Goal: Task Accomplishment & Management: Manage account settings

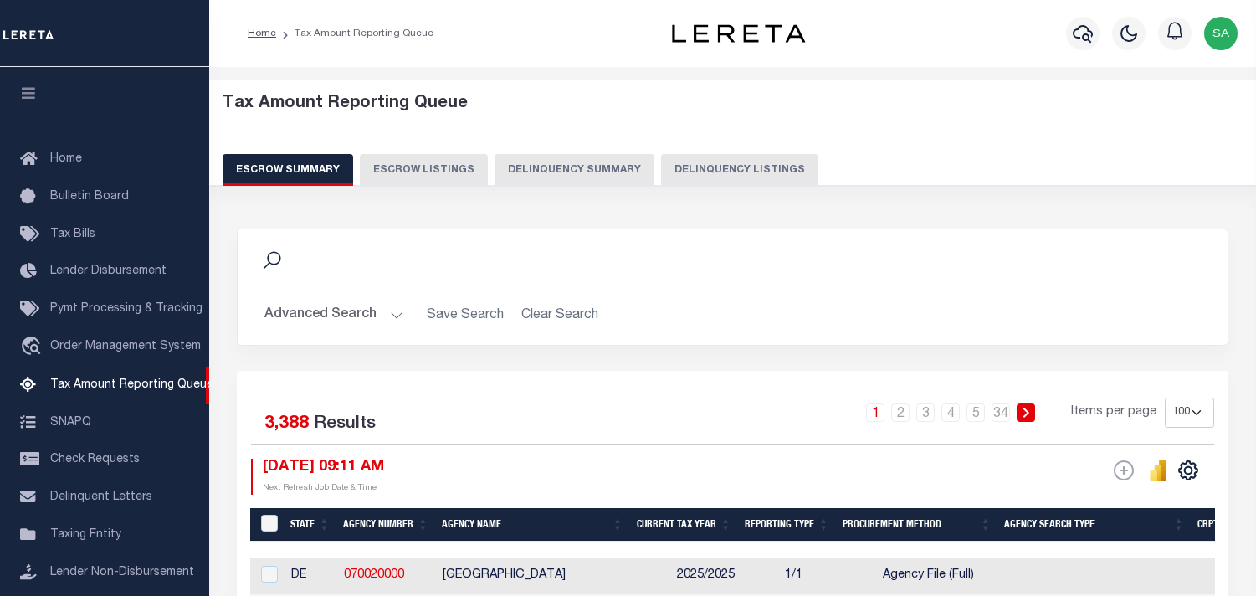
click at [591, 166] on button "Delinquency Summary" at bounding box center [574, 170] width 160 height 32
select select "NC"
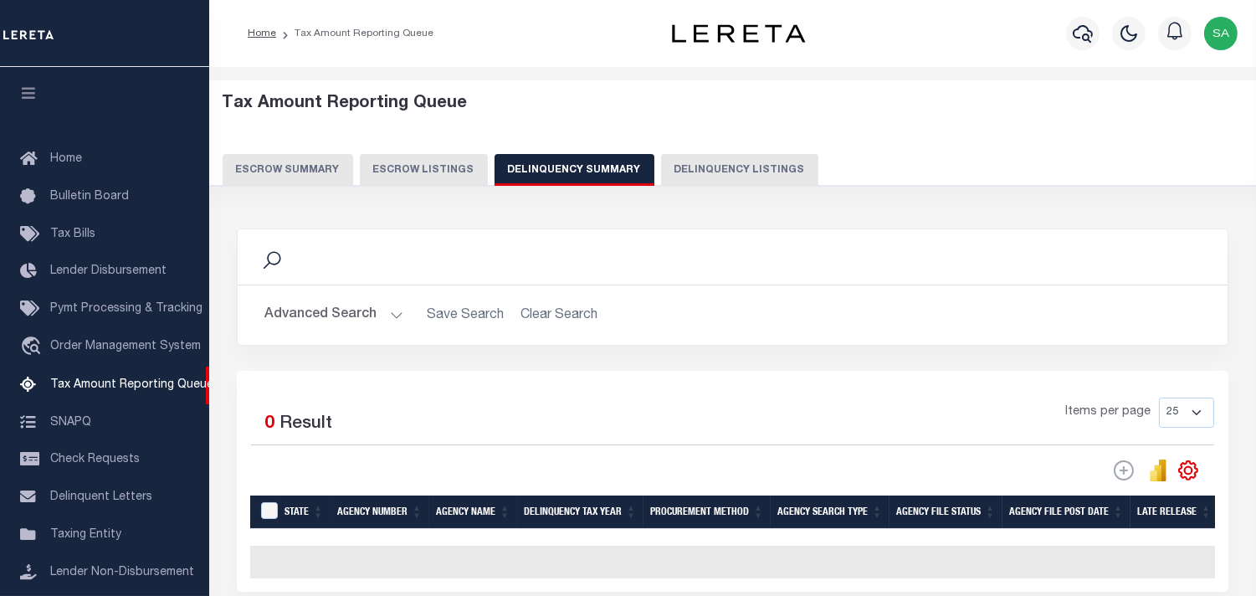
scroll to position [166, 0]
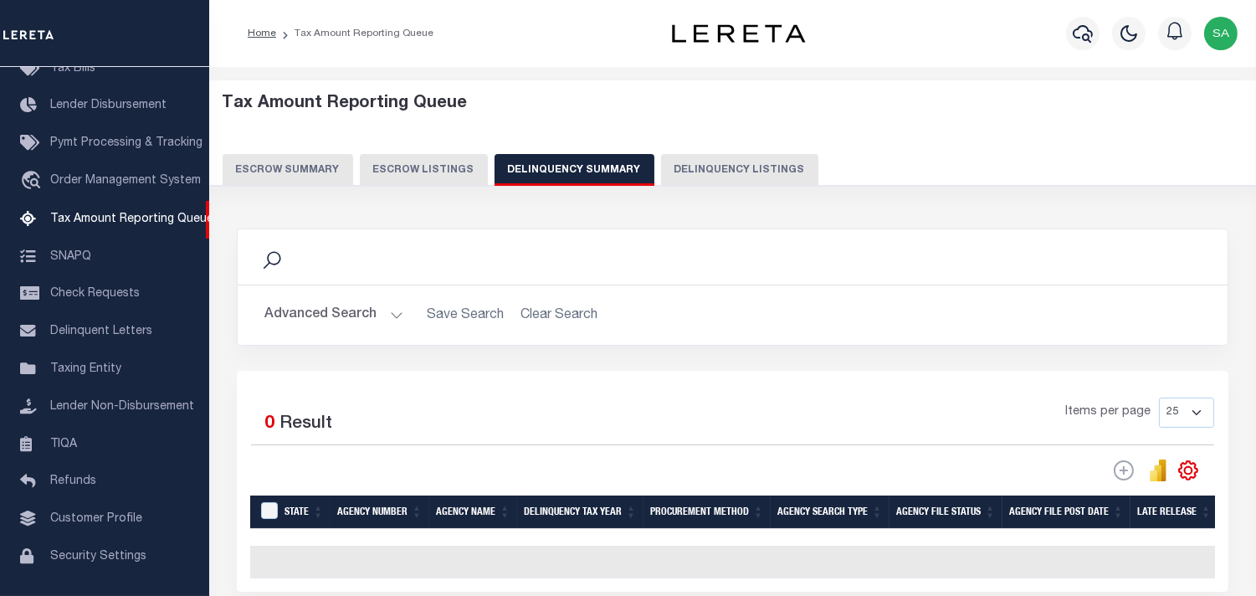
click at [390, 314] on button "Advanced Search" at bounding box center [333, 315] width 139 height 33
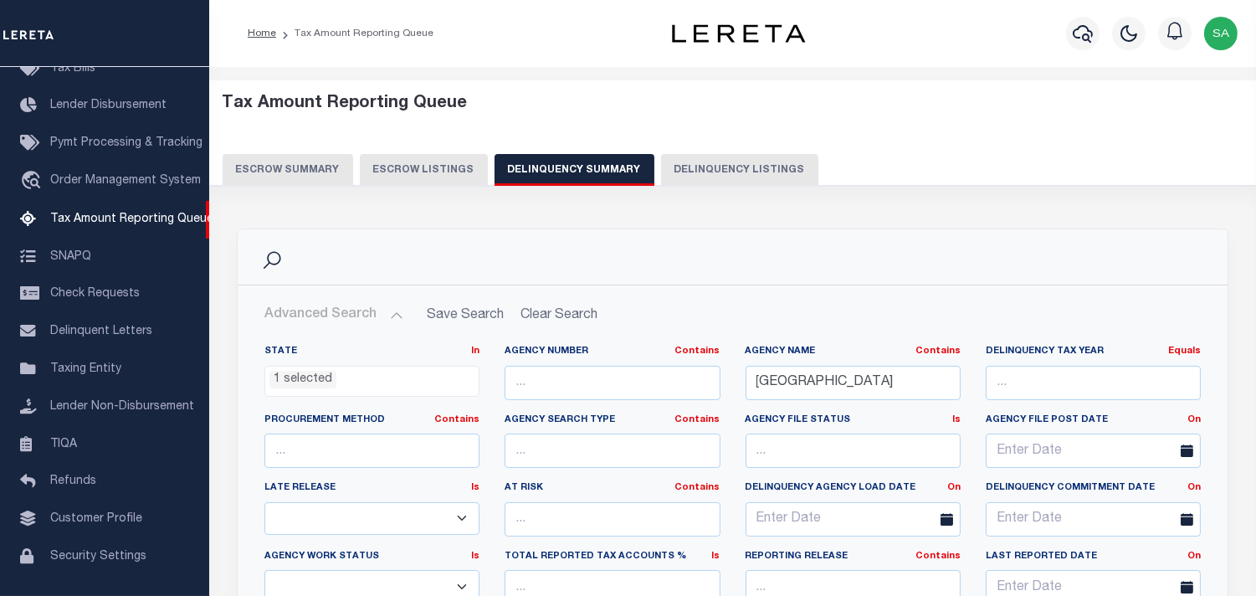
click at [405, 375] on ul "1 selected" at bounding box center [371, 377] width 213 height 23
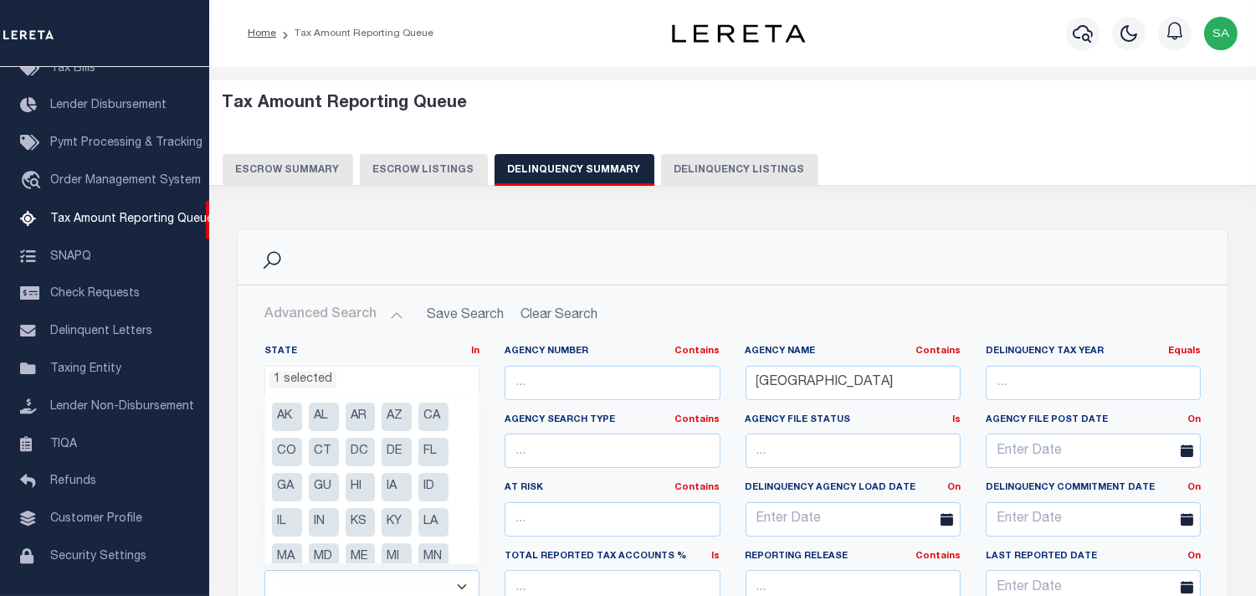
scroll to position [125, 0]
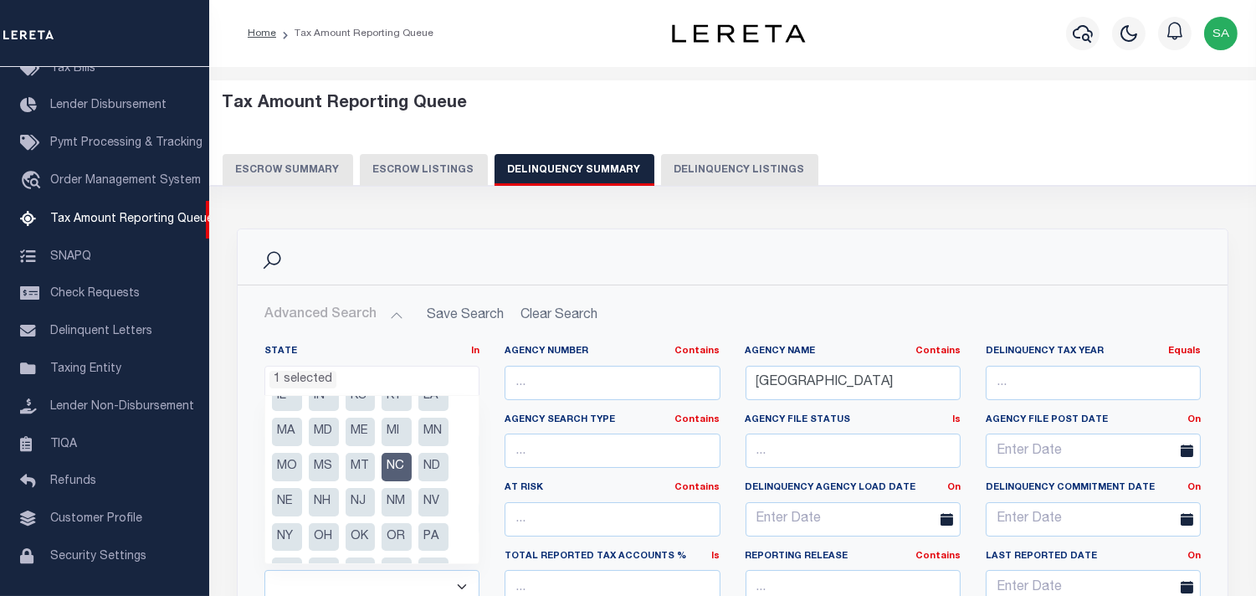
click at [395, 464] on li "NC" at bounding box center [397, 467] width 30 height 28
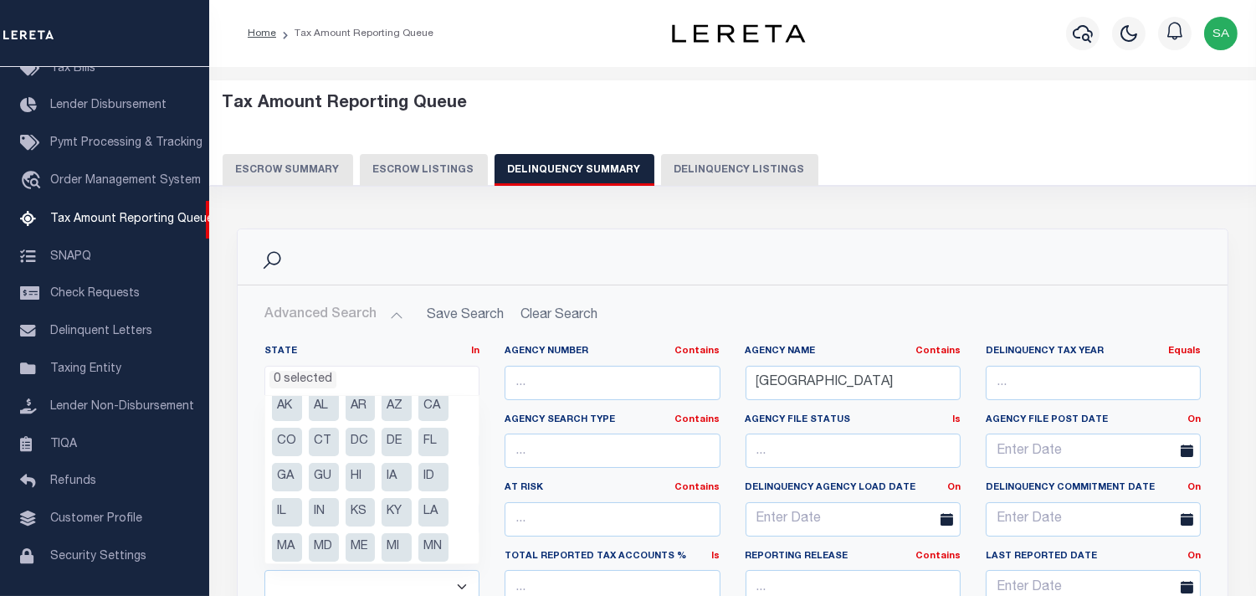
scroll to position [0, 0]
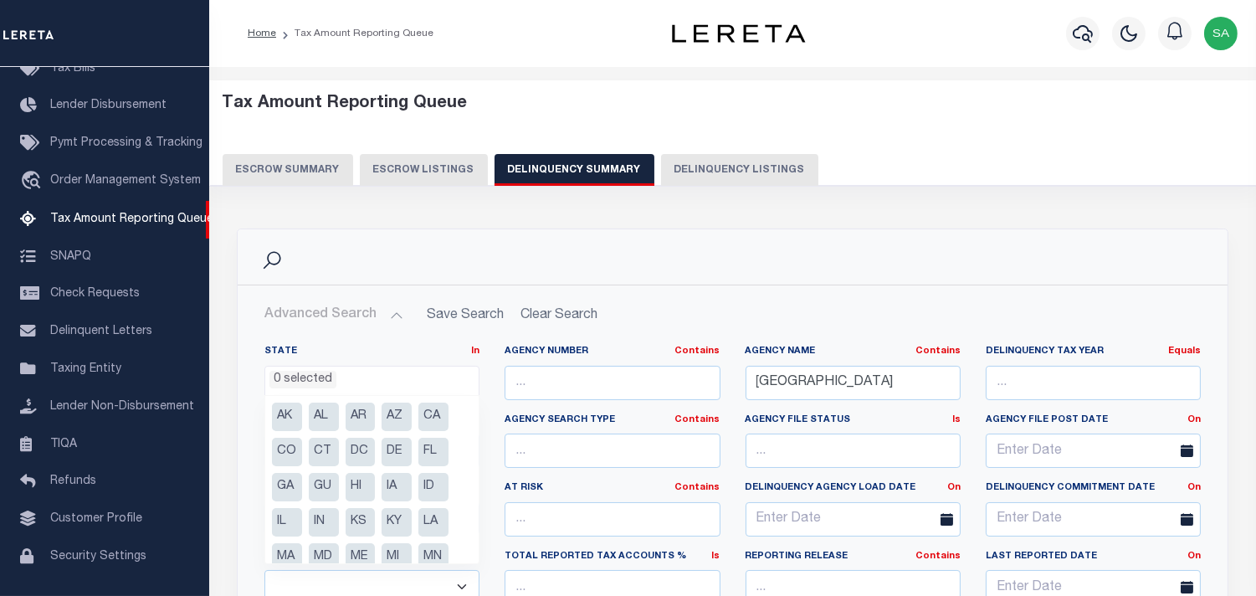
click at [279, 450] on li "CO" at bounding box center [287, 452] width 30 height 28
select select "CO"
drag, startPoint x: 875, startPoint y: 386, endPoint x: 594, endPoint y: 378, distance: 281.2
click at [579, 386] on div "State In In AK AL AR AZ CA CO CT DC DE FL GA GU HI IA ID IL IN KS KY LA MA MD M…" at bounding box center [732, 515] width 961 height 341
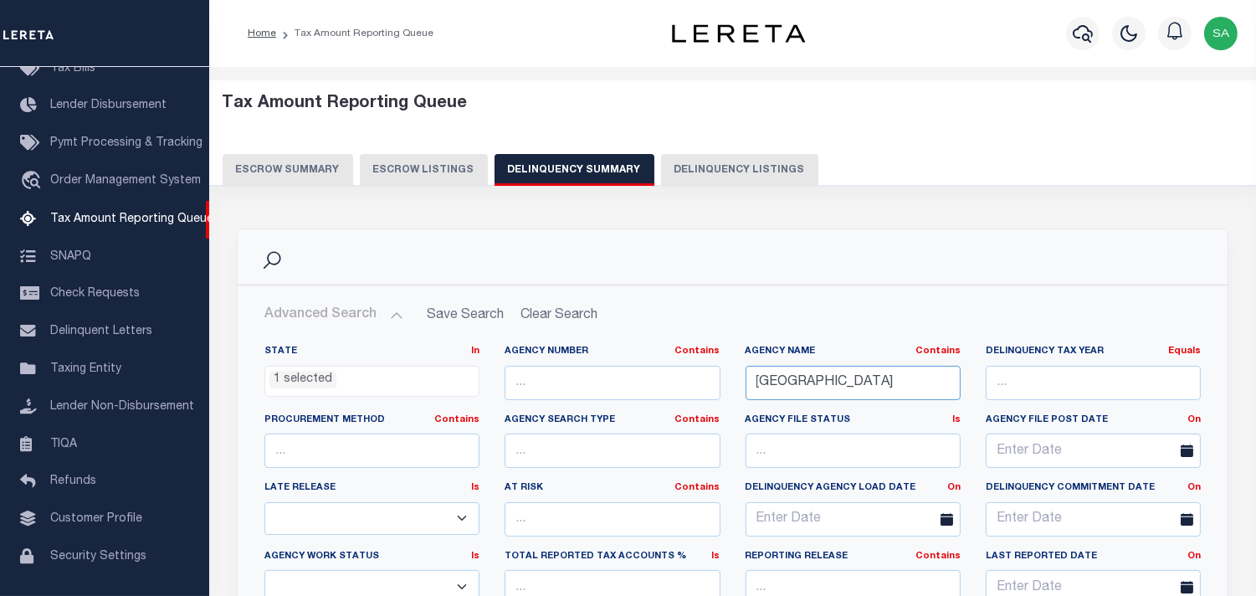
paste input "RIO BLANCO"
type input "RIO BLANCO COUNTY"
click at [831, 300] on h2 "Advanced Search Save Search Clear Search SummaryGridWrapper_dynamictable_____De…" at bounding box center [732, 315] width 963 height 33
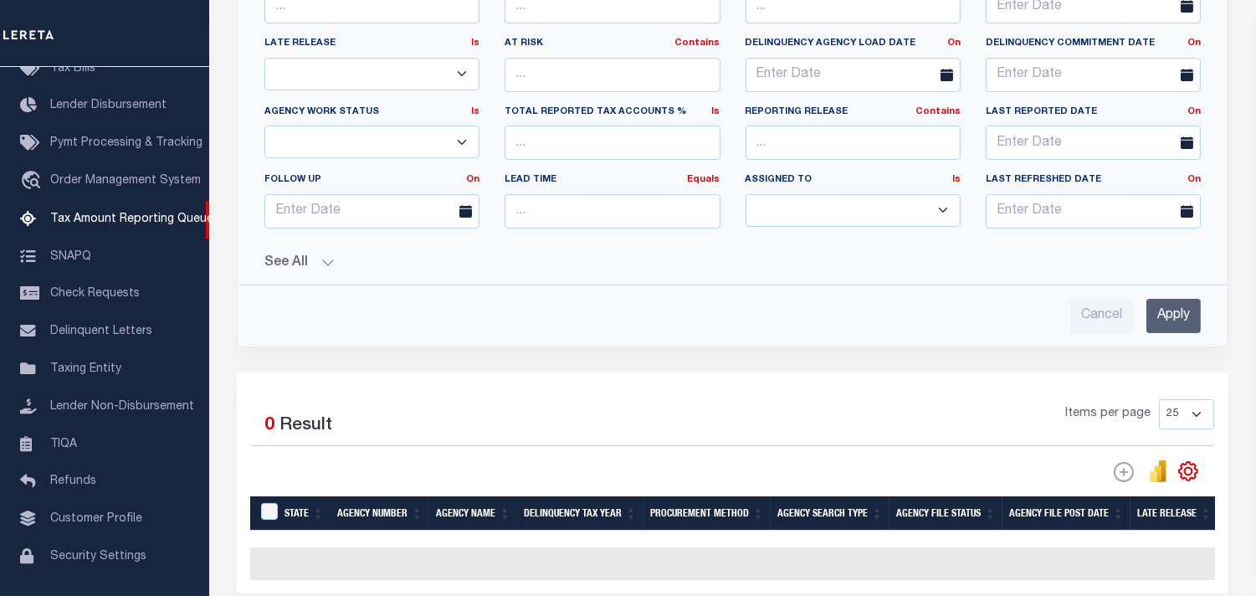
scroll to position [464, 0]
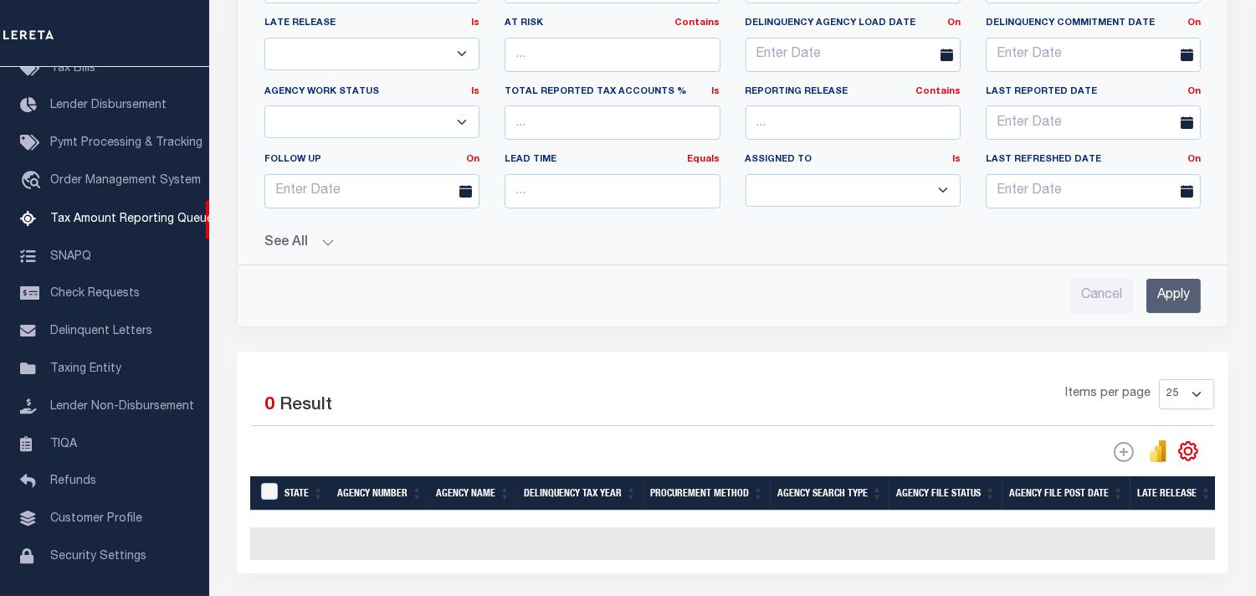
click at [1174, 303] on input "Apply" at bounding box center [1173, 296] width 54 height 34
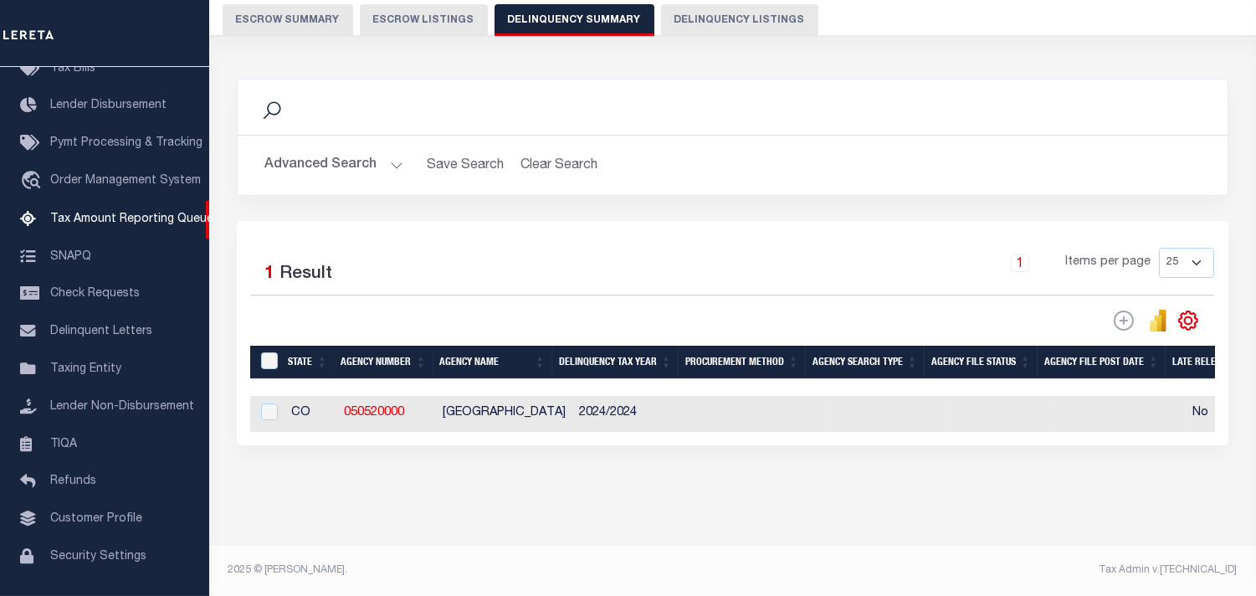
scroll to position [163, 0]
drag, startPoint x: 508, startPoint y: 431, endPoint x: 759, endPoint y: 442, distance: 251.2
click at [767, 442] on div "Selected 1 Result 1 Items per page 25 100 200 500 1000" at bounding box center [732, 333] width 991 height 224
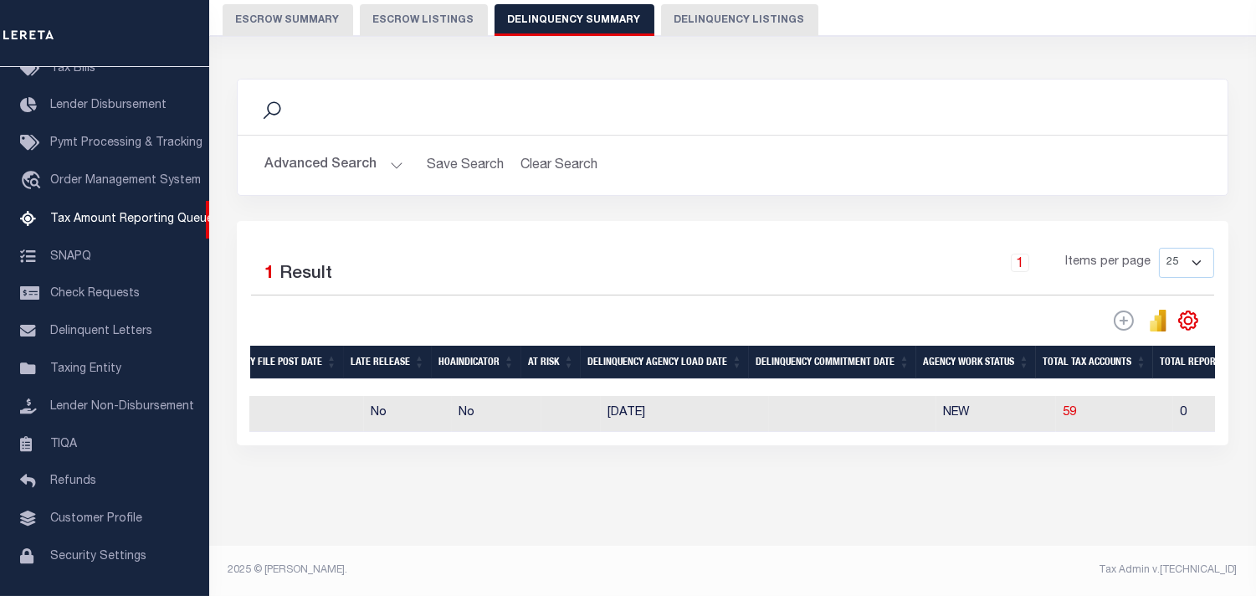
scroll to position [0, 1126]
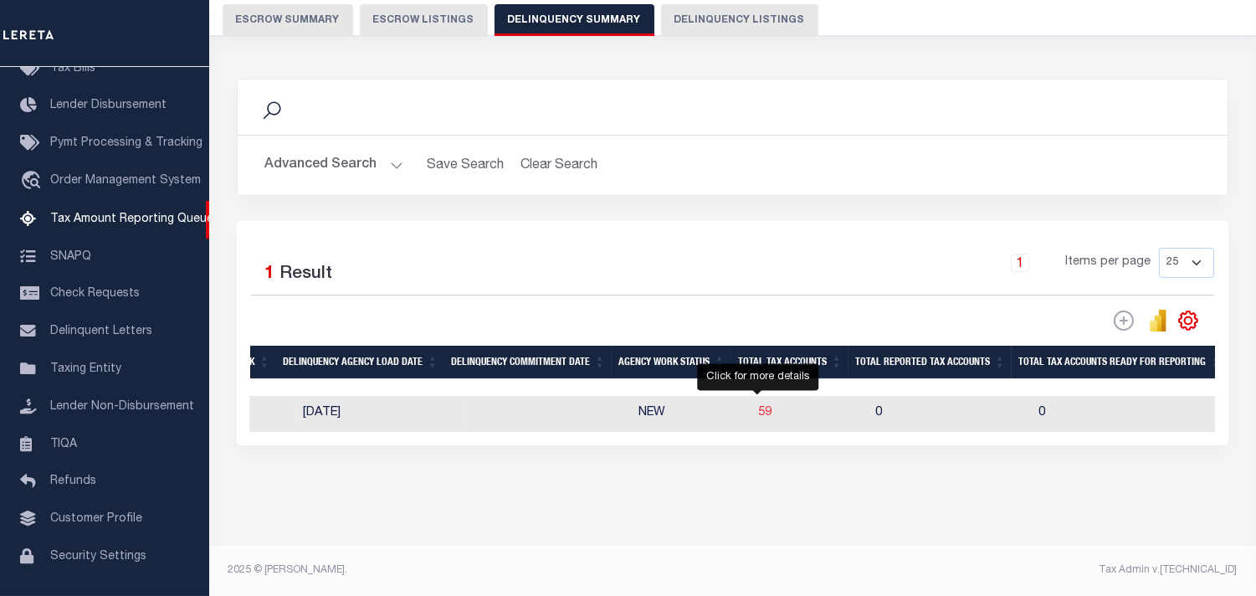
click at [758, 407] on span "59" at bounding box center [764, 413] width 13 height 12
select select "100"
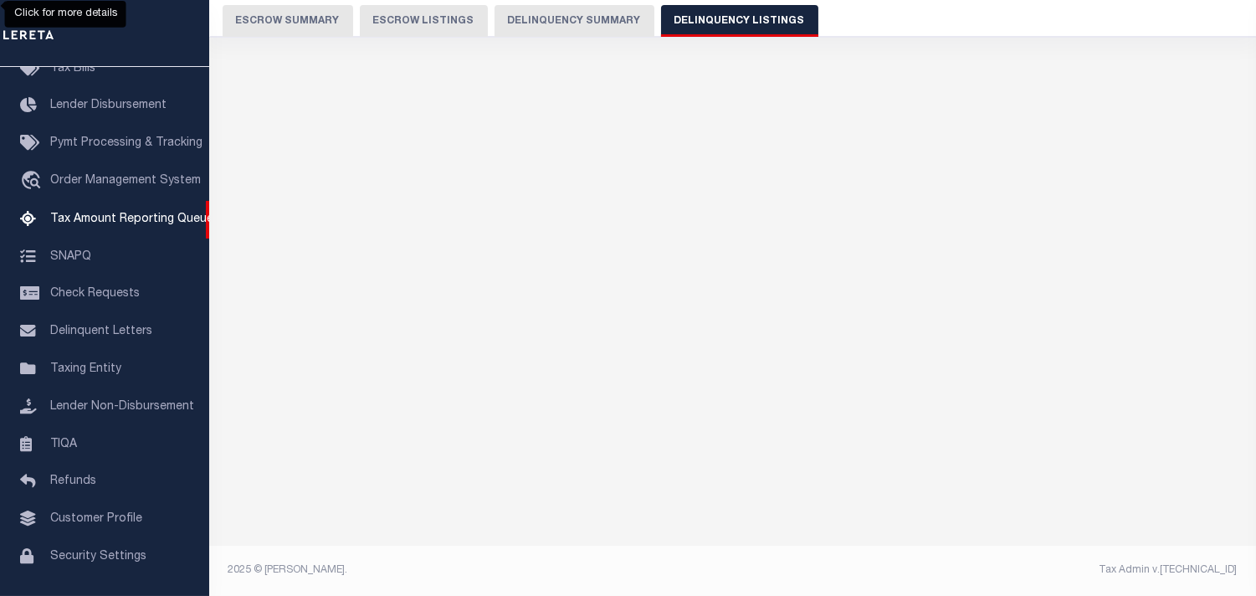
select select "100"
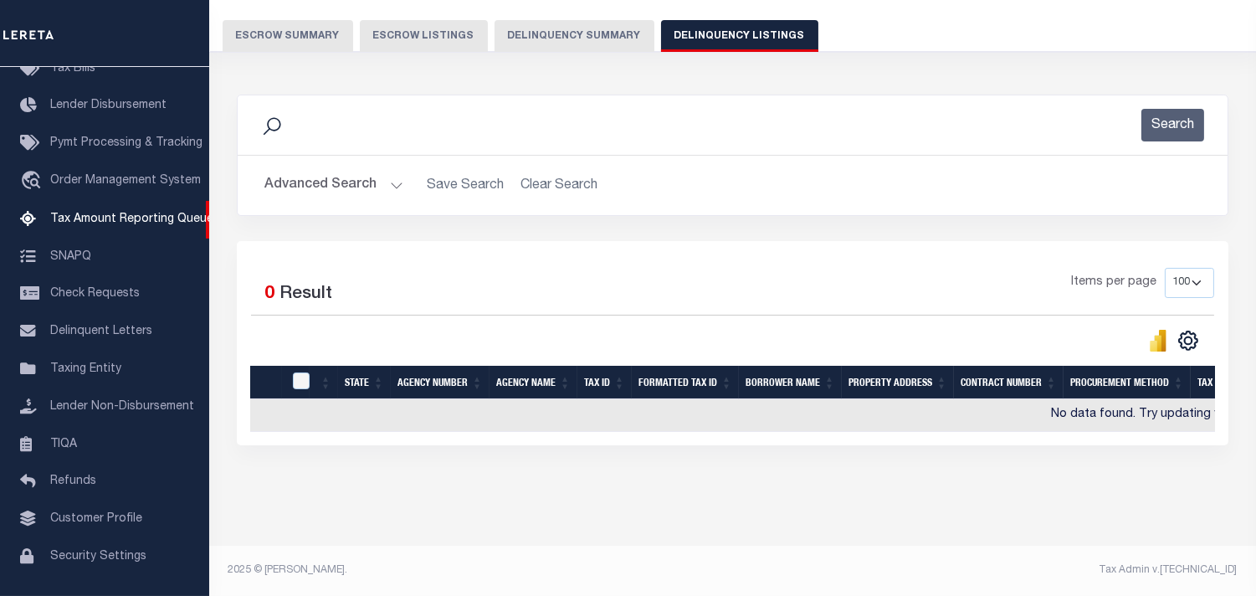
scroll to position [149, 0]
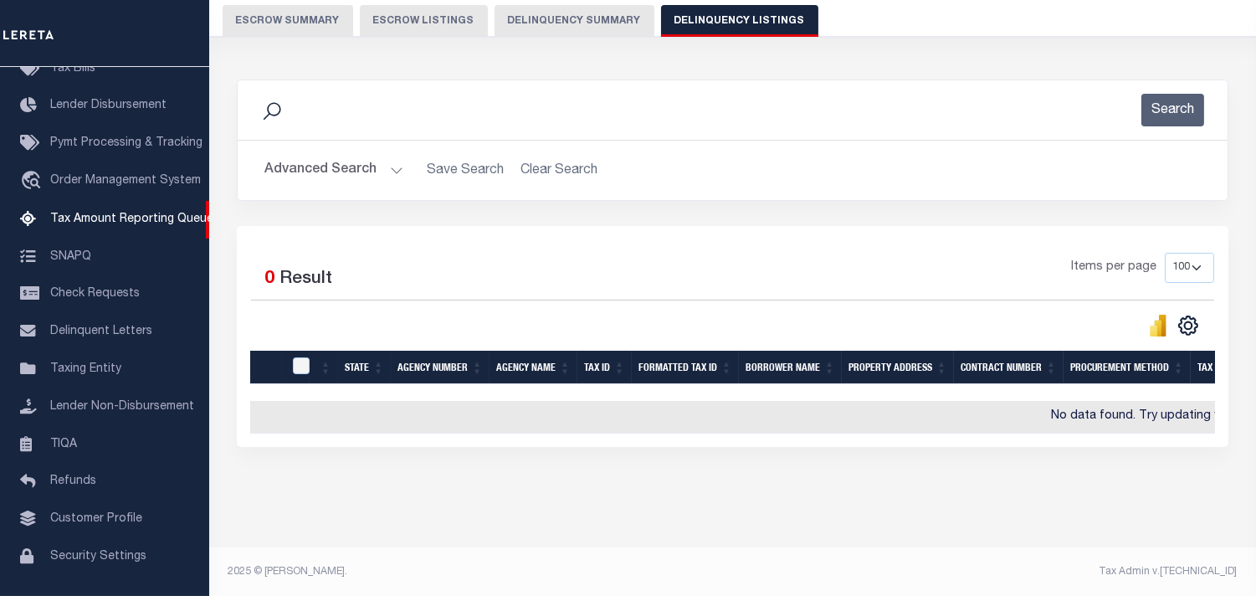
click at [389, 165] on button "Advanced Search" at bounding box center [333, 170] width 139 height 33
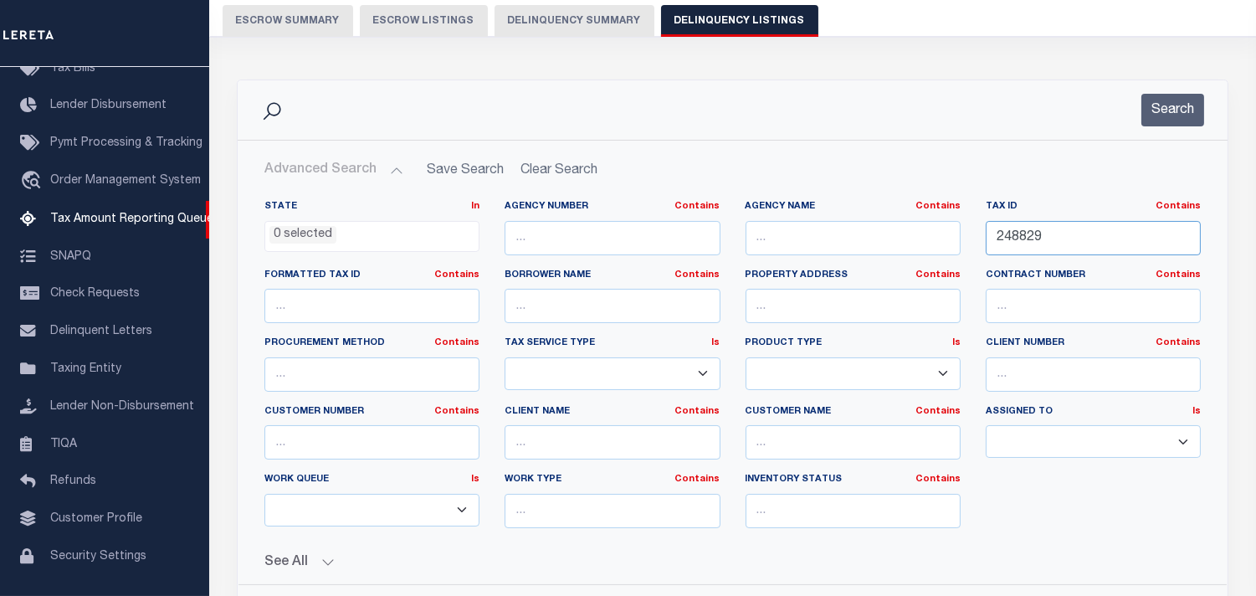
click at [889, 238] on div "State In In AK AL AR AZ CA CO CT DC DE FL GA GU HI IA ID IL IN KS KY LA MA MD M…" at bounding box center [732, 370] width 961 height 341
click at [587, 11] on button "Delinquency Summary" at bounding box center [574, 21] width 160 height 32
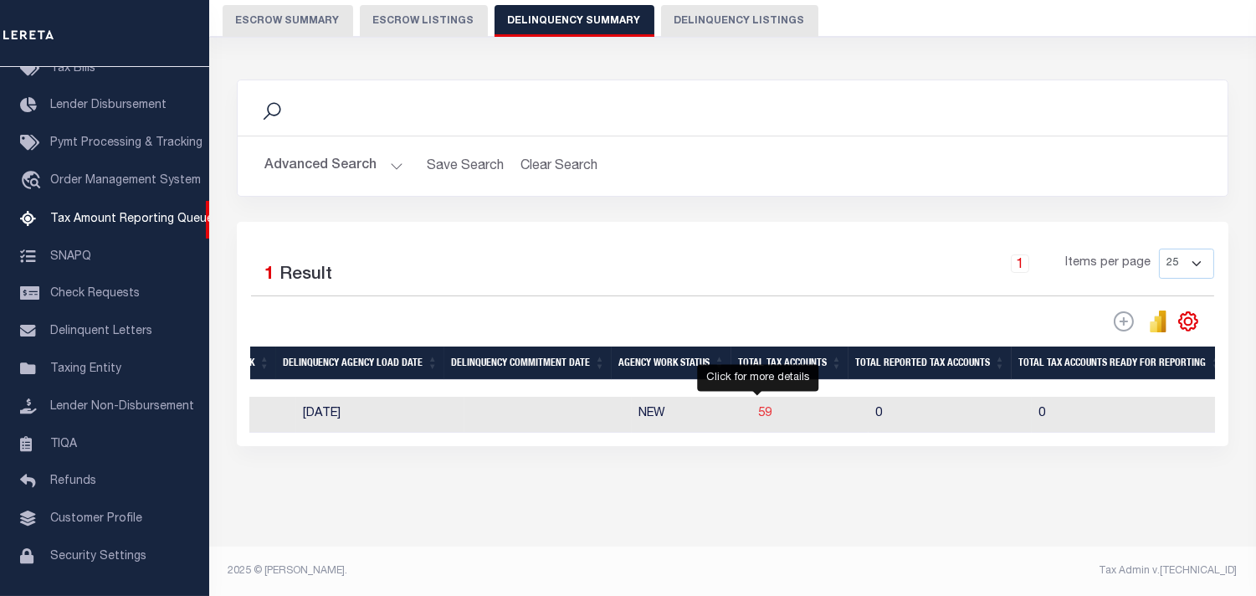
click at [758, 412] on span "59" at bounding box center [764, 413] width 13 height 12
select select "100"
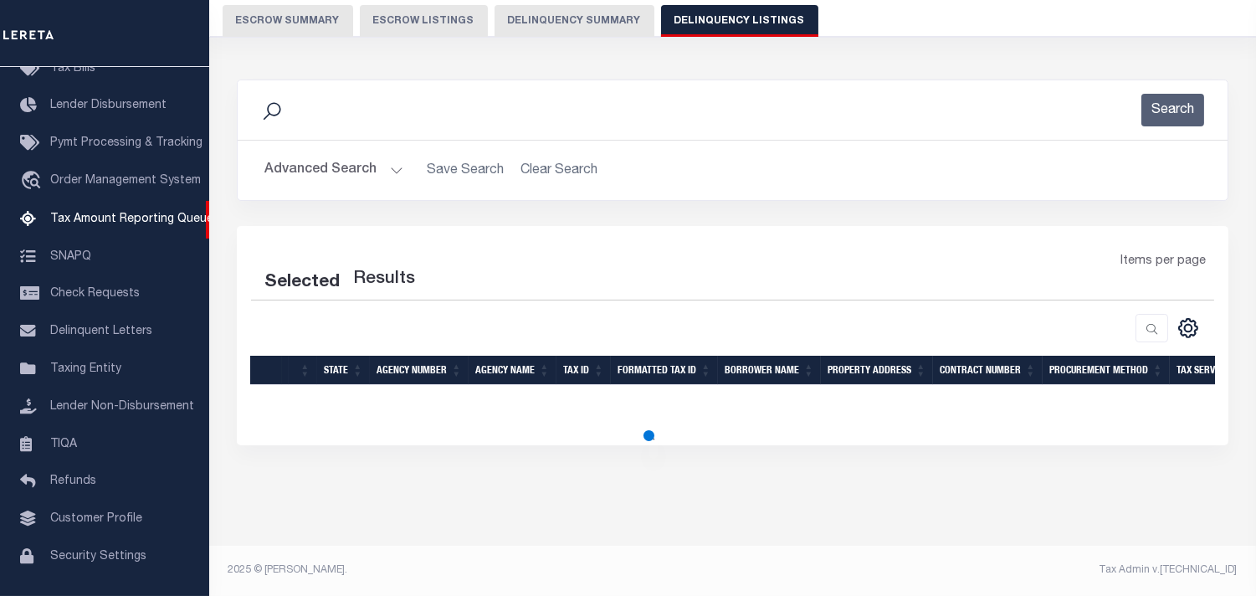
select select "100"
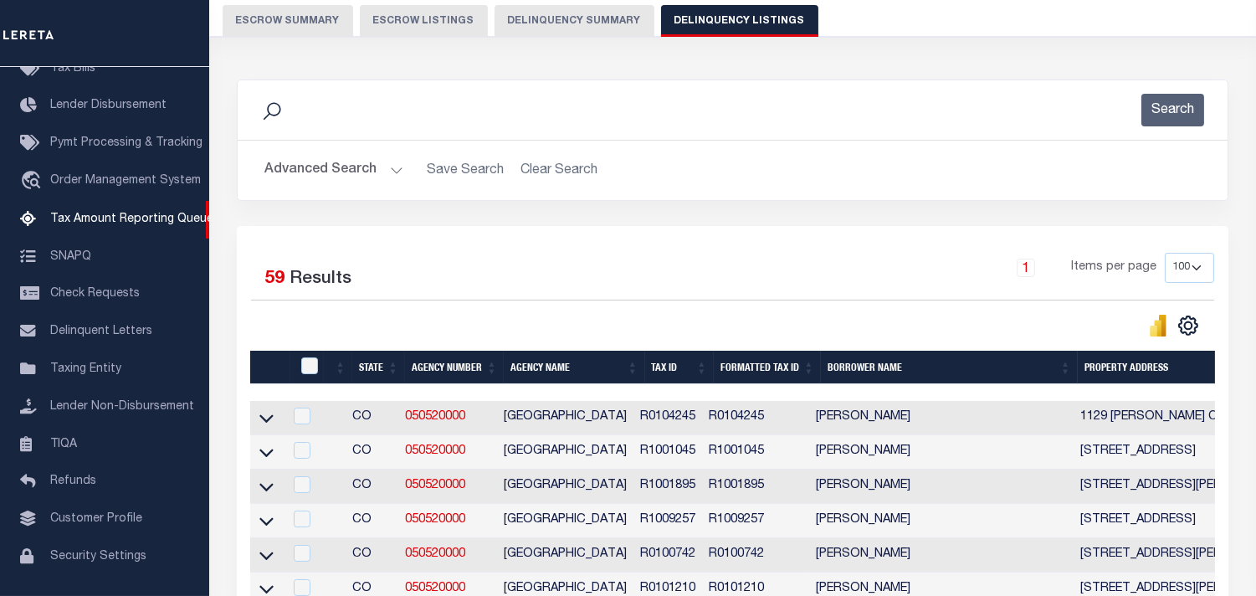
scroll to position [2176, 0]
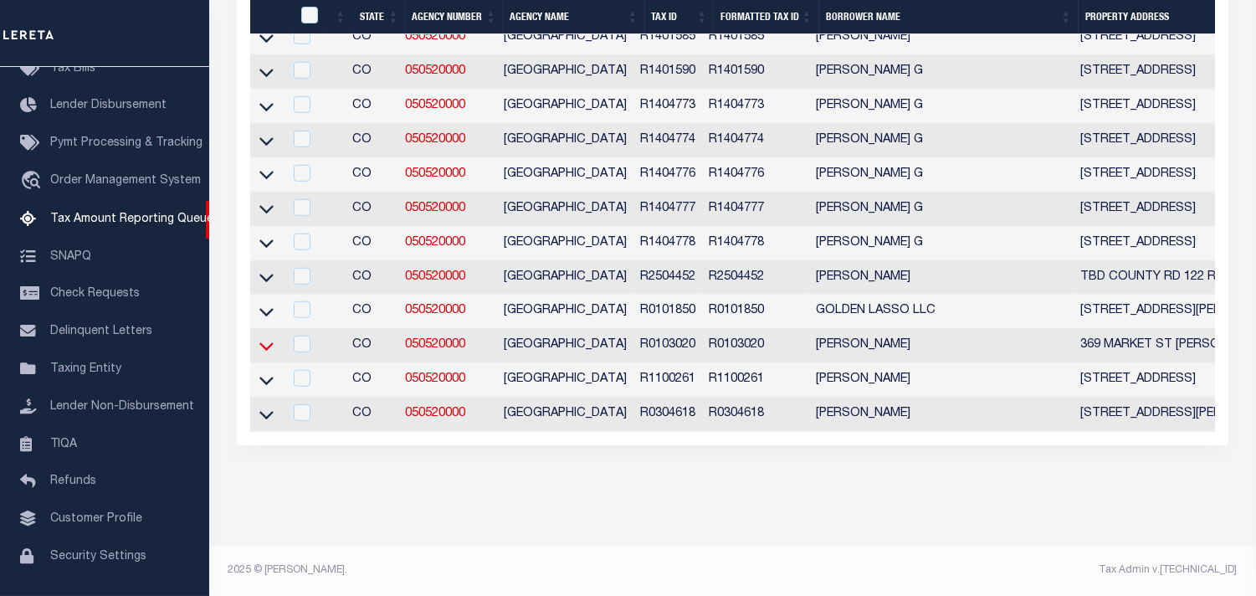
click at [269, 337] on icon at bounding box center [266, 346] width 14 height 18
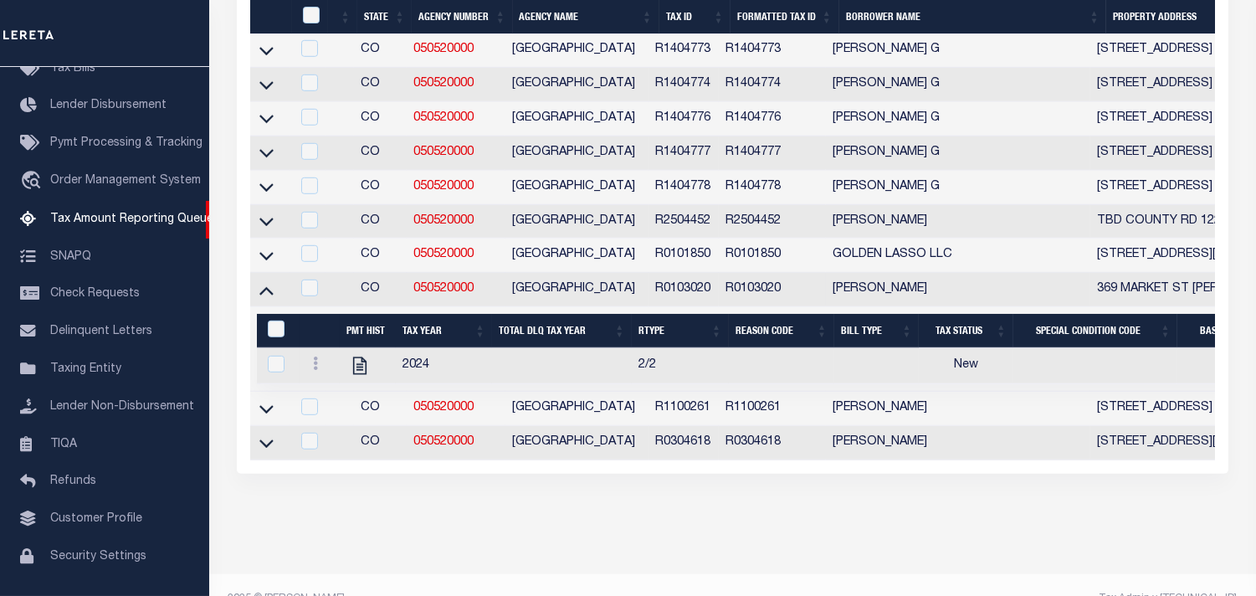
scroll to position [2159, 0]
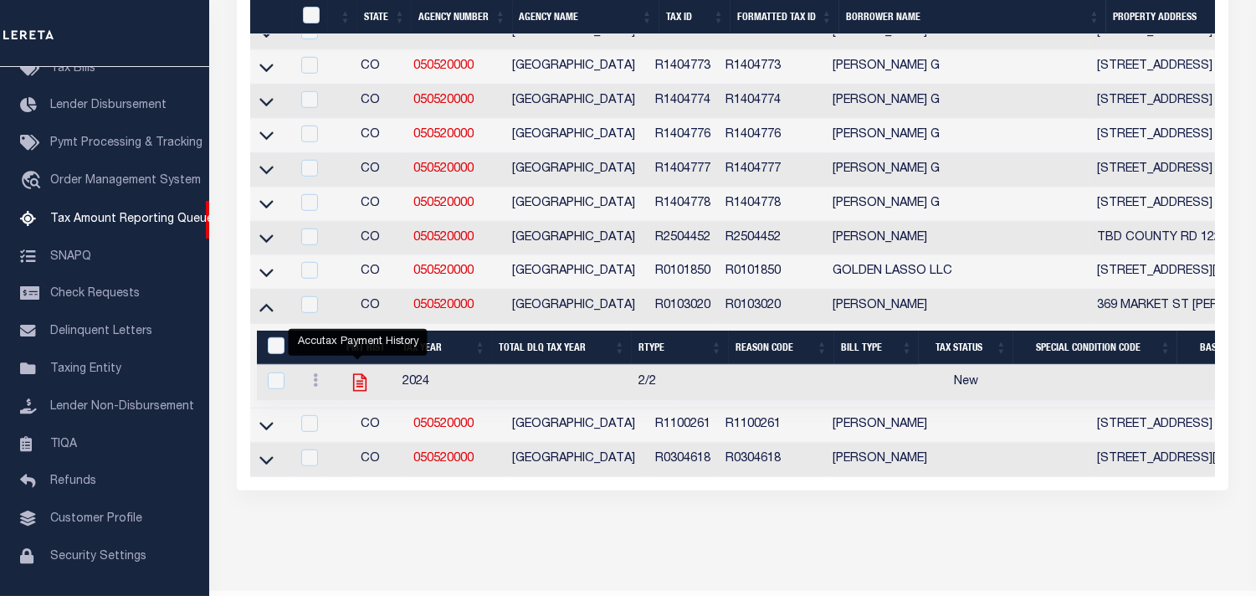
click at [361, 393] on icon "" at bounding box center [360, 382] width 22 height 22
checkbox input "true"
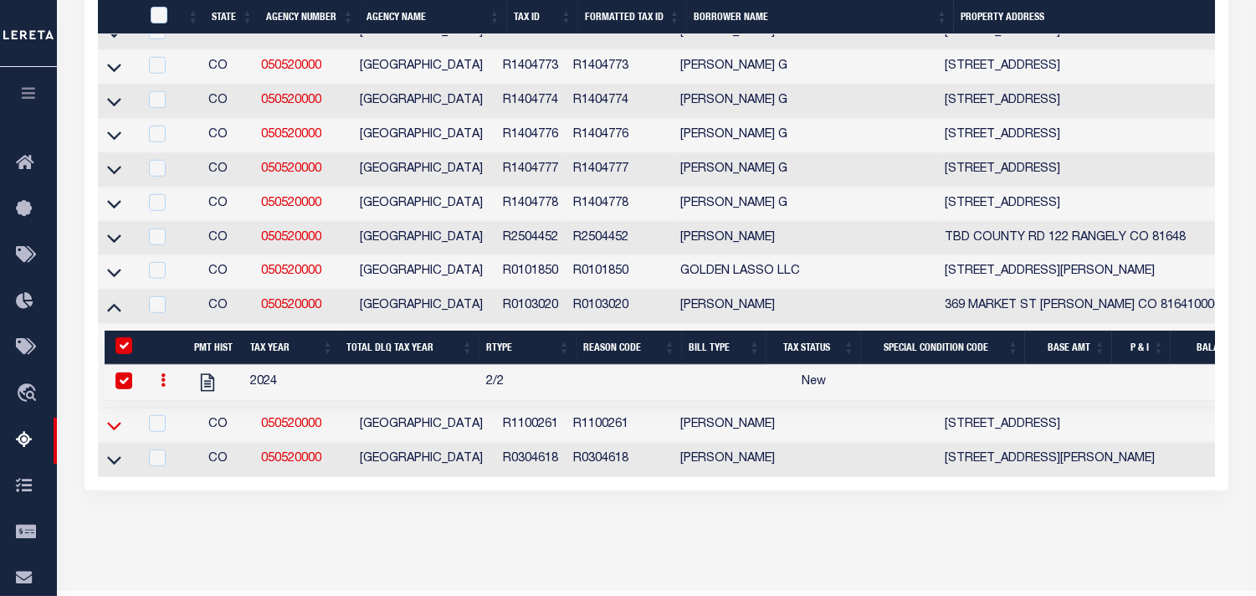
click at [110, 434] on icon at bounding box center [114, 426] width 14 height 18
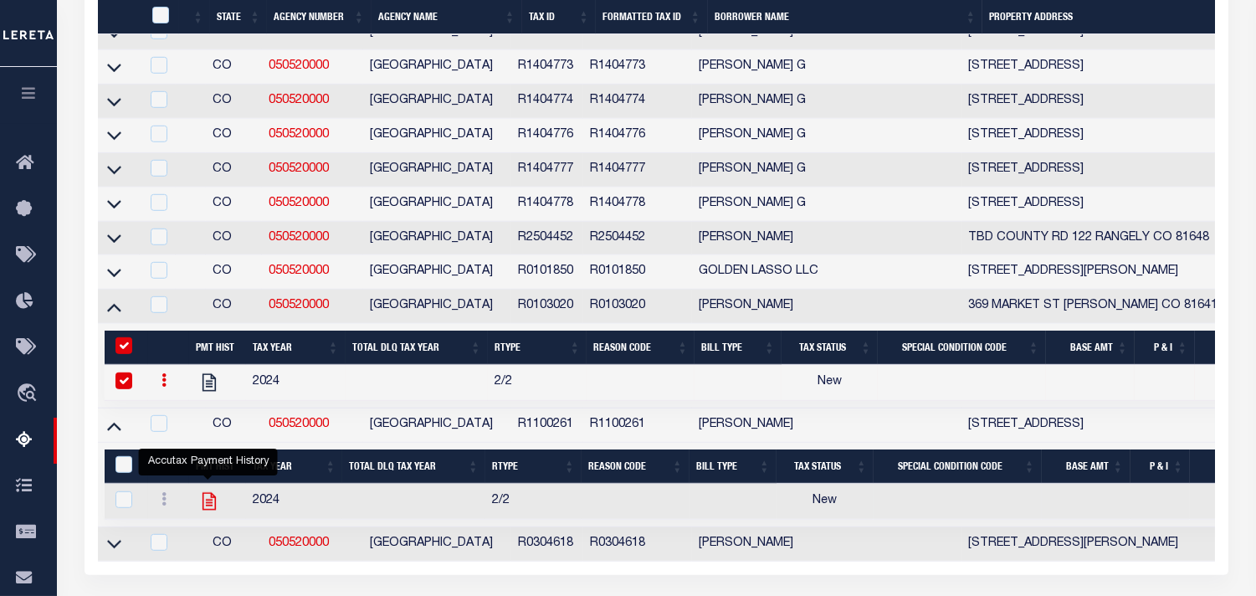
click at [211, 512] on icon "" at bounding box center [209, 501] width 22 height 22
checkbox input "true"
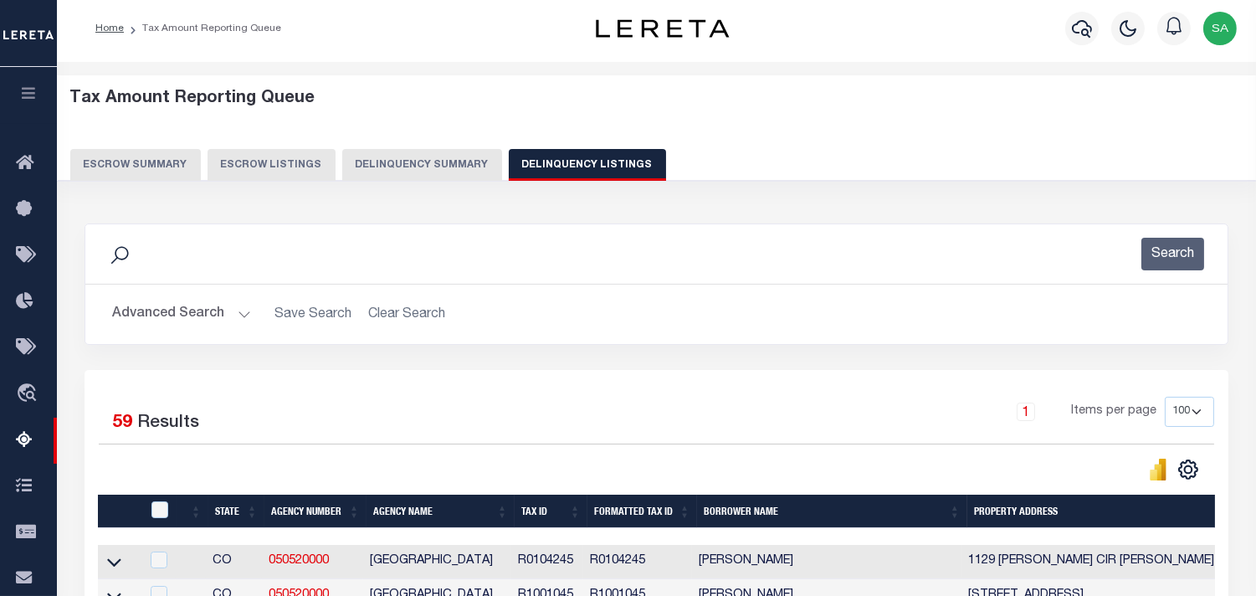
scroll to position [0, 0]
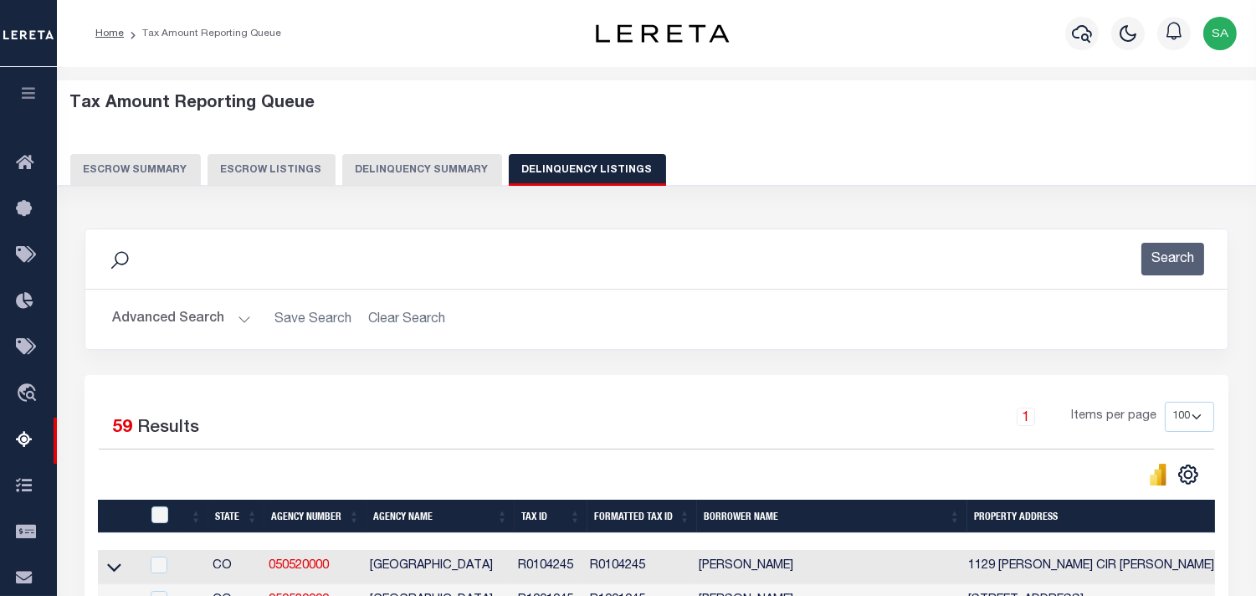
click at [438, 157] on button "Delinquency Summary" at bounding box center [422, 170] width 160 height 32
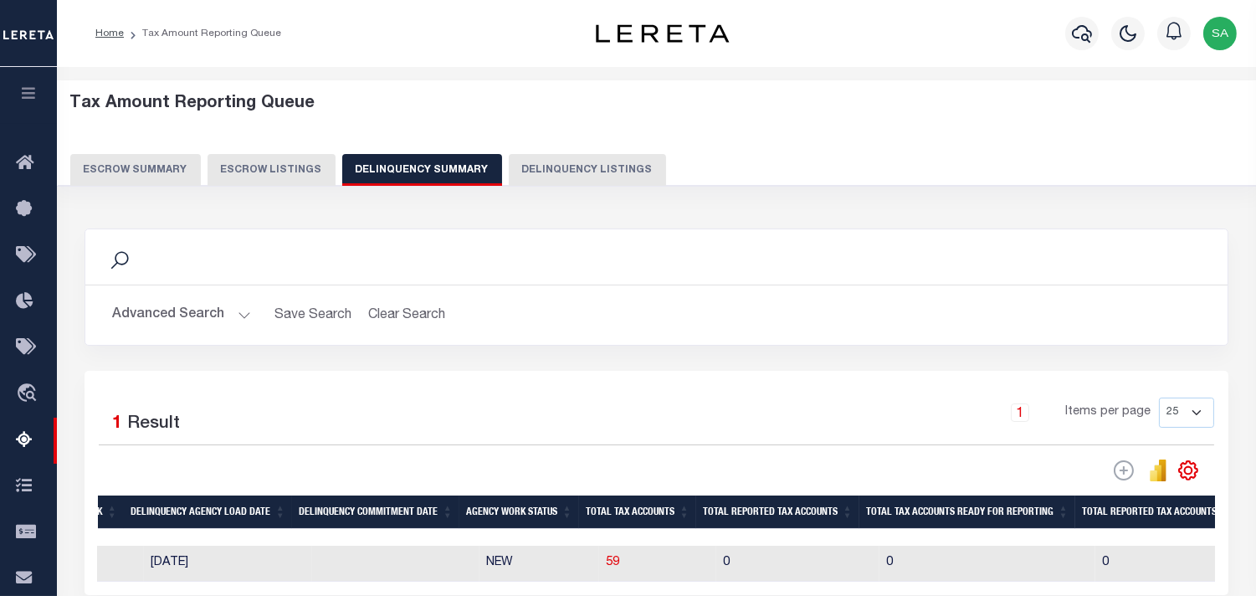
click at [240, 313] on button "Advanced Search" at bounding box center [181, 315] width 139 height 33
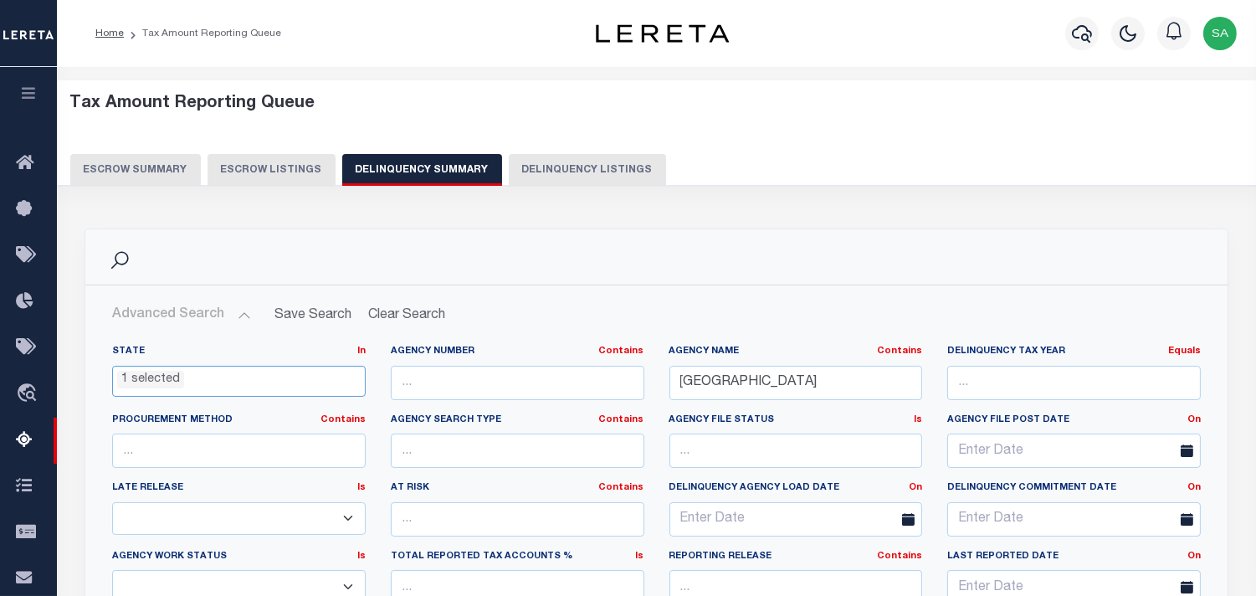
click at [240, 385] on ul "1 selected" at bounding box center [239, 377] width 252 height 23
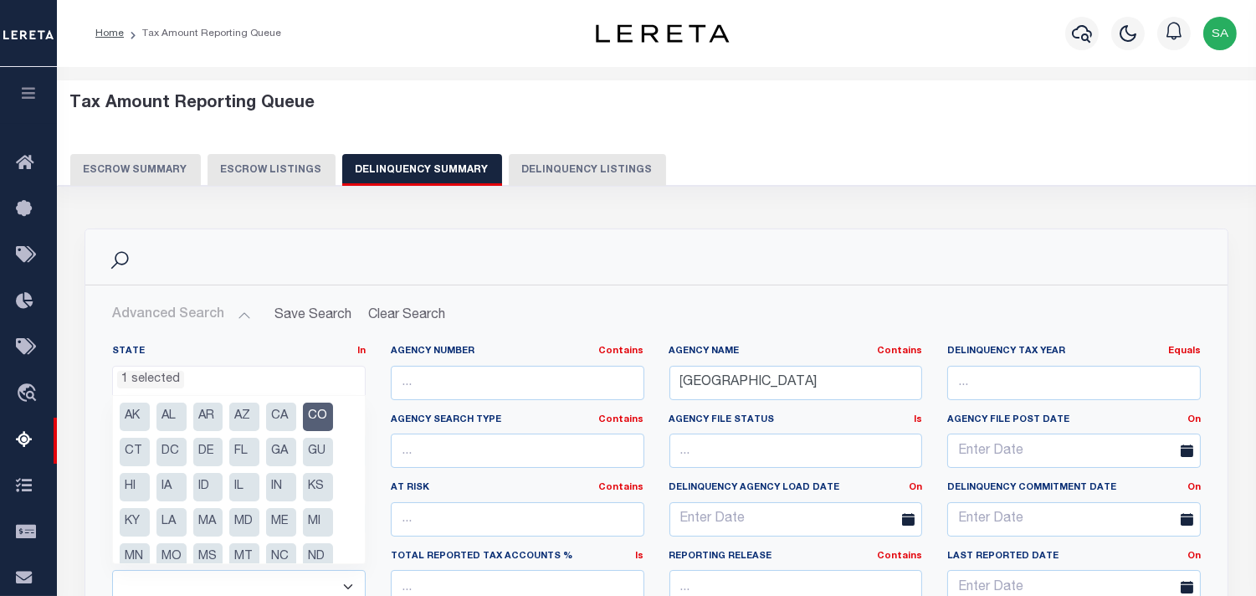
click at [311, 423] on li "CO" at bounding box center [318, 416] width 30 height 28
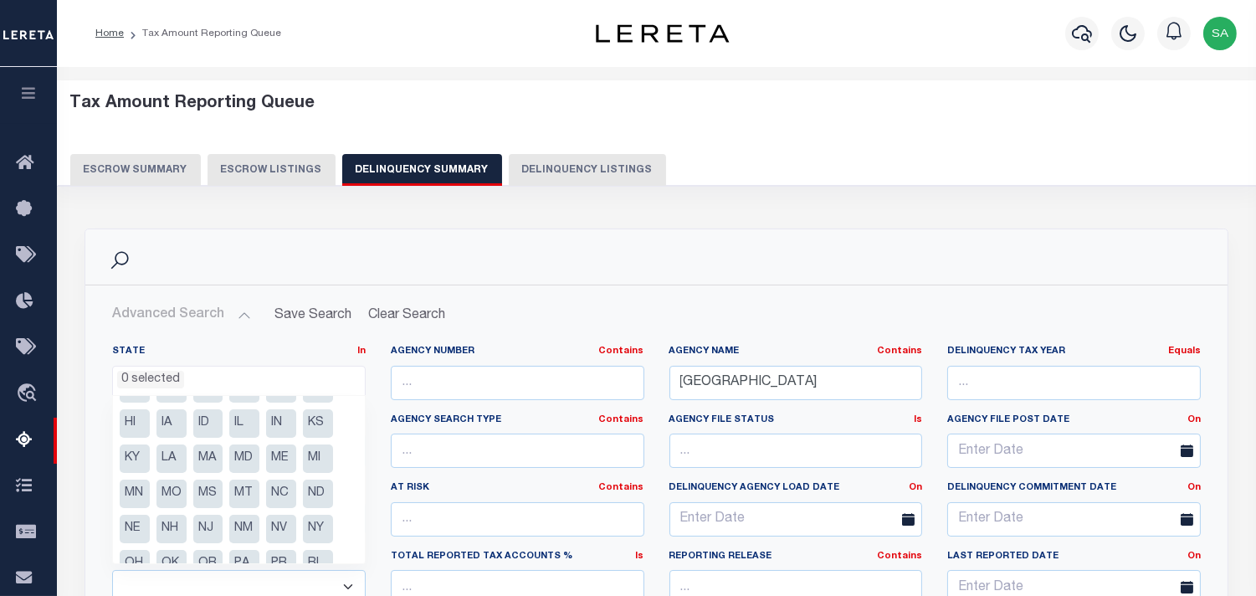
scroll to position [93, 0]
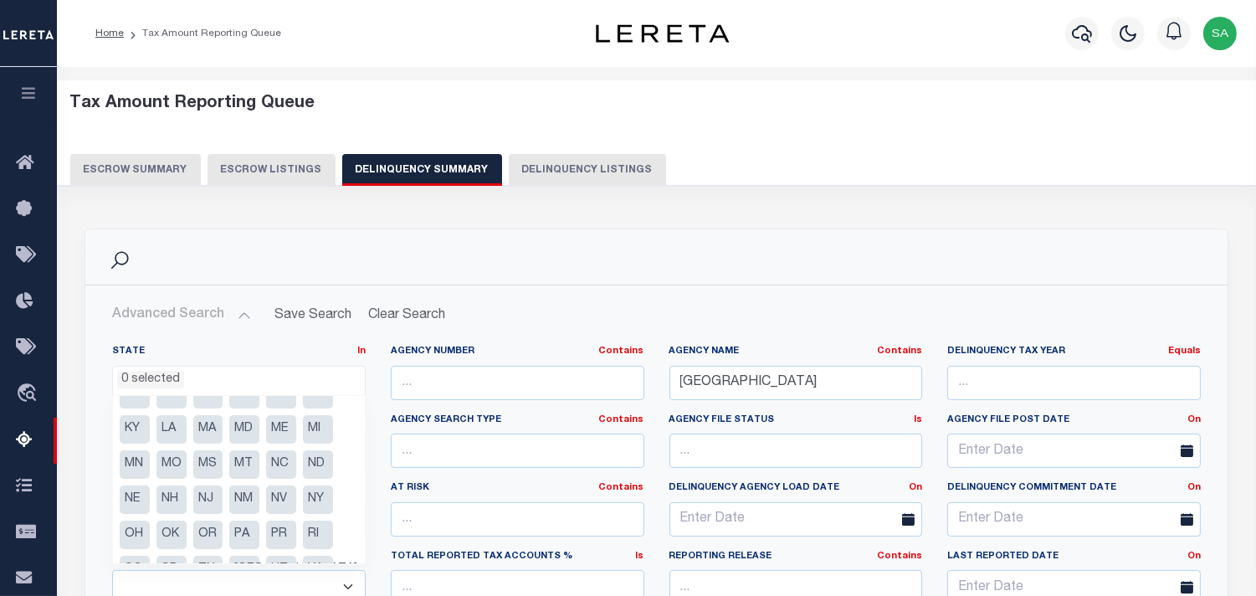
click at [283, 469] on li "NC" at bounding box center [281, 464] width 30 height 28
select select "NC"
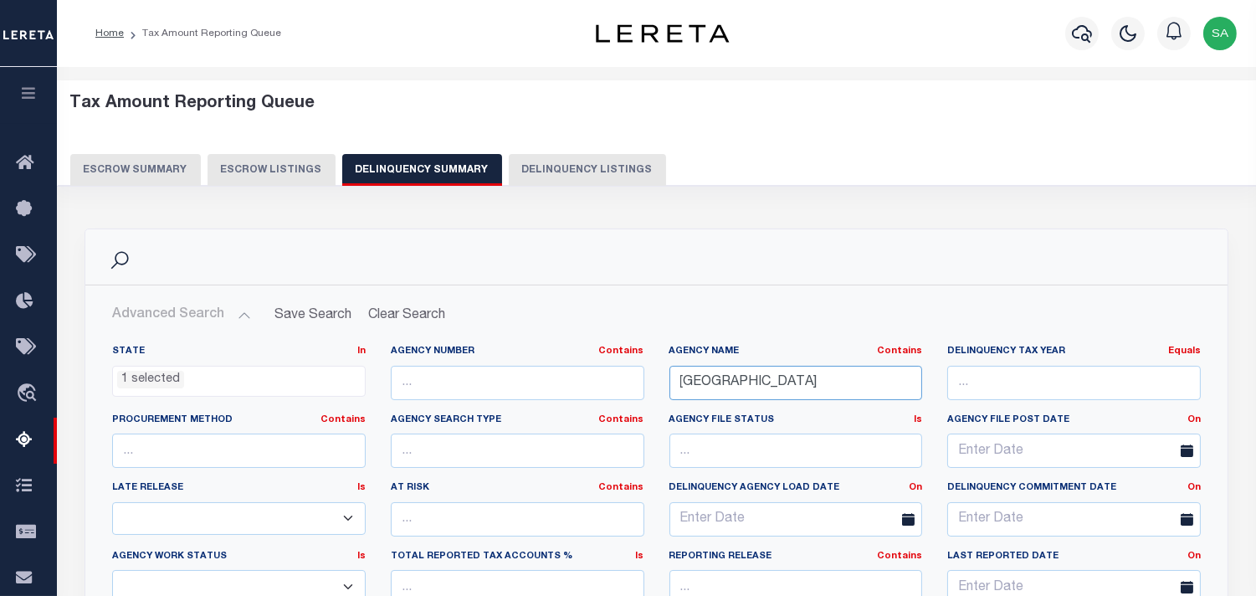
drag, startPoint x: 833, startPoint y: 382, endPoint x: 669, endPoint y: 388, distance: 164.1
click at [669, 388] on input "RIO BLANCO COUNTY" at bounding box center [796, 383] width 254 height 34
paste input "GUILFORD"
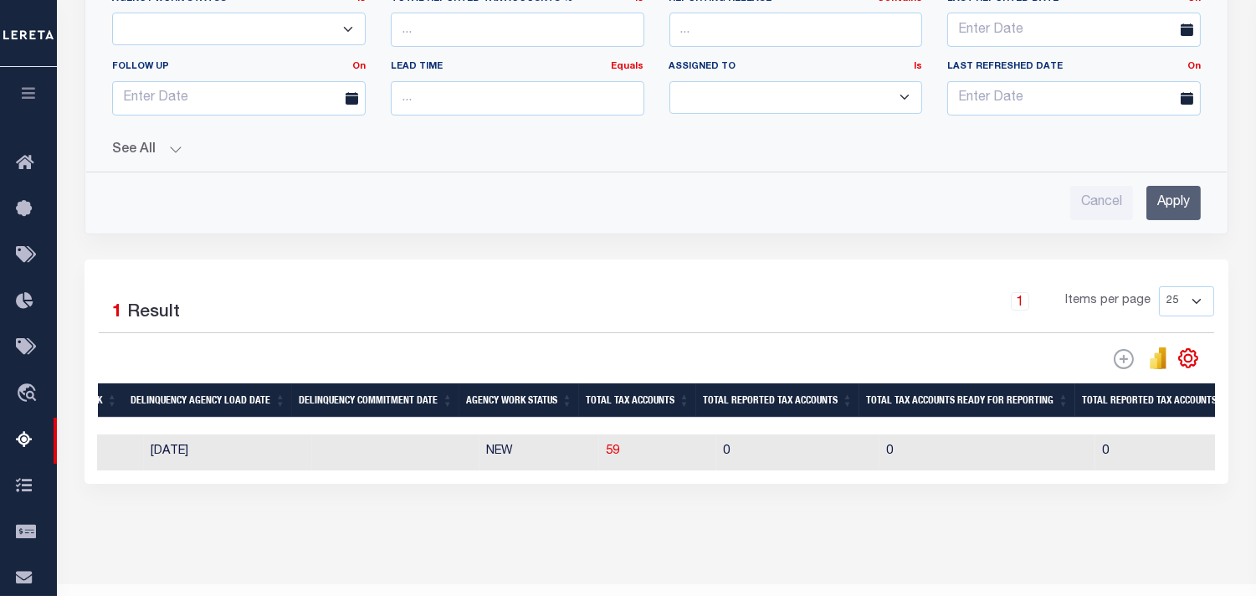
type input "[GEOGRAPHIC_DATA]"
click at [1169, 197] on input "Apply" at bounding box center [1173, 203] width 54 height 34
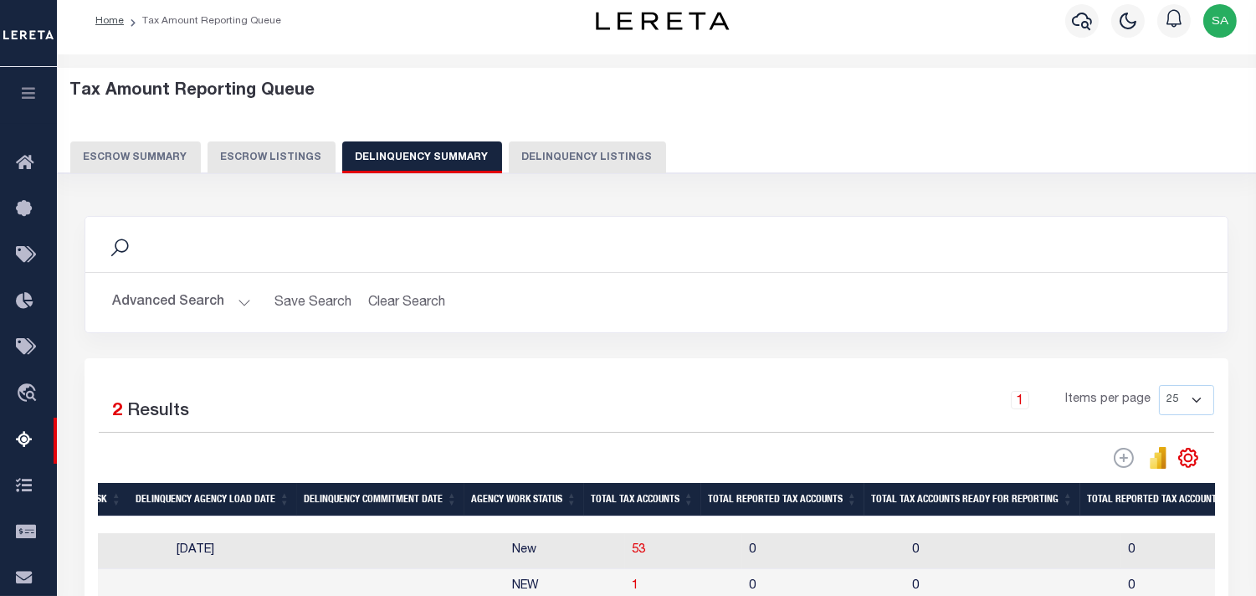
scroll to position [0, 0]
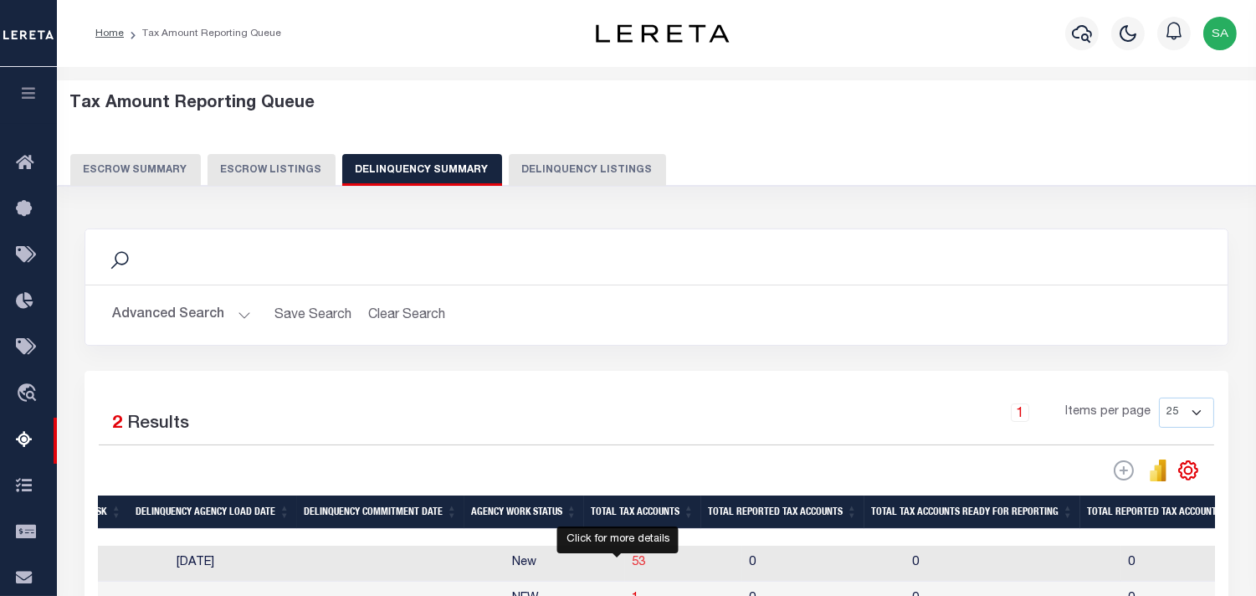
click at [632, 566] on span "53" at bounding box center [638, 562] width 13 height 12
select select "100"
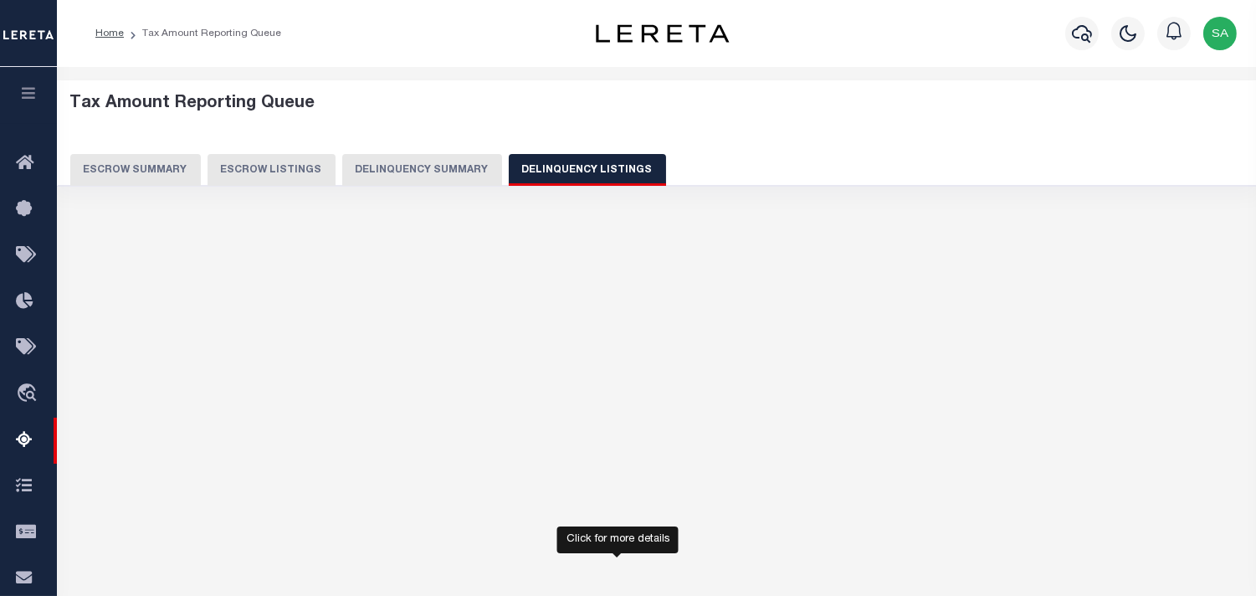
select select "100"
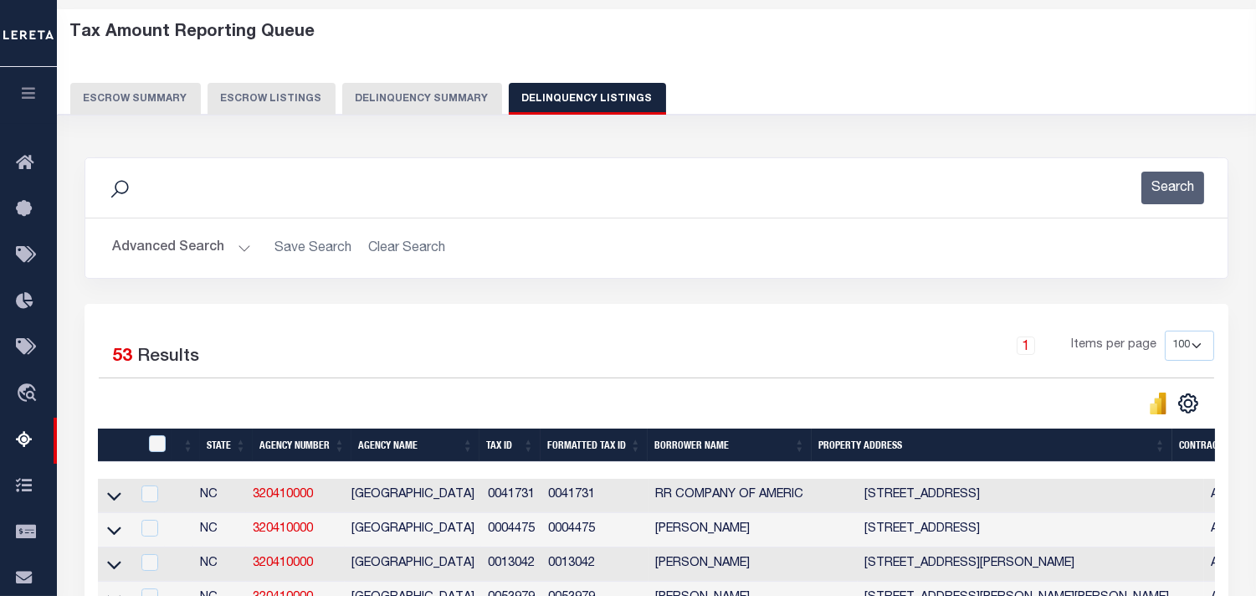
scroll to position [93, 0]
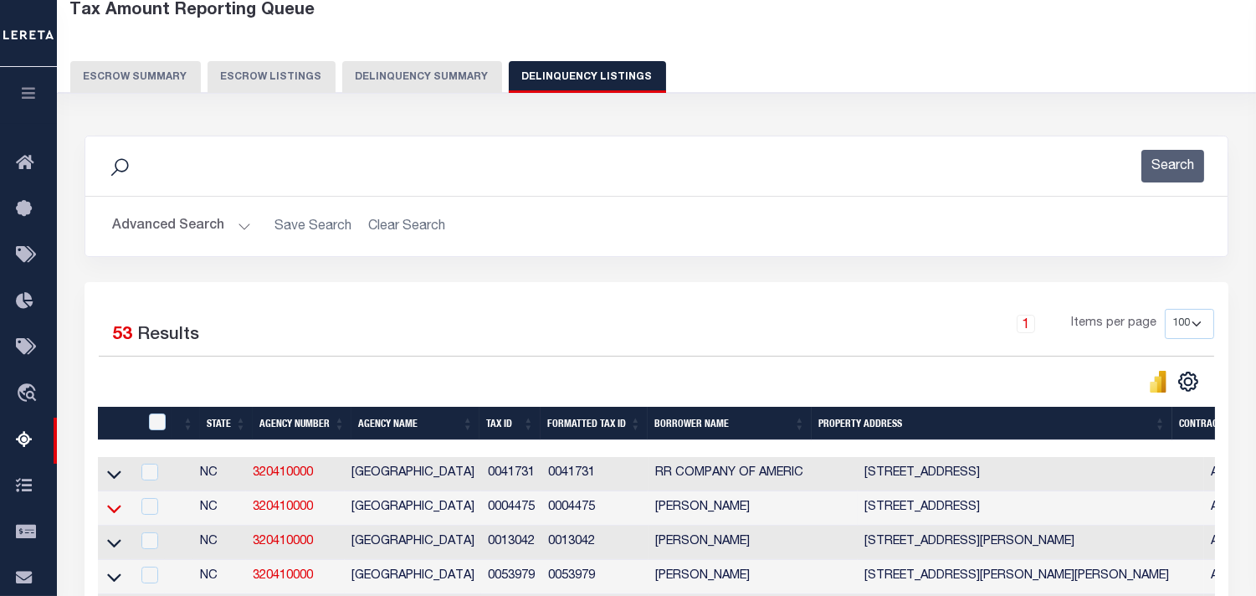
click at [119, 511] on icon at bounding box center [114, 509] width 14 height 8
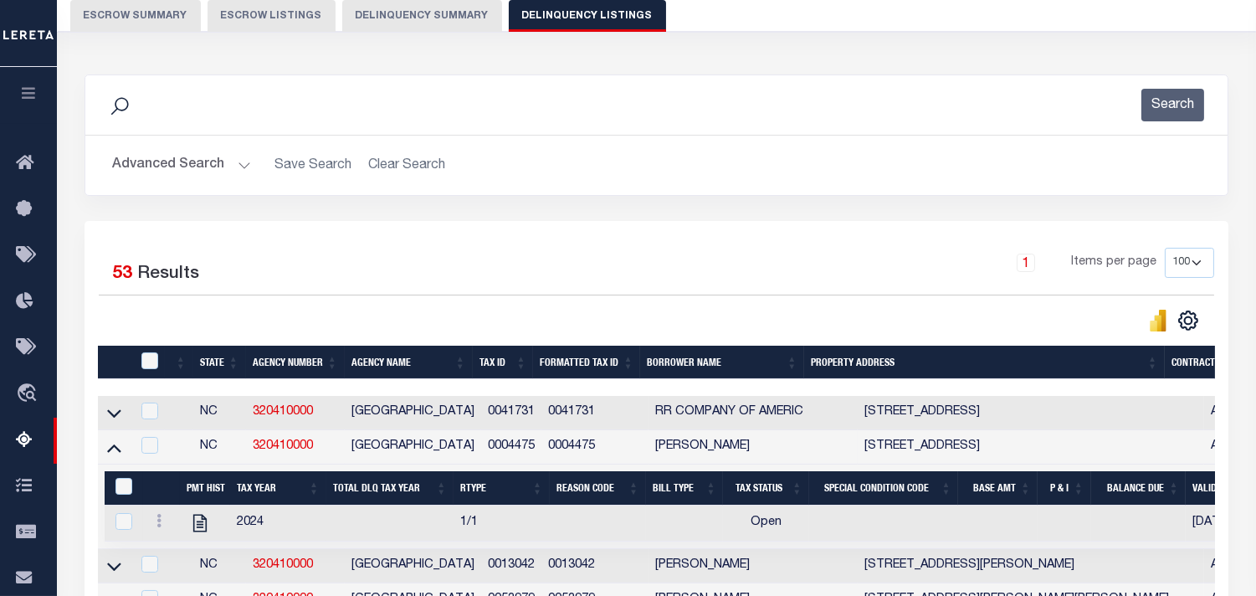
scroll to position [186, 0]
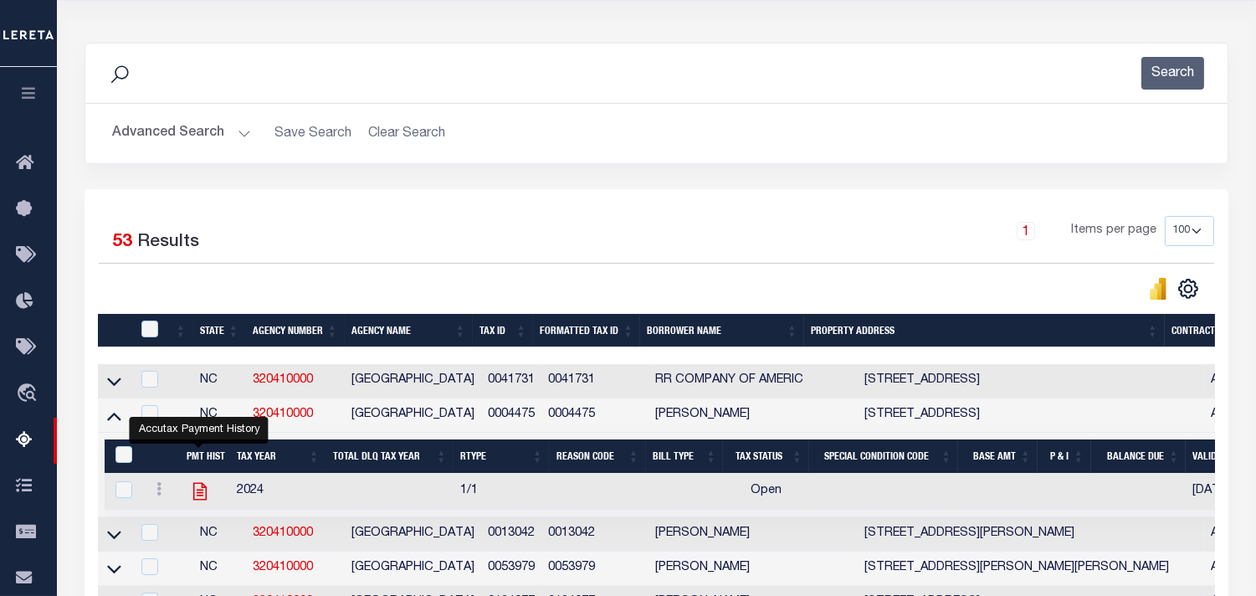
click at [197, 495] on icon "" at bounding box center [200, 491] width 22 height 22
checkbox input "true"
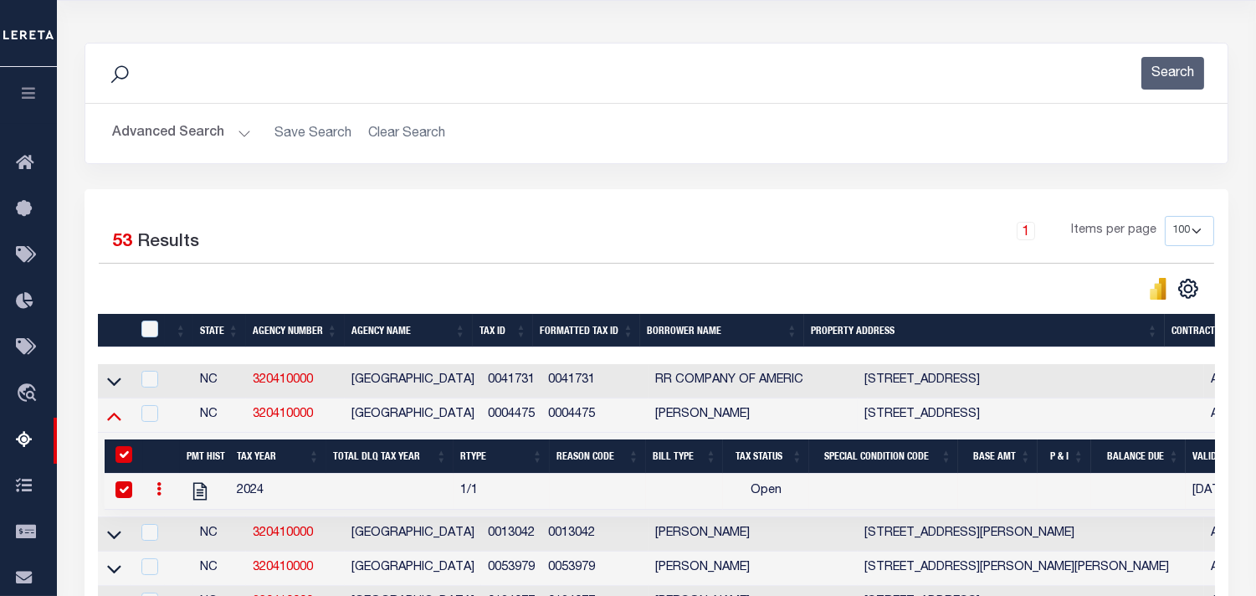
click at [113, 417] on icon at bounding box center [114, 416] width 14 height 18
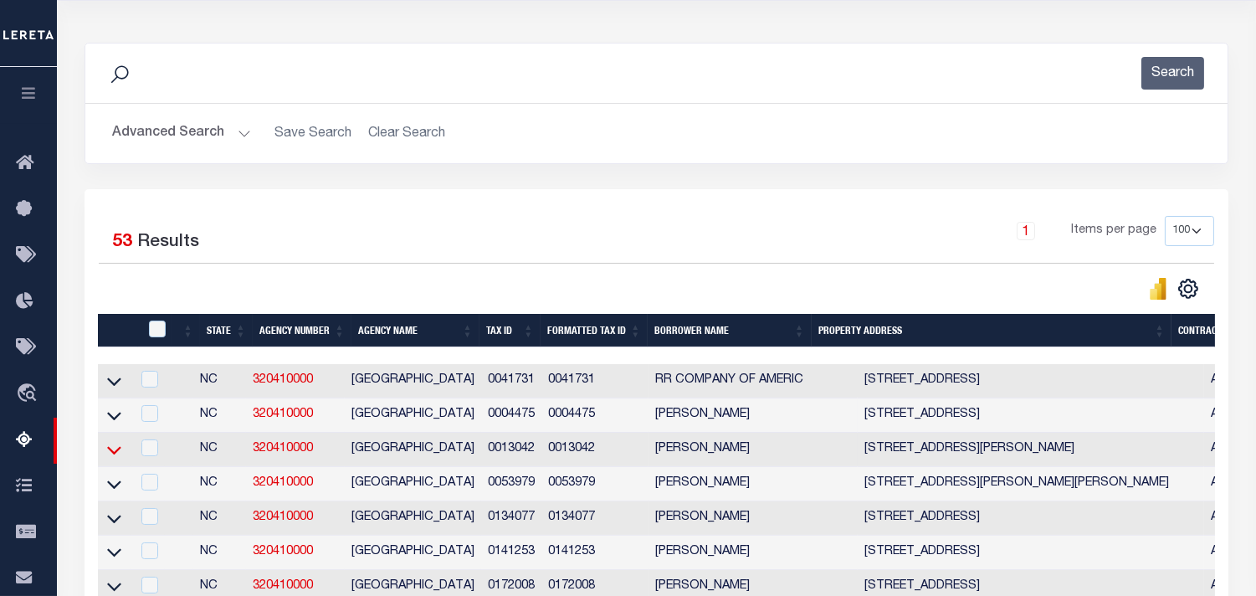
click at [109, 455] on icon at bounding box center [114, 450] width 14 height 18
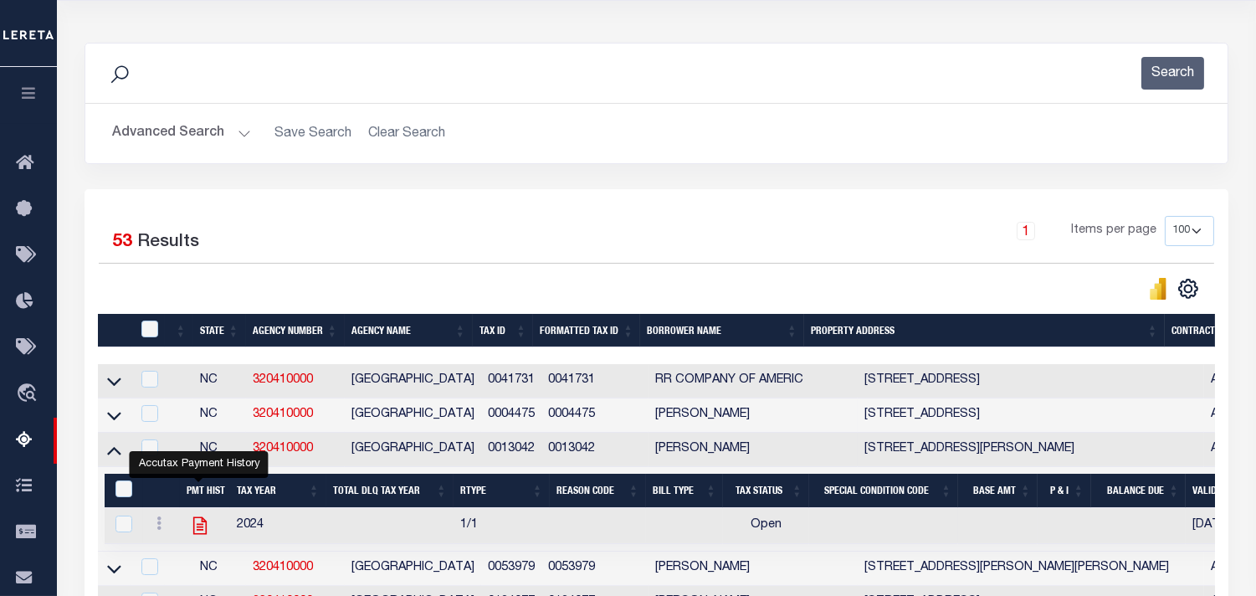
click at [197, 525] on icon "" at bounding box center [200, 526] width 22 height 22
checkbox input "true"
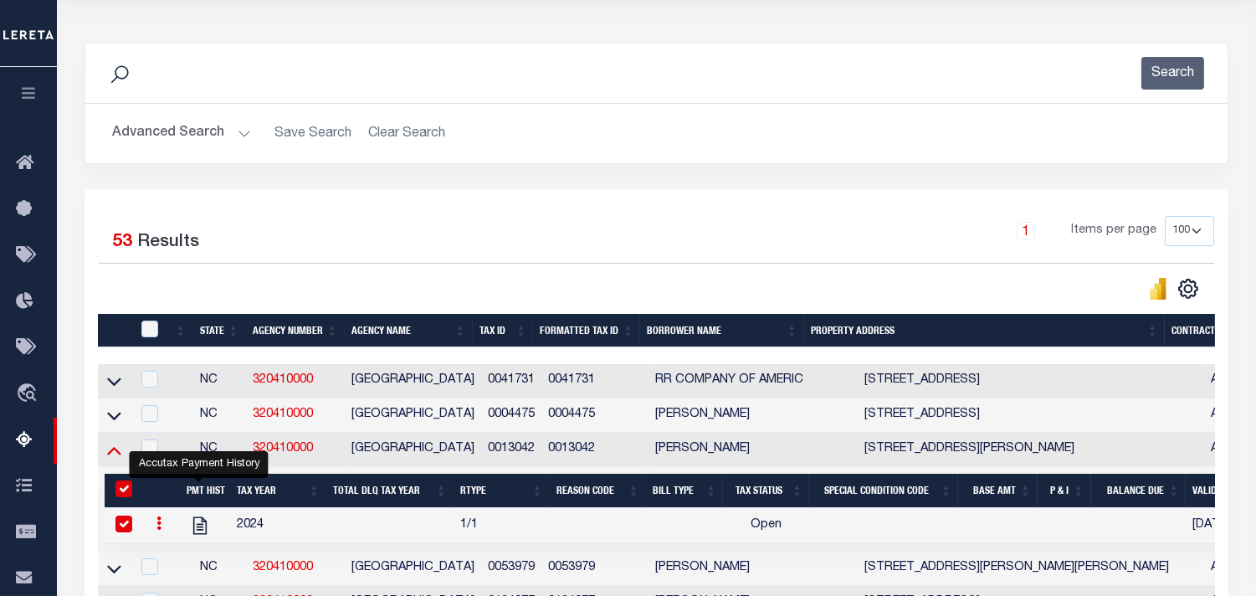
click at [115, 458] on icon at bounding box center [114, 450] width 14 height 18
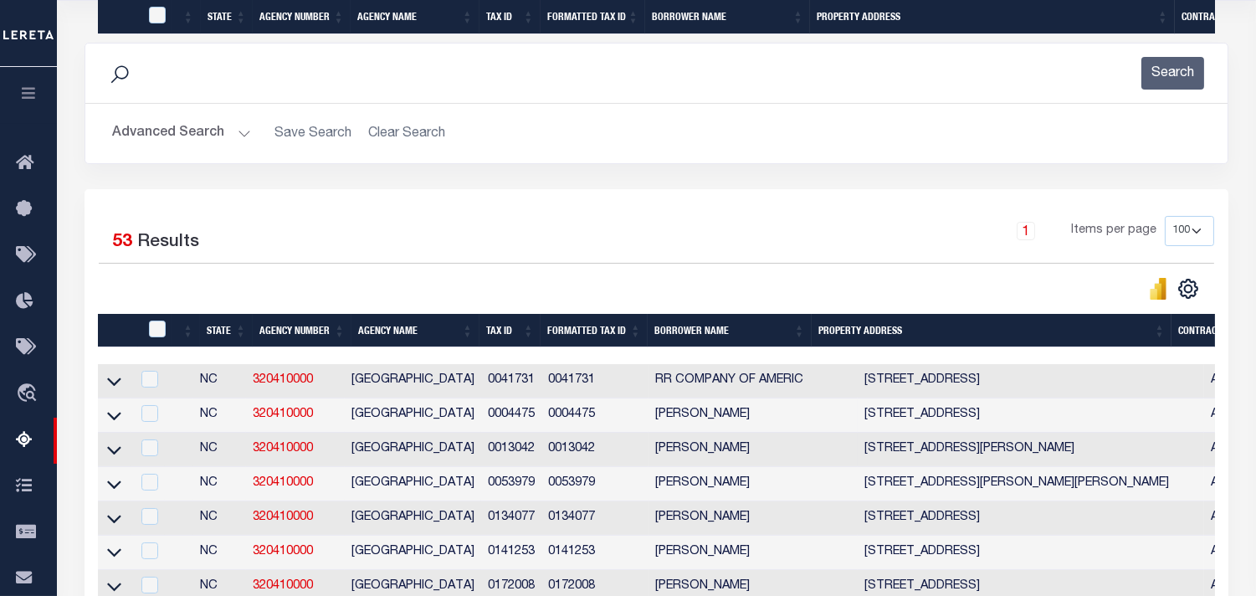
scroll to position [1553, 0]
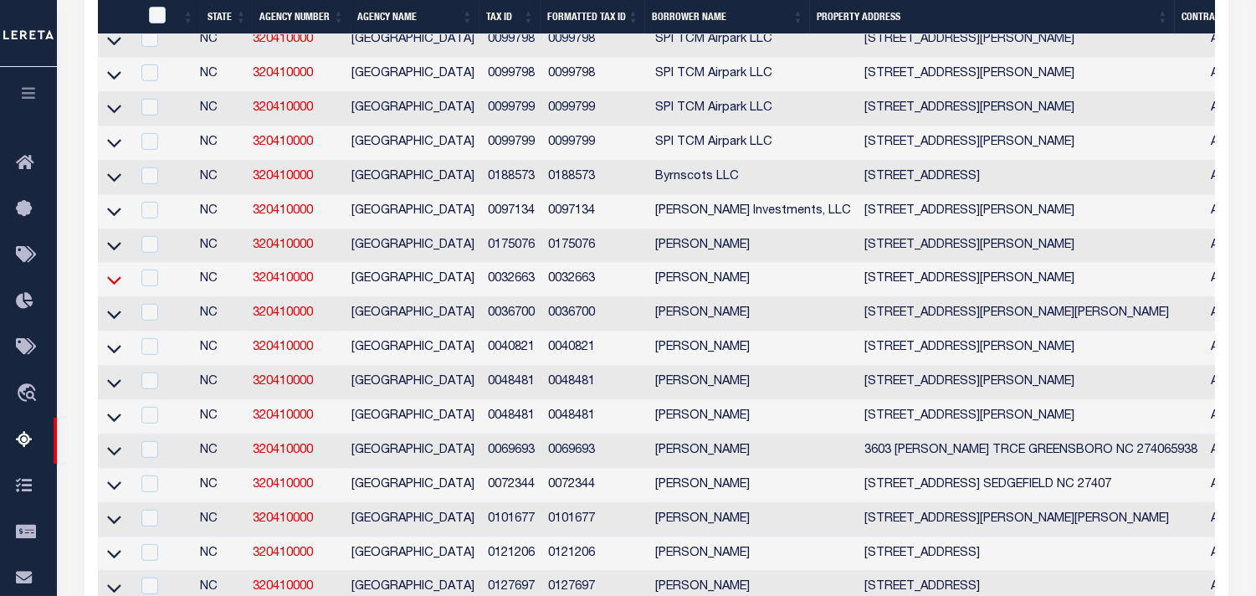
click at [118, 289] on icon at bounding box center [114, 280] width 14 height 18
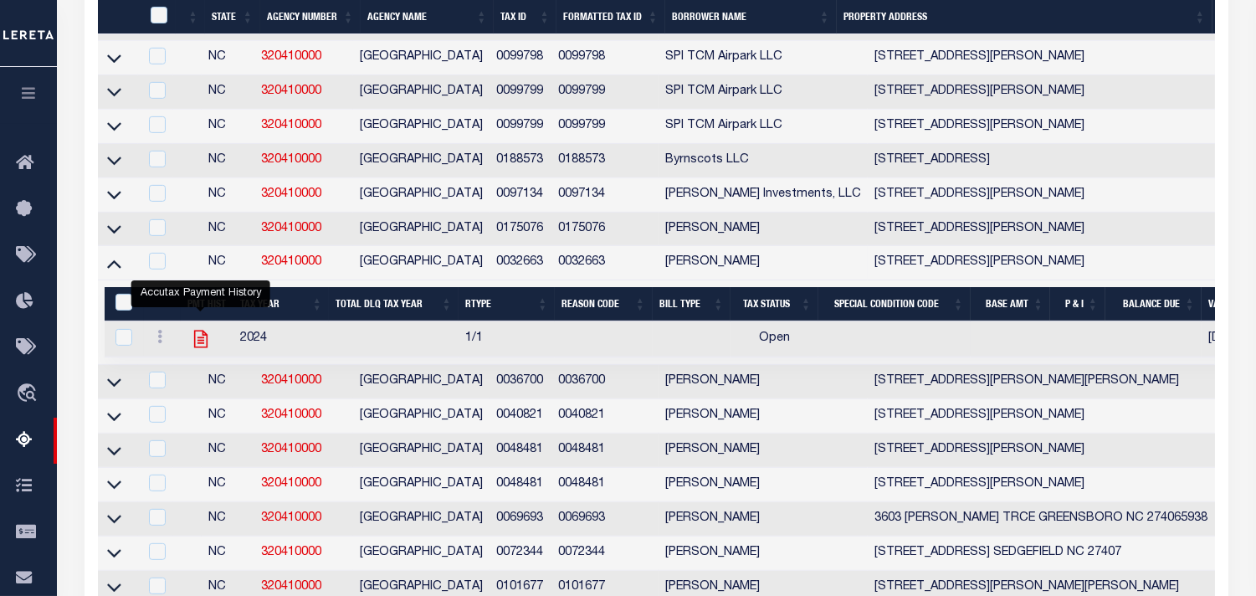
click at [199, 348] on icon "" at bounding box center [200, 339] width 13 height 18
checkbox input "true"
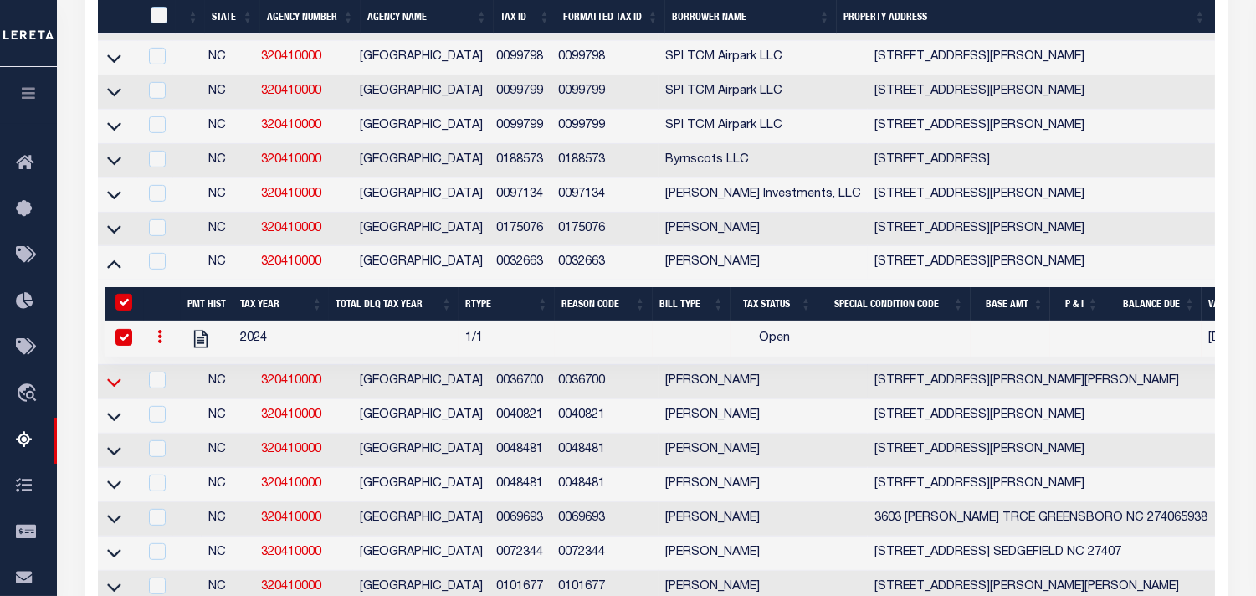
click at [110, 391] on icon at bounding box center [114, 382] width 14 height 18
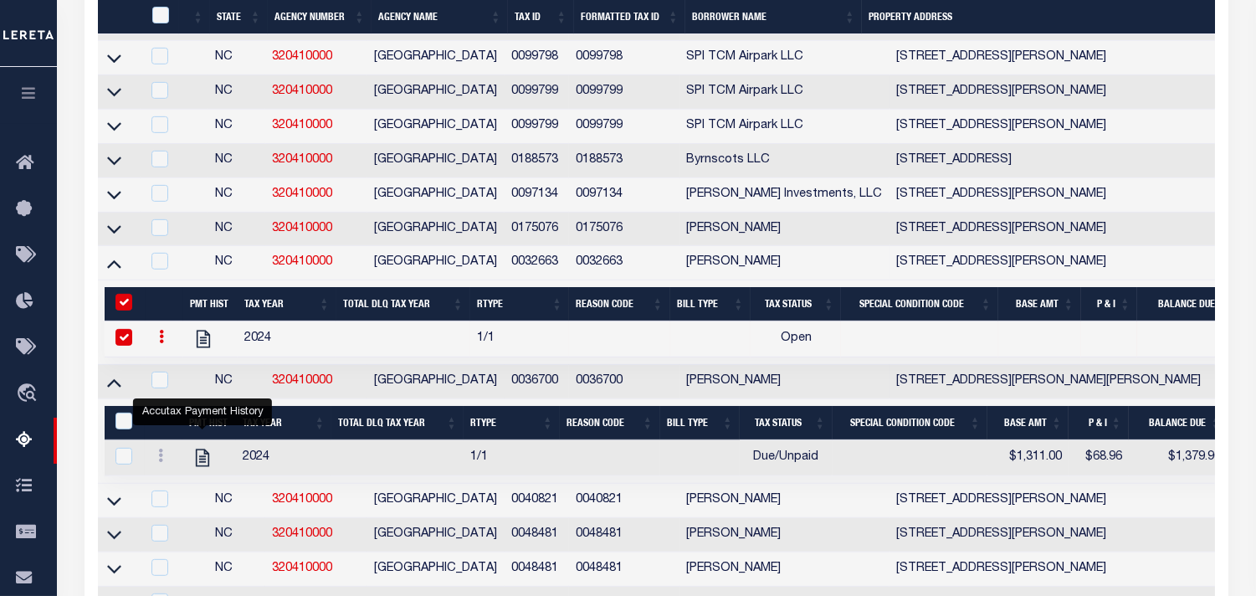
drag, startPoint x: 206, startPoint y: 480, endPoint x: 365, endPoint y: 122, distance: 391.8
click at [206, 469] on icon "" at bounding box center [203, 458] width 22 height 22
checkbox input "true"
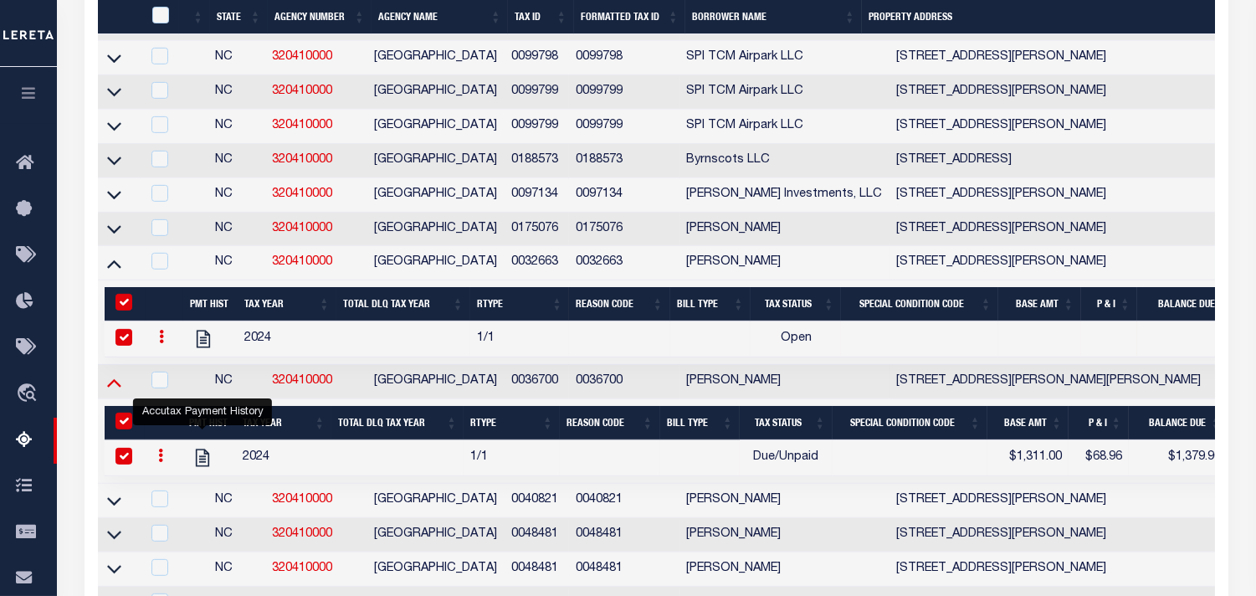
click at [113, 391] on icon at bounding box center [114, 382] width 14 height 18
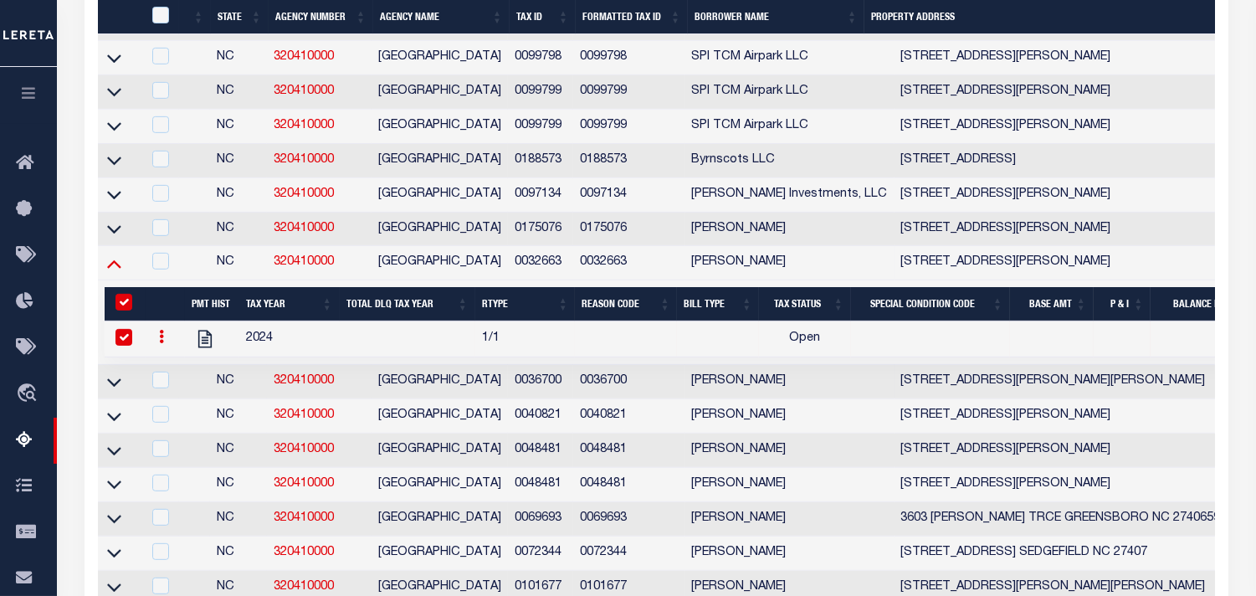
click at [112, 272] on icon at bounding box center [114, 263] width 14 height 18
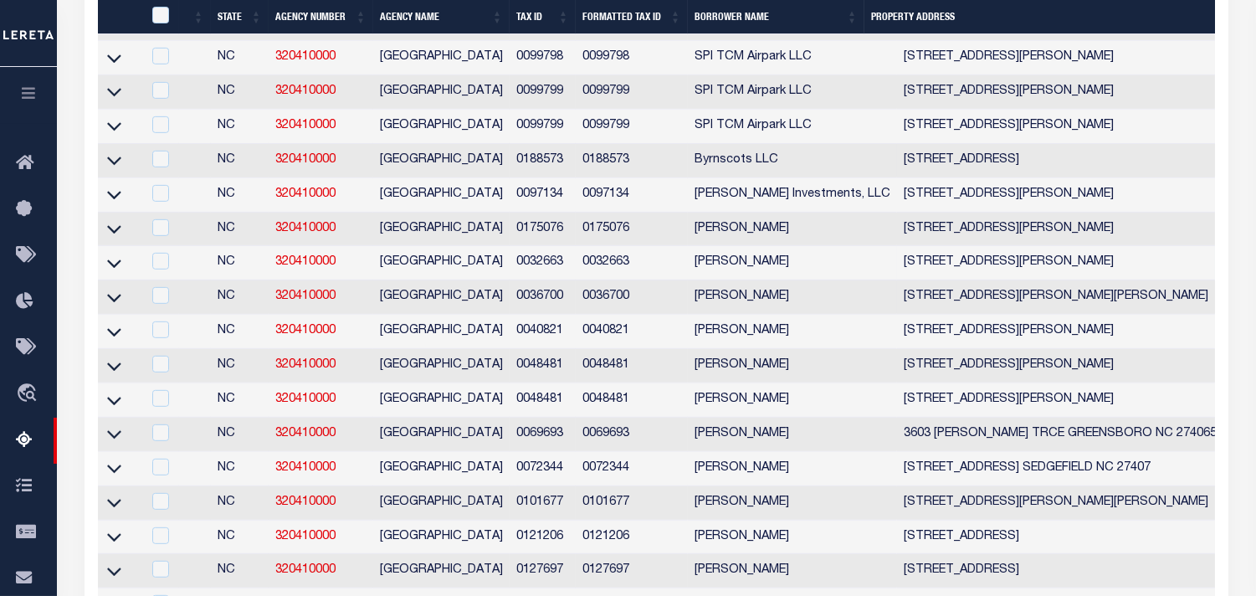
scroll to position [1468, 0]
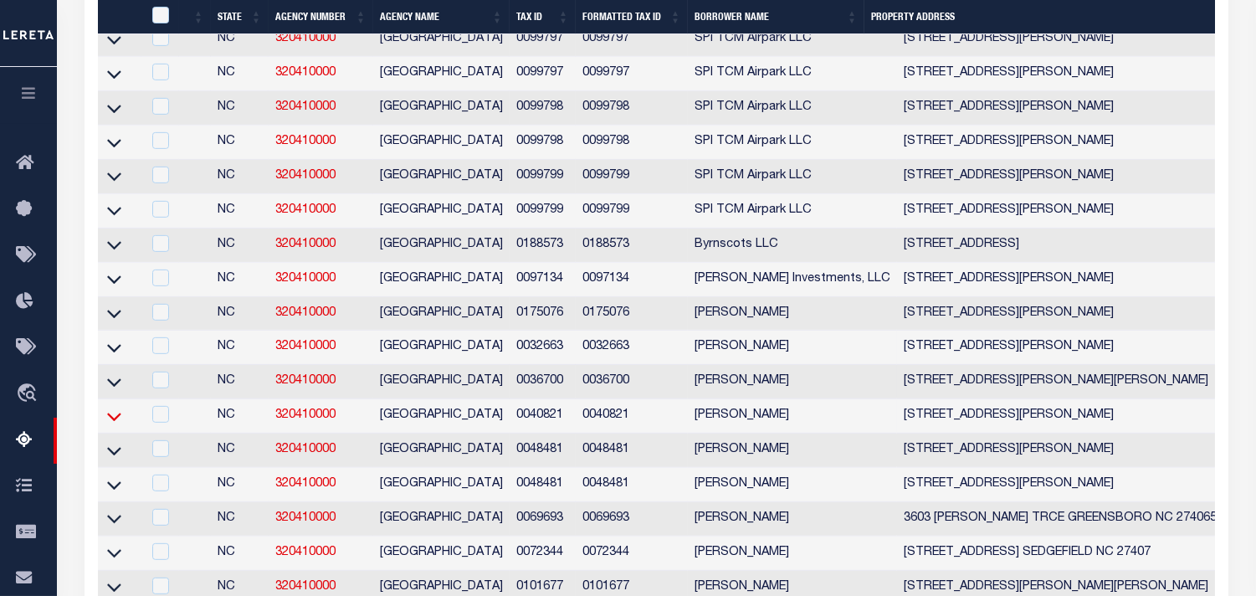
click at [107, 425] on icon at bounding box center [114, 416] width 14 height 18
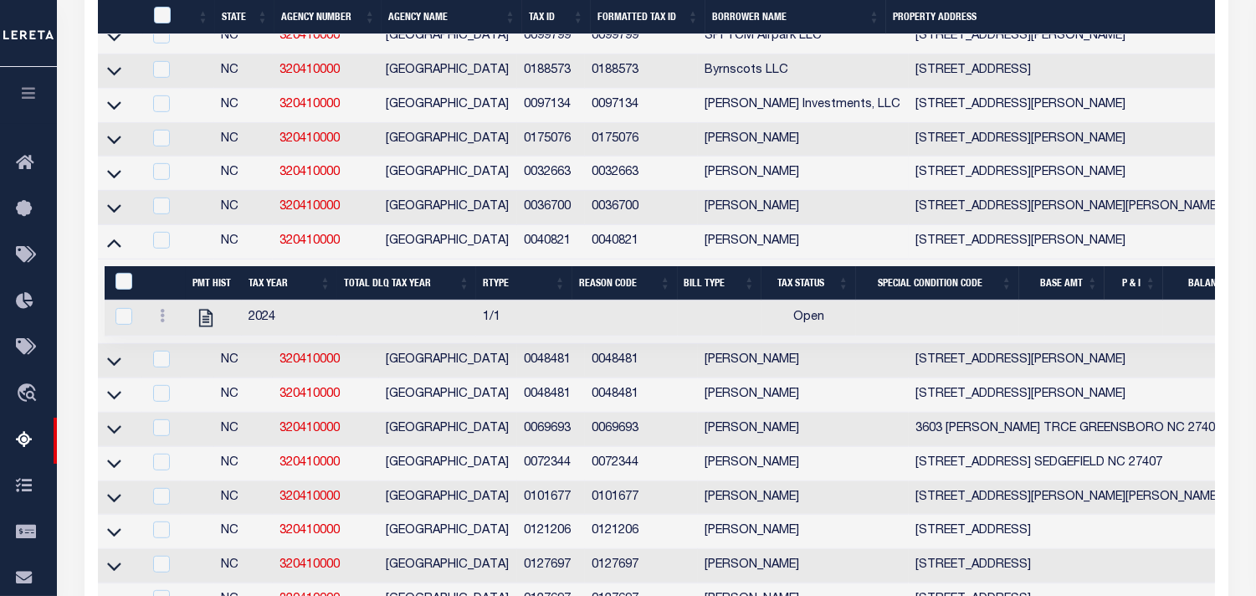
scroll to position [1654, 0]
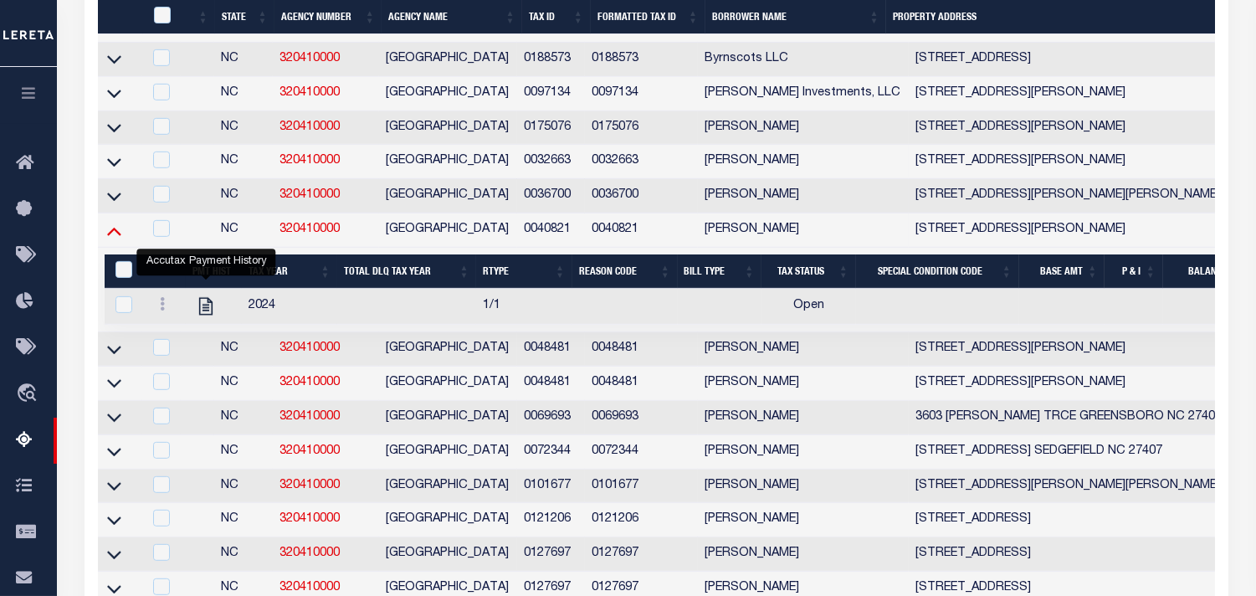
click at [114, 236] on icon at bounding box center [114, 232] width 14 height 8
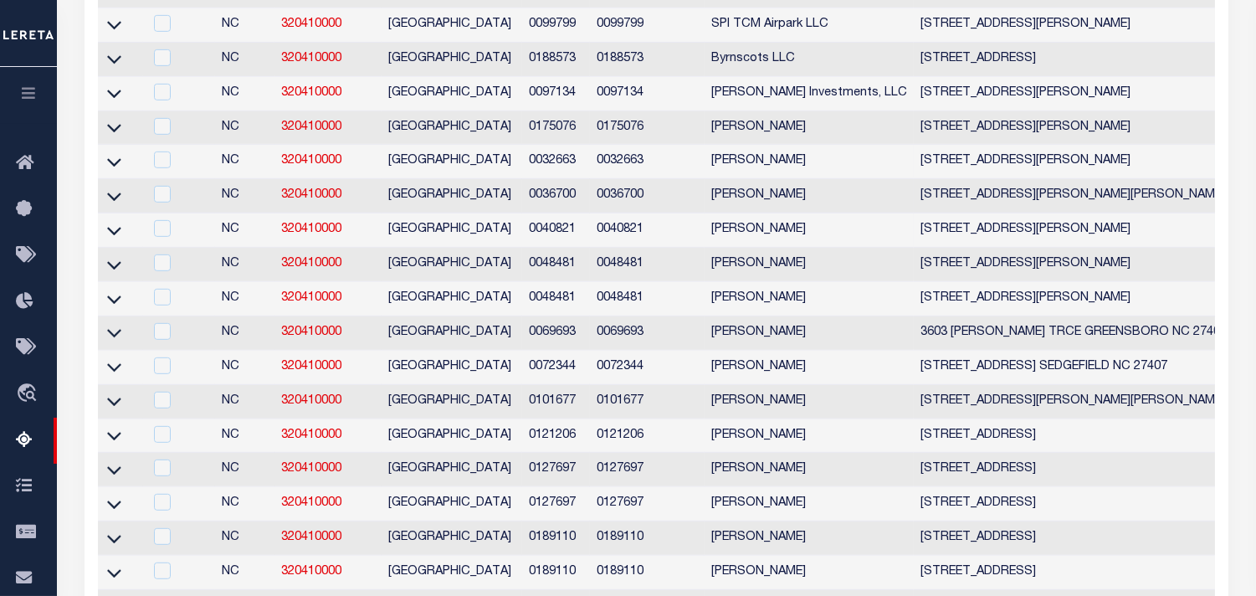
scroll to position [254, 0]
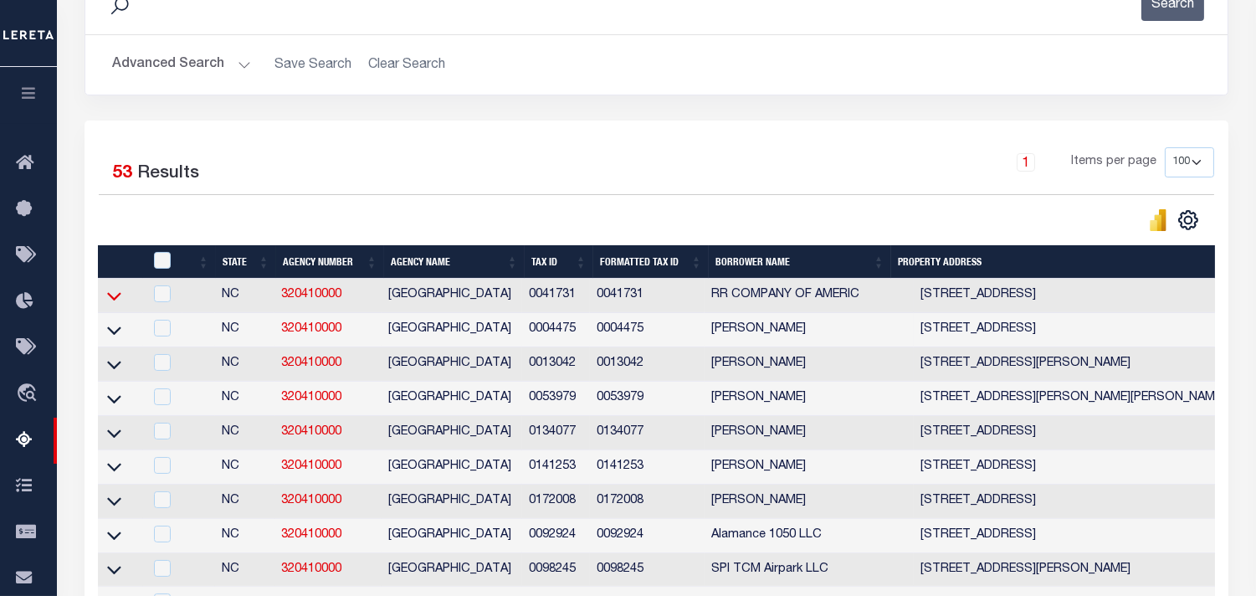
click at [117, 304] on icon at bounding box center [114, 296] width 14 height 18
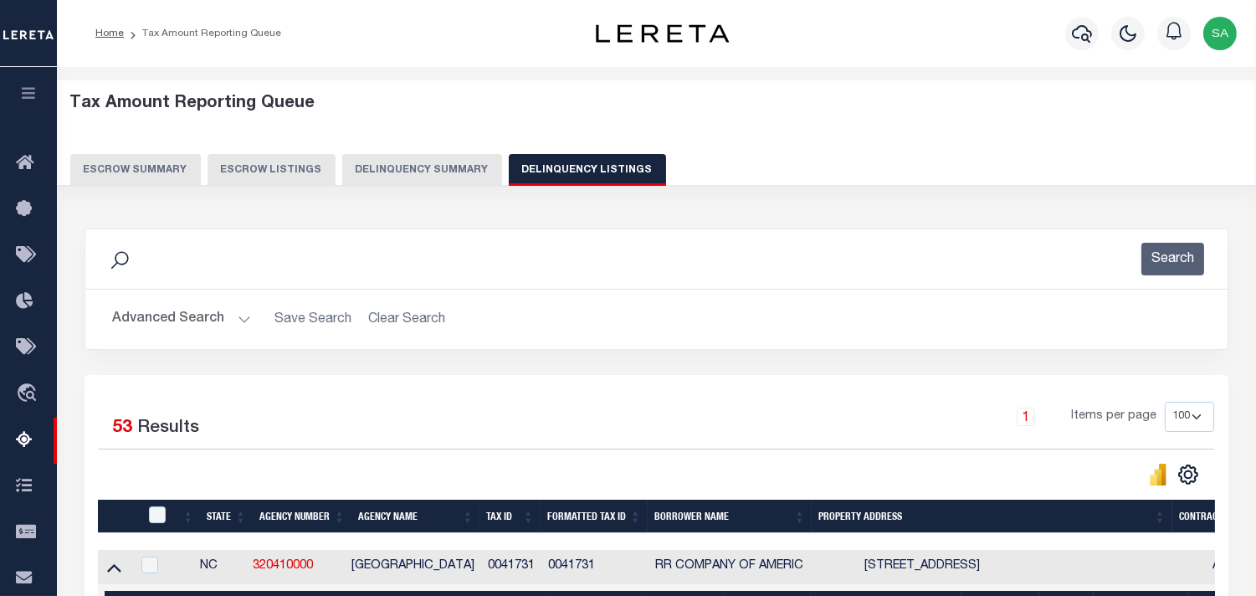
scroll to position [186, 0]
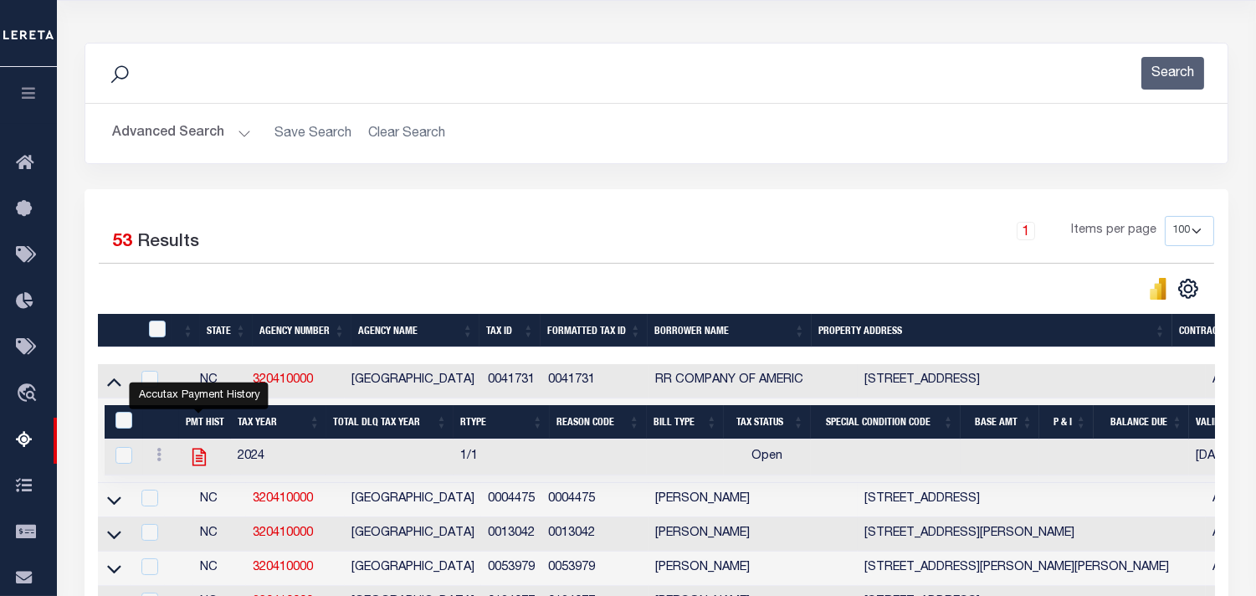
click at [198, 458] on icon "" at bounding box center [199, 457] width 22 height 22
checkbox input "true"
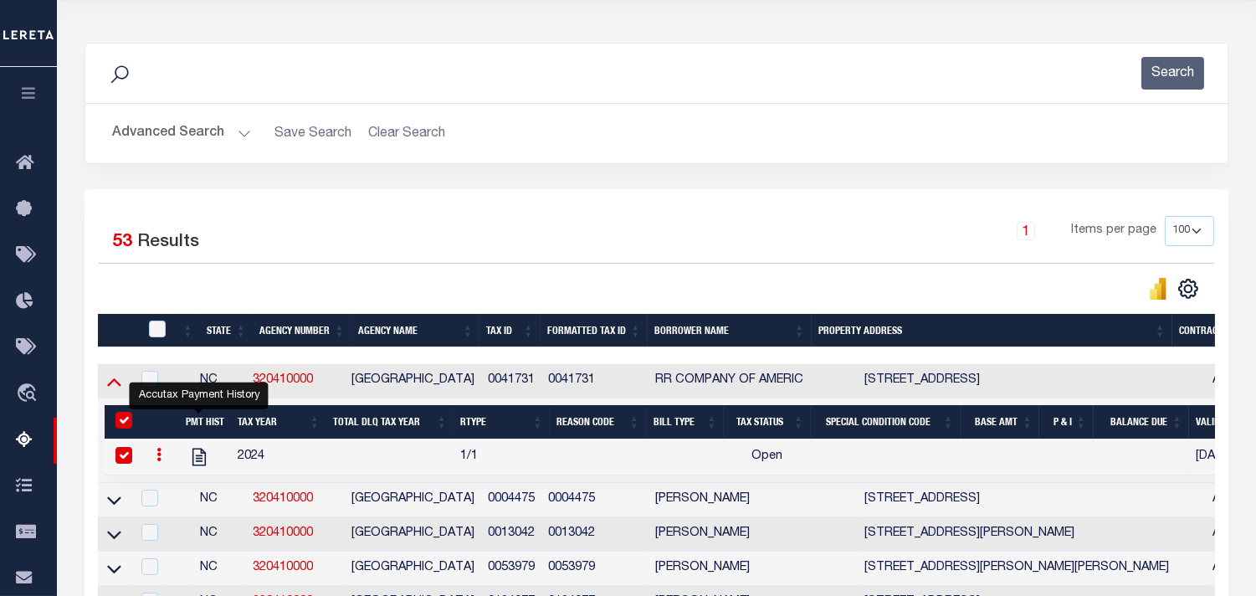
click at [120, 387] on icon at bounding box center [114, 381] width 14 height 18
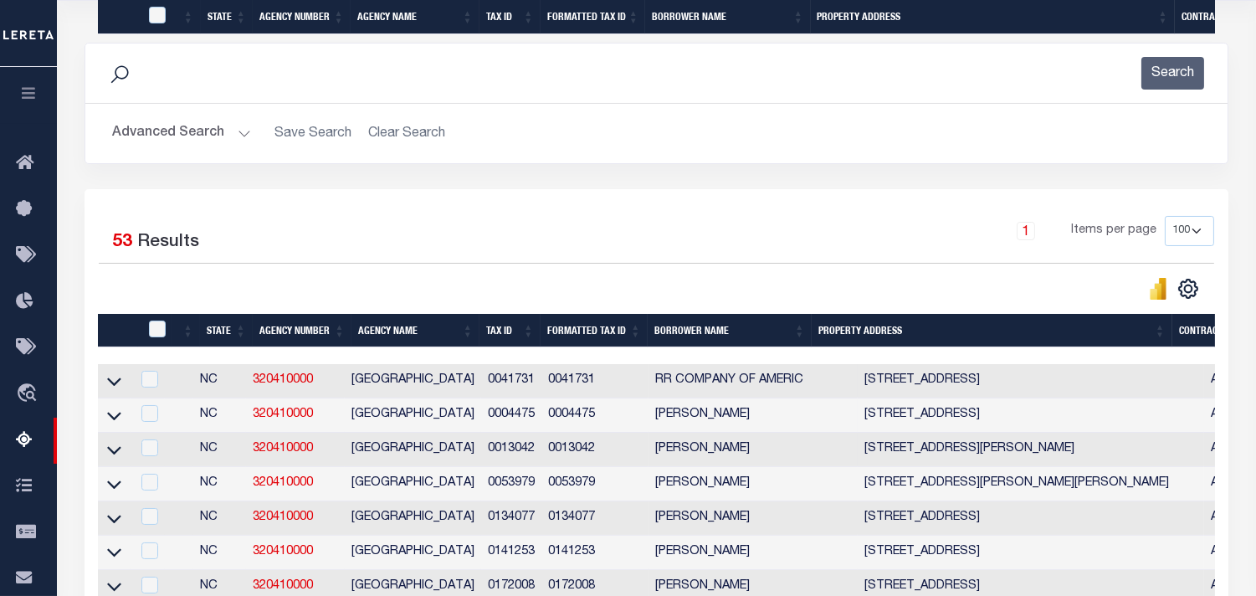
scroll to position [1657, 0]
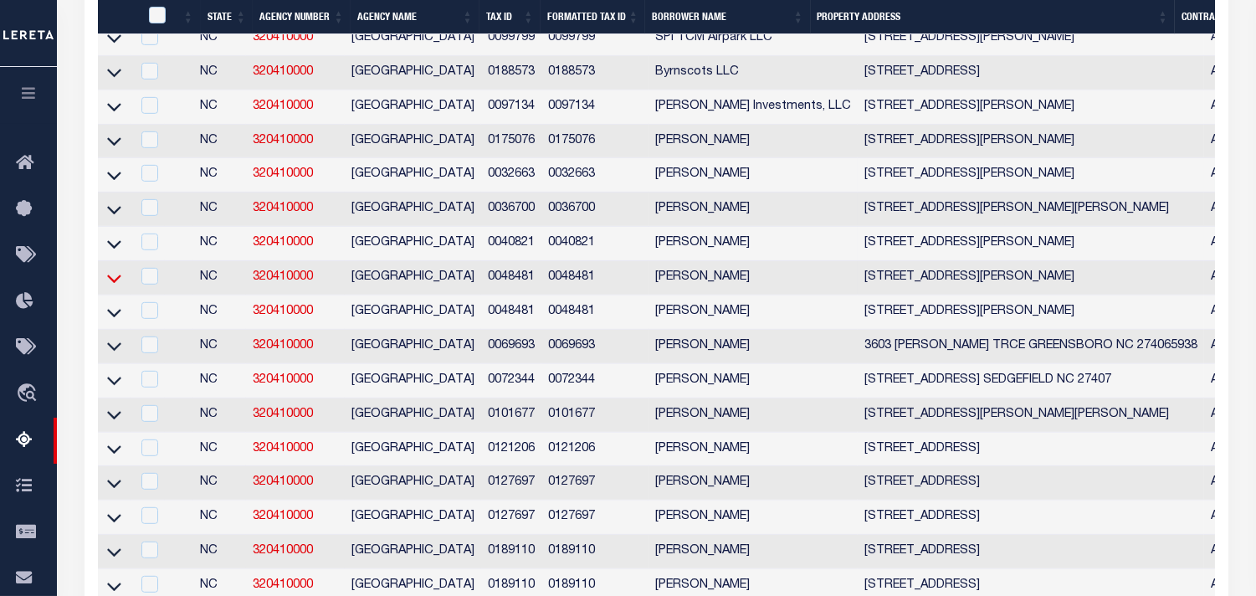
click at [110, 287] on icon at bounding box center [114, 278] width 14 height 18
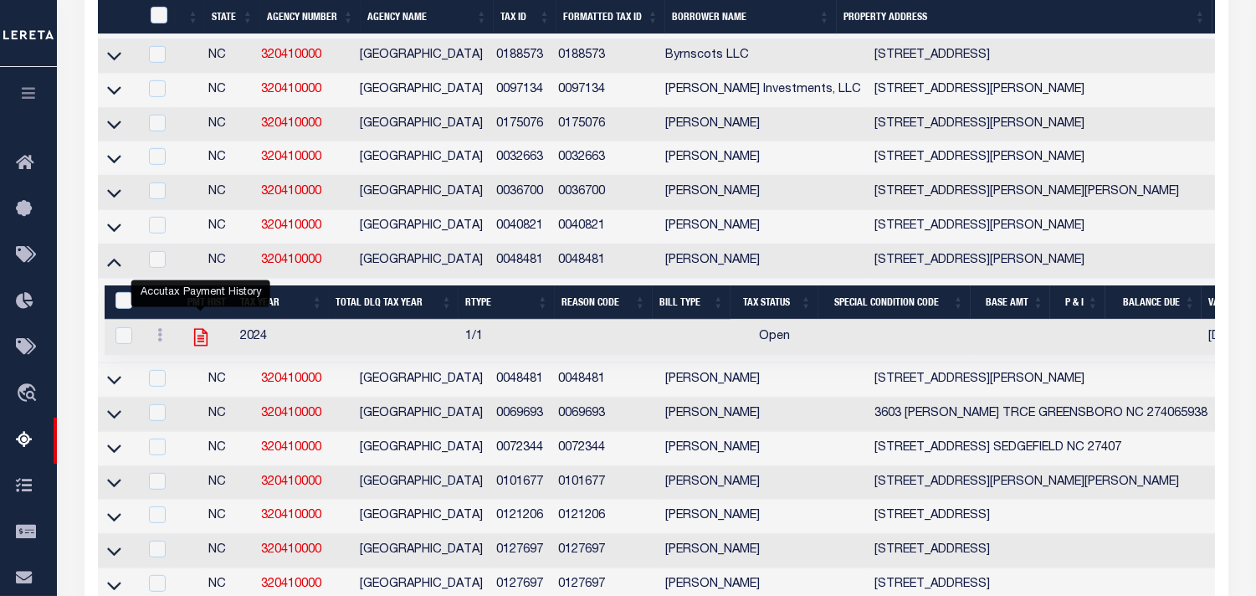
click at [197, 346] on icon "" at bounding box center [200, 337] width 13 height 18
checkbox input "true"
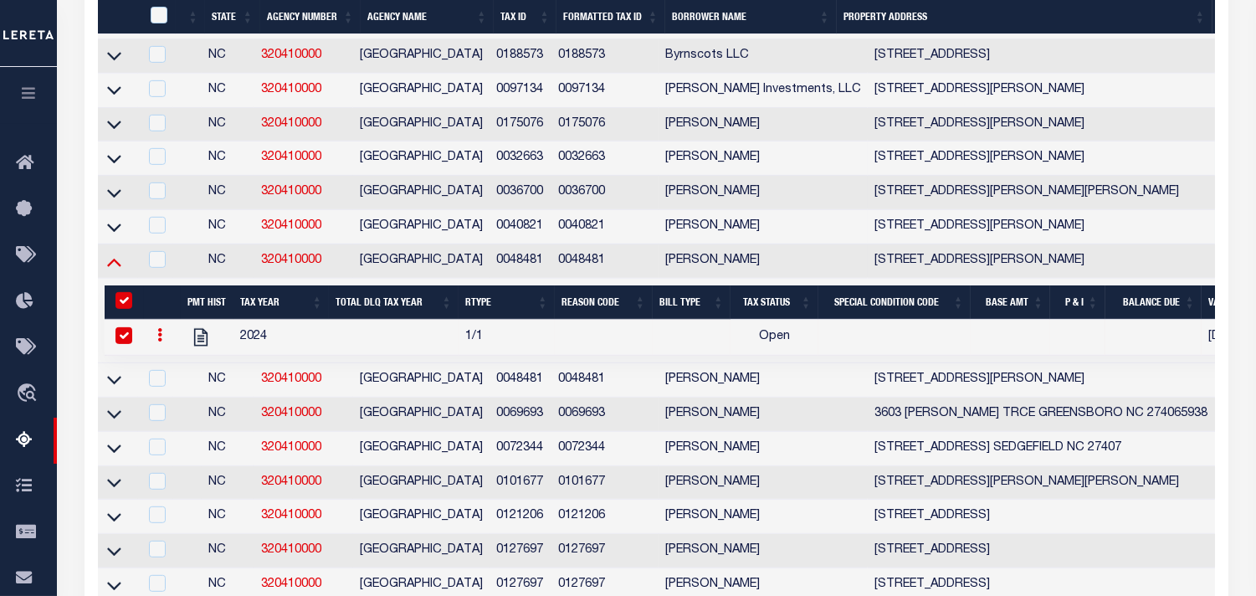
click at [112, 267] on icon at bounding box center [114, 263] width 14 height 8
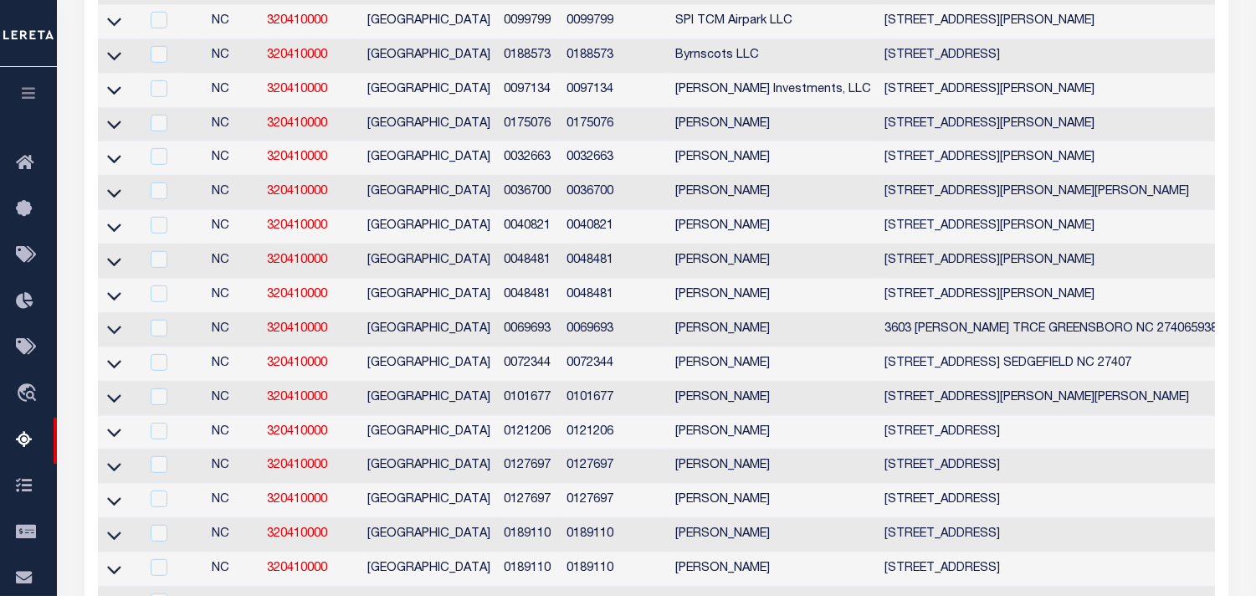
scroll to position [358, 0]
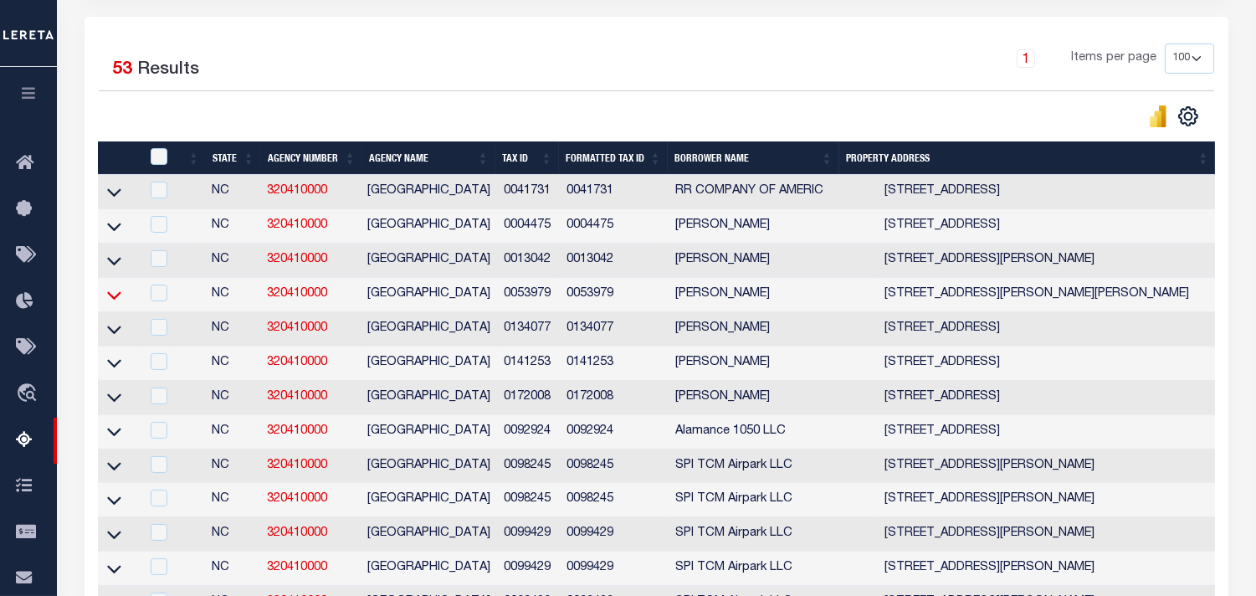
click at [117, 298] on icon at bounding box center [114, 295] width 14 height 18
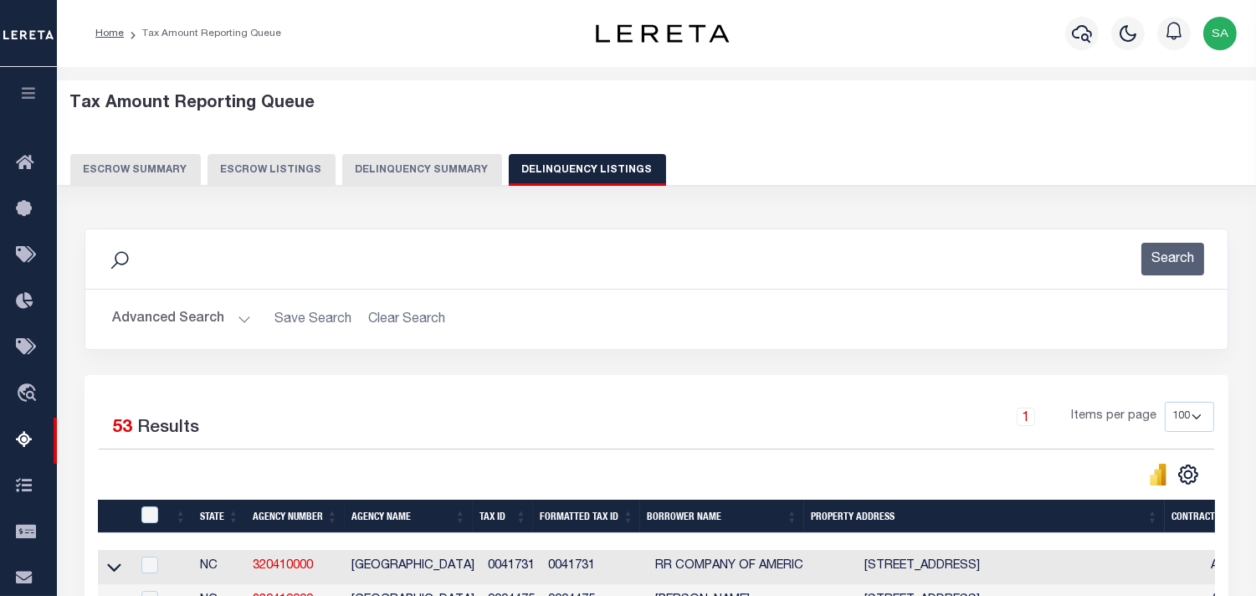
scroll to position [371, 0]
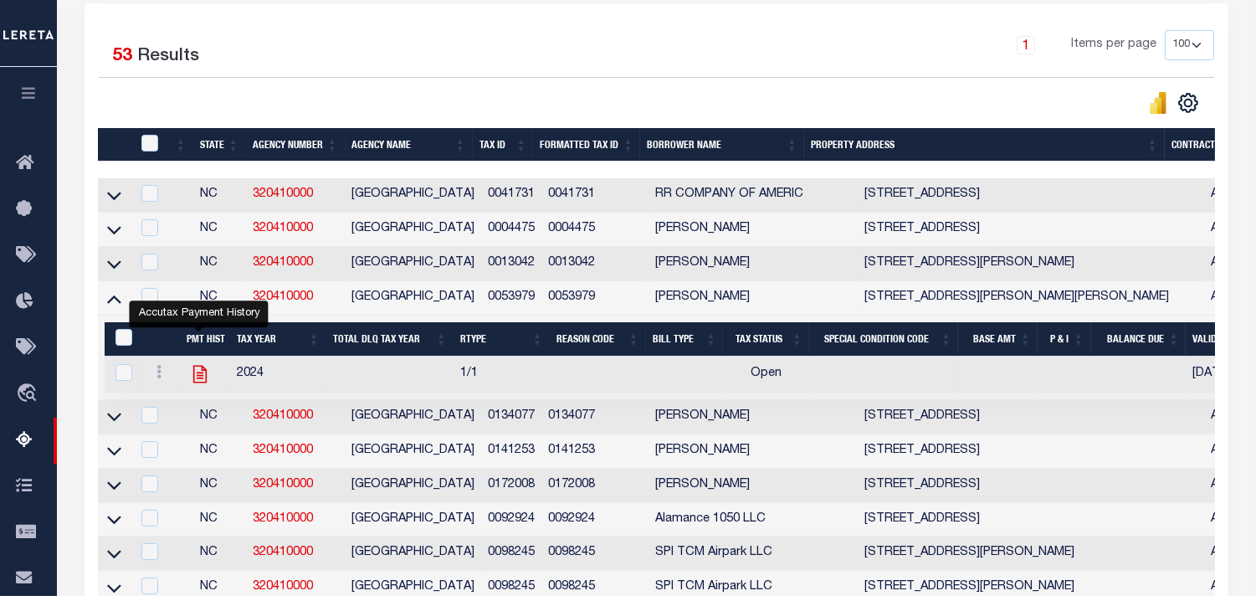
click at [202, 380] on icon "" at bounding box center [199, 374] width 13 height 18
checkbox input "true"
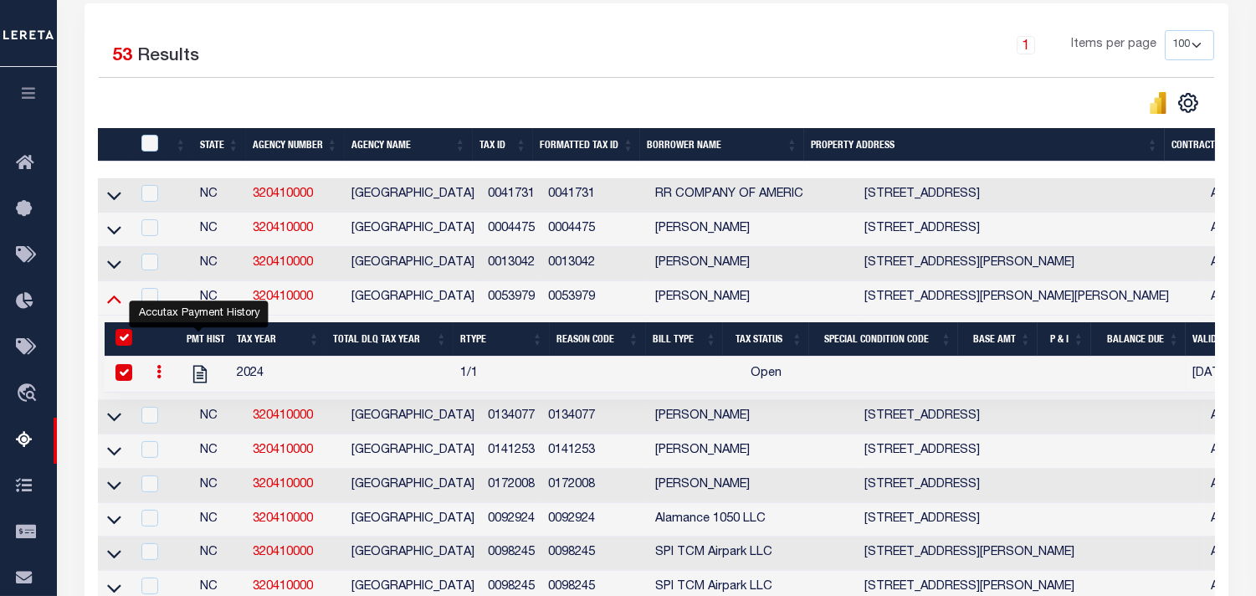
click at [114, 303] on icon at bounding box center [114, 299] width 14 height 8
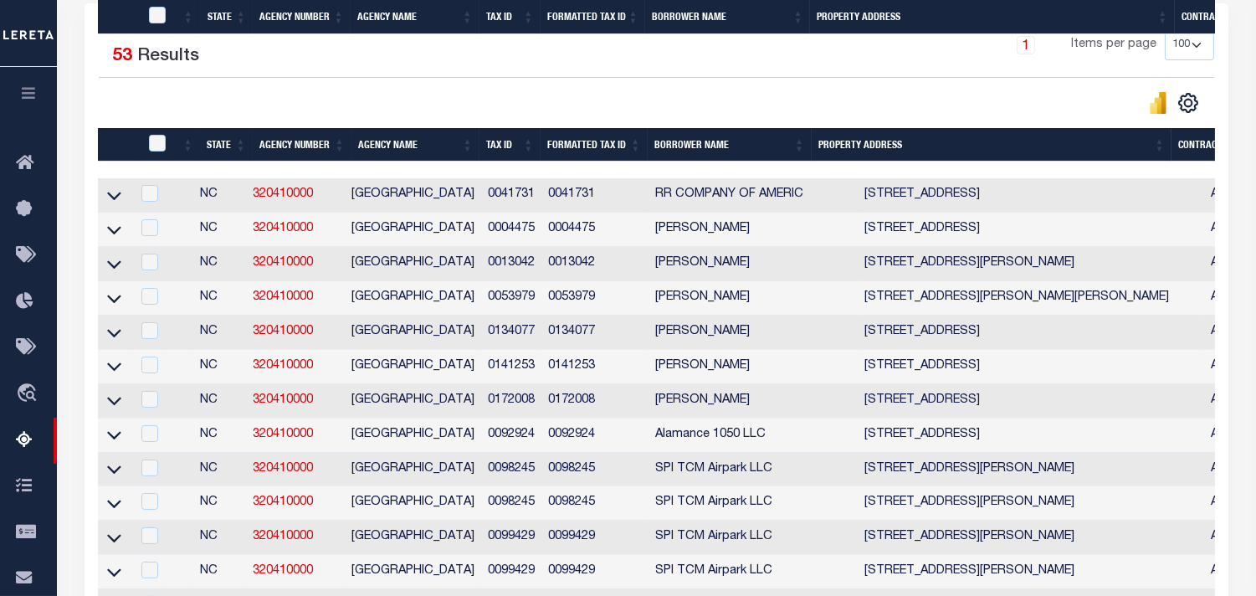
scroll to position [1727, 0]
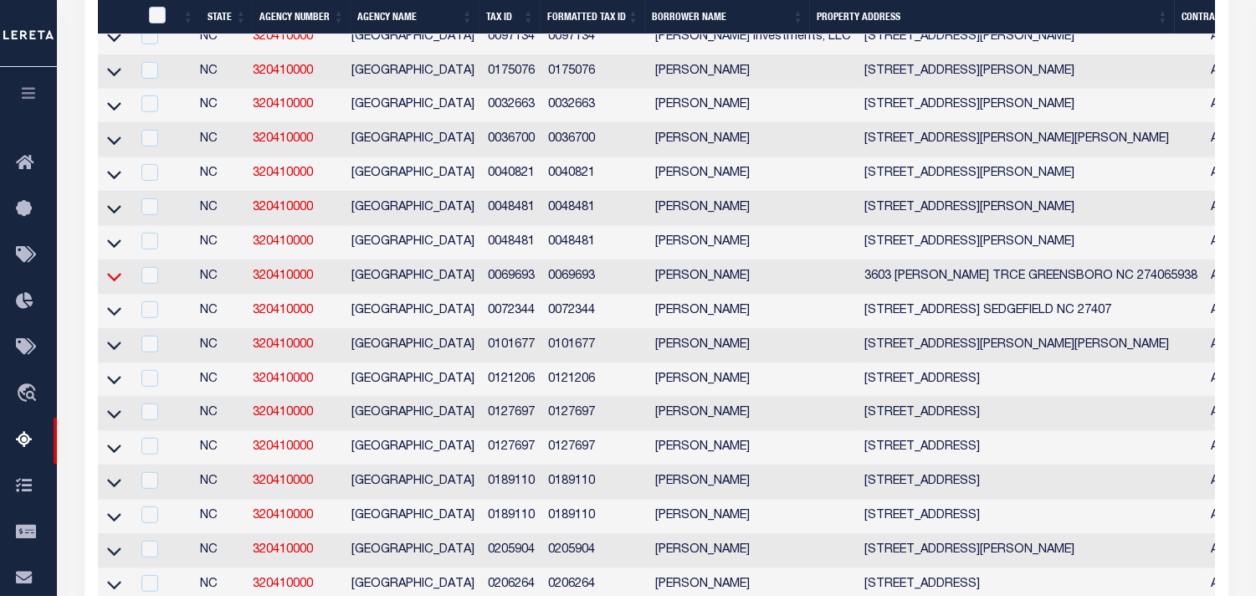
click at [110, 285] on icon at bounding box center [114, 277] width 14 height 18
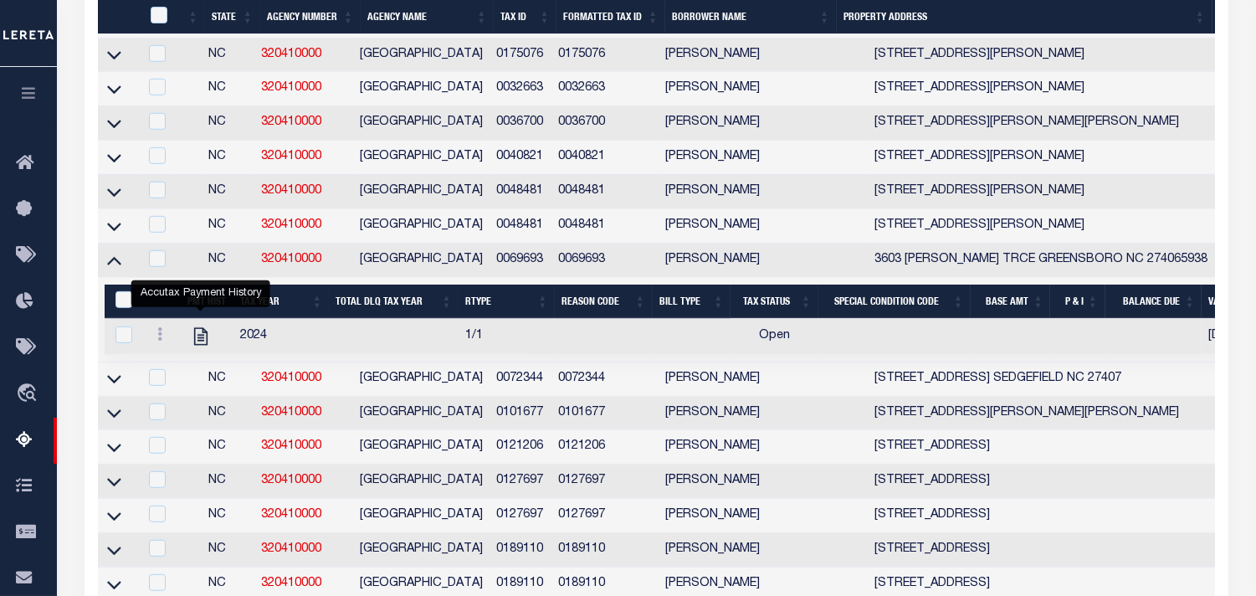
drag, startPoint x: 206, startPoint y: 356, endPoint x: 340, endPoint y: 160, distance: 237.9
click at [206, 347] on icon "" at bounding box center [201, 336] width 22 height 22
checkbox input "true"
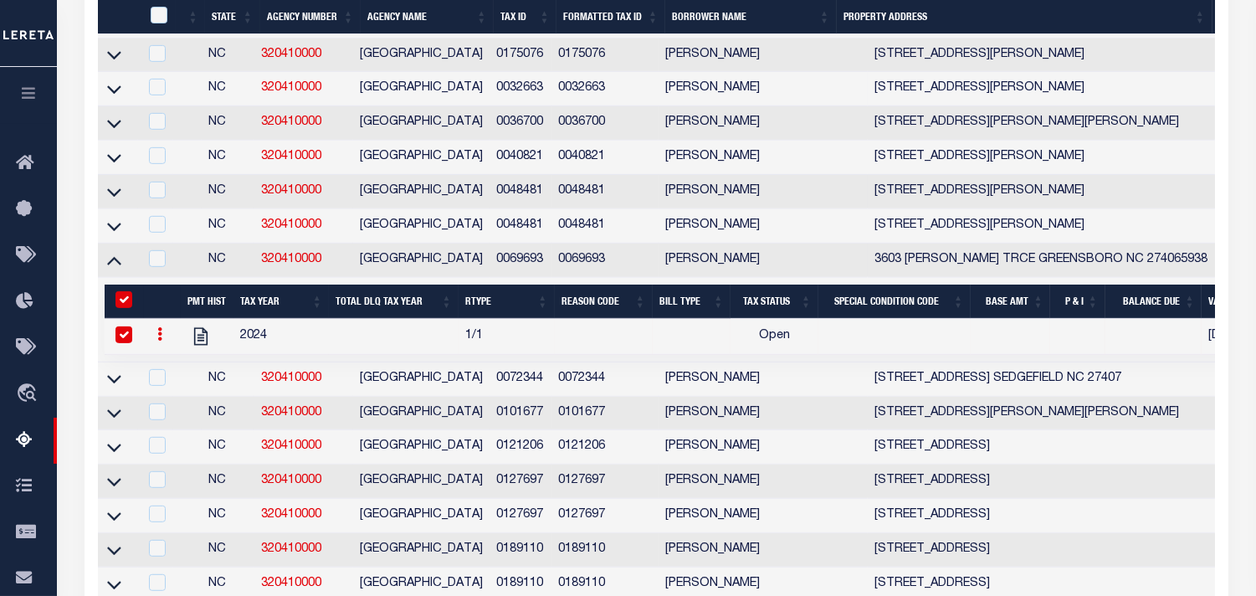
click at [121, 265] on link at bounding box center [114, 260] width 19 height 12
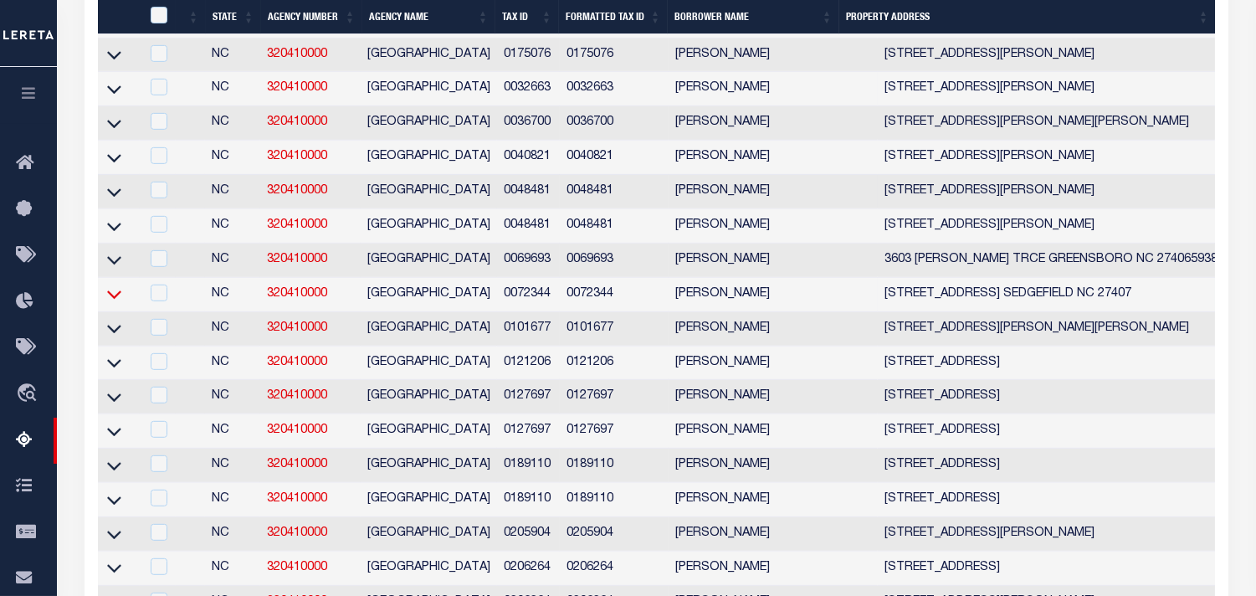
click at [112, 303] on icon at bounding box center [114, 294] width 14 height 18
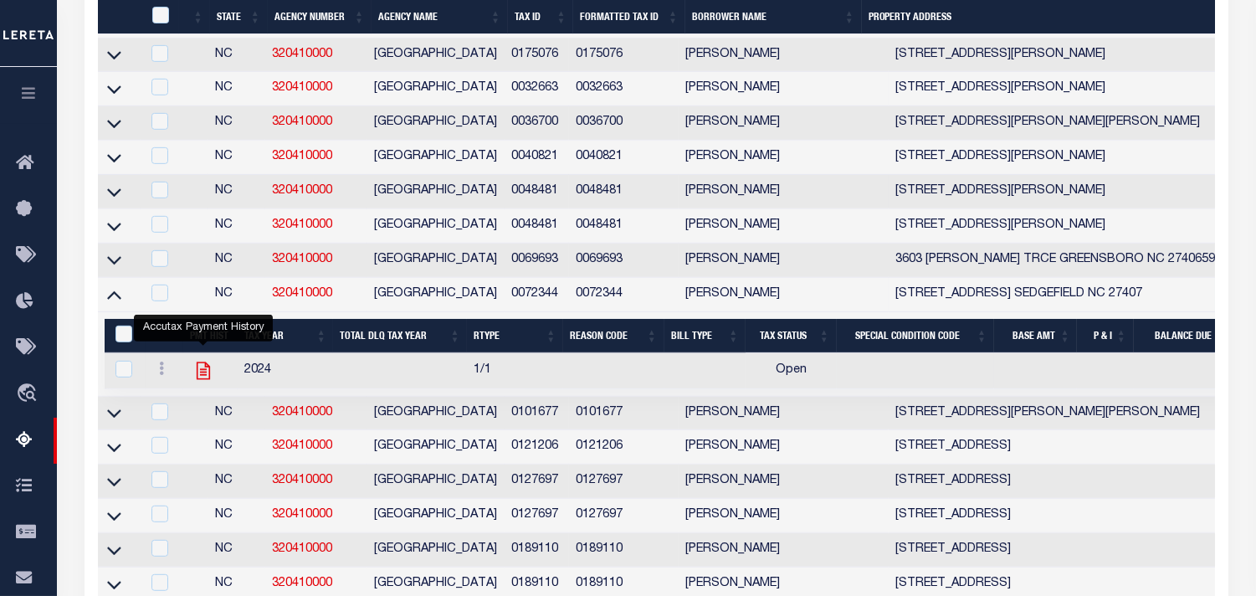
click at [203, 379] on icon "" at bounding box center [203, 370] width 13 height 18
checkbox input "true"
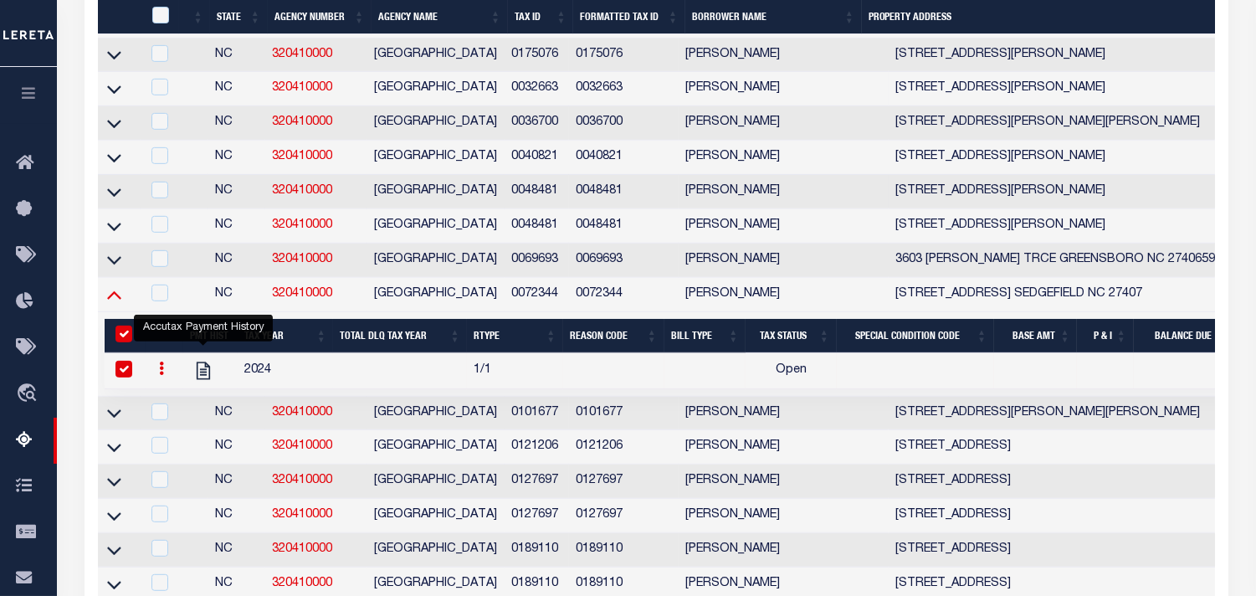
click at [115, 303] on icon at bounding box center [114, 294] width 14 height 18
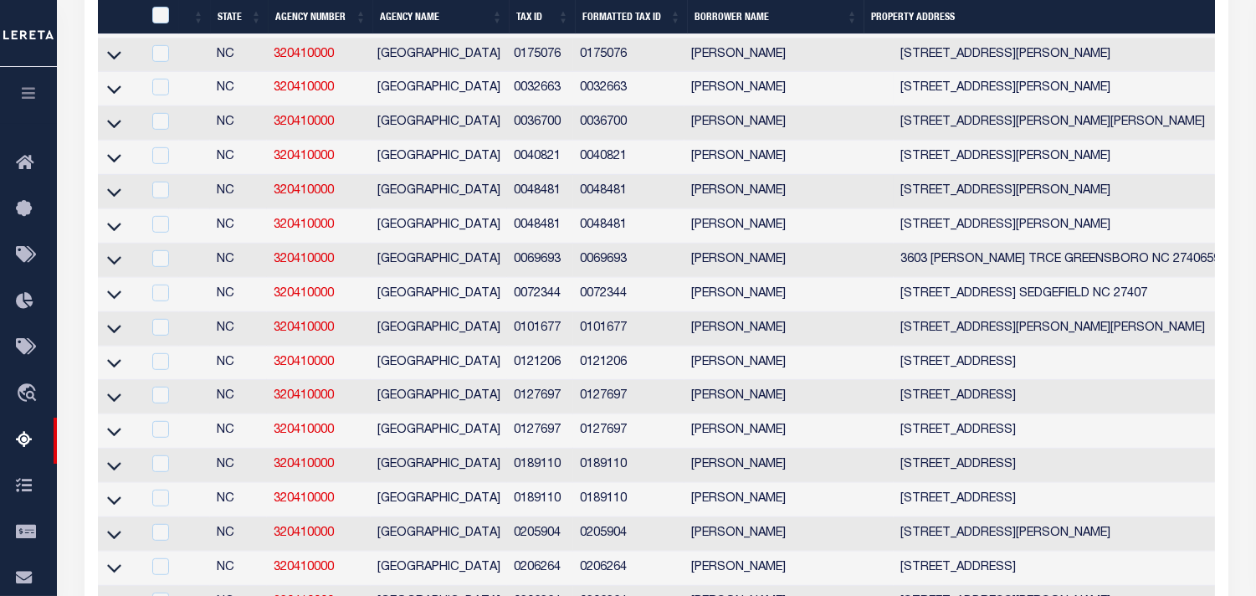
scroll to position [497, 0]
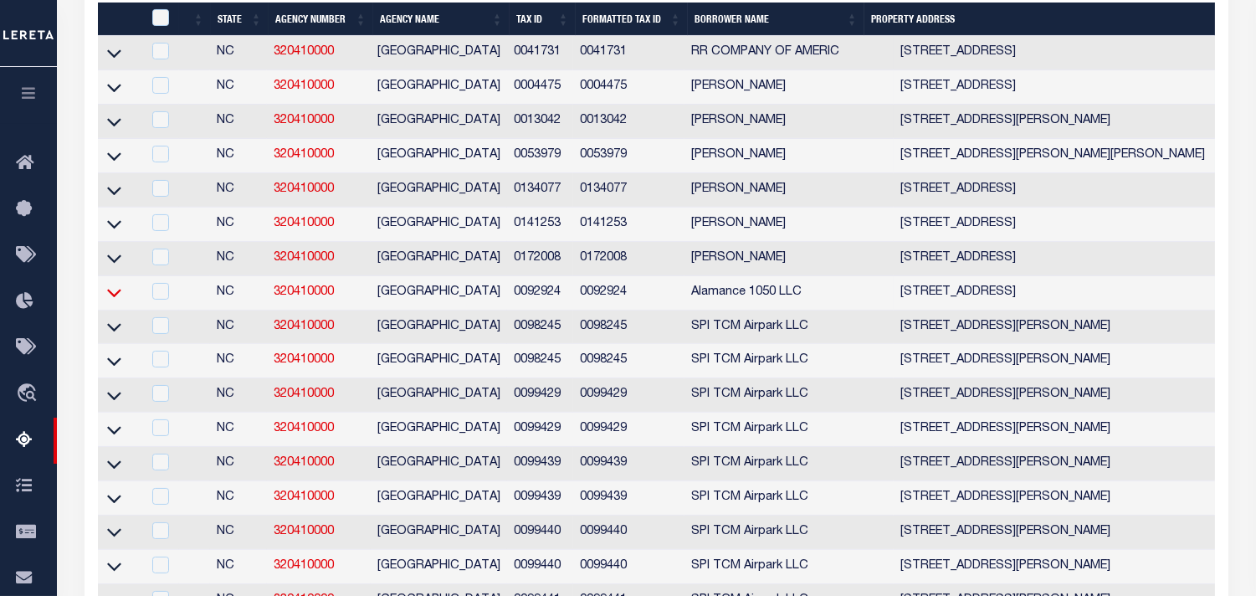
click at [120, 299] on icon at bounding box center [114, 293] width 14 height 18
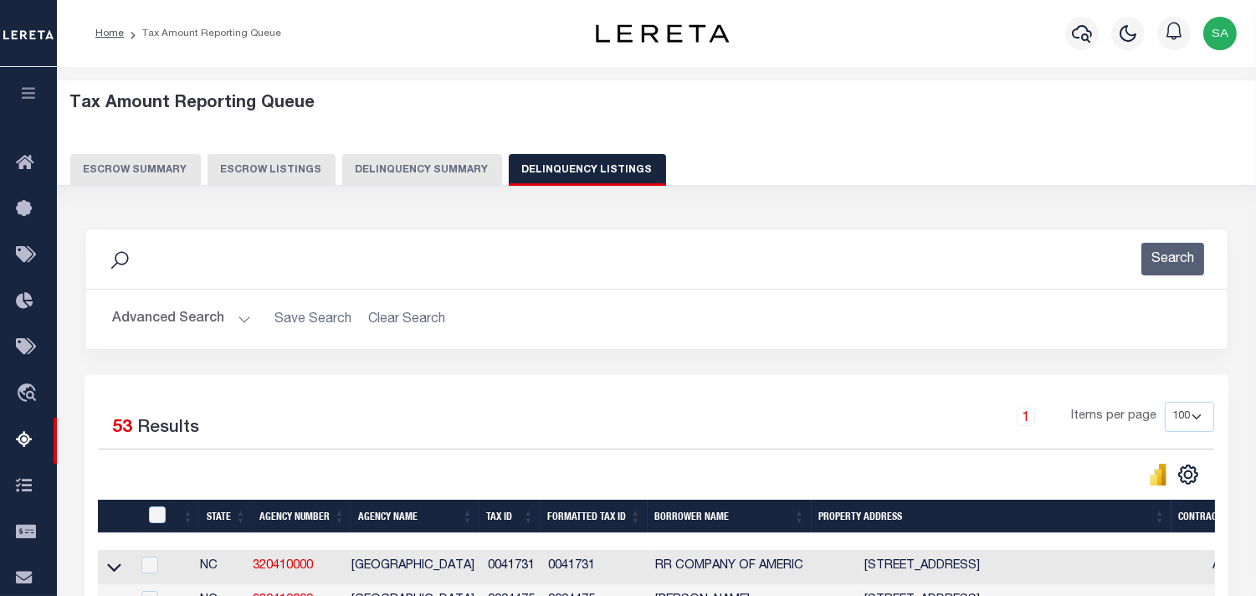
scroll to position [514, 0]
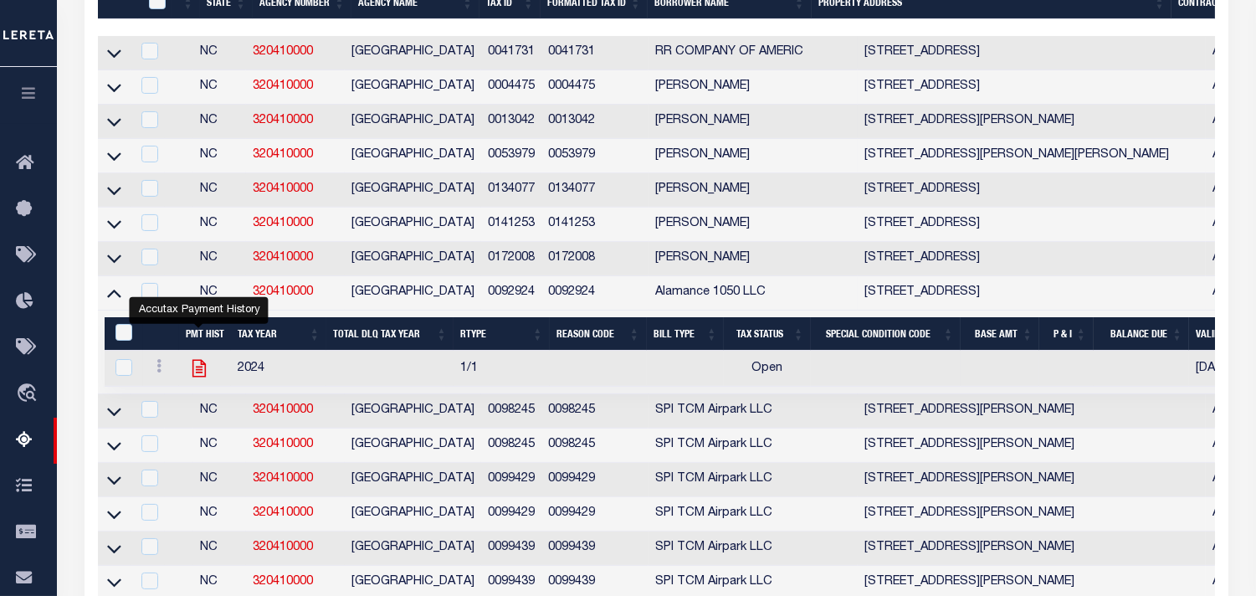
click at [203, 378] on icon "" at bounding box center [199, 368] width 22 height 22
checkbox input "true"
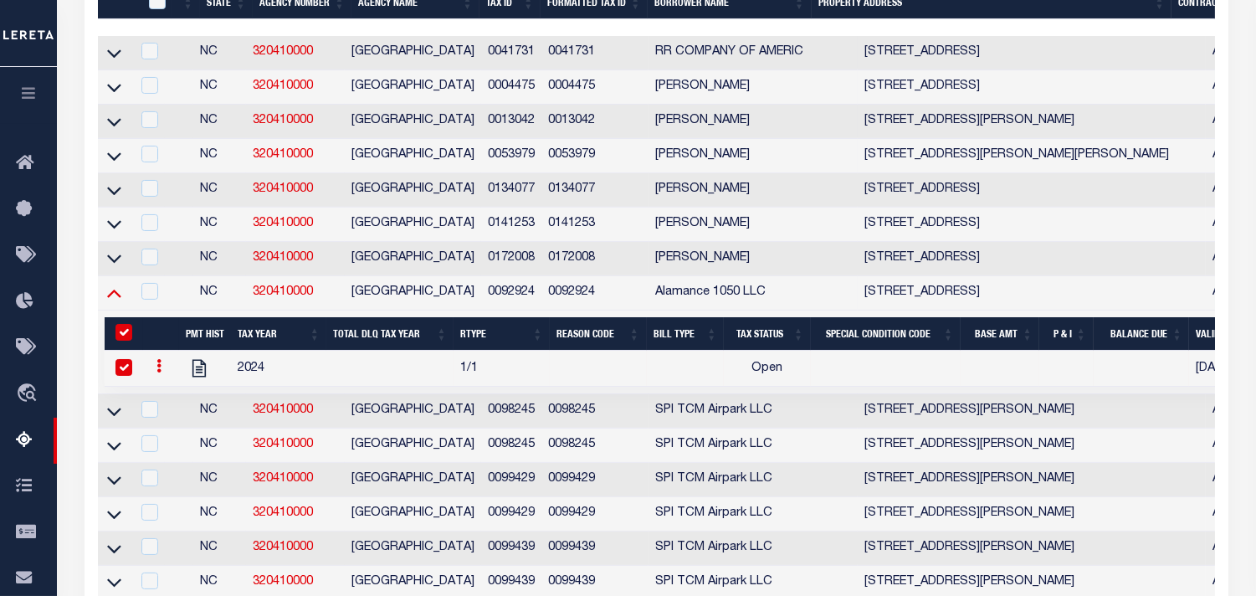
click at [115, 298] on icon at bounding box center [114, 293] width 14 height 8
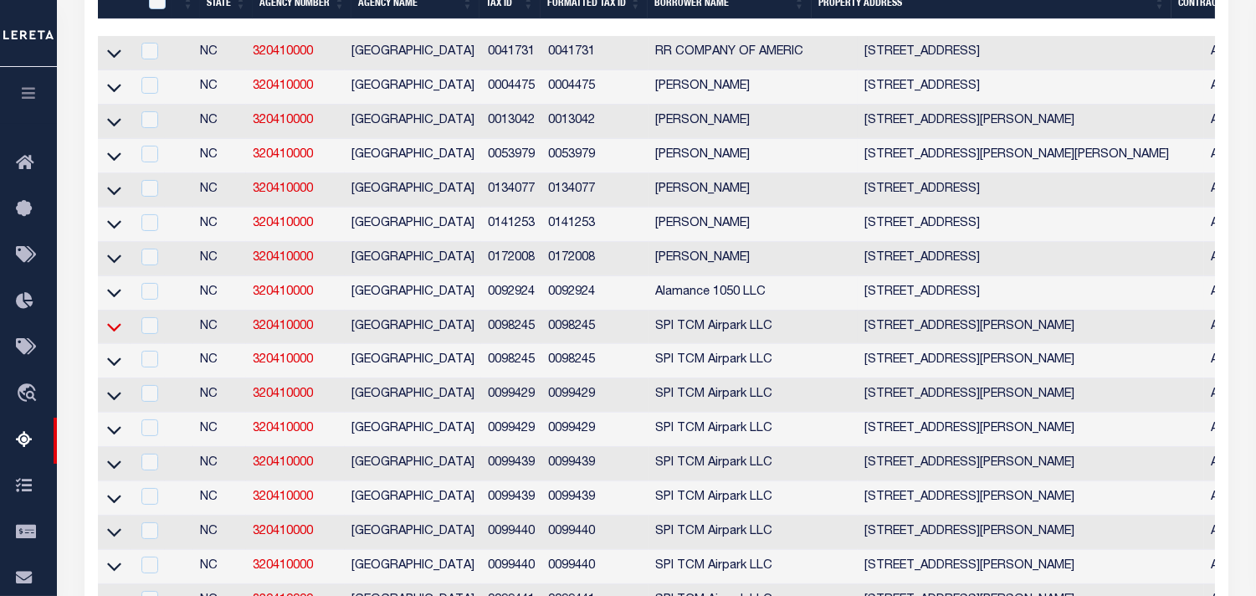
click at [114, 330] on icon at bounding box center [114, 327] width 14 height 18
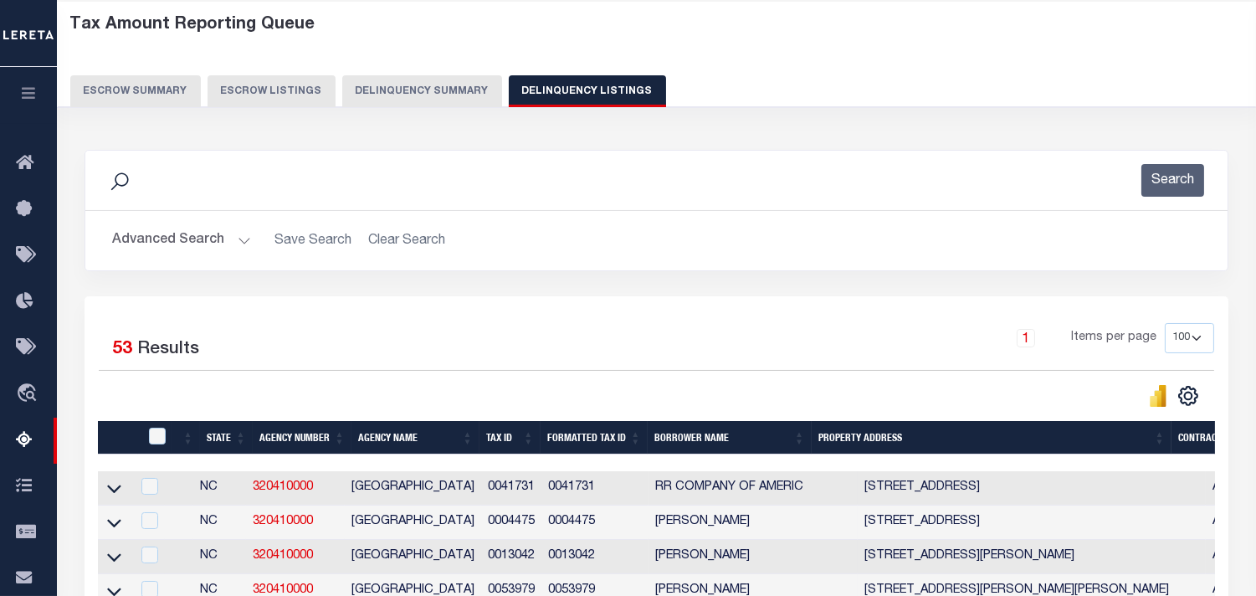
scroll to position [187, 0]
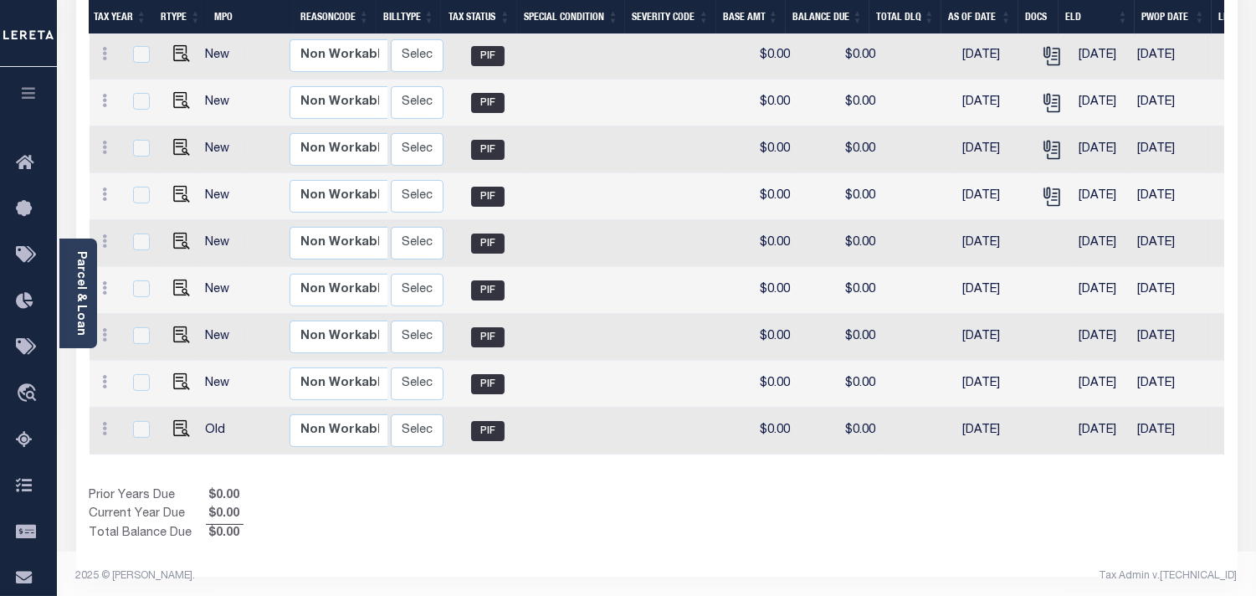
scroll to position [261, 0]
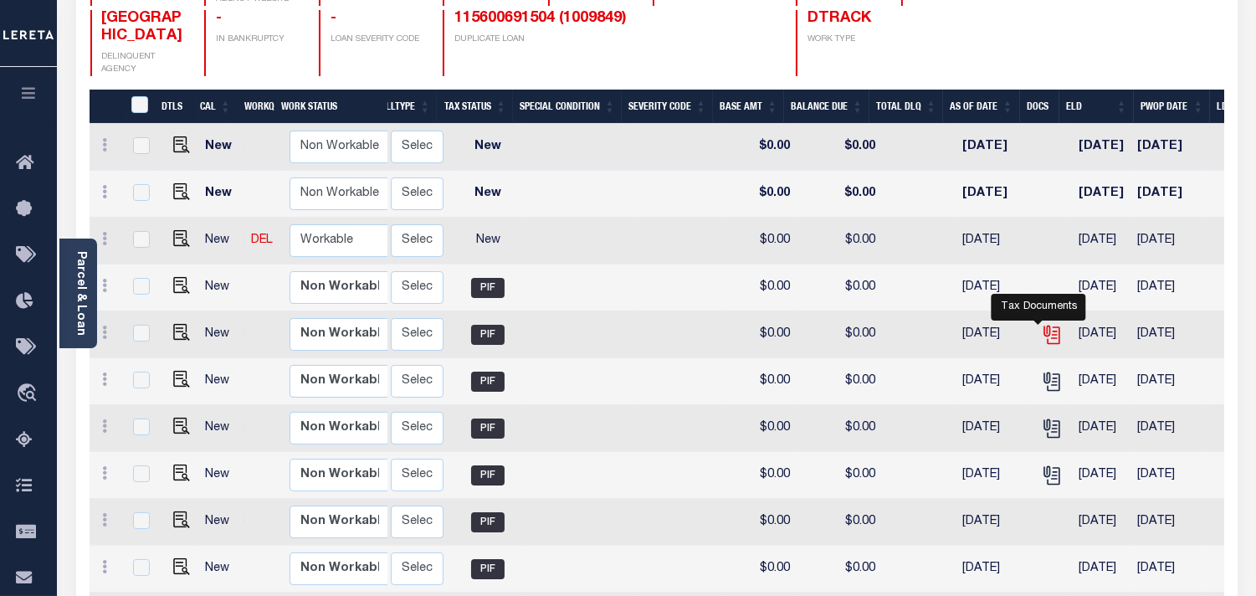
click at [1041, 329] on icon "" at bounding box center [1052, 335] width 22 height 22
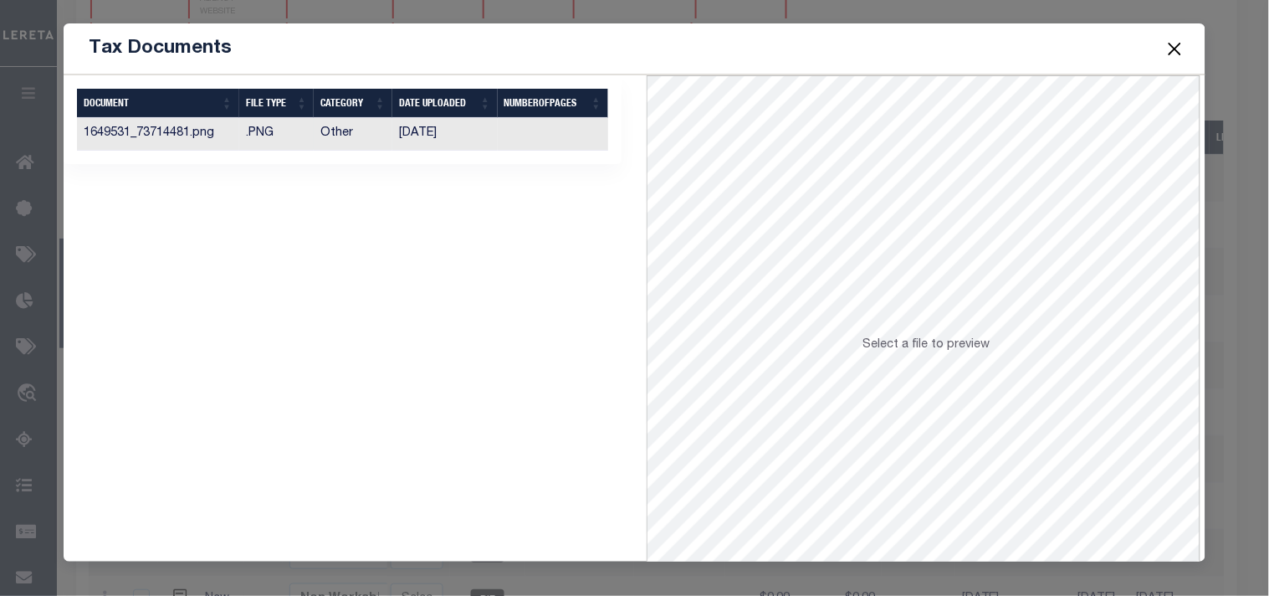
click at [427, 136] on td "08/21/2024" at bounding box center [444, 134] width 105 height 33
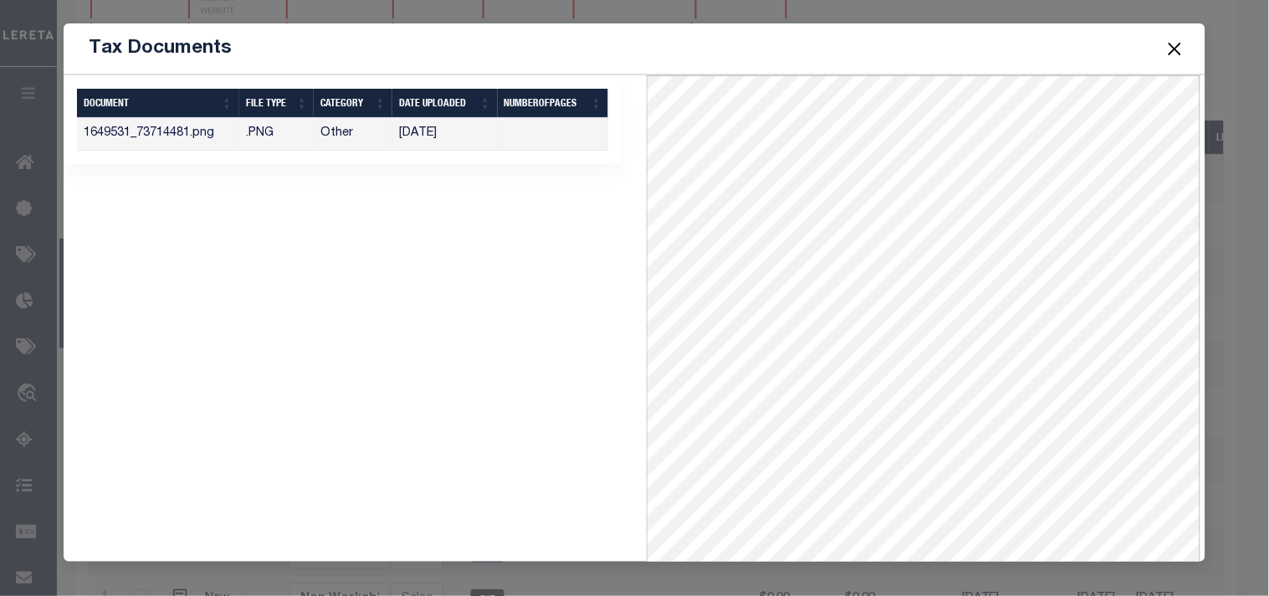
click at [1172, 49] on button "Close" at bounding box center [1175, 49] width 22 height 22
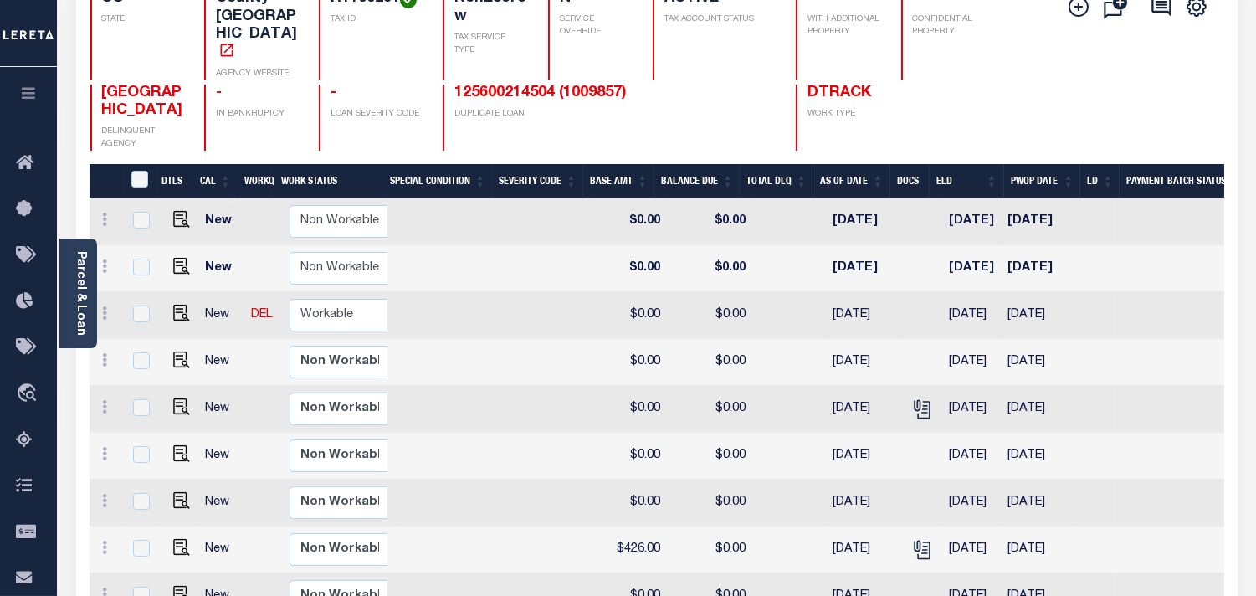
scroll to position [186, 0]
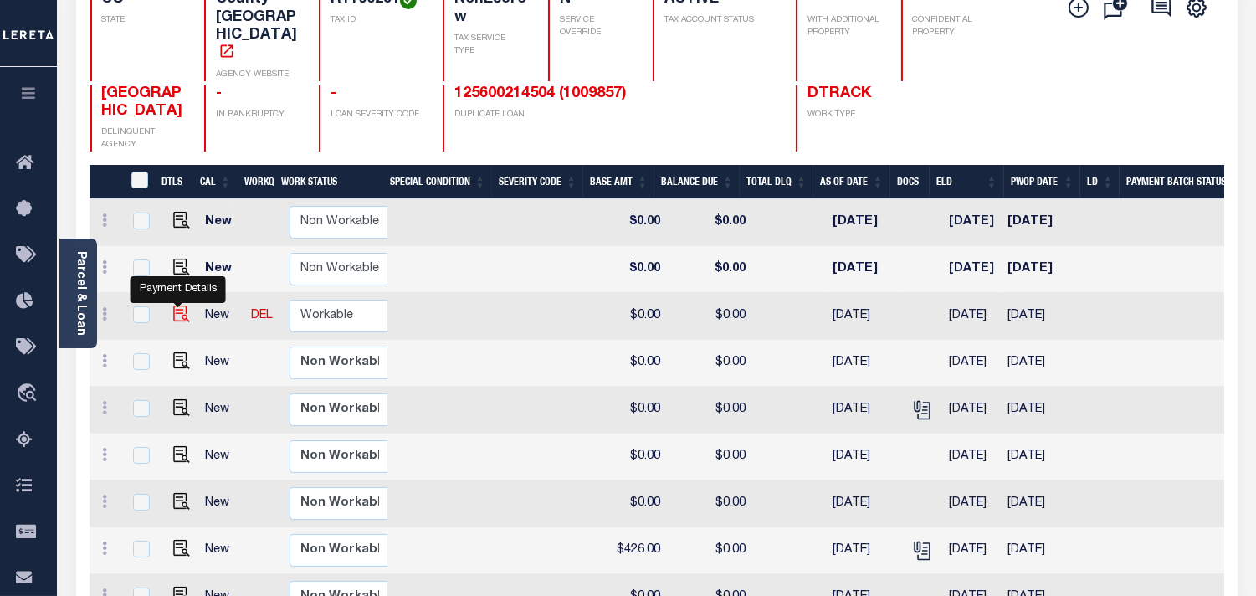
click at [185, 312] on img "" at bounding box center [181, 313] width 17 height 17
checkbox input "true"
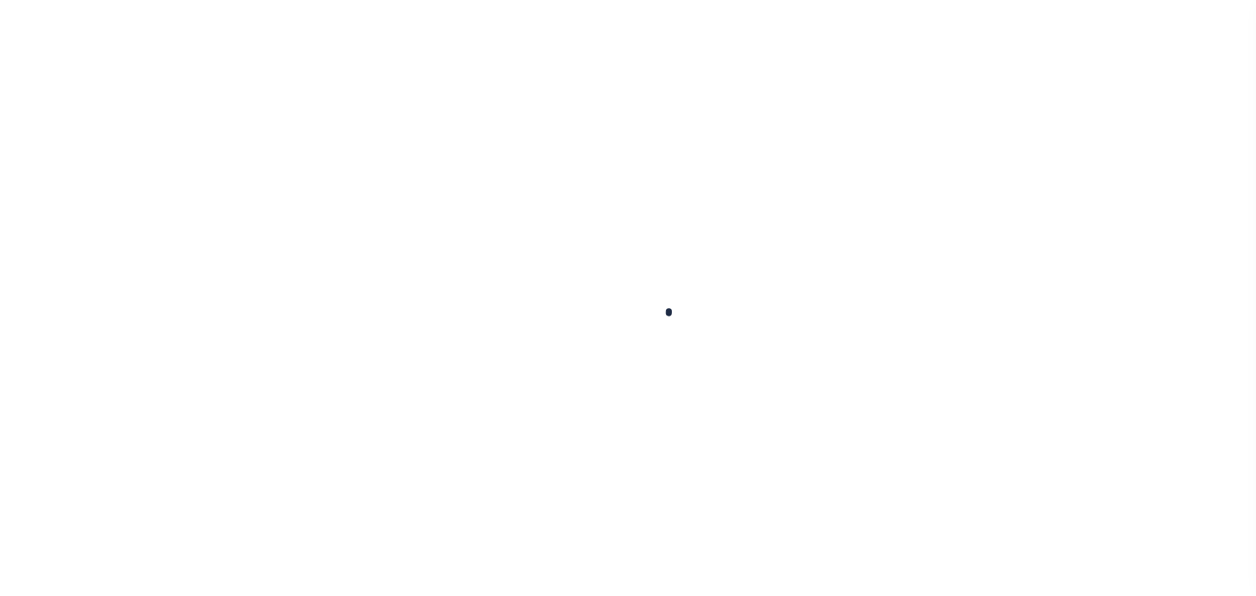
checkbox input "false"
type input "Semi Annual"
type input "[DATE]"
select select "NW2"
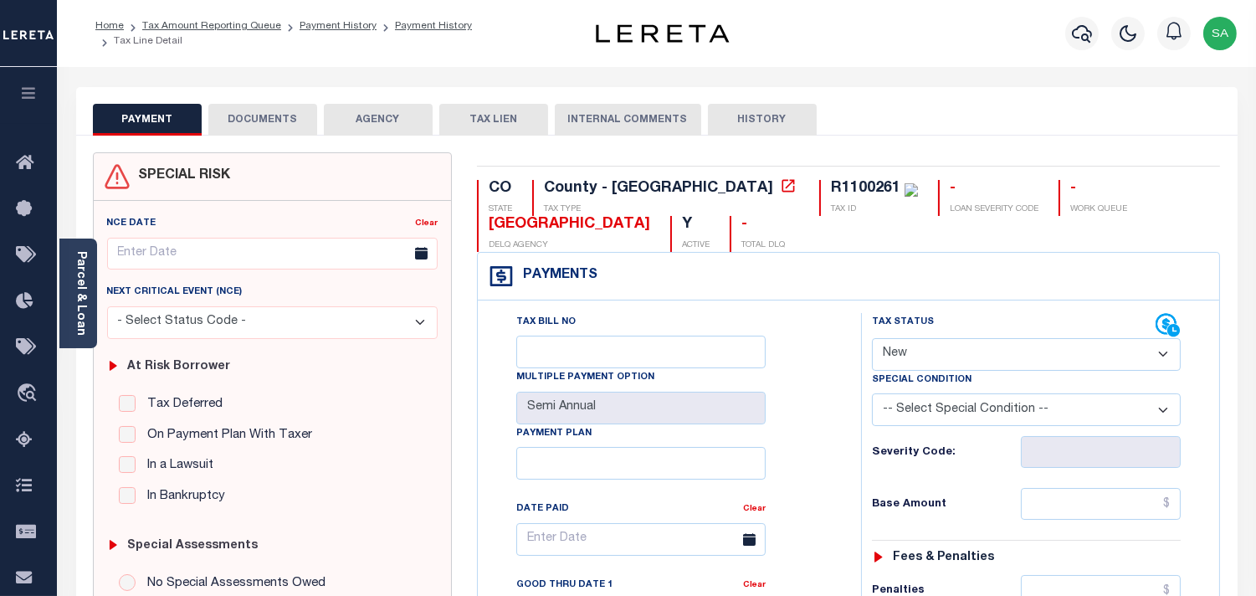
click at [80, 326] on link "Parcel & Loan" at bounding box center [80, 293] width 12 height 85
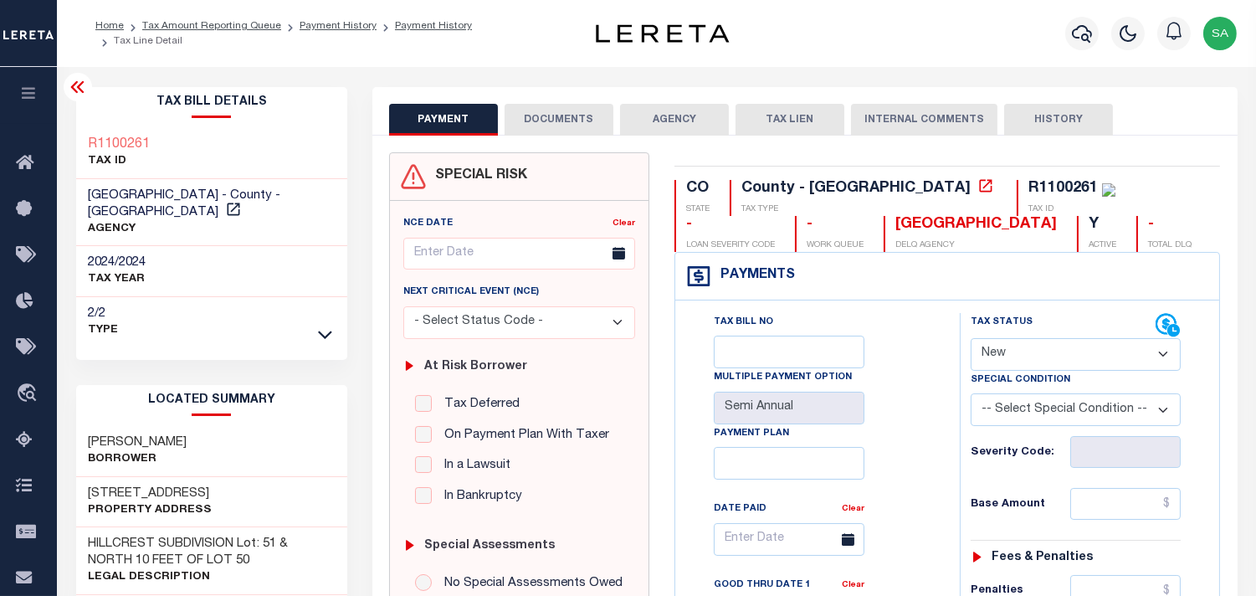
click at [561, 121] on button "DOCUMENTS" at bounding box center [559, 120] width 109 height 32
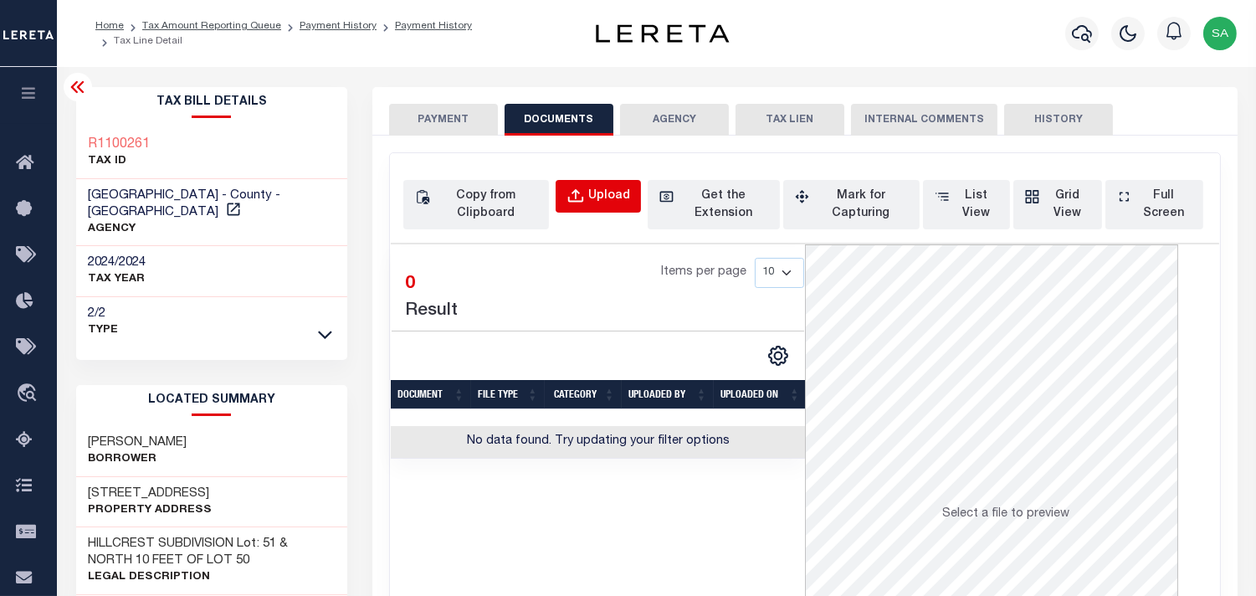
click at [602, 204] on div "Upload" at bounding box center [609, 196] width 42 height 18
select select "POP"
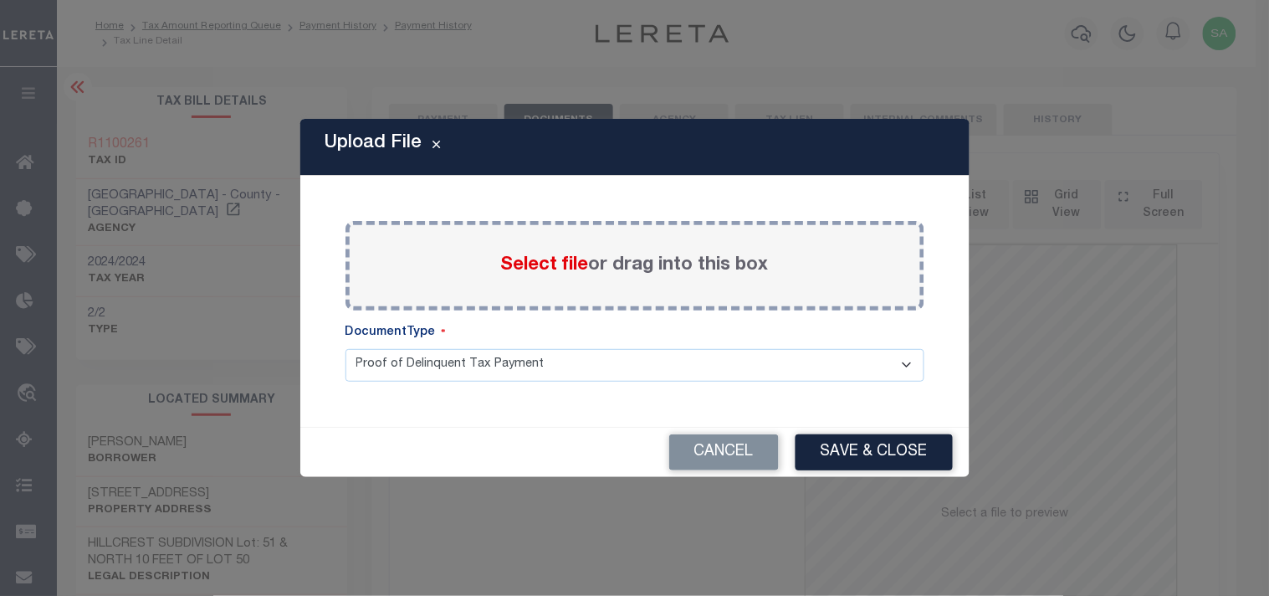
click at [572, 269] on span "Select file" at bounding box center [545, 265] width 88 height 18
click at [0, 0] on input "Select file or drag into this box" at bounding box center [0, 0] width 0 height 0
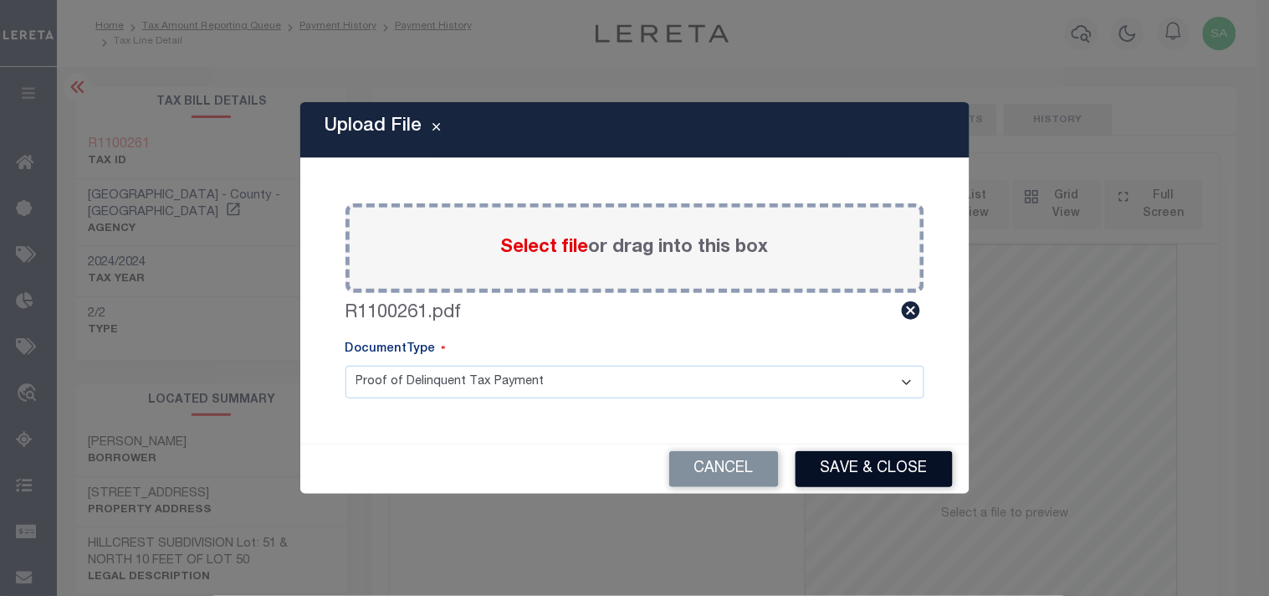
click at [940, 479] on button "Save & Close" at bounding box center [874, 469] width 157 height 36
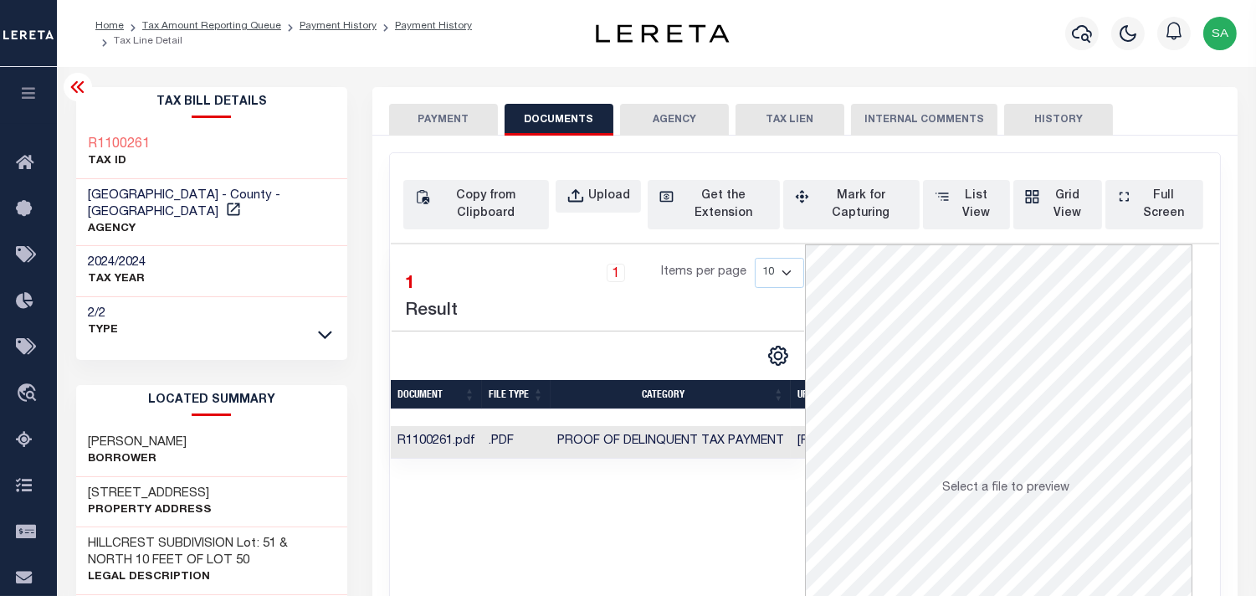
click at [437, 118] on button "PAYMENT" at bounding box center [443, 120] width 109 height 32
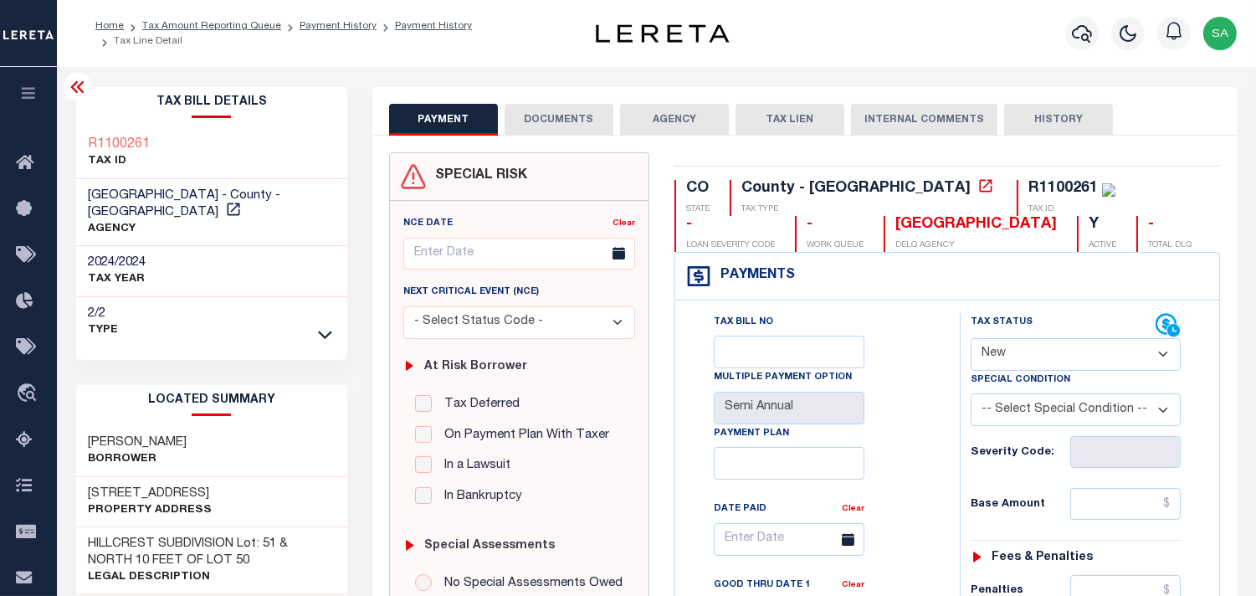
click at [1025, 346] on select "- Select Status Code - Open Due/Unpaid Paid Incomplete No Tax Due Internal Refu…" at bounding box center [1076, 354] width 210 height 33
select select "DUE"
click at [971, 339] on select "- Select Status Code - Open Due/Unpaid Paid Incomplete No Tax Due Internal Refu…" at bounding box center [1076, 354] width 210 height 33
type input "[DATE]"
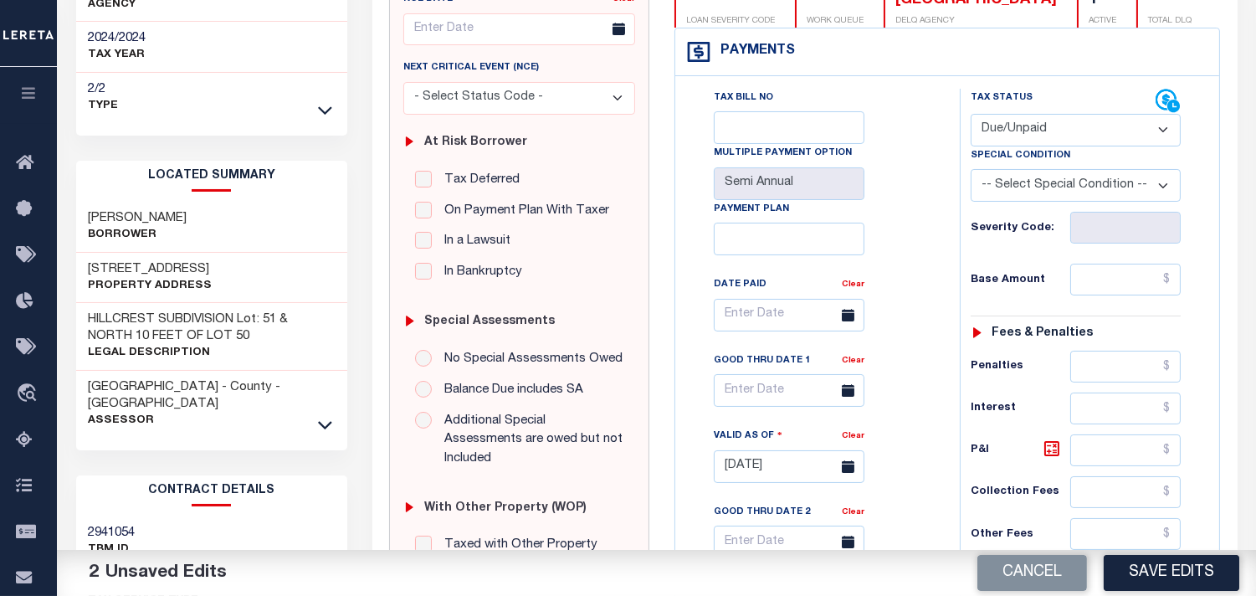
scroll to position [279, 0]
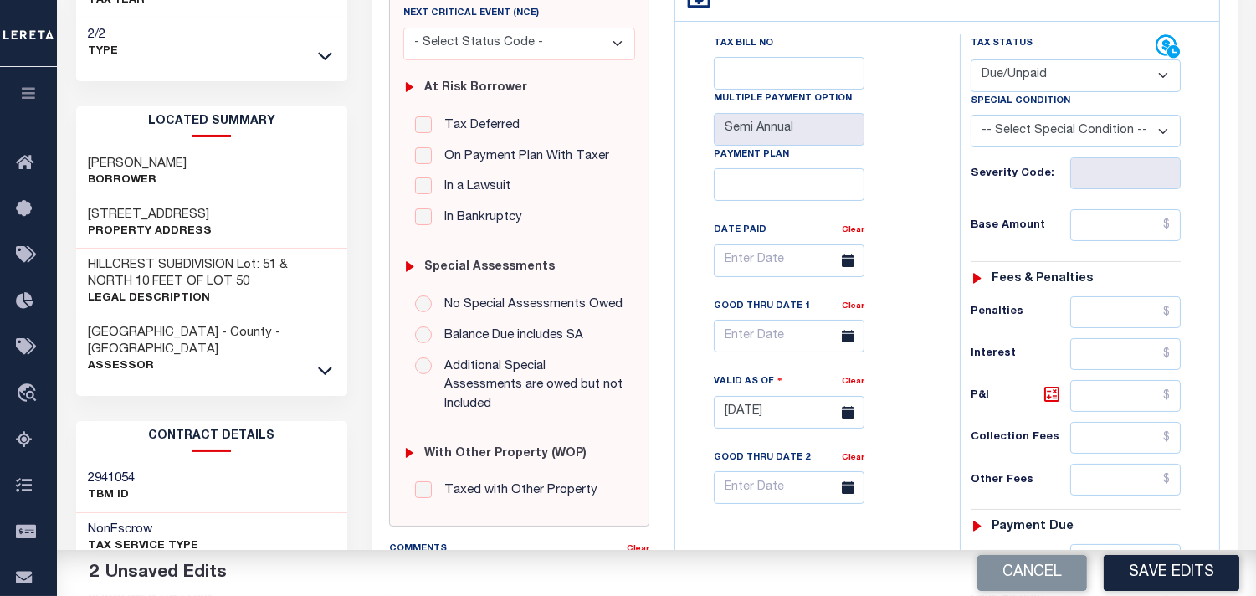
click at [1117, 196] on div "Tax Status Status - Select Status Code -" at bounding box center [1081, 403] width 243 height 739
click at [1114, 221] on input "text" at bounding box center [1125, 225] width 110 height 32
paste input "428.36"
type input "$428.36"
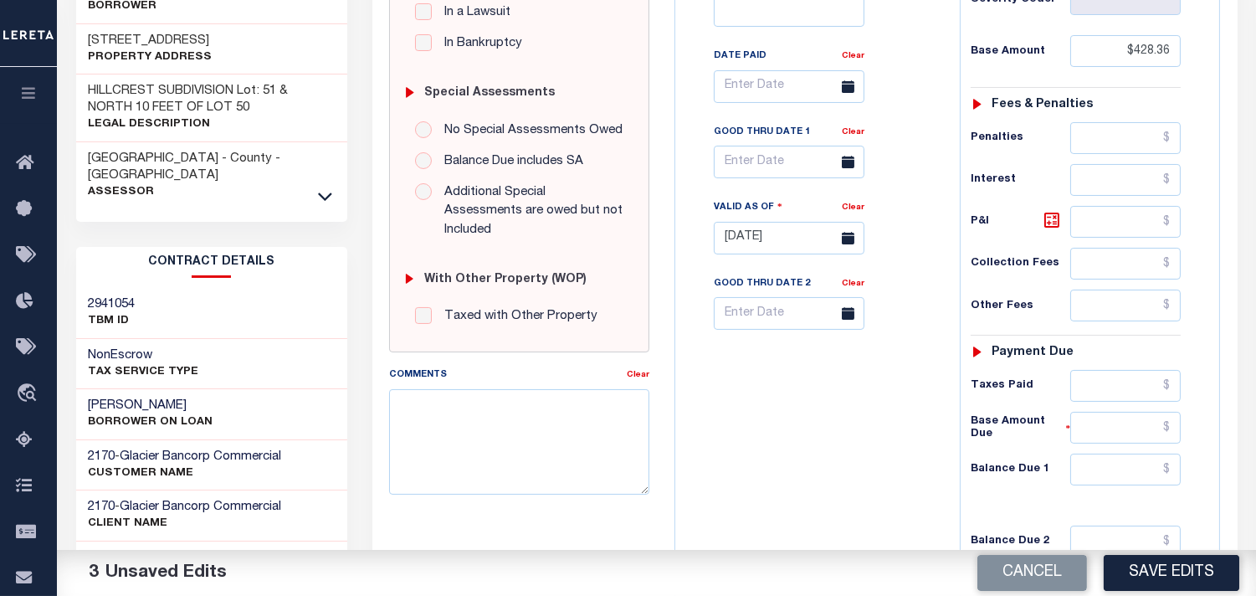
scroll to position [650, 0]
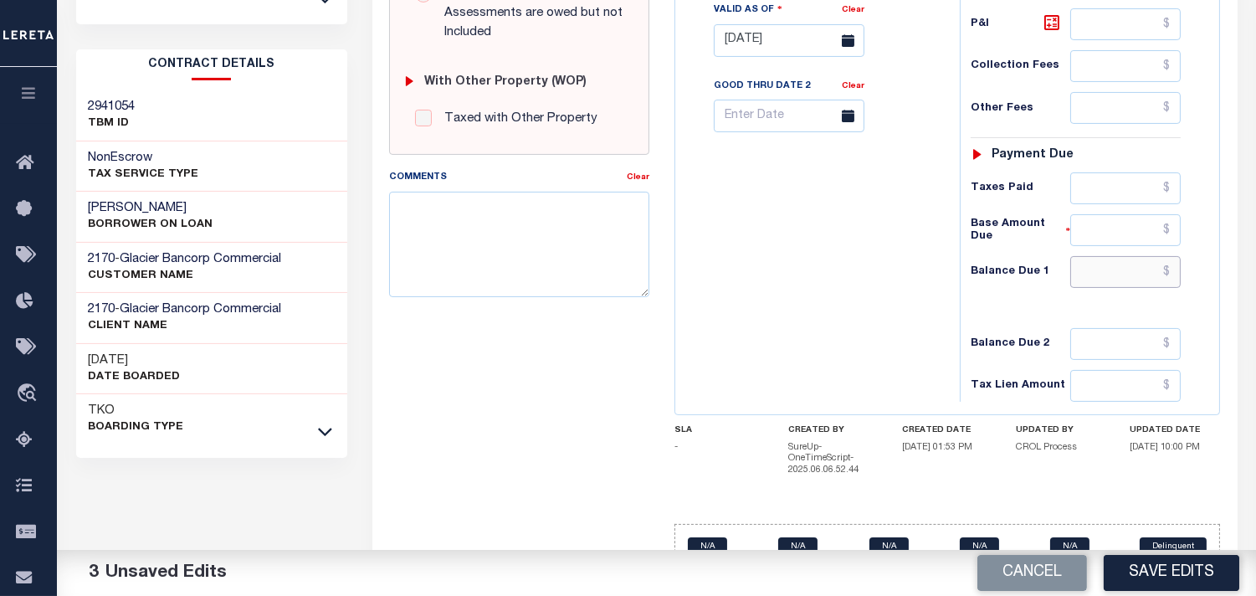
drag, startPoint x: 1128, startPoint y: 281, endPoint x: 1099, endPoint y: 289, distance: 29.7
click at [1128, 281] on input "text" at bounding box center [1125, 272] width 110 height 32
paste input "445.49"
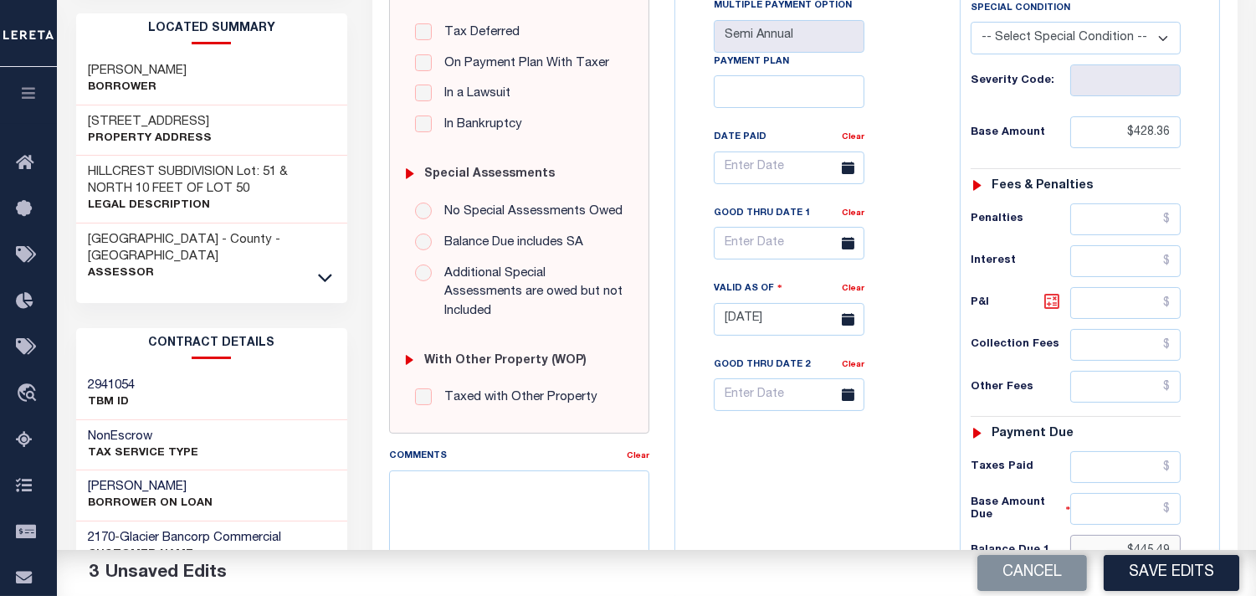
type input "$445.49"
click at [1053, 303] on icon at bounding box center [1052, 301] width 10 height 10
type input "$17.13"
drag, startPoint x: 750, startPoint y: 244, endPoint x: 756, endPoint y: 269, distance: 25.2
click at [750, 244] on input "text" at bounding box center [789, 243] width 151 height 33
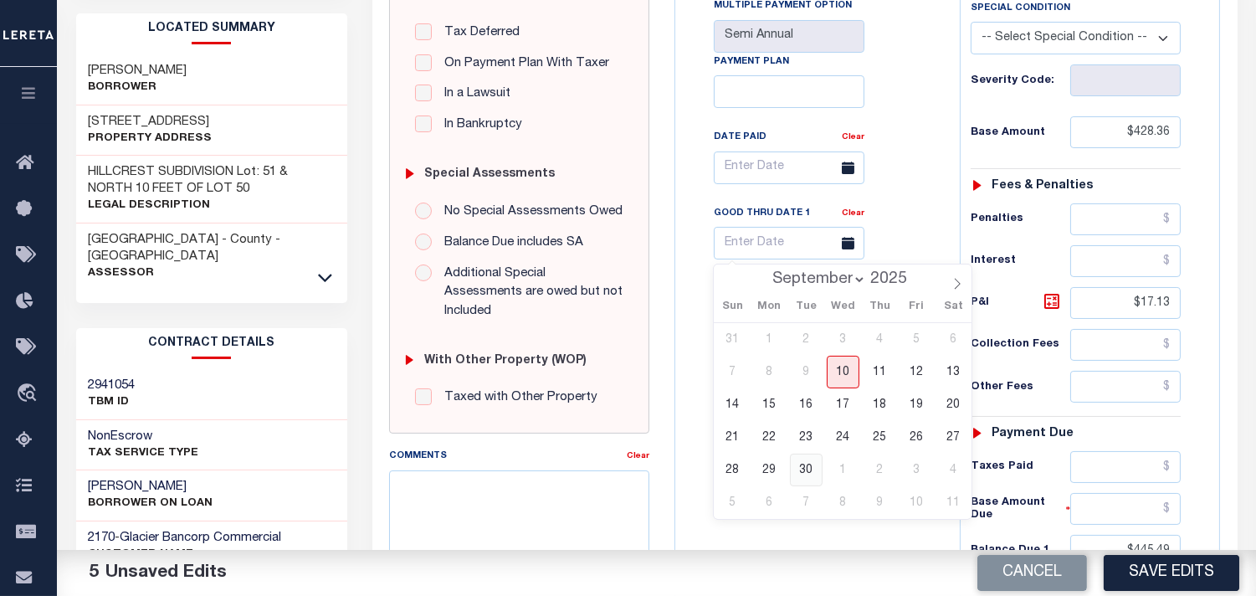
click at [803, 466] on span "30" at bounding box center [806, 469] width 33 height 33
type input "09/30/2025"
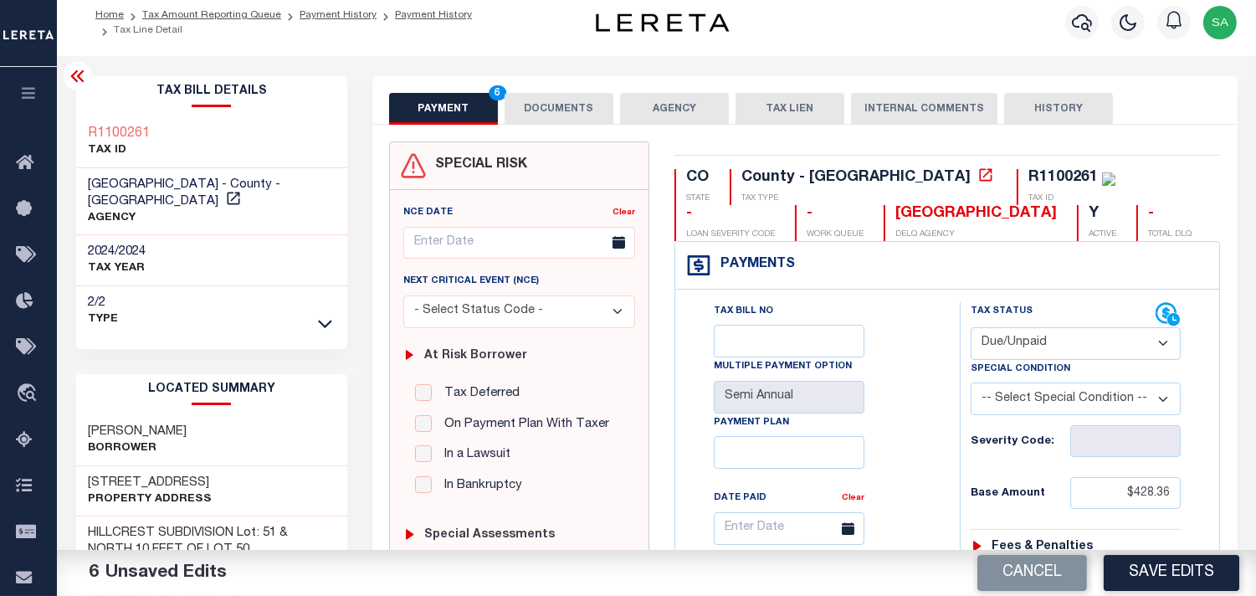
scroll to position [0, 0]
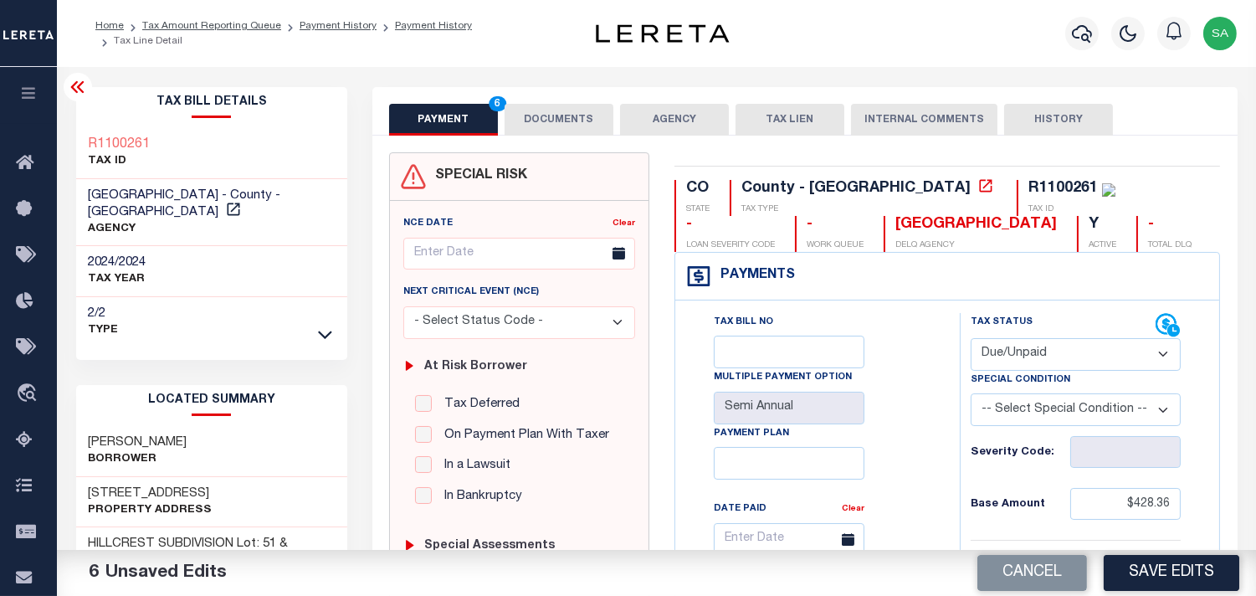
click at [551, 114] on button "DOCUMENTS" at bounding box center [559, 120] width 109 height 32
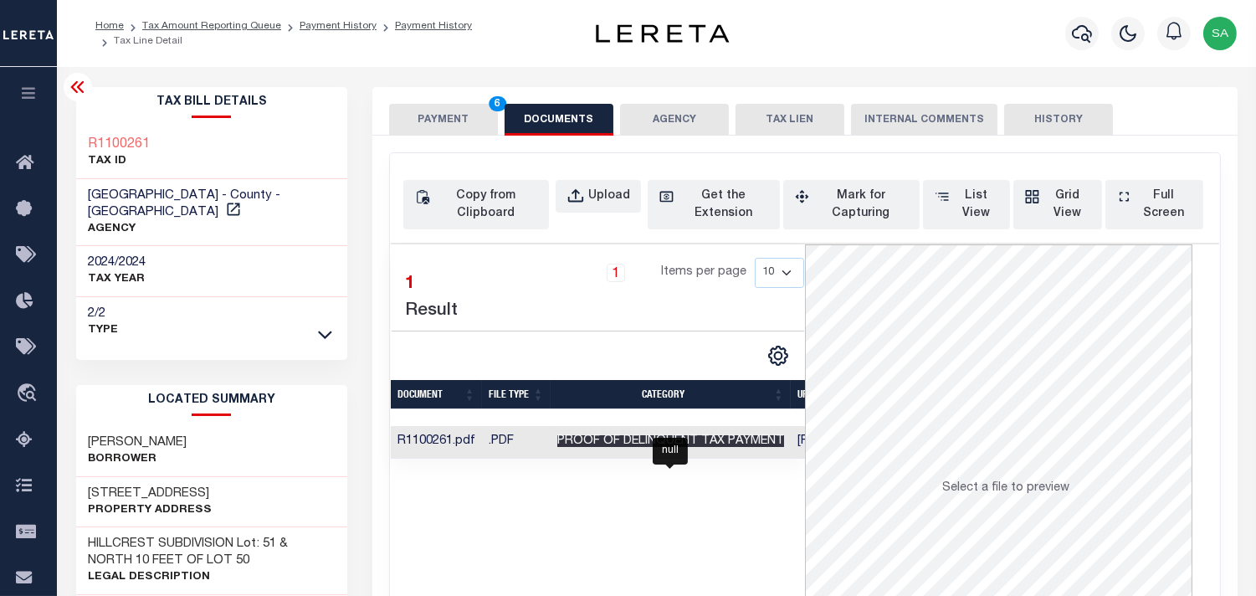
click at [651, 443] on span "Proof of Delinquent Tax Payment" at bounding box center [670, 441] width 227 height 12
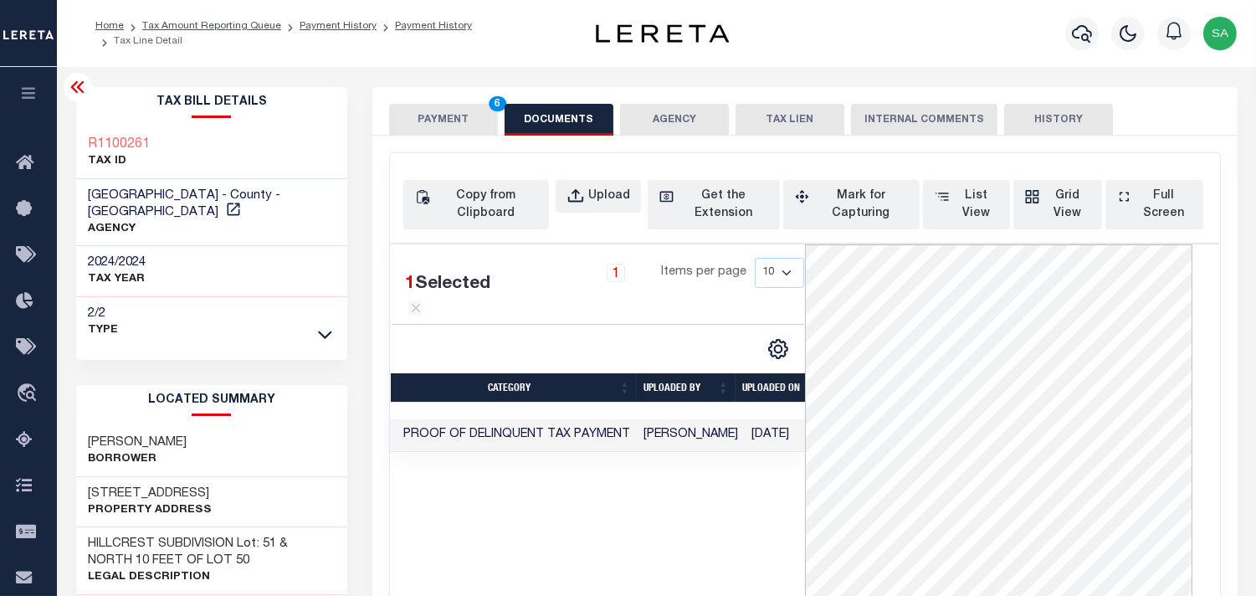
scroll to position [0, 171]
click at [427, 113] on button "PAYMENT 6" at bounding box center [443, 120] width 109 height 32
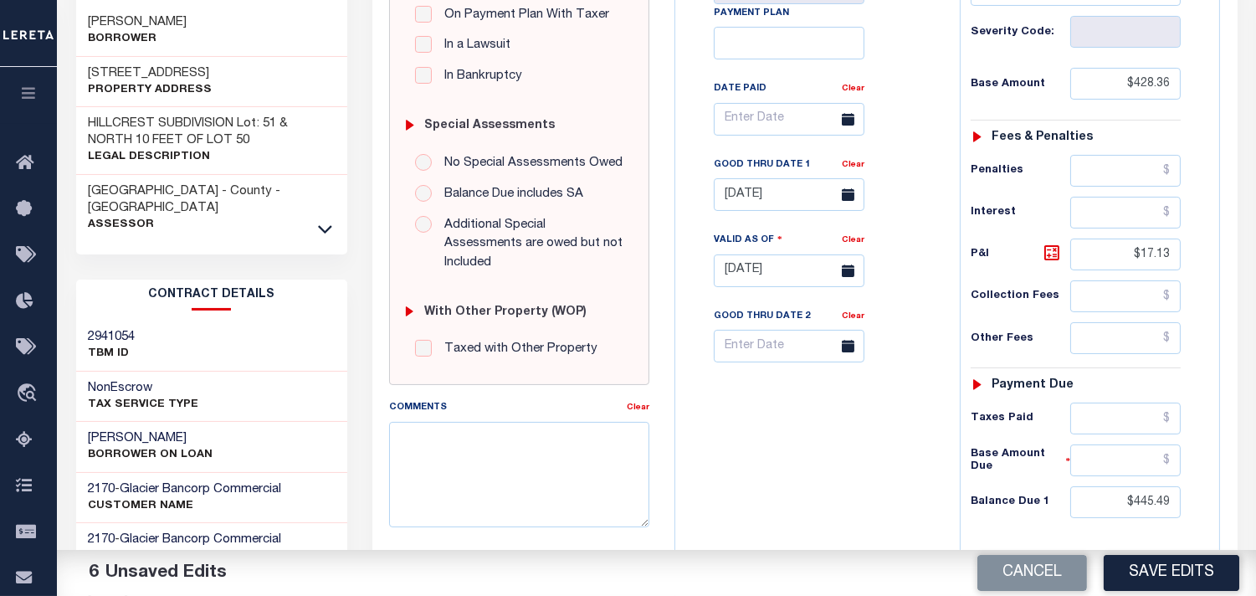
scroll to position [464, 0]
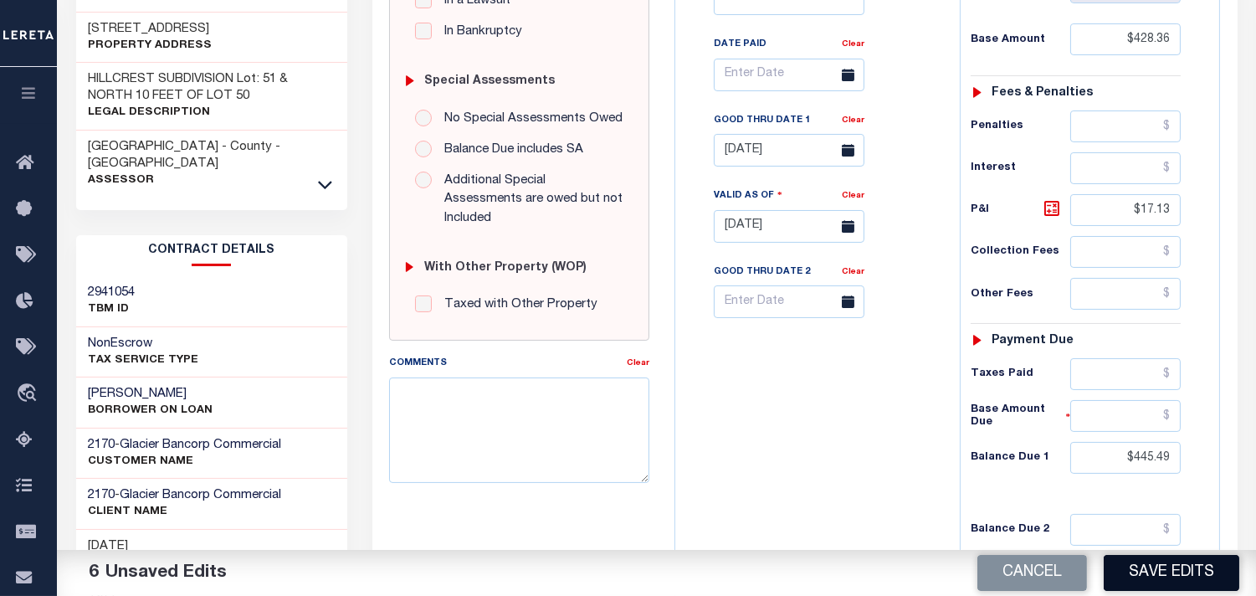
click at [1135, 565] on button "Save Edits" at bounding box center [1172, 573] width 136 height 36
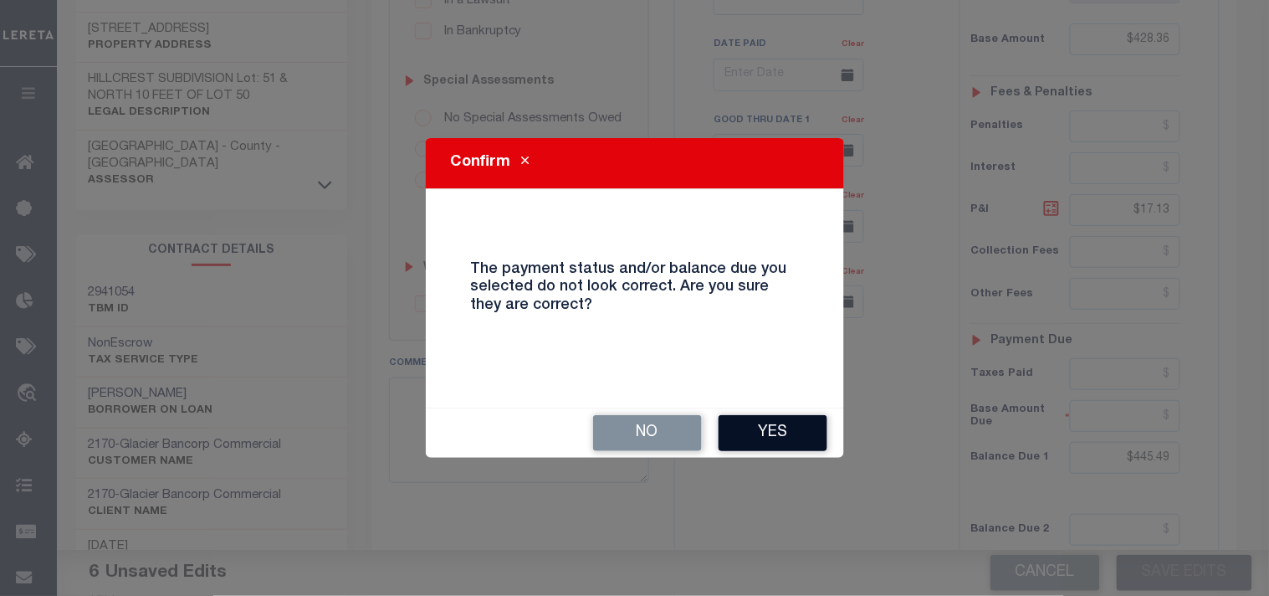
click at [776, 433] on button "Yes" at bounding box center [773, 433] width 109 height 36
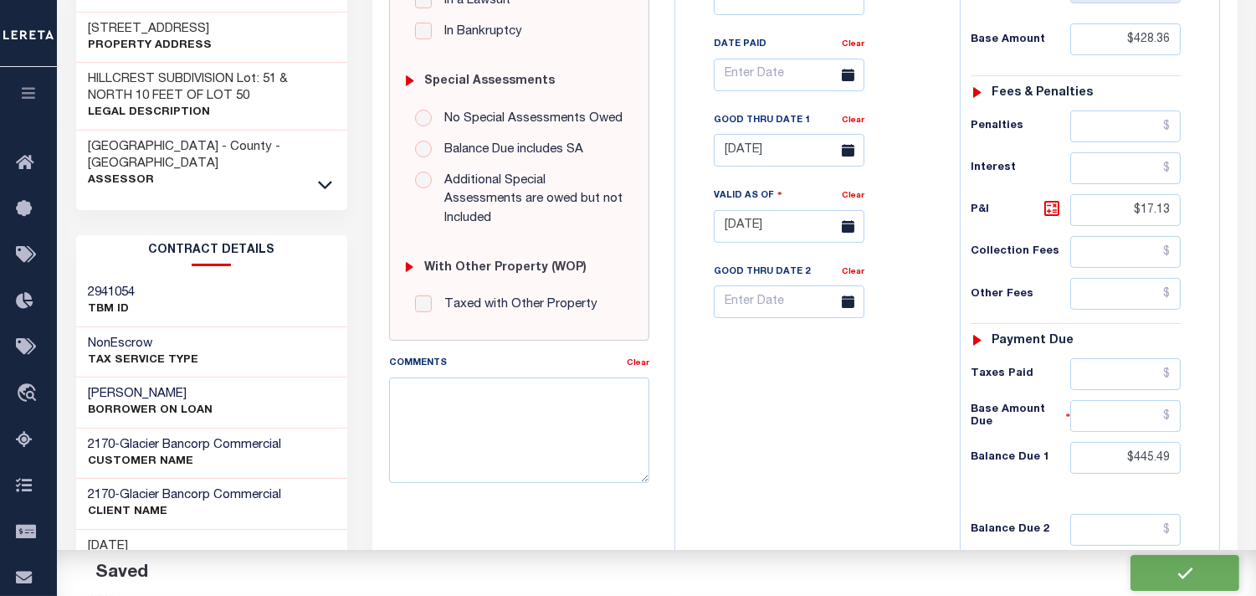
checkbox input "false"
type input "$428.36"
type input "$17.13"
type input "$445.49"
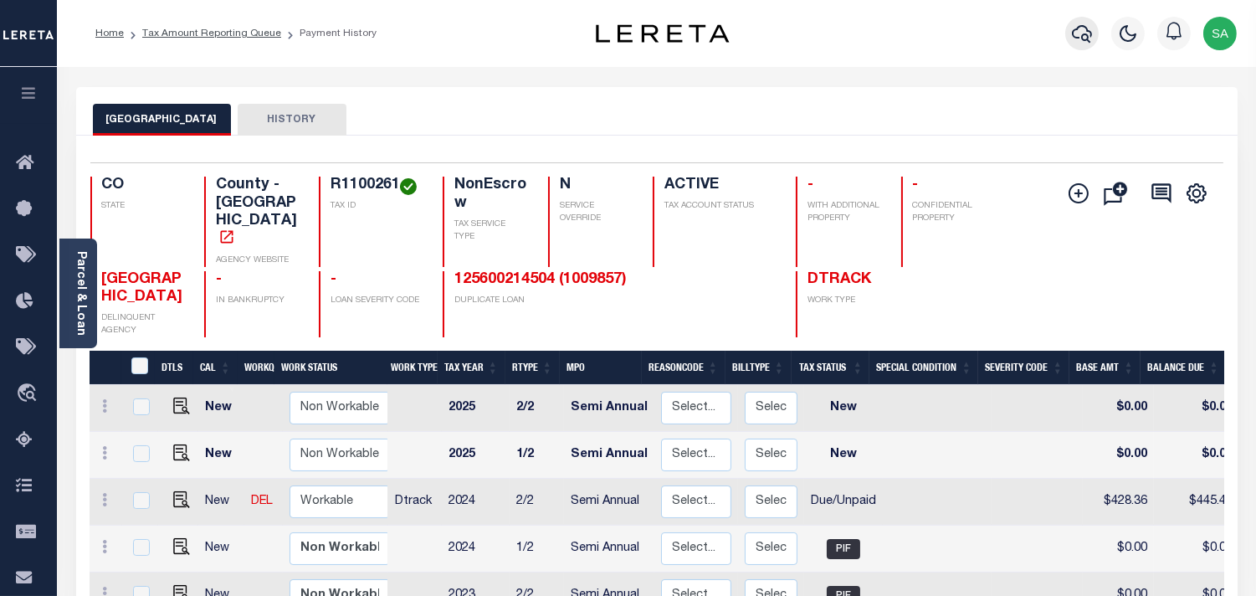
click at [1078, 28] on icon "button" at bounding box center [1082, 34] width 20 height 18
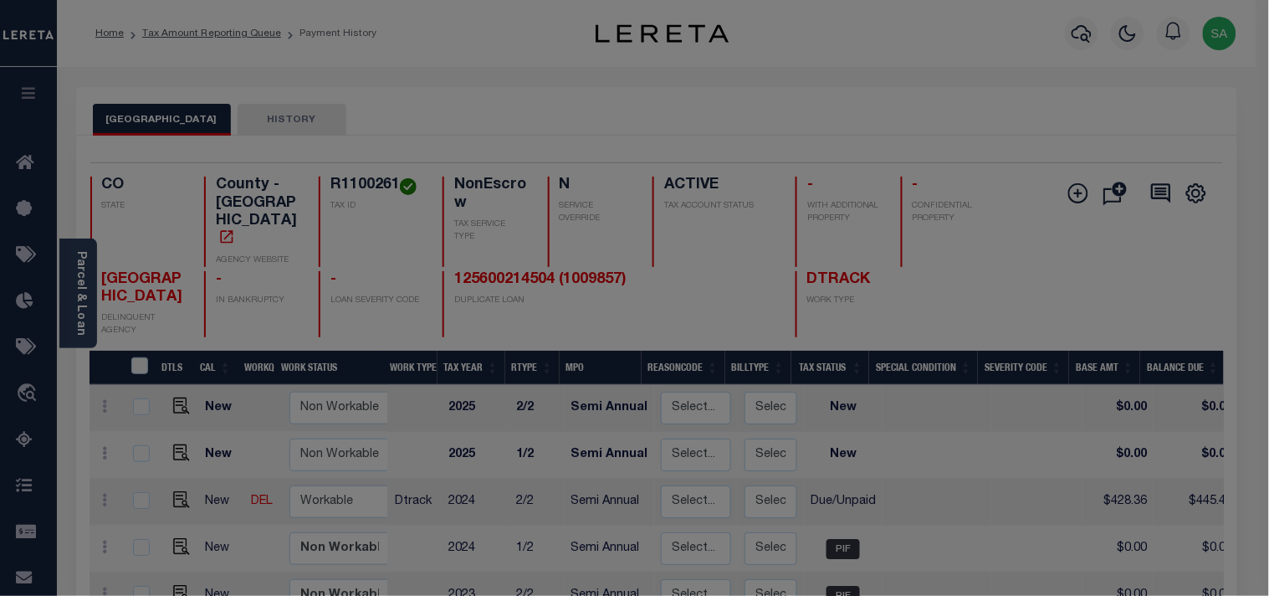
click at [0, 0] on div "Include Loans TBM Customers Borrowers Payments (Lender Non-Disb) Payments (Lend…" at bounding box center [0, 0] width 0 height 0
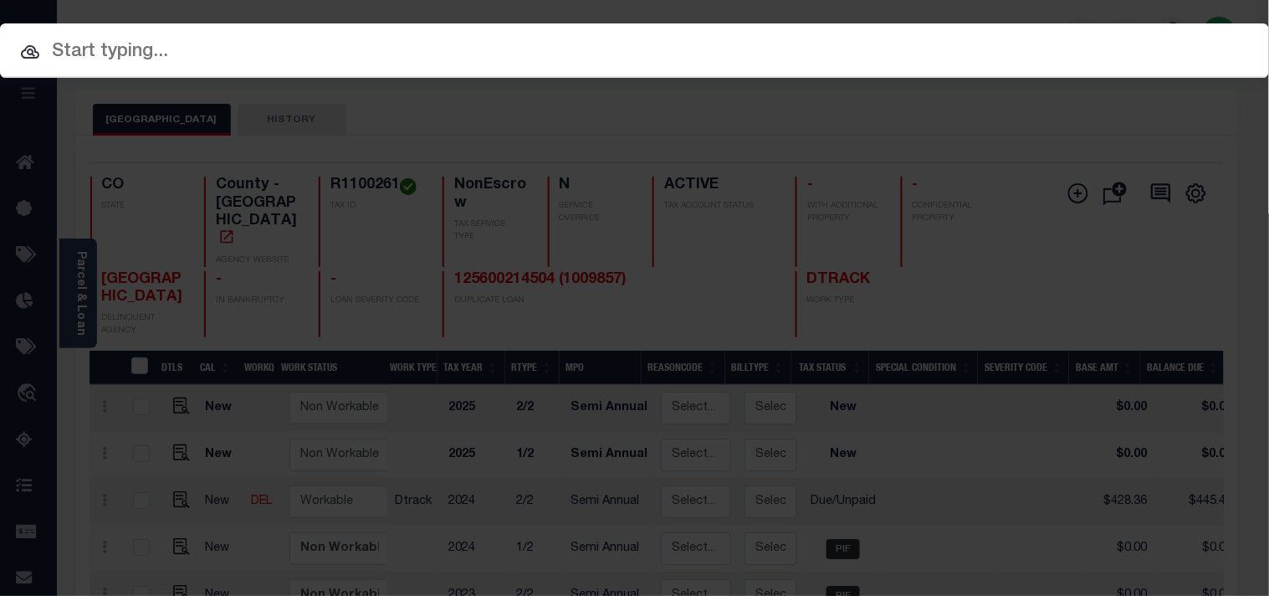
paste input "304701528"
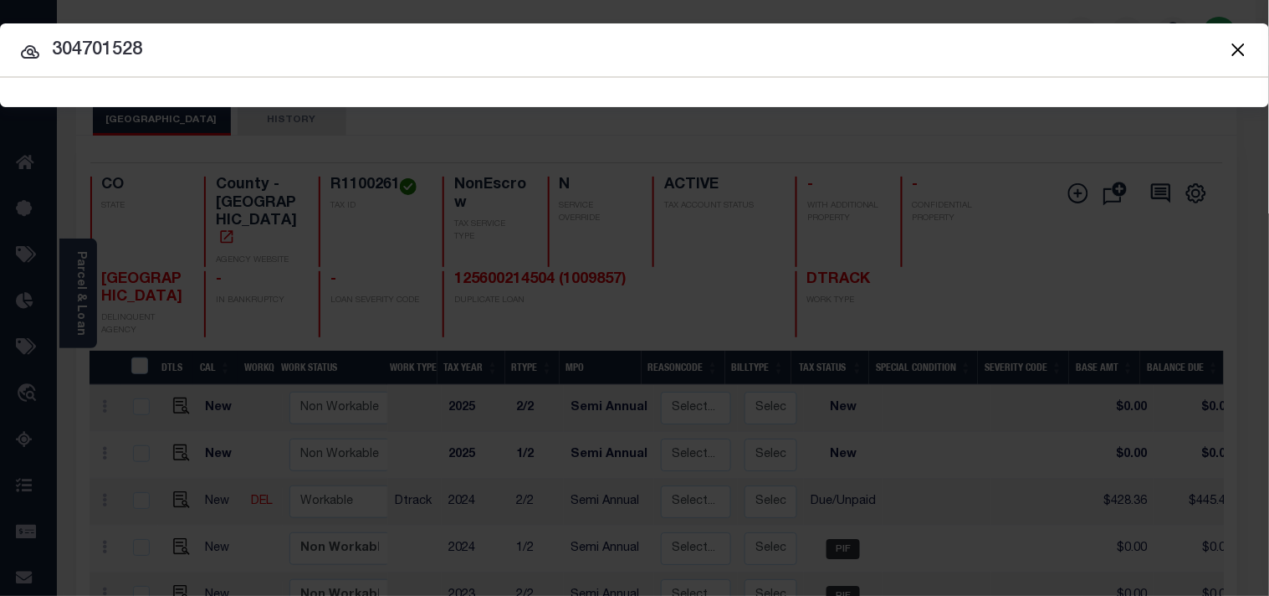
type input "304701528"
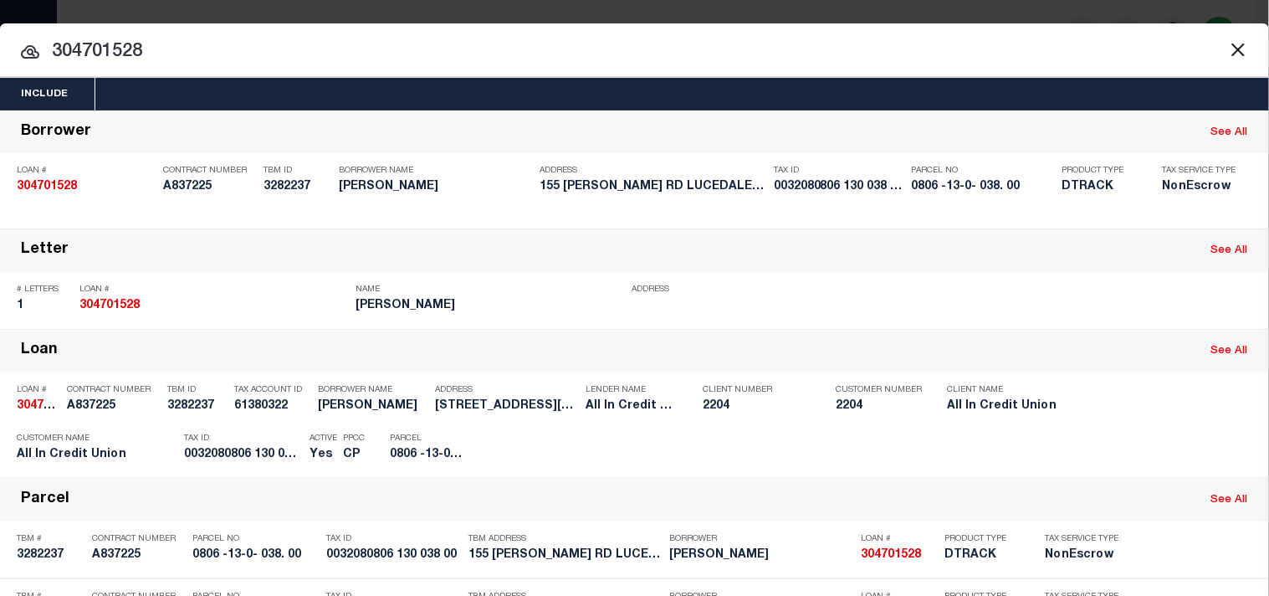
click at [1227, 49] on button "Close" at bounding box center [1238, 49] width 22 height 22
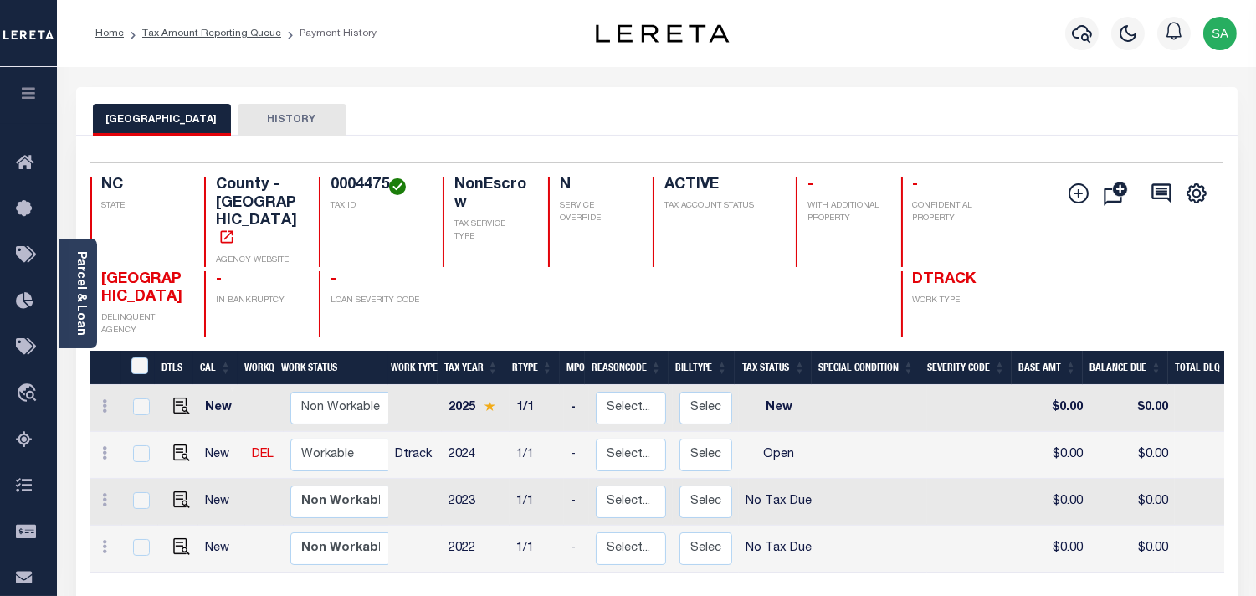
click at [371, 192] on h4 "0004475" at bounding box center [376, 186] width 92 height 18
copy h4 "0004475"
click at [85, 312] on link "Parcel & Loan" at bounding box center [80, 293] width 12 height 85
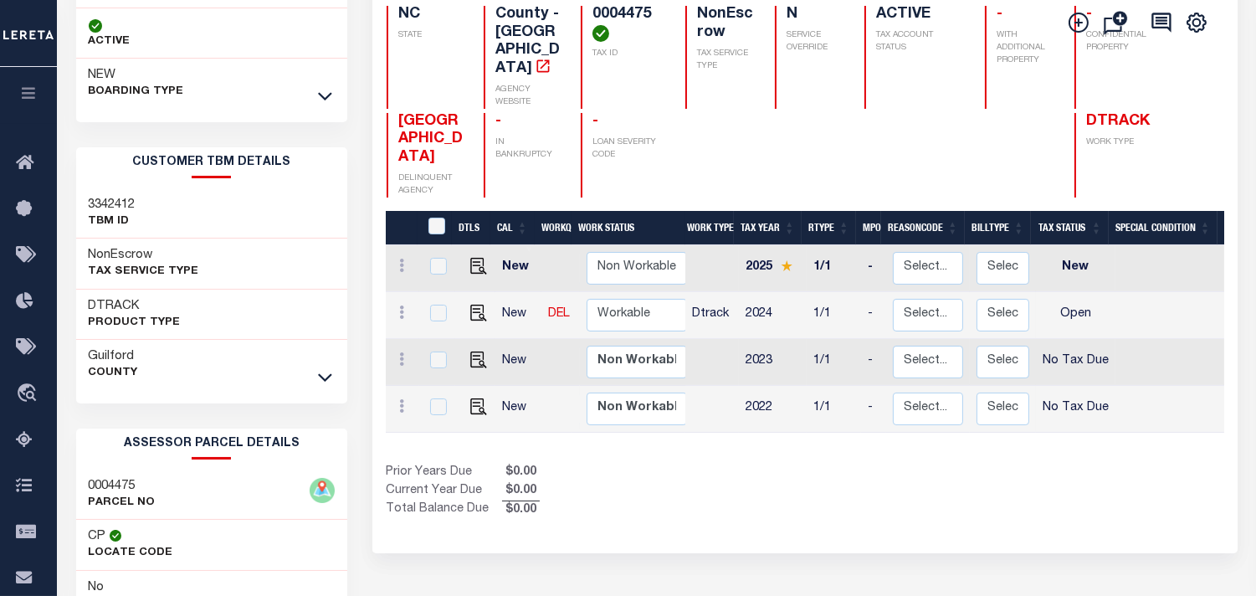
scroll to position [186, 0]
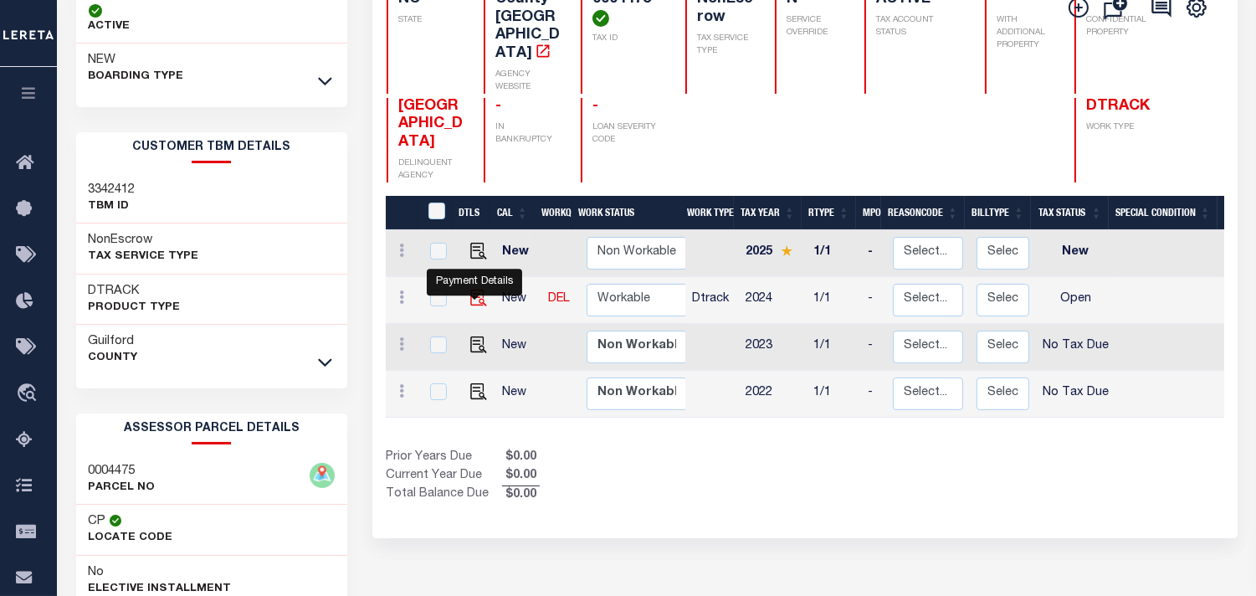
click at [473, 299] on img "" at bounding box center [478, 297] width 17 height 17
checkbox input "true"
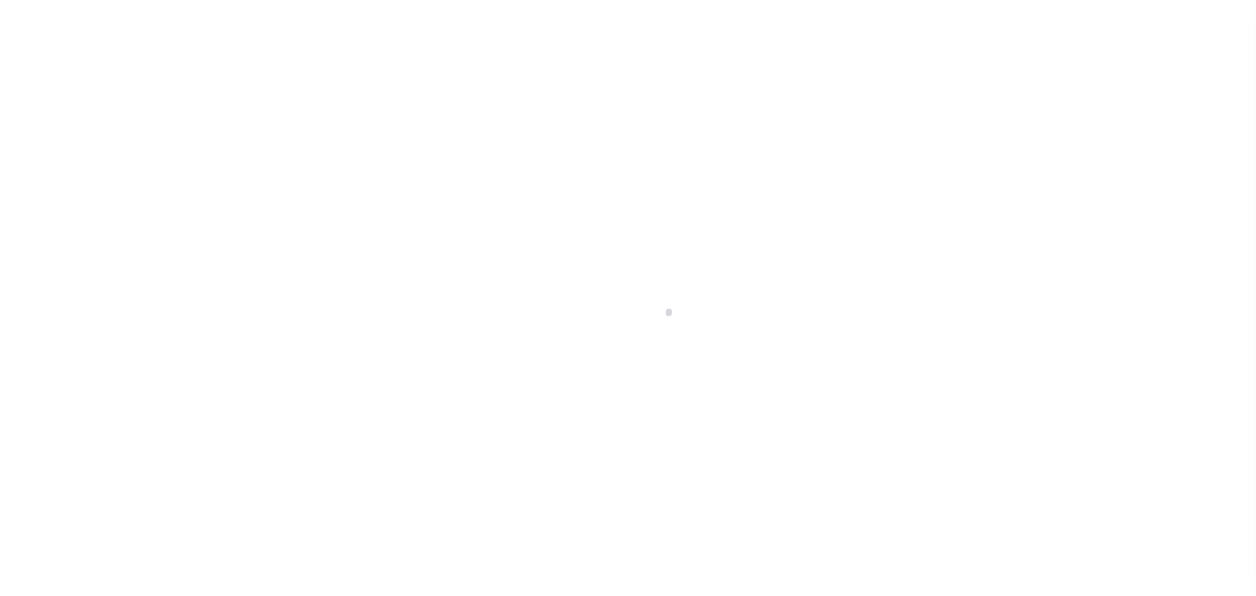
select select "OP2"
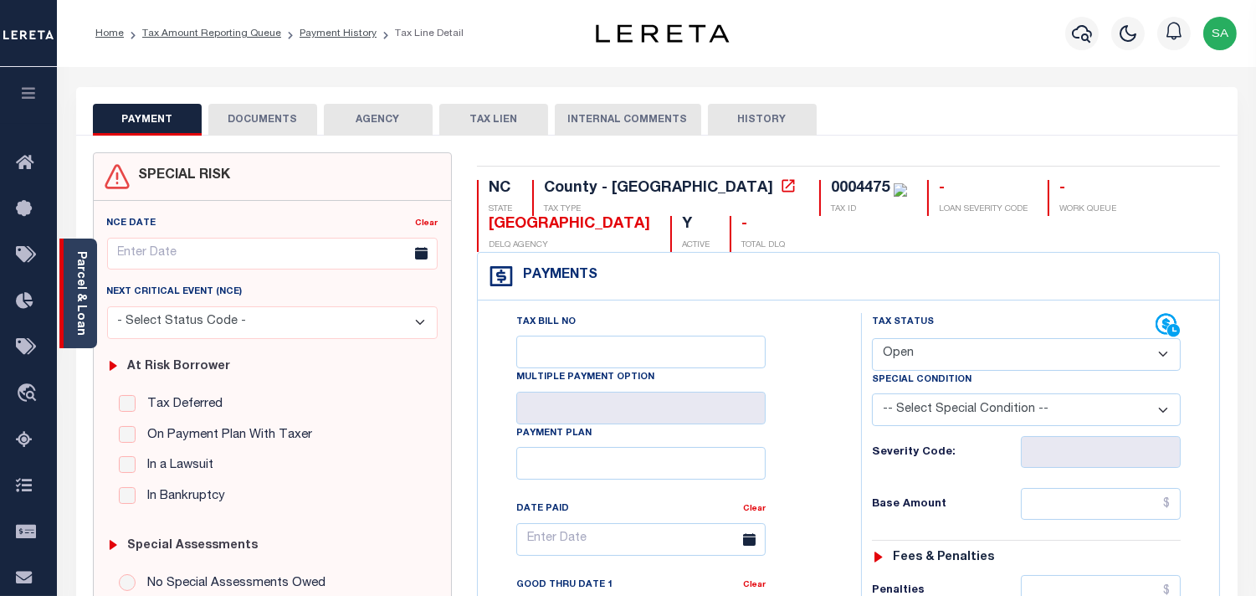
click at [92, 330] on div "Parcel & Loan" at bounding box center [78, 293] width 38 height 110
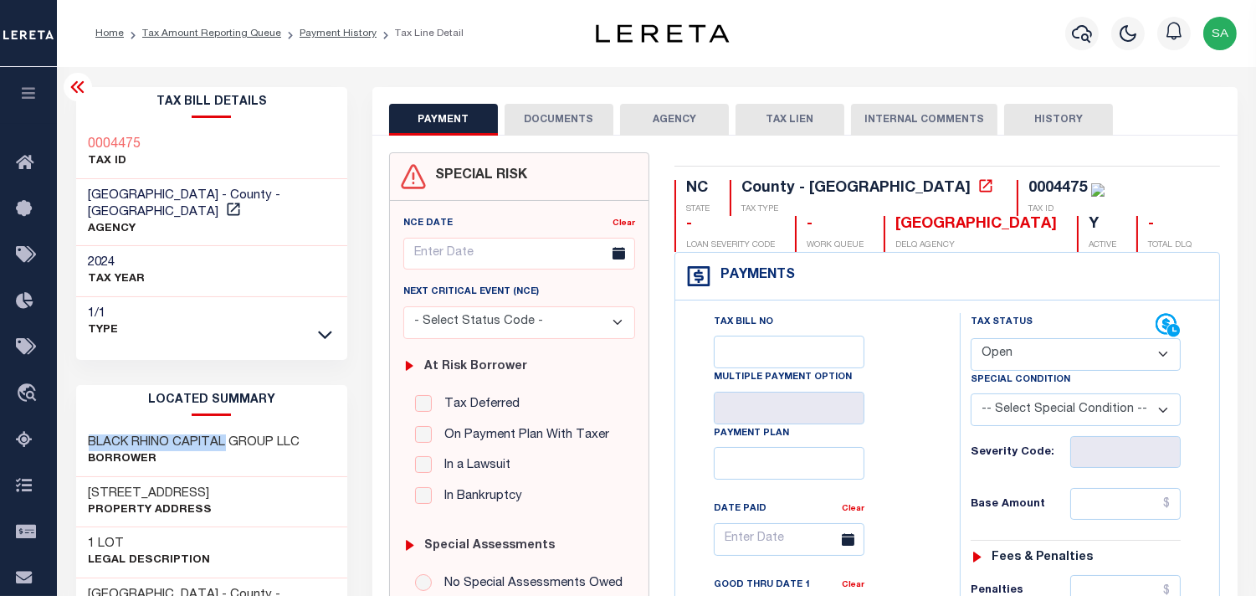
drag, startPoint x: 224, startPoint y: 424, endPoint x: 92, endPoint y: 424, distance: 132.2
click at [92, 434] on h3 "BLACK RHINO CAPITAL GROUP LLC" at bounding box center [195, 442] width 212 height 17
copy h3 "BLACK RHINO CAPITAL"
drag, startPoint x: 187, startPoint y: 477, endPoint x: 126, endPoint y: 477, distance: 61.1
click at [126, 485] on h3 "[STREET_ADDRESS]" at bounding box center [151, 493] width 124 height 17
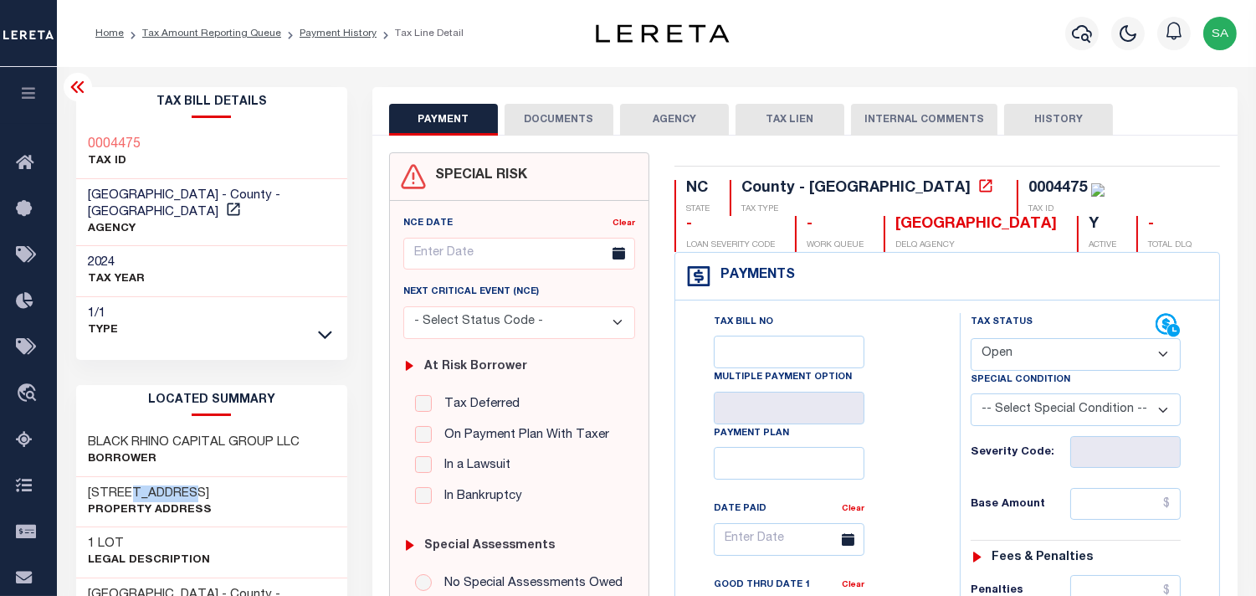
copy h3 "BESSEMER"
drag, startPoint x: 114, startPoint y: 142, endPoint x: 89, endPoint y: 143, distance: 25.1
click at [89, 143] on div "0004475 TAX ID" at bounding box center [212, 153] width 272 height 51
copy h3 "0004475"
click at [563, 126] on button "DOCUMENTS" at bounding box center [559, 120] width 109 height 32
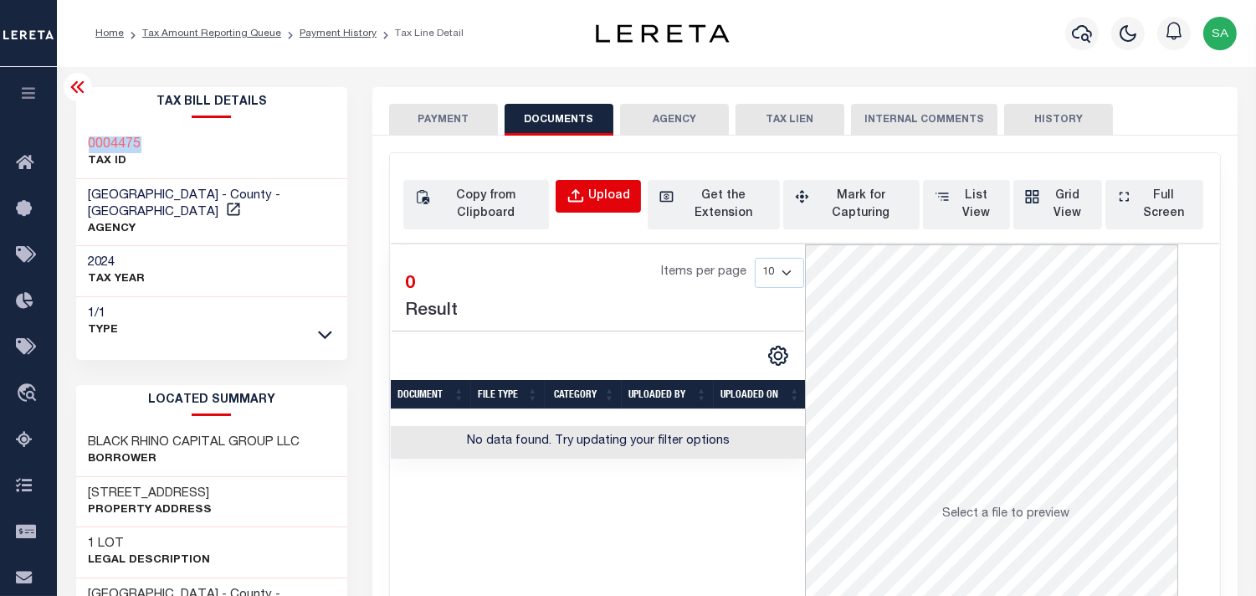
click at [636, 195] on button "Upload" at bounding box center [598, 196] width 85 height 33
select select "POP"
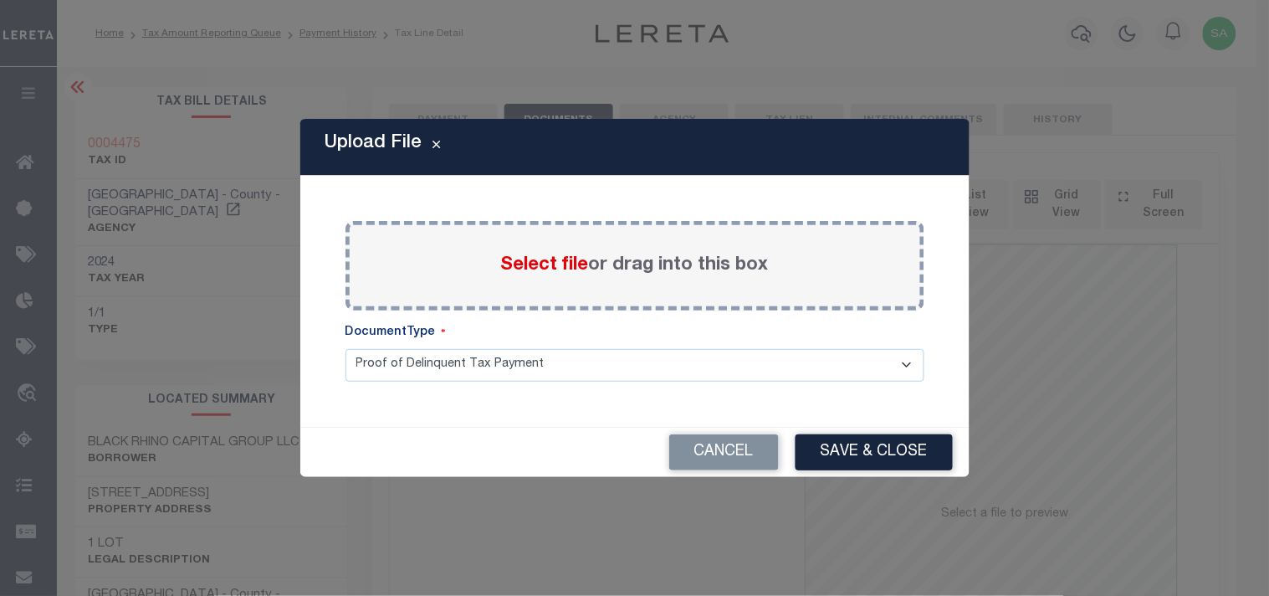
click at [586, 266] on span "Select file" at bounding box center [545, 265] width 88 height 18
click at [0, 0] on input "Select file or drag into this box" at bounding box center [0, 0] width 0 height 0
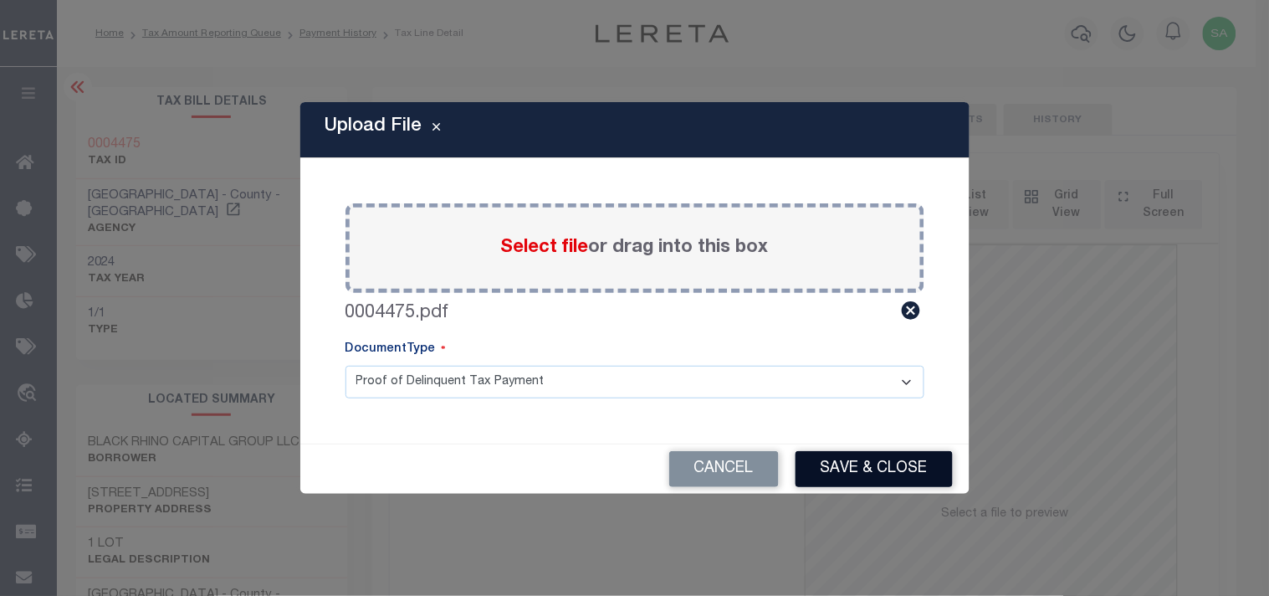
click at [847, 465] on button "Save & Close" at bounding box center [874, 469] width 157 height 36
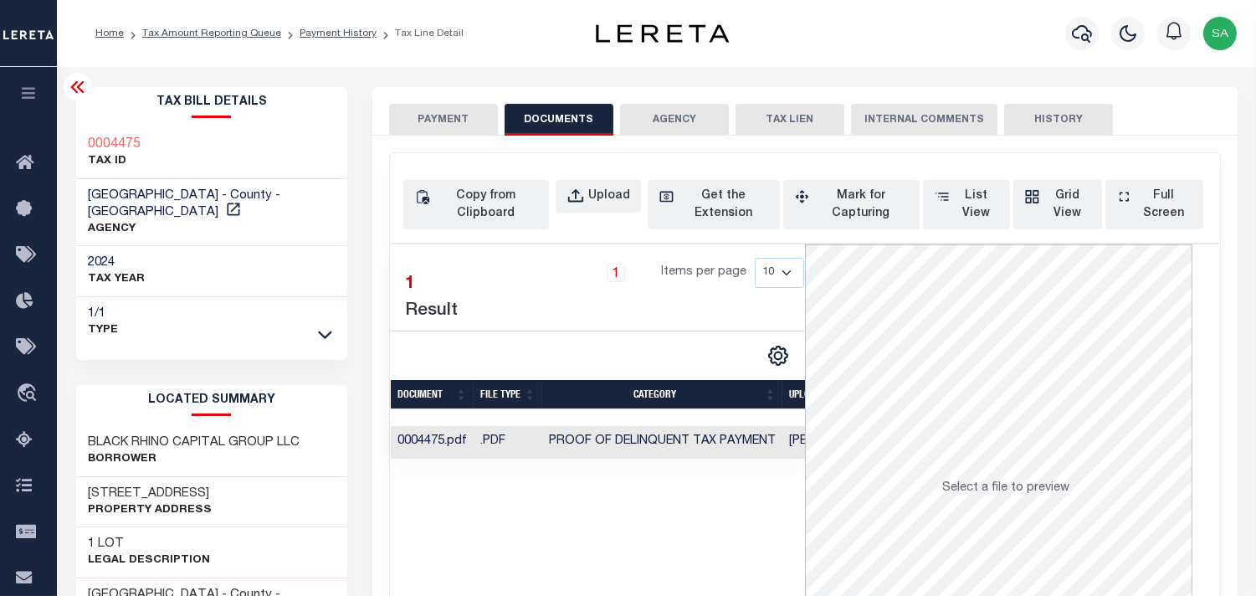
click at [442, 122] on button "PAYMENT" at bounding box center [443, 120] width 109 height 32
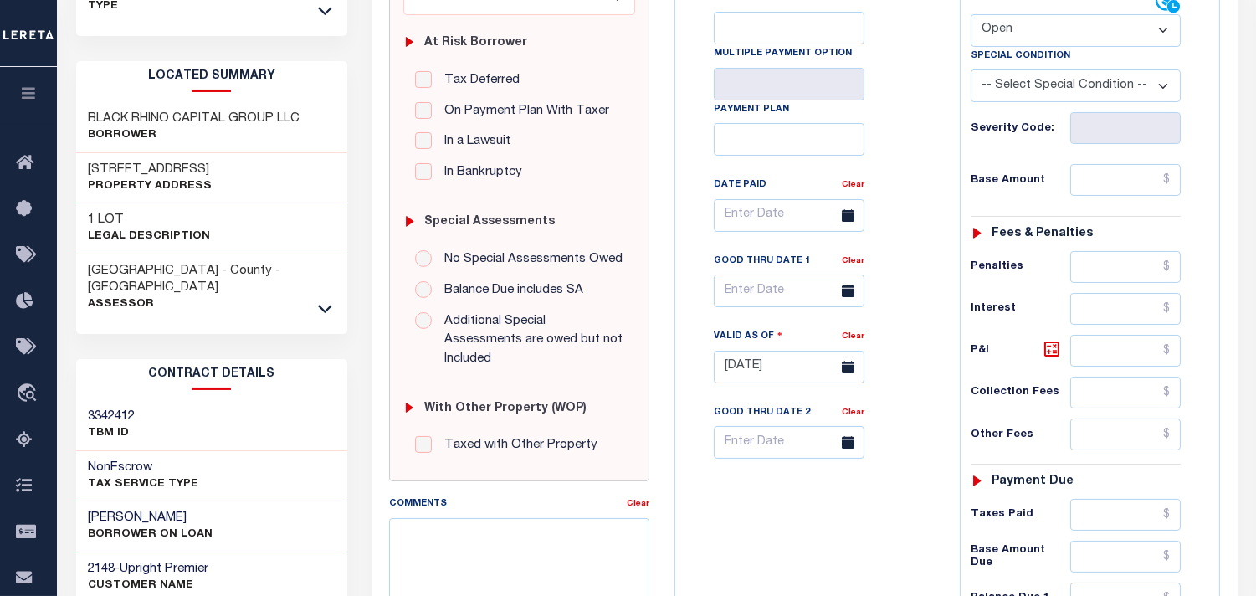
scroll to position [557, 0]
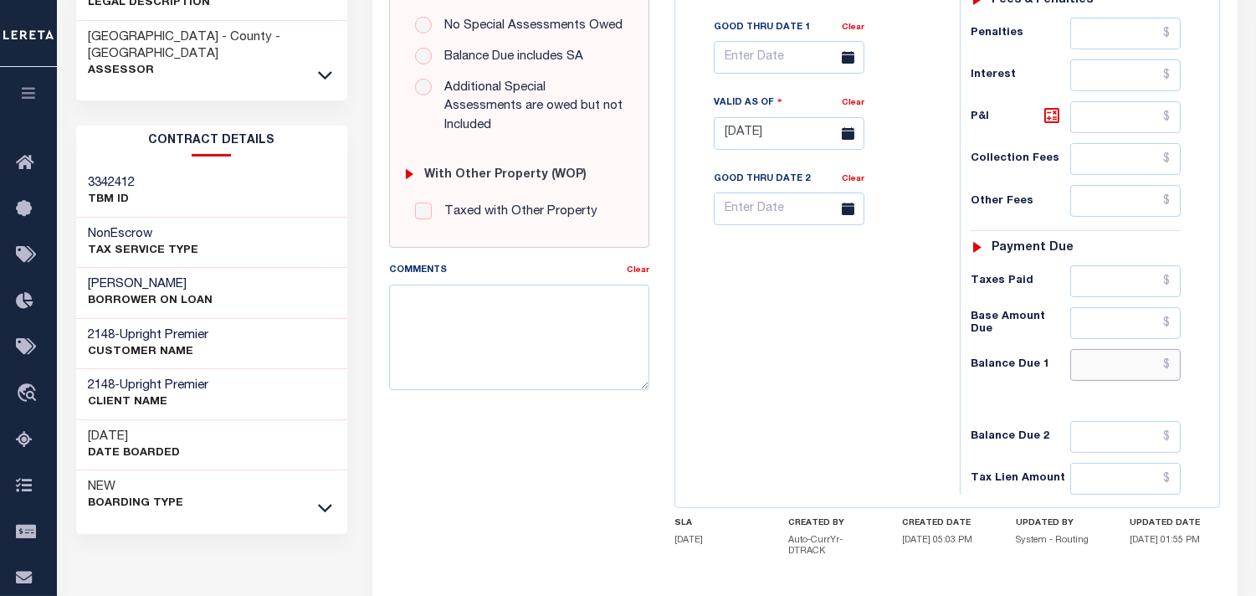
drag, startPoint x: 1132, startPoint y: 368, endPoint x: 1071, endPoint y: 371, distance: 61.1
click at [1132, 368] on input "text" at bounding box center [1125, 365] width 110 height 32
paste input "3,709.31"
type input "$3,709.31"
click at [1114, 273] on input "text" at bounding box center [1125, 281] width 110 height 32
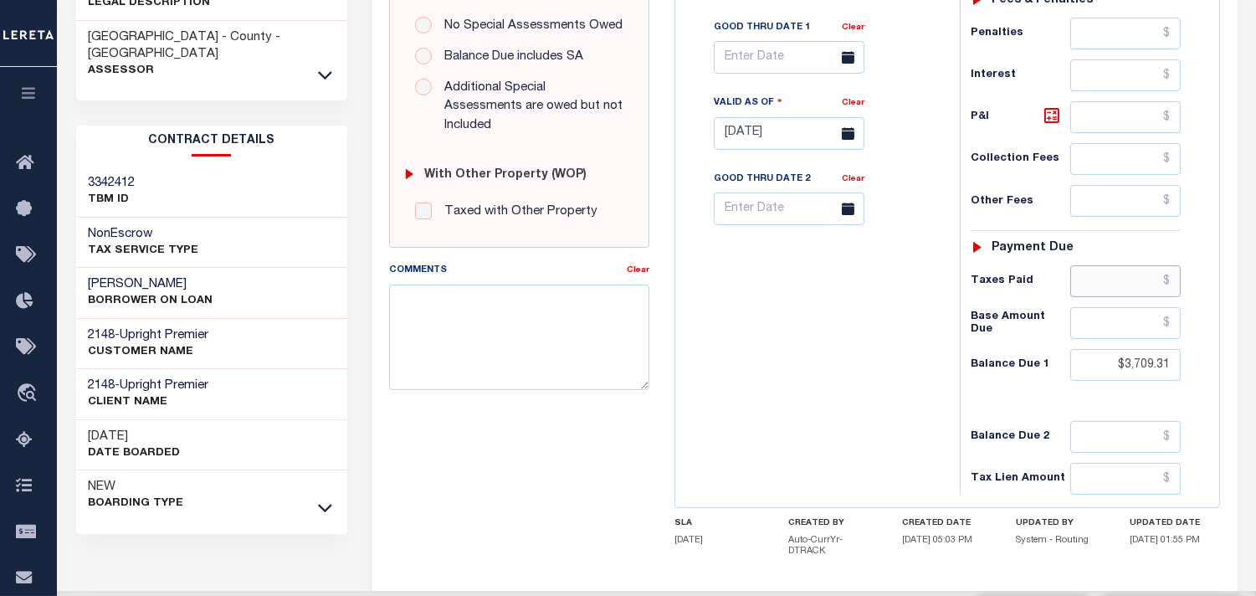
type input "[DATE]"
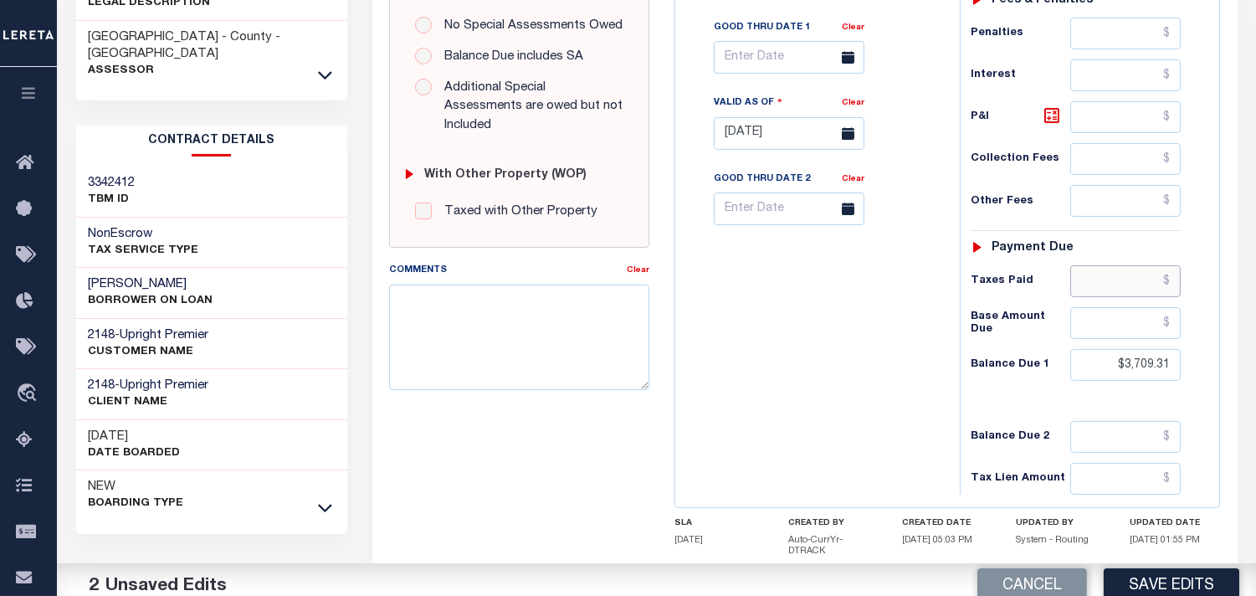
paste input "3,709.31"
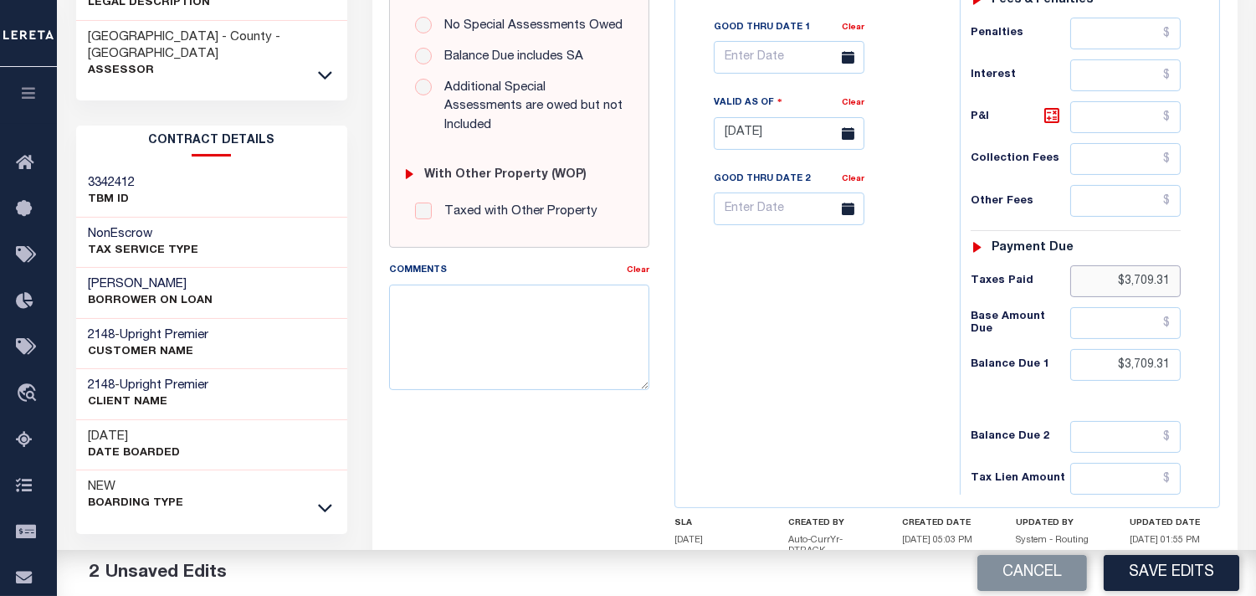
type input "$3,709.31"
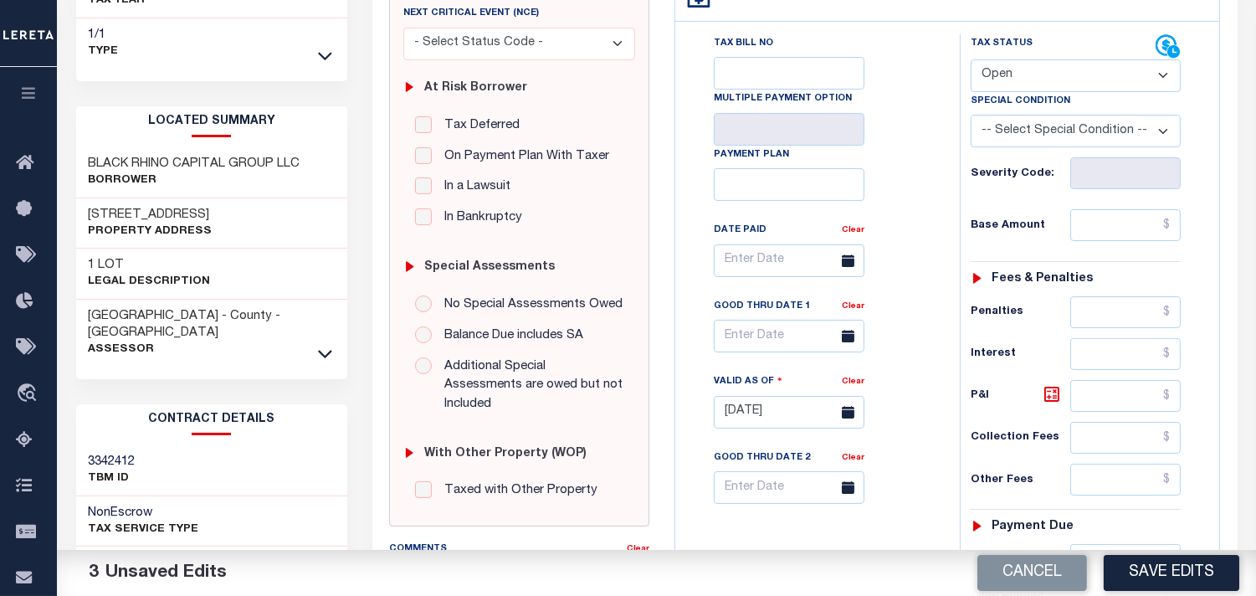
click at [1032, 72] on select "- Select Status Code - Open Due/Unpaid Paid Incomplete No Tax Due Internal Refu…" at bounding box center [1076, 75] width 210 height 33
select select "PYD"
click at [971, 59] on select "- Select Status Code - Open Due/Unpaid Paid Incomplete No Tax Due Internal Refu…" at bounding box center [1076, 75] width 210 height 33
click at [1099, 229] on input "text" at bounding box center [1125, 225] width 110 height 32
paste input "3,636.58"
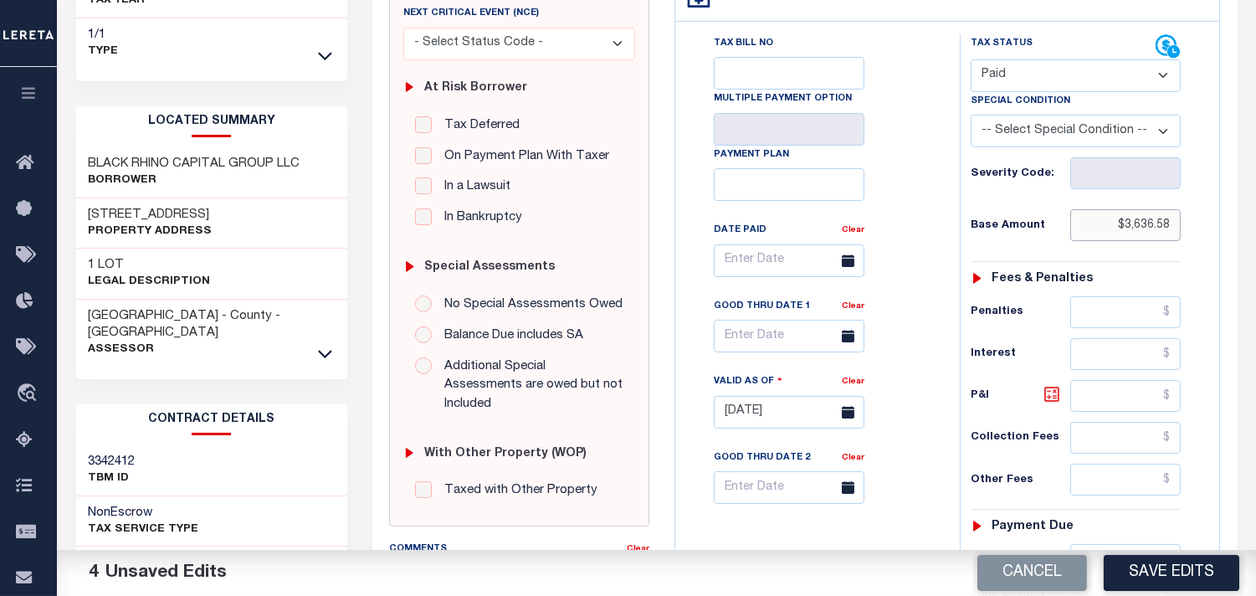
type input "$3,636.58"
click at [1051, 399] on icon at bounding box center [1052, 394] width 20 height 20
type input "$72.73"
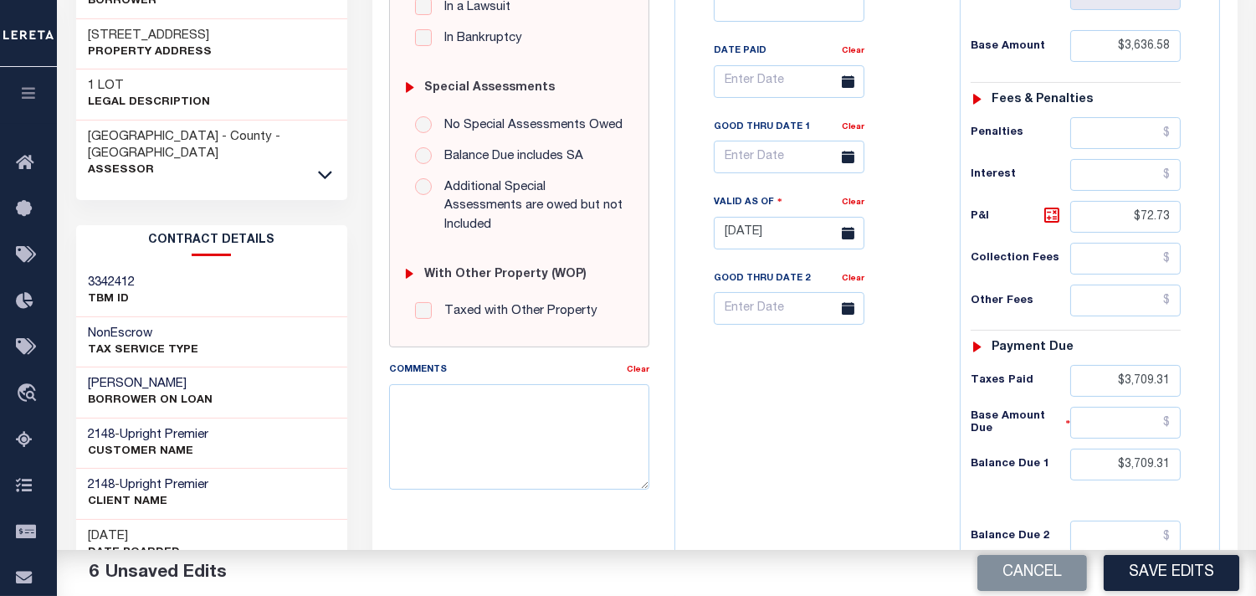
scroll to position [464, 0]
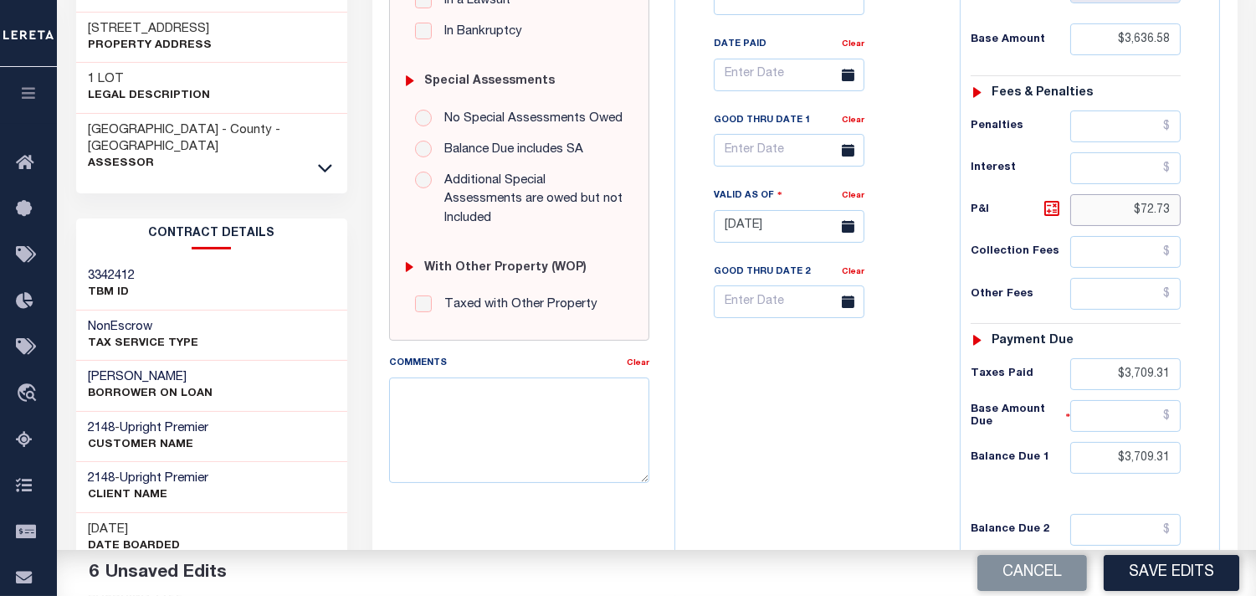
click at [1193, 205] on div "Tax Status Status - Select Status Code -" at bounding box center [1081, 218] width 243 height 739
click at [1228, 458] on div "NC STATE County - NC TAX TYPE 0004475 TAX ID - LOAN SEVERITY CODE - WORK QUEUE …" at bounding box center [947, 231] width 571 height 1086
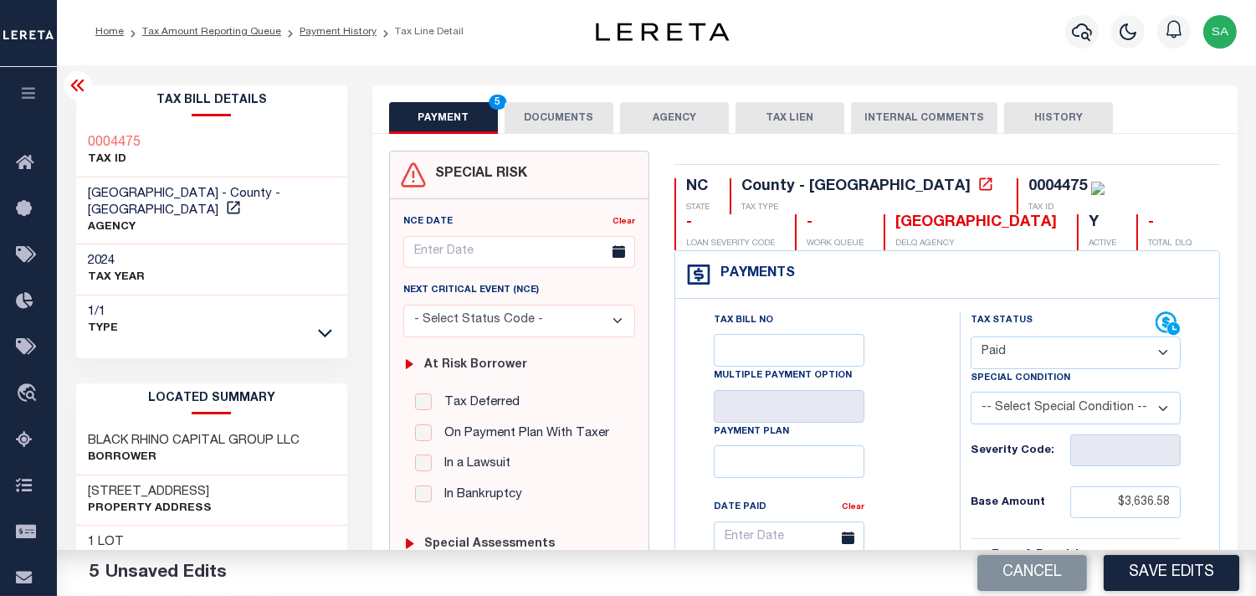
scroll to position [0, 0]
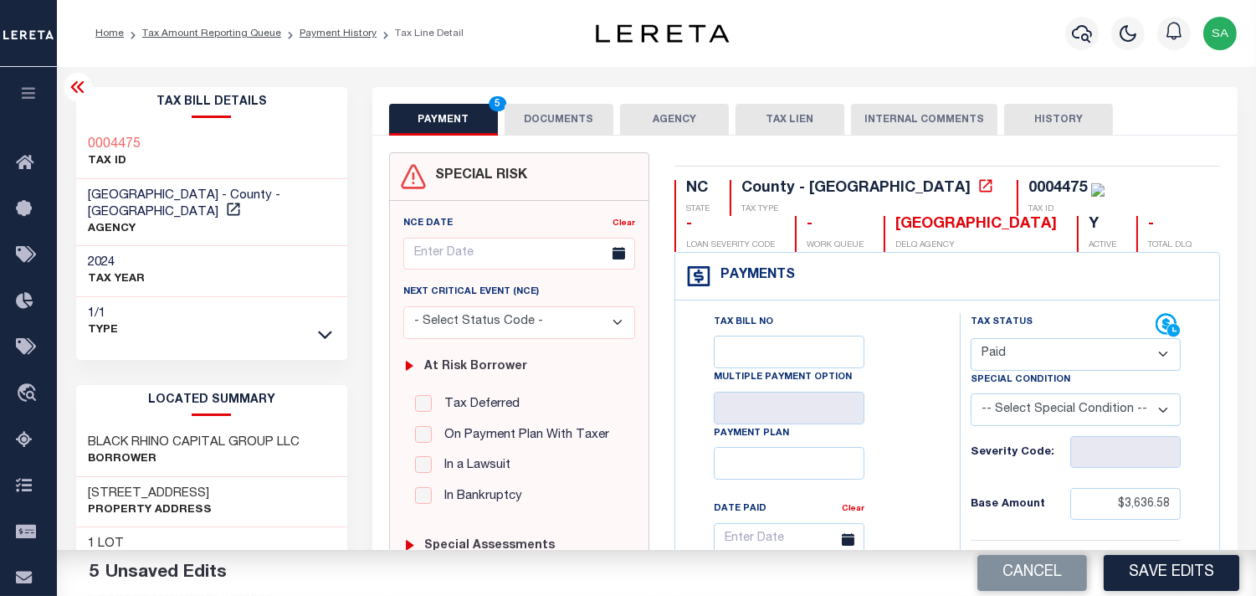
type input "$0.00"
click at [576, 115] on button "DOCUMENTS" at bounding box center [559, 120] width 109 height 32
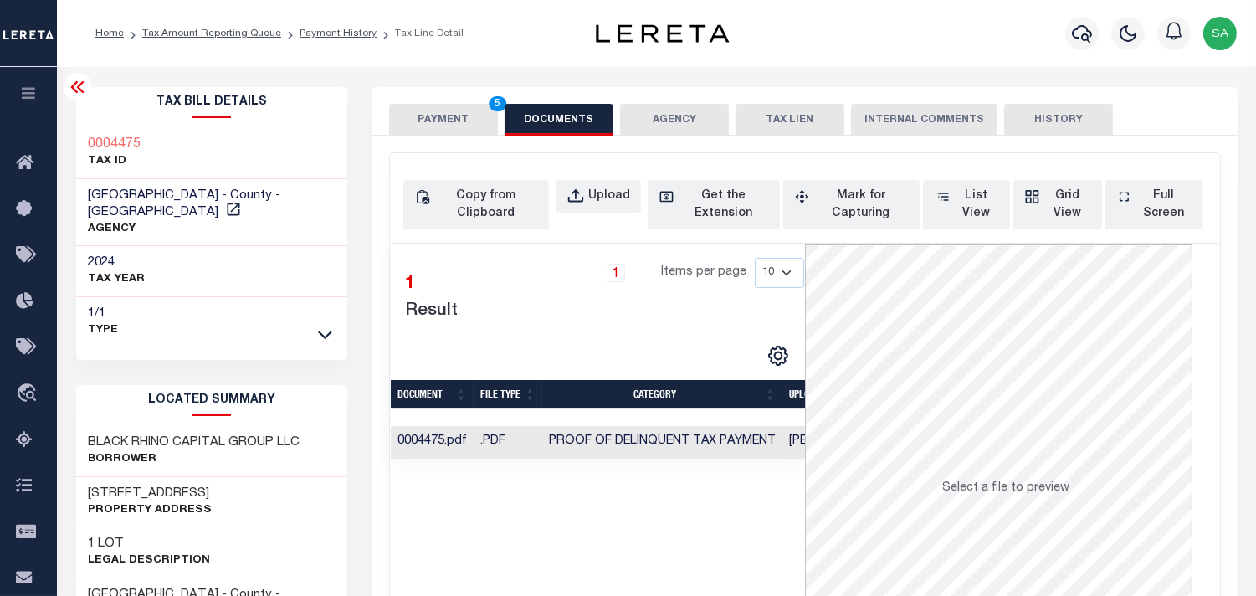
click at [437, 122] on button "PAYMENT 5" at bounding box center [443, 120] width 109 height 32
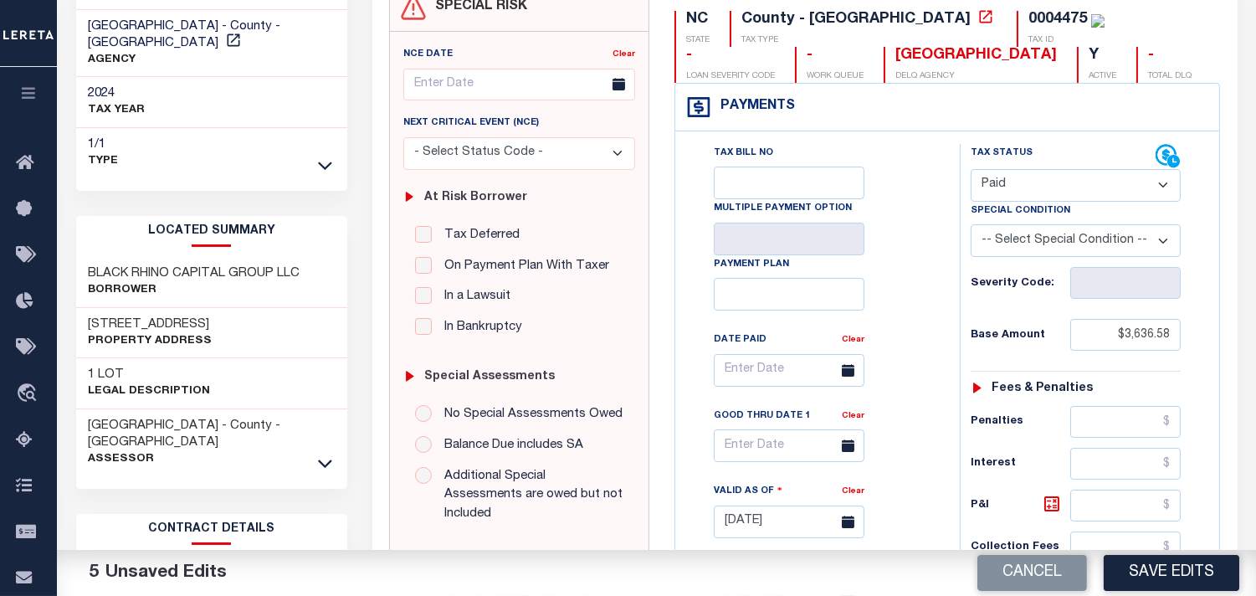
scroll to position [371, 0]
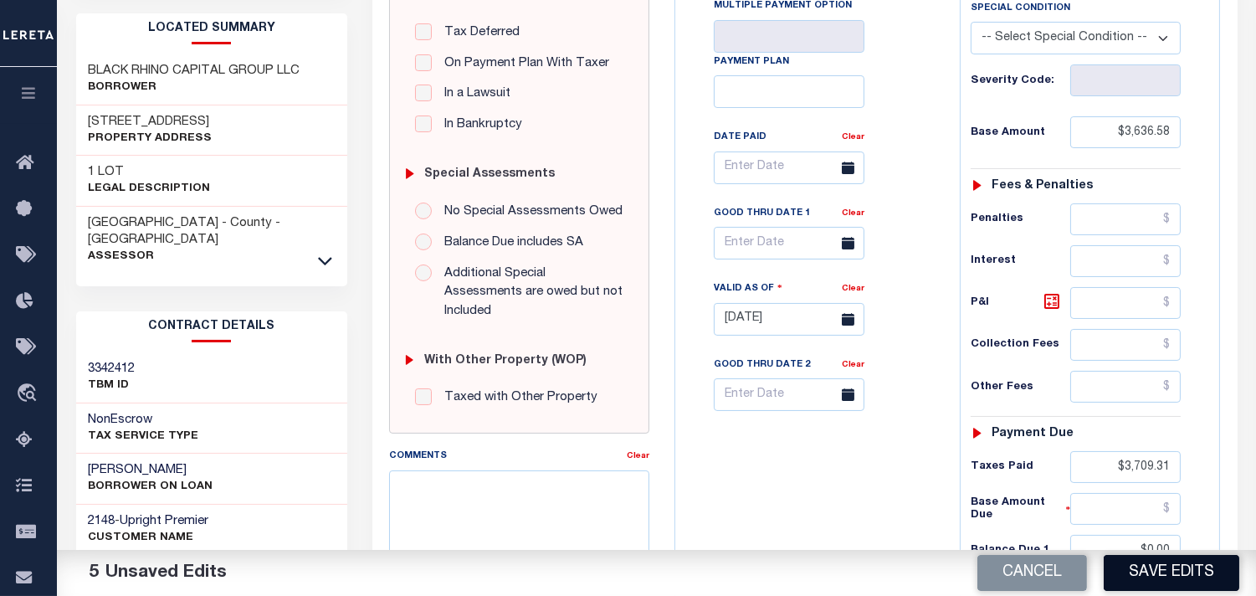
click at [1152, 567] on button "Save Edits" at bounding box center [1172, 573] width 136 height 36
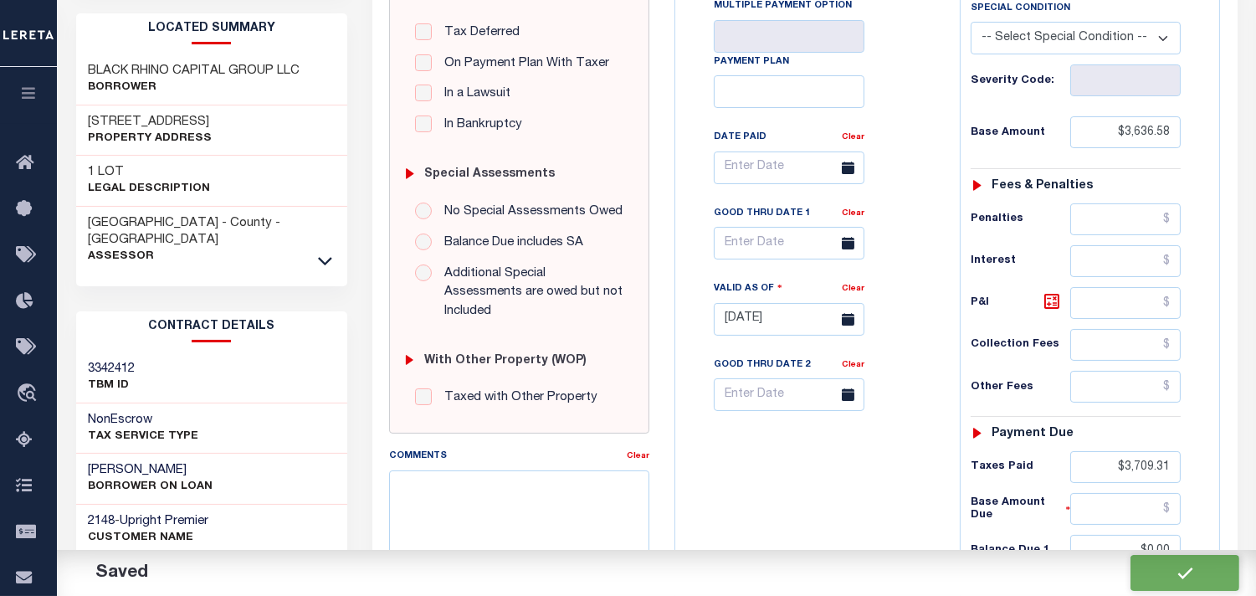
checkbox input "false"
type input "$3,636.58"
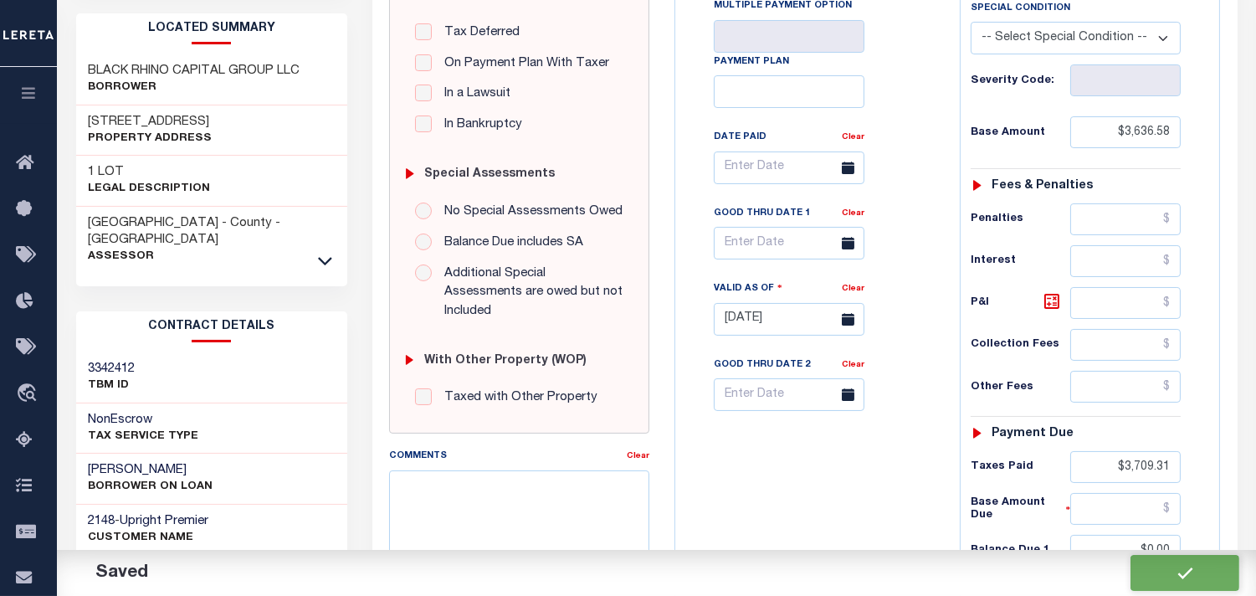
type input "$3,709.31"
type input "$0"
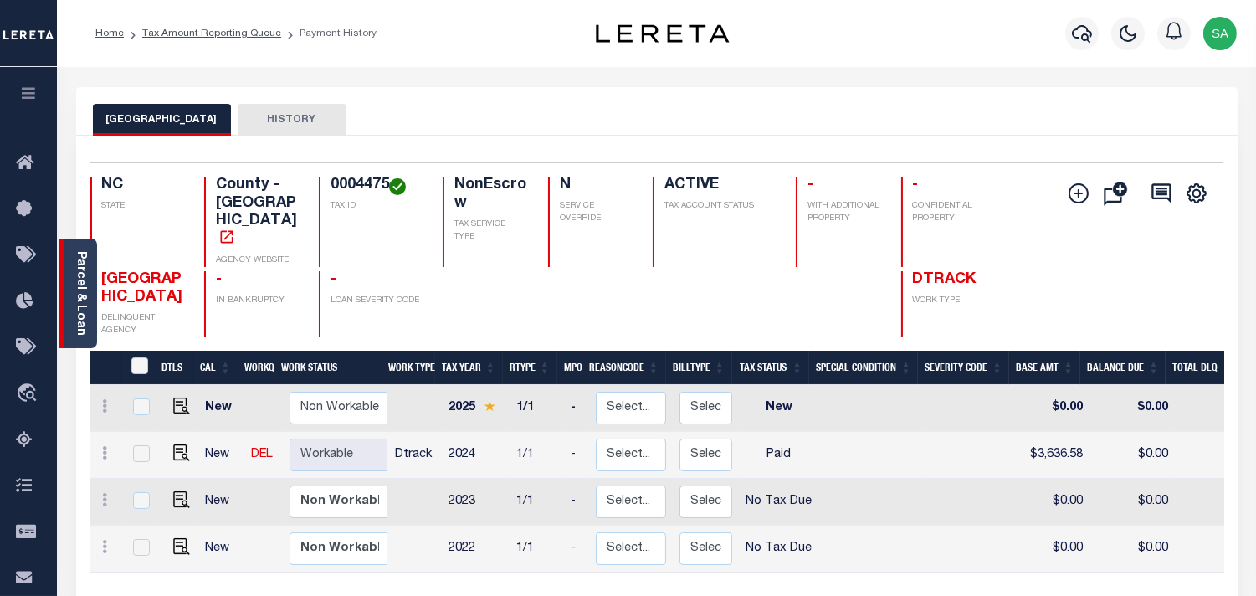
click at [74, 304] on link "Parcel & Loan" at bounding box center [80, 293] width 12 height 85
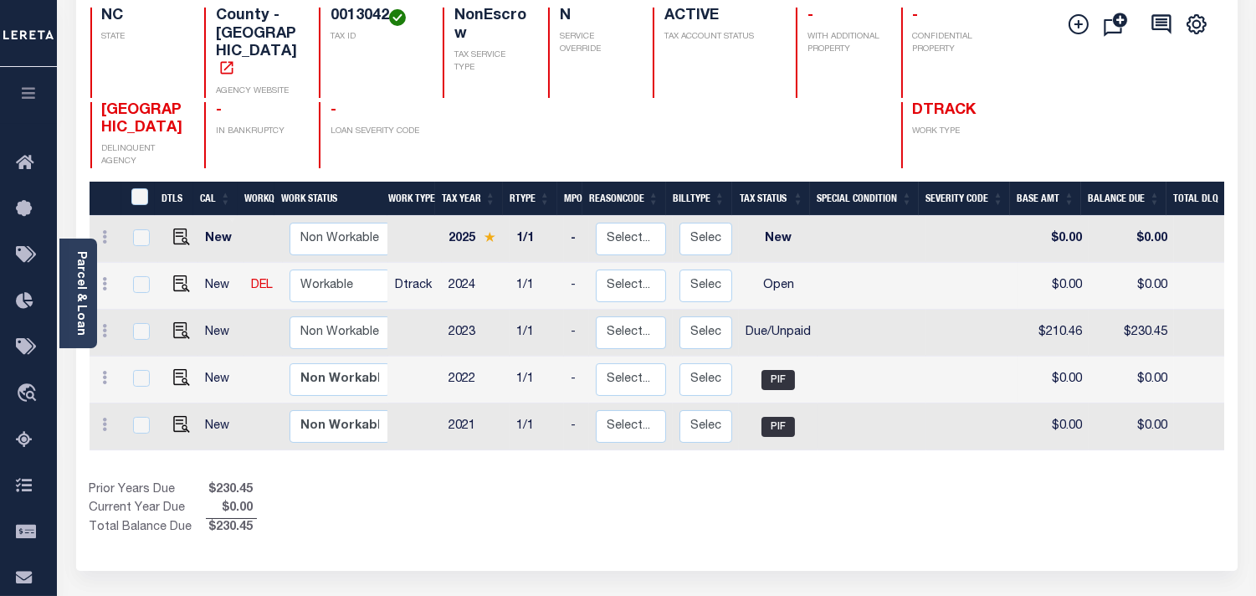
scroll to position [186, 0]
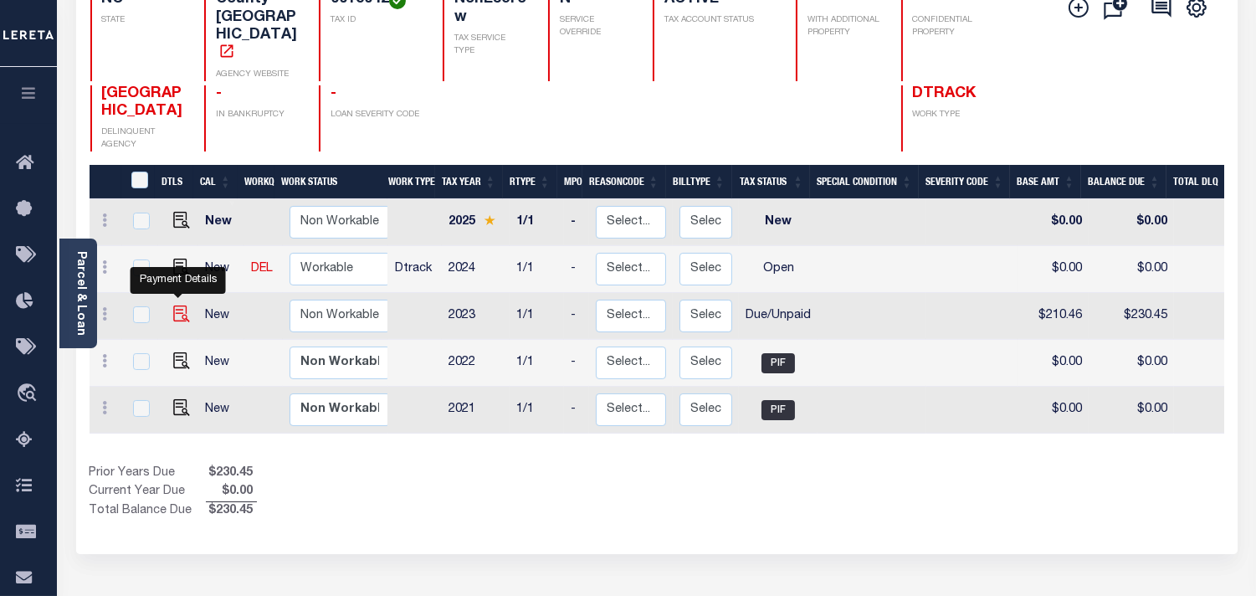
click at [176, 305] on img "" at bounding box center [181, 313] width 17 height 17
checkbox input "true"
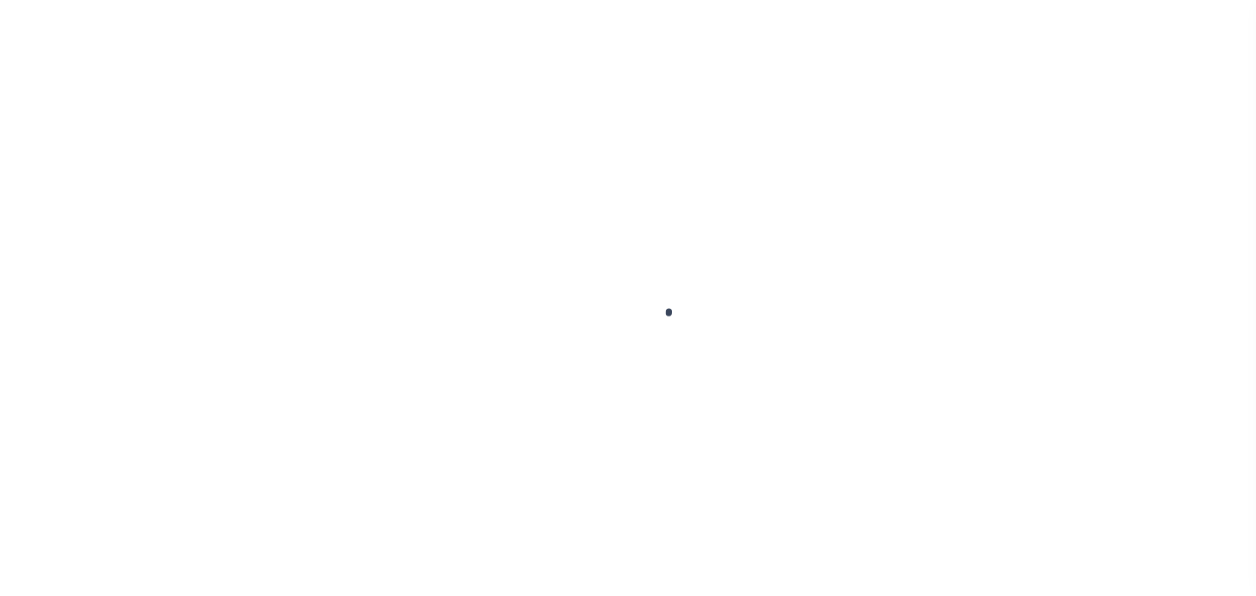
checkbox input "false"
type input "[DATE]"
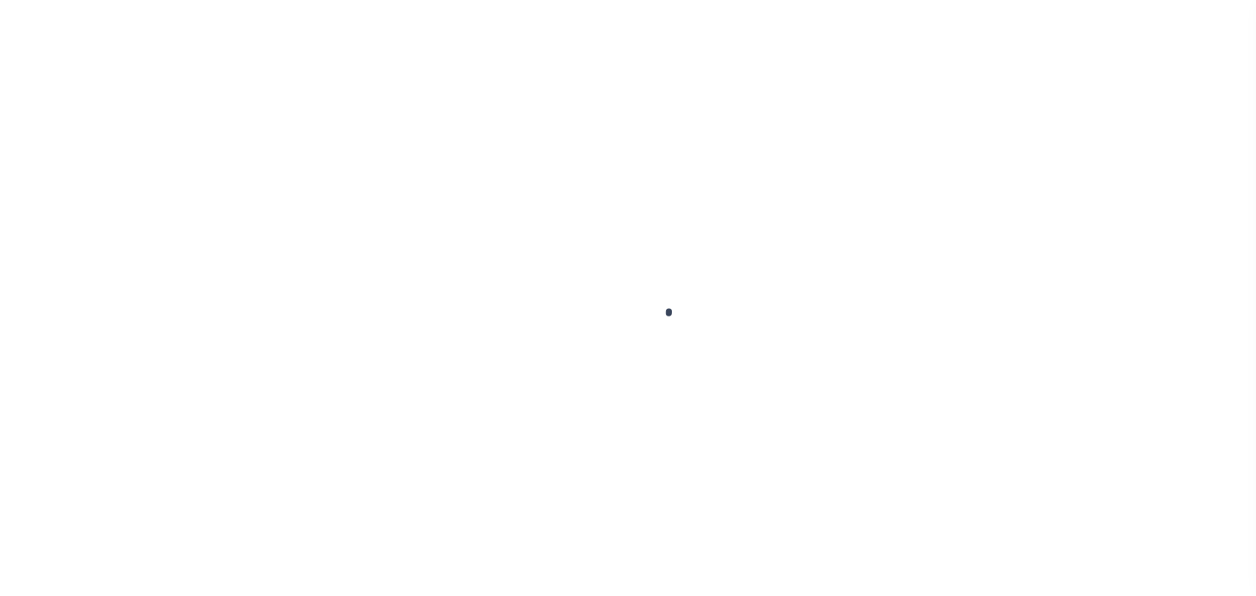
type input "[DATE]"
select select "DUE"
type input "$210.46"
type input "$19.99"
type input "$230.45"
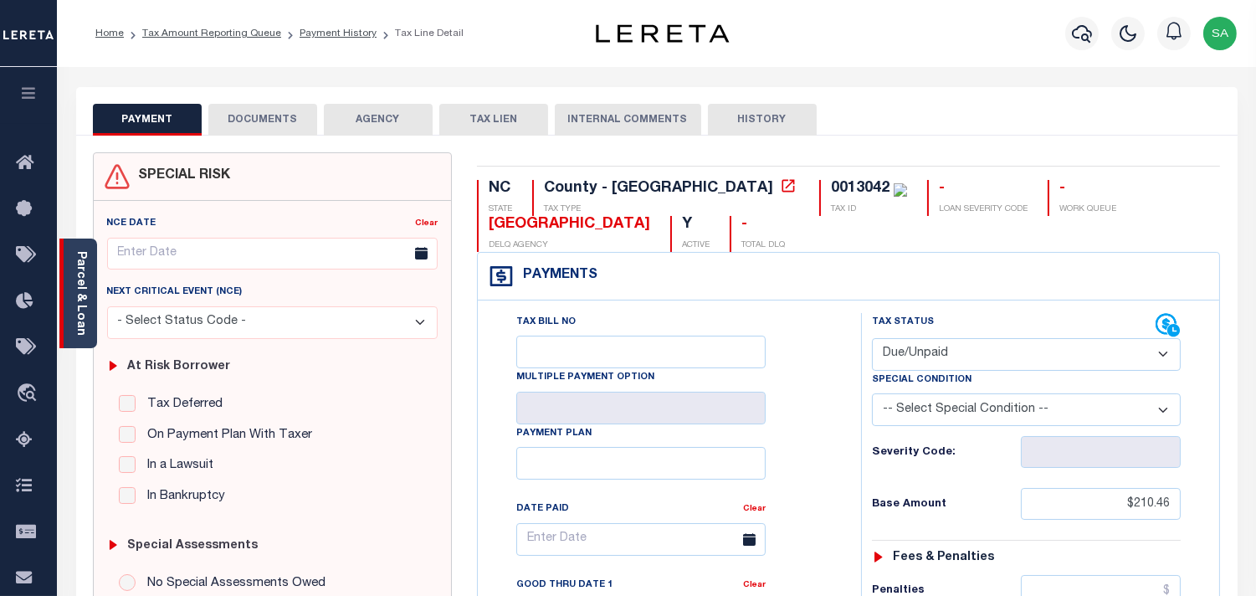
click at [74, 300] on link "Parcel & Loan" at bounding box center [80, 293] width 12 height 85
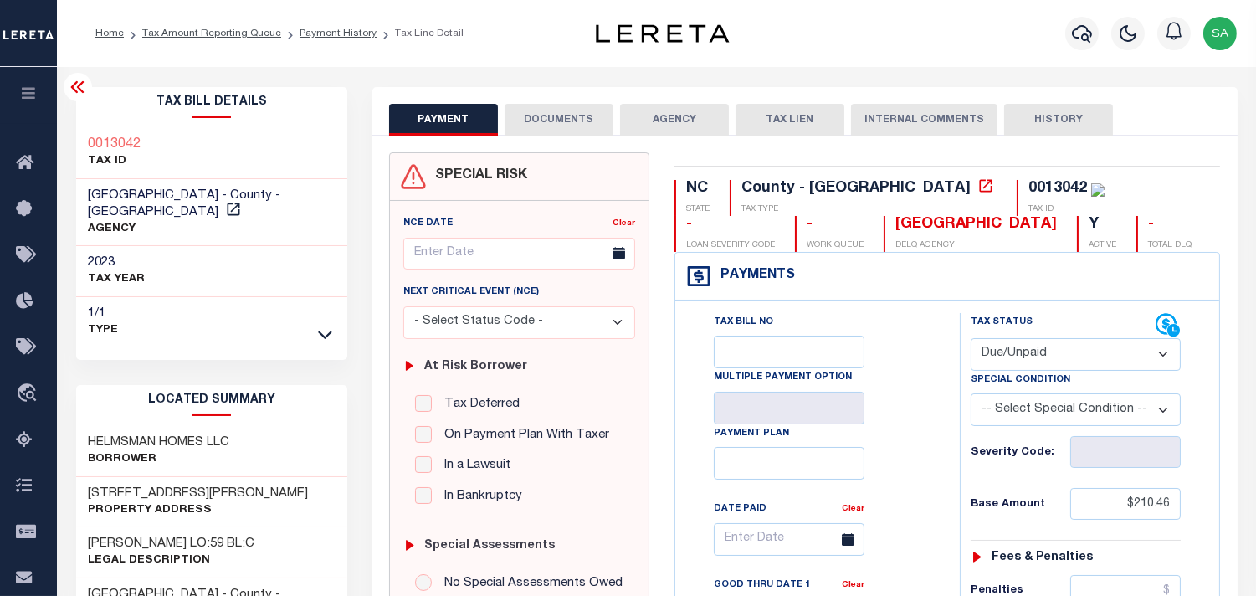
click at [993, 347] on select "- Select Status Code - Open Due/Unpaid Paid Incomplete No Tax Due Internal Refu…" at bounding box center [1076, 354] width 210 height 33
select select "PYD"
click at [971, 339] on select "- Select Status Code - Open Due/Unpaid Paid Incomplete No Tax Due Internal Refu…" at bounding box center [1076, 354] width 210 height 33
type input "[DATE]"
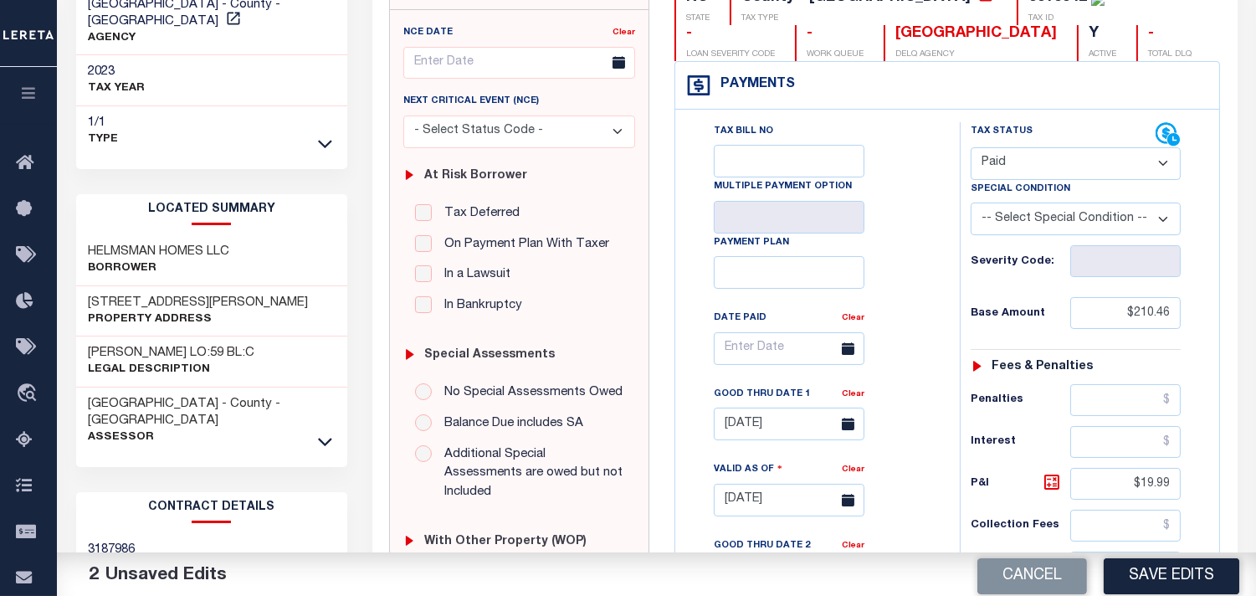
scroll to position [371, 0]
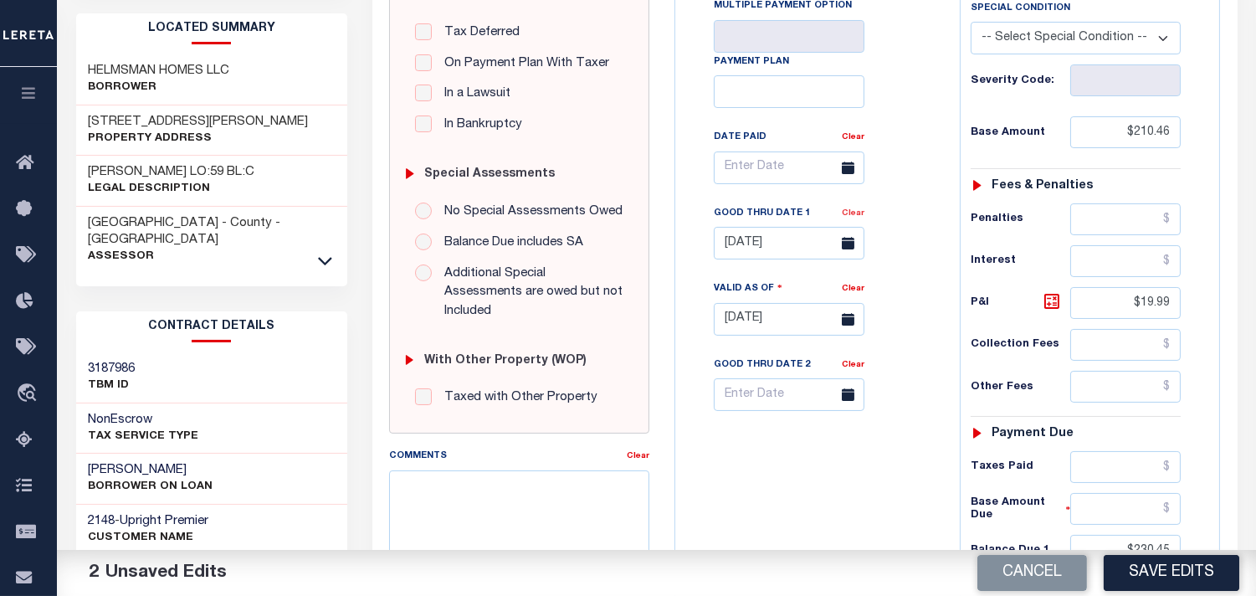
click at [857, 216] on link "Clear" at bounding box center [853, 213] width 23 height 8
drag, startPoint x: 1114, startPoint y: 308, endPoint x: 1185, endPoint y: 308, distance: 71.1
click at [1185, 308] on div "Tax Status Status - Select Status Code -" at bounding box center [1081, 310] width 243 height 739
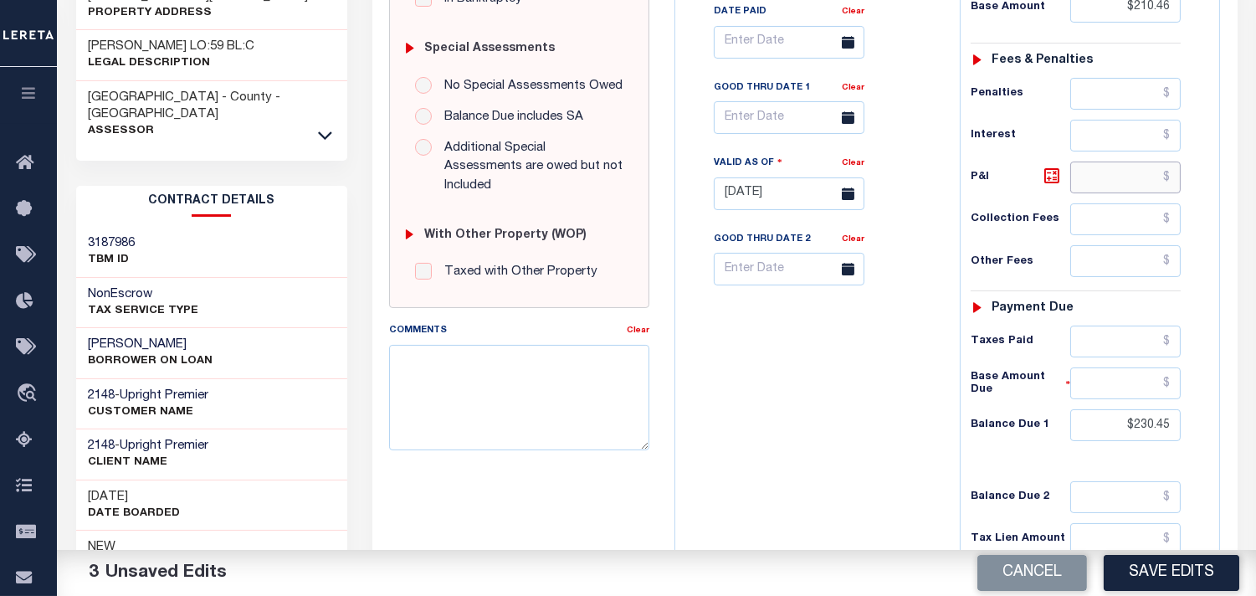
scroll to position [650, 0]
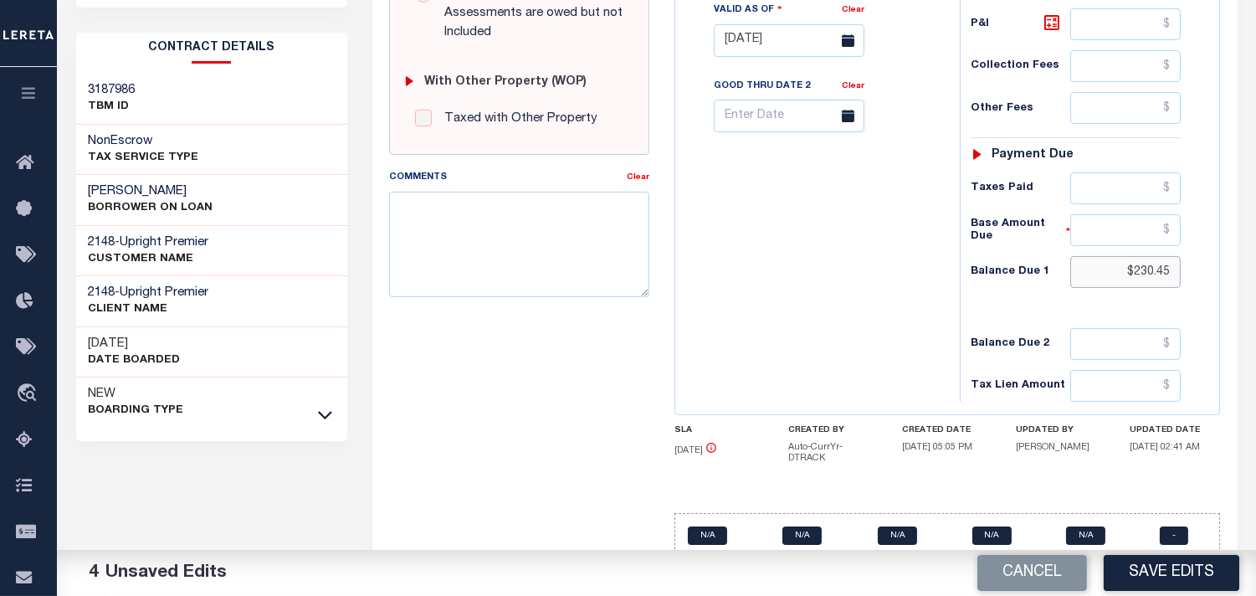
drag, startPoint x: 1122, startPoint y: 277, endPoint x: 1145, endPoint y: 287, distance: 24.7
click at [1223, 277] on div "NC STATE County - NC TAX TYPE 0013042 TAX ID - LOAN SEVERITY CODE - WORK QUEUE …" at bounding box center [947, 45] width 571 height 1086
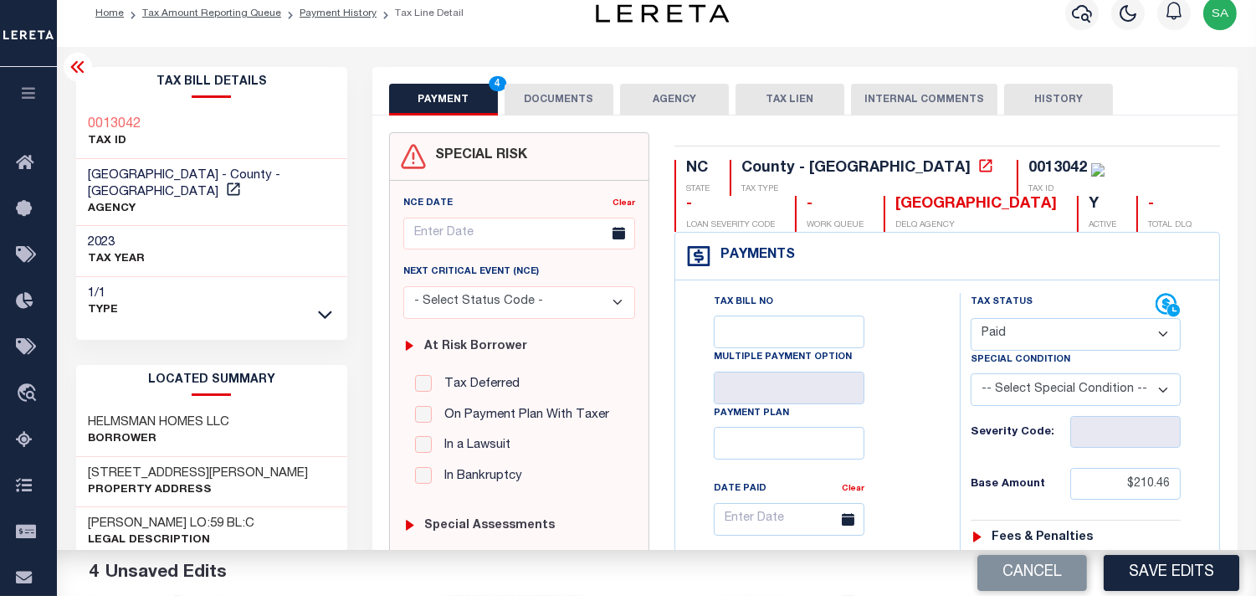
scroll to position [0, 0]
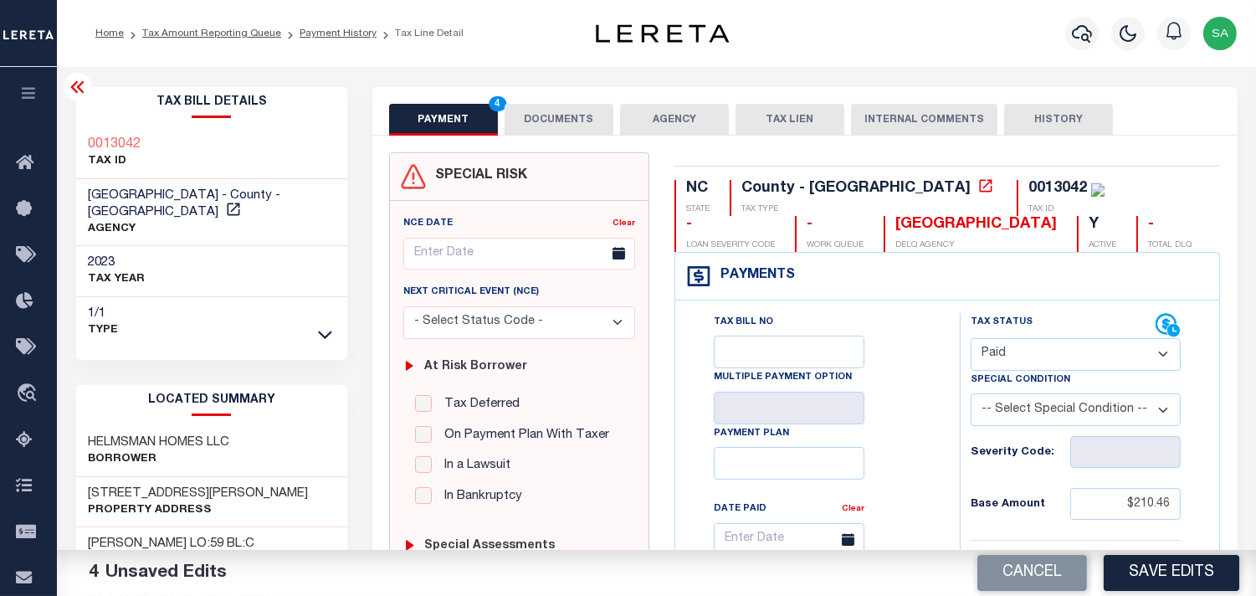
type input "$0.00"
click at [578, 120] on button "DOCUMENTS" at bounding box center [559, 120] width 109 height 32
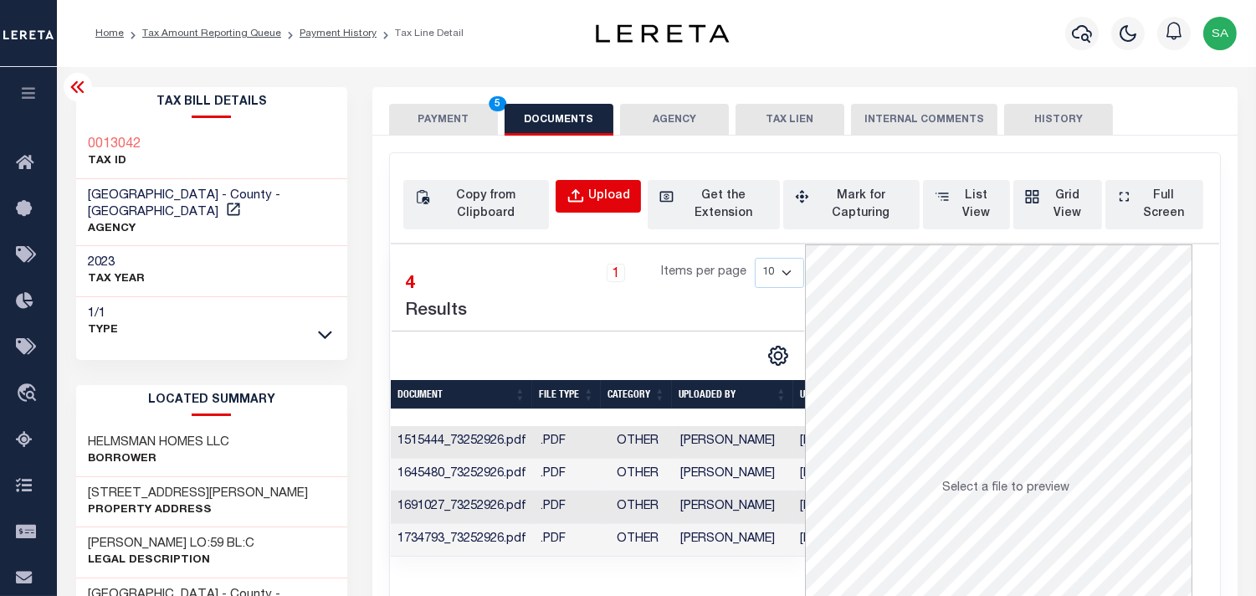
click at [609, 197] on div "Upload" at bounding box center [609, 196] width 42 height 18
select select "POP"
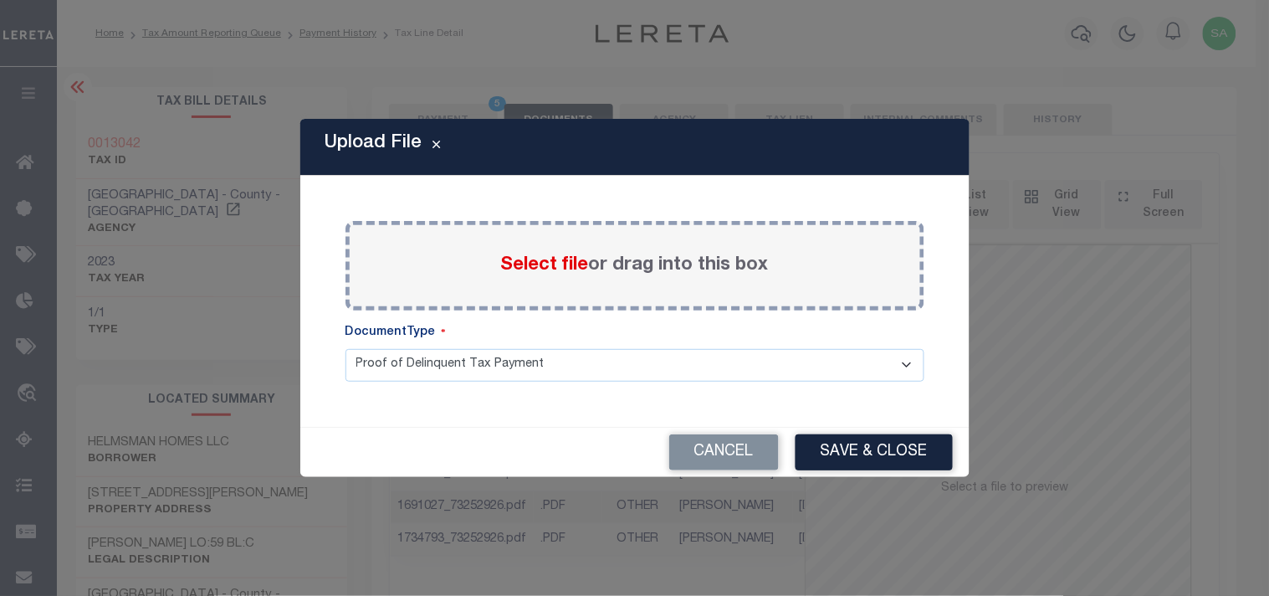
click at [552, 266] on span "Select file" at bounding box center [545, 265] width 88 height 18
click at [0, 0] on input "Select file or drag into this box" at bounding box center [0, 0] width 0 height 0
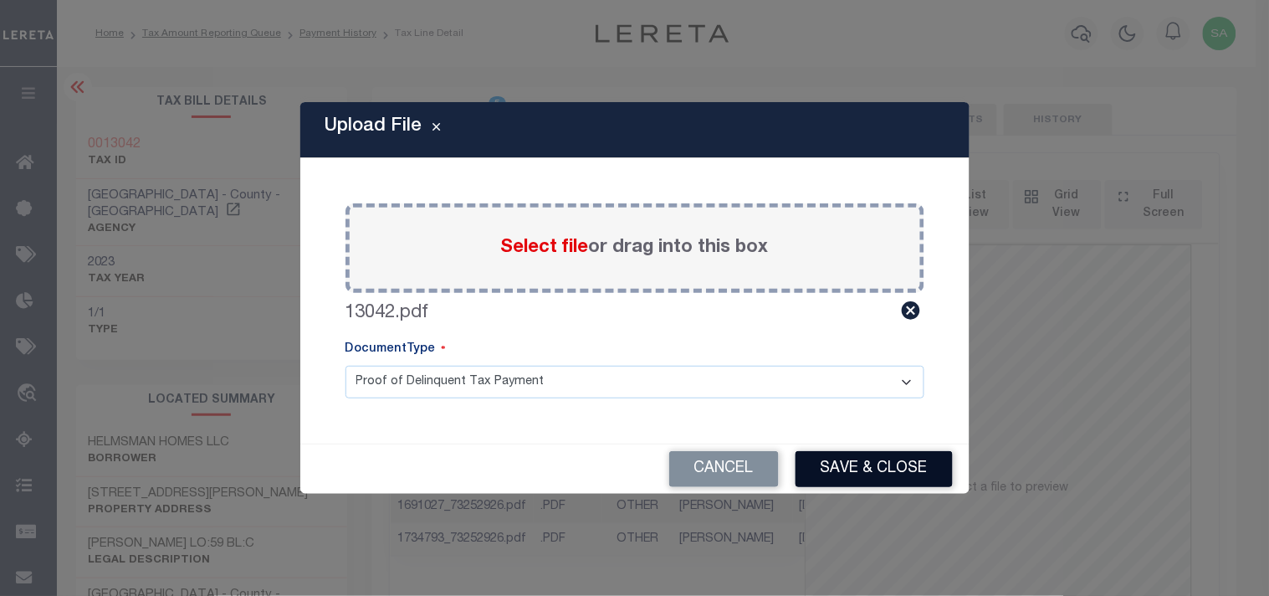
click at [854, 469] on button "Save & Close" at bounding box center [874, 469] width 157 height 36
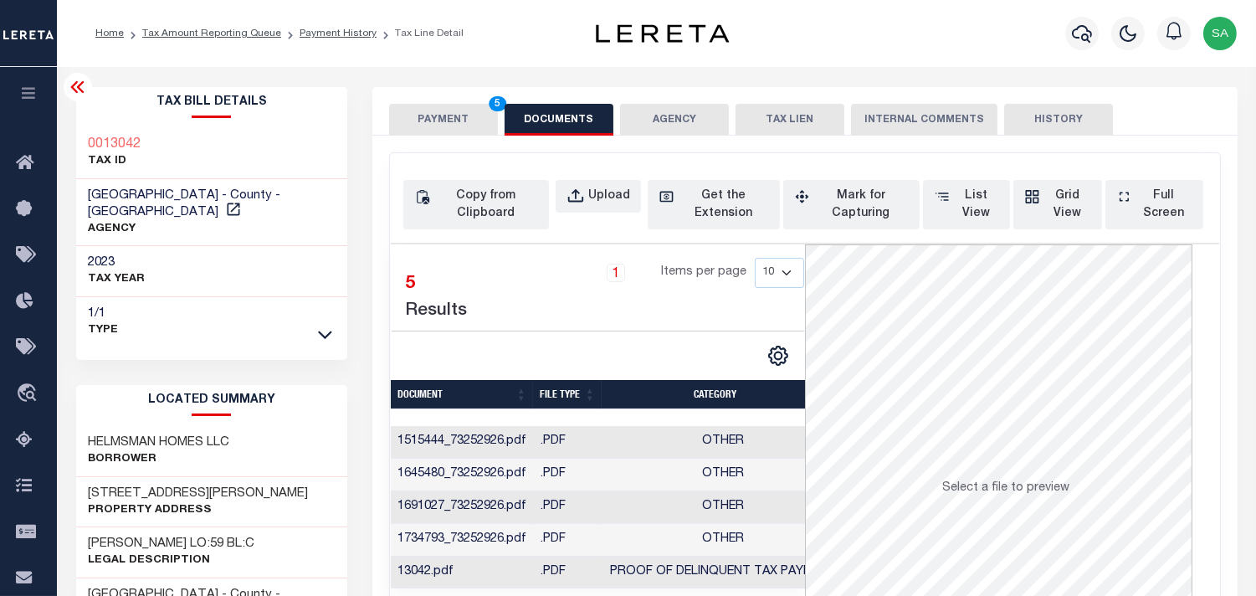
click at [447, 112] on button "PAYMENT 5" at bounding box center [443, 120] width 109 height 32
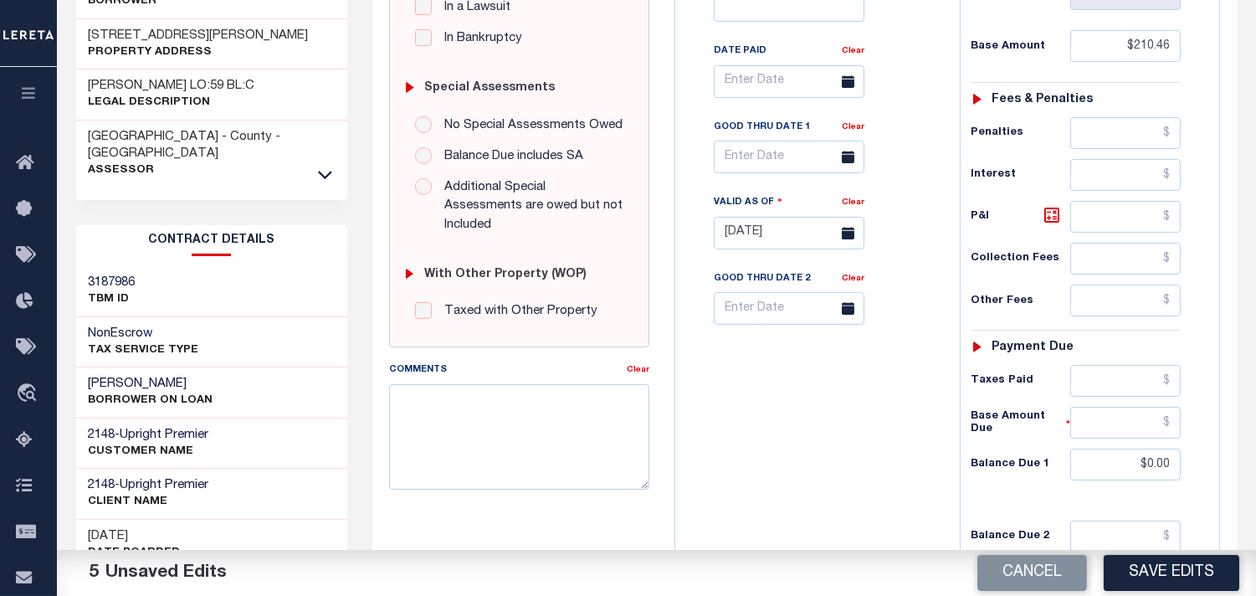
scroll to position [557, 0]
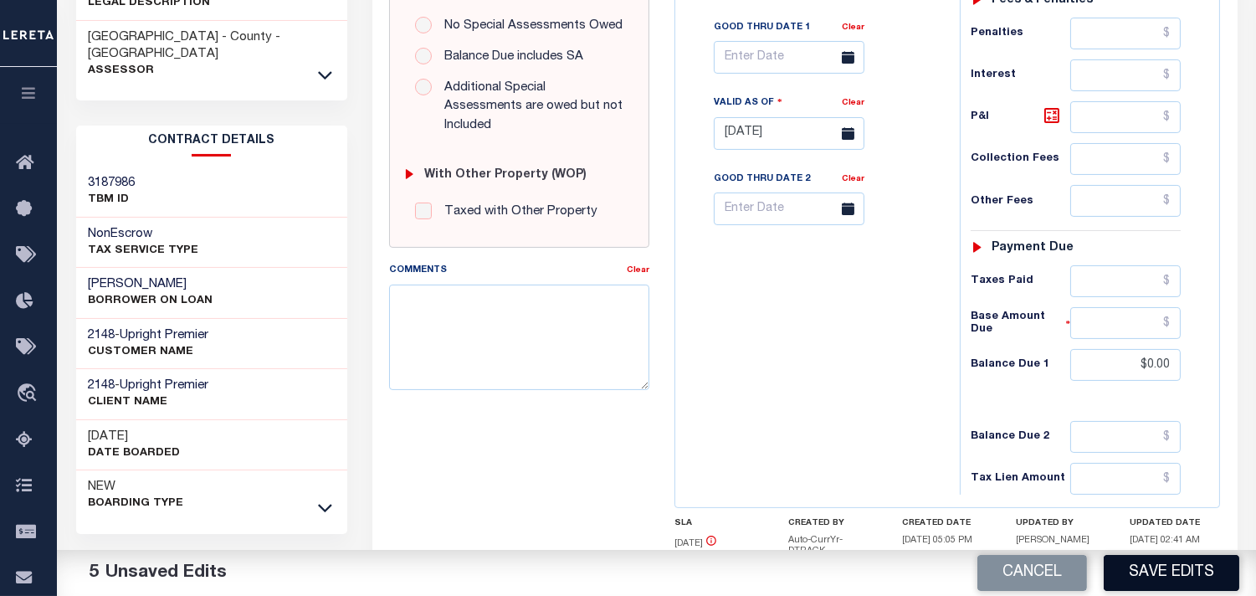
click at [1168, 580] on button "Save Edits" at bounding box center [1172, 573] width 136 height 36
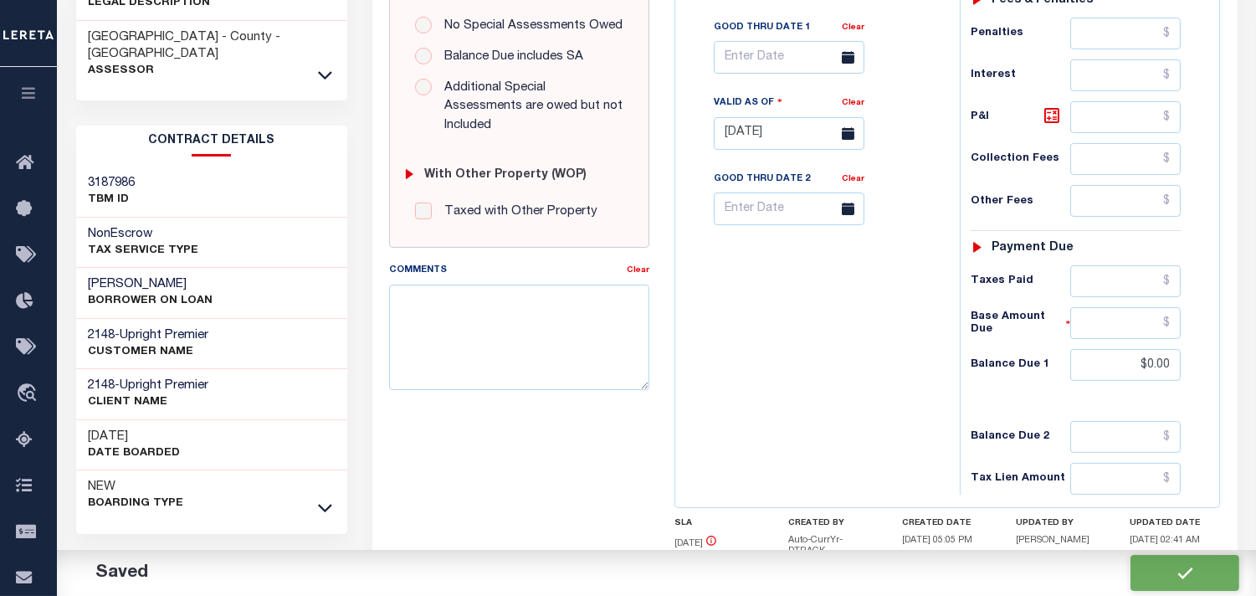
checkbox input "false"
type input "$210.46"
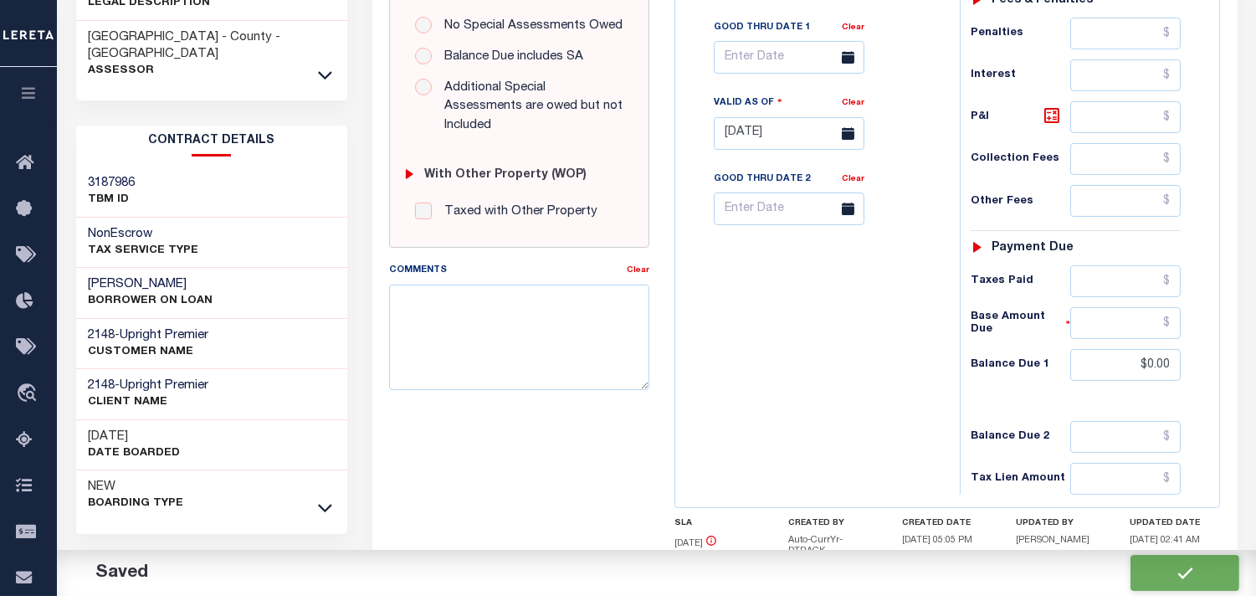
type input "$0"
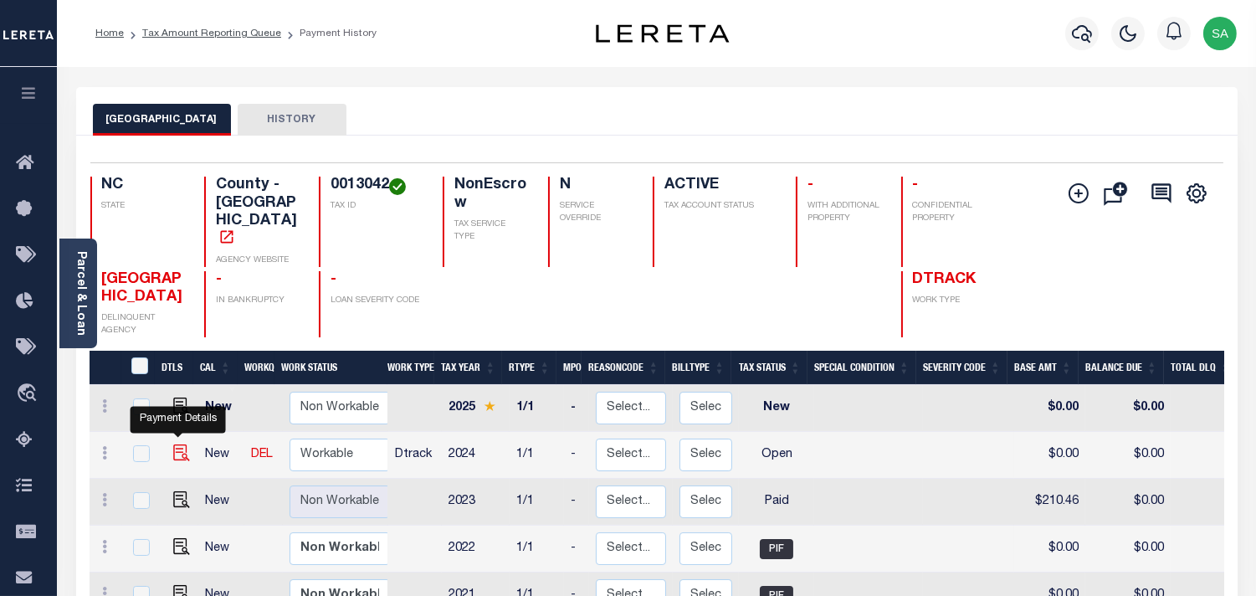
click at [182, 444] on img "" at bounding box center [181, 452] width 17 height 17
checkbox input "true"
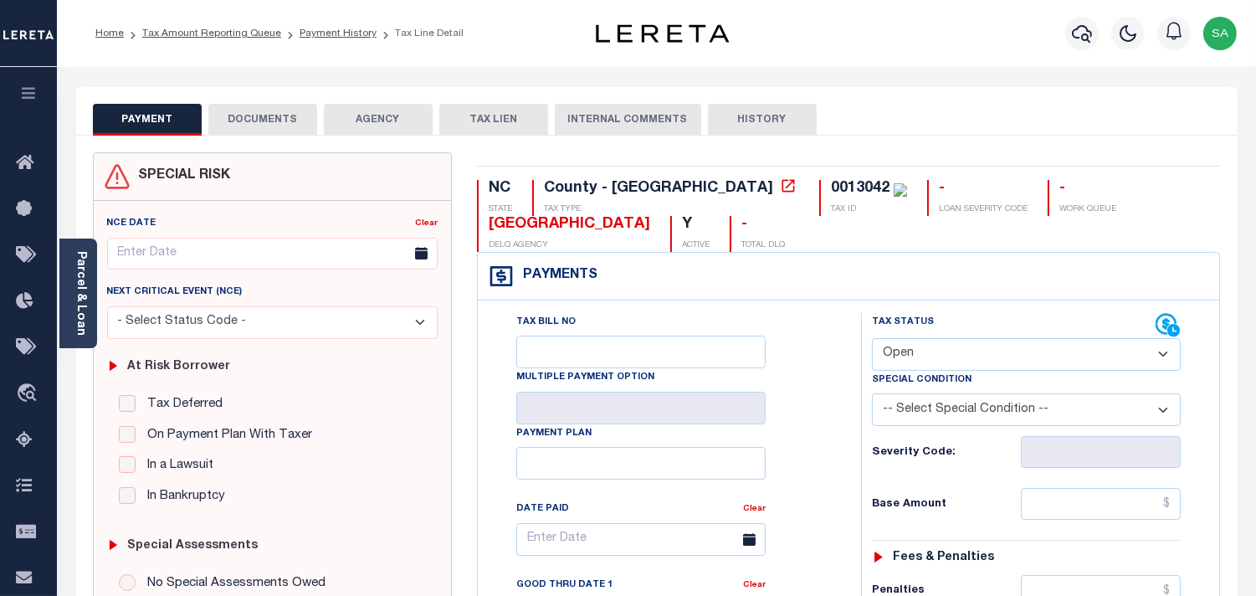
click at [964, 366] on select "- Select Status Code - Open Due/Unpaid Paid Incomplete No Tax Due Internal Refu…" at bounding box center [1026, 354] width 309 height 33
select select "PYD"
click at [872, 339] on select "- Select Status Code - Open Due/Unpaid Paid Incomplete No Tax Due Internal Refu…" at bounding box center [1026, 354] width 309 height 33
type input "[DATE]"
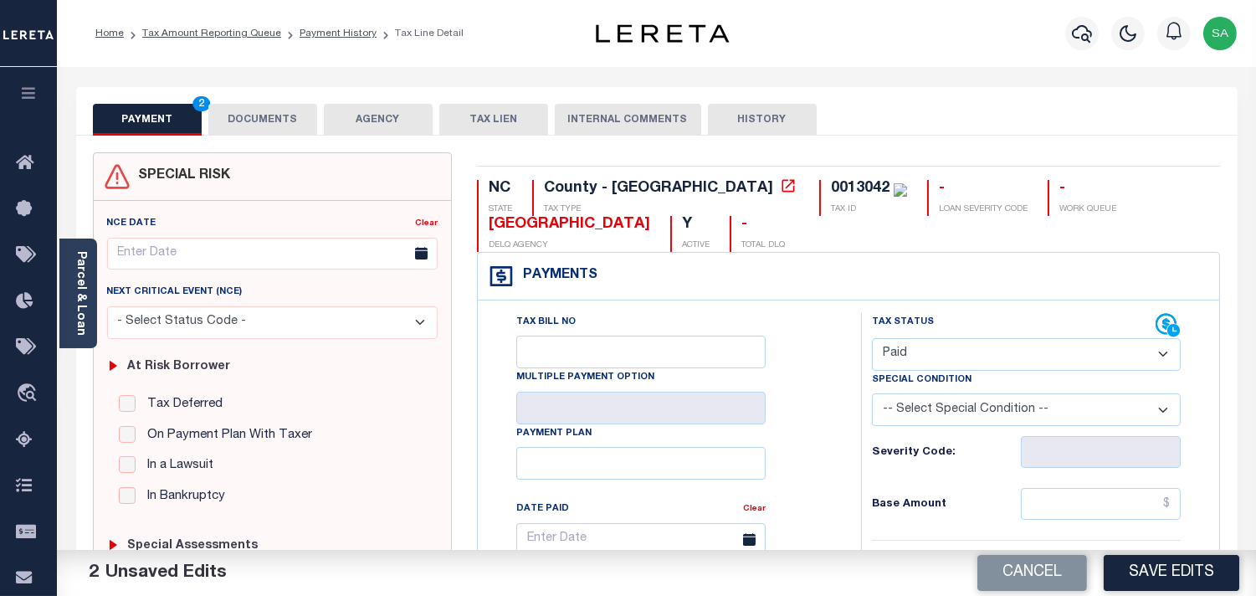
click at [260, 114] on button "DOCUMENTS" at bounding box center [262, 120] width 109 height 32
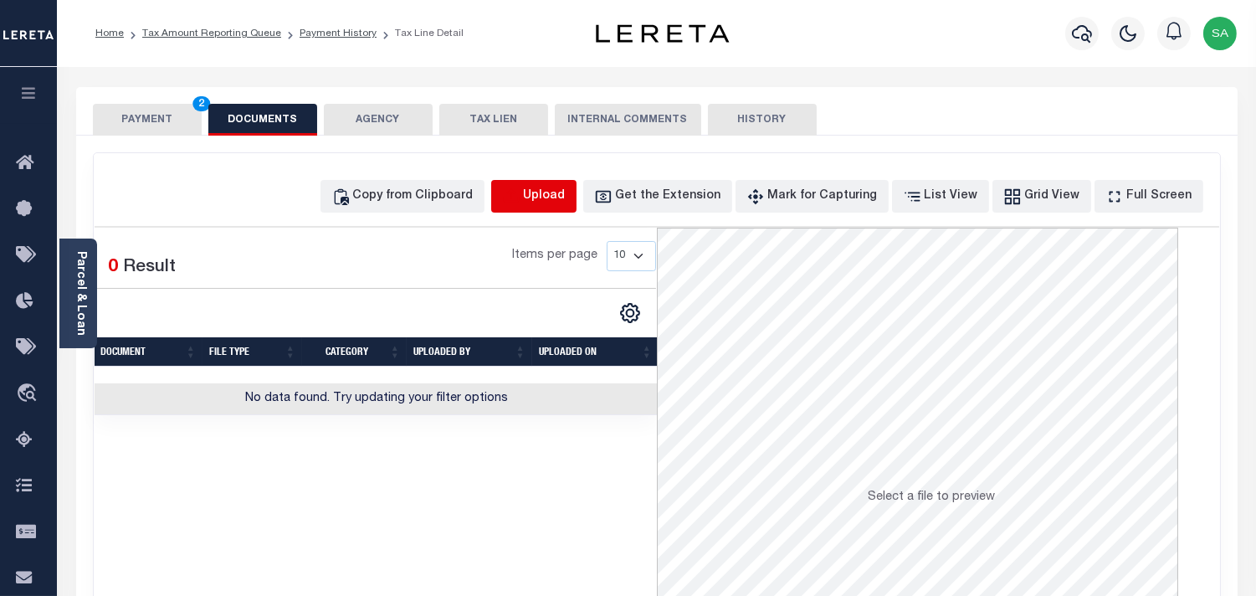
click at [520, 194] on icon "button" at bounding box center [511, 196] width 18 height 18
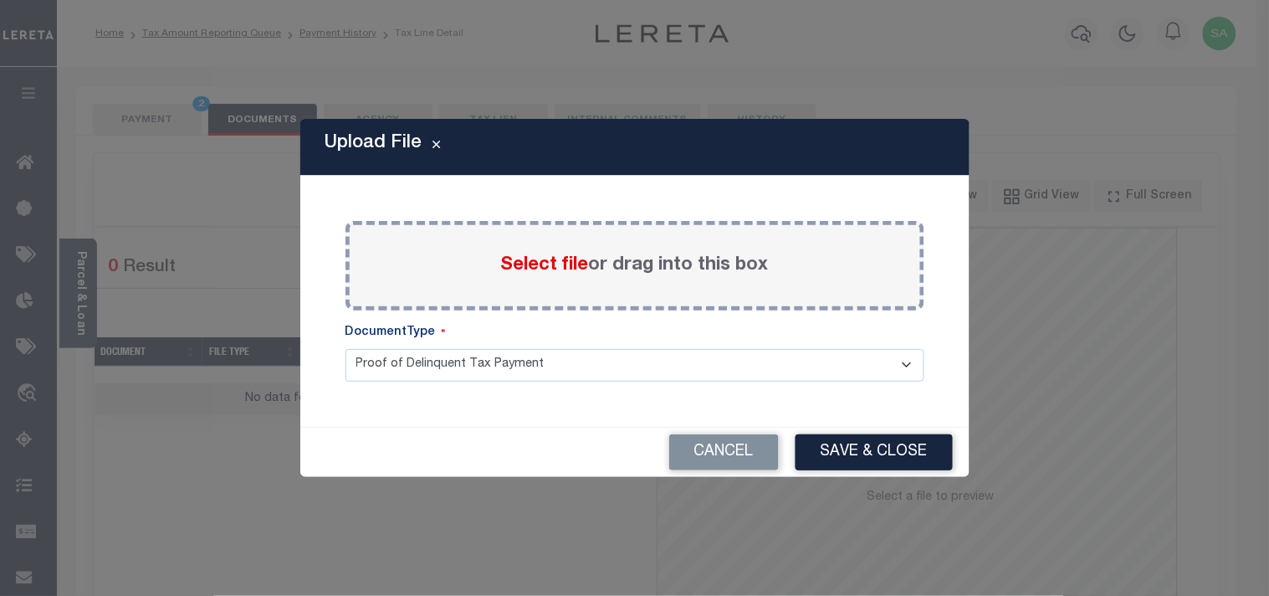
click at [552, 274] on span "Select file" at bounding box center [545, 265] width 88 height 18
click at [0, 0] on input "Select file or drag into this box" at bounding box center [0, 0] width 0 height 0
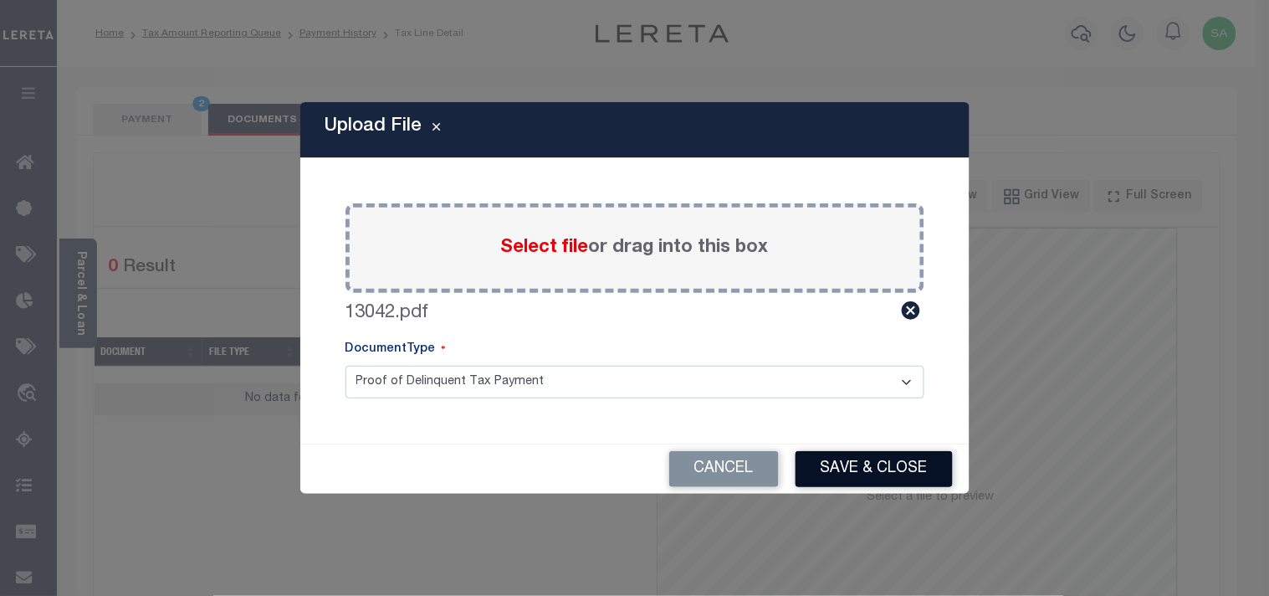
click at [926, 464] on button "Save & Close" at bounding box center [874, 469] width 157 height 36
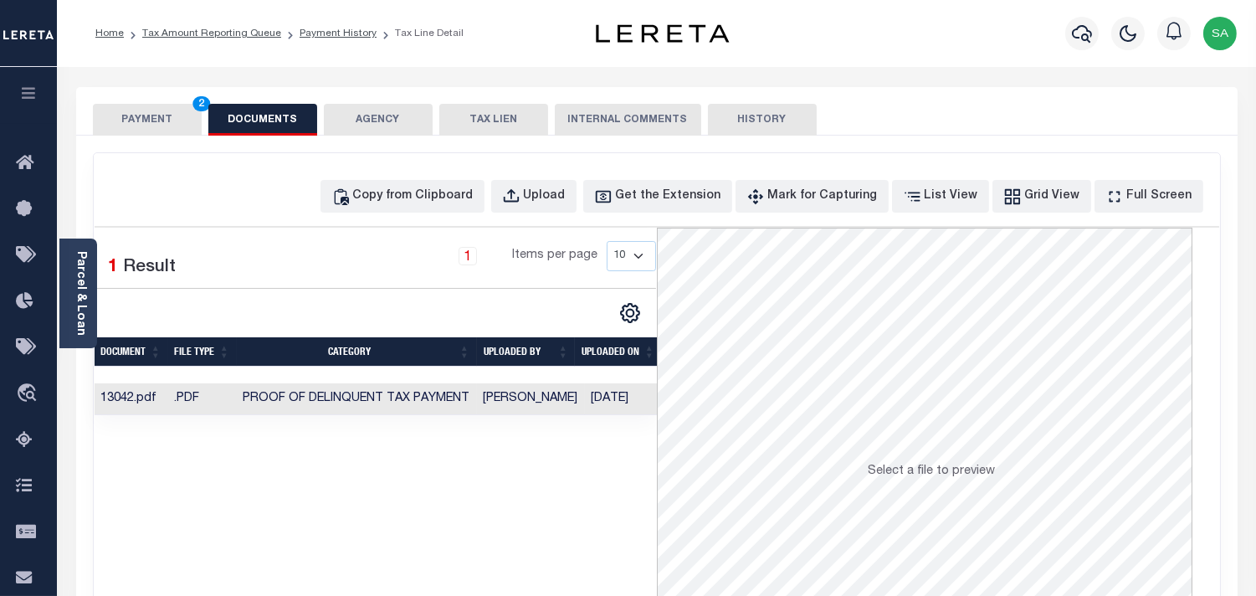
click at [141, 111] on button "PAYMENT 2" at bounding box center [147, 120] width 109 height 32
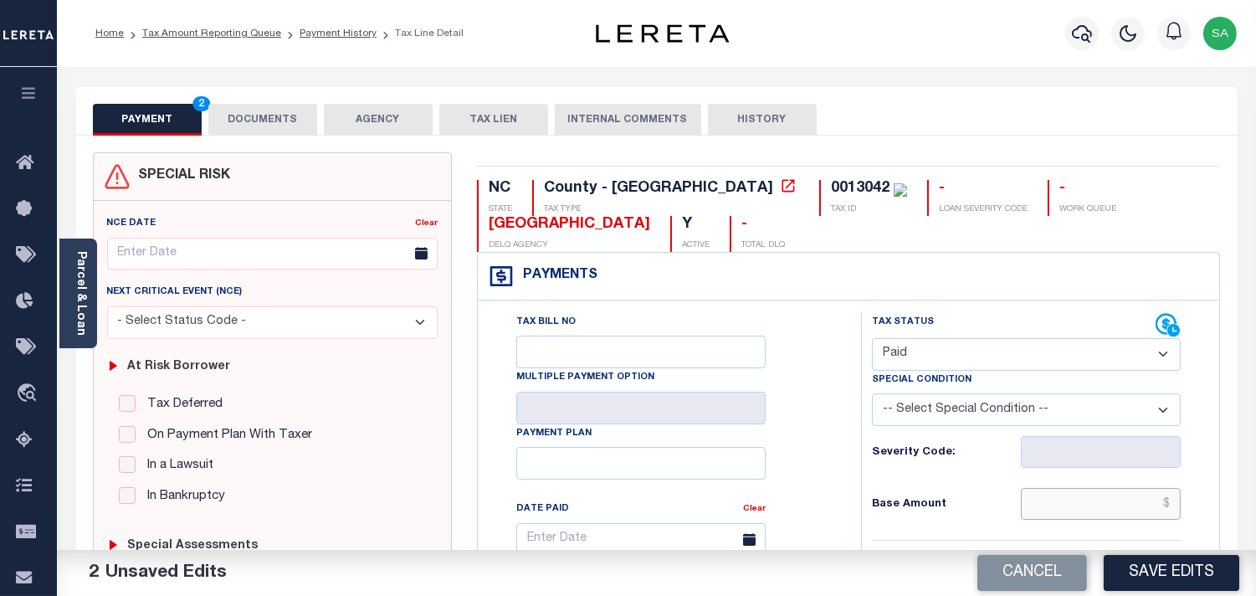
drag, startPoint x: 1079, startPoint y: 500, endPoint x: 919, endPoint y: 482, distance: 161.7
click at [1077, 503] on input "text" at bounding box center [1101, 504] width 160 height 32
paste input "1,967.01"
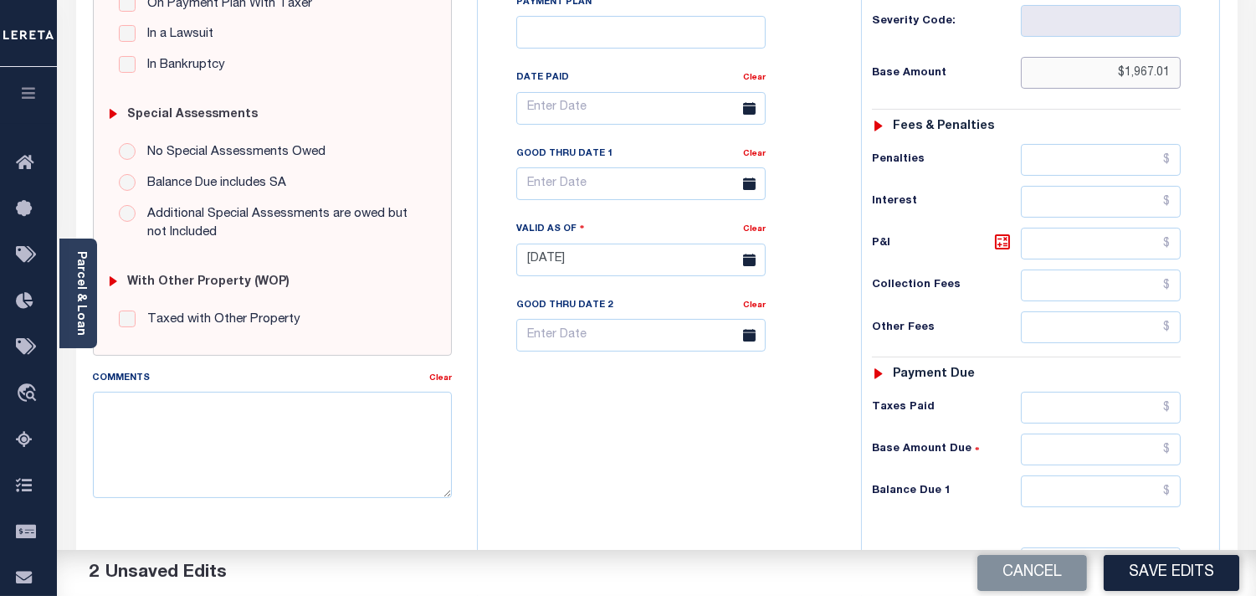
scroll to position [557, 0]
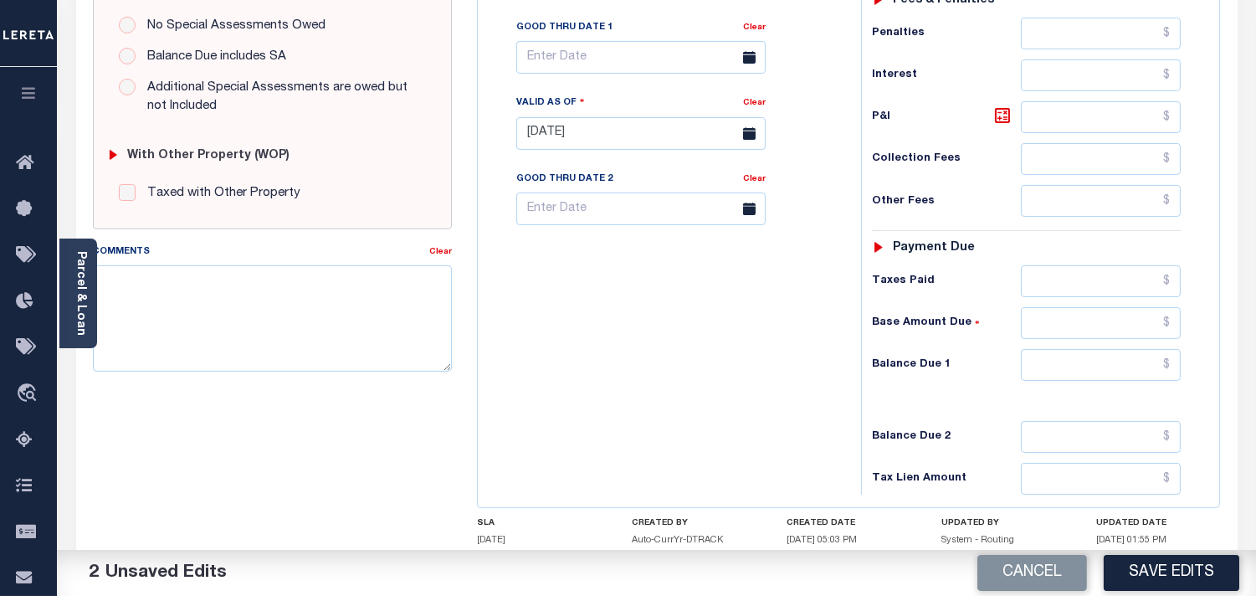
type input "$1,967.01"
click at [1101, 371] on input "text" at bounding box center [1101, 365] width 160 height 32
type input "$0.00"
click at [1099, 279] on input "text" at bounding box center [1101, 281] width 160 height 32
paste input "1,967.01"
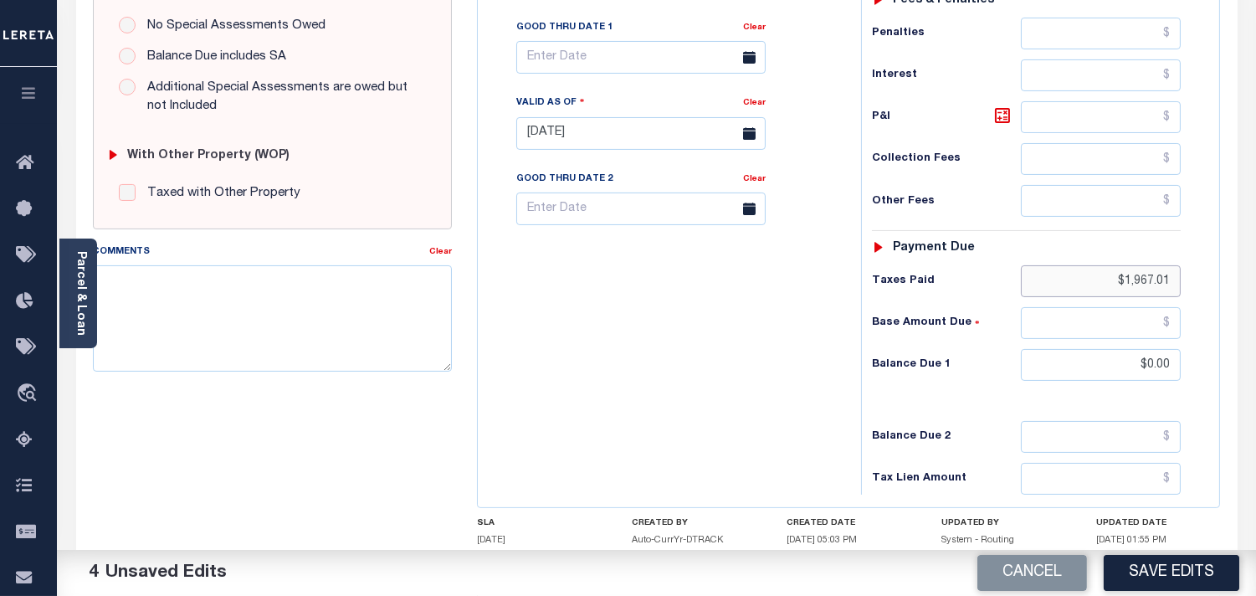
type input "$1,967.01"
click at [771, 330] on div "Tax Bill No Multiple Payment Option Payment Plan Clear" at bounding box center [665, 125] width 366 height 739
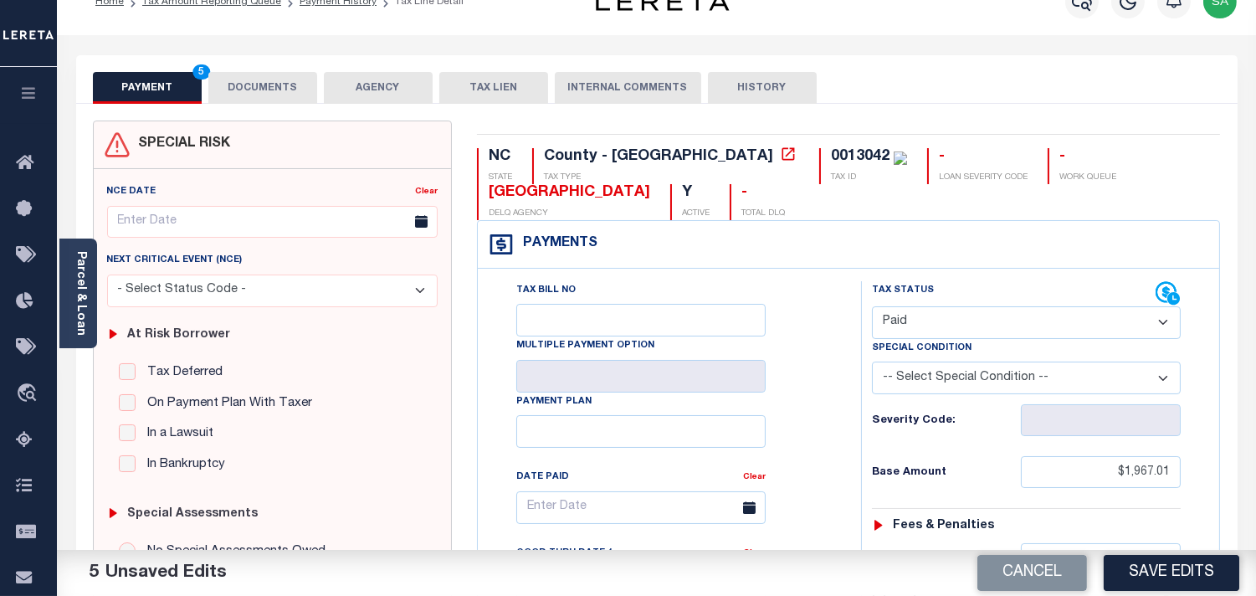
scroll to position [0, 0]
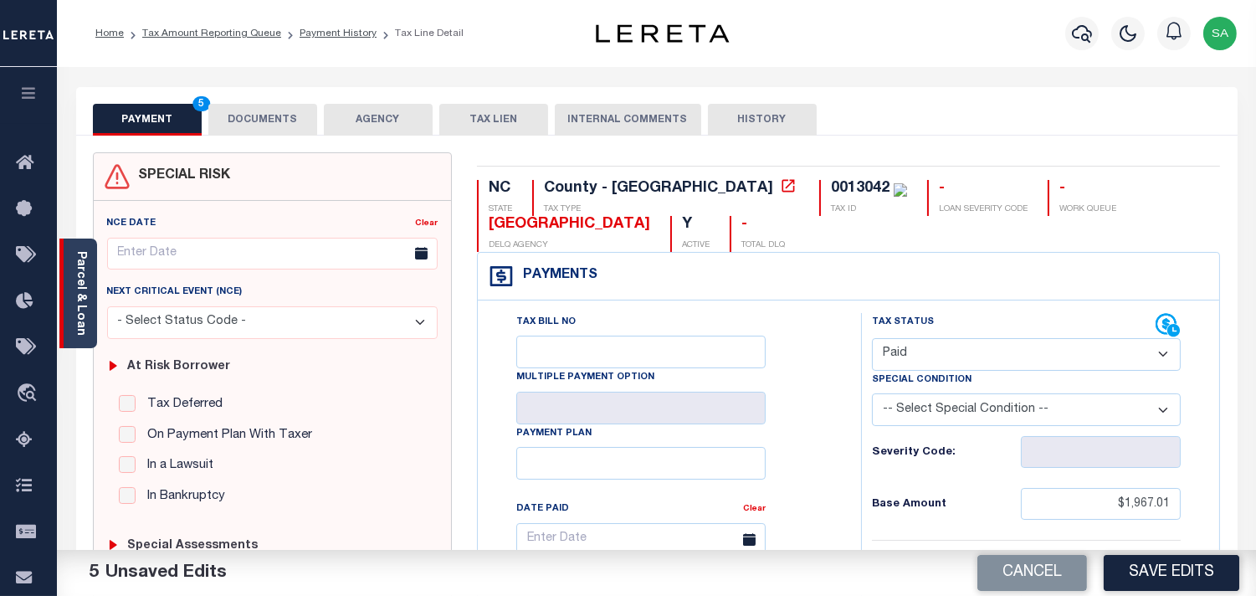
click at [79, 299] on link "Parcel & Loan" at bounding box center [80, 293] width 12 height 85
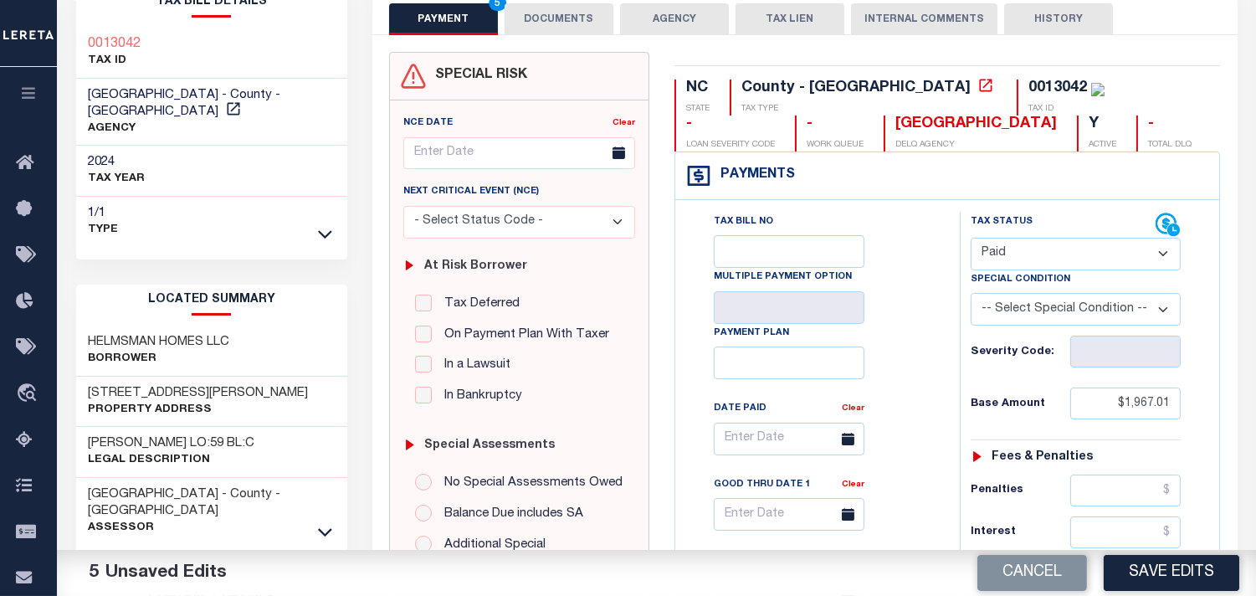
scroll to position [279, 0]
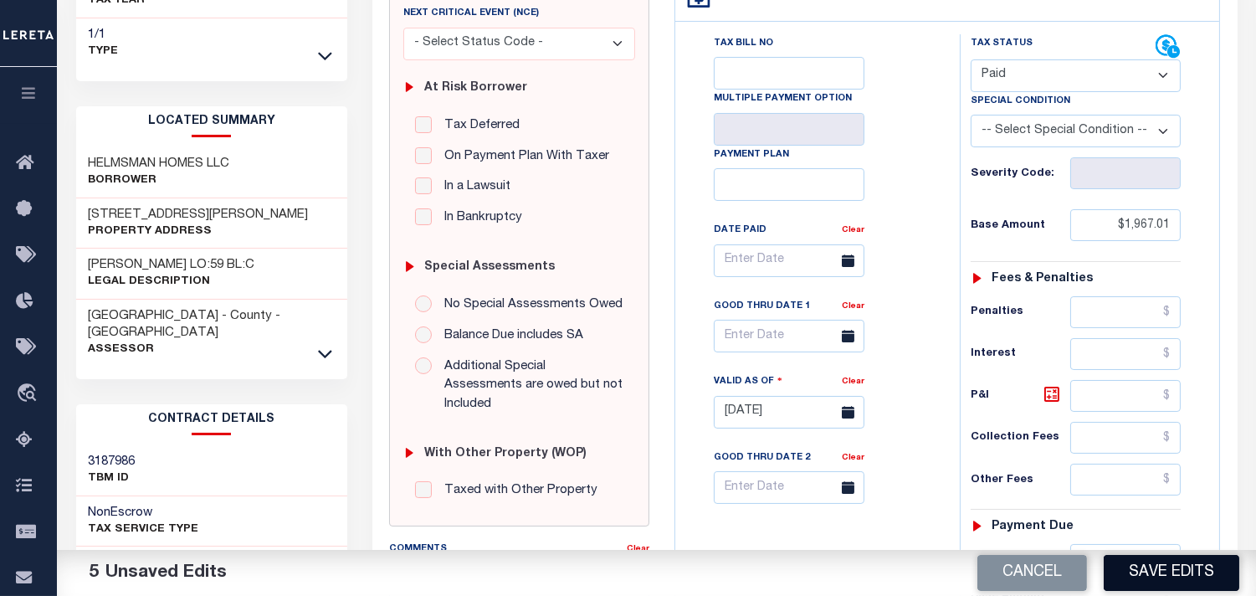
click at [1169, 562] on button "Save Edits" at bounding box center [1172, 573] width 136 height 36
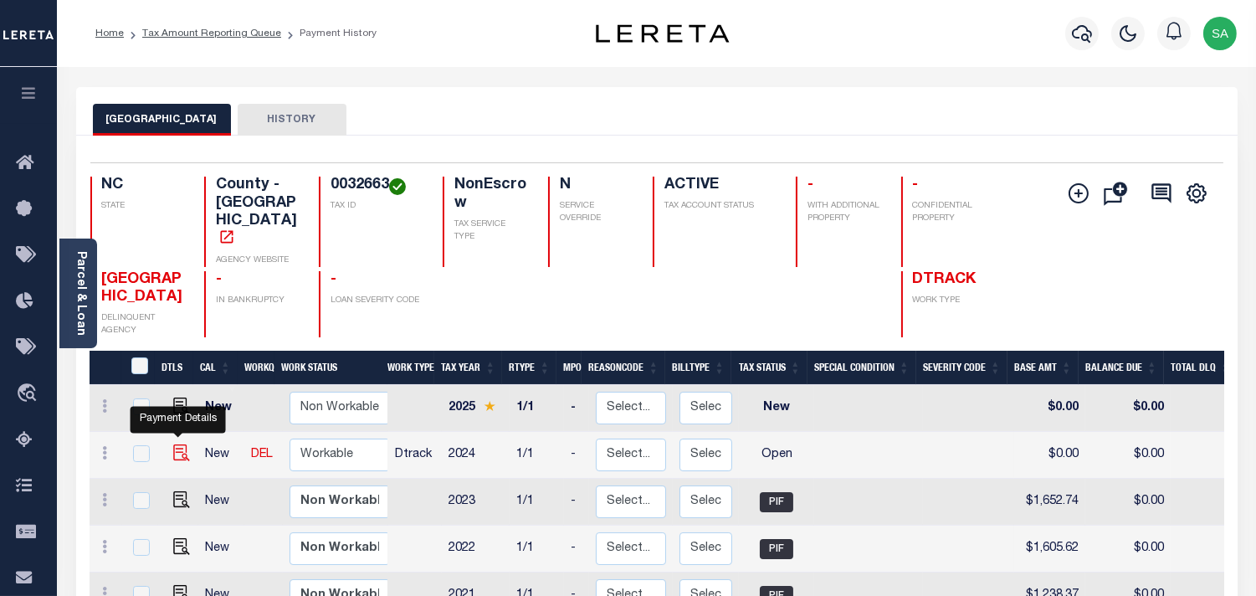
click at [176, 444] on img "" at bounding box center [181, 452] width 17 height 17
checkbox input "true"
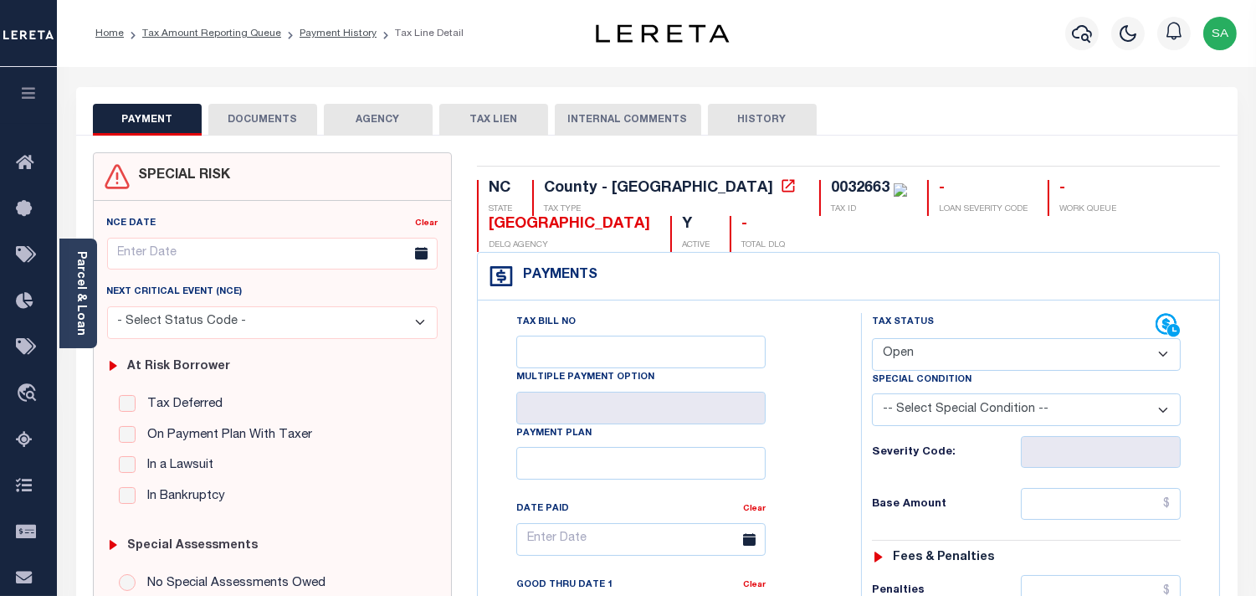
drag, startPoint x: 79, startPoint y: 315, endPoint x: 1251, endPoint y: 315, distance: 1171.3
click at [79, 315] on link "Parcel & Loan" at bounding box center [80, 293] width 12 height 85
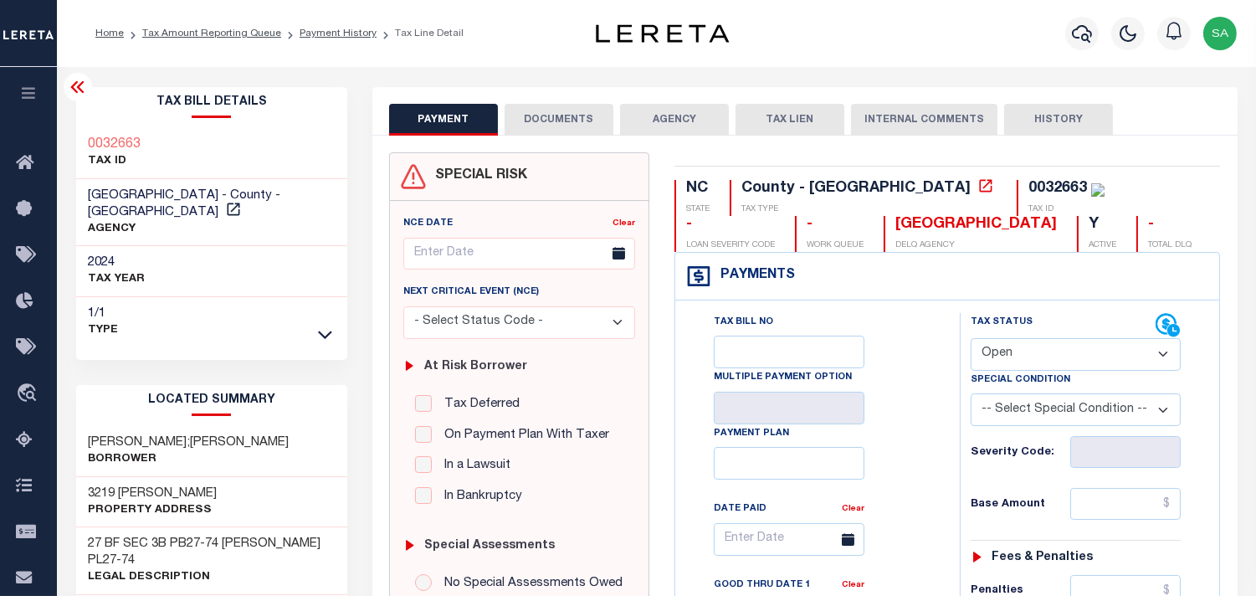
click at [1026, 358] on select "- Select Status Code - Open Due/Unpaid Paid Incomplete No Tax Due Internal Refu…" at bounding box center [1076, 354] width 210 height 33
select select "PYD"
click at [971, 339] on select "- Select Status Code - Open Due/Unpaid Paid Incomplete No Tax Due Internal Refu…" at bounding box center [1076, 354] width 210 height 33
type input "[DATE]"
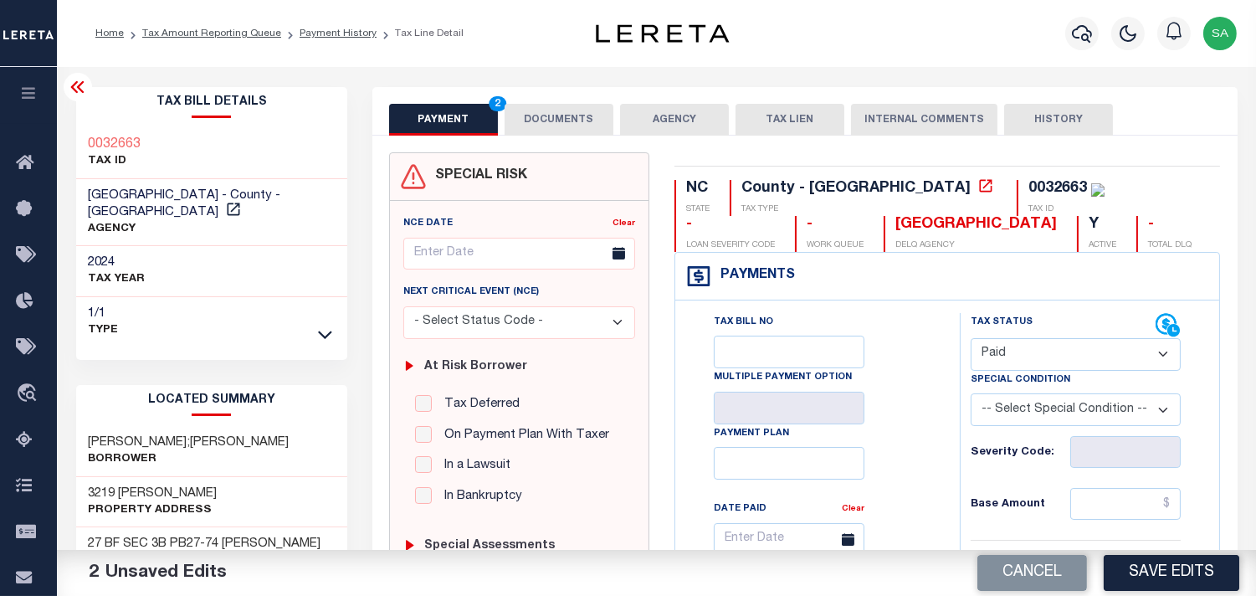
click at [547, 120] on button "DOCUMENTS" at bounding box center [559, 120] width 109 height 32
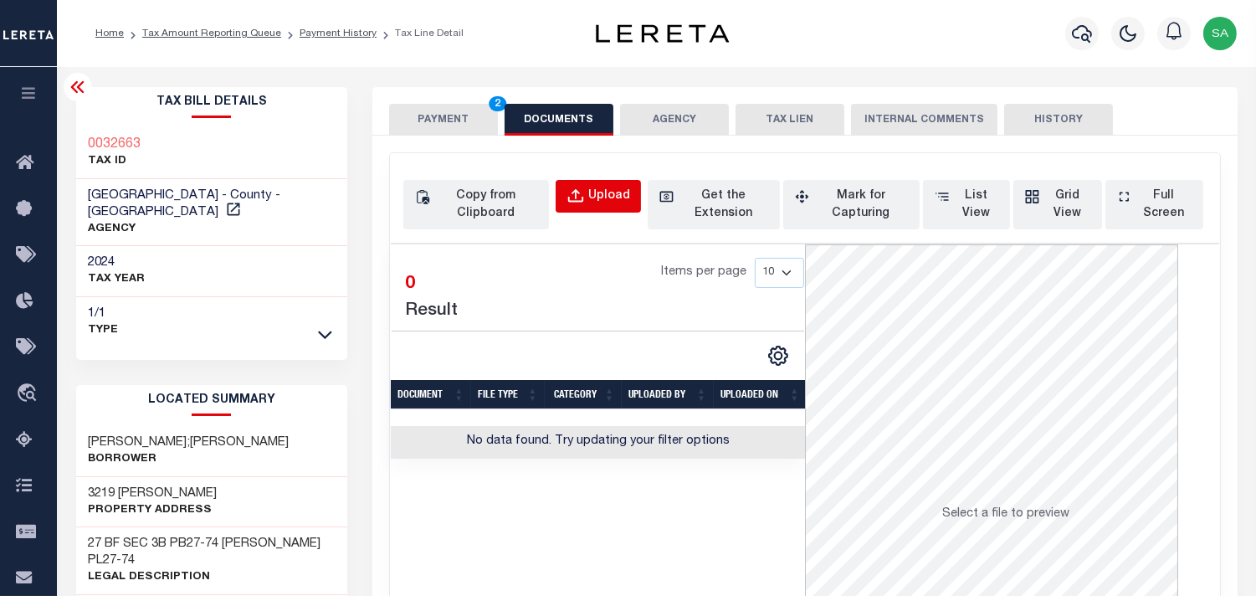
click at [557, 193] on button "Upload" at bounding box center [598, 196] width 85 height 33
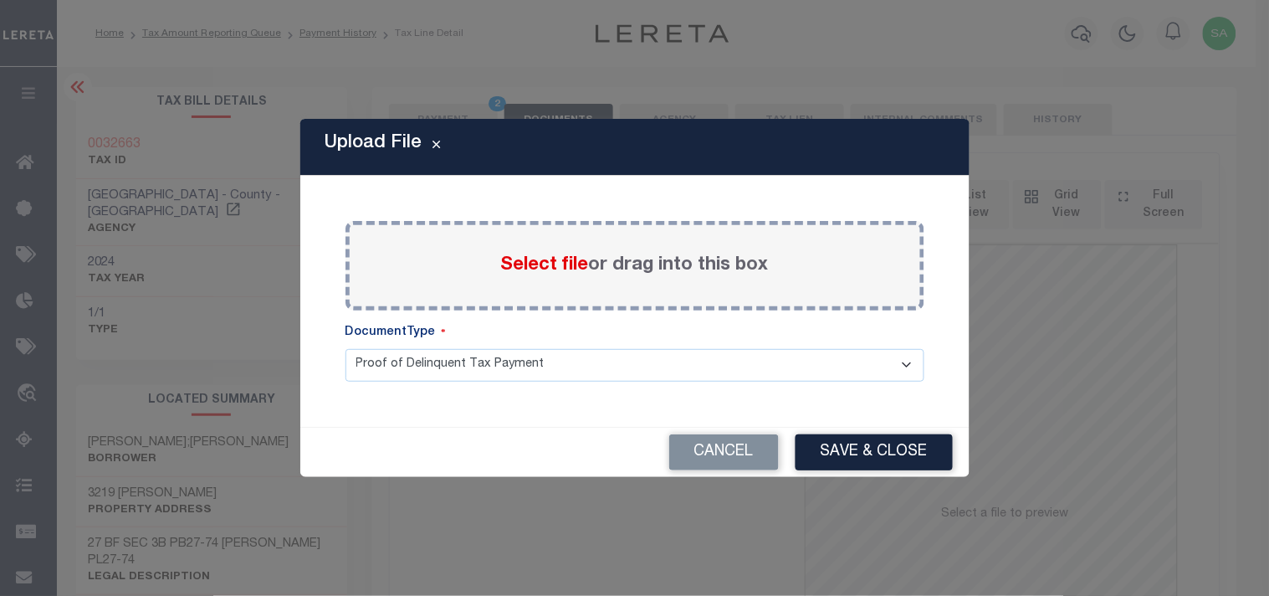
click at [552, 265] on span "Select file" at bounding box center [545, 265] width 88 height 18
click at [0, 0] on input "Select file or drag into this box" at bounding box center [0, 0] width 0 height 0
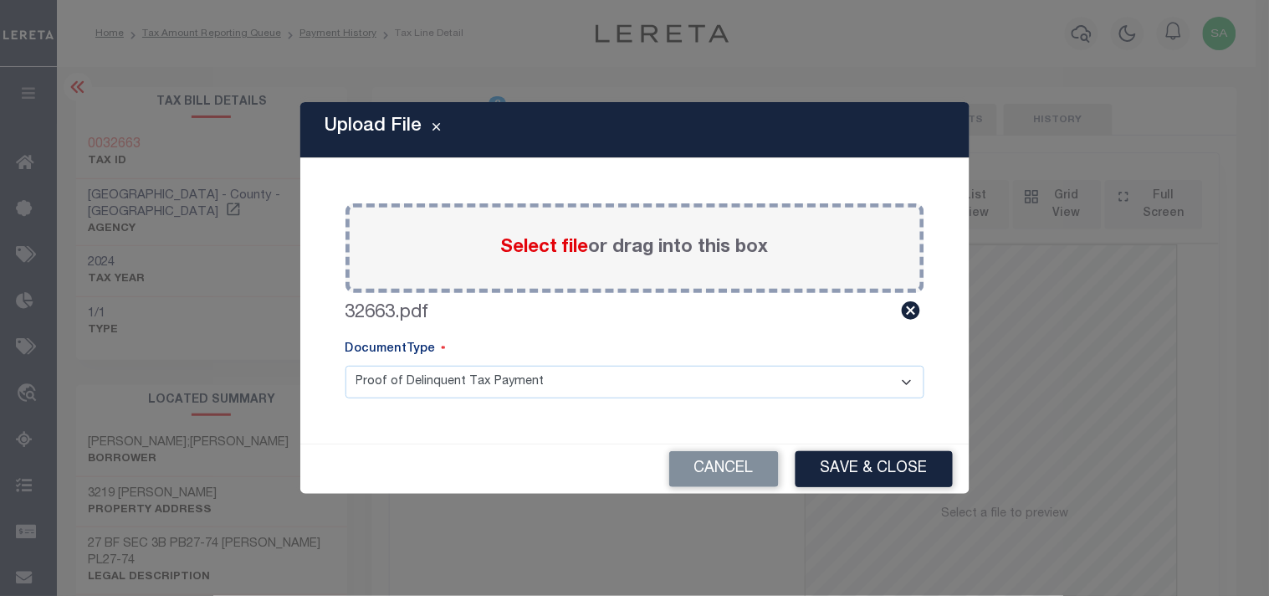
click at [875, 495] on div "Upload File Paste copied image or file into this box Select file or drag into t…" at bounding box center [634, 298] width 1269 height 596
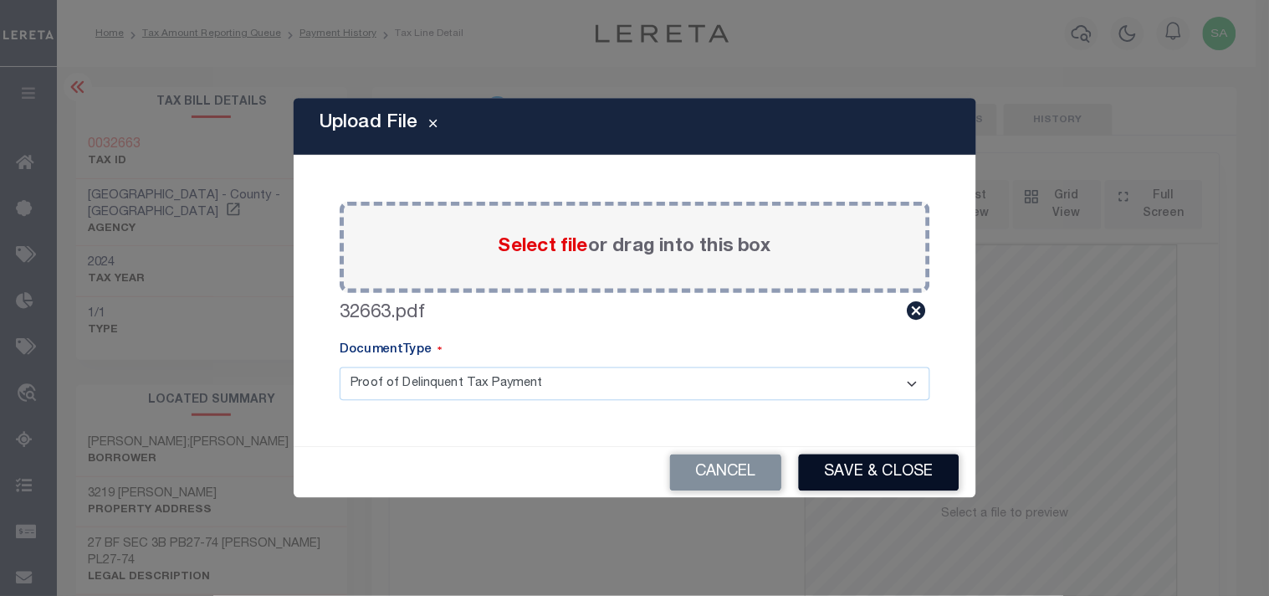
click at [880, 475] on button "Save & Close" at bounding box center [878, 472] width 161 height 37
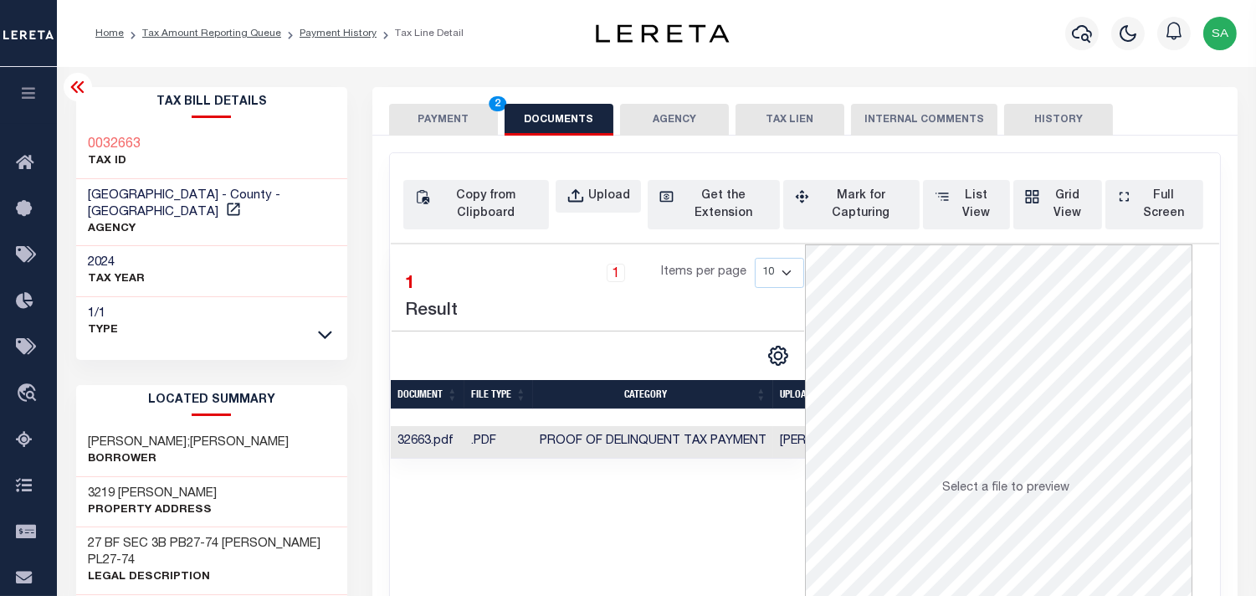
click at [412, 131] on button "PAYMENT 2" at bounding box center [443, 120] width 109 height 32
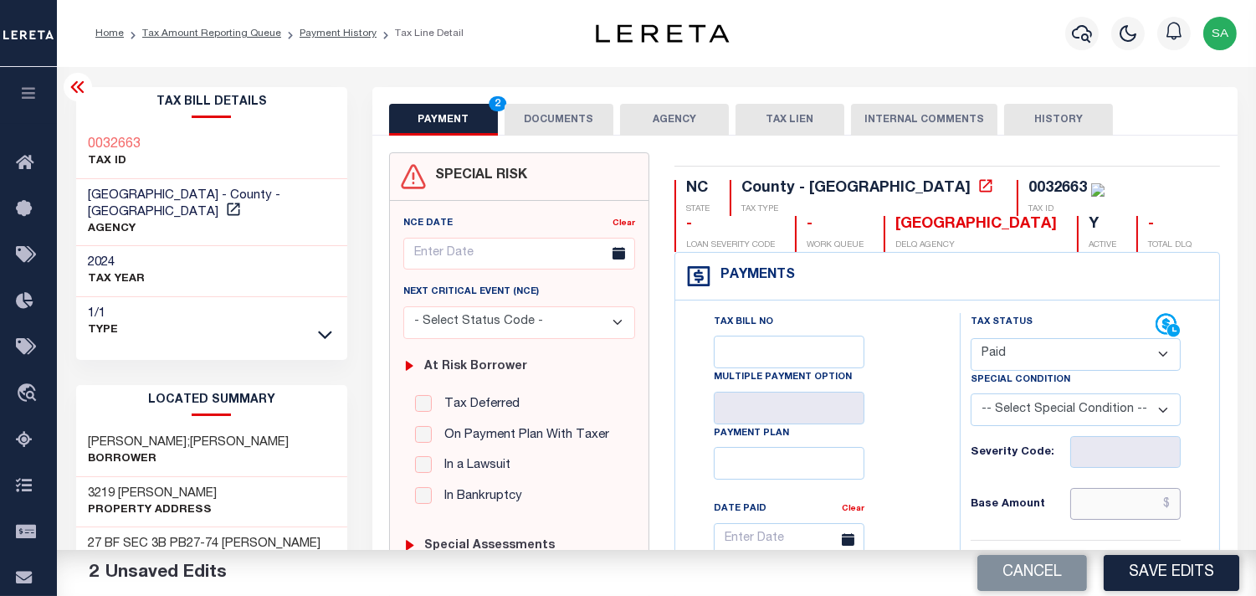
drag, startPoint x: 1083, startPoint y: 502, endPoint x: 1013, endPoint y: 507, distance: 70.5
click at [1083, 503] on input "text" at bounding box center [1125, 504] width 110 height 32
paste input "1,652.74"
type input "$1,652.74"
click at [889, 392] on div "Tax Bill No Multiple Payment Option Payment Plan Clear" at bounding box center [813, 547] width 243 height 469
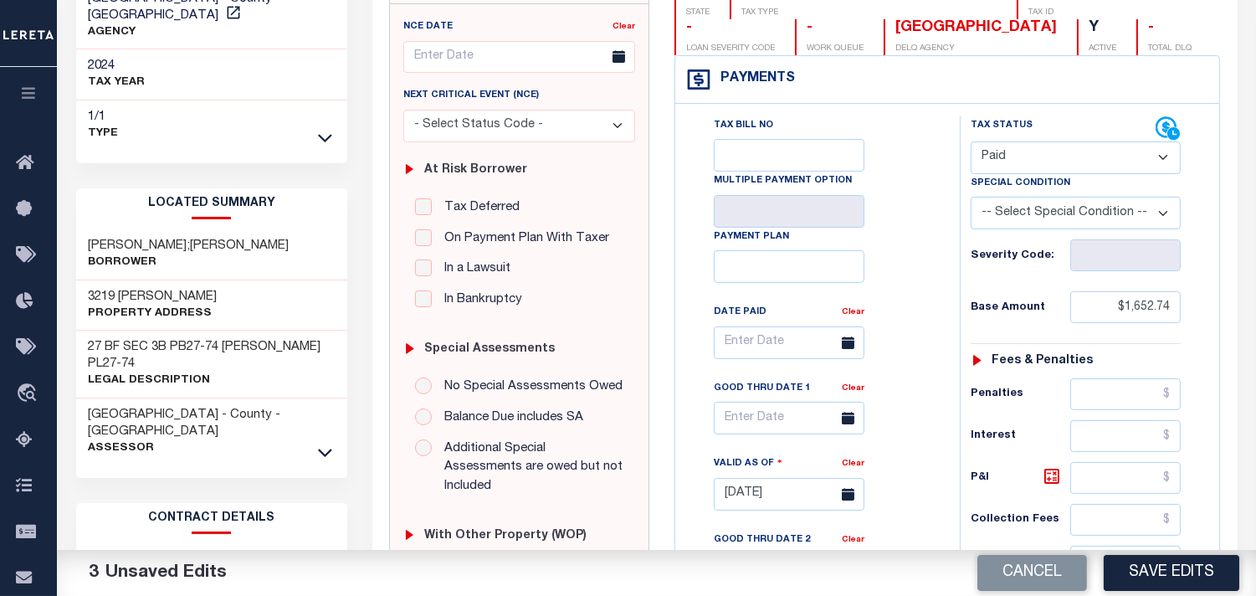
scroll to position [464, 0]
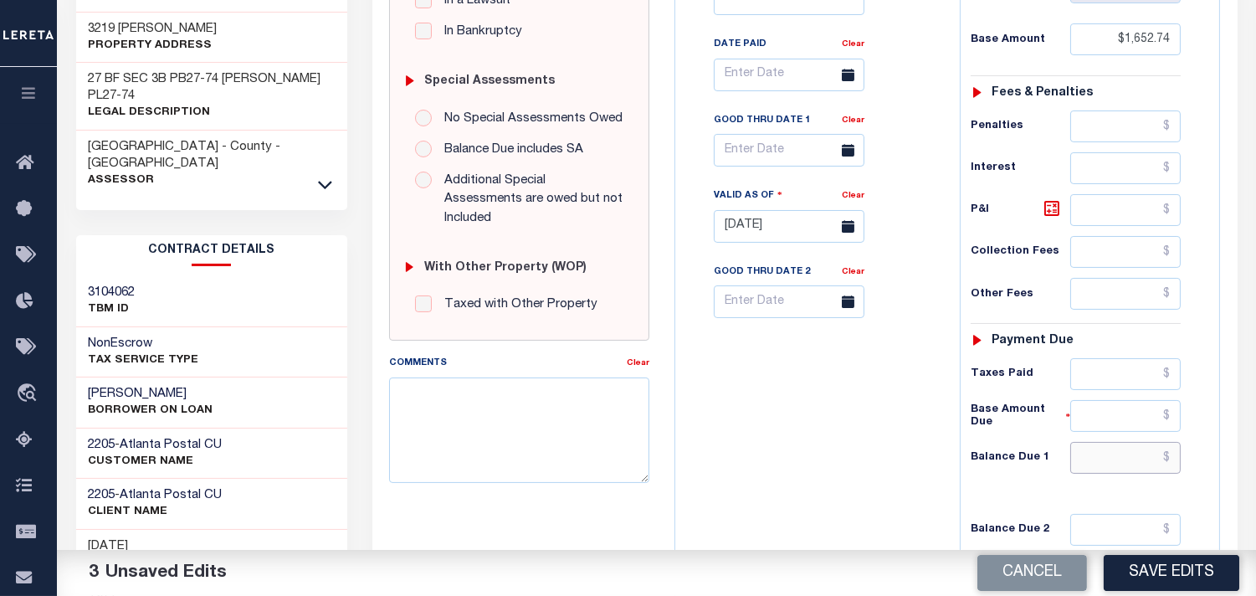
click at [1123, 462] on input "text" at bounding box center [1125, 458] width 110 height 32
type input "$0.00"
click at [874, 465] on div "Tax Bill No Multiple Payment Option Payment Plan Clear" at bounding box center [813, 218] width 268 height 739
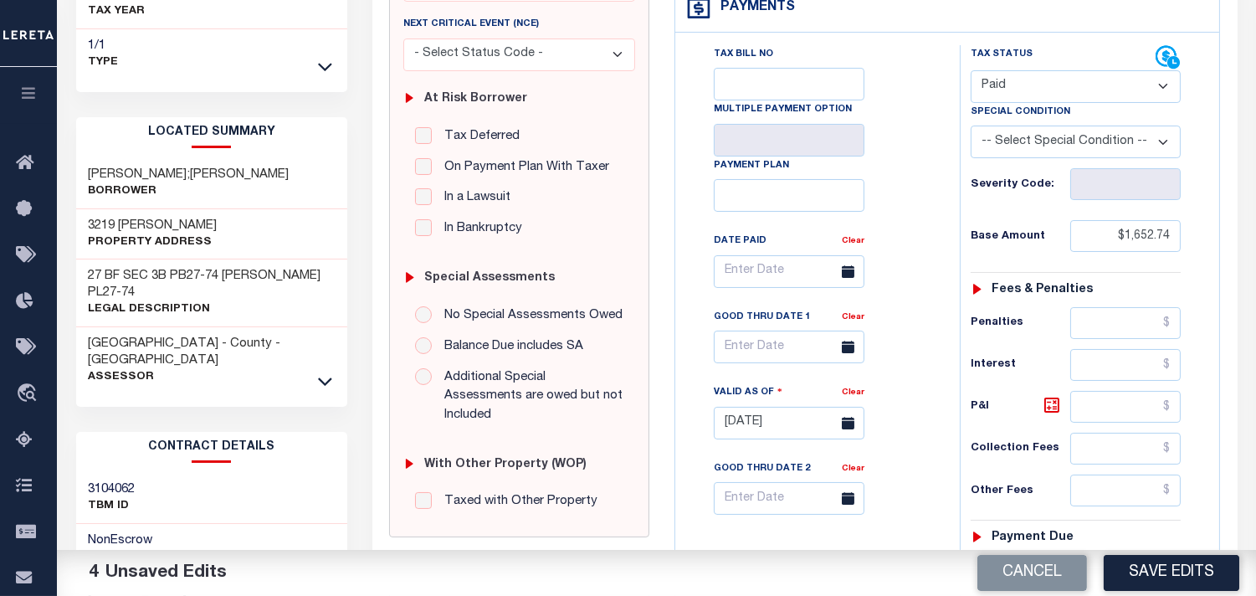
scroll to position [0, 0]
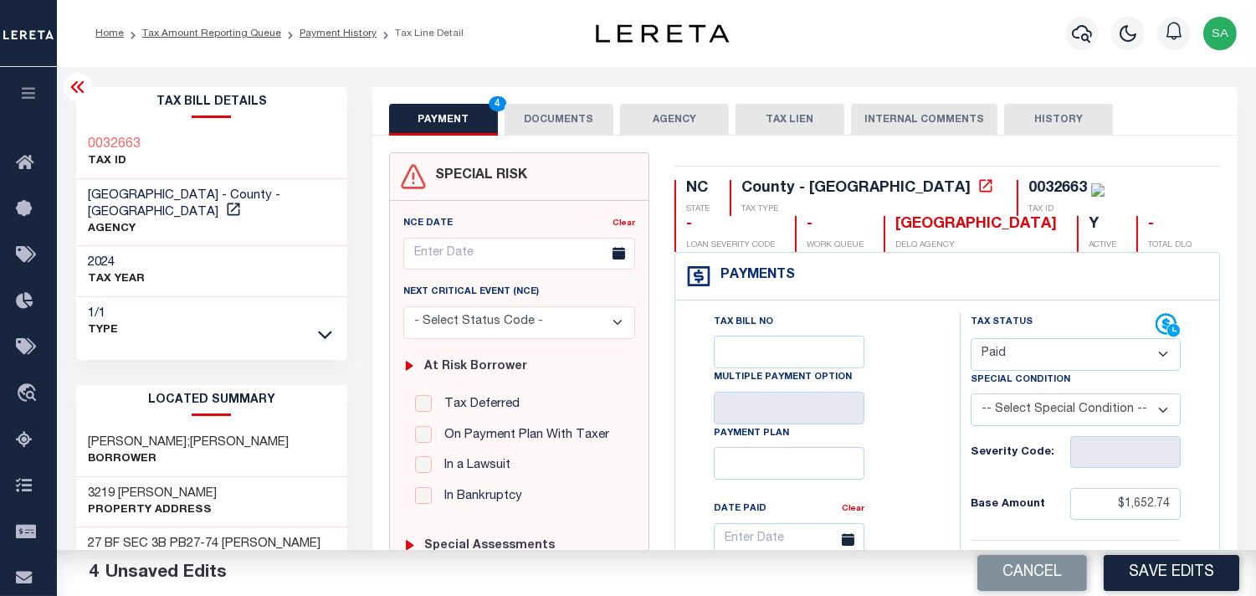
click at [595, 128] on button "DOCUMENTS" at bounding box center [559, 120] width 109 height 32
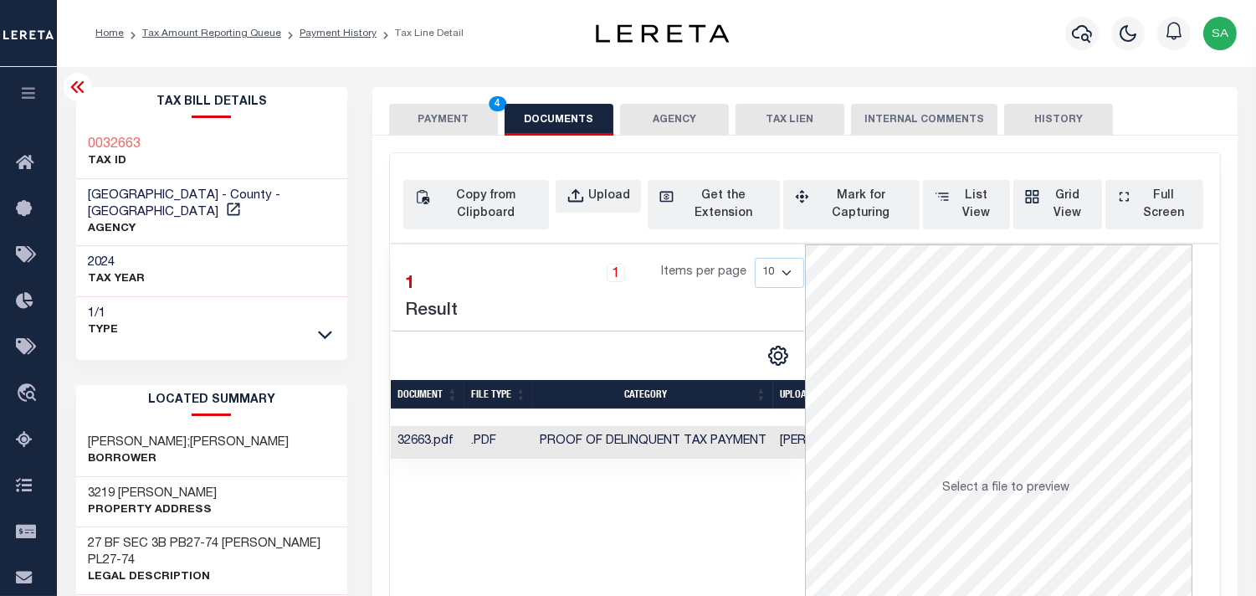
click at [432, 128] on button "PAYMENT 4" at bounding box center [443, 120] width 109 height 32
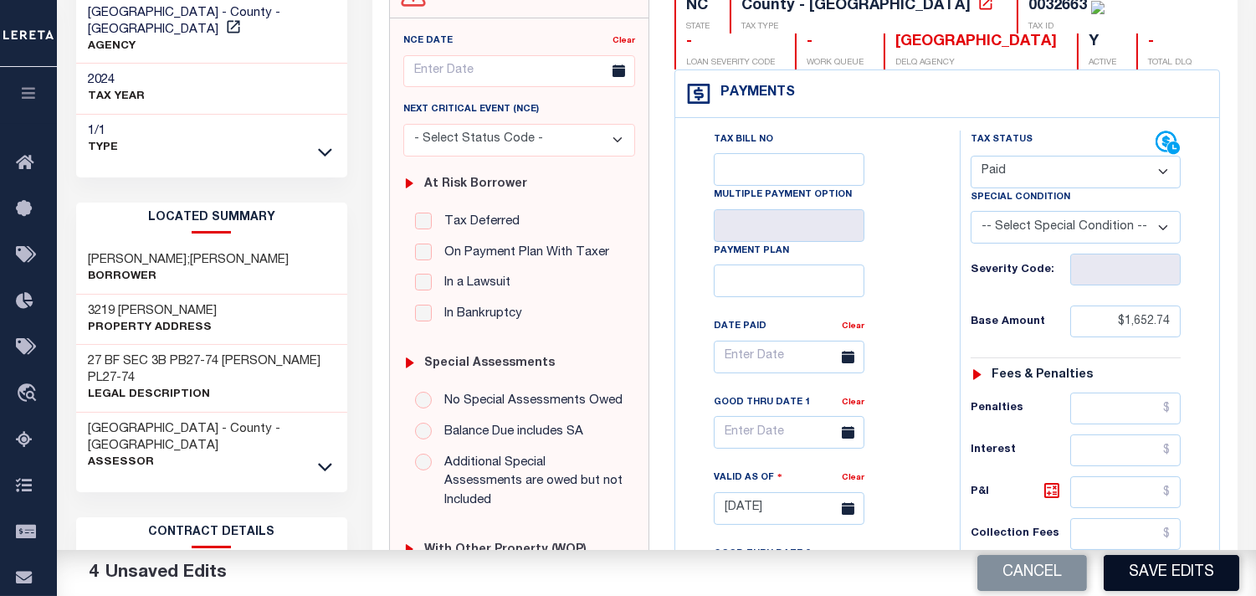
scroll to position [464, 0]
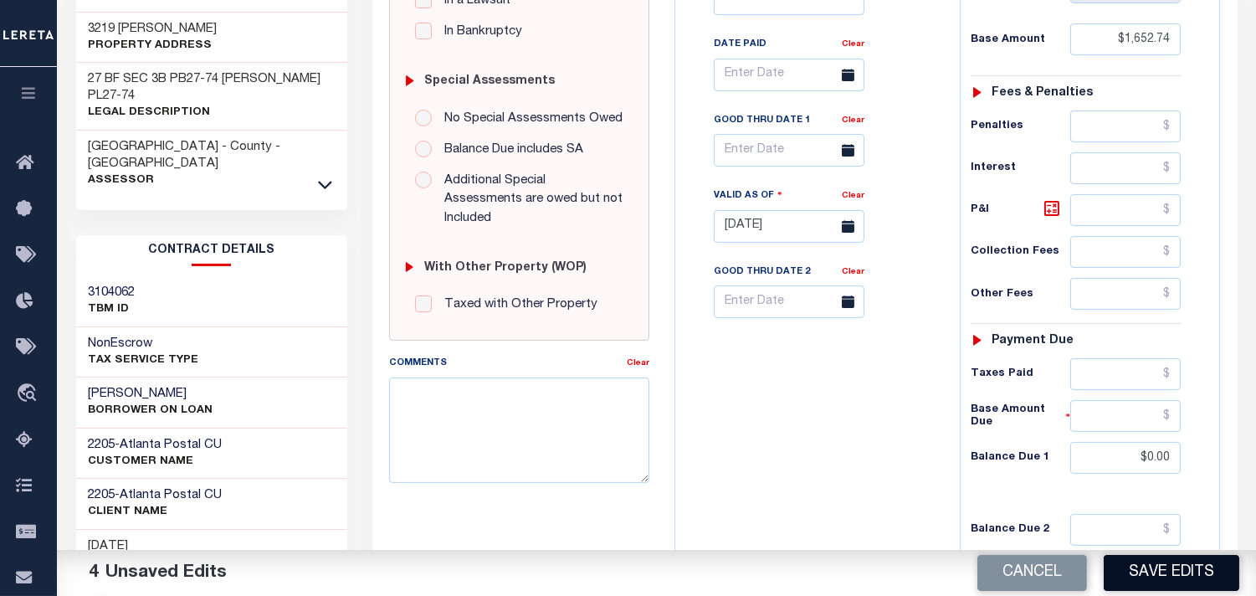
click at [1131, 569] on button "Save Edits" at bounding box center [1172, 573] width 136 height 36
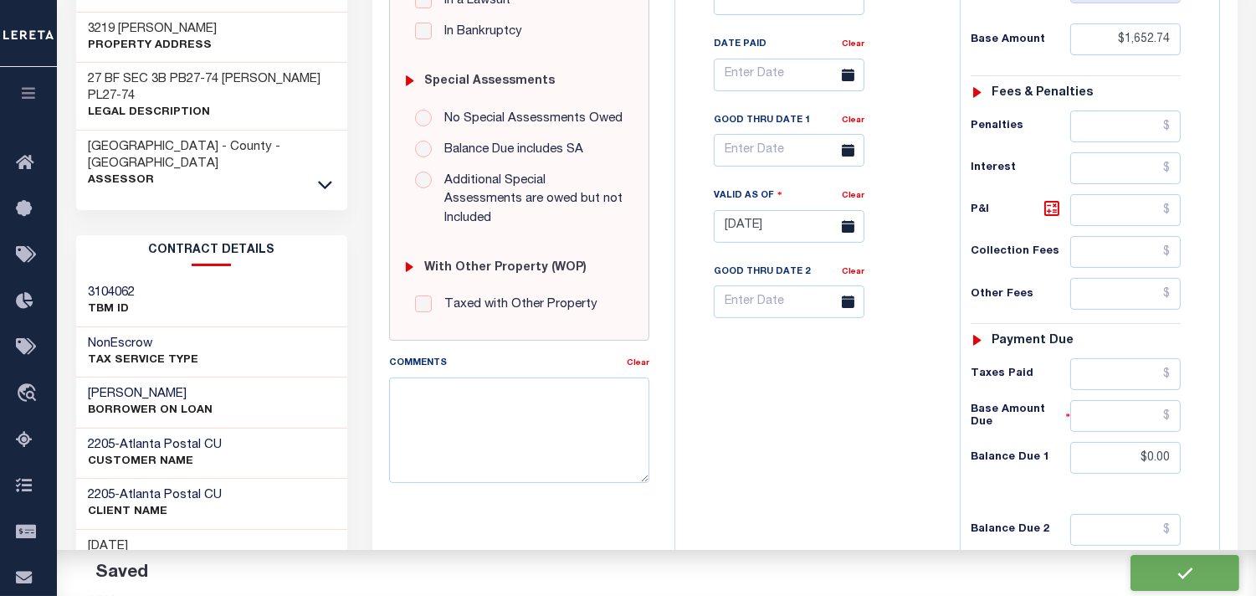
checkbox input "false"
type input "$1,652.74"
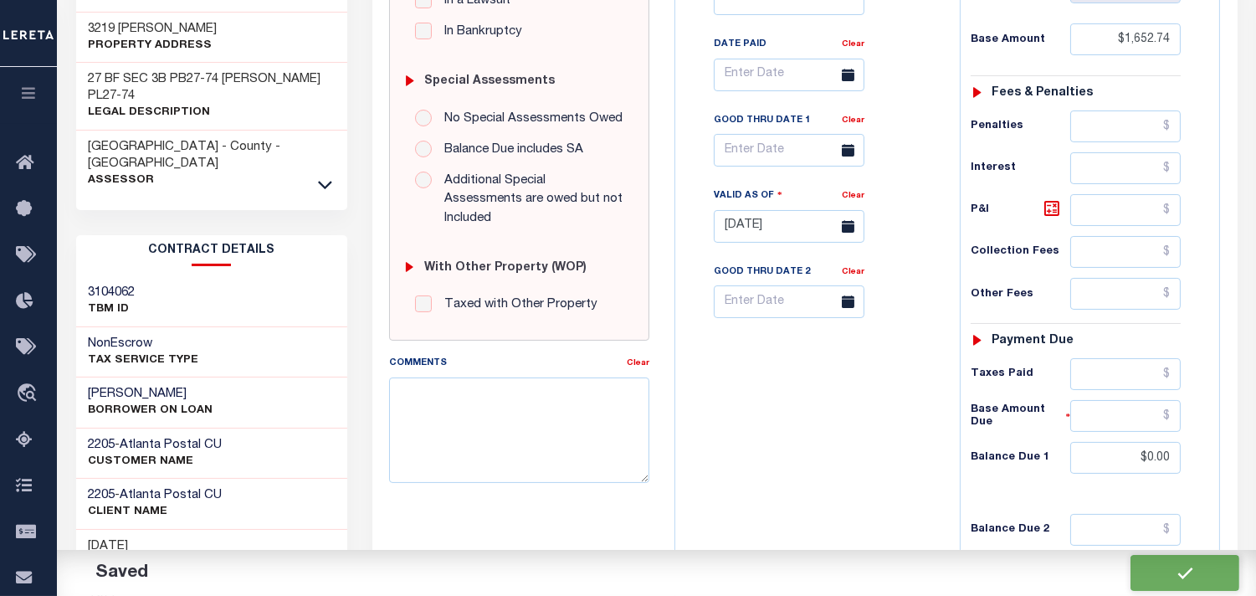
type input "$0"
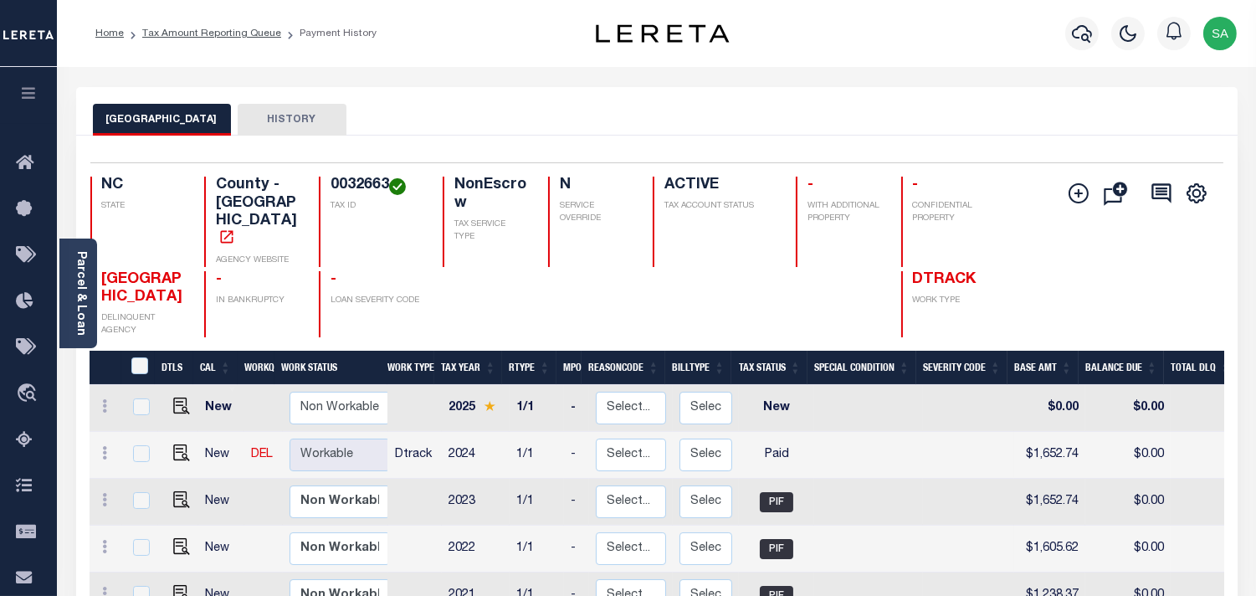
drag, startPoint x: 80, startPoint y: 296, endPoint x: 226, endPoint y: 281, distance: 146.4
click at [80, 296] on link "Parcel & Loan" at bounding box center [80, 293] width 12 height 85
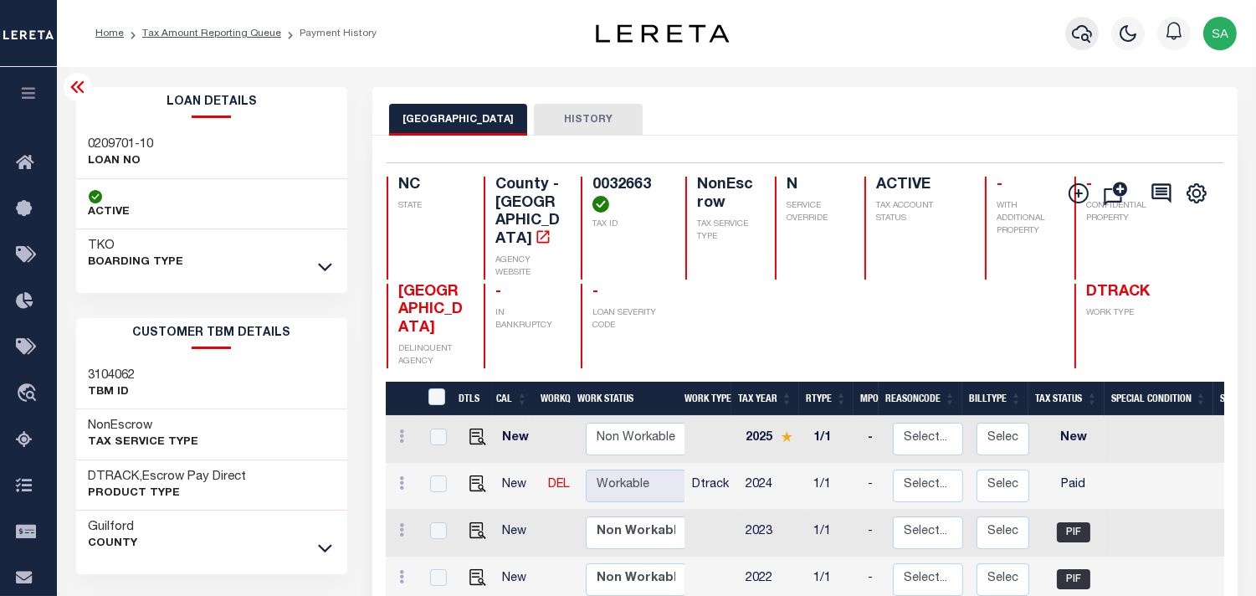
click at [1080, 43] on icon "button" at bounding box center [1082, 33] width 20 height 20
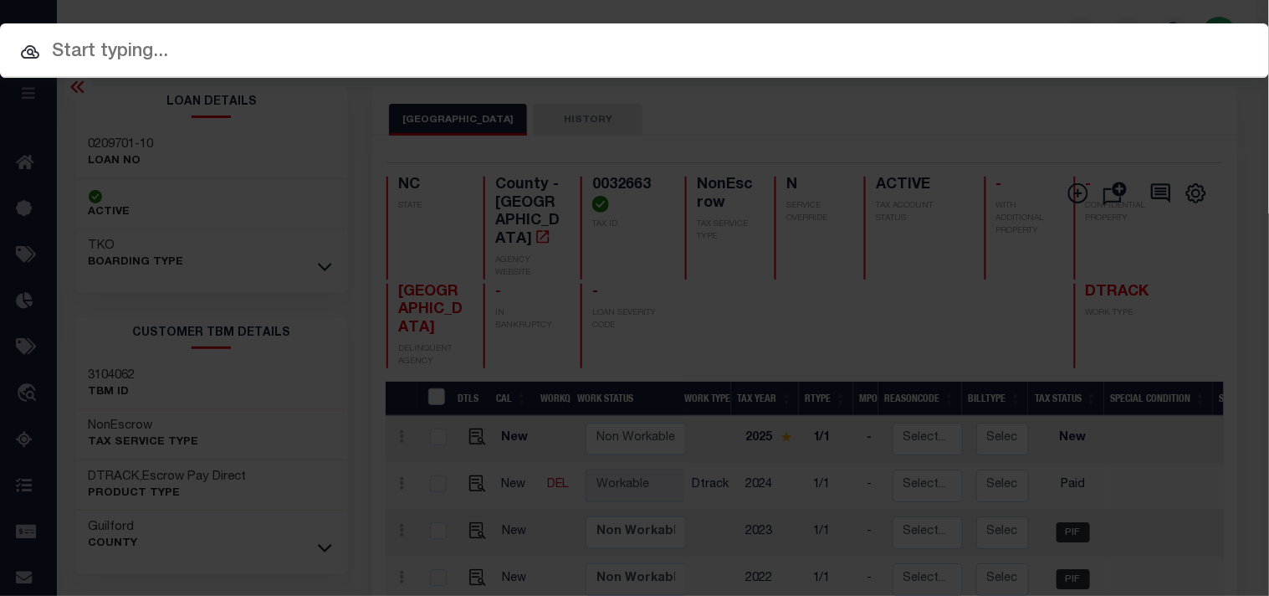
click at [967, 51] on div "Include Loans TBM Customers Borrowers Payments (Lender Non-Disb) Payments (Lend…" at bounding box center [634, 50] width 1269 height 54
paste input "28567"
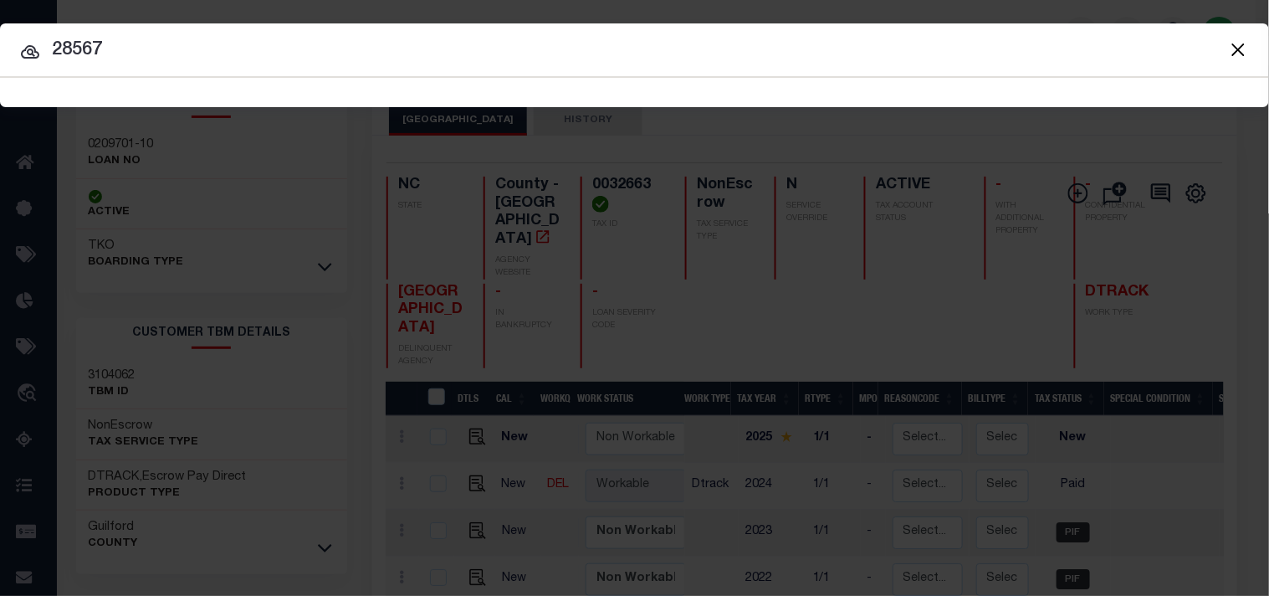
type input "28567"
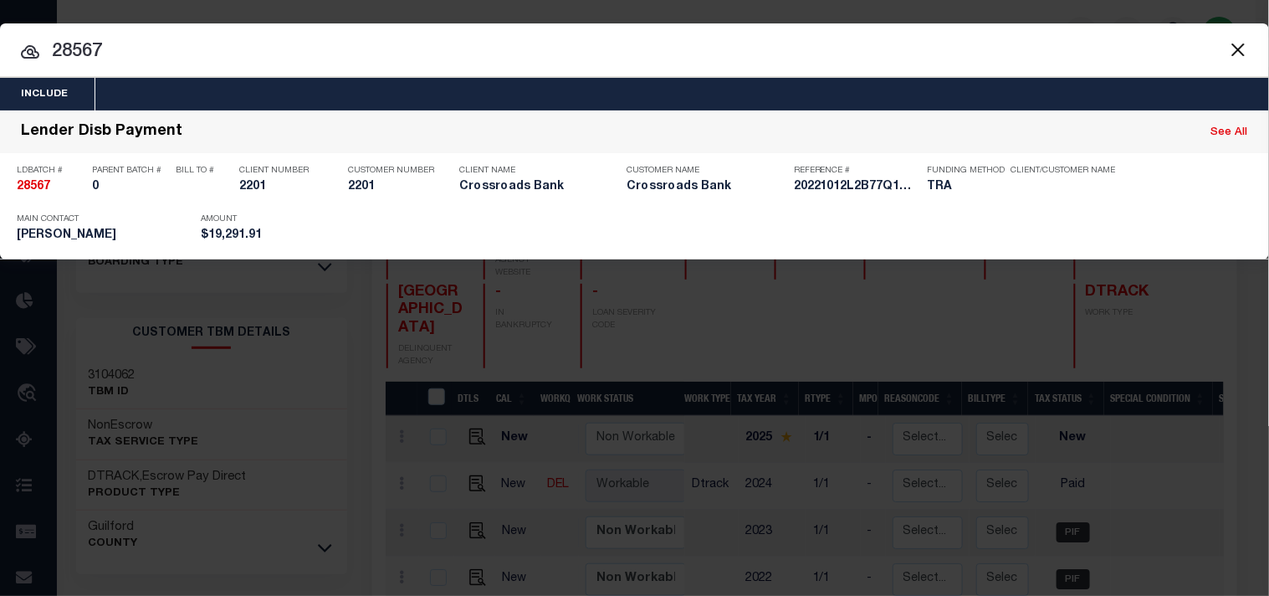
click at [1242, 48] on button "Close" at bounding box center [1238, 49] width 22 height 22
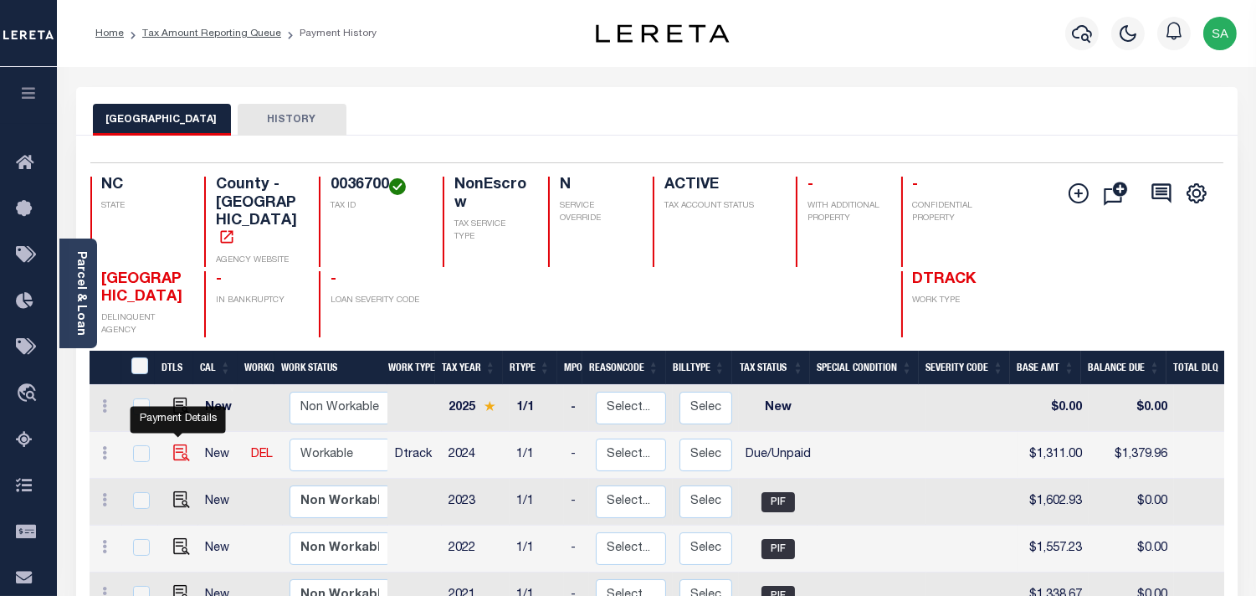
click at [176, 444] on img "" at bounding box center [181, 452] width 17 height 17
checkbox input "true"
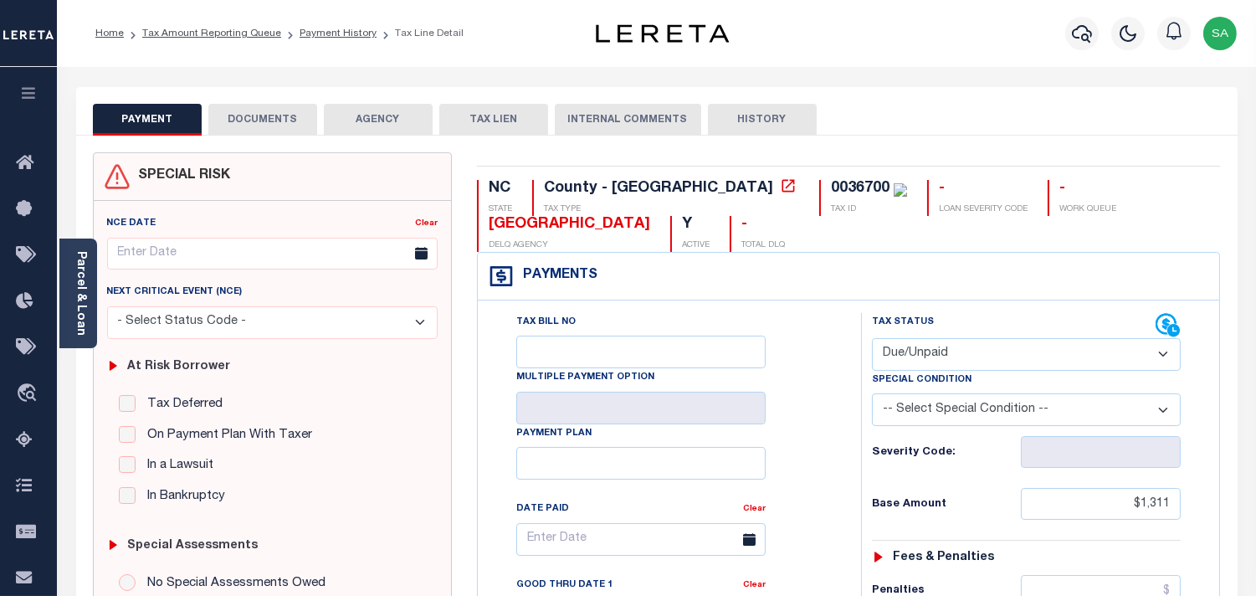
click at [280, 121] on button "DOCUMENTS" at bounding box center [262, 120] width 109 height 32
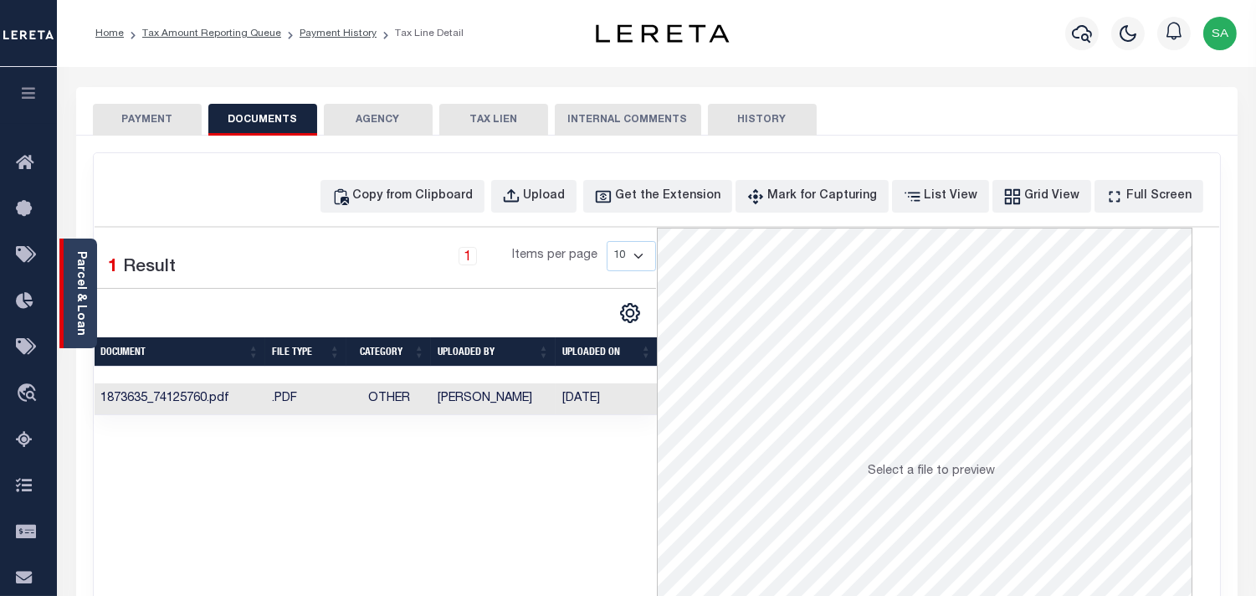
click at [81, 290] on link "Parcel & Loan" at bounding box center [80, 293] width 12 height 85
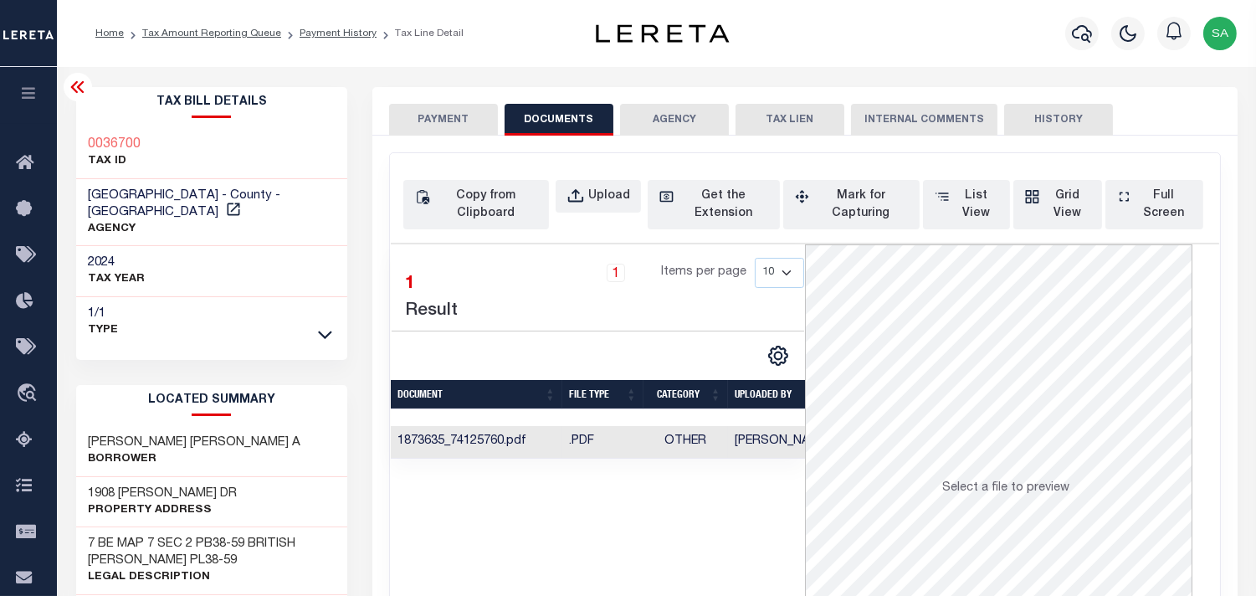
click at [745, 441] on td "[PERSON_NAME]" at bounding box center [790, 442] width 125 height 33
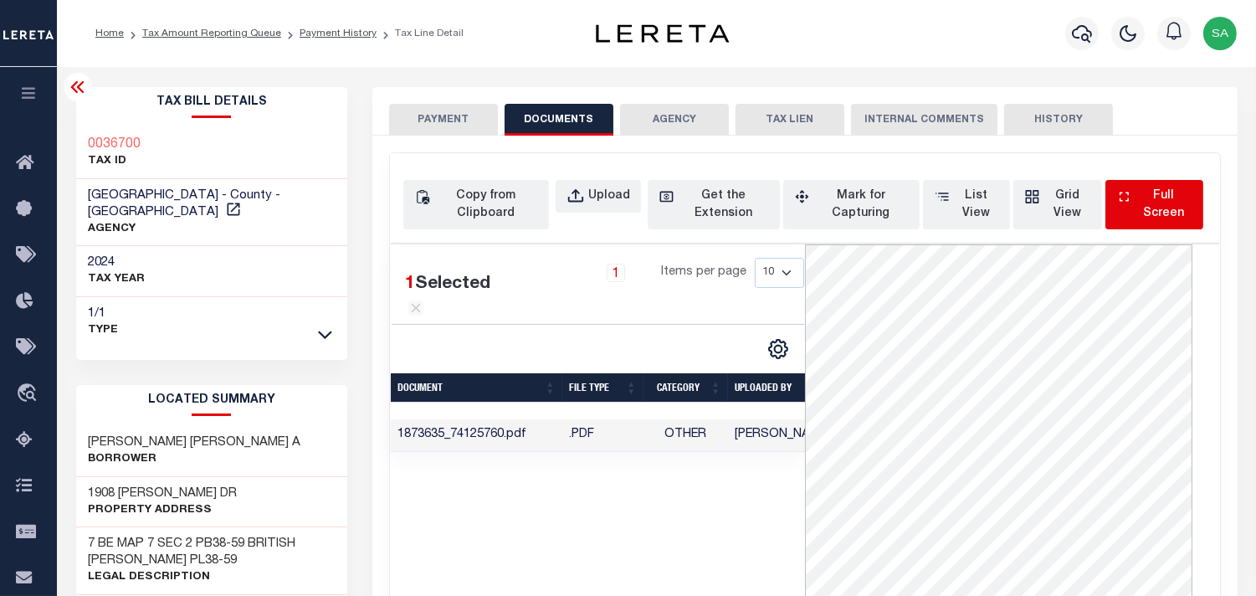
click at [1165, 207] on div "Full Screen" at bounding box center [1163, 204] width 56 height 35
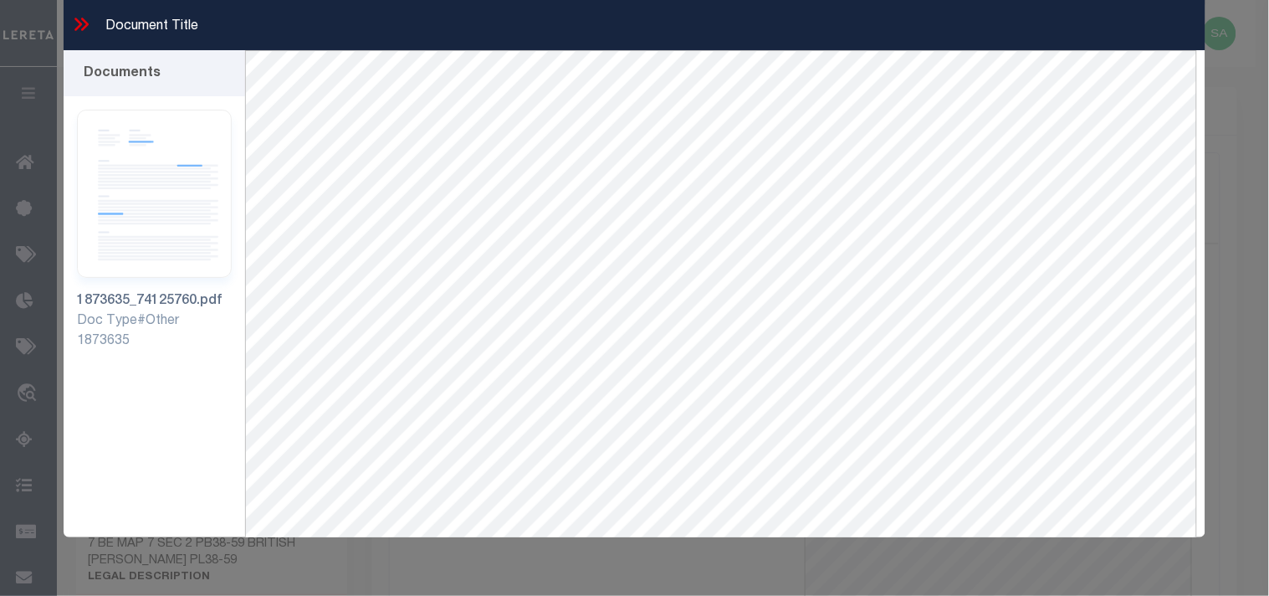
click at [73, 14] on icon at bounding box center [81, 24] width 22 height 22
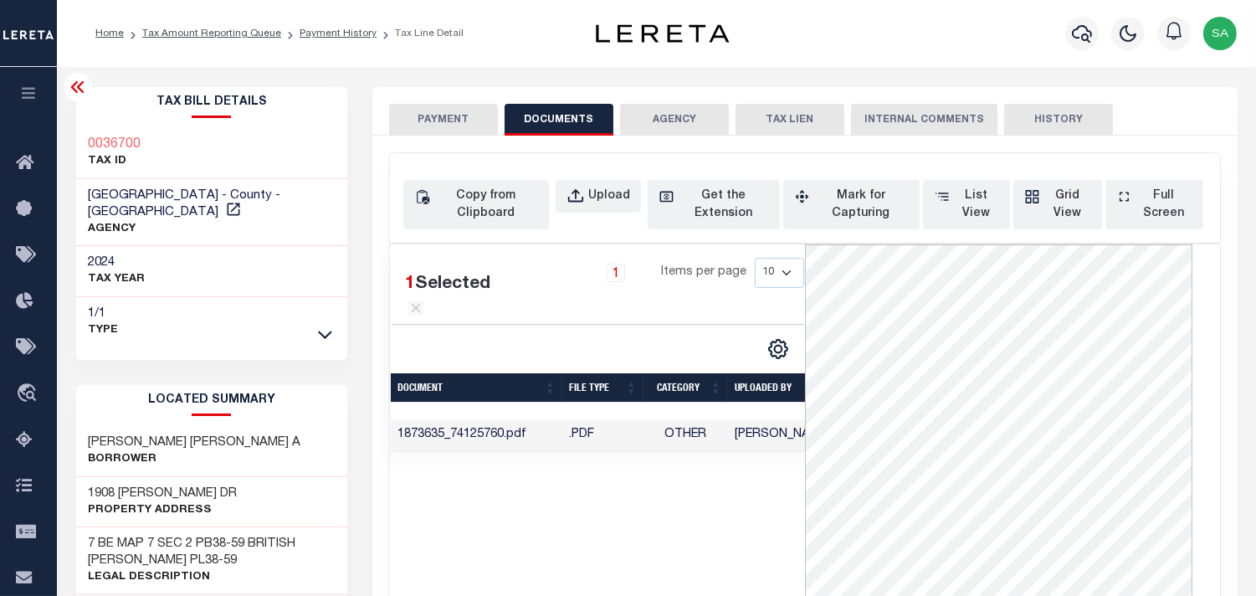
click at [414, 110] on button "PAYMENT" at bounding box center [443, 120] width 109 height 32
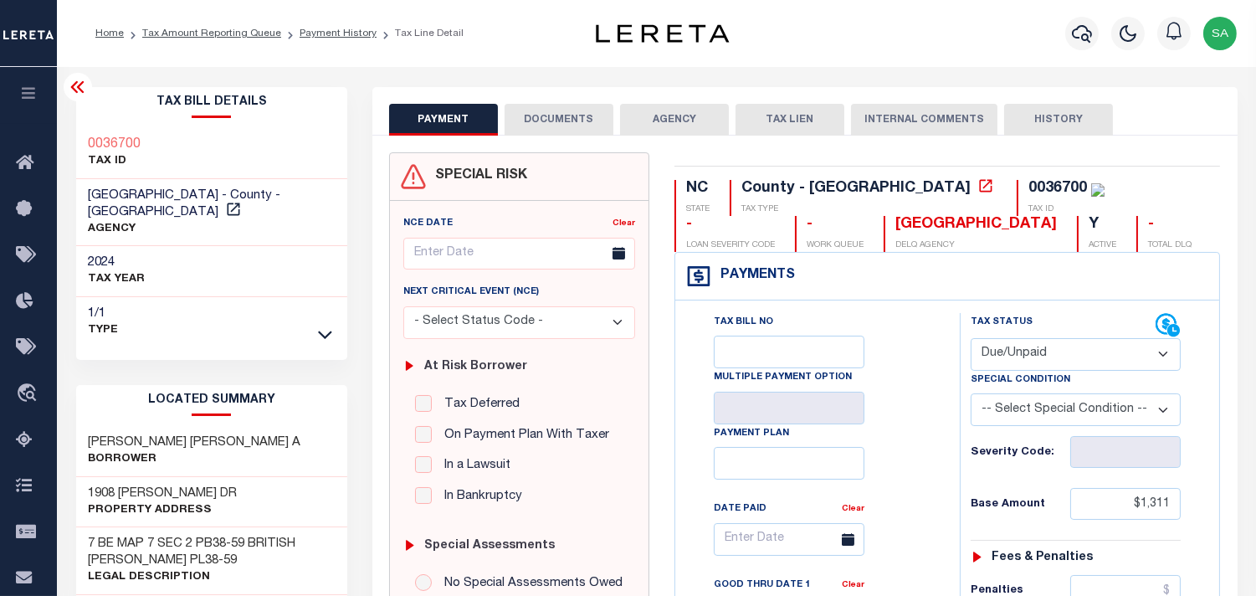
click at [1021, 360] on select "- Select Status Code - Open Due/Unpaid Paid Incomplete No Tax Due Internal Refu…" at bounding box center [1076, 354] width 210 height 33
select select "PYD"
click at [971, 339] on select "- Select Status Code - Open Due/Unpaid Paid Incomplete No Tax Due Internal Refu…" at bounding box center [1076, 354] width 210 height 33
type input "[DATE]"
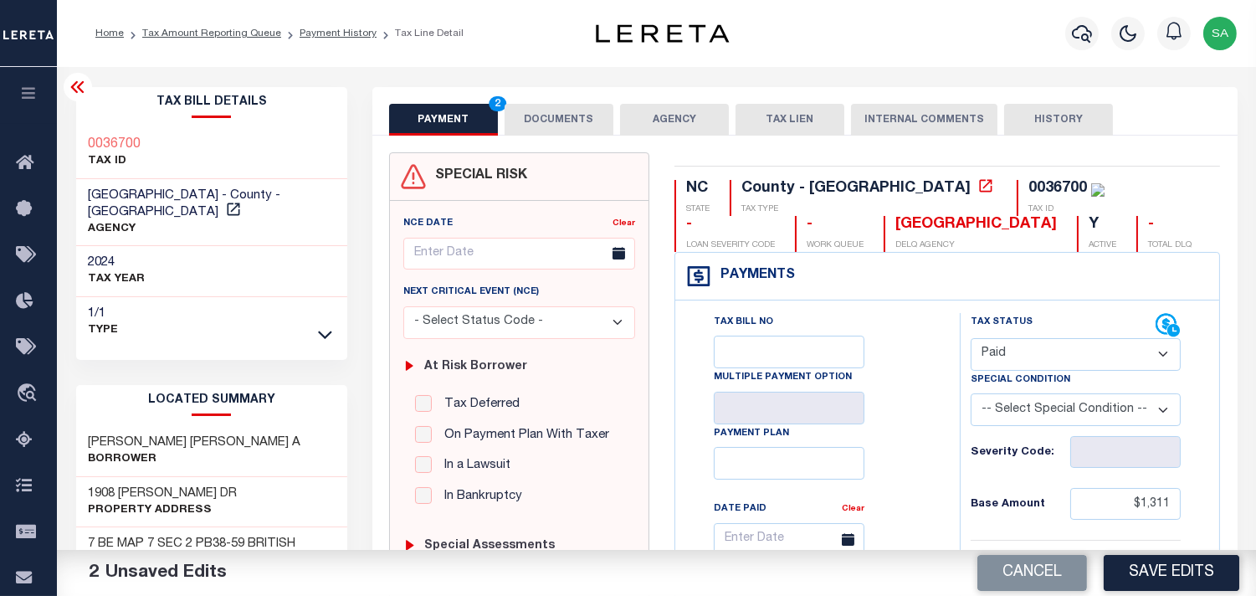
click at [562, 118] on button "DOCUMENTS" at bounding box center [559, 120] width 109 height 32
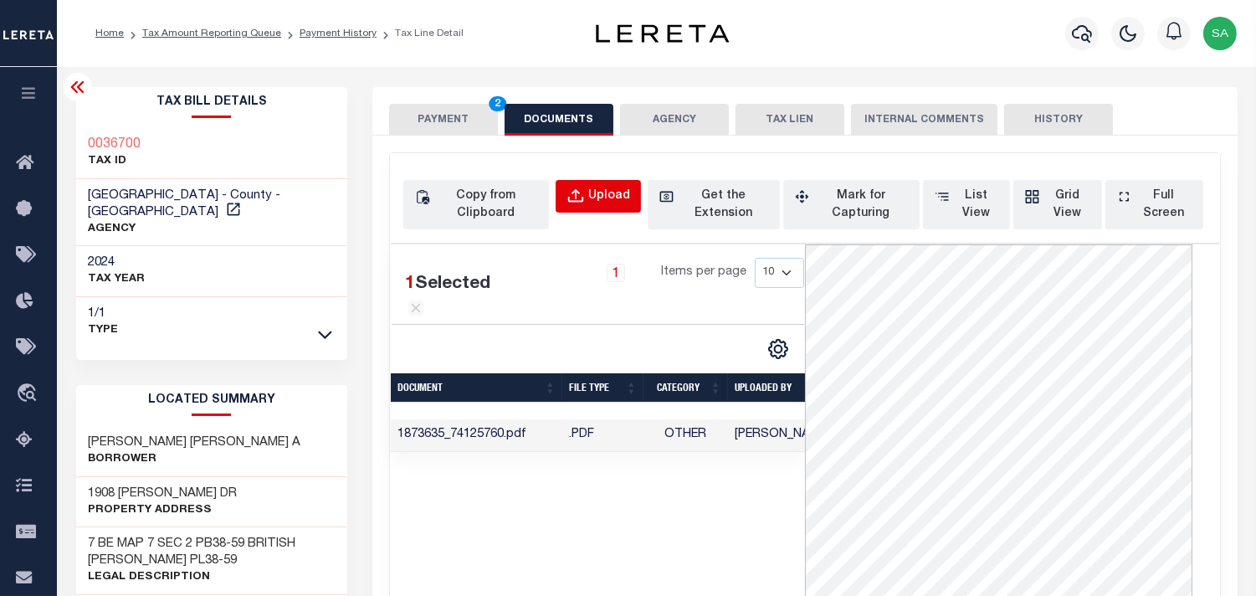
click at [616, 198] on div "Upload" at bounding box center [609, 196] width 42 height 18
select select "POP"
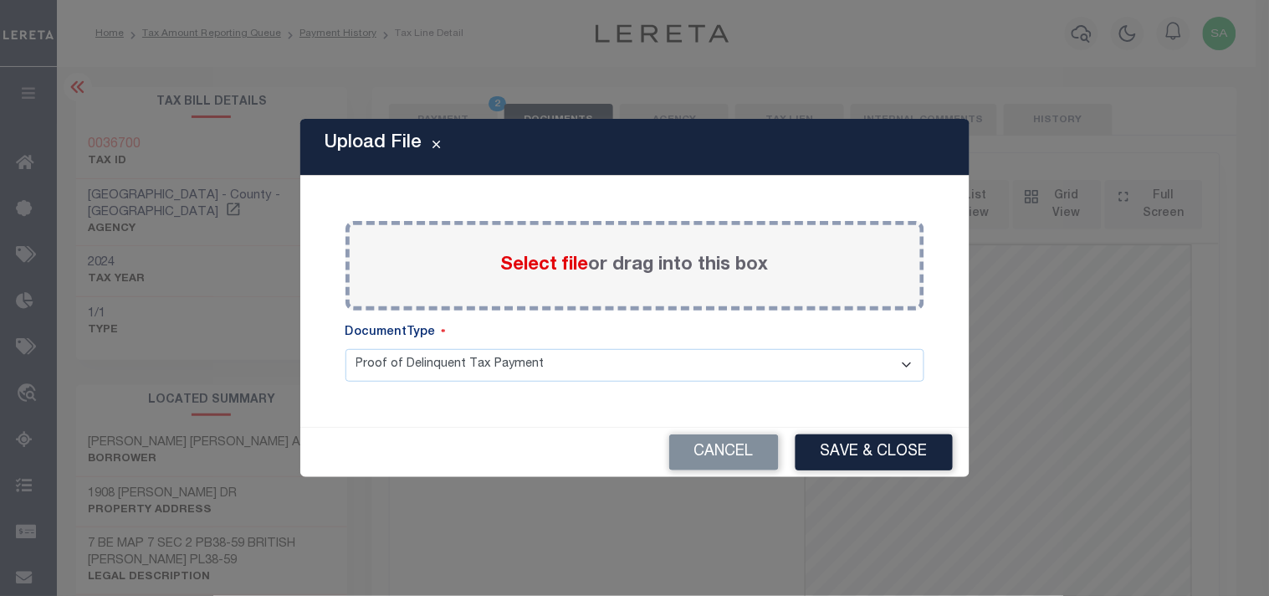
click at [556, 265] on span "Select file" at bounding box center [545, 265] width 88 height 18
click at [0, 0] on input "Select file or drag into this box" at bounding box center [0, 0] width 0 height 0
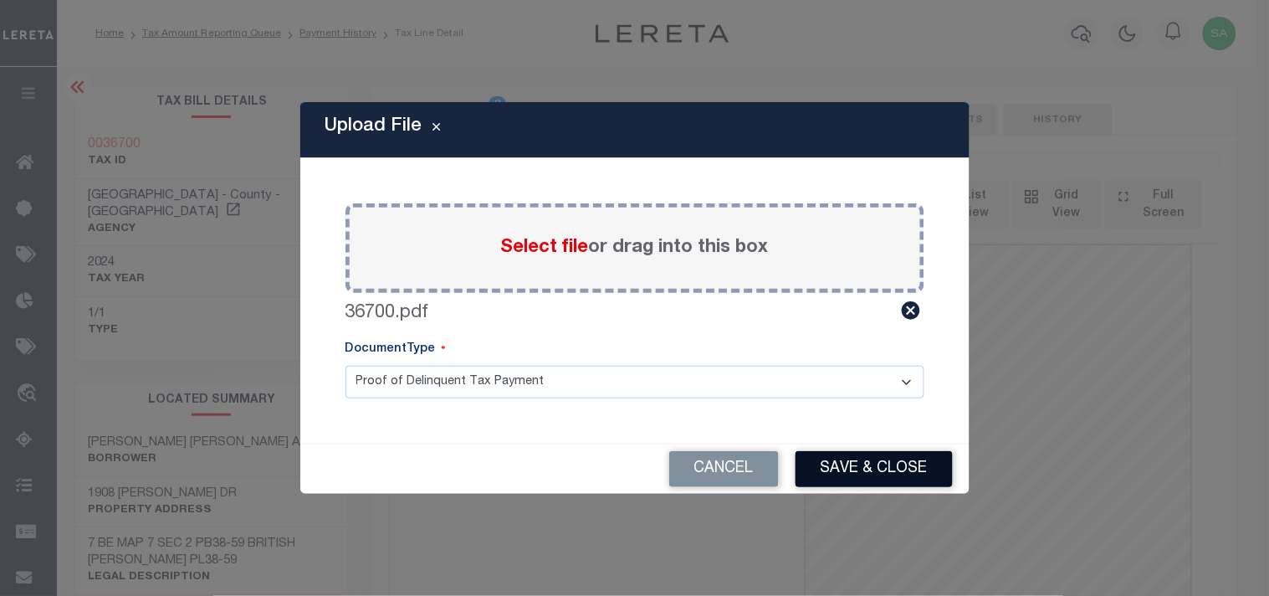
click at [897, 469] on button "Save & Close" at bounding box center [874, 469] width 157 height 36
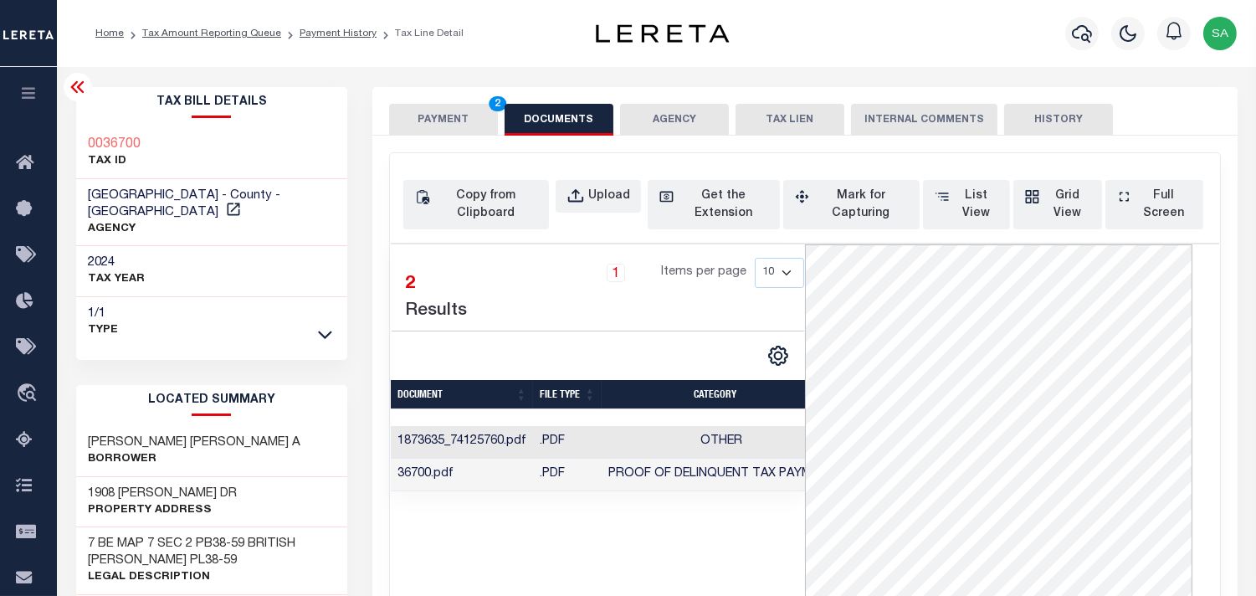
click at [428, 121] on button "PAYMENT 2" at bounding box center [443, 120] width 109 height 32
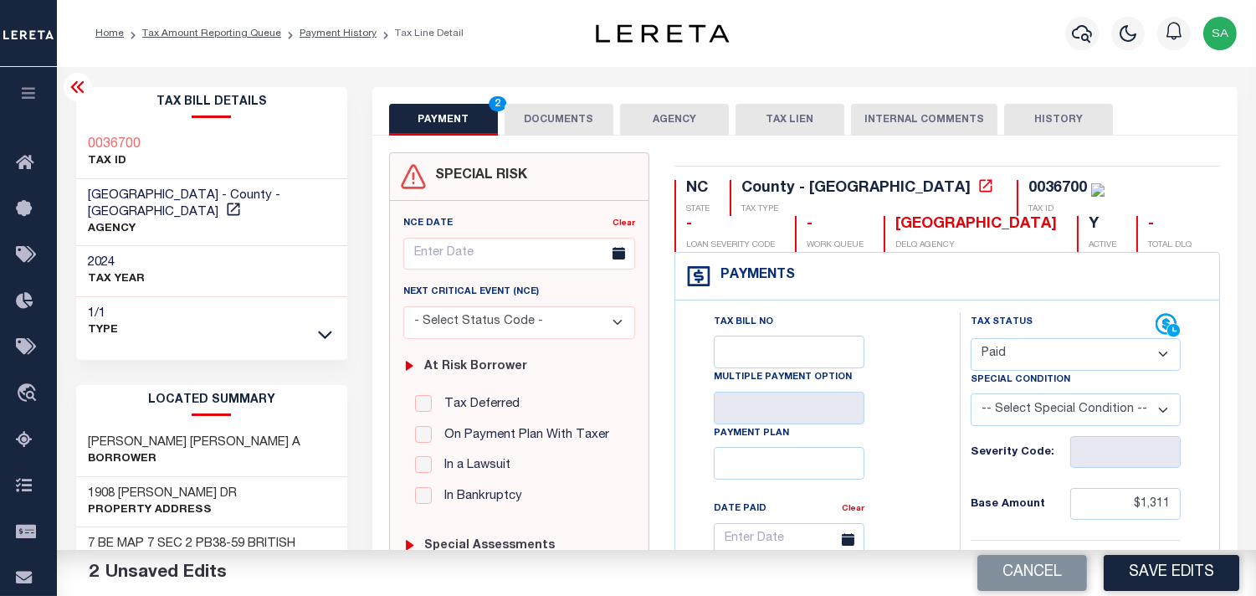
scroll to position [186, 0]
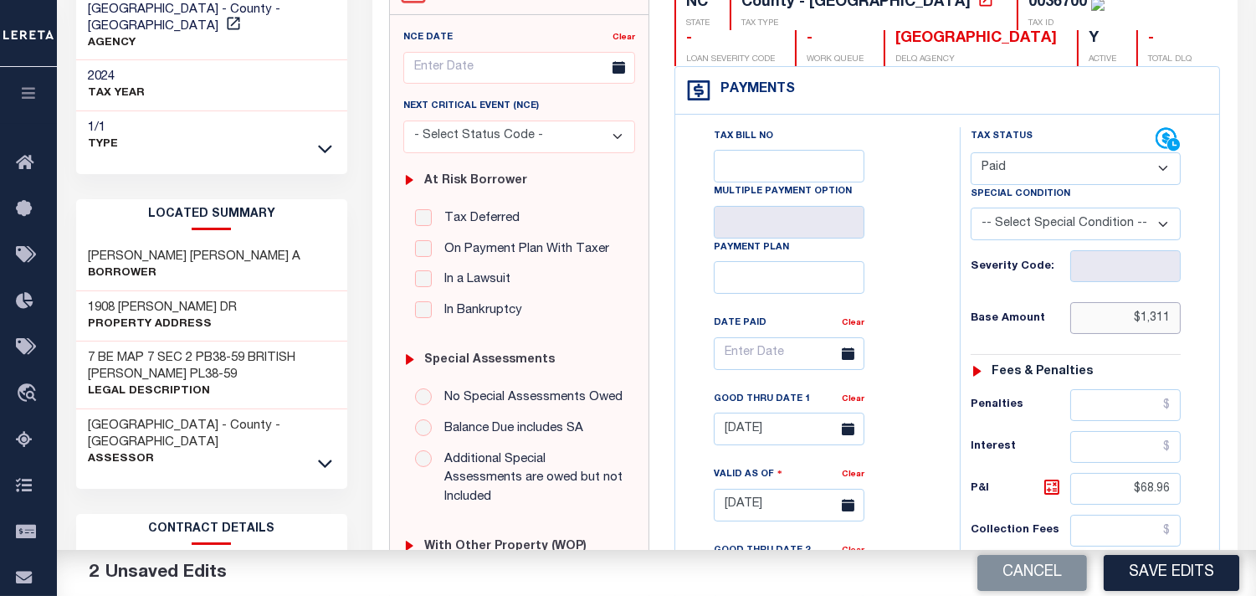
drag, startPoint x: 1104, startPoint y: 318, endPoint x: 1211, endPoint y: 315, distance: 107.1
click at [1211, 315] on div "Tax Status Status" at bounding box center [1081, 496] width 268 height 739
paste input "1,602.93"
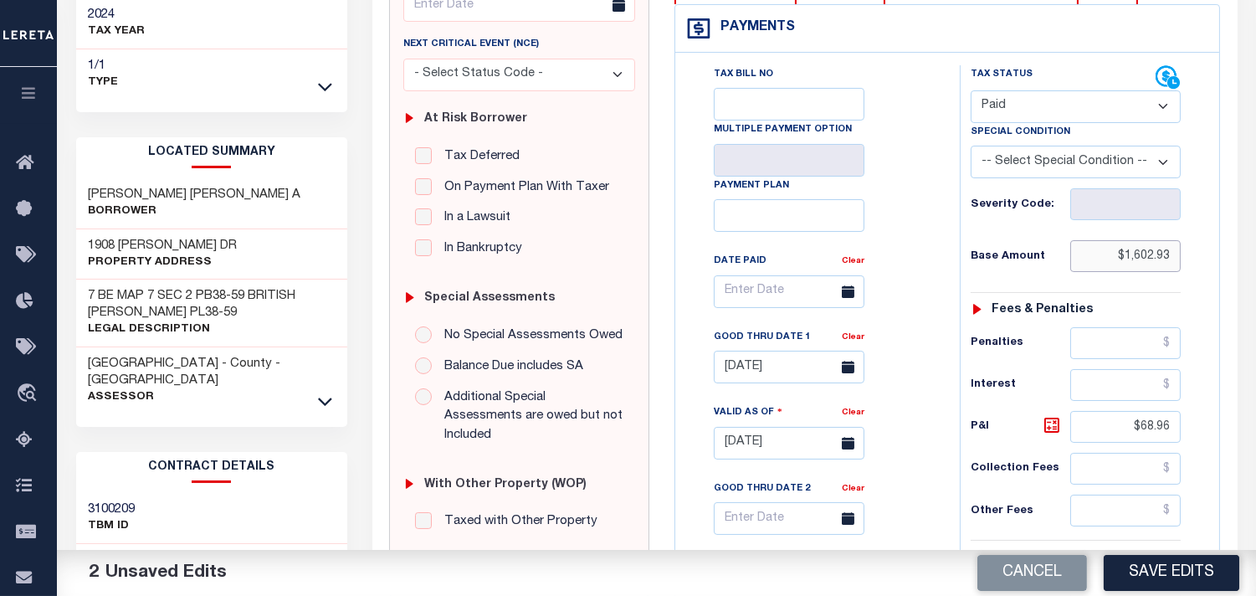
scroll to position [371, 0]
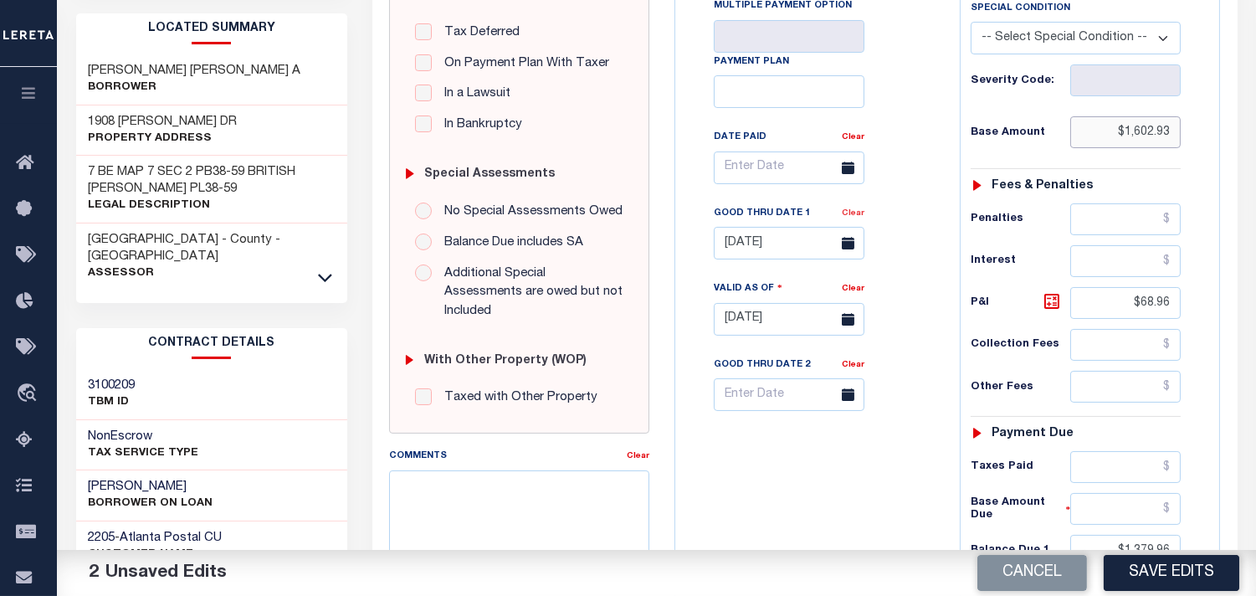
type input "$1,602.93"
click at [859, 214] on link "Clear" at bounding box center [853, 213] width 23 height 8
click at [1190, 304] on div "Tax Status Status - Select Status Code -" at bounding box center [1081, 310] width 243 height 739
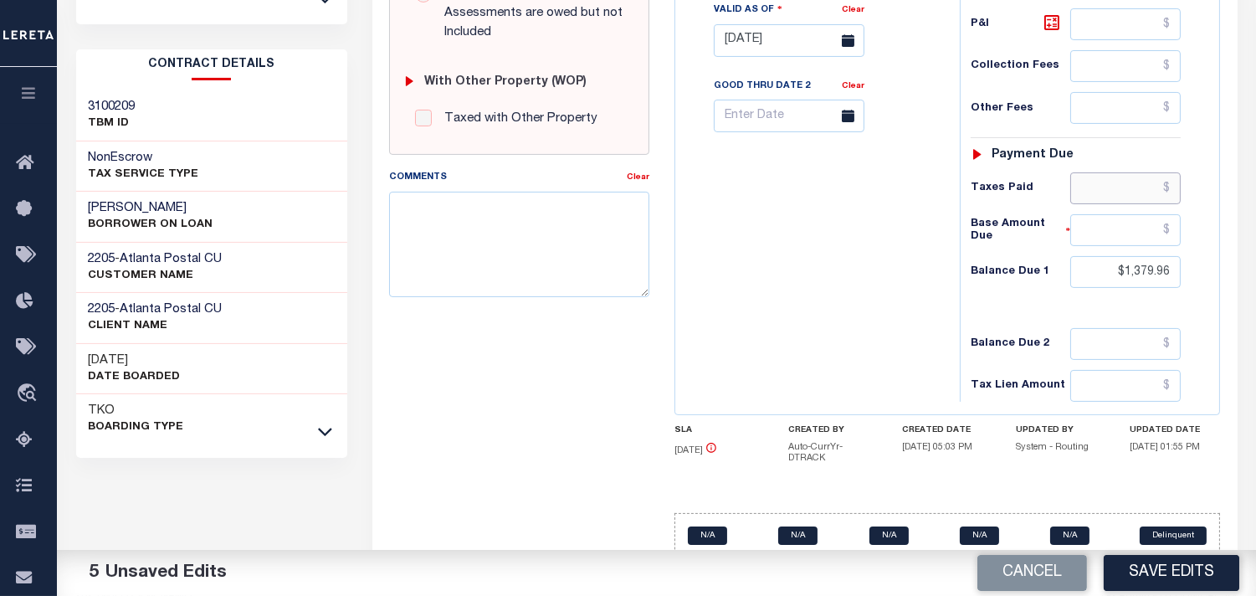
click at [1132, 204] on input "text" at bounding box center [1125, 188] width 110 height 32
paste input "1,602.93"
type input "$1,602.93"
drag, startPoint x: 1122, startPoint y: 287, endPoint x: 1209, endPoint y: 279, distance: 87.4
click at [1209, 279] on div "Tax Status Status" at bounding box center [1081, 32] width 268 height 739
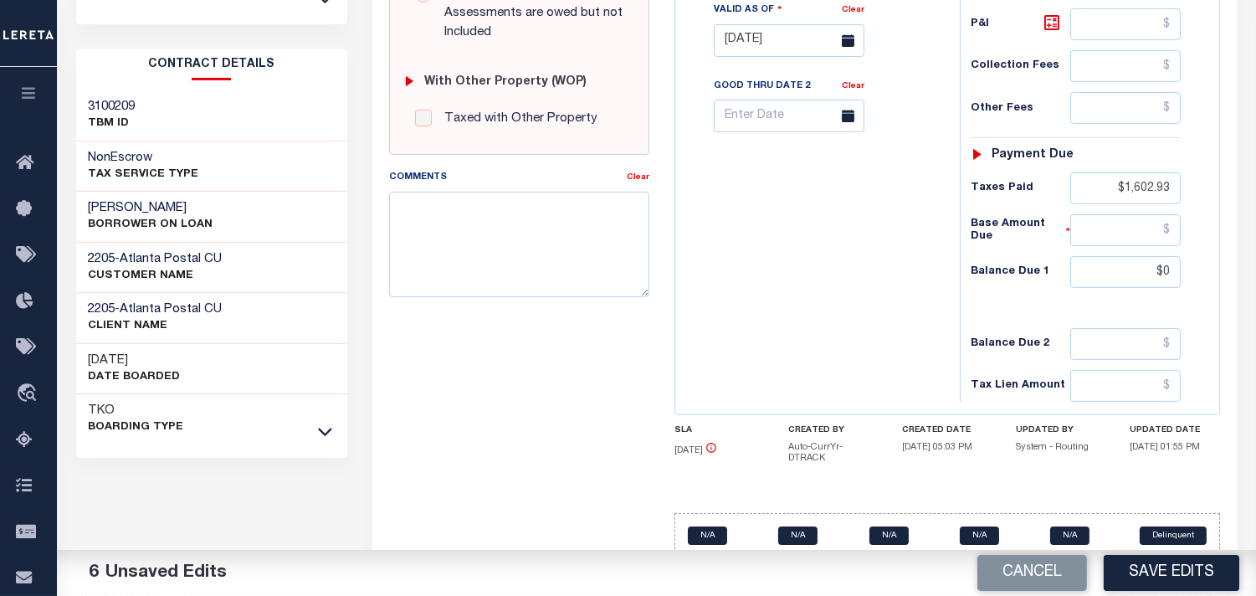
type input "$0.00"
click at [817, 274] on div "Tax Bill No Multiple Payment Option Payment Plan Clear" at bounding box center [813, 32] width 268 height 739
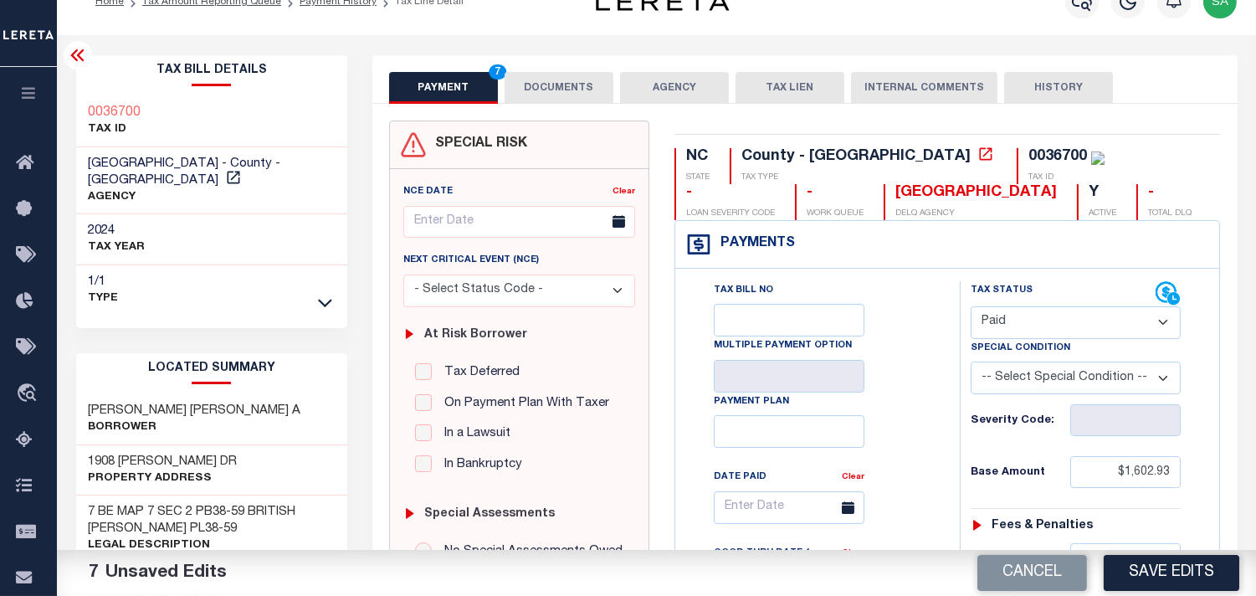
scroll to position [0, 0]
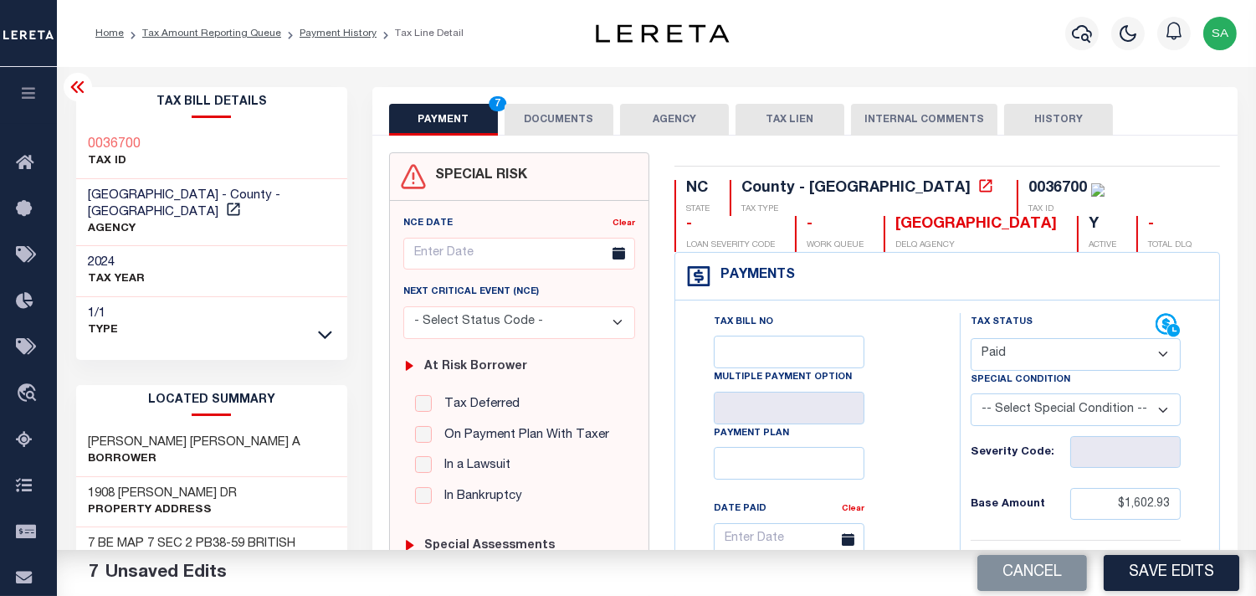
click at [539, 107] on button "DOCUMENTS" at bounding box center [559, 120] width 109 height 32
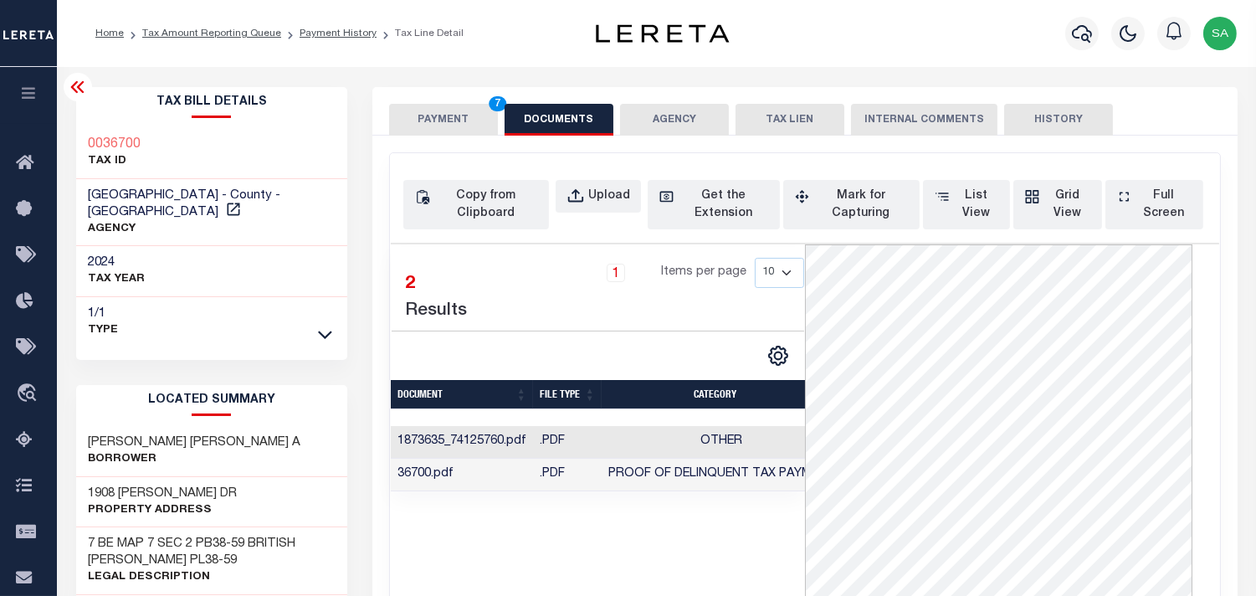
click at [432, 114] on button "PAYMENT 7" at bounding box center [443, 120] width 109 height 32
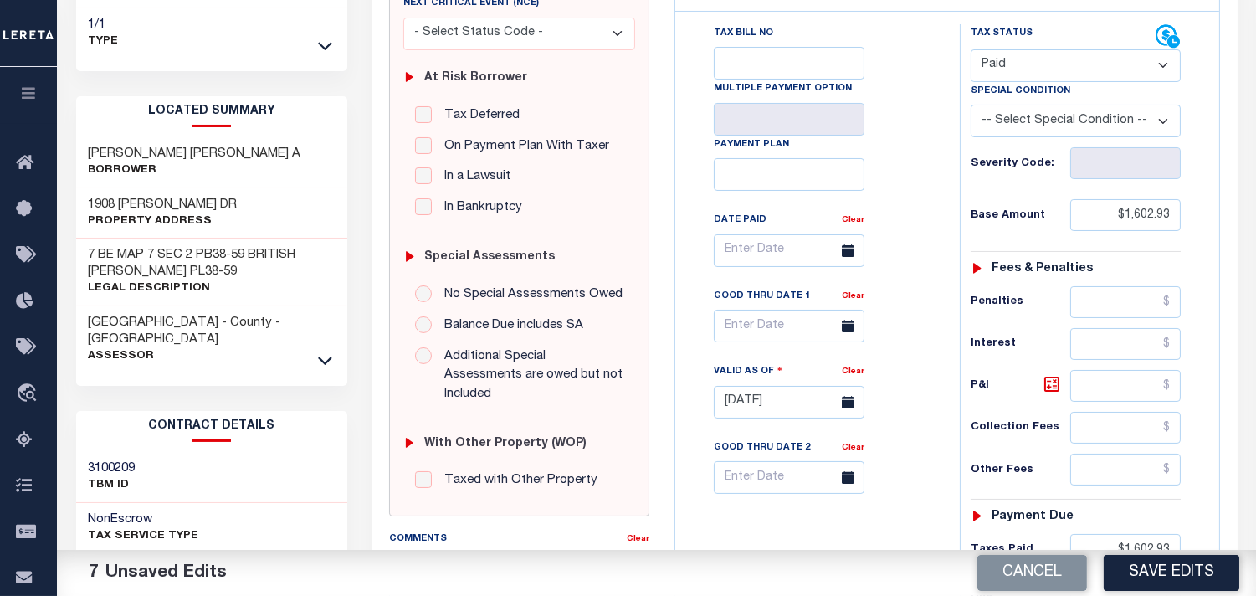
scroll to position [464, 0]
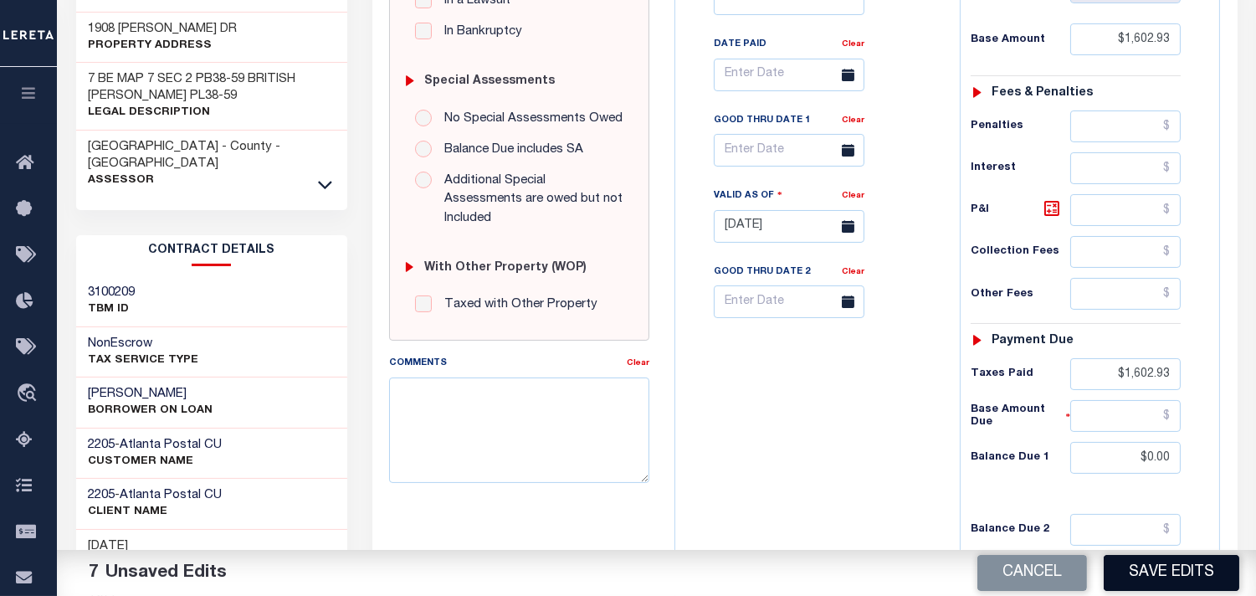
click at [1135, 569] on button "Save Edits" at bounding box center [1172, 573] width 136 height 36
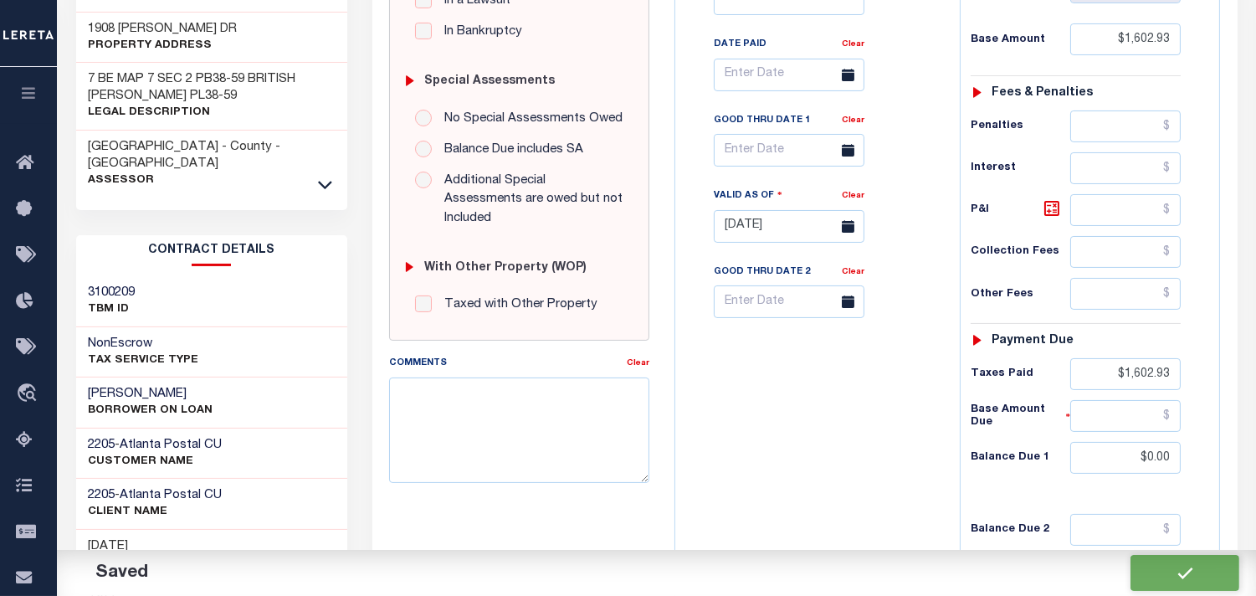
checkbox input "false"
type input "$1,602.93"
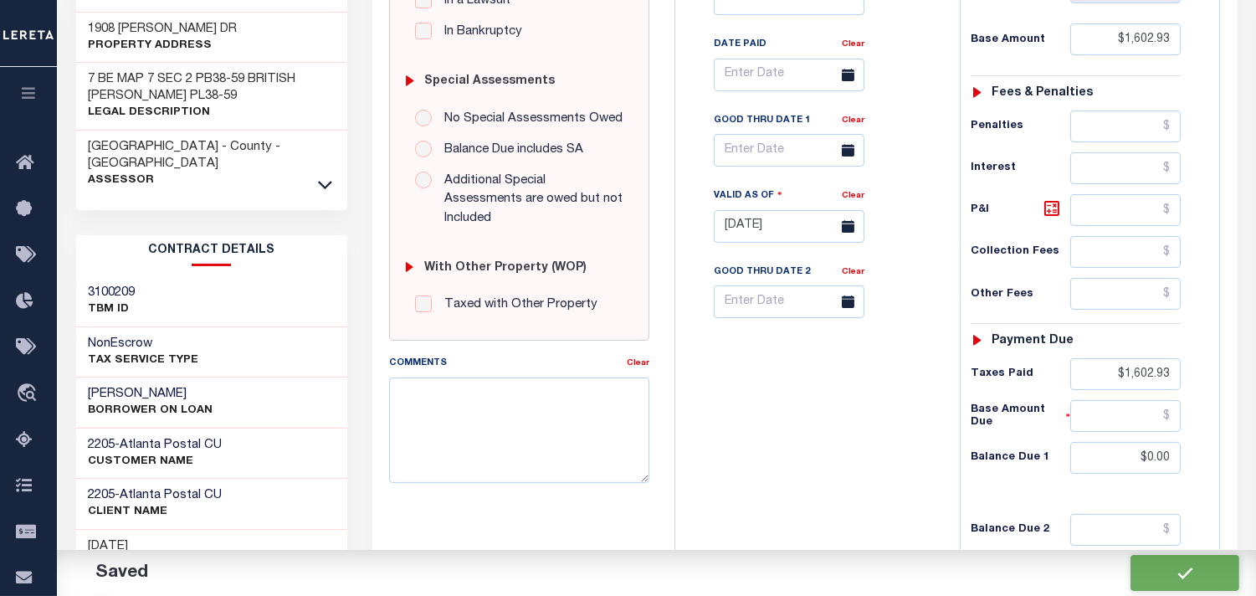
type input "$1,602.93"
type input "$0"
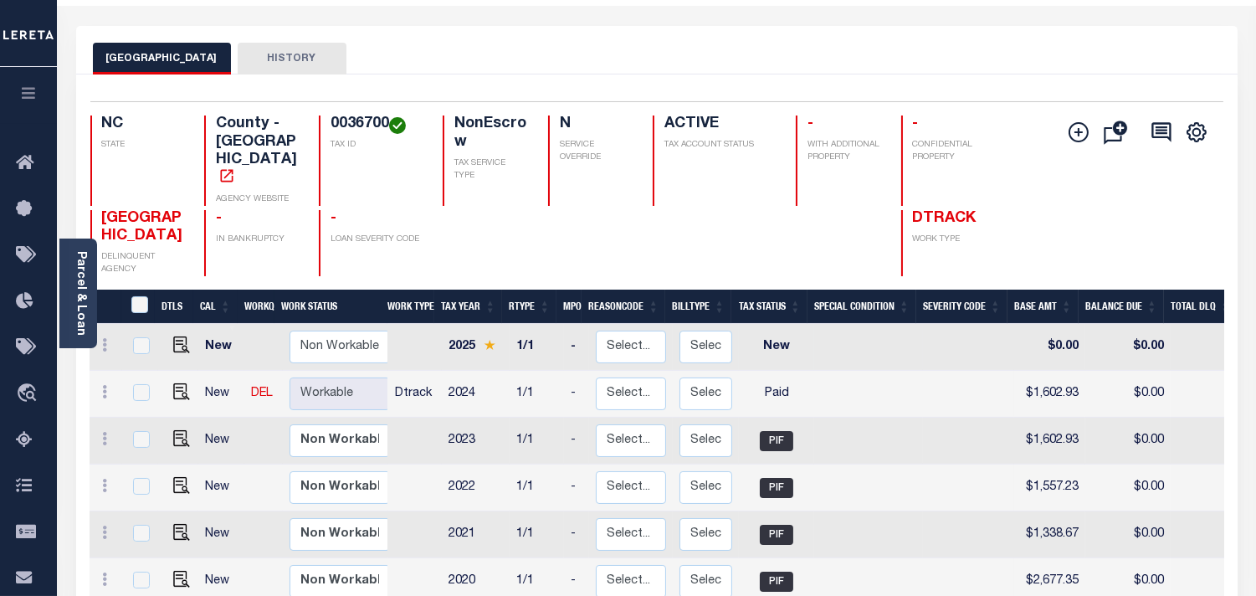
scroll to position [93, 0]
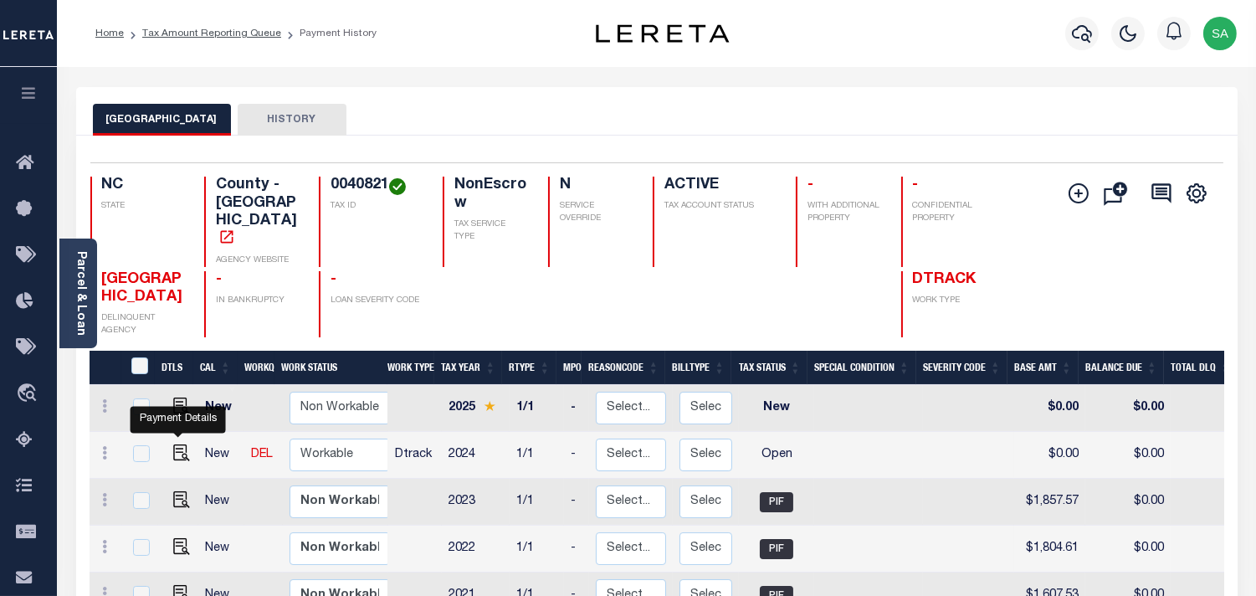
click at [184, 444] on img "" at bounding box center [181, 452] width 17 height 17
checkbox input "true"
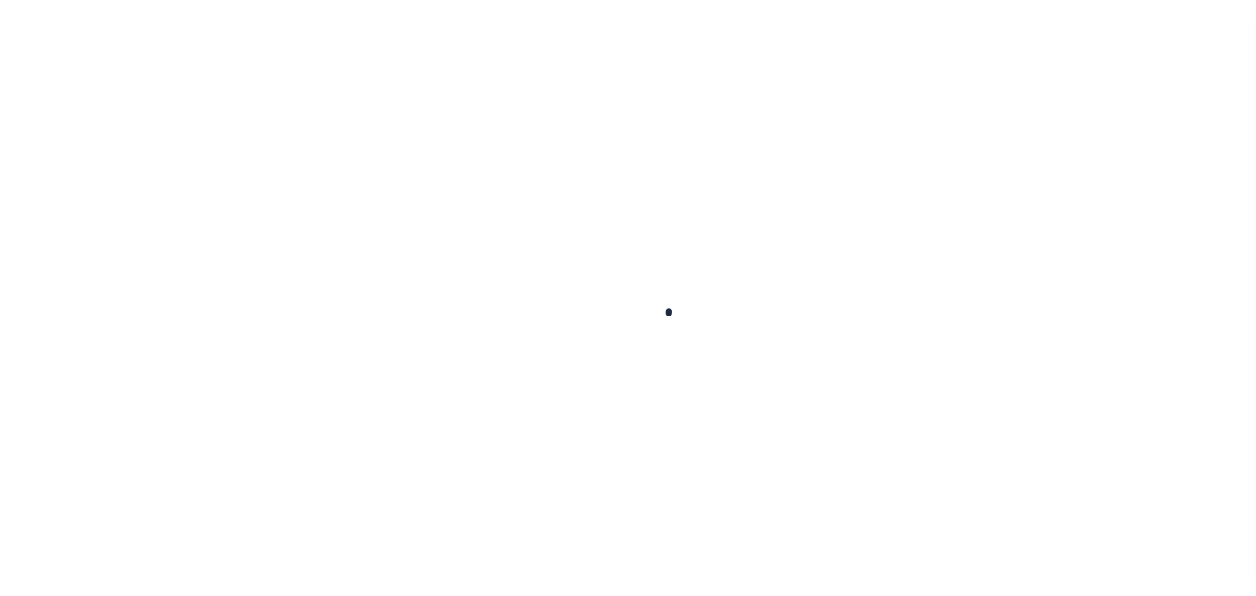
checkbox input "false"
type input "[DATE]"
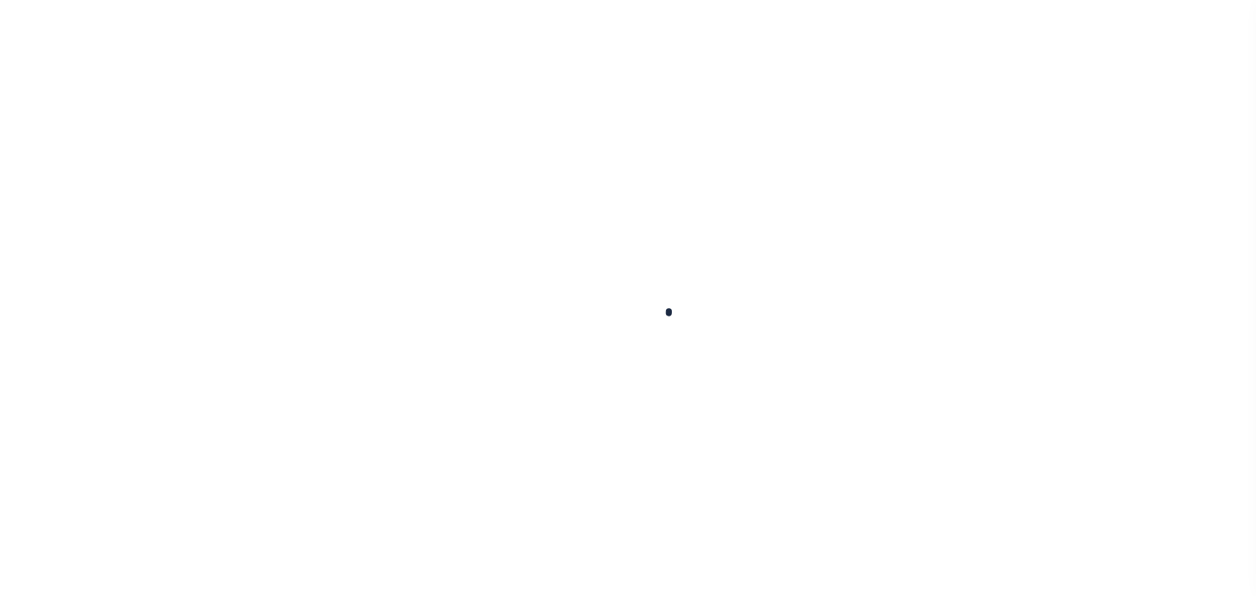
select select "OP2"
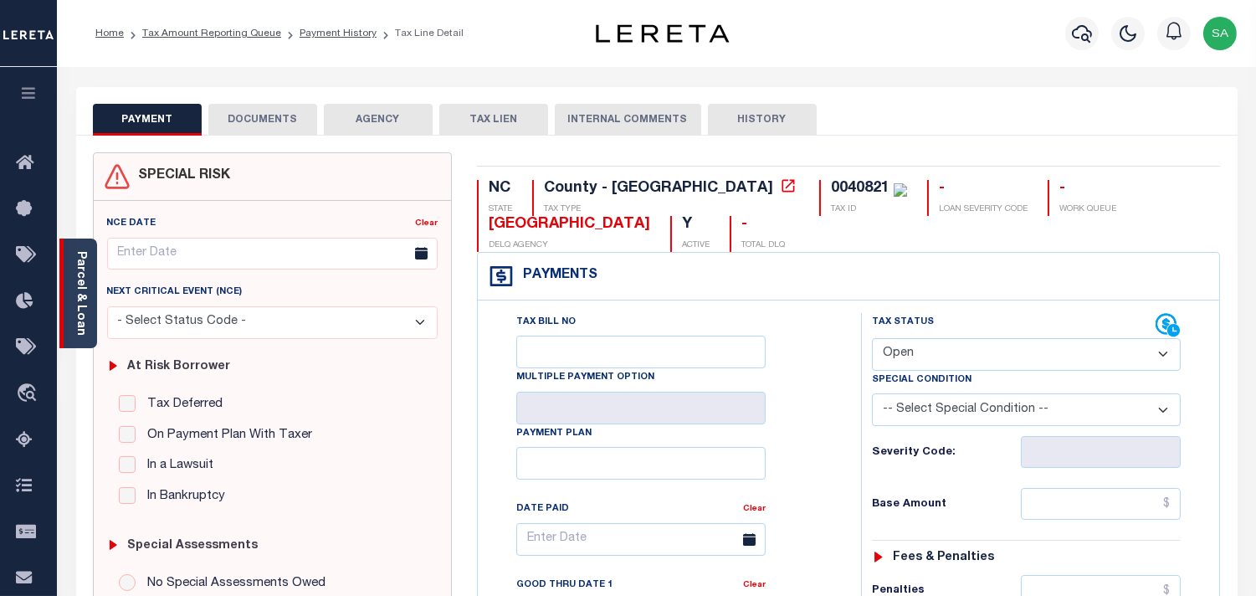
click at [85, 315] on link "Parcel & Loan" at bounding box center [80, 293] width 12 height 85
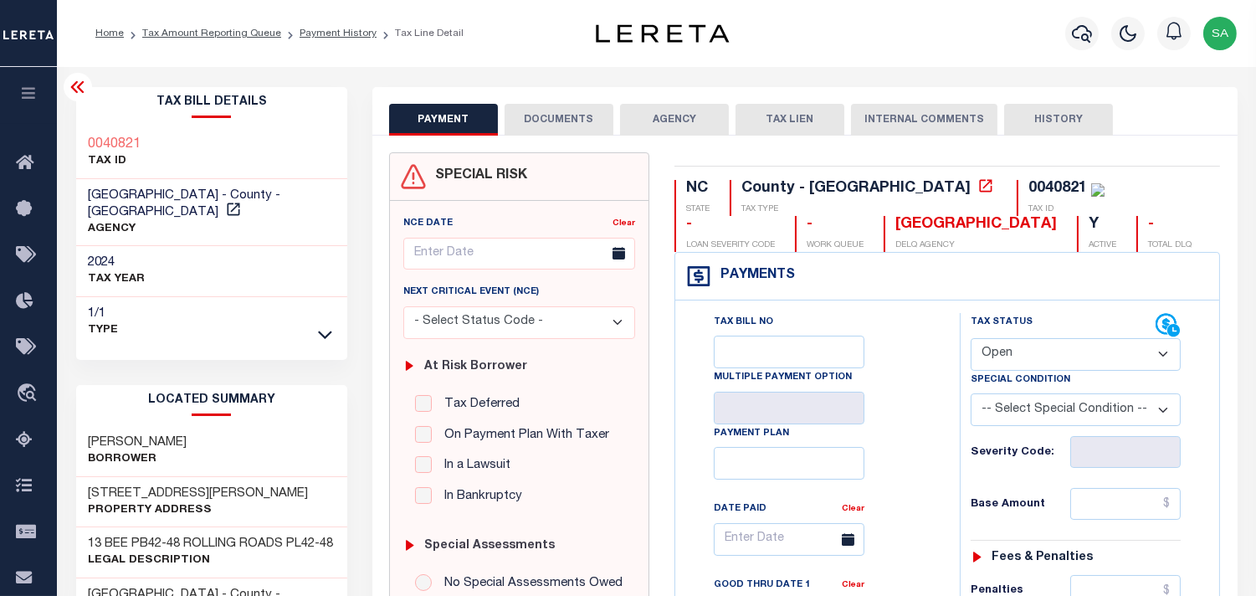
click at [556, 124] on button "DOCUMENTS" at bounding box center [559, 120] width 109 height 32
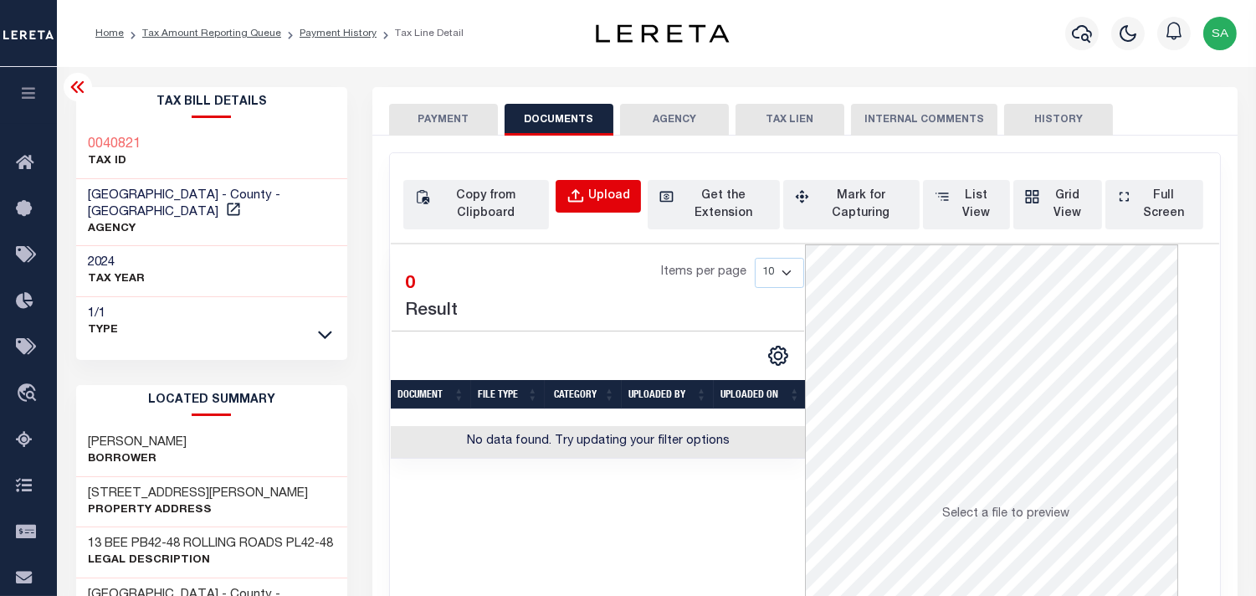
click at [600, 194] on div "Upload" at bounding box center [609, 196] width 42 height 18
select select "POP"
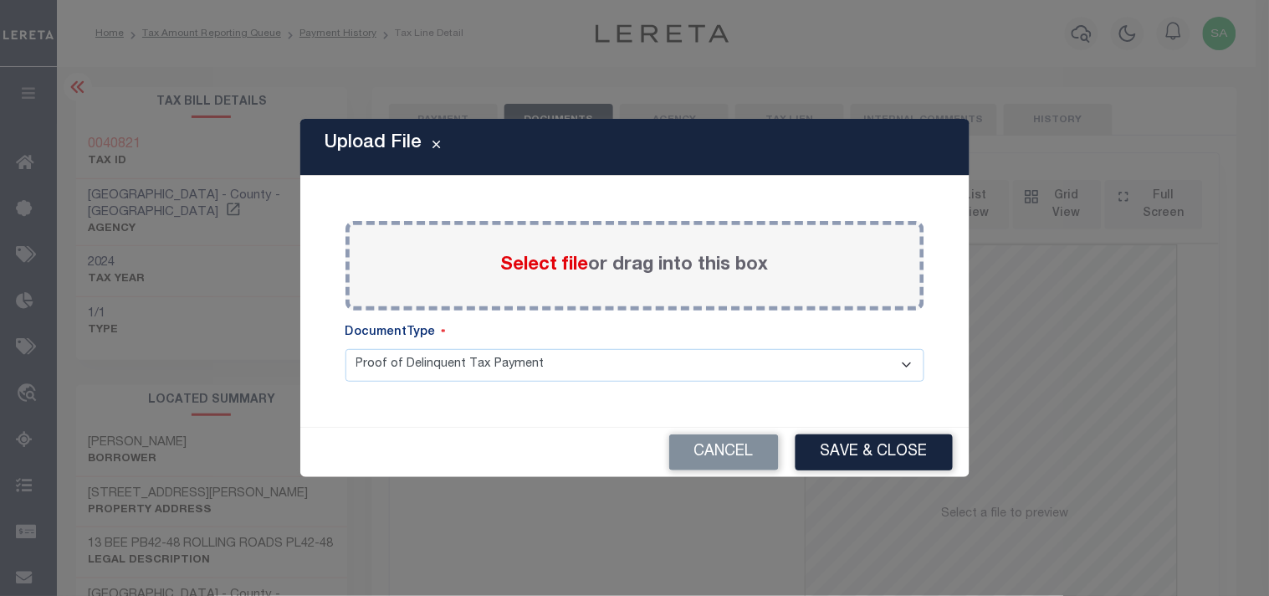
click at [580, 274] on span "Select file" at bounding box center [545, 265] width 88 height 18
click at [0, 0] on input "Select file or drag into this box" at bounding box center [0, 0] width 0 height 0
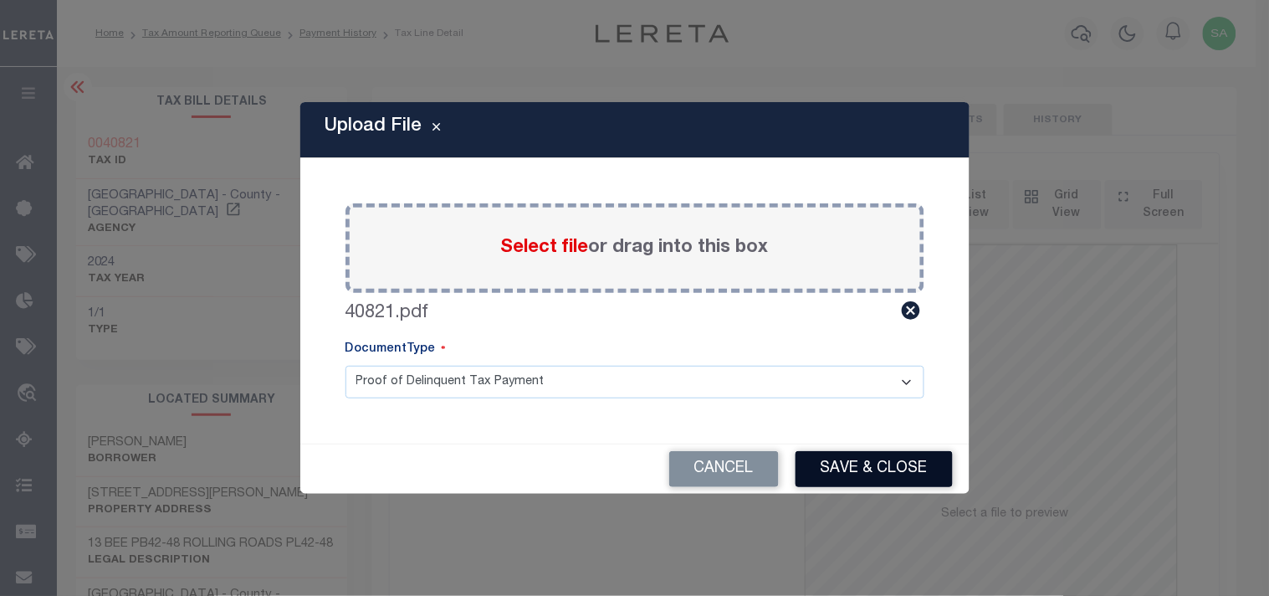
click at [924, 477] on button "Save & Close" at bounding box center [874, 469] width 157 height 36
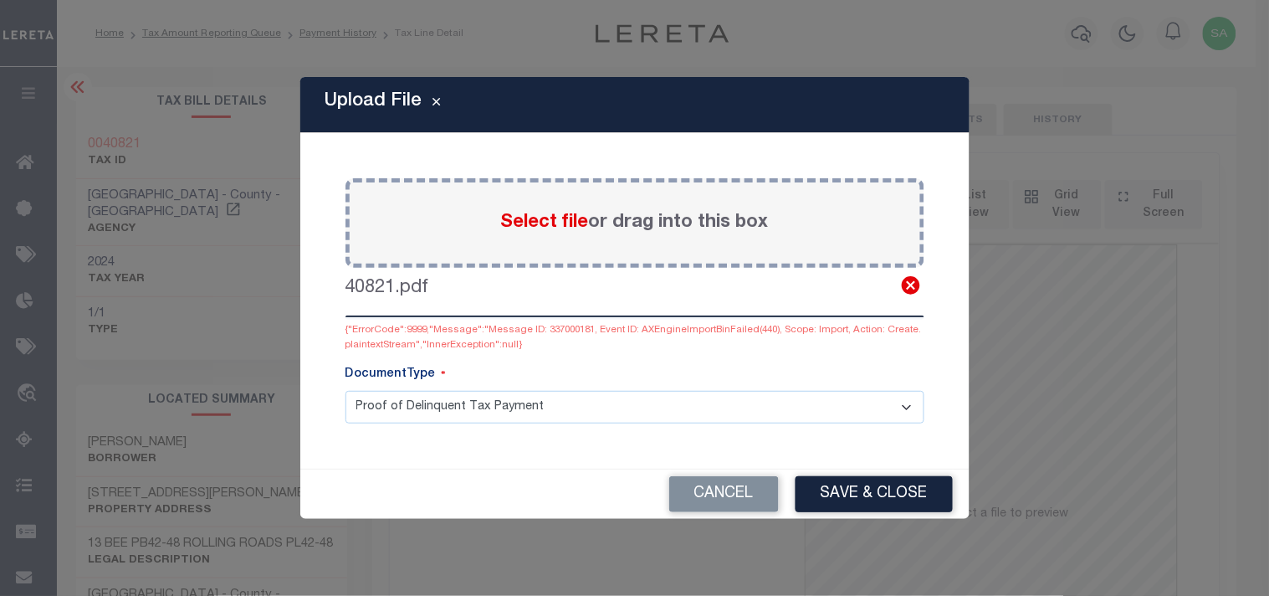
click at [905, 282] on icon at bounding box center [911, 285] width 18 height 18
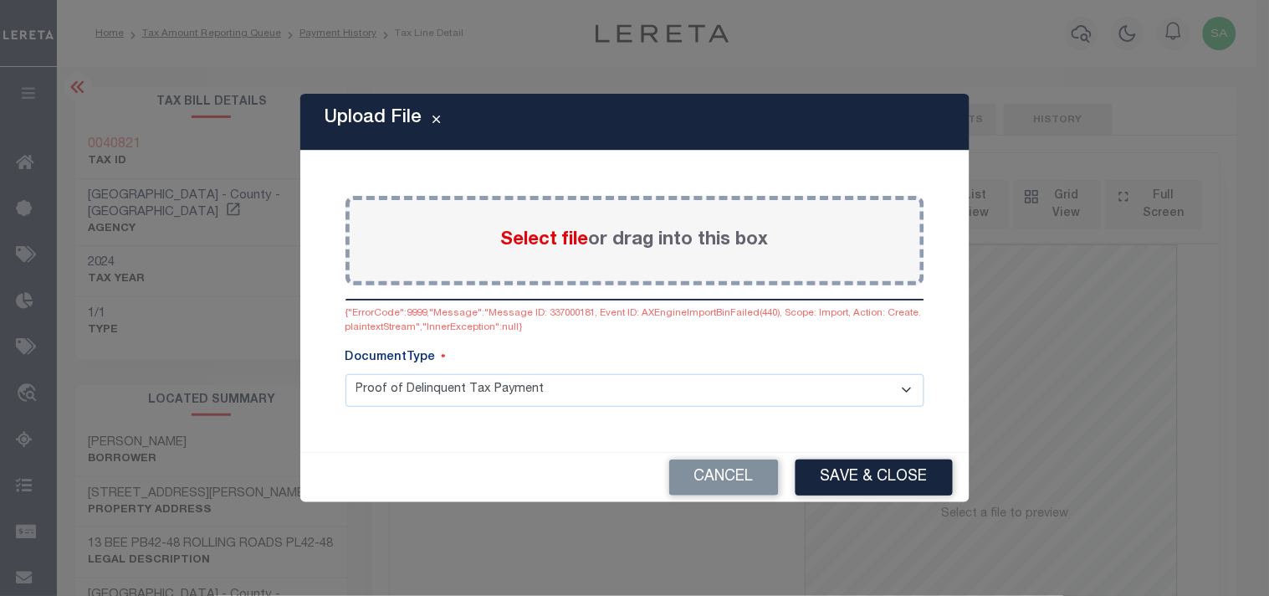
click at [548, 245] on span "Select file" at bounding box center [545, 240] width 88 height 18
click at [0, 0] on input "Select file or drag into this box" at bounding box center [0, 0] width 0 height 0
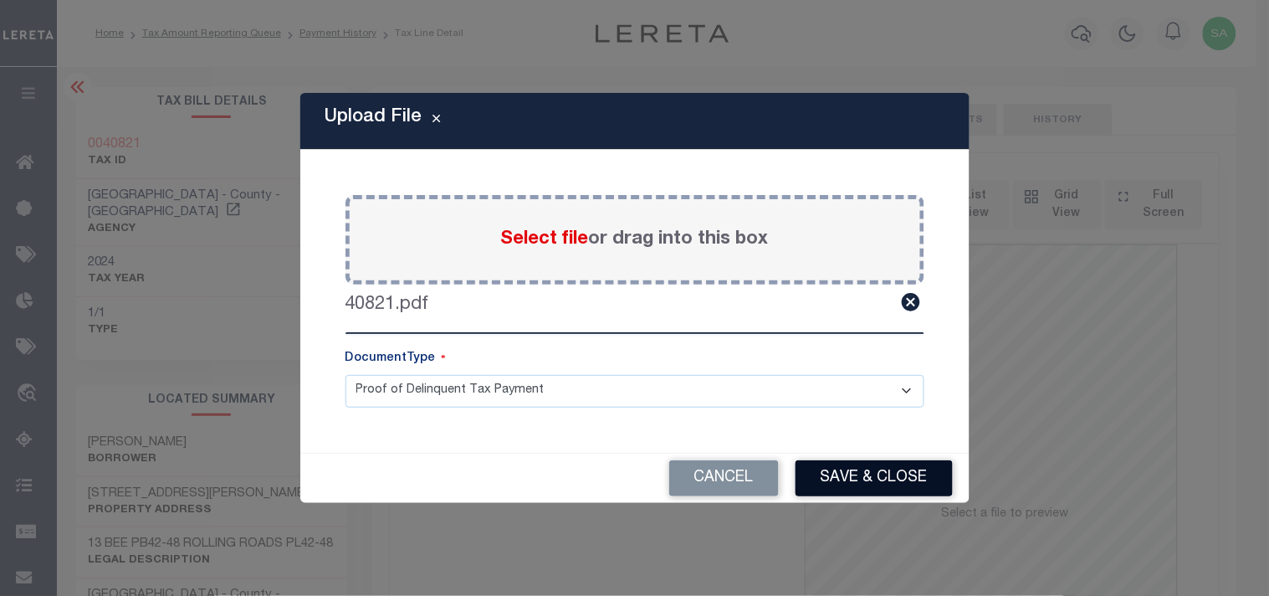
click at [859, 469] on button "Save & Close" at bounding box center [874, 478] width 157 height 36
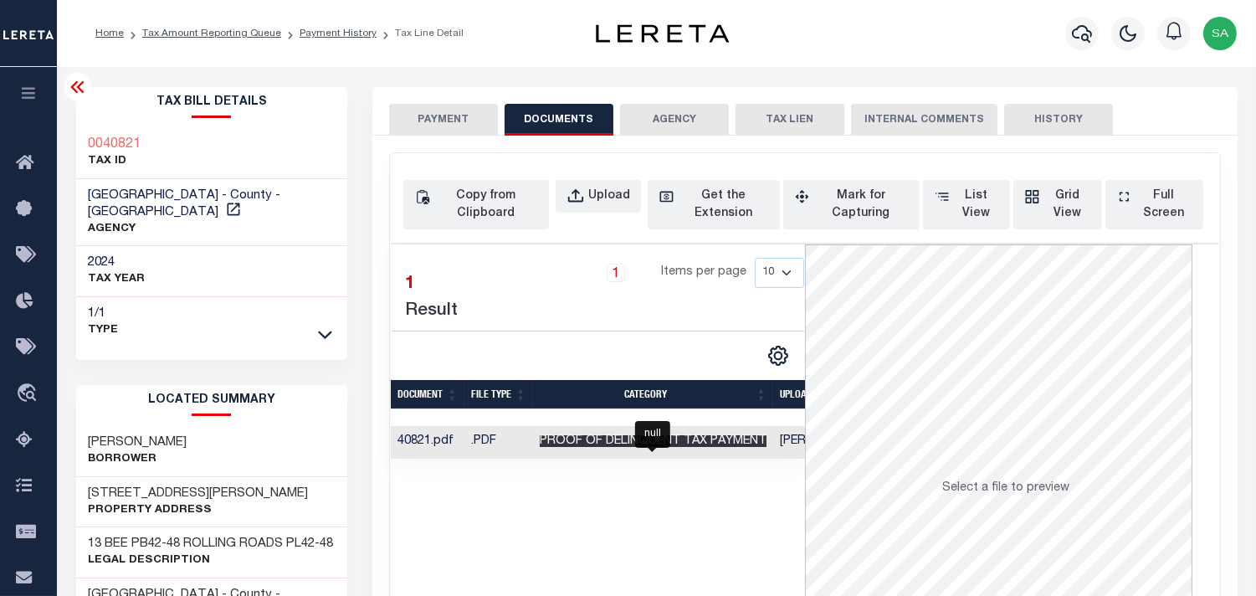
click at [735, 439] on span "Proof of Delinquent Tax Payment" at bounding box center [653, 441] width 227 height 12
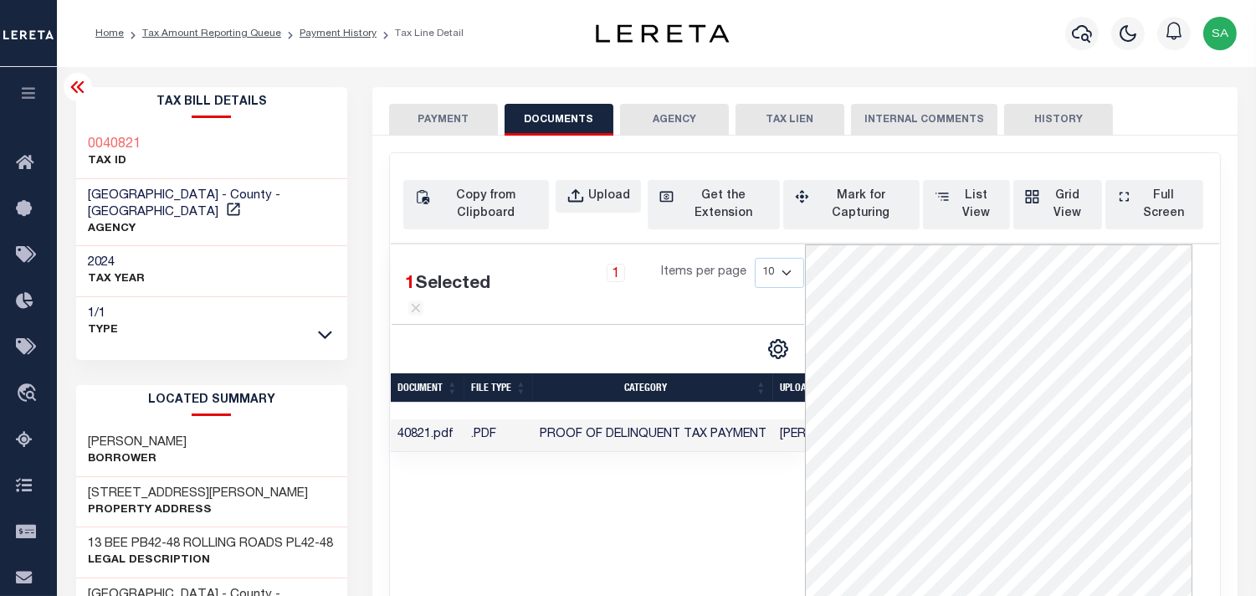
click at [442, 123] on button "PAYMENT" at bounding box center [443, 120] width 109 height 32
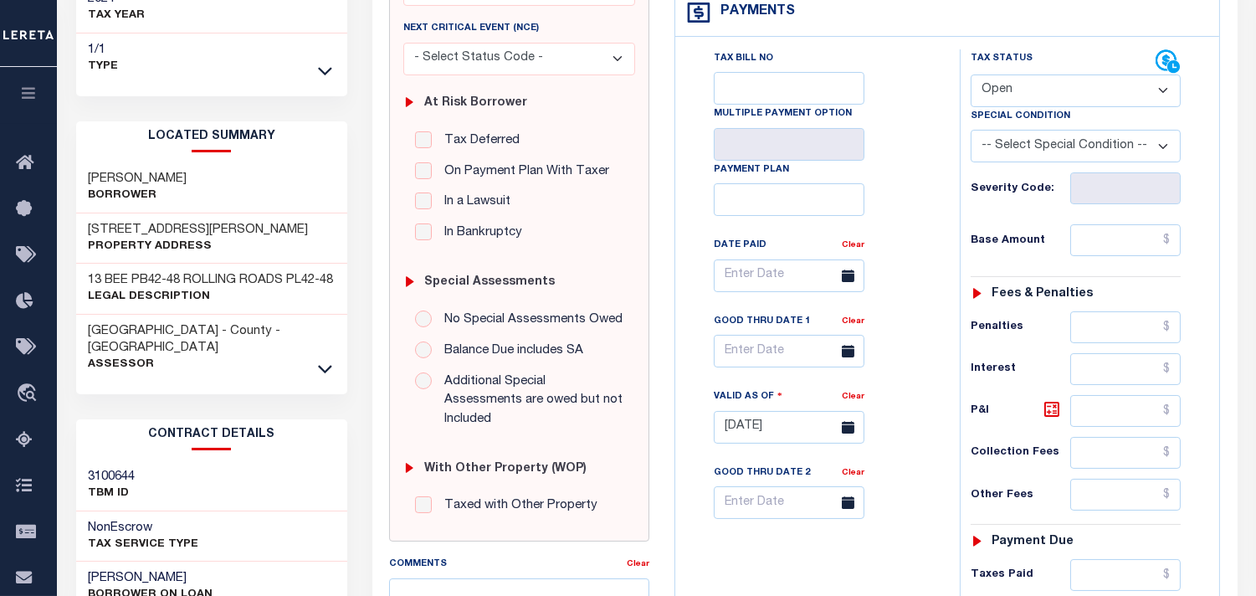
scroll to position [279, 0]
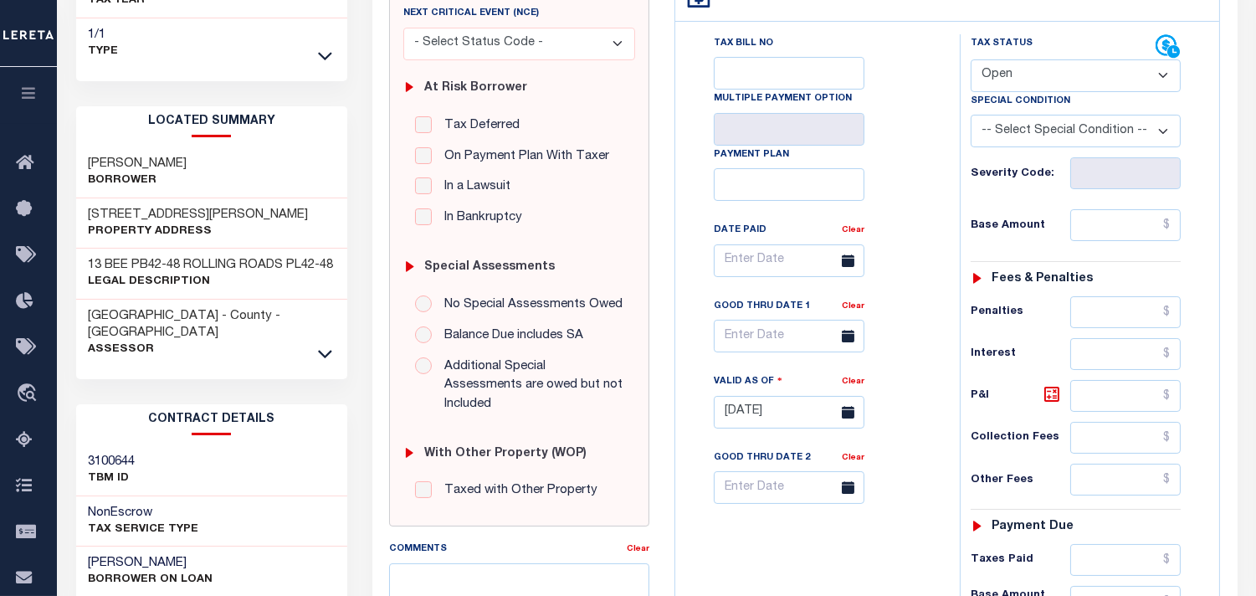
drag, startPoint x: 1055, startPoint y: 75, endPoint x: 1050, endPoint y: 85, distance: 10.5
click at [1055, 75] on select "- Select Status Code - Open Due/Unpaid Paid Incomplete No Tax Due Internal Refu…" at bounding box center [1076, 75] width 210 height 33
select select "PYD"
click at [971, 59] on select "- Select Status Code - Open Due/Unpaid Paid Incomplete No Tax Due Internal Refu…" at bounding box center [1076, 75] width 210 height 33
type input "09/10/2025"
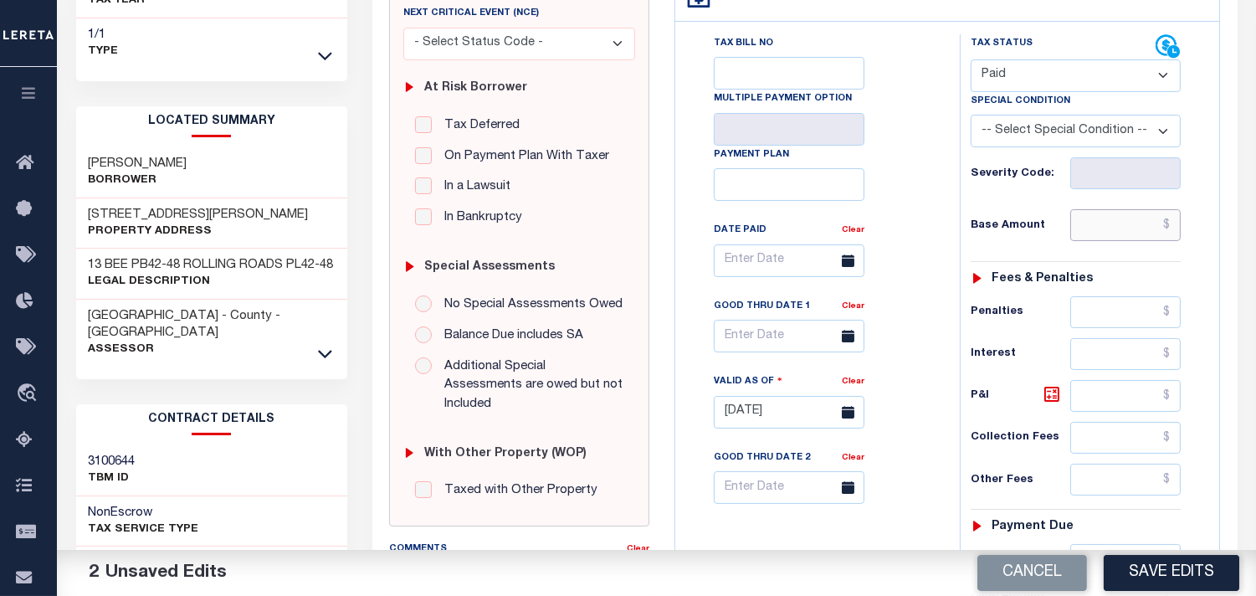
drag, startPoint x: 1122, startPoint y: 232, endPoint x: 1091, endPoint y: 231, distance: 31.0
click at [1122, 232] on input "text" at bounding box center [1125, 225] width 110 height 32
paste input "1,857.57"
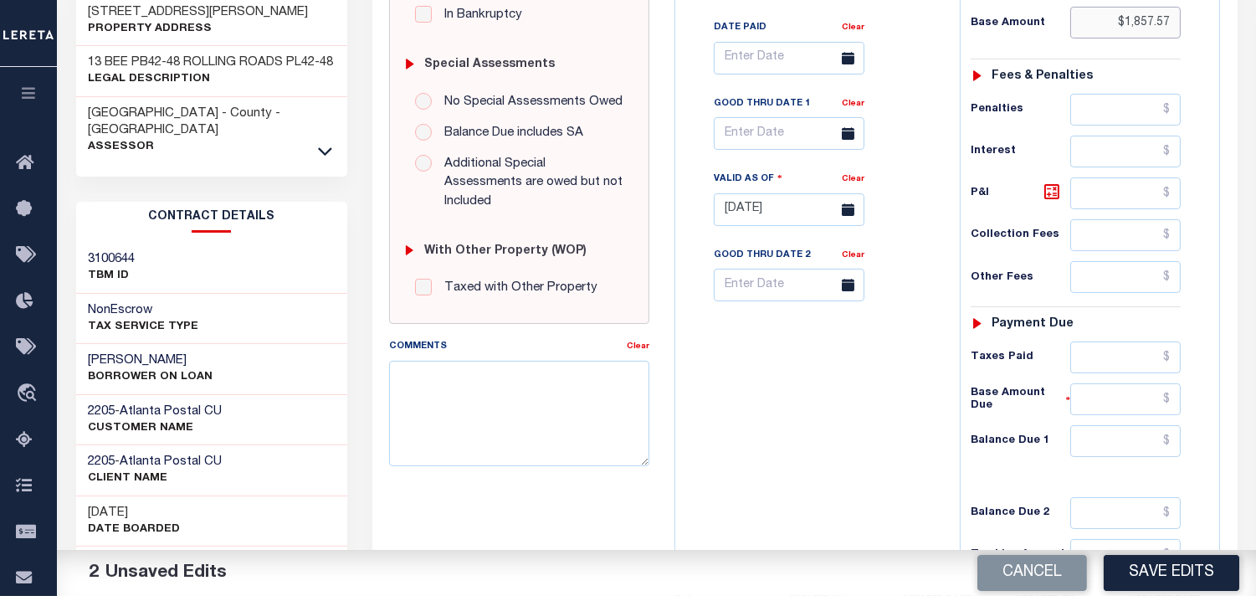
scroll to position [669, 0]
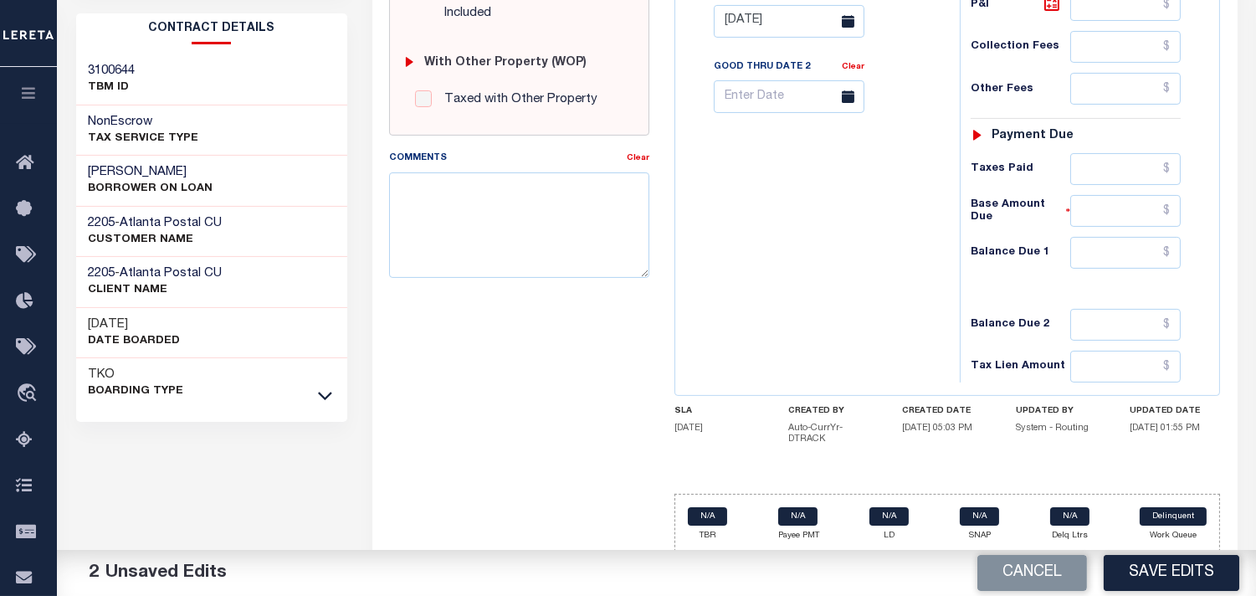
type input "$1,857.57"
click at [1141, 251] on input "text" at bounding box center [1125, 253] width 110 height 32
type input "$0.00"
click at [843, 252] on div "Tax Bill No Multiple Payment Option Payment Plan Clear" at bounding box center [813, 13] width 268 height 739
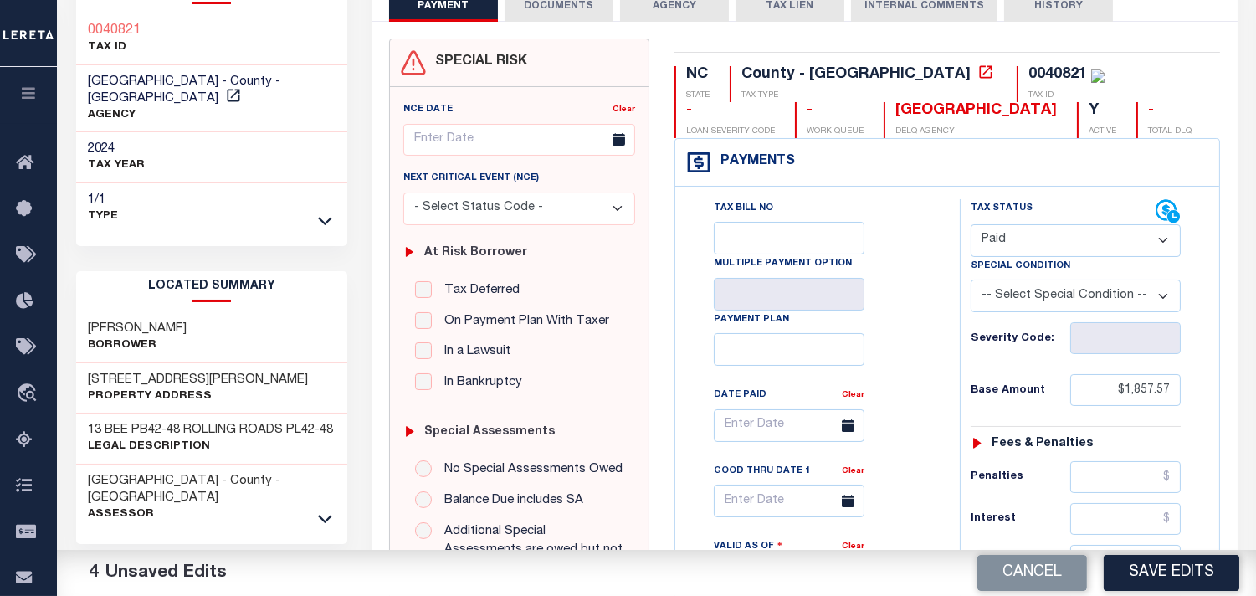
scroll to position [0, 0]
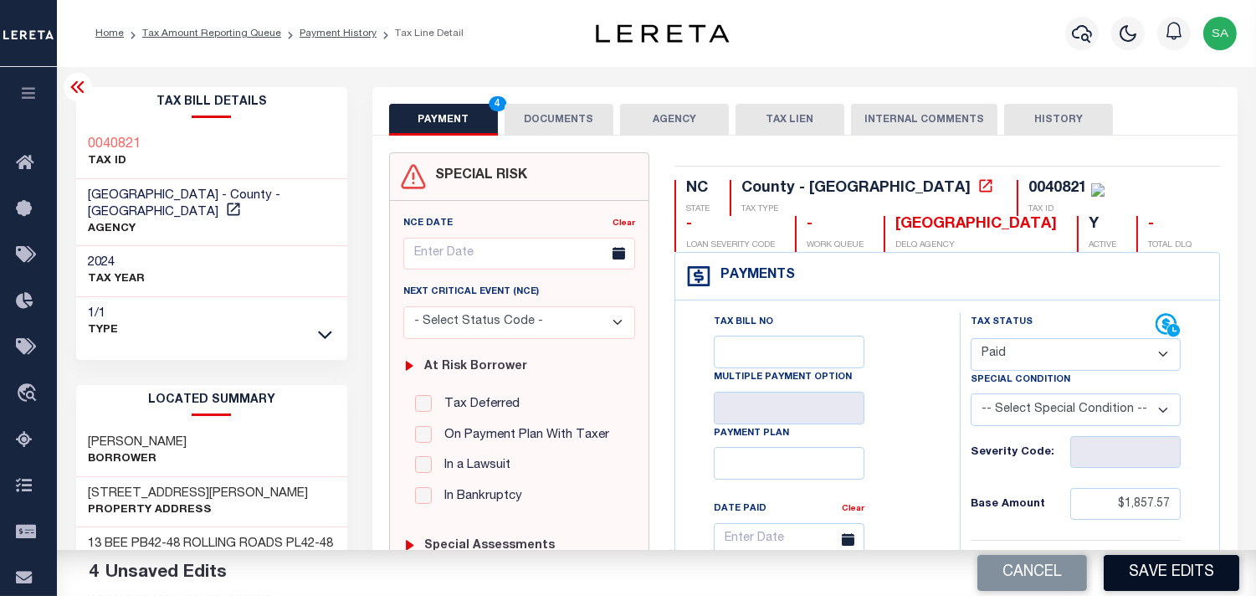
click at [1176, 570] on button "Save Edits" at bounding box center [1172, 573] width 136 height 36
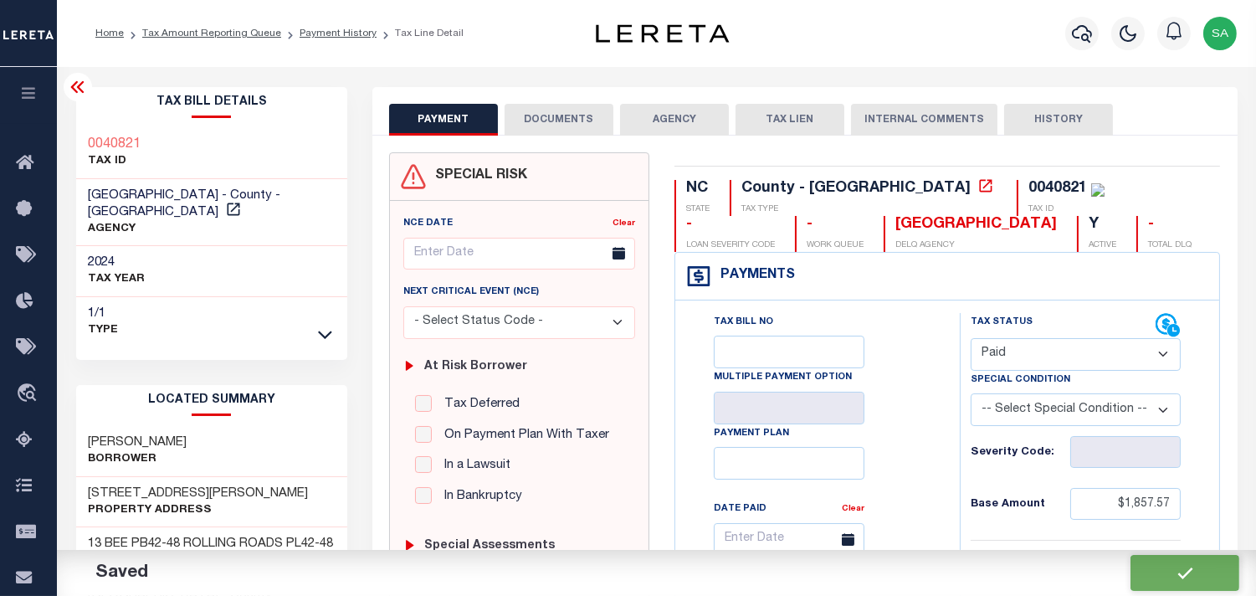
checkbox input "false"
type input "$1,857.57"
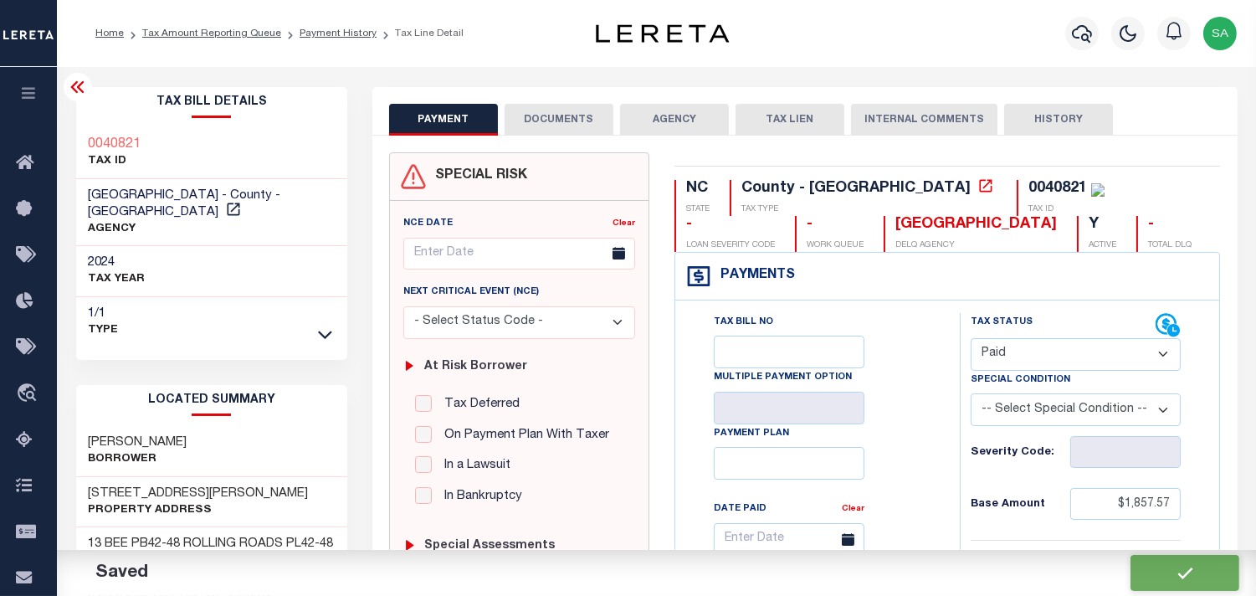
type input "$0"
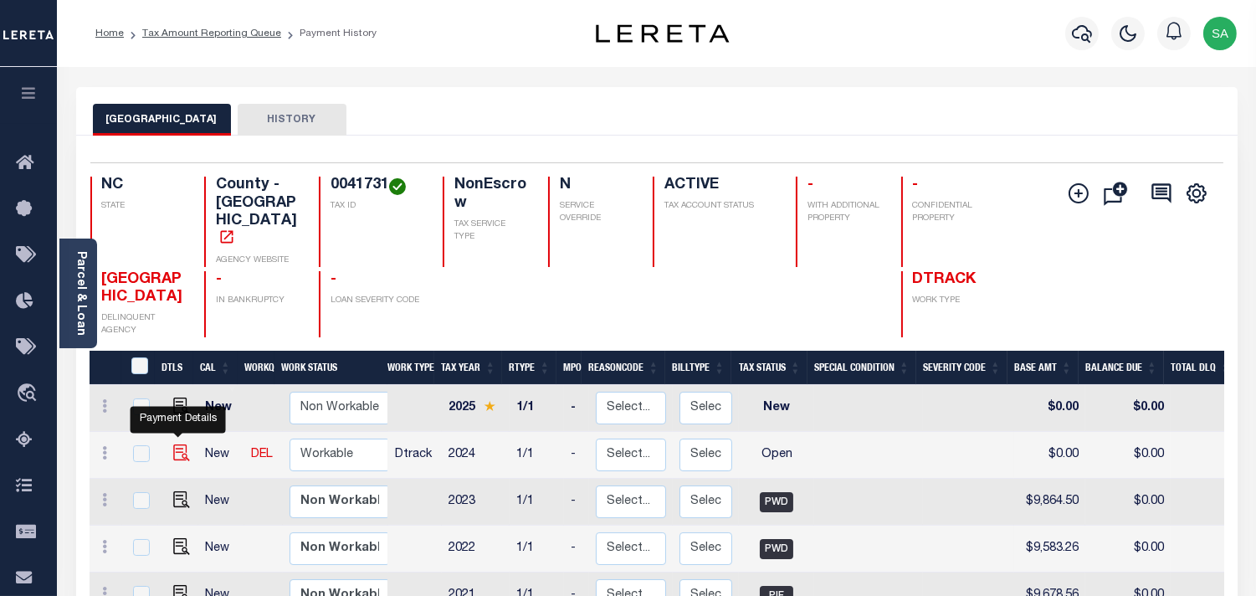
click at [179, 444] on img "" at bounding box center [181, 452] width 17 height 17
checkbox input "true"
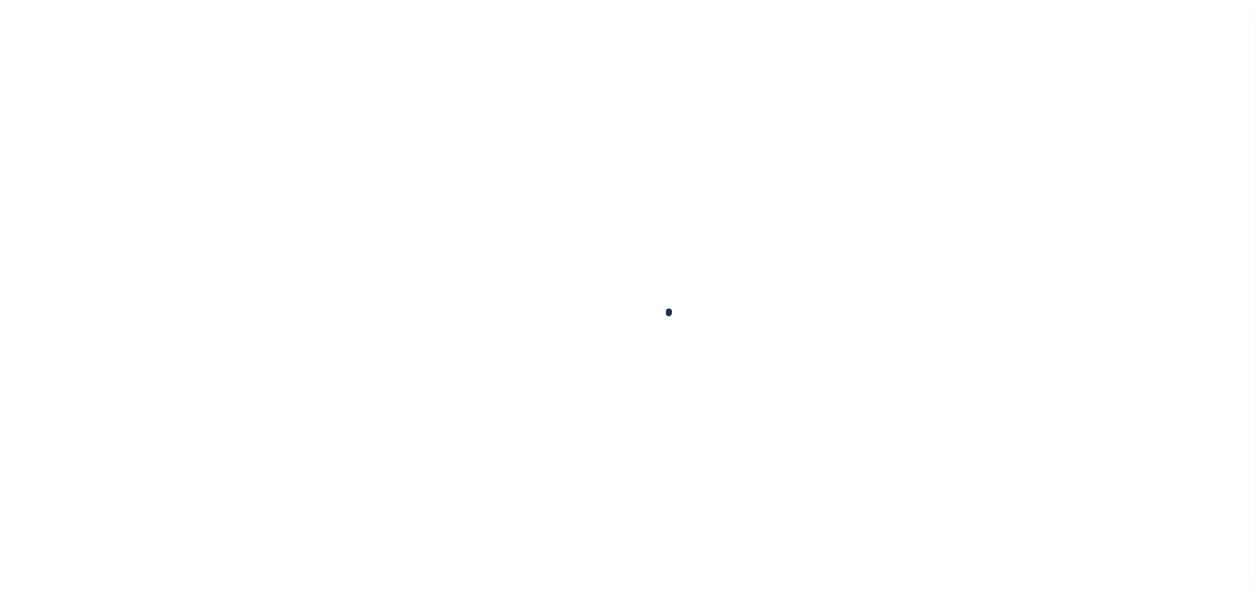
checkbox input "false"
type input "[DATE]"
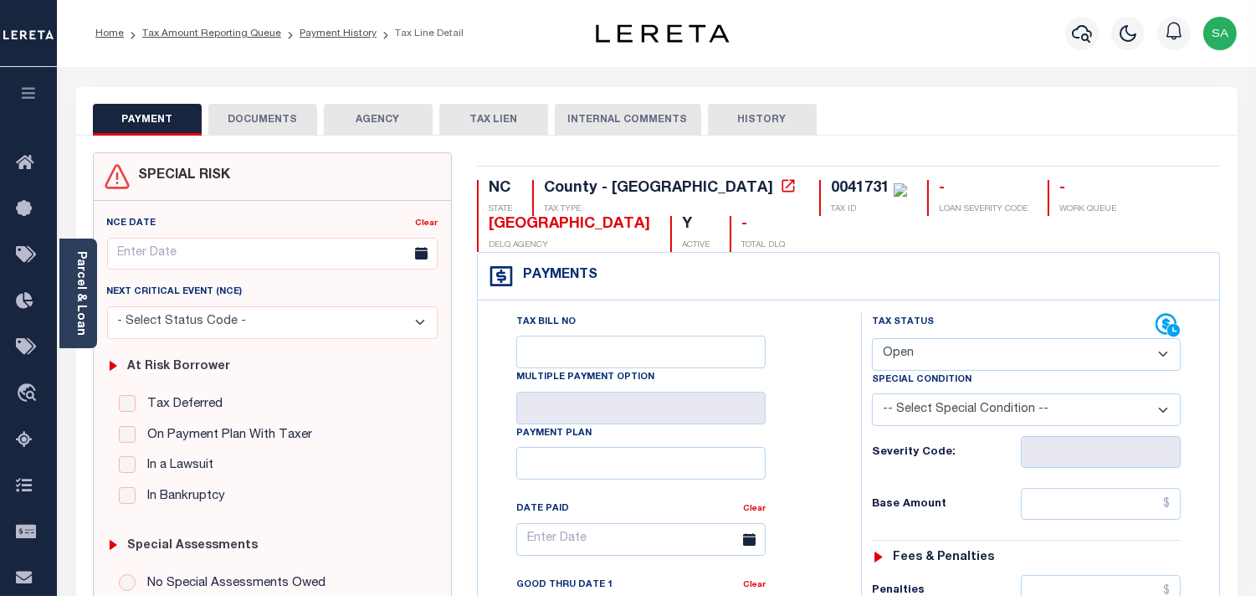
drag, startPoint x: 958, startPoint y: 356, endPoint x: 955, endPoint y: 366, distance: 10.3
click at [958, 356] on select "- Select Status Code - Open Due/Unpaid Paid Incomplete No Tax Due Internal Refu…" at bounding box center [1026, 354] width 309 height 33
select select "PYD"
click at [872, 339] on select "- Select Status Code - Open Due/Unpaid Paid Incomplete No Tax Due Internal Refu…" at bounding box center [1026, 354] width 309 height 33
type input "[DATE]"
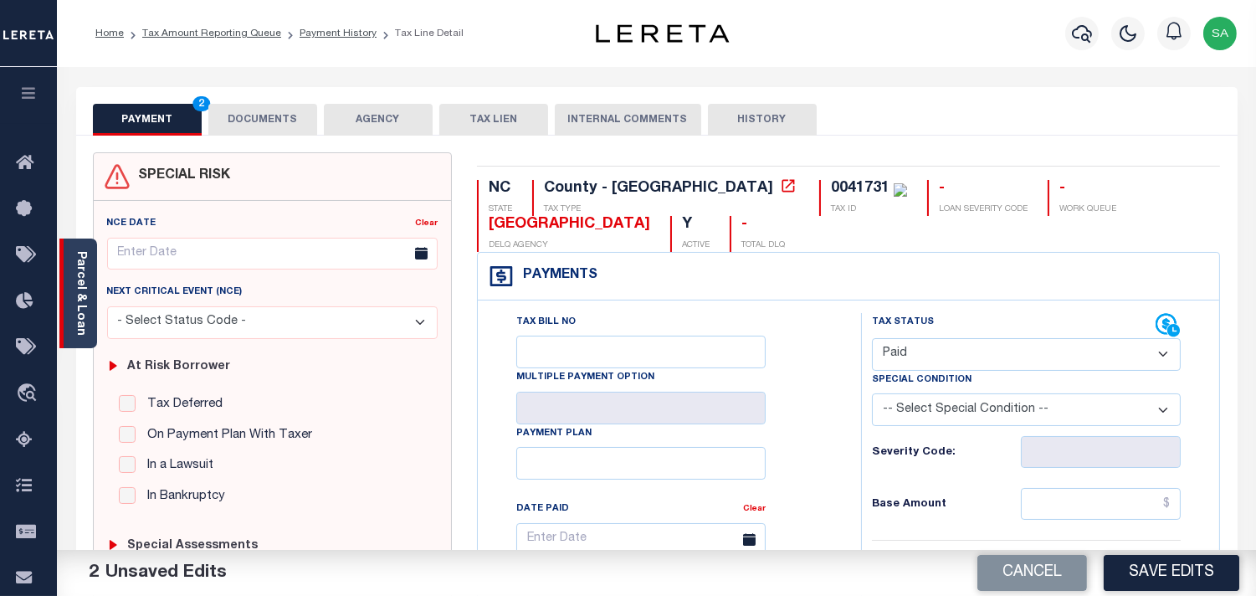
click at [77, 306] on link "Parcel & Loan" at bounding box center [80, 293] width 12 height 85
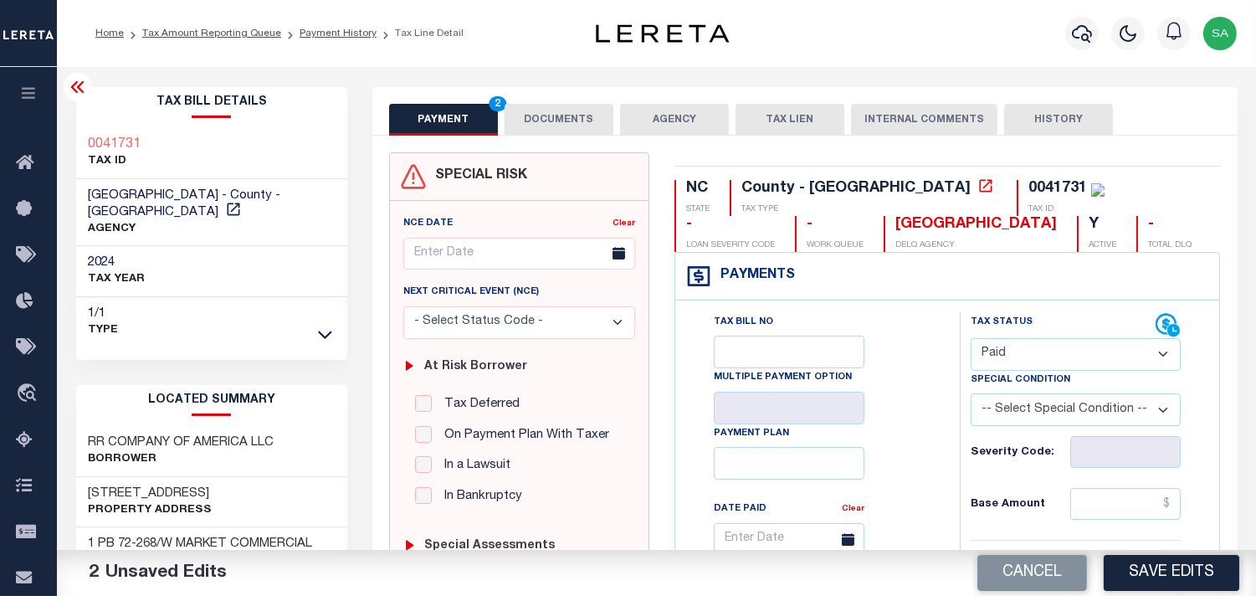
click at [546, 125] on button "DOCUMENTS" at bounding box center [559, 120] width 109 height 32
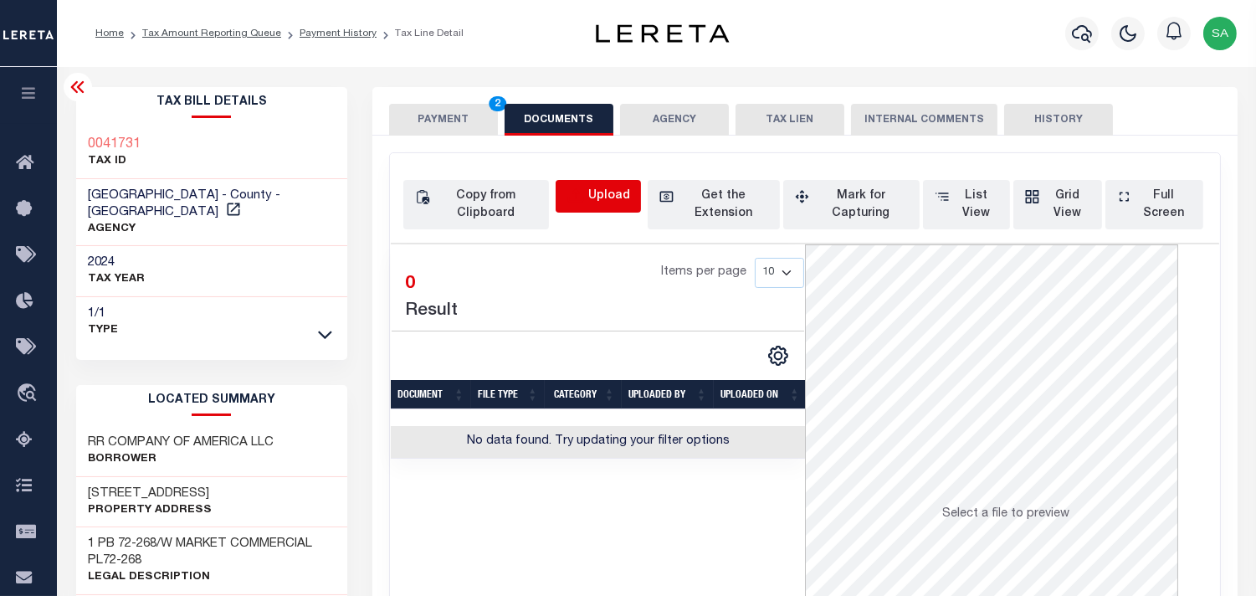
click at [578, 195] on icon "button" at bounding box center [575, 196] width 18 height 18
select select "POP"
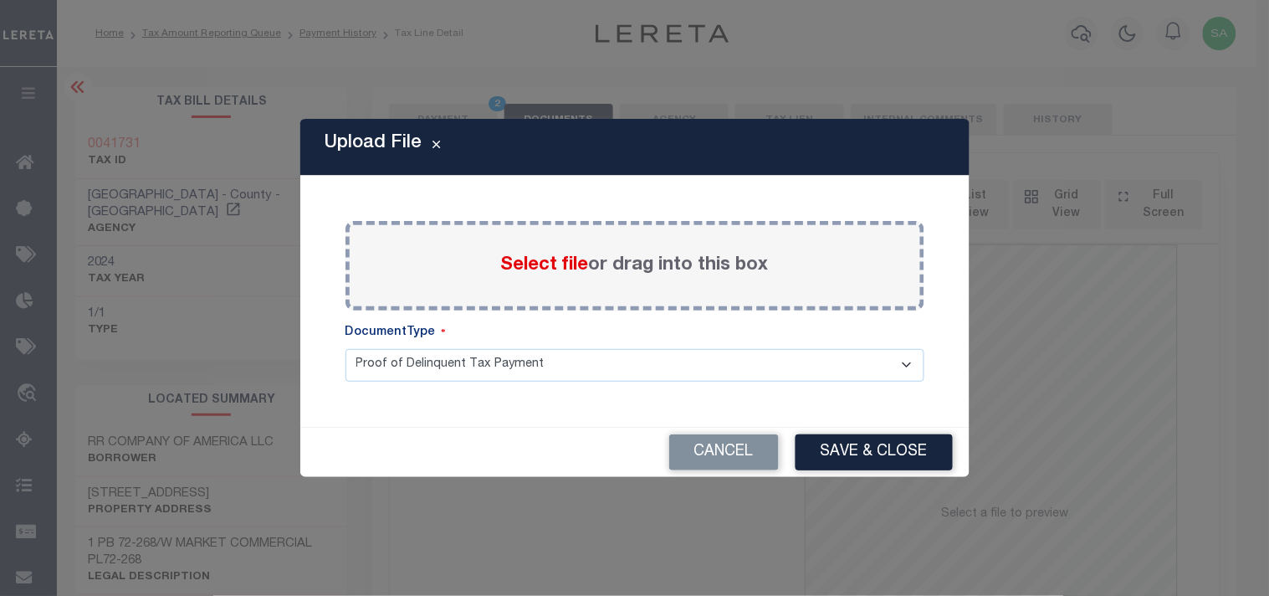
click at [565, 260] on span "Select file" at bounding box center [545, 265] width 88 height 18
click at [0, 0] on input "Select file or drag into this box" at bounding box center [0, 0] width 0 height 0
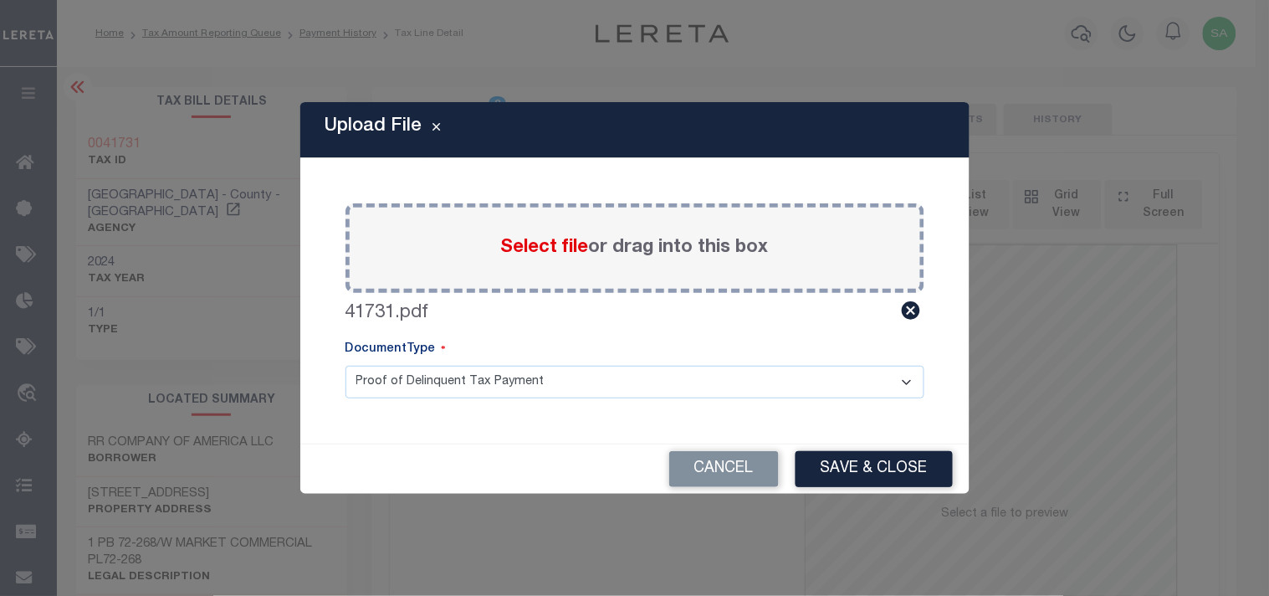
click at [876, 467] on button "Save & Close" at bounding box center [874, 469] width 157 height 36
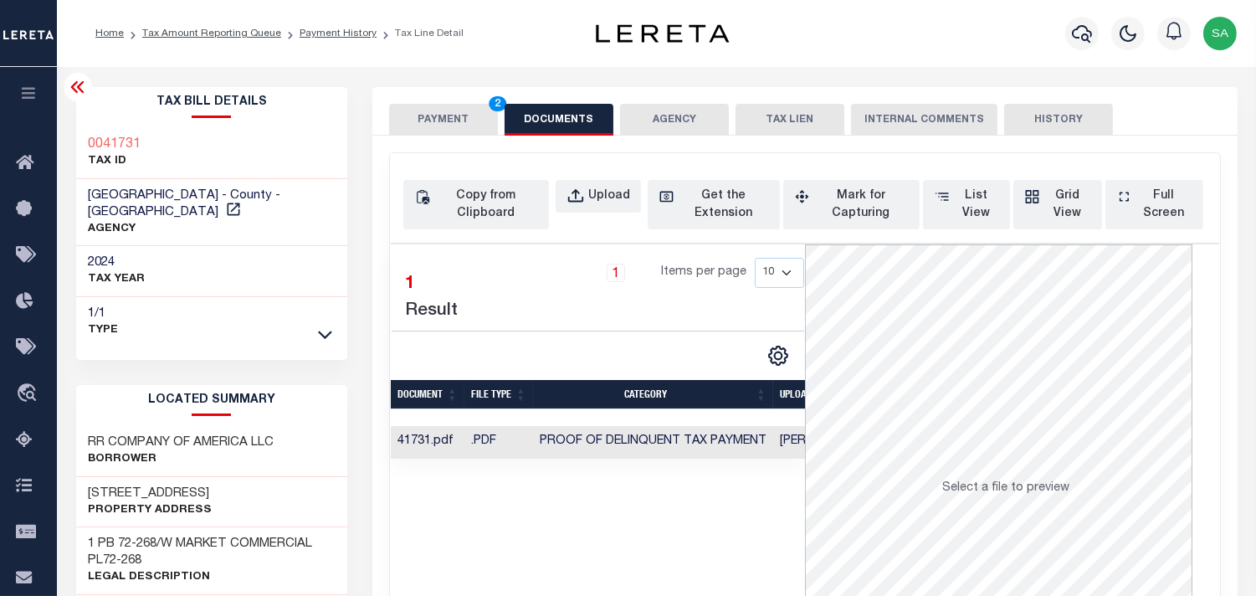
click at [417, 106] on button "PAYMENT 2" at bounding box center [443, 120] width 109 height 32
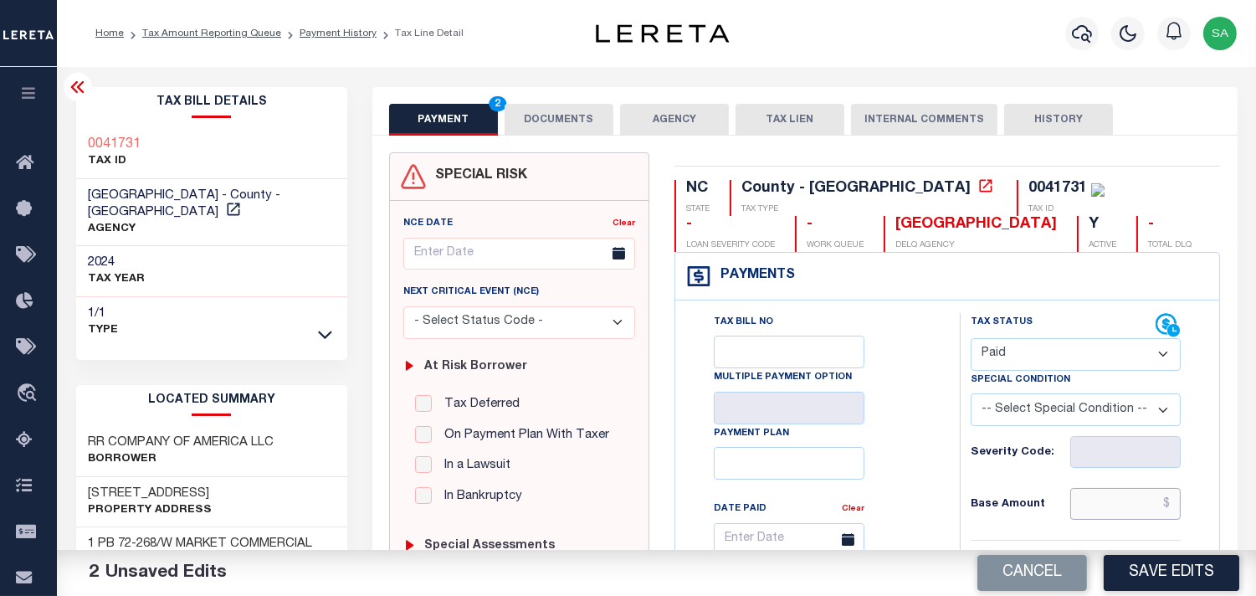
click at [1097, 496] on input "text" at bounding box center [1125, 504] width 110 height 32
paste input "36,712.30"
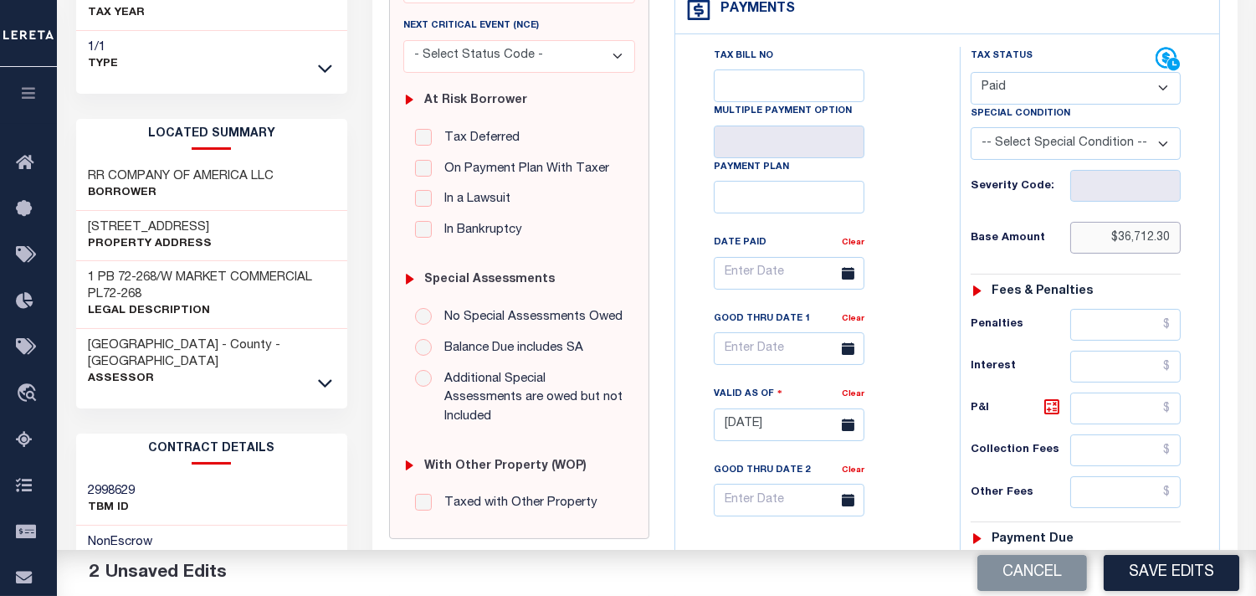
scroll to position [557, 0]
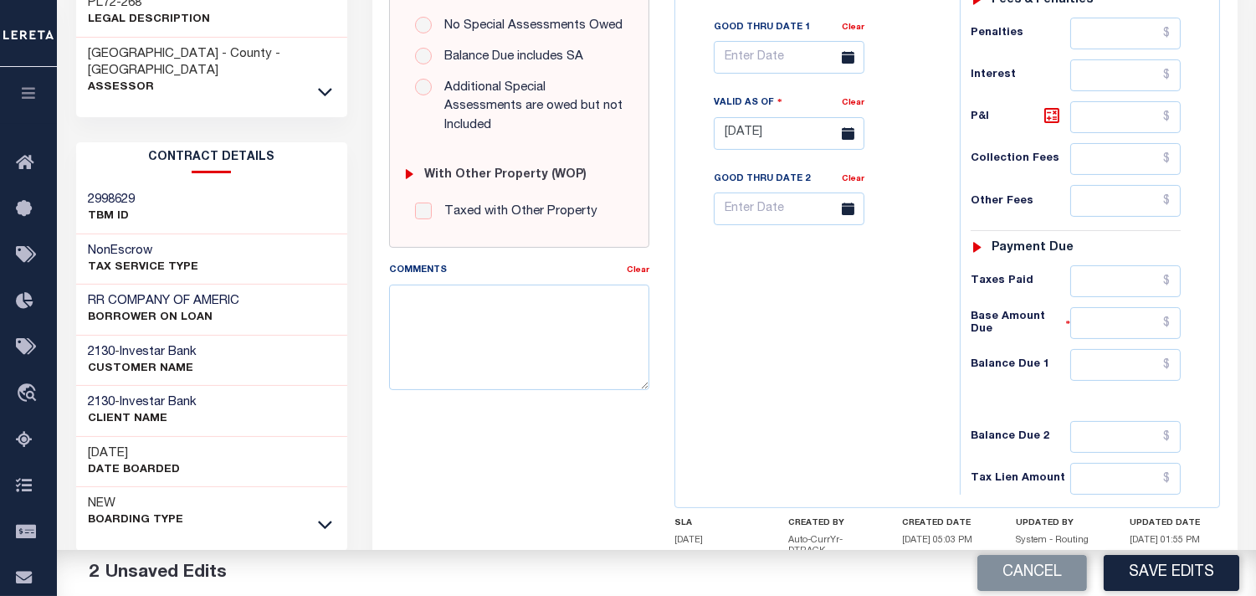
type input "$36,712.30"
click at [1149, 365] on input "text" at bounding box center [1125, 365] width 110 height 32
type input "$0.00"
click at [784, 356] on div "Tax Bill No Multiple Payment Option Payment Plan Clear" at bounding box center [813, 125] width 268 height 739
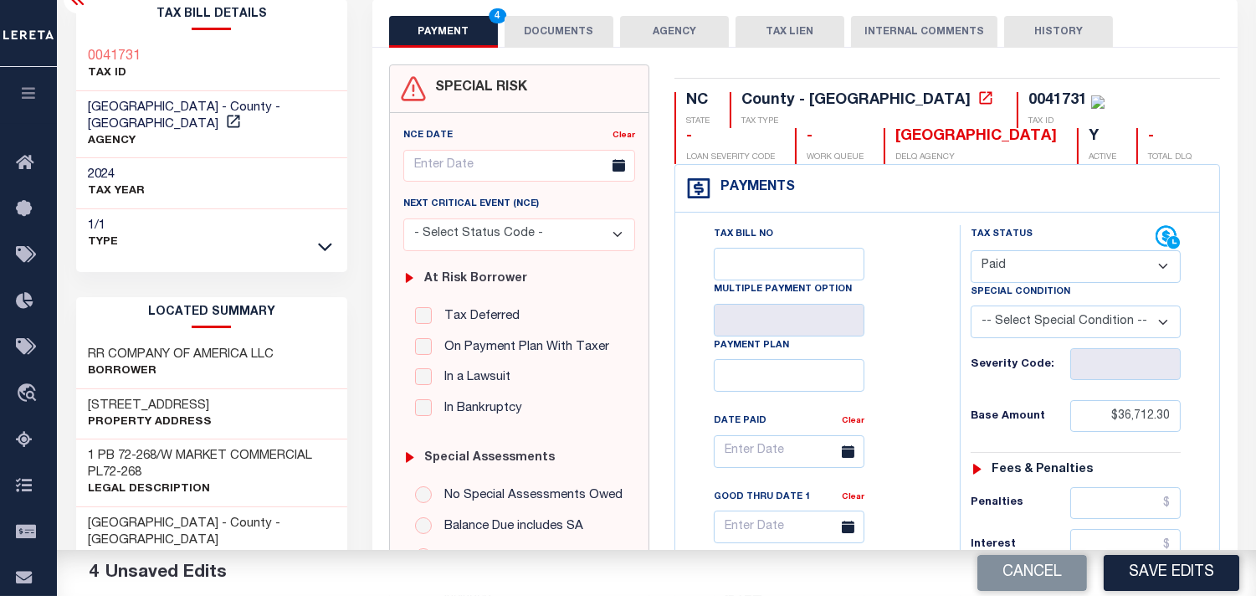
scroll to position [0, 0]
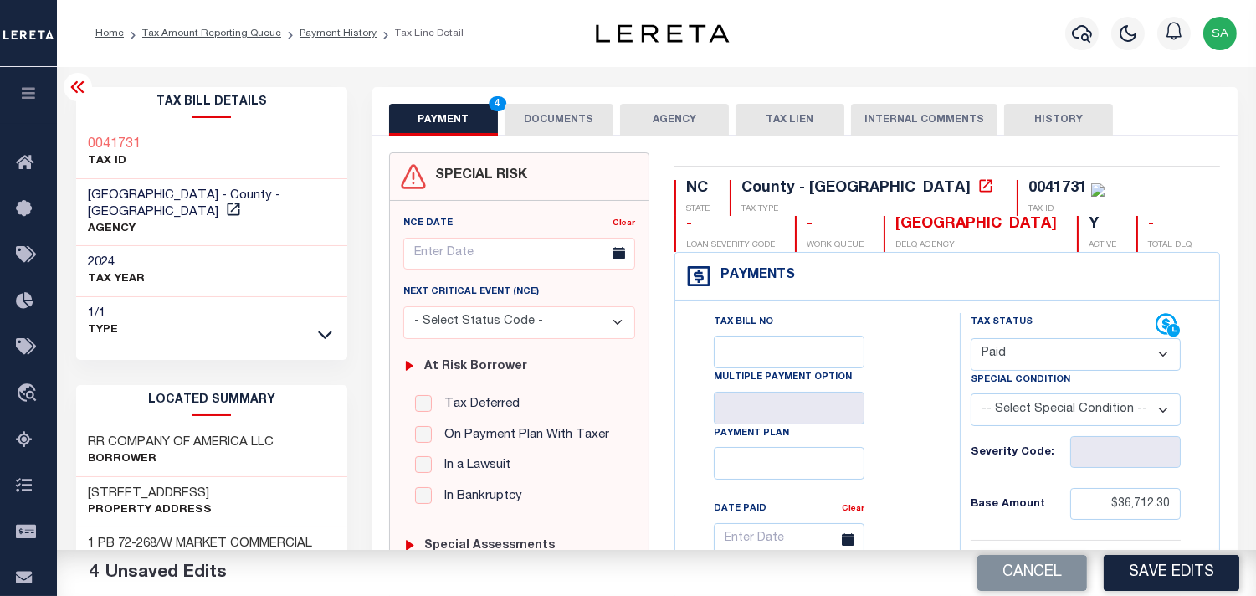
click at [561, 120] on button "DOCUMENTS" at bounding box center [559, 120] width 109 height 32
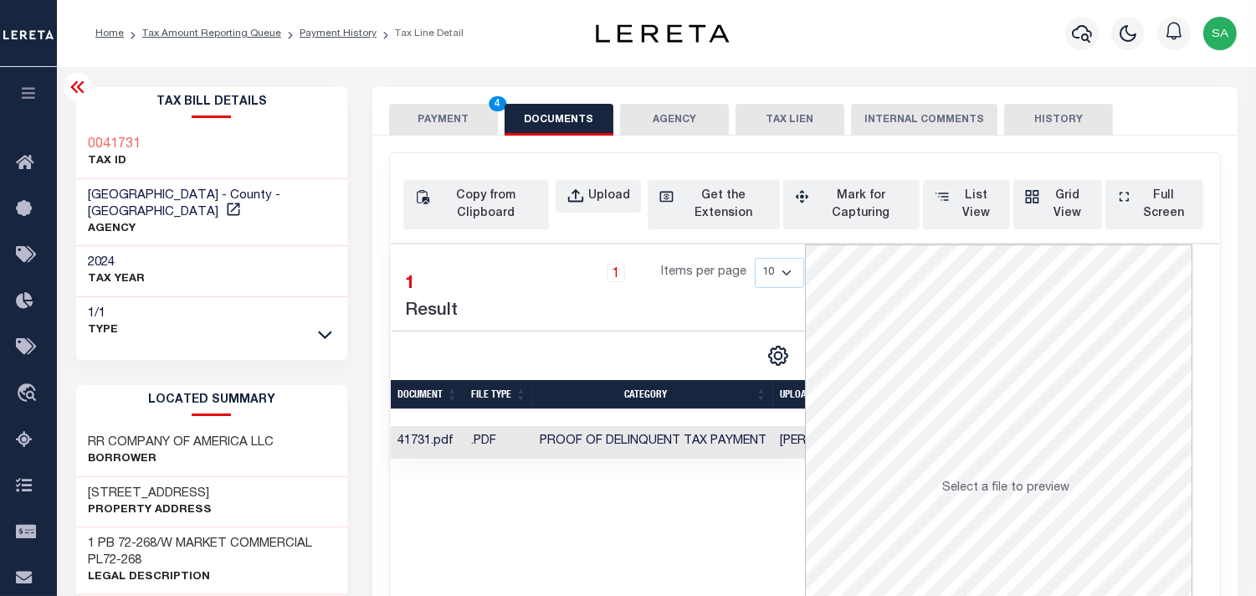
click at [449, 111] on button "PAYMENT 4" at bounding box center [443, 120] width 109 height 32
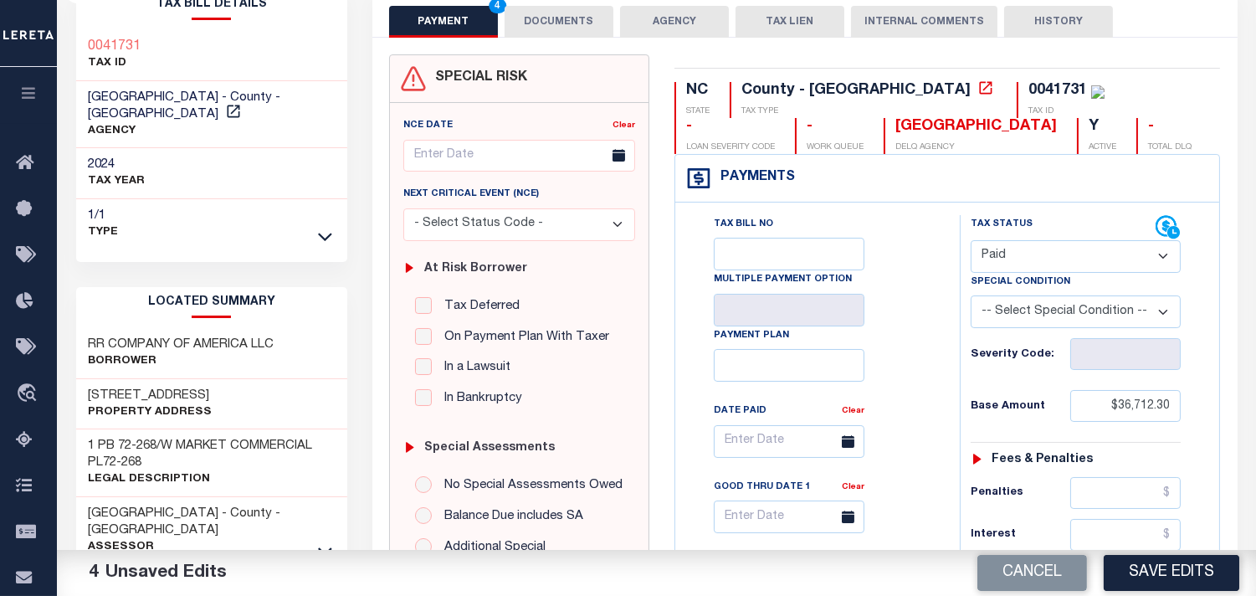
scroll to position [371, 0]
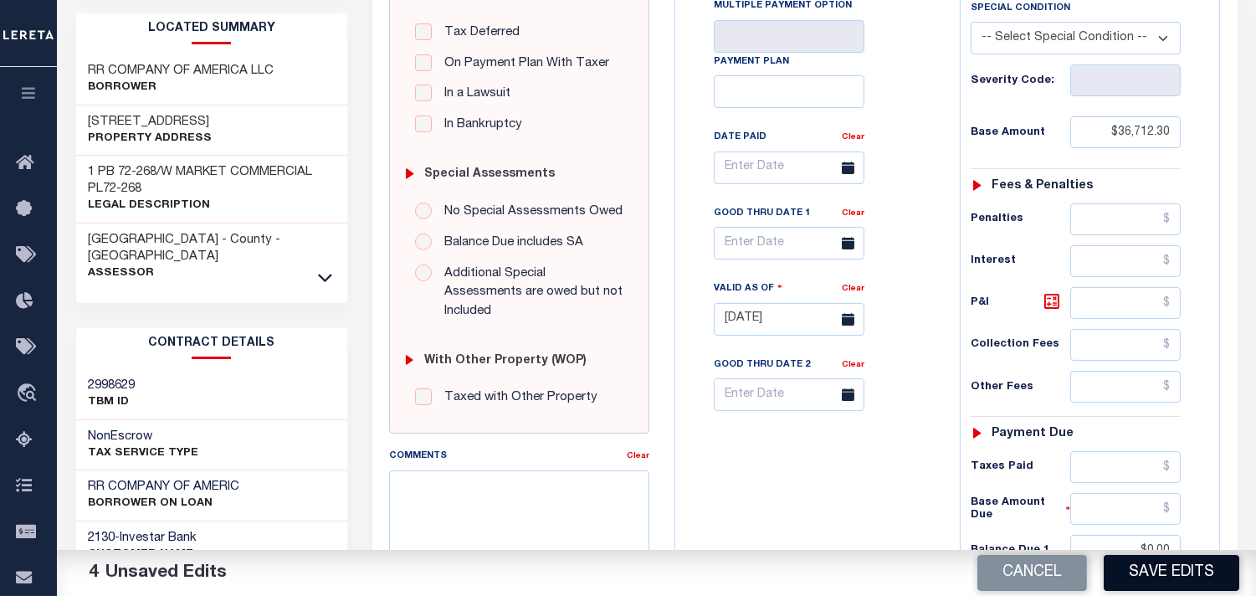
click at [1143, 573] on button "Save Edits" at bounding box center [1172, 573] width 136 height 36
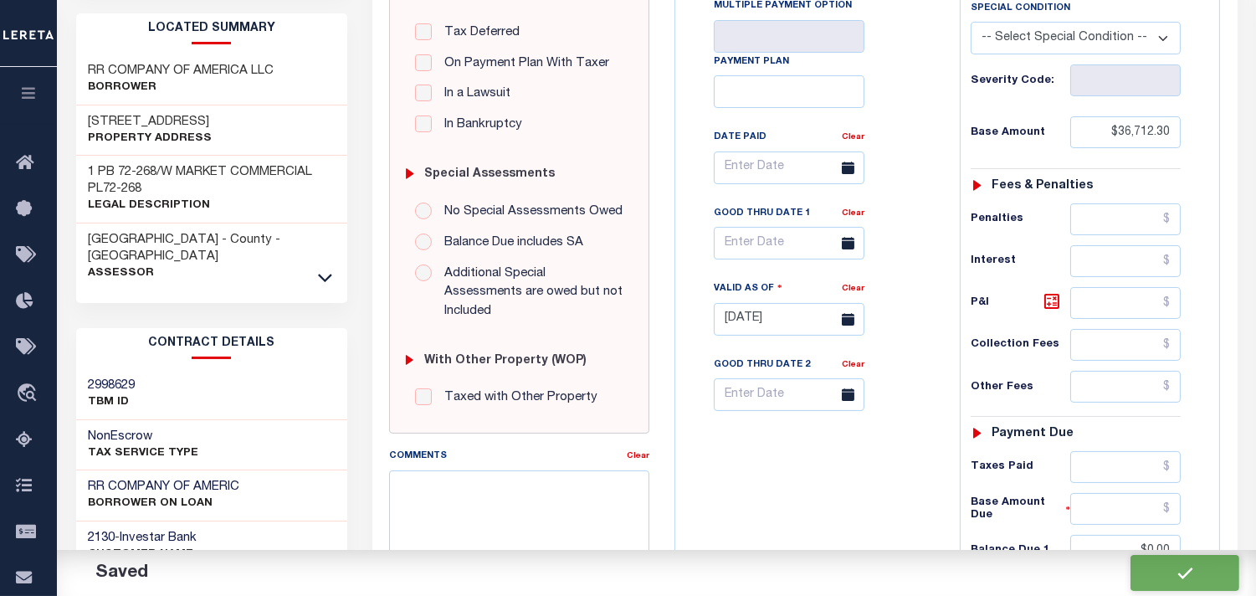
scroll to position [449, 0]
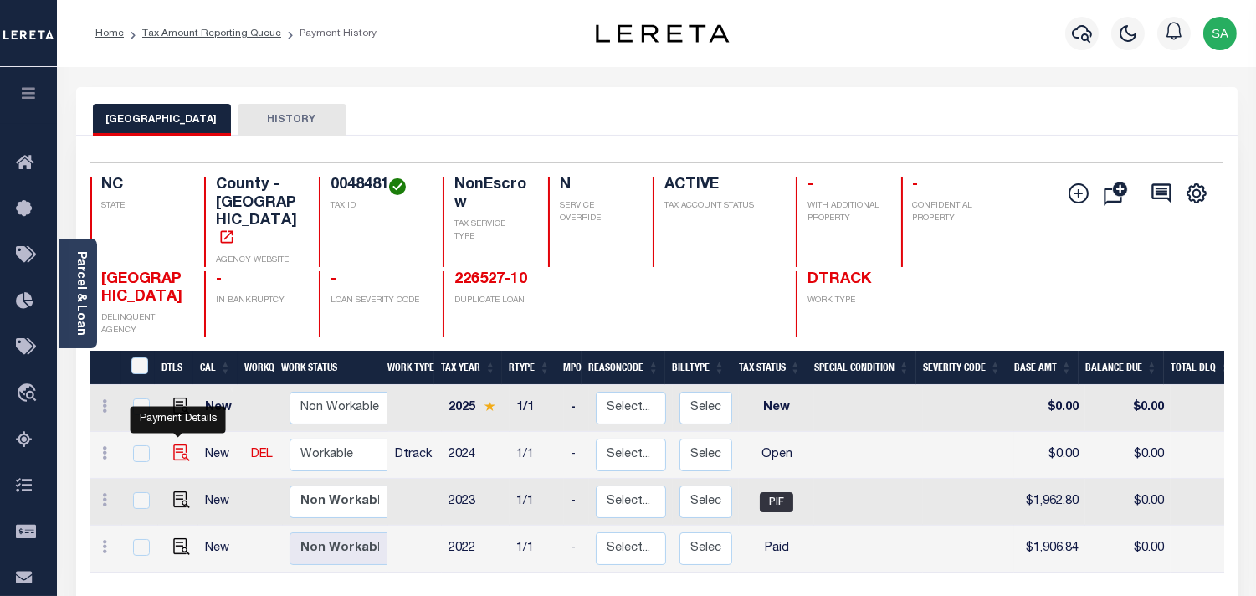
click at [176, 444] on img "" at bounding box center [181, 452] width 17 height 17
checkbox input "true"
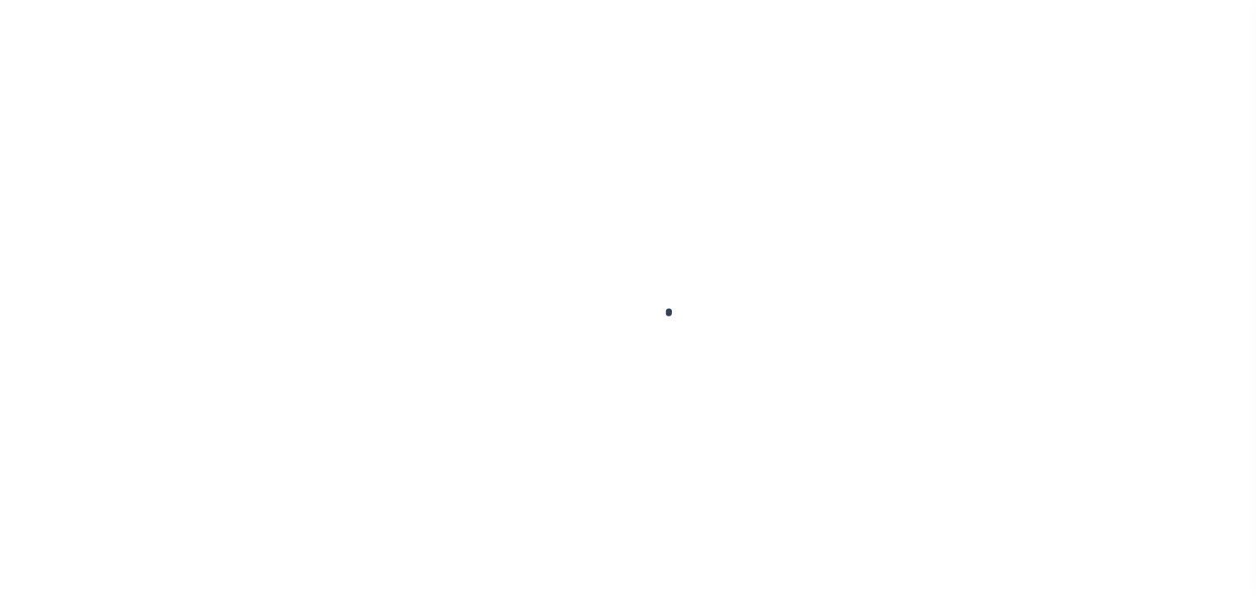
checkbox input "false"
type input "[DATE]"
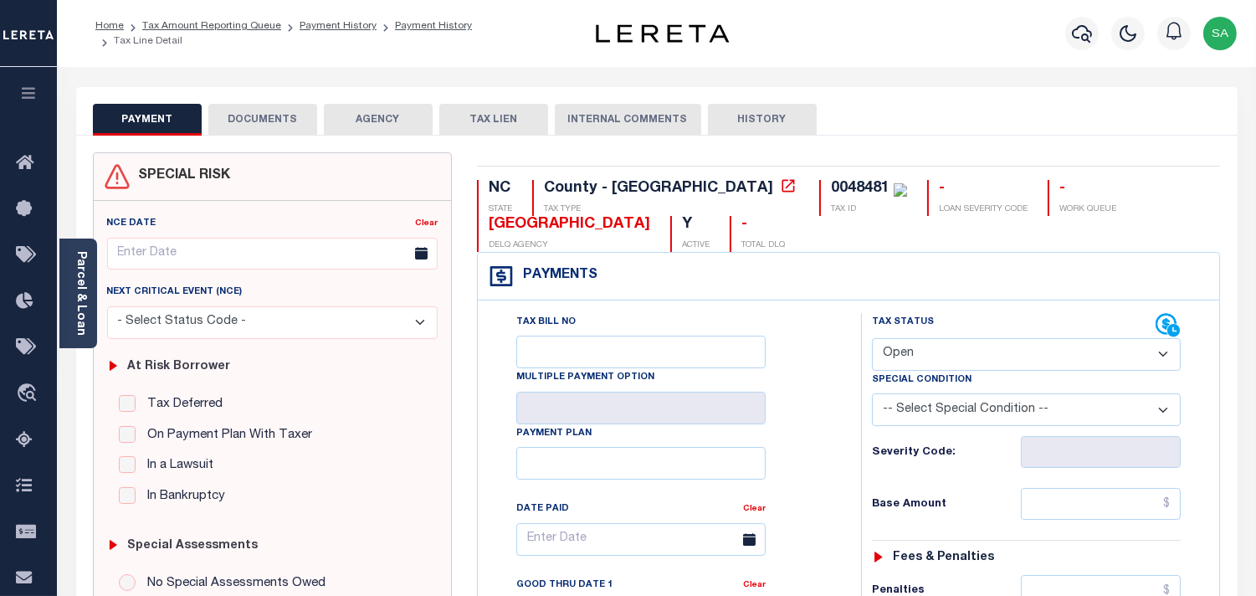
drag, startPoint x: 77, startPoint y: 299, endPoint x: 111, endPoint y: 299, distance: 34.3
click at [77, 299] on link "Parcel & Loan" at bounding box center [80, 293] width 12 height 85
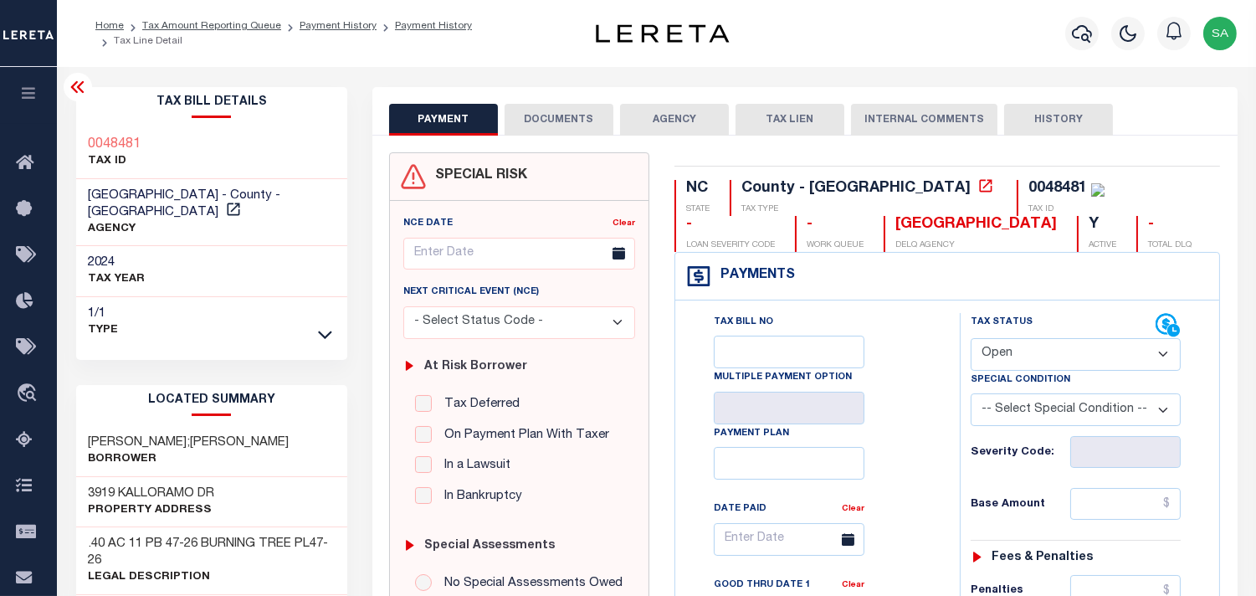
click at [1031, 355] on select "- Select Status Code - Open Due/Unpaid Paid Incomplete No Tax Due Internal Refu…" at bounding box center [1076, 354] width 210 height 33
select select "PYD"
click at [971, 339] on select "- Select Status Code - Open Due/Unpaid Paid Incomplete No Tax Due Internal Refu…" at bounding box center [1076, 354] width 210 height 33
type input "[DATE]"
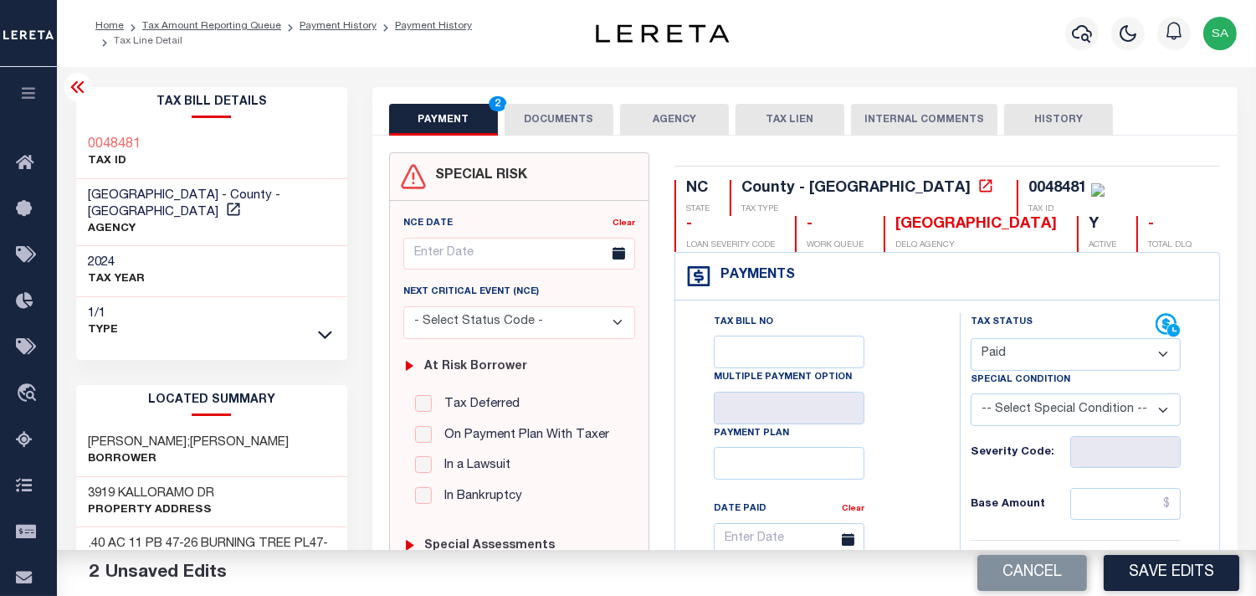
click at [577, 110] on button "DOCUMENTS" at bounding box center [559, 120] width 109 height 32
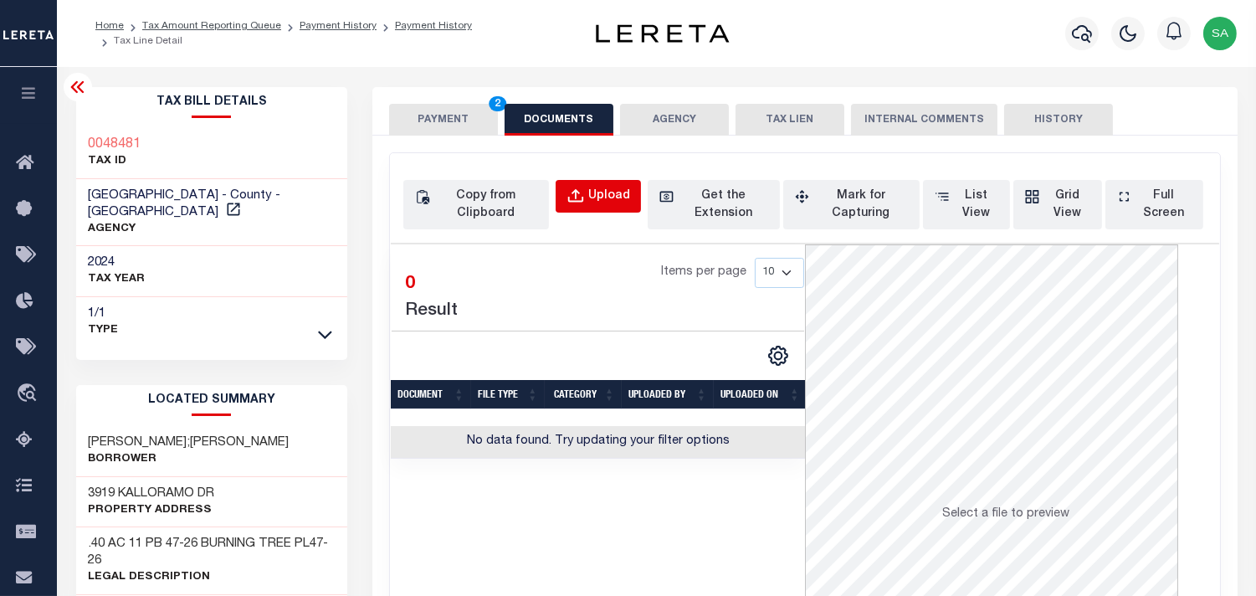
click at [633, 187] on button "Upload" at bounding box center [598, 196] width 85 height 33
select select "POP"
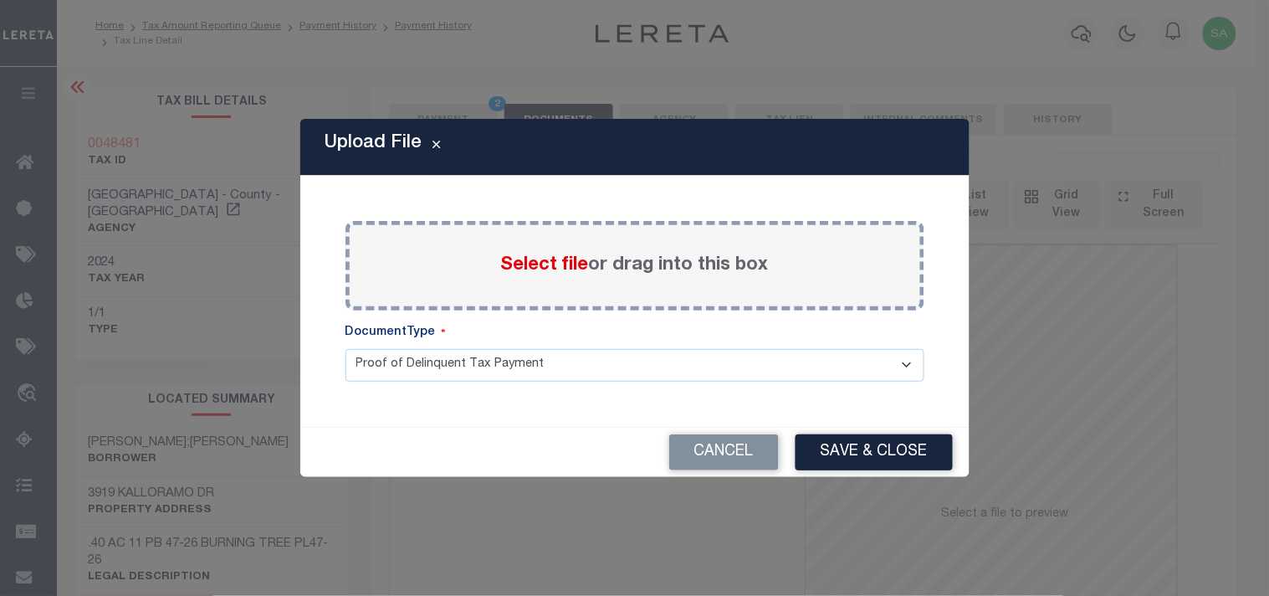
click at [571, 263] on span "Select file" at bounding box center [545, 265] width 88 height 18
click at [0, 0] on input "Select file or drag into this box" at bounding box center [0, 0] width 0 height 0
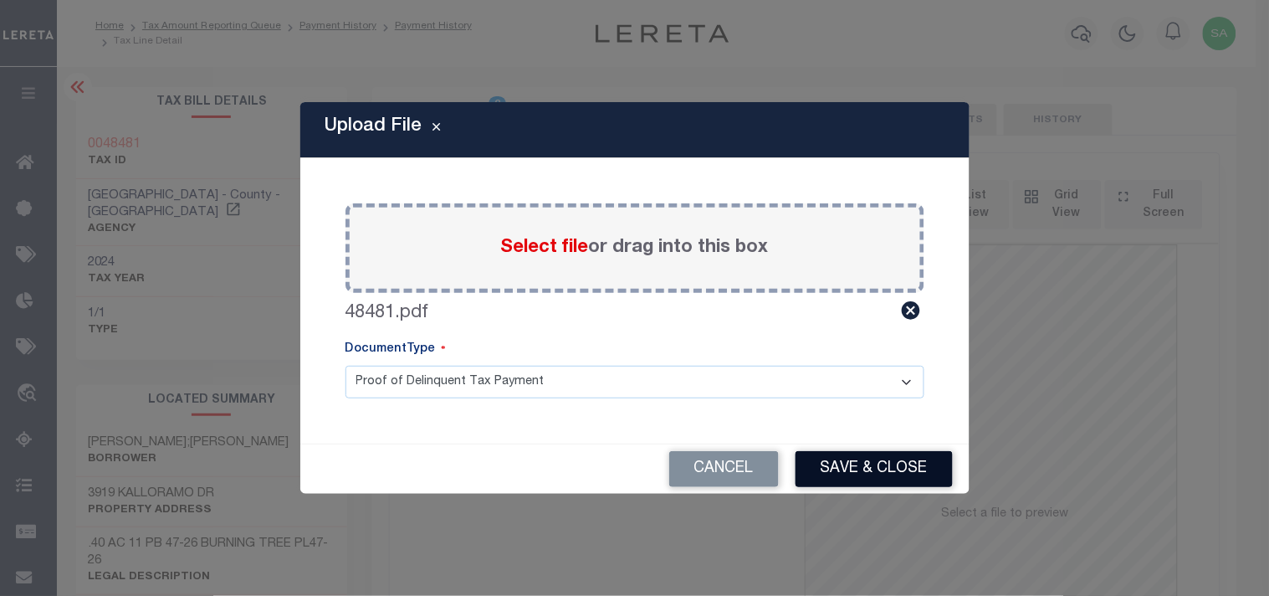
click at [863, 479] on button "Save & Close" at bounding box center [874, 469] width 157 height 36
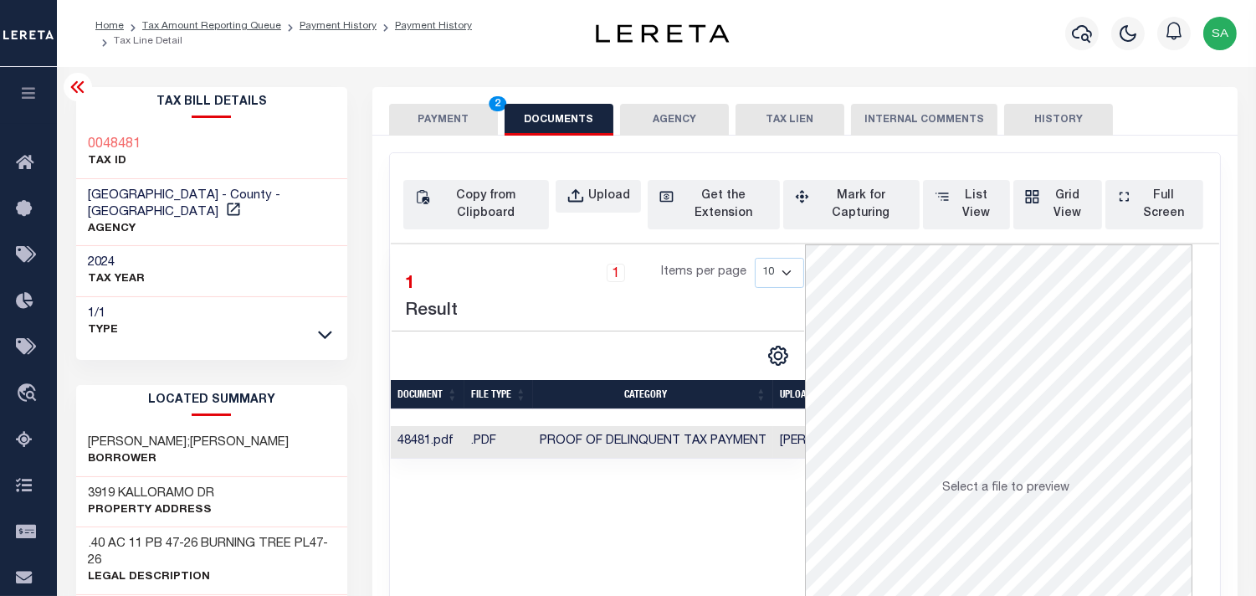
click at [438, 105] on button "PAYMENT 2" at bounding box center [443, 120] width 109 height 32
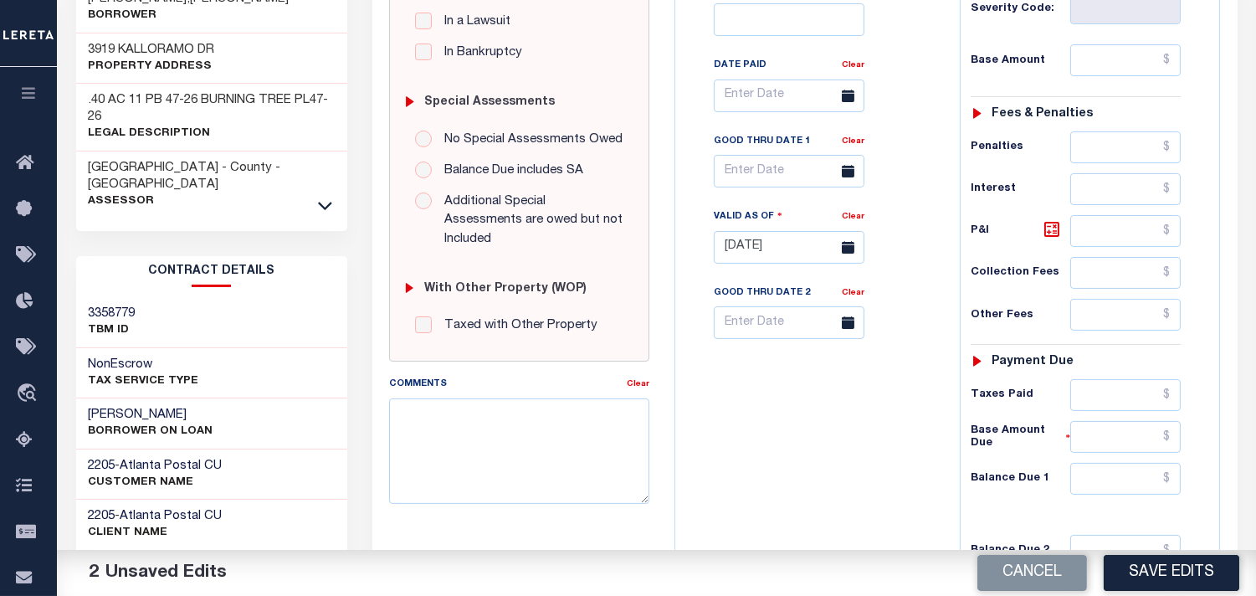
scroll to position [464, 0]
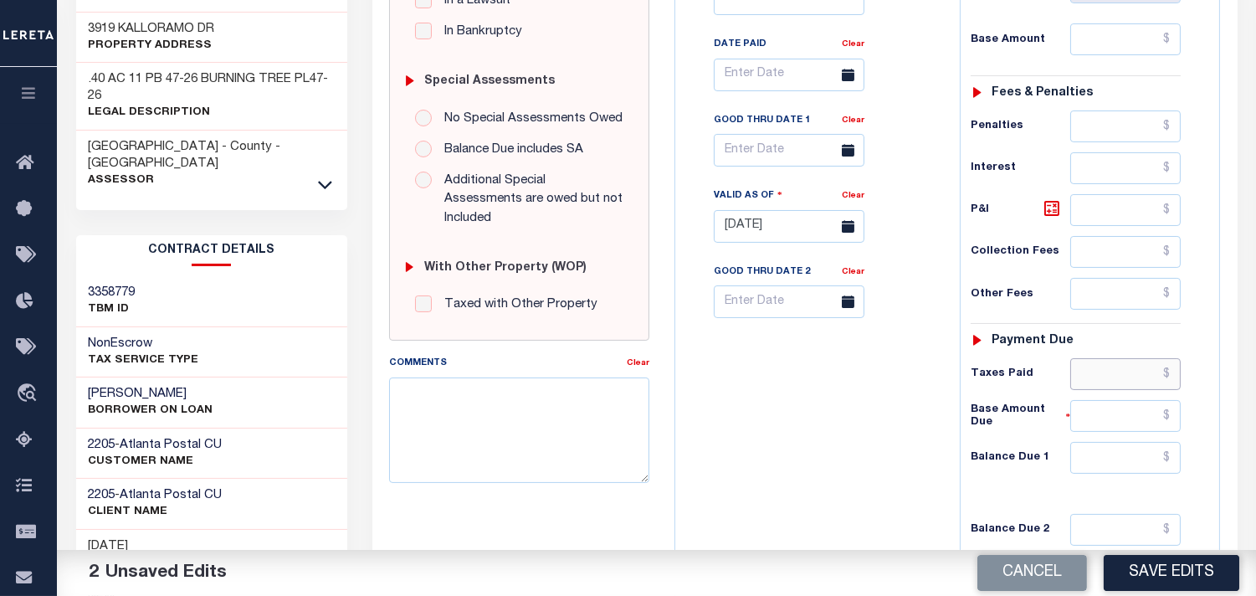
click at [1118, 378] on input "text" at bounding box center [1125, 374] width 110 height 32
paste input "2,091.50"
type input "$2,091.50"
drag, startPoint x: 1140, startPoint y: 466, endPoint x: 1141, endPoint y: 447, distance: 19.3
click at [1144, 466] on input "text" at bounding box center [1125, 458] width 110 height 32
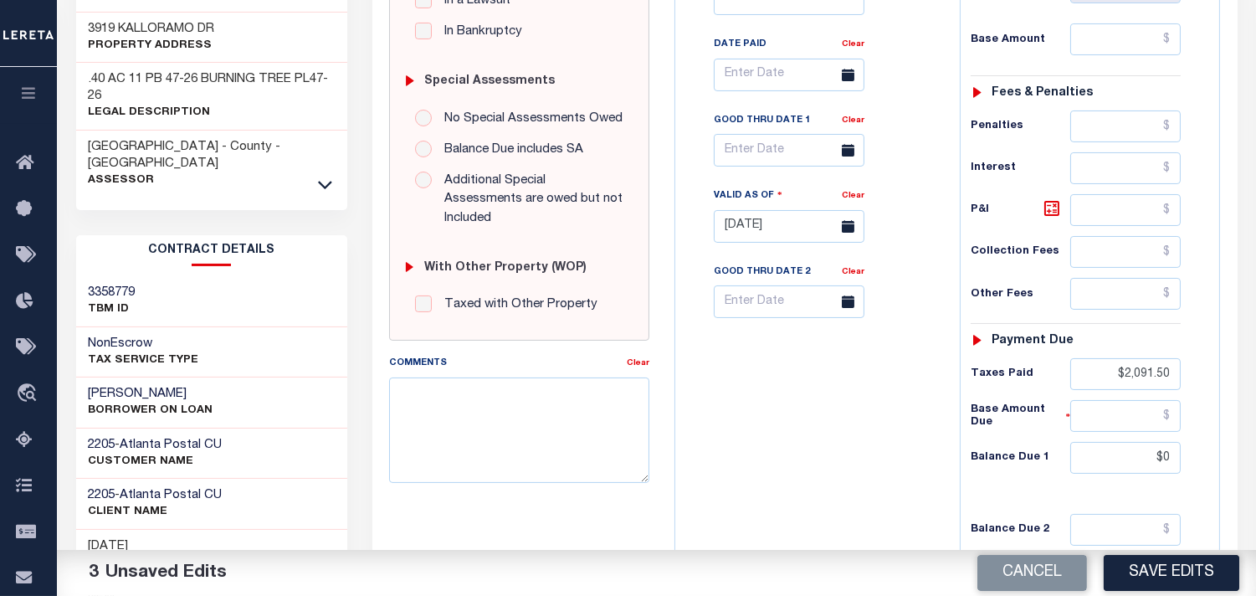
type input "$0.00"
click at [929, 453] on div "Tax Bill No Multiple Payment Option Payment Plan Clear" at bounding box center [813, 218] width 268 height 739
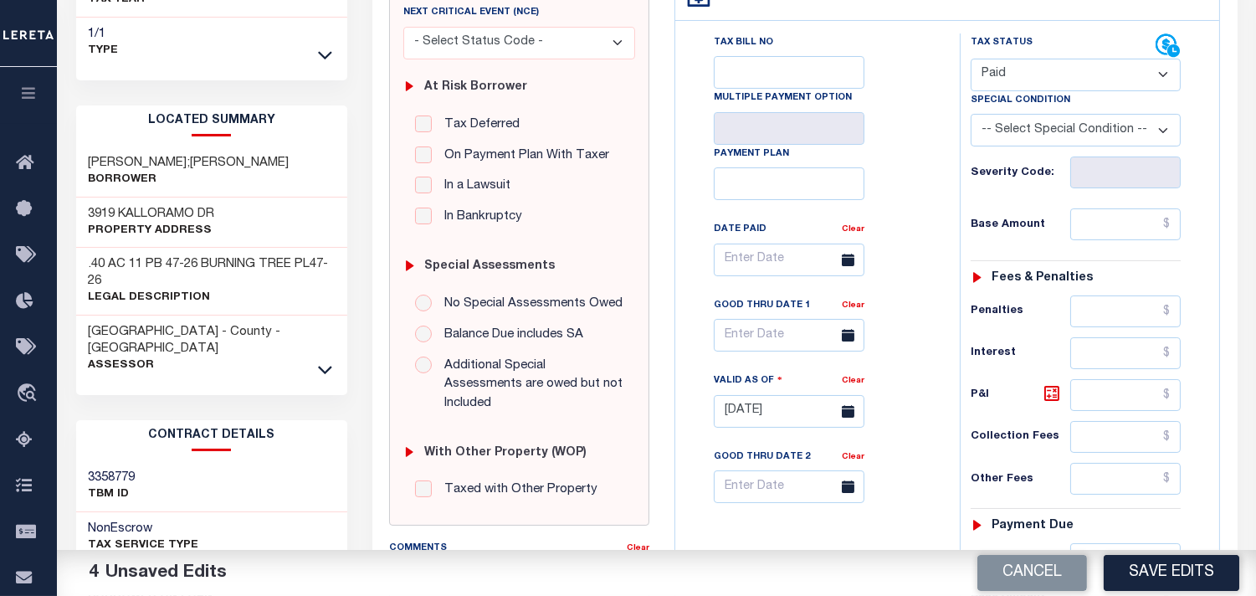
scroll to position [279, 0]
click at [1125, 236] on input "text" at bounding box center [1125, 225] width 110 height 32
paste input "2,022.8"
type input "$2,022.80"
click at [1058, 396] on icon at bounding box center [1051, 394] width 15 height 15
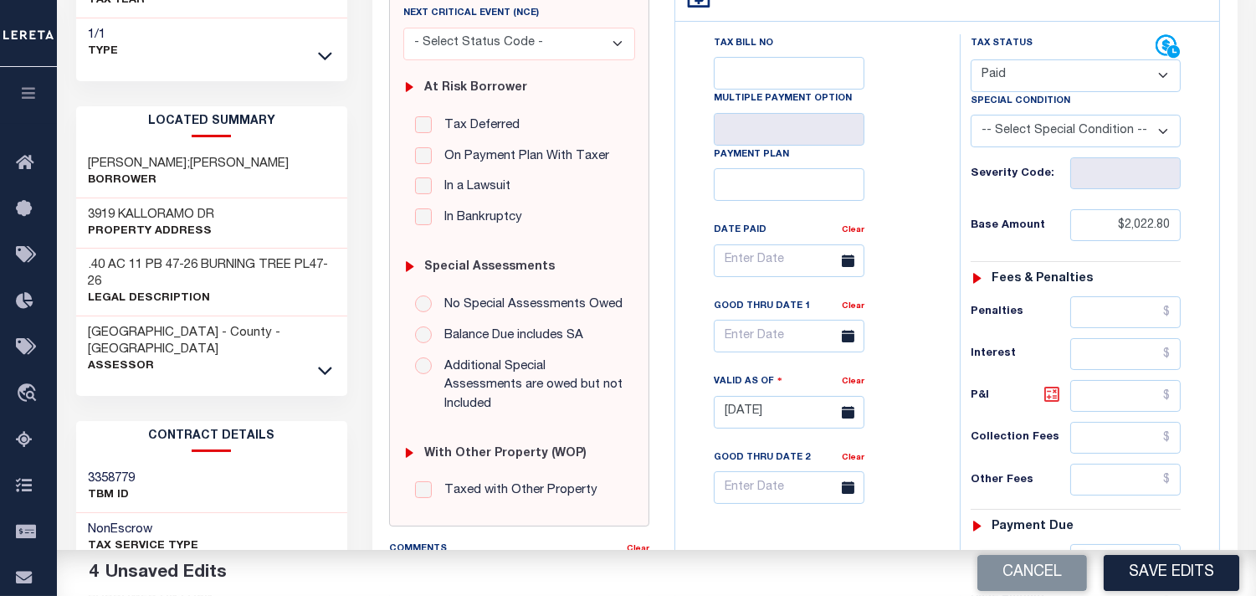
type input "$2,022.80"
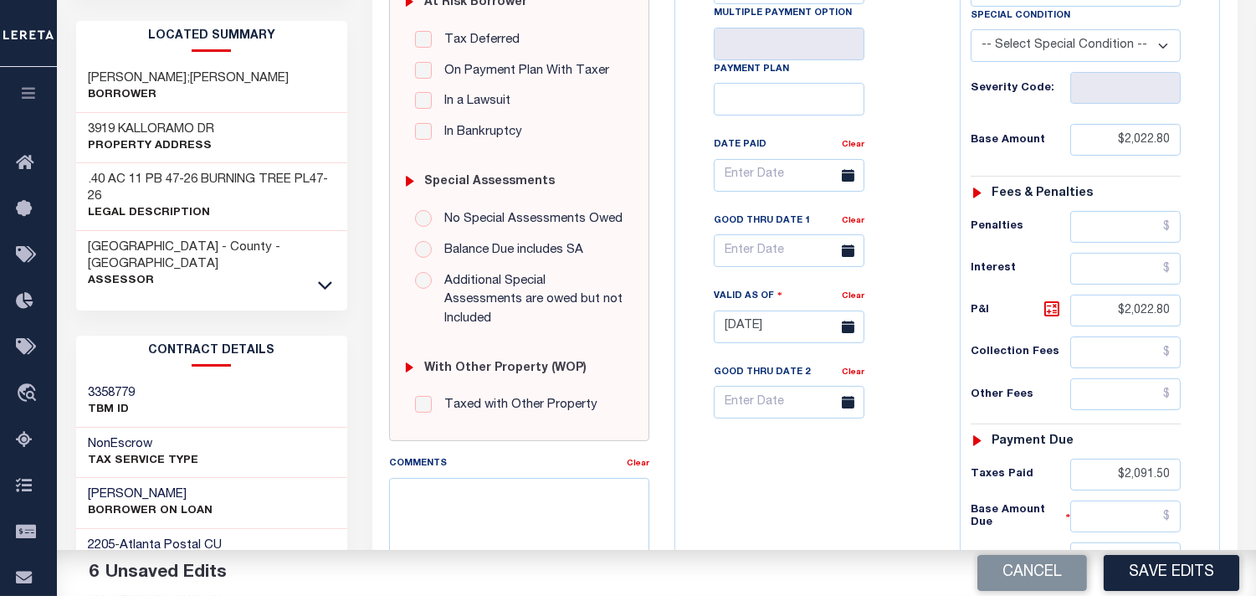
scroll to position [557, 0]
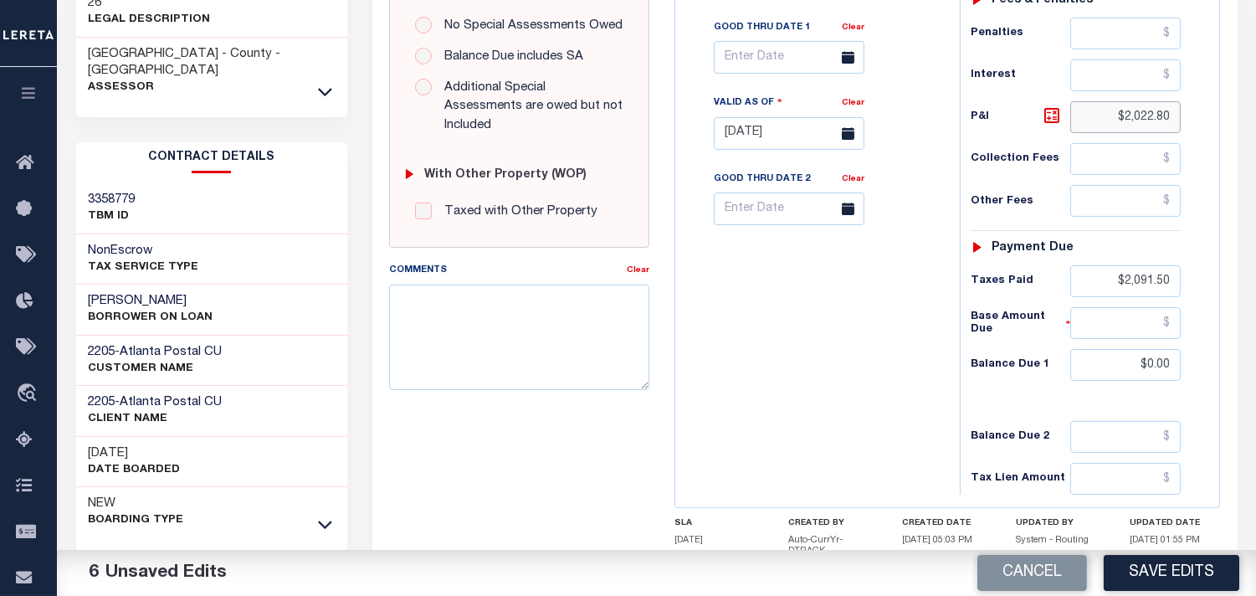
drag, startPoint x: 1109, startPoint y: 111, endPoint x: 1214, endPoint y: 127, distance: 105.8
click at [1214, 127] on div "Tax Status Status" at bounding box center [1081, 125] width 268 height 739
click at [1132, 288] on input "$2,091.50" at bounding box center [1125, 281] width 110 height 32
click at [1195, 371] on div "Tax Status Status - Select Status Code -" at bounding box center [1081, 125] width 243 height 739
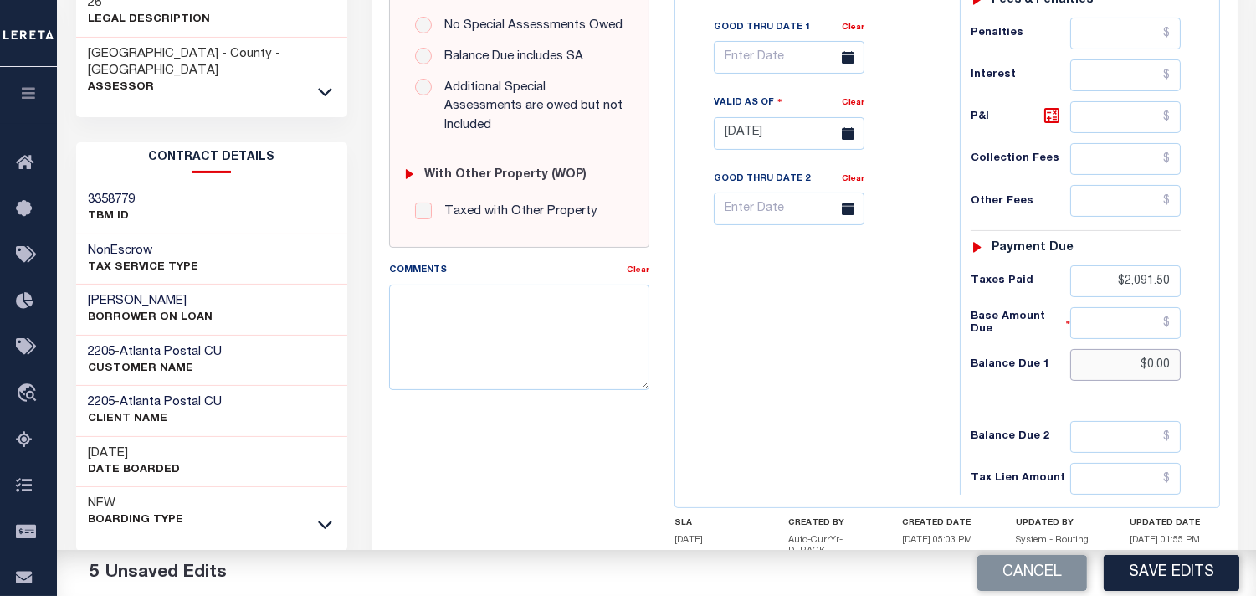
paste input "2,091.5"
type input "$2,091.50"
click at [1057, 114] on icon at bounding box center [1052, 115] width 20 height 20
type input "$68.70"
drag, startPoint x: 1107, startPoint y: 368, endPoint x: 1248, endPoint y: 366, distance: 141.4
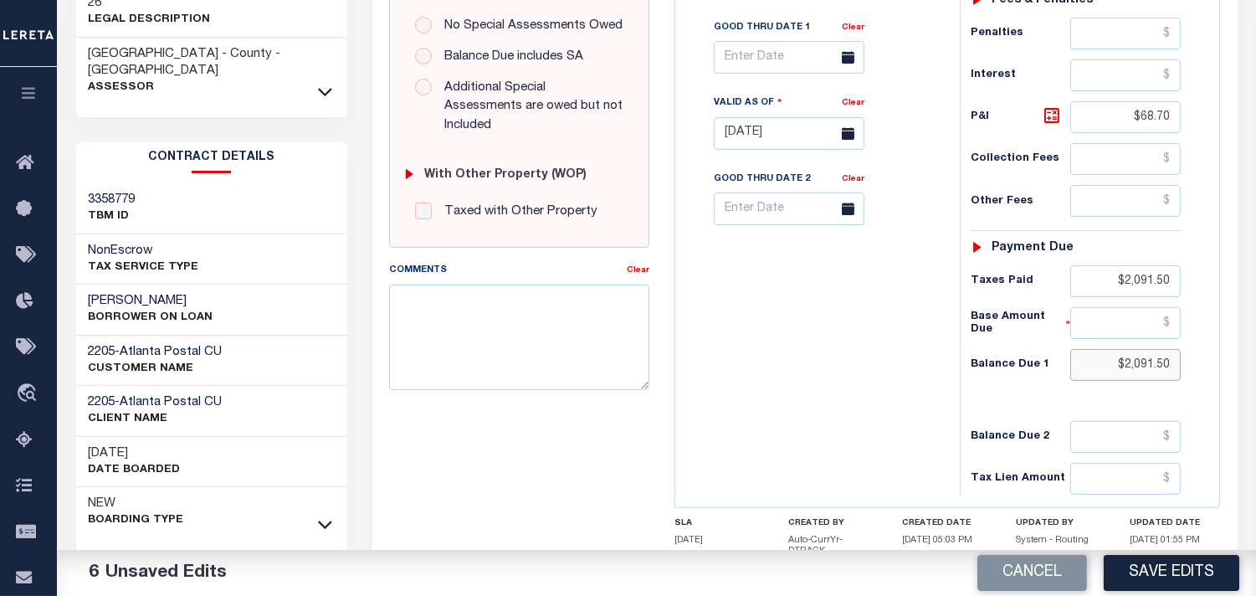
click at [1248, 366] on div "PAYMENT 6 DOCUMENTS AGENCY DELINQUENT PAYEE" at bounding box center [805, 122] width 890 height 1185
type input "$0.00"
drag, startPoint x: 1188, startPoint y: 122, endPoint x: 1202, endPoint y: 122, distance: 14.2
click at [1202, 122] on div "Tax Status Status" at bounding box center [1081, 125] width 268 height 739
click at [826, 402] on div "Tax Bill No Multiple Payment Option Payment Plan Clear" at bounding box center [813, 125] width 268 height 739
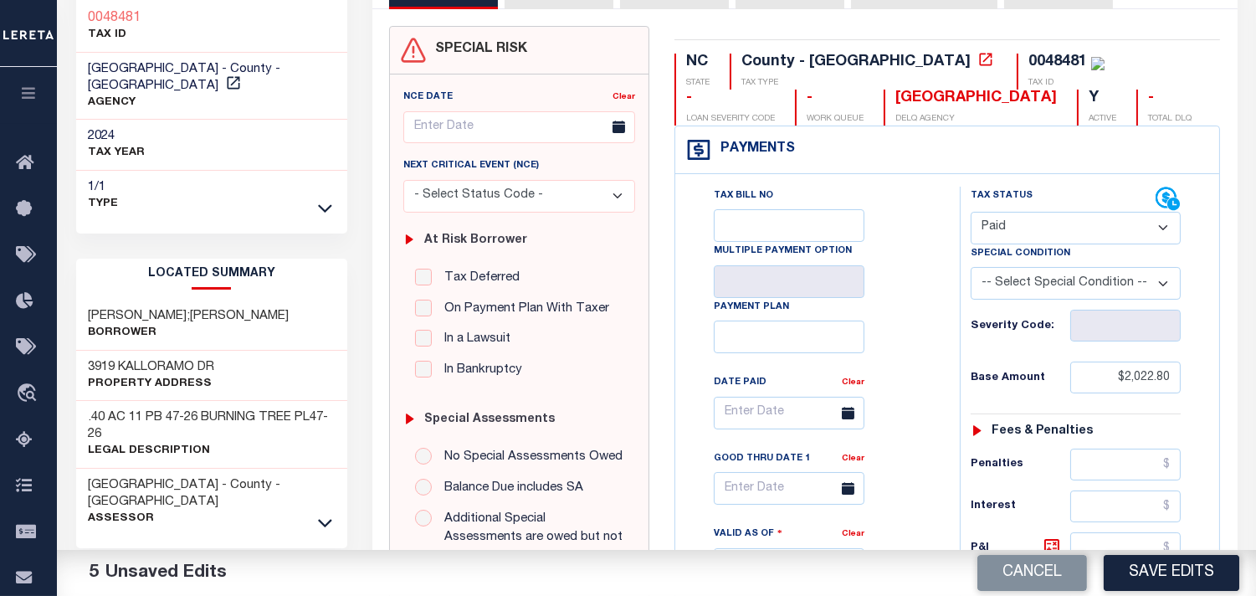
scroll to position [0, 0]
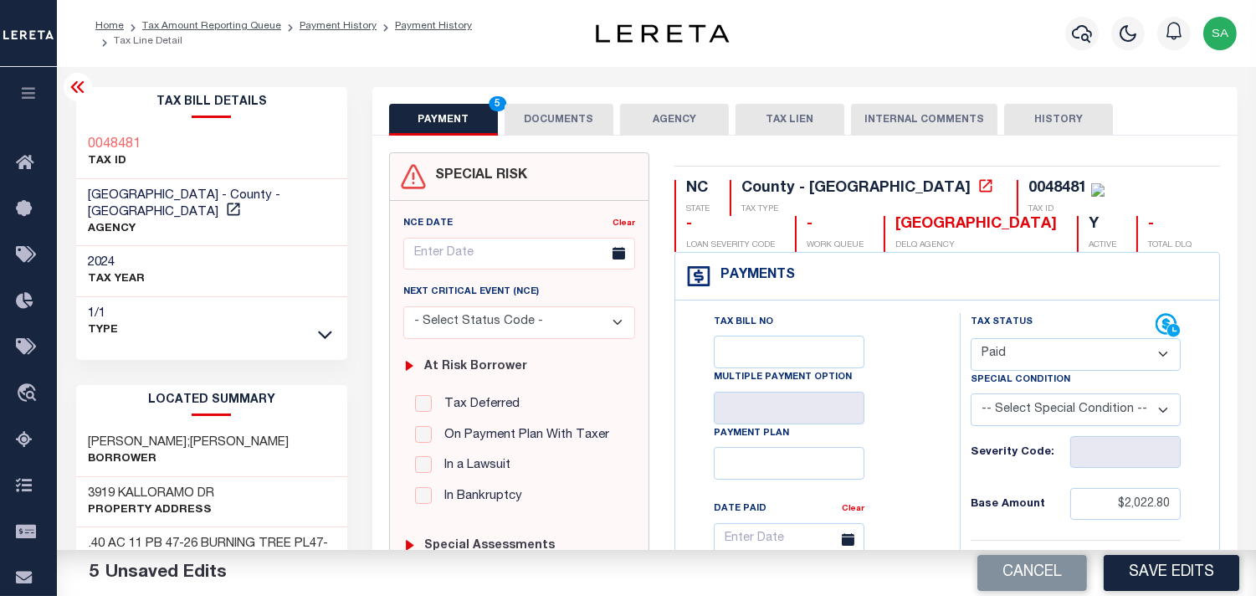
click at [603, 125] on button "DOCUMENTS" at bounding box center [559, 120] width 109 height 32
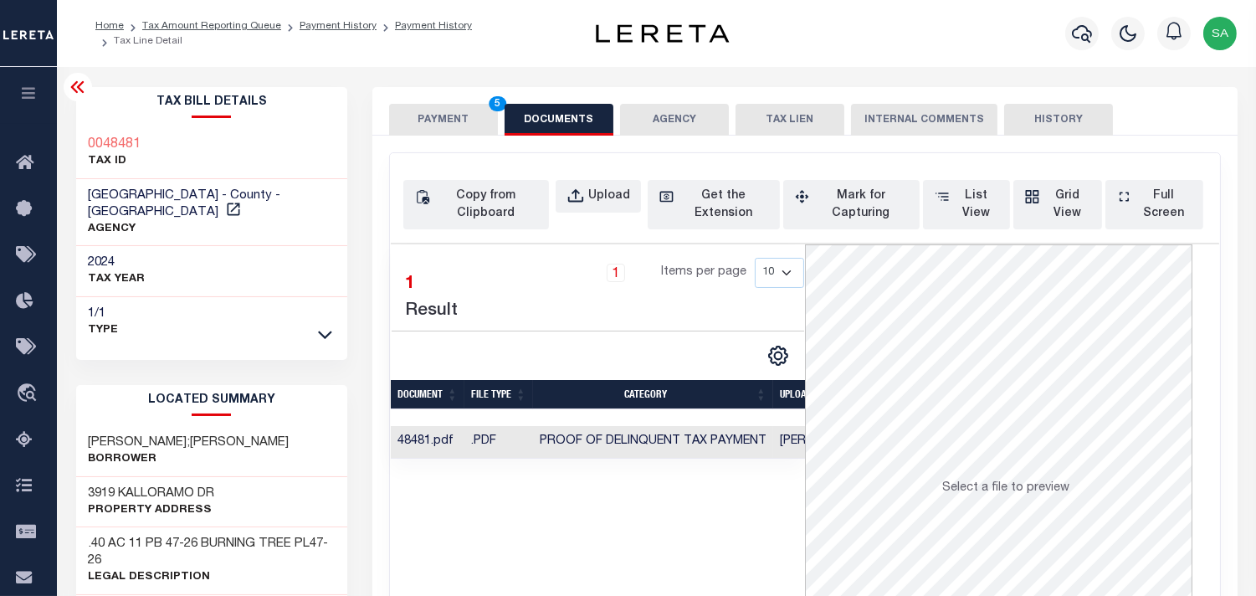
click at [470, 126] on button "PAYMENT 5" at bounding box center [443, 120] width 109 height 32
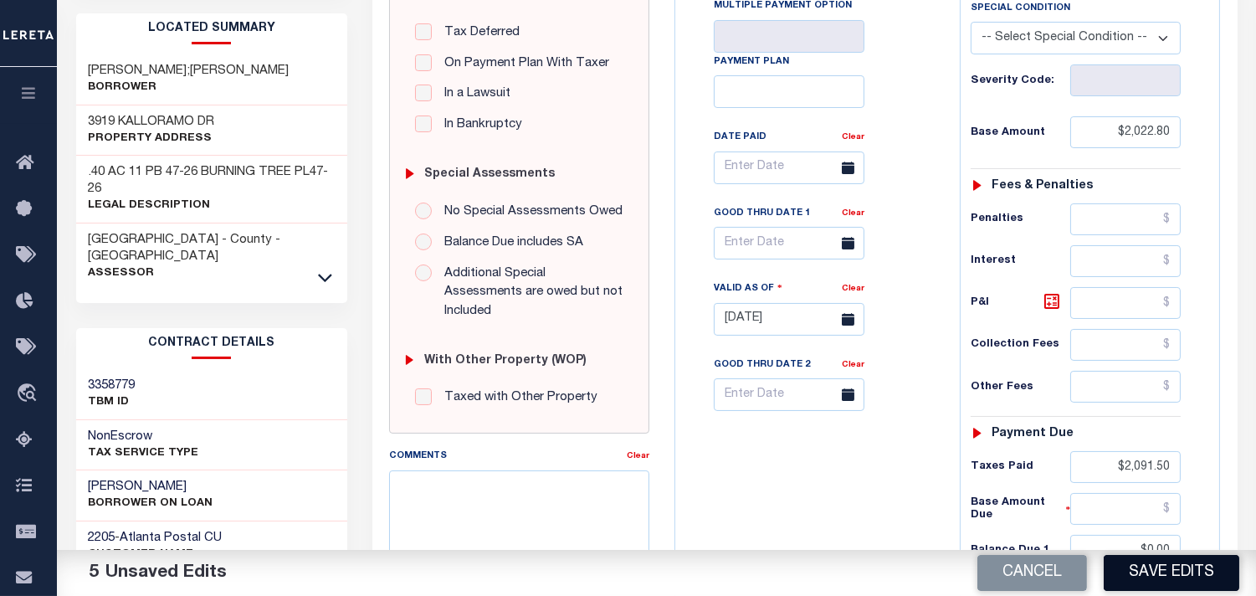
click at [1148, 561] on button "Save Edits" at bounding box center [1172, 573] width 136 height 36
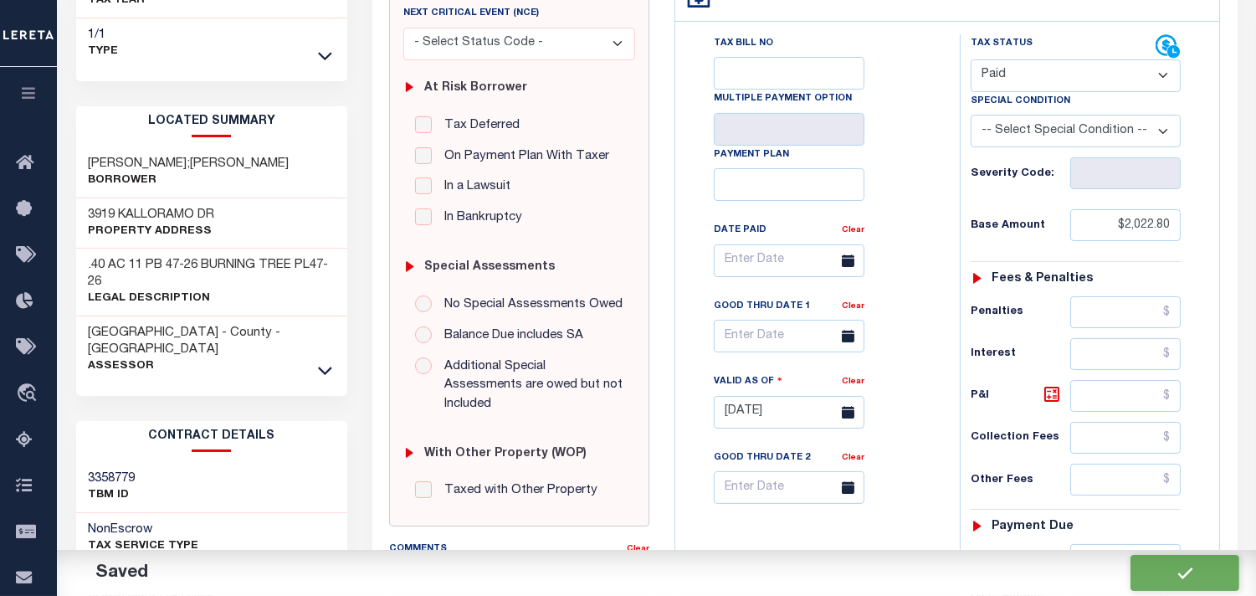
checkbox input "false"
type input "$2,022.8"
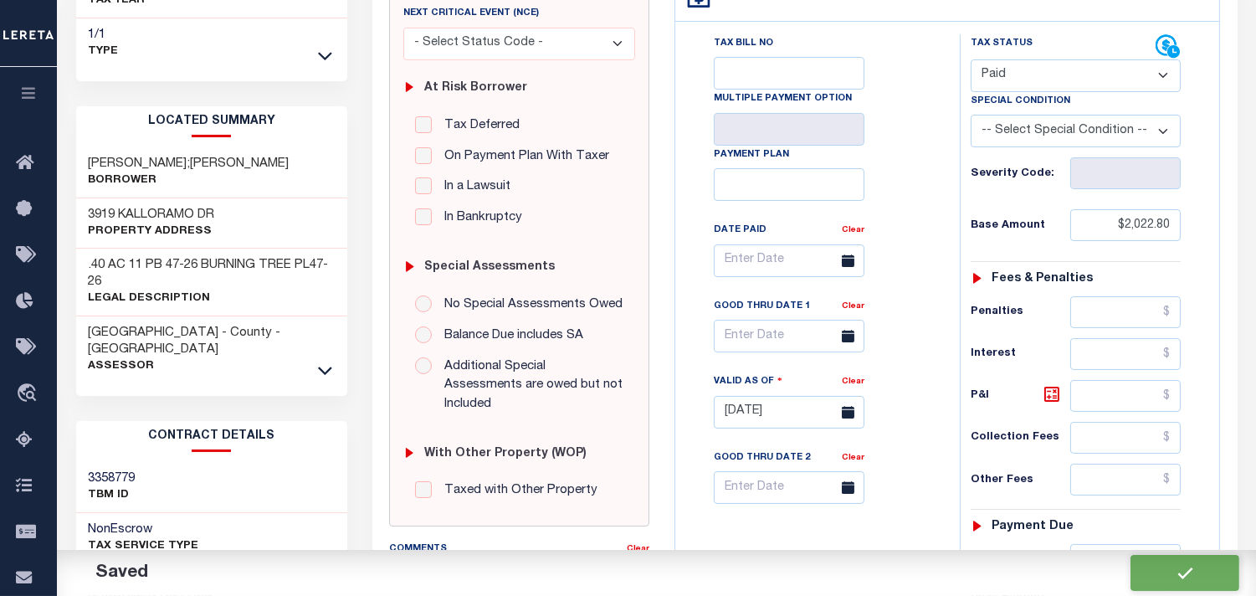
type input "$2,091.5"
type input "$0"
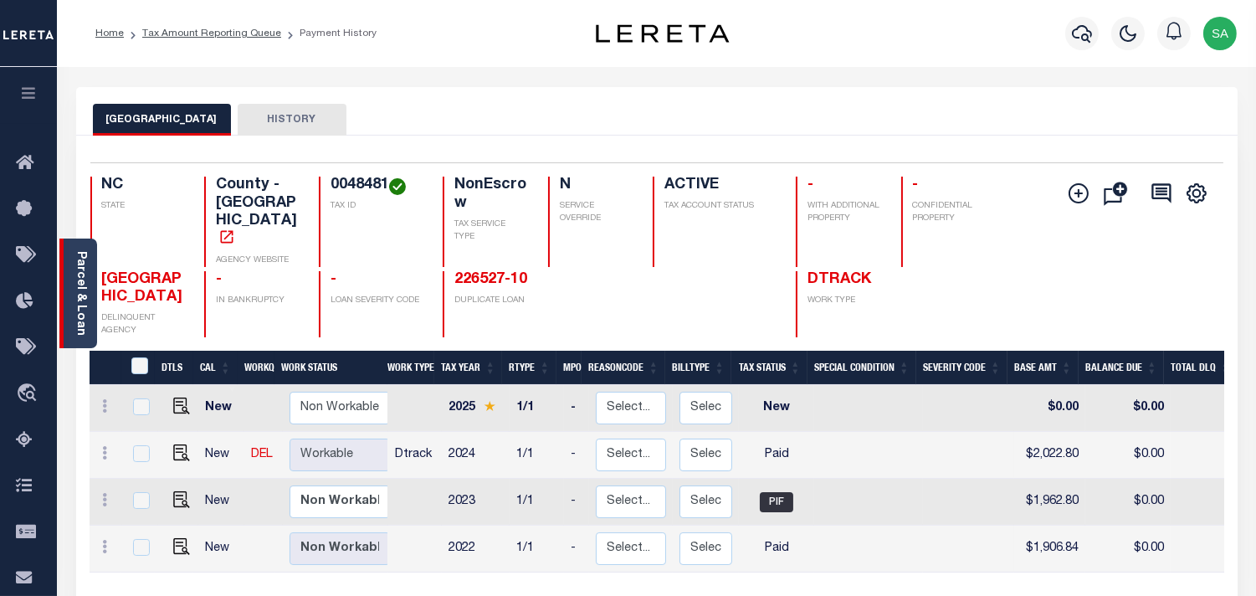
click at [74, 287] on link "Parcel & Loan" at bounding box center [80, 293] width 12 height 85
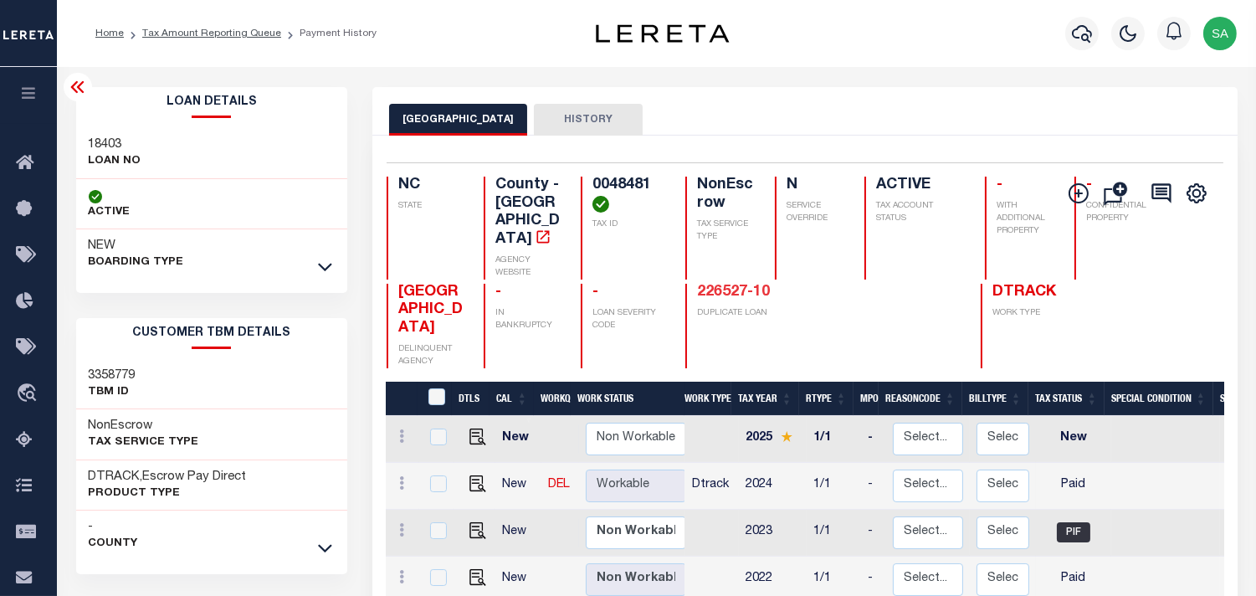
click at [706, 284] on link "226527-10" at bounding box center [733, 291] width 73 height 15
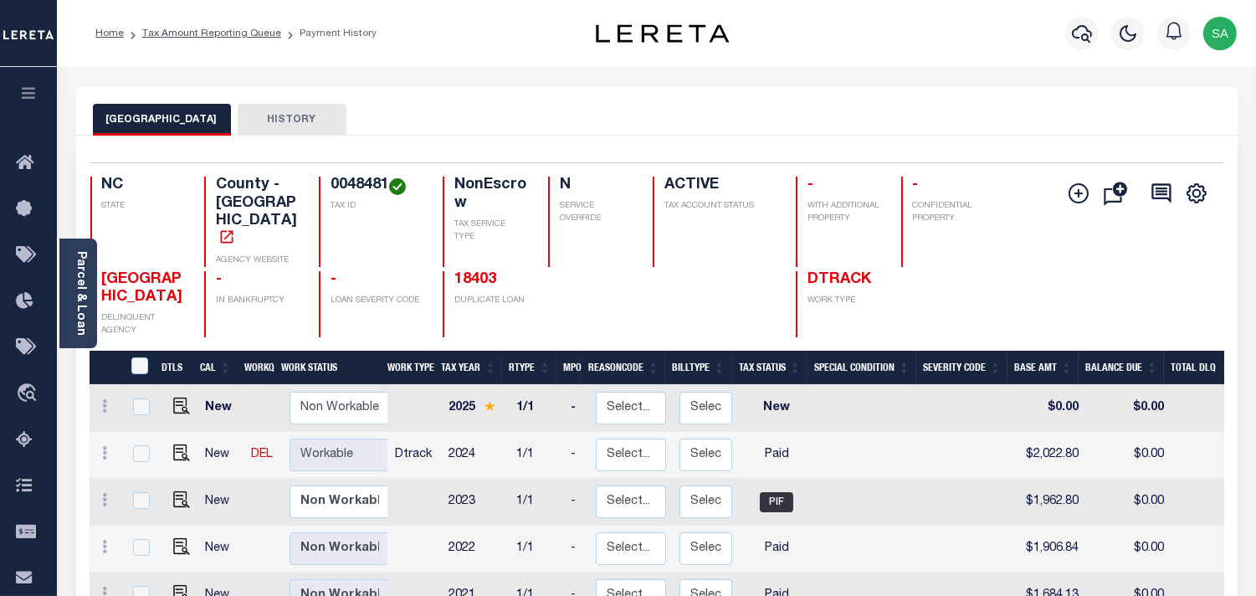
scroll to position [93, 0]
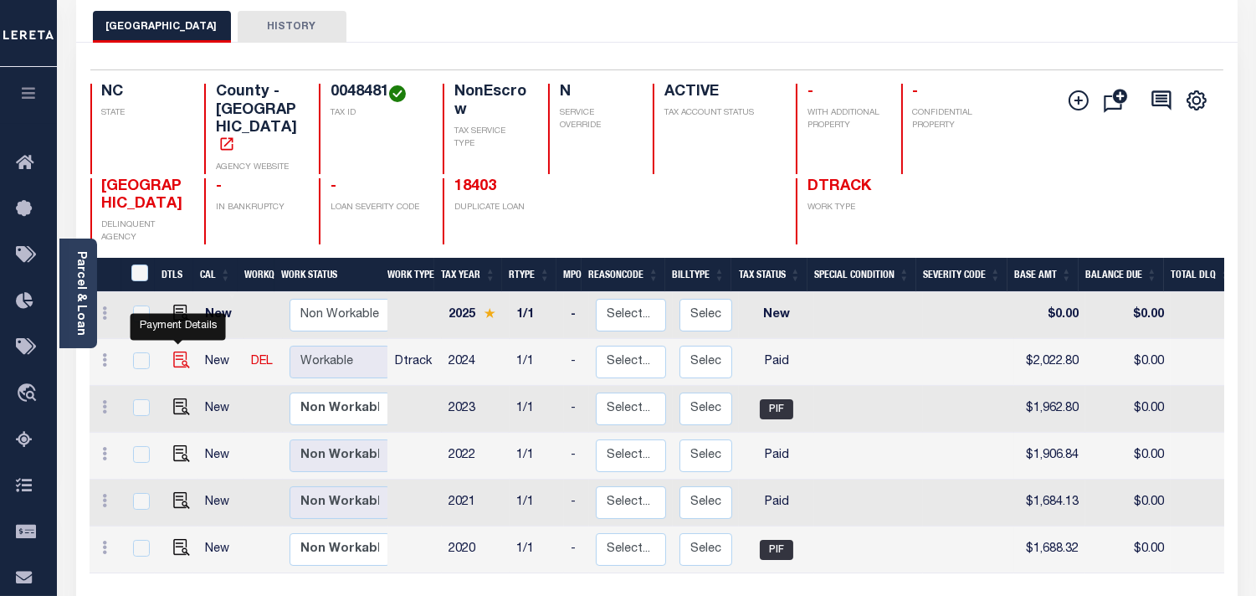
click at [182, 351] on img "" at bounding box center [181, 359] width 17 height 17
checkbox input "true"
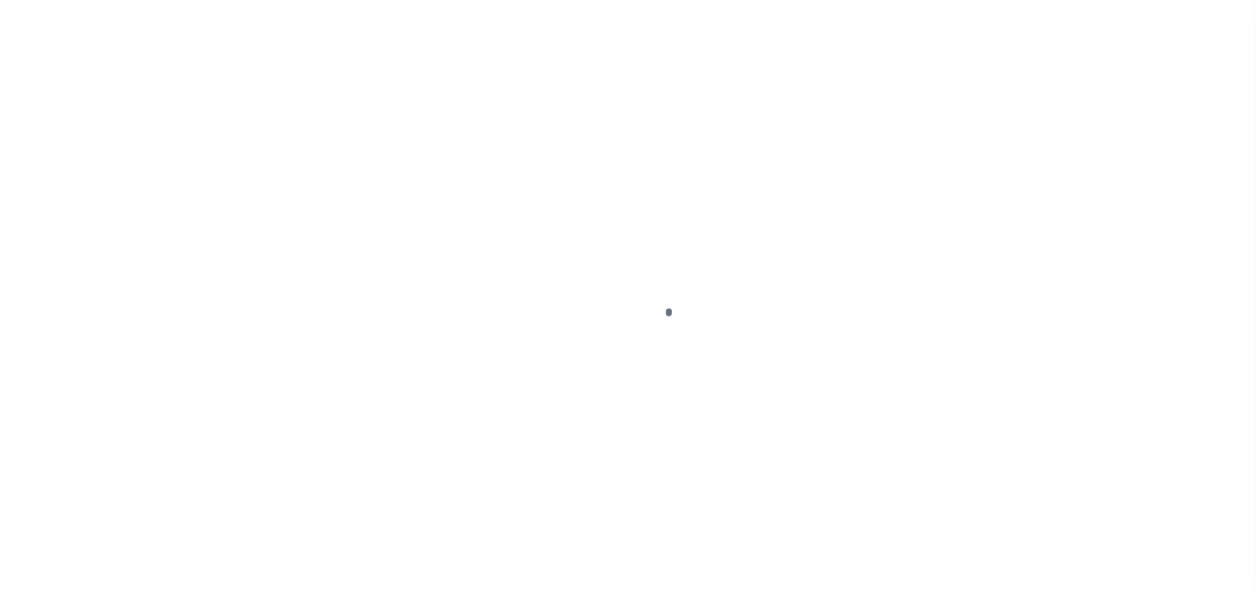
checkbox input "false"
type input "[DATE]"
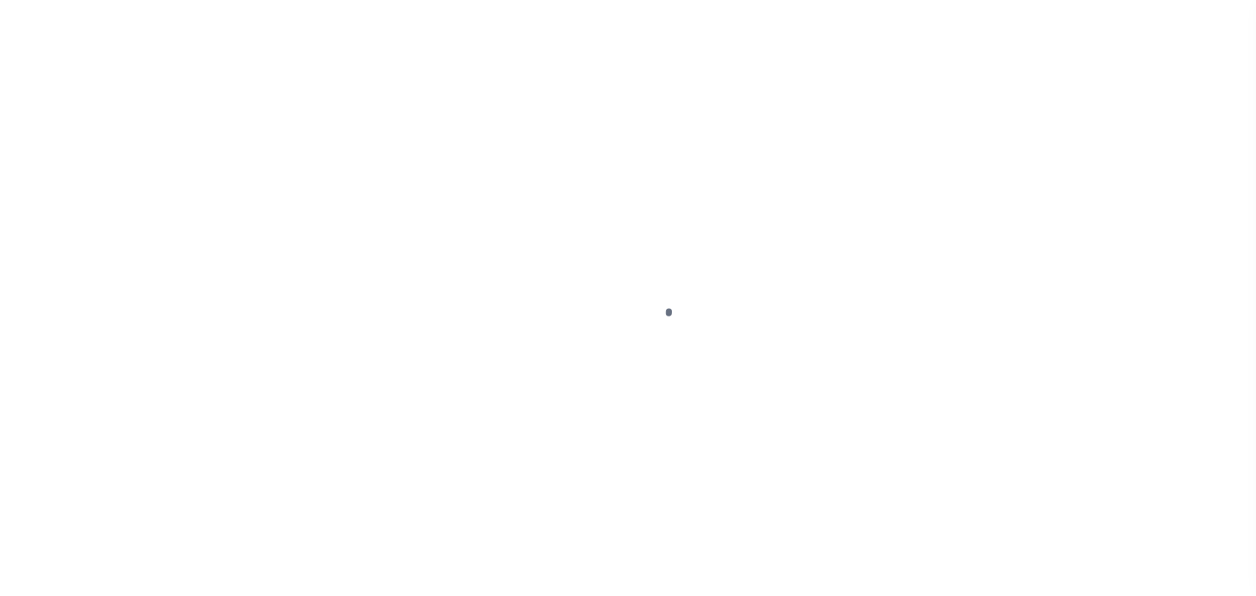
select select "PYD"
type input "$2,022.8"
type input "$2,091.5"
type input "$0"
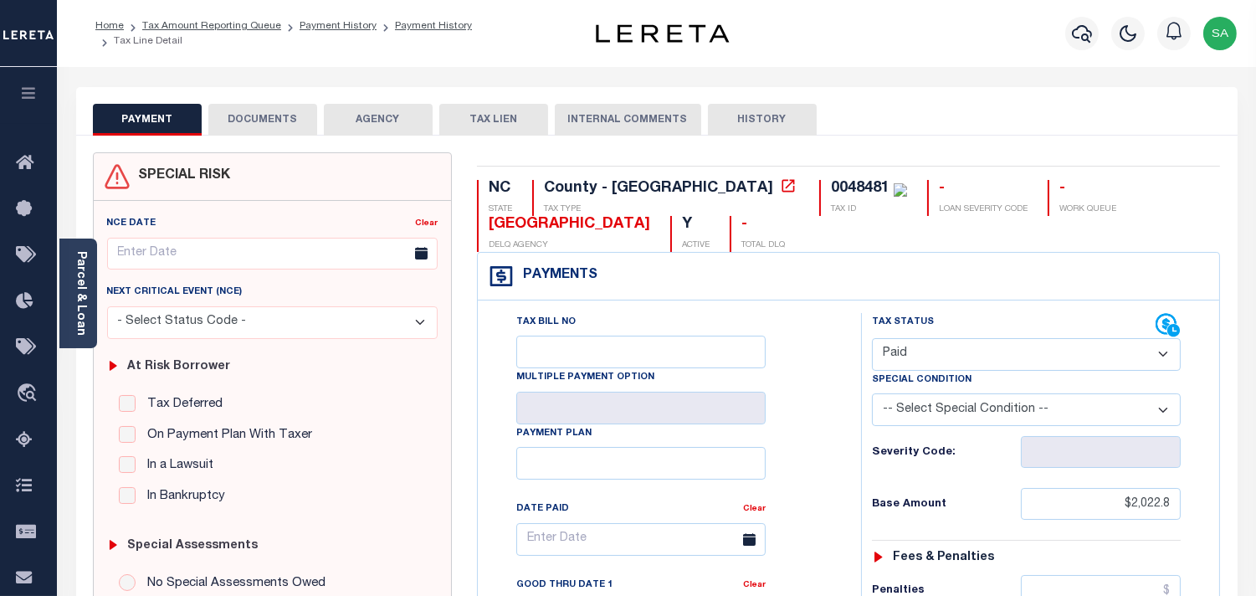
click at [277, 127] on button "DOCUMENTS" at bounding box center [262, 120] width 109 height 32
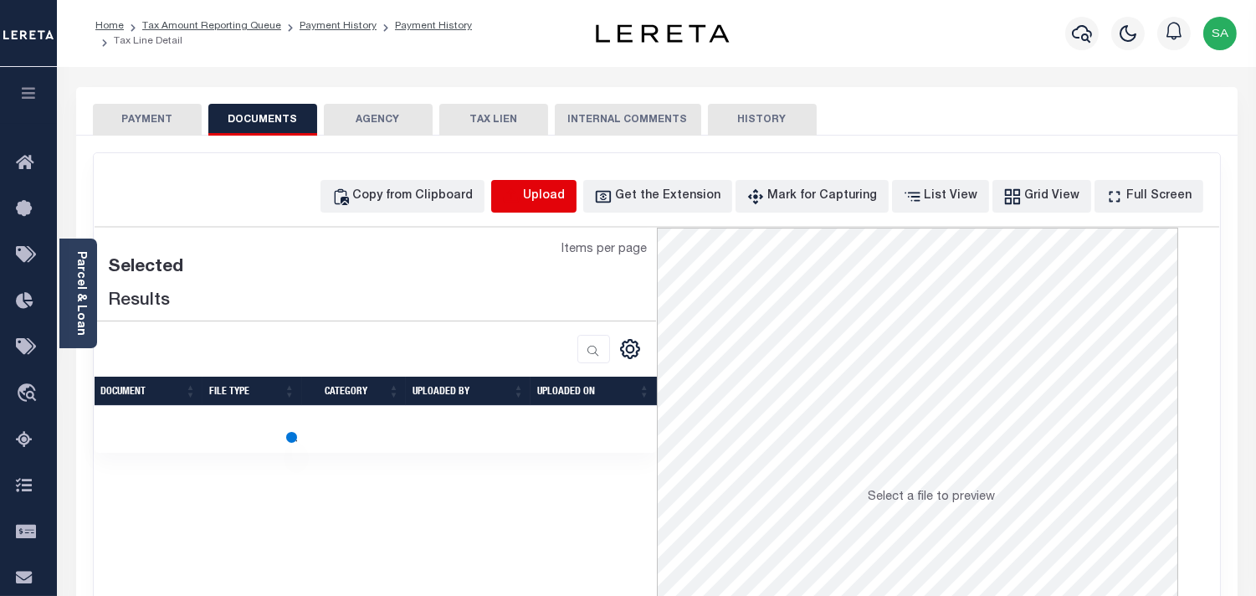
click at [520, 203] on icon "button" at bounding box center [511, 196] width 18 height 18
select select "POP"
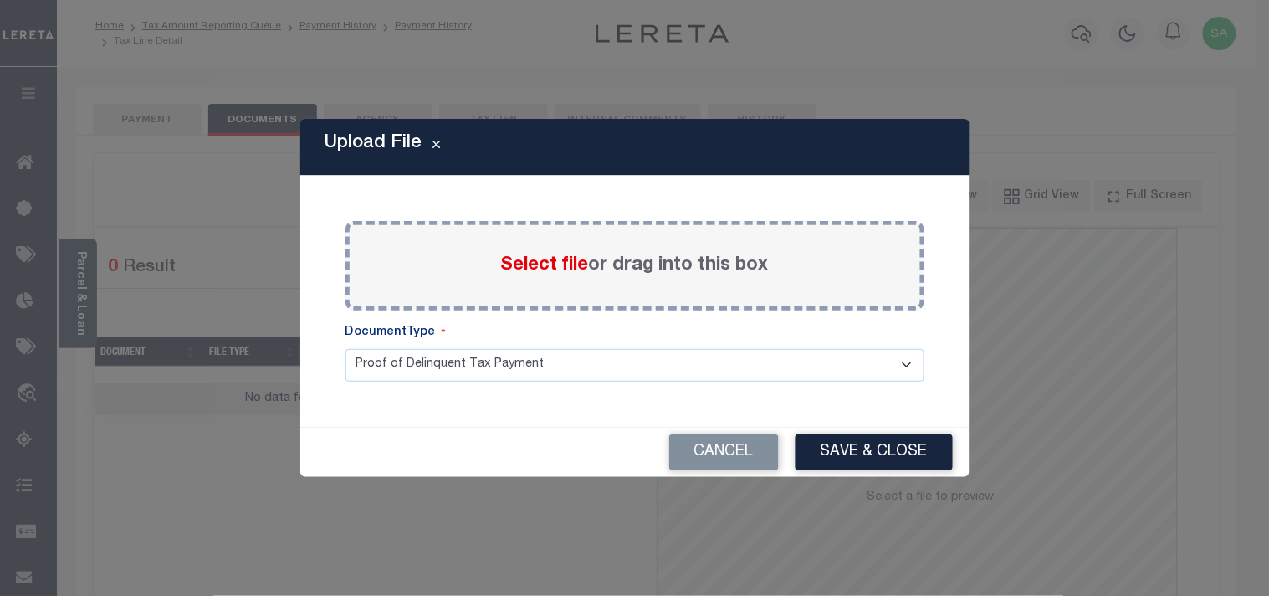
click at [534, 277] on label "Select file or drag into this box" at bounding box center [635, 266] width 268 height 28
click at [0, 0] on input "Select file or drag into this box" at bounding box center [0, 0] width 0 height 0
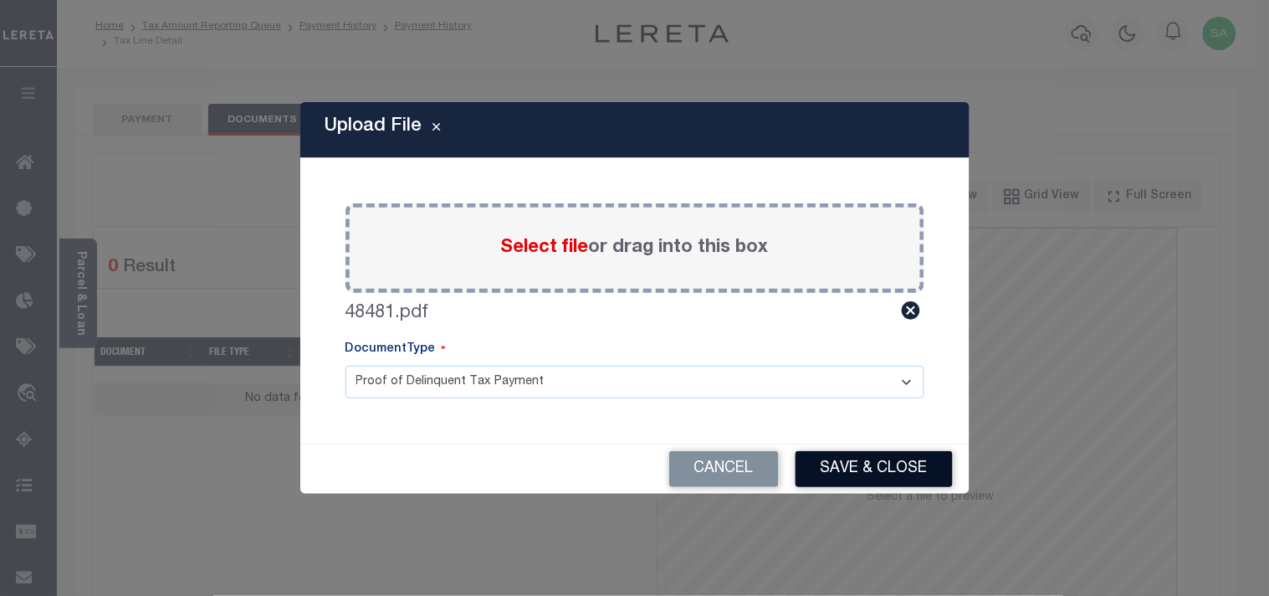
click at [863, 454] on button "Save & Close" at bounding box center [874, 469] width 157 height 36
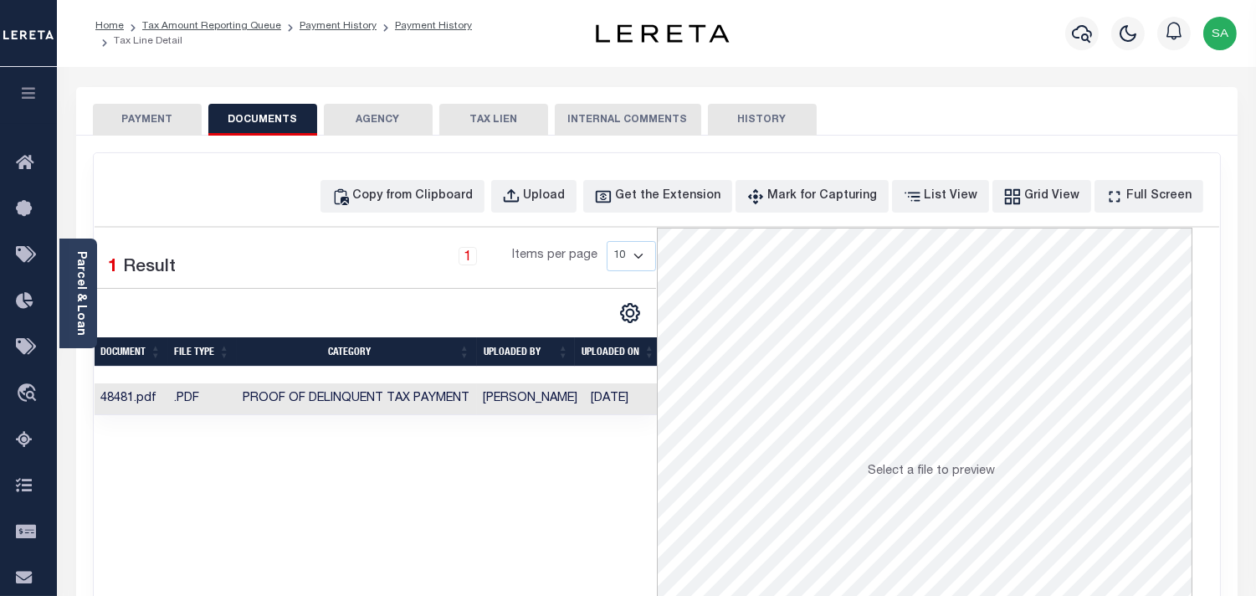
click at [551, 404] on td "[PERSON_NAME]" at bounding box center [531, 399] width 108 height 33
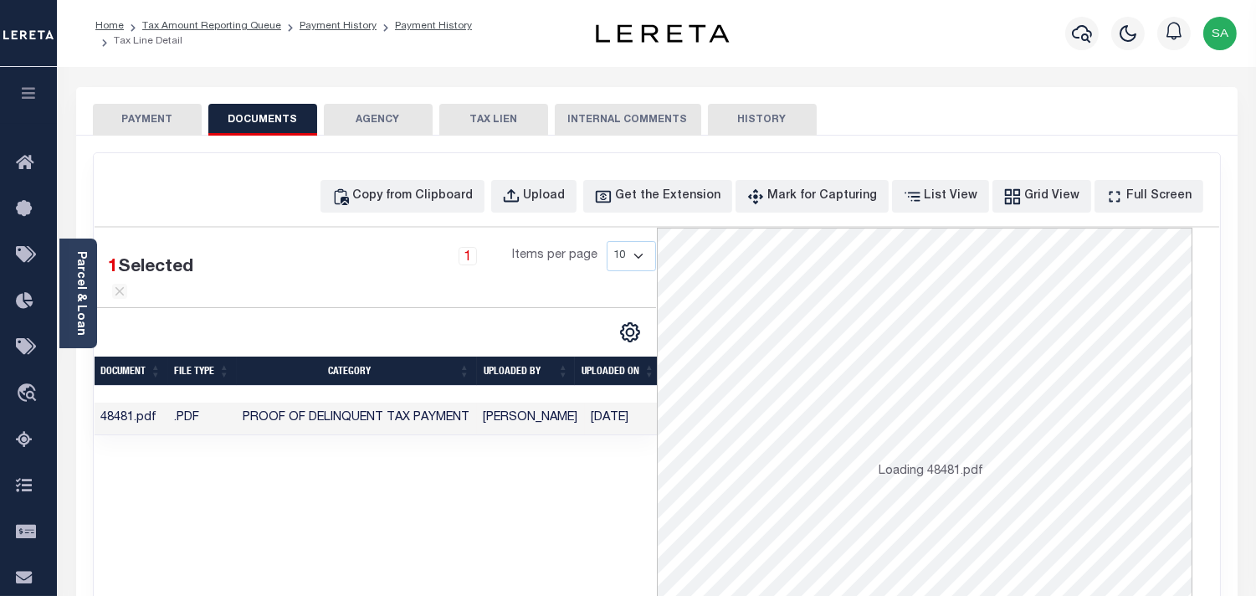
click at [134, 120] on button "PAYMENT" at bounding box center [147, 120] width 109 height 32
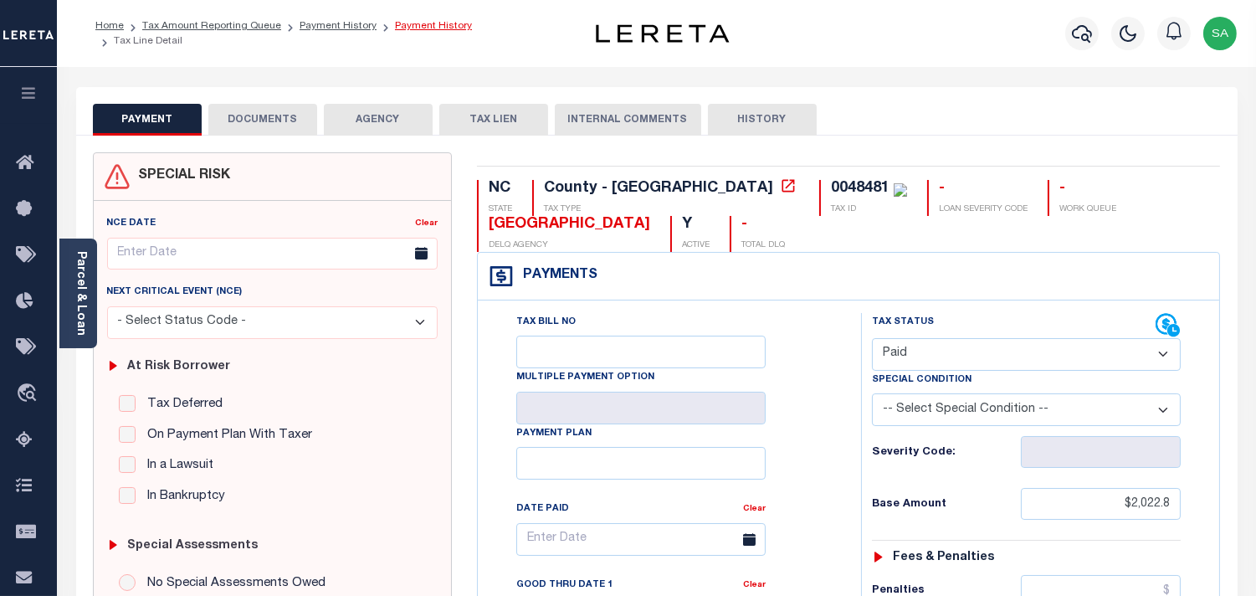
click at [433, 31] on link "Payment History" at bounding box center [433, 26] width 77 height 10
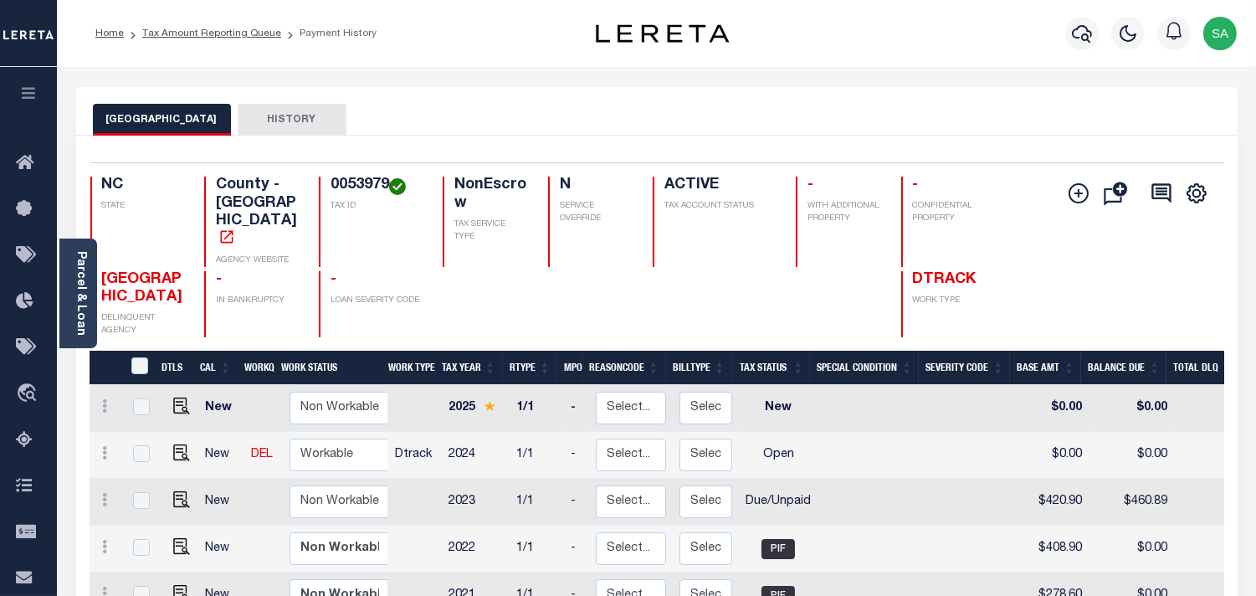
click at [363, 182] on h4 "0053979" at bounding box center [376, 186] width 92 height 18
copy h4 "0053979"
drag, startPoint x: 984, startPoint y: 538, endPoint x: 996, endPoint y: 561, distance: 26.6
click at [990, 551] on tbody "New Non Workable Workable 2025 1/1 - Select... Payment Reversal Taxable Value C…" at bounding box center [904, 525] width 1629 height 281
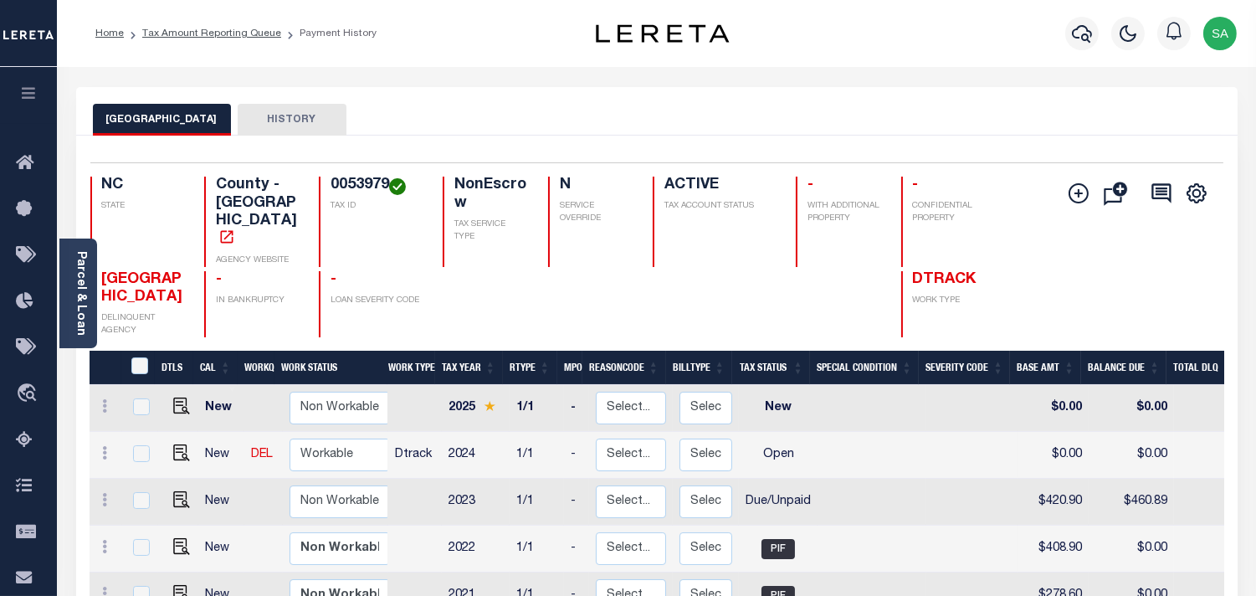
click at [829, 99] on div "GUILFORD COUNTY HISTORY" at bounding box center [656, 111] width 1161 height 49
drag, startPoint x: 345, startPoint y: 182, endPoint x: 376, endPoint y: 179, distance: 32.0
click at [376, 179] on h4 "0053979" at bounding box center [376, 186] width 92 height 18
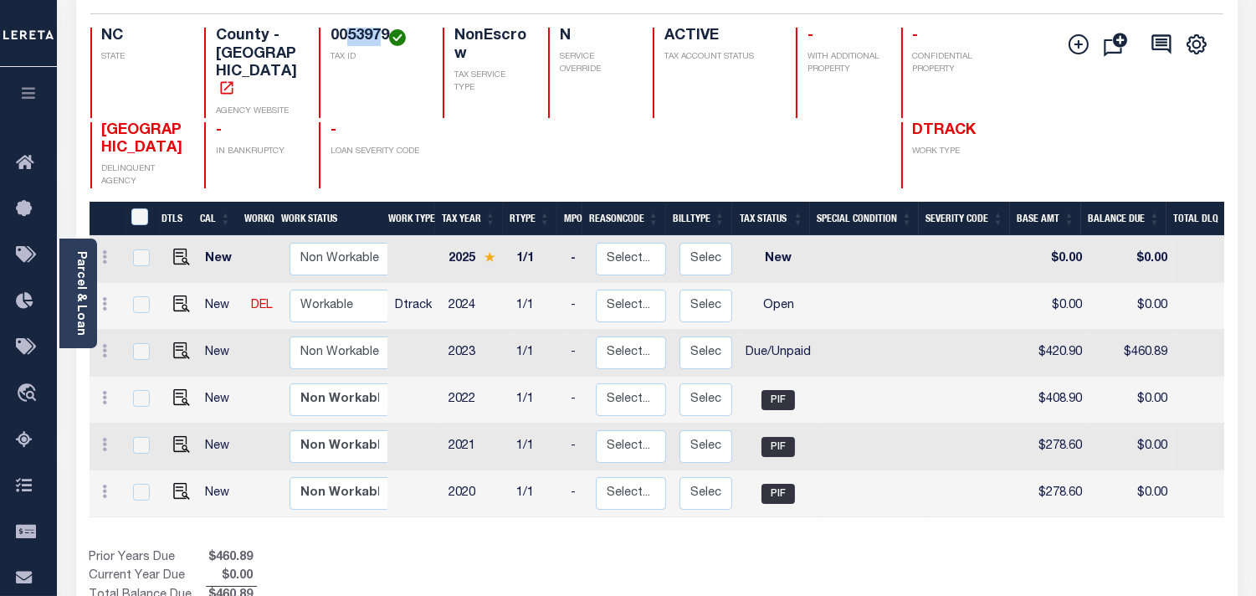
scroll to position [186, 0]
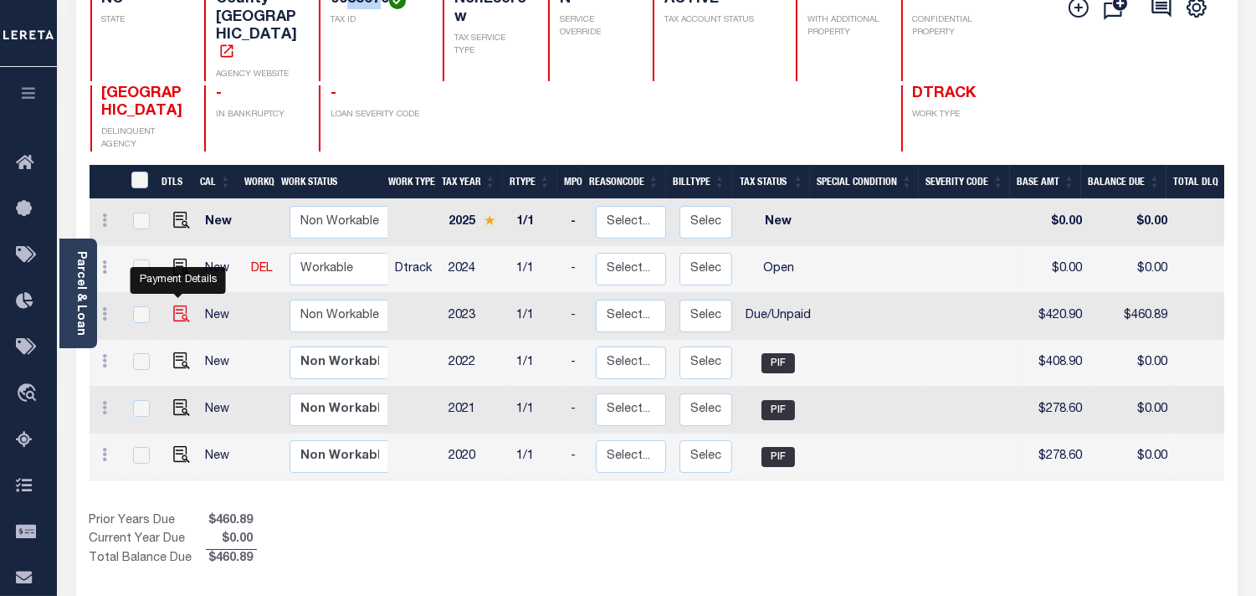
click at [182, 305] on img "" at bounding box center [181, 313] width 17 height 17
checkbox input "true"
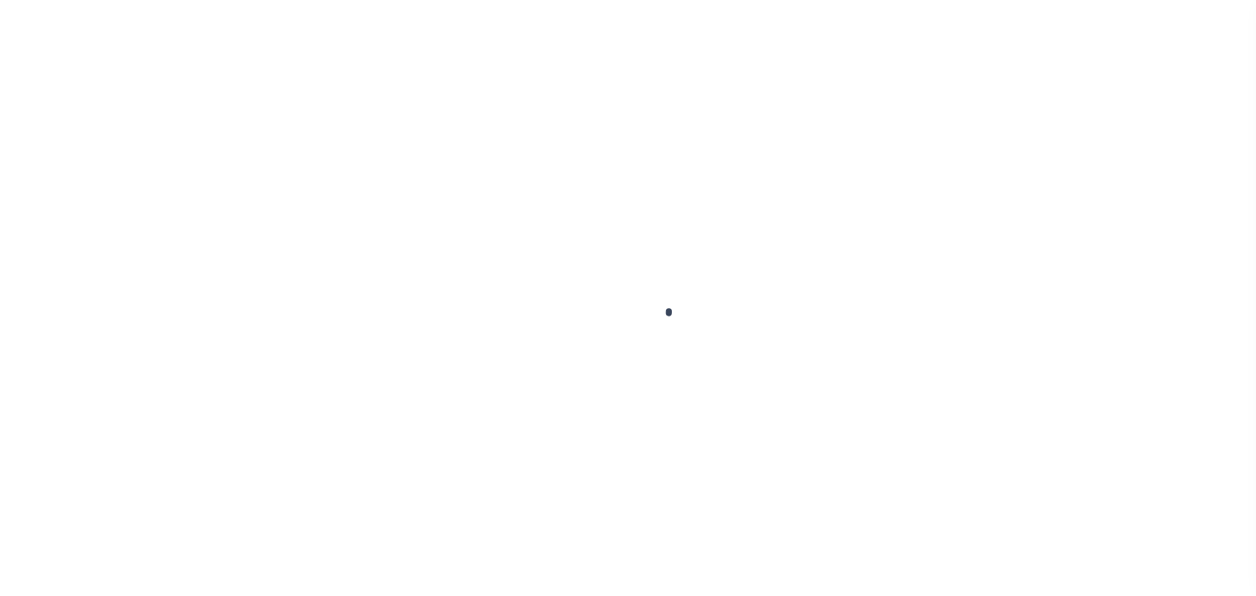
checkbox input "false"
type input "[DATE]"
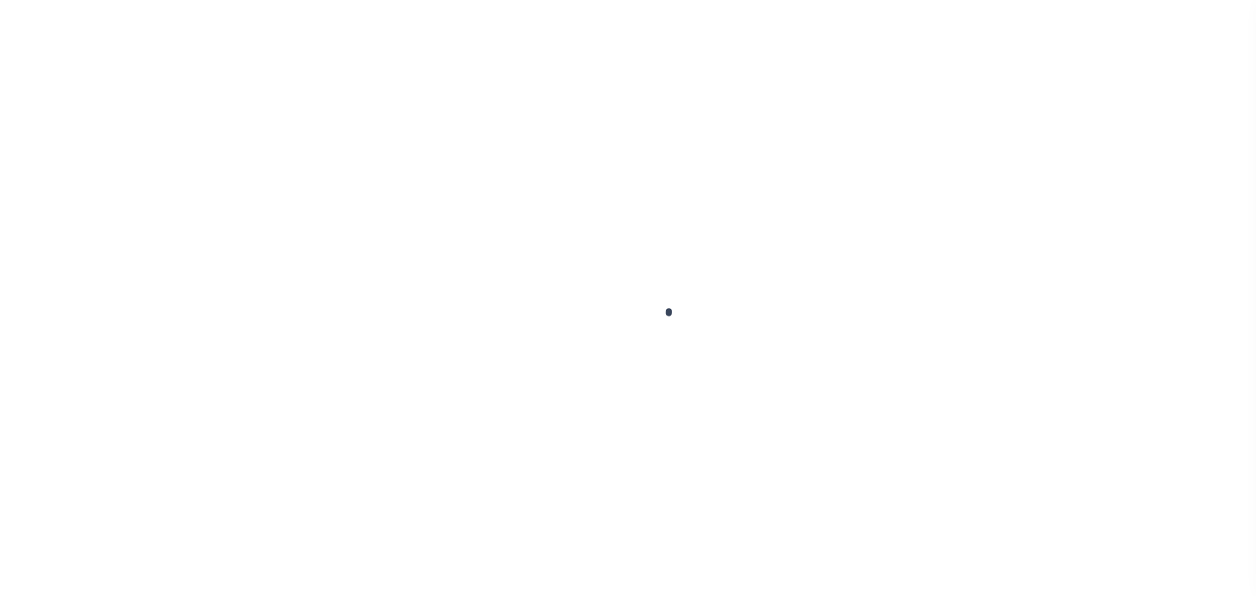
type input "[DATE]"
select select "DUE"
type input "$420.9"
type input "$39.99"
type input "$460.89"
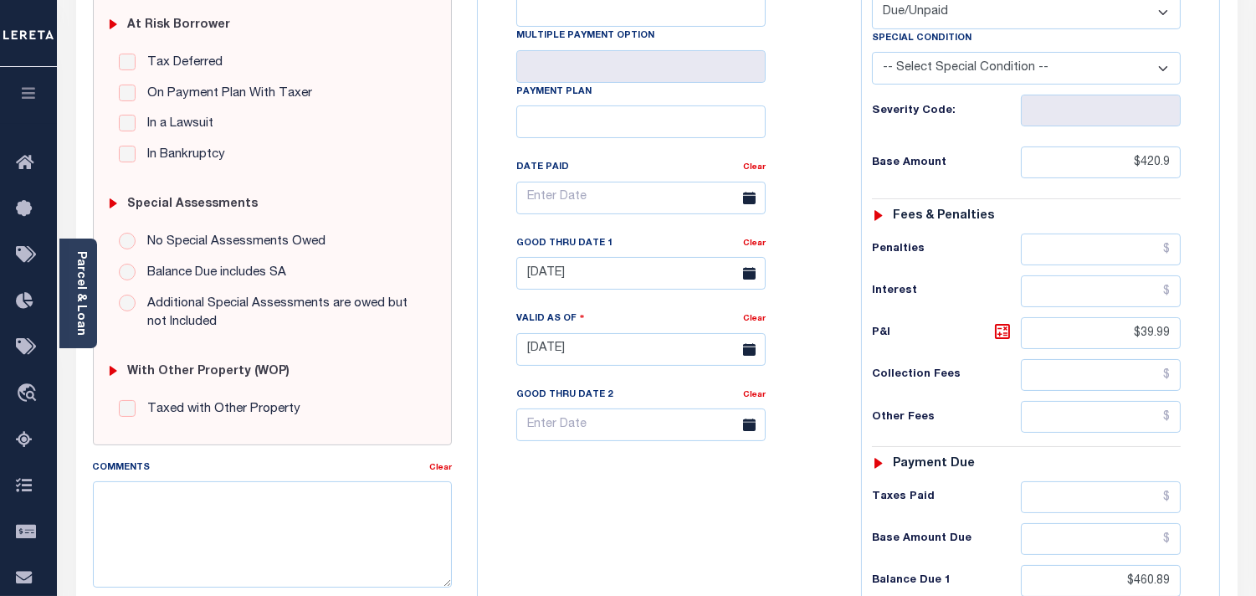
scroll to position [371, 0]
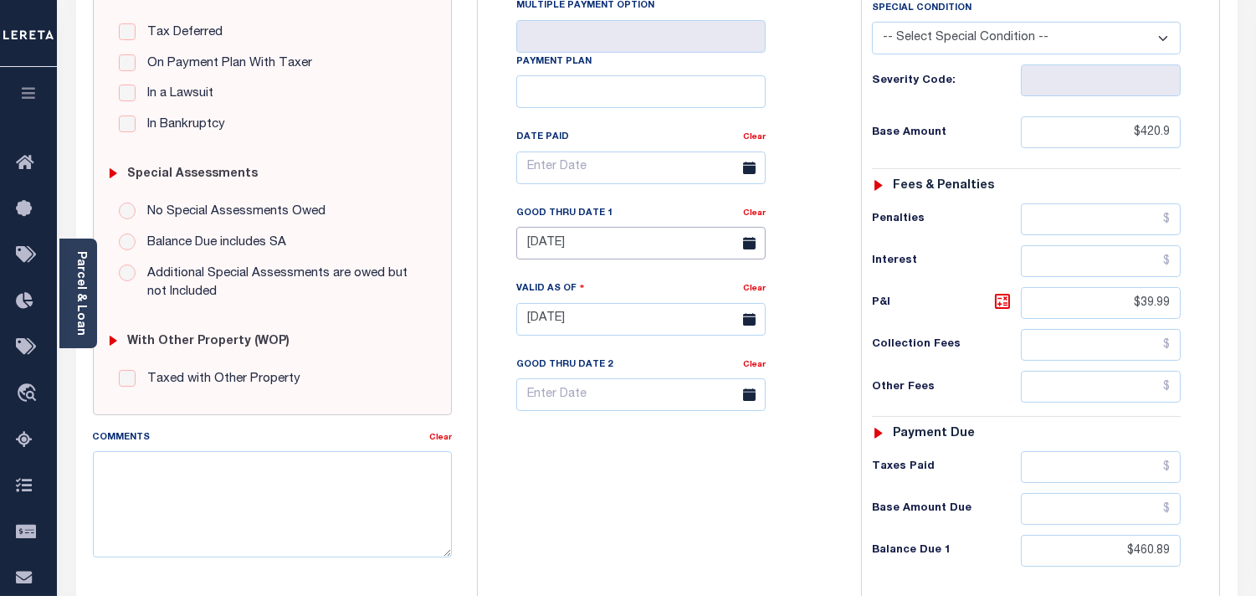
click at [586, 246] on input "[DATE]" at bounding box center [640, 243] width 249 height 33
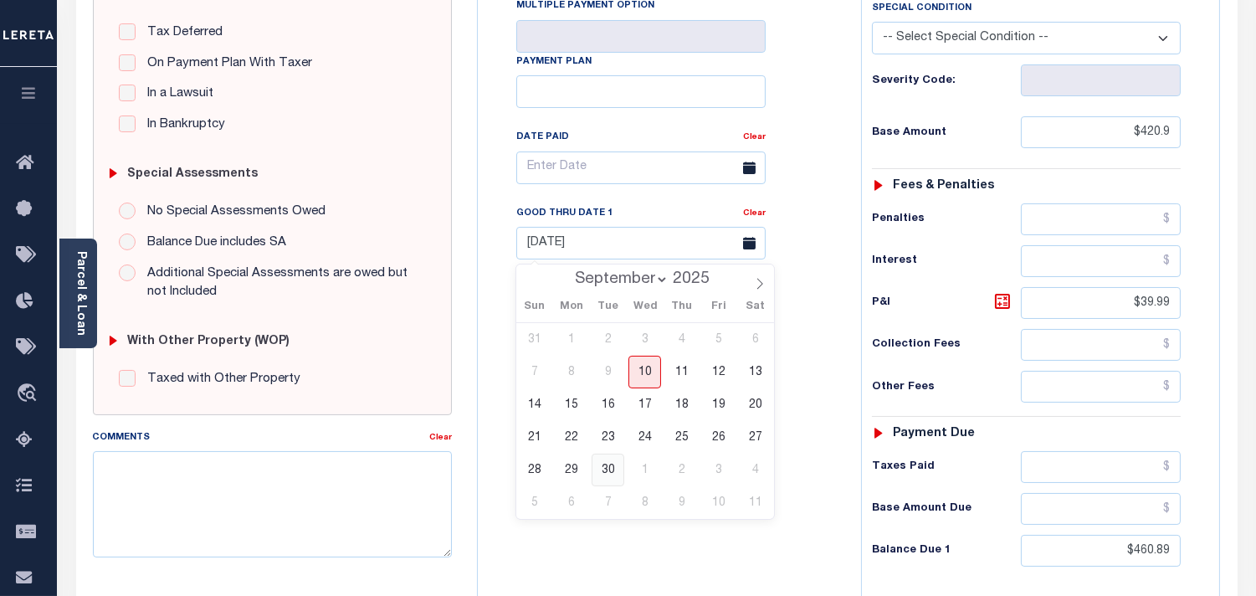
click at [614, 465] on span "30" at bounding box center [608, 469] width 33 height 33
type input "[DATE]"
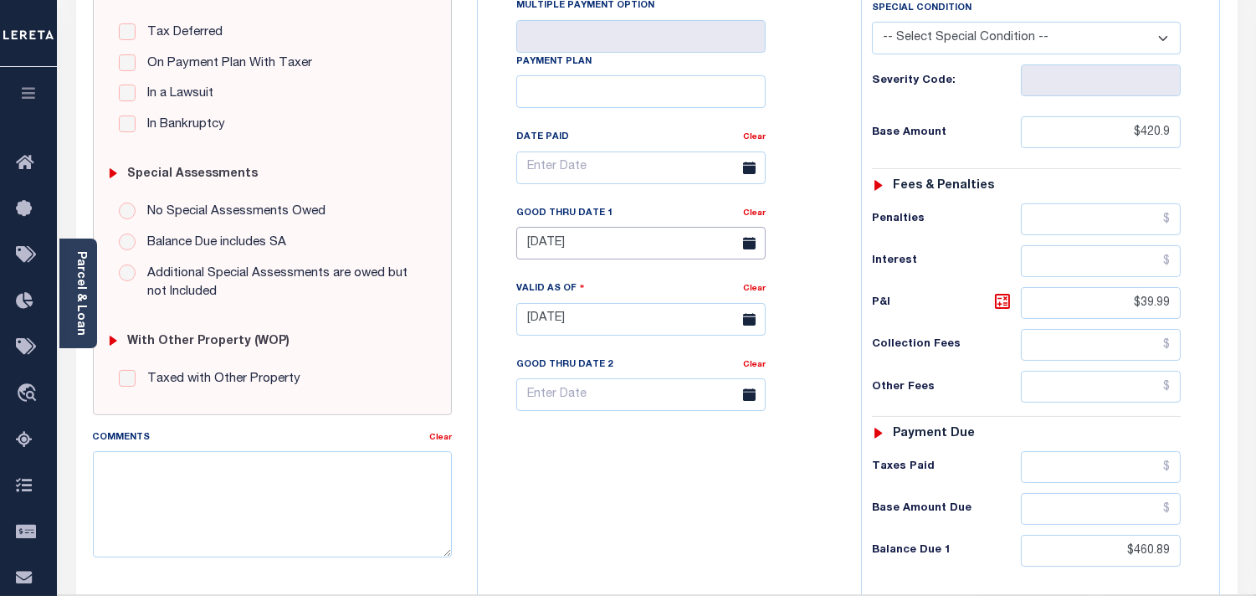
type input "[DATE]"
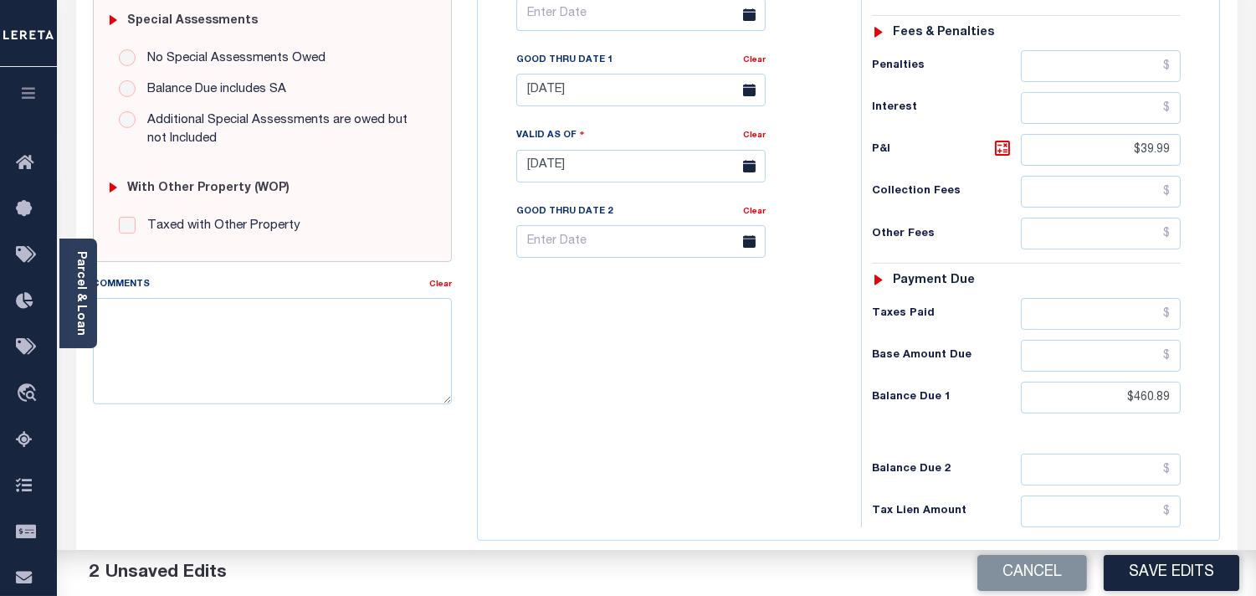
scroll to position [650, 0]
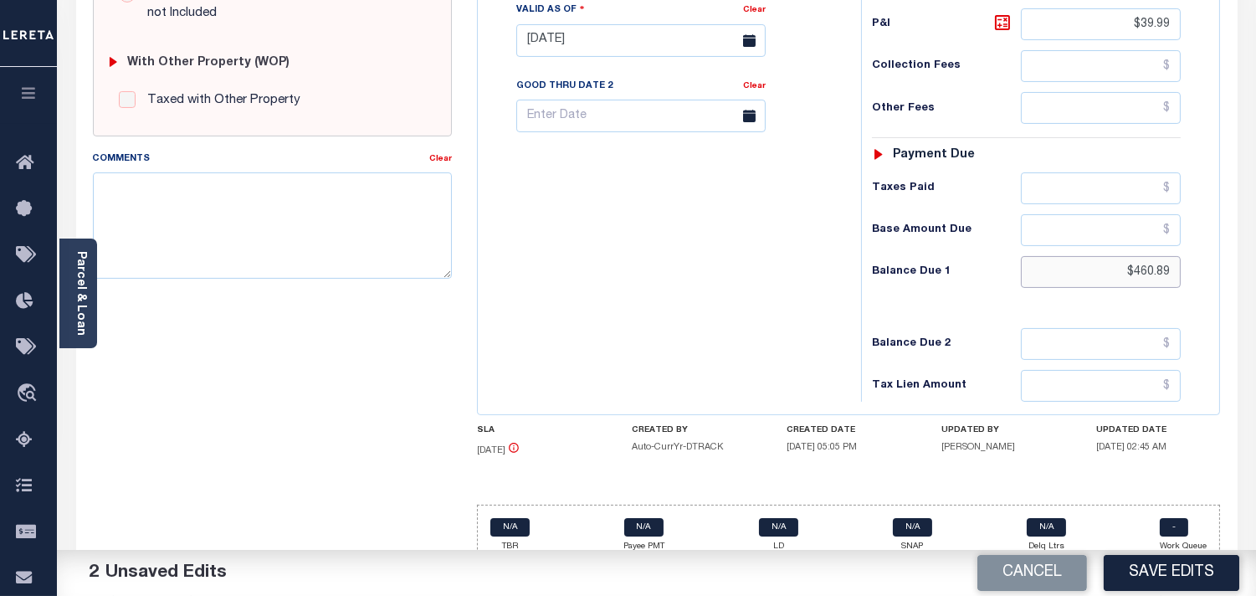
click at [1184, 286] on div "Tax Status Status - Select Status Code -" at bounding box center [1031, 32] width 341 height 739
paste input "492.46"
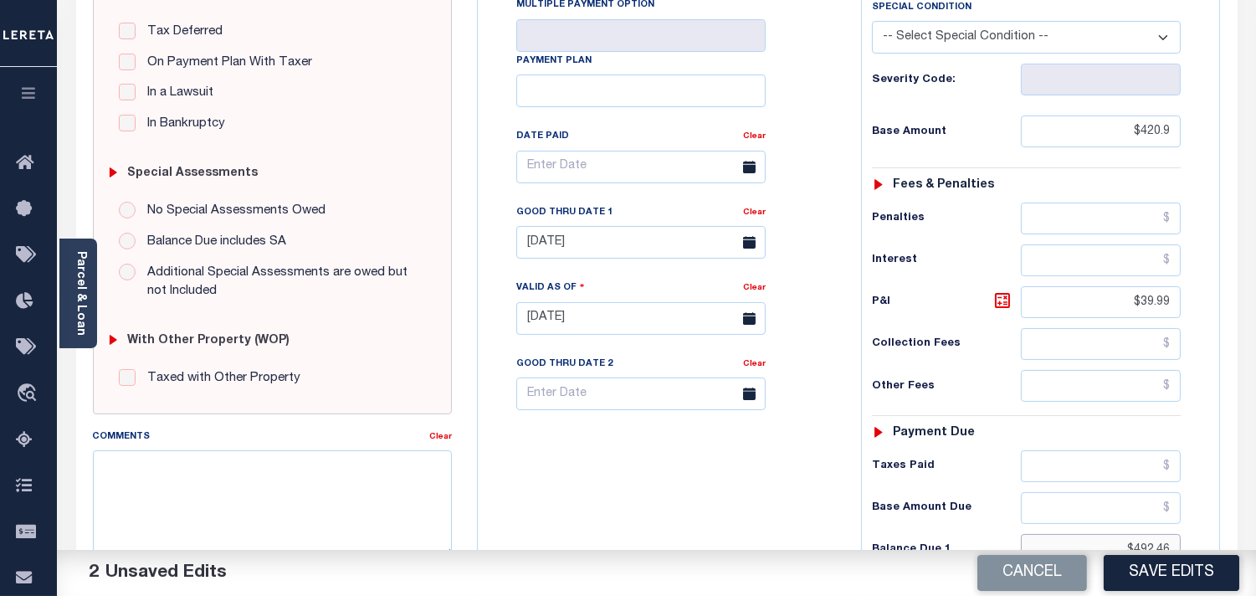
scroll to position [371, 0]
type input "$492.46"
click at [1006, 306] on icon at bounding box center [1002, 301] width 10 height 10
type input "$71.56"
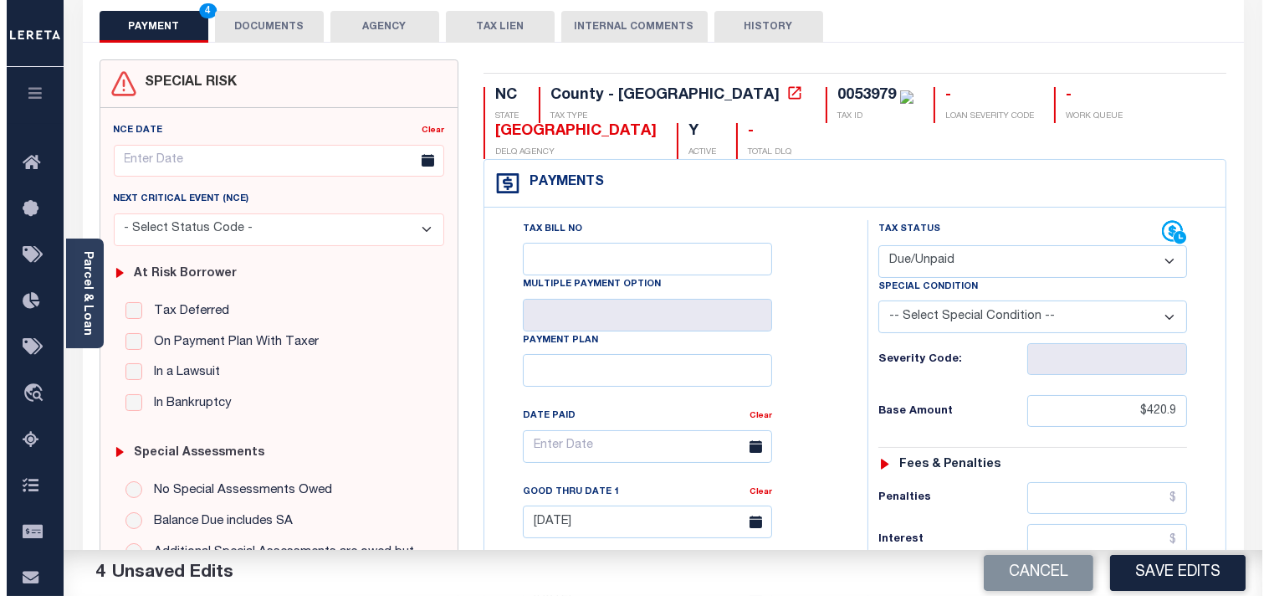
scroll to position [0, 0]
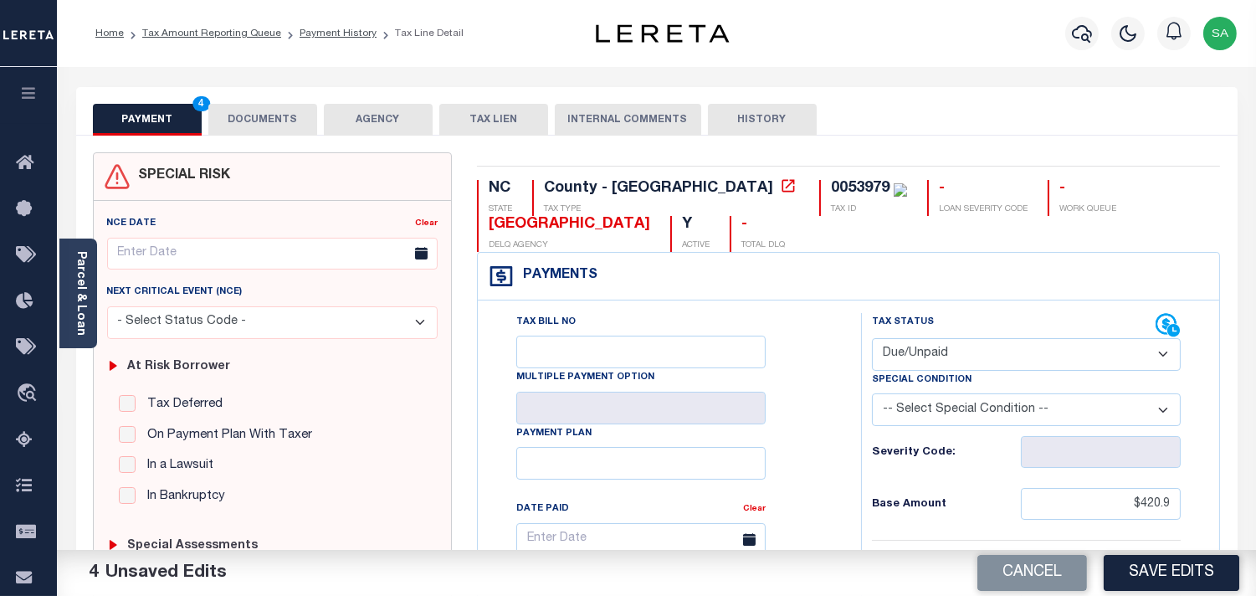
click at [831, 187] on div "0053979" at bounding box center [860, 188] width 59 height 15
copy div "0053979"
click at [280, 112] on button "DOCUMENTS" at bounding box center [262, 120] width 109 height 32
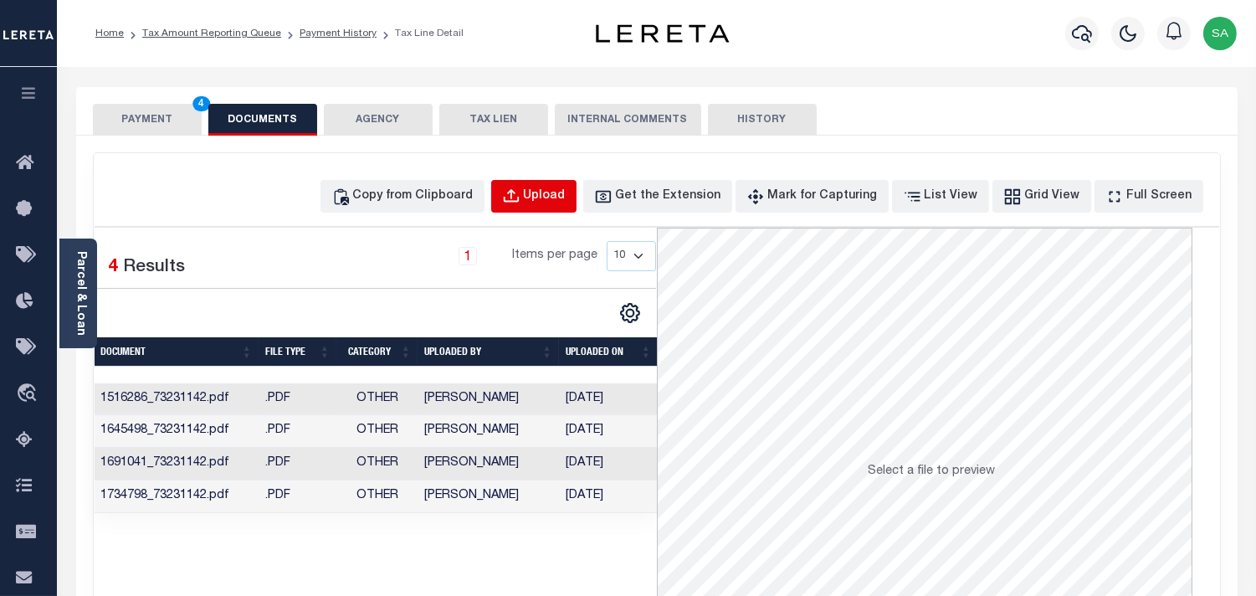
click at [564, 196] on div "Upload" at bounding box center [545, 196] width 42 height 18
select select "POP"
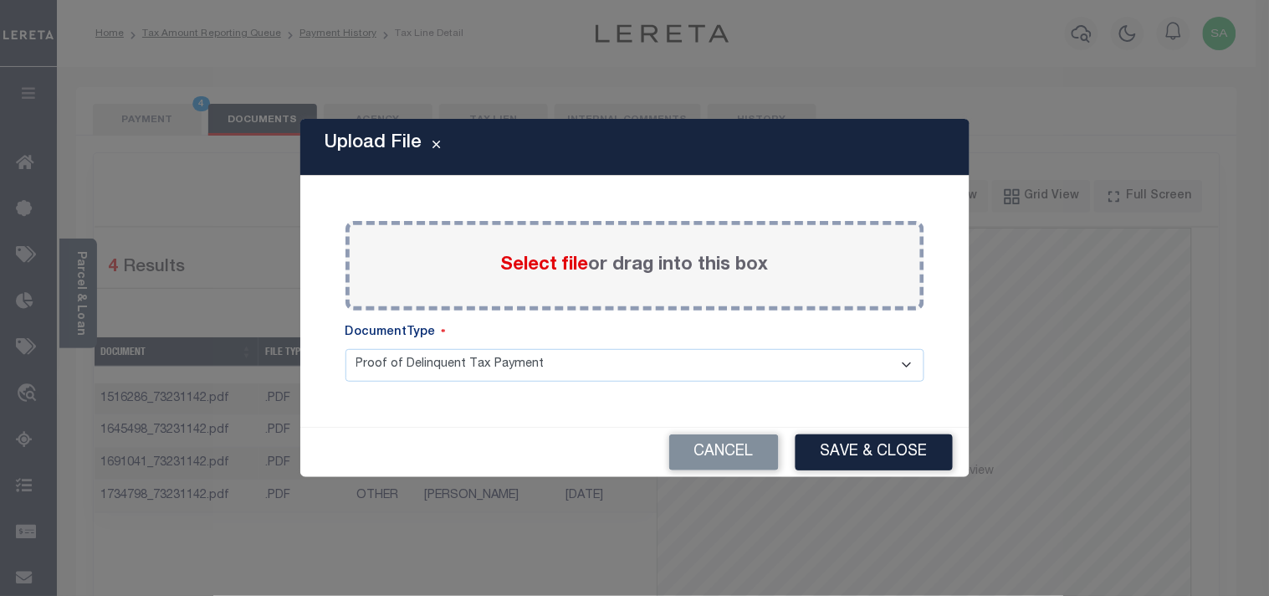
click at [548, 269] on span "Select file" at bounding box center [545, 265] width 88 height 18
click at [0, 0] on input "Select file or drag into this box" at bounding box center [0, 0] width 0 height 0
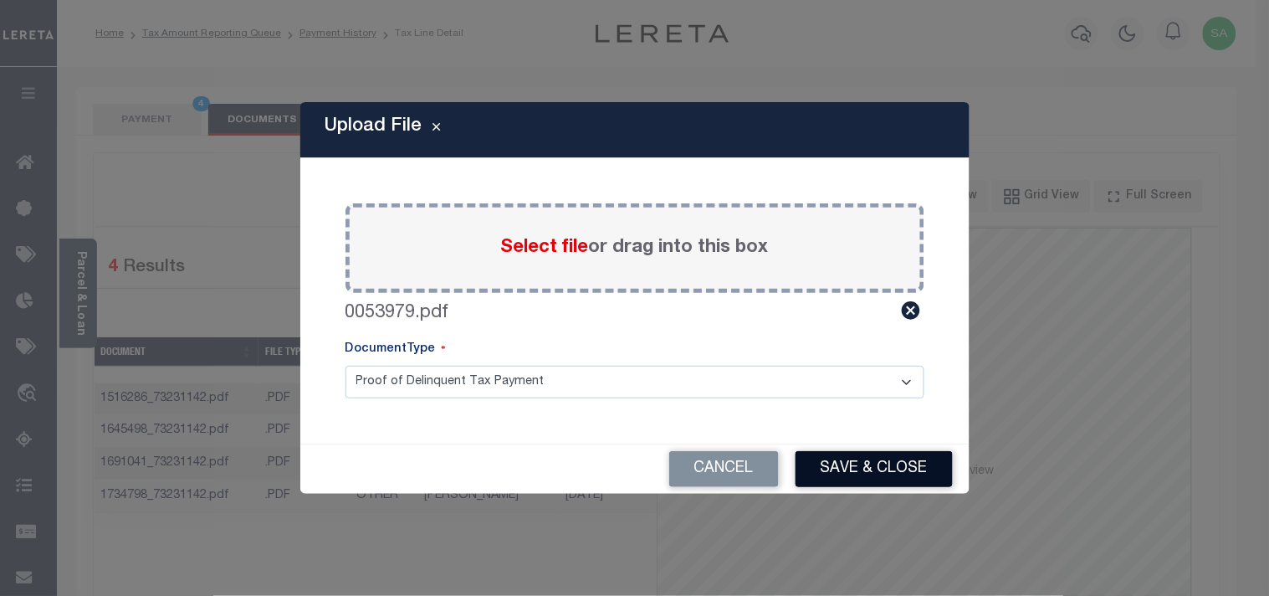
click at [904, 478] on button "Save & Close" at bounding box center [874, 469] width 157 height 36
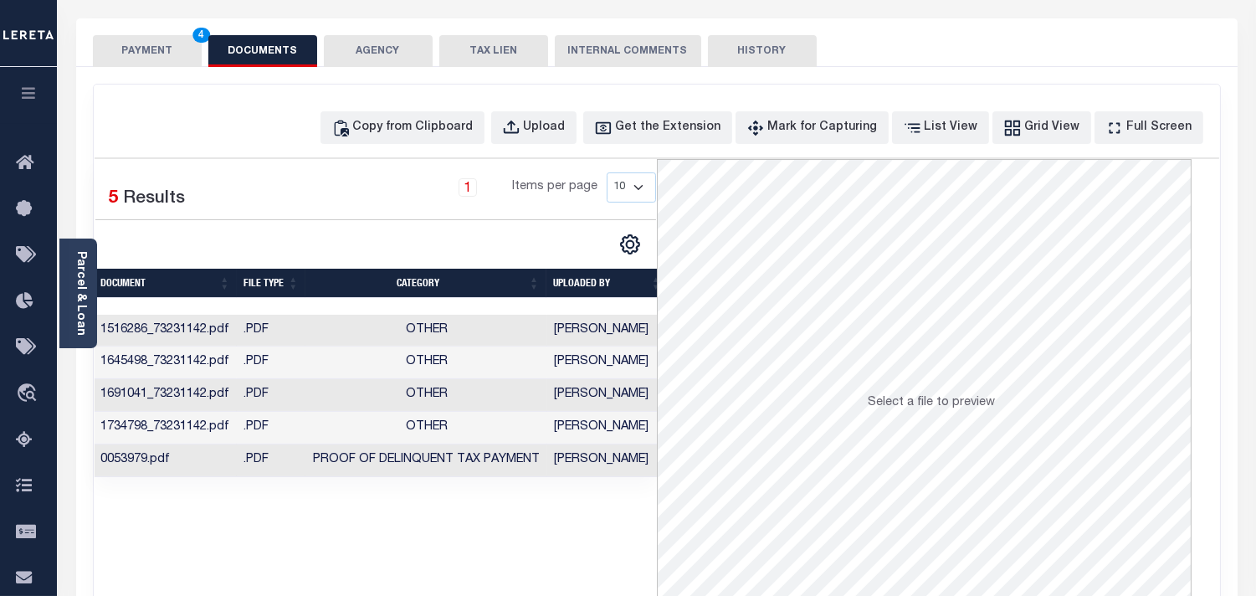
scroll to position [186, 0]
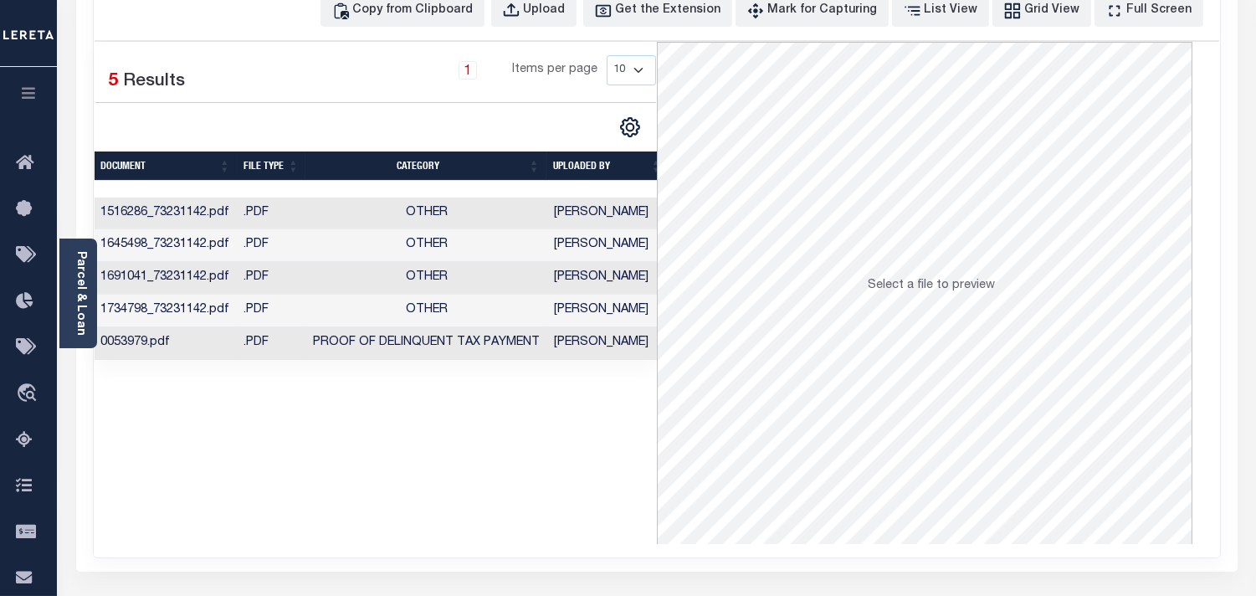
click at [625, 345] on td "[PERSON_NAME]" at bounding box center [607, 343] width 120 height 33
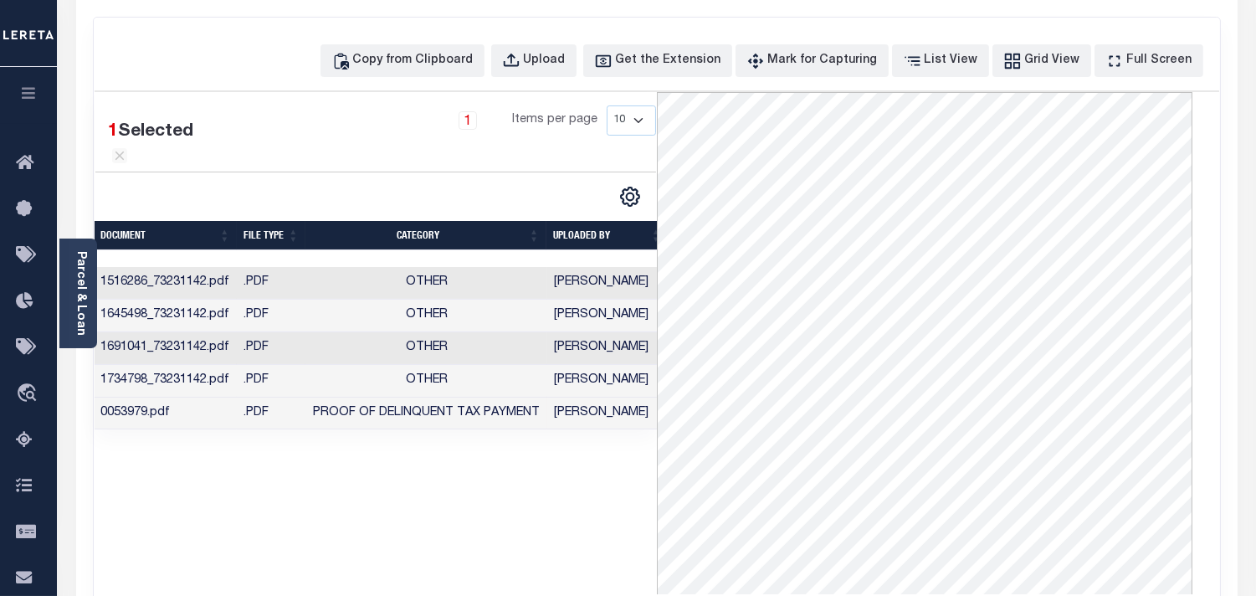
scroll to position [93, 0]
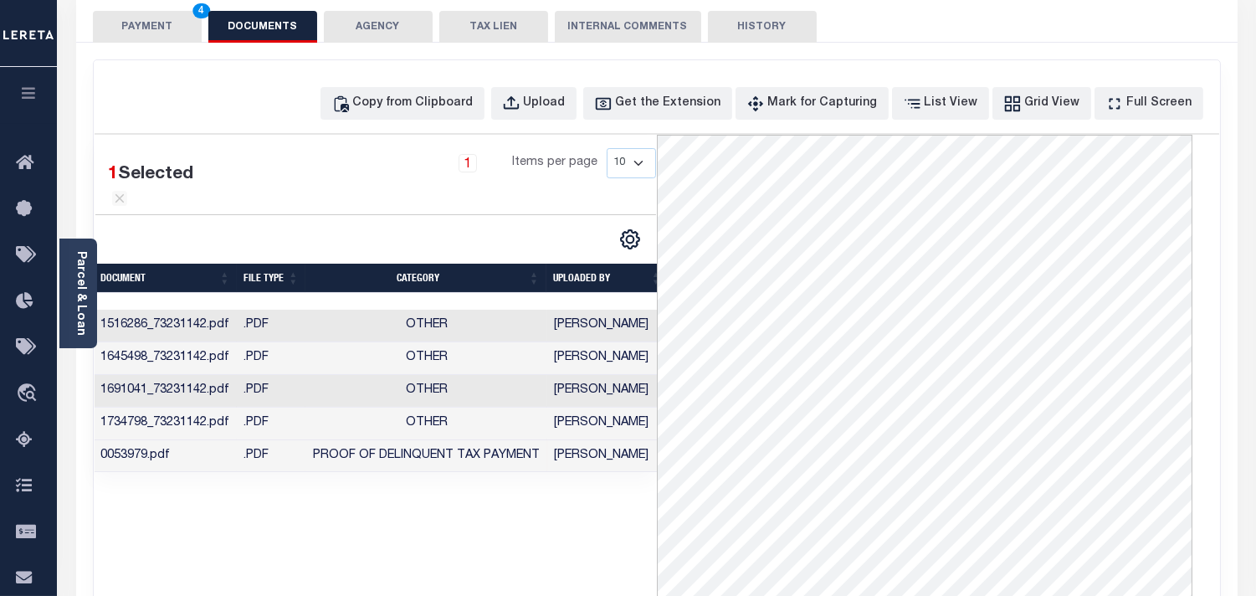
drag, startPoint x: 147, startPoint y: 29, endPoint x: 166, endPoint y: 33, distance: 18.9
click at [147, 28] on button "PAYMENT 4" at bounding box center [147, 27] width 109 height 32
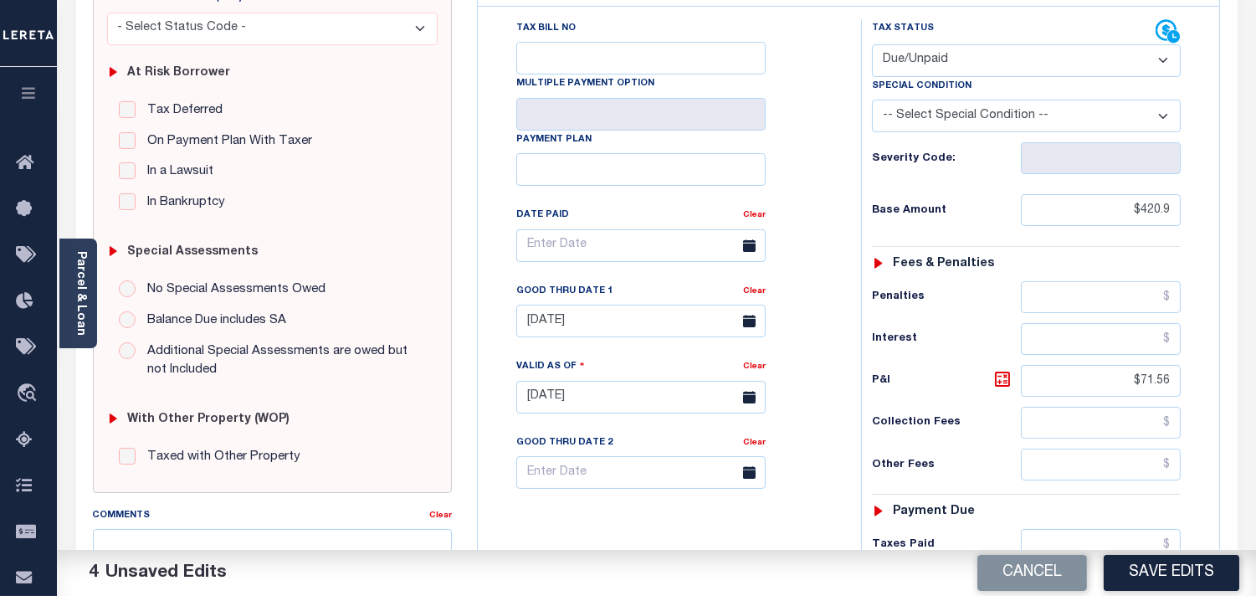
scroll to position [557, 0]
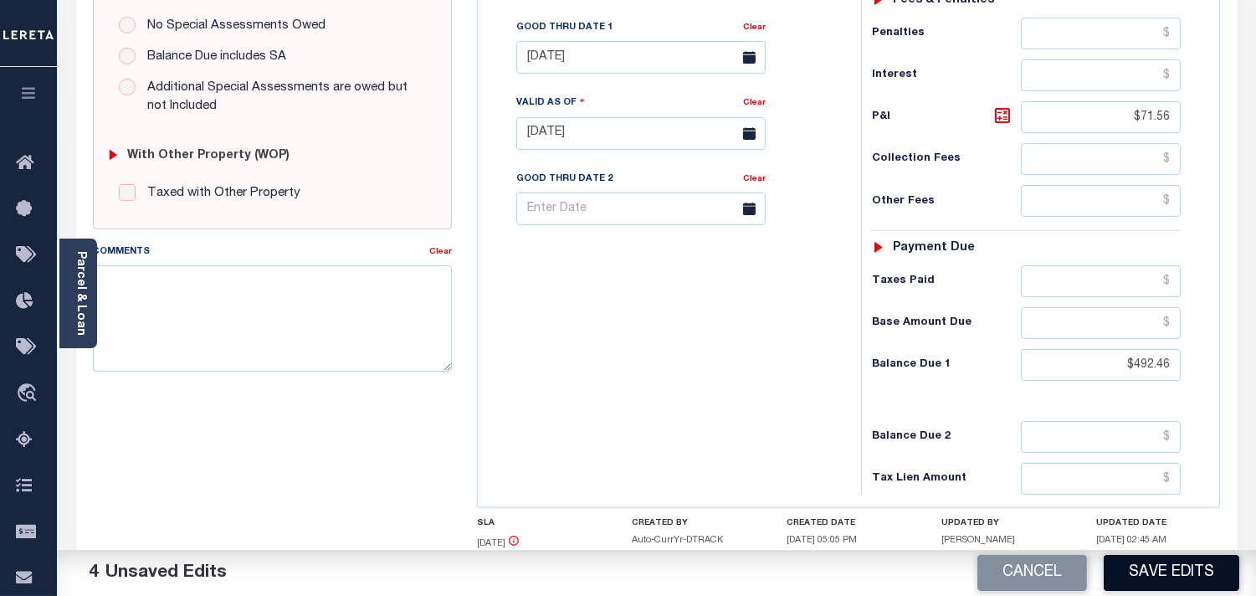
click at [1145, 571] on button "Save Edits" at bounding box center [1172, 573] width 136 height 36
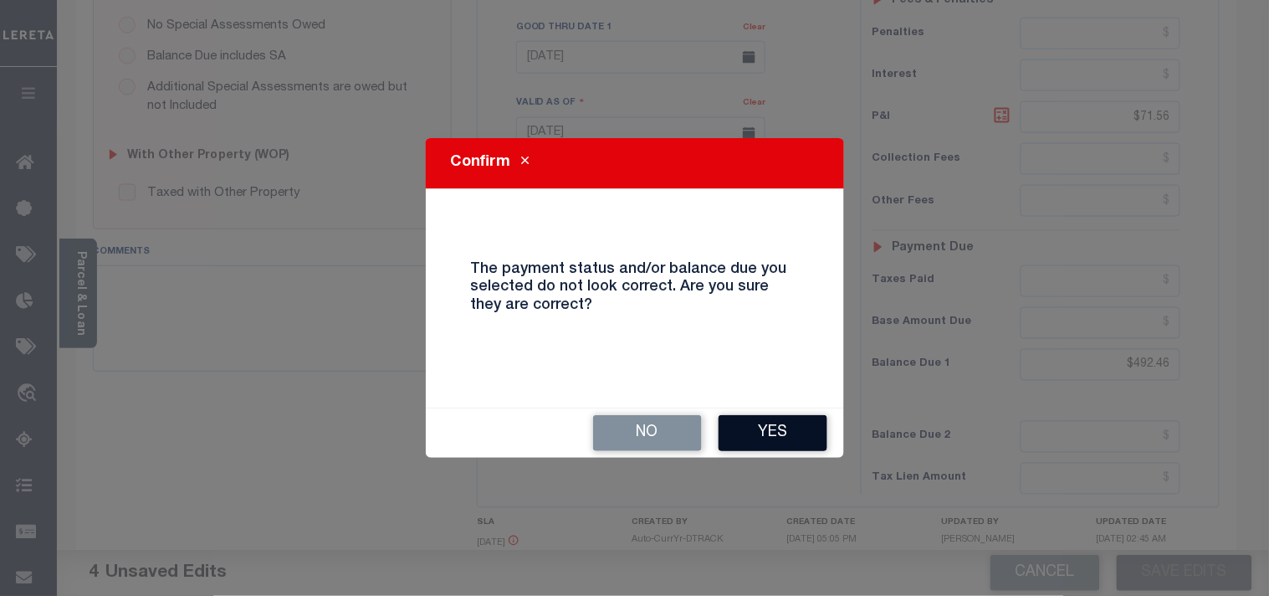
click at [759, 440] on button "Yes" at bounding box center [773, 433] width 109 height 36
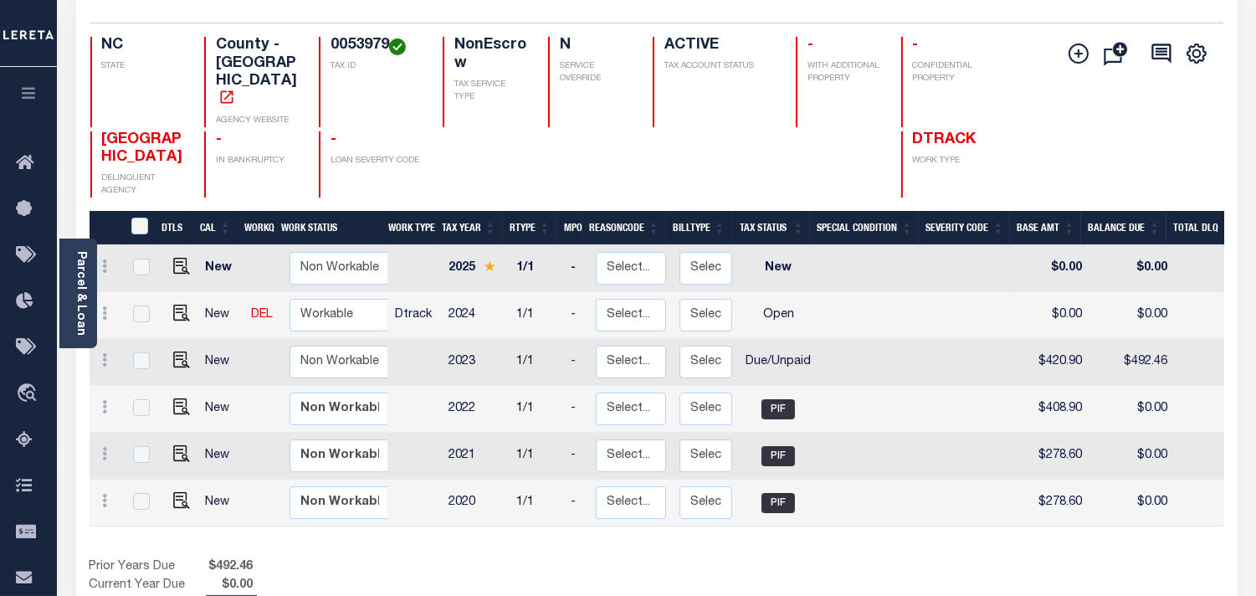
scroll to position [186, 0]
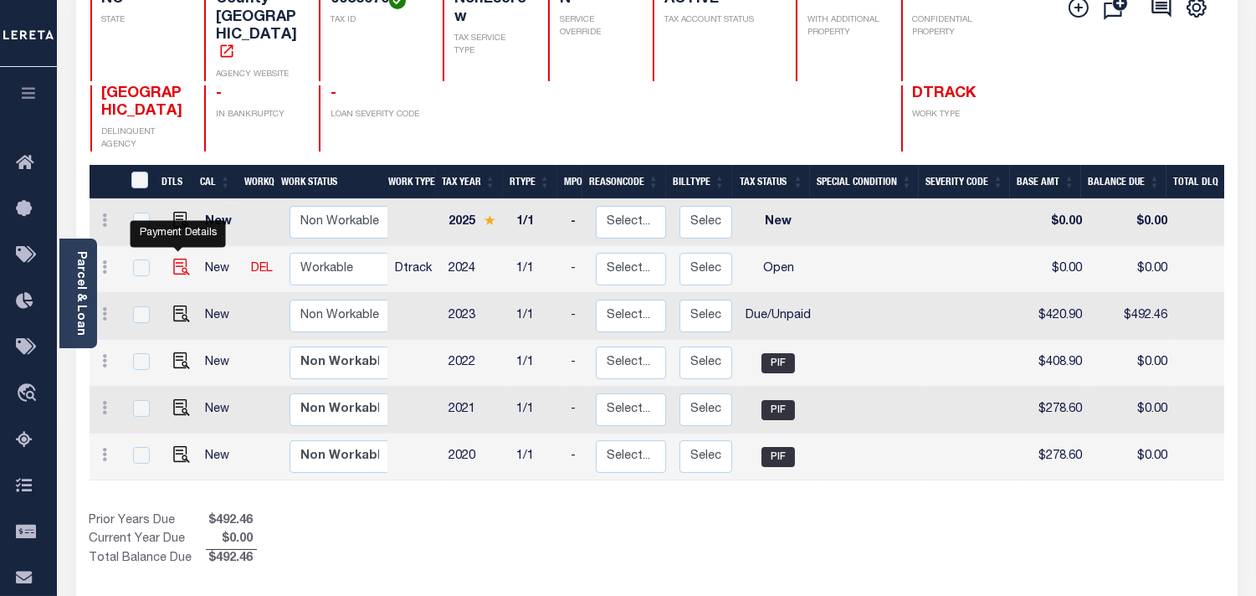
click at [182, 259] on img "" at bounding box center [181, 267] width 17 height 17
checkbox input "true"
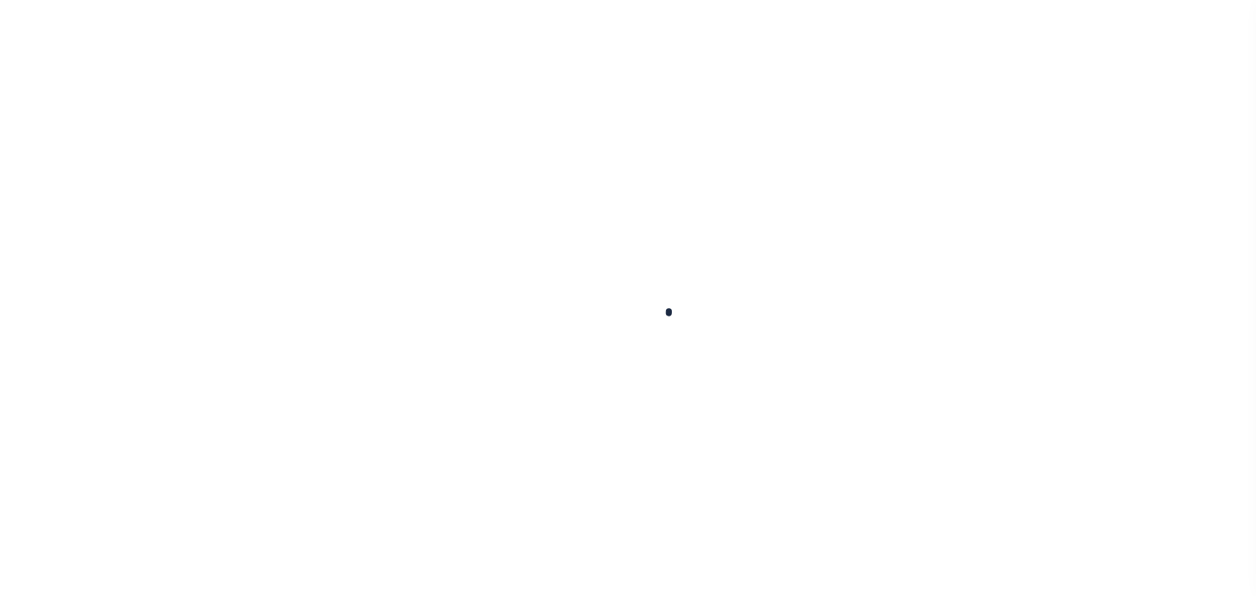
checkbox input "false"
type input "[DATE]"
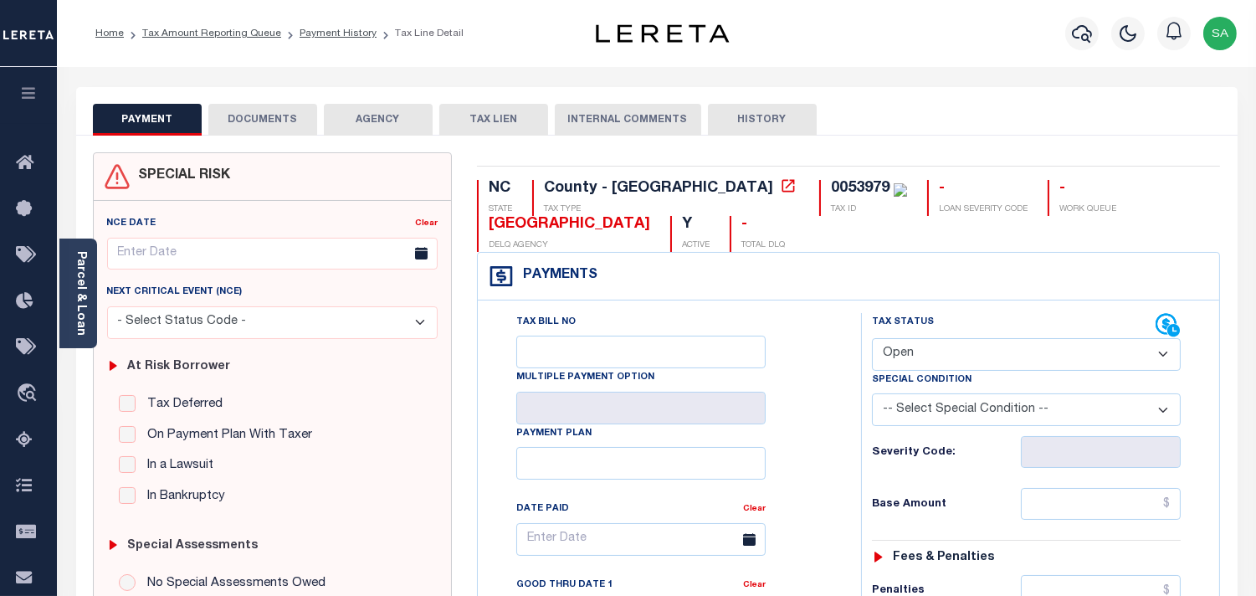
drag, startPoint x: 976, startPoint y: 345, endPoint x: 971, endPoint y: 368, distance: 24.0
click at [976, 345] on select "- Select Status Code - Open Due/Unpaid Paid Incomplete No Tax Due Internal Refu…" at bounding box center [1026, 354] width 309 height 33
select select "DUE"
click at [872, 339] on select "- Select Status Code - Open Due/Unpaid Paid Incomplete No Tax Due Internal Refu…" at bounding box center [1026, 354] width 309 height 33
type input "[DATE]"
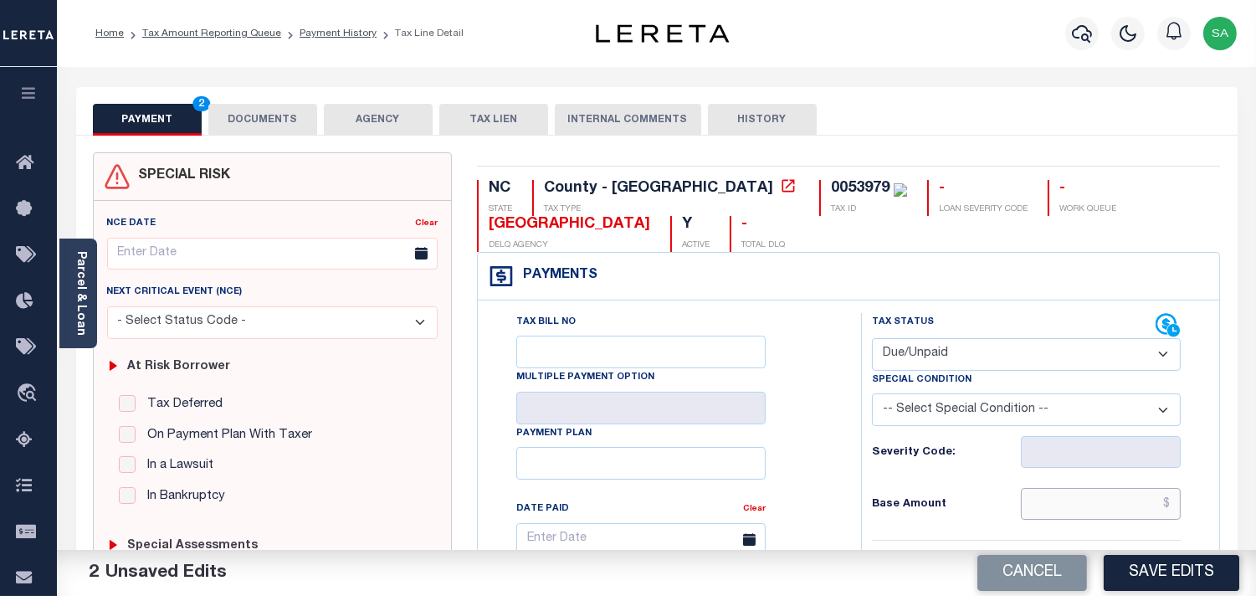
click at [1113, 507] on input "text" at bounding box center [1101, 504] width 160 height 32
type input "$420.90"
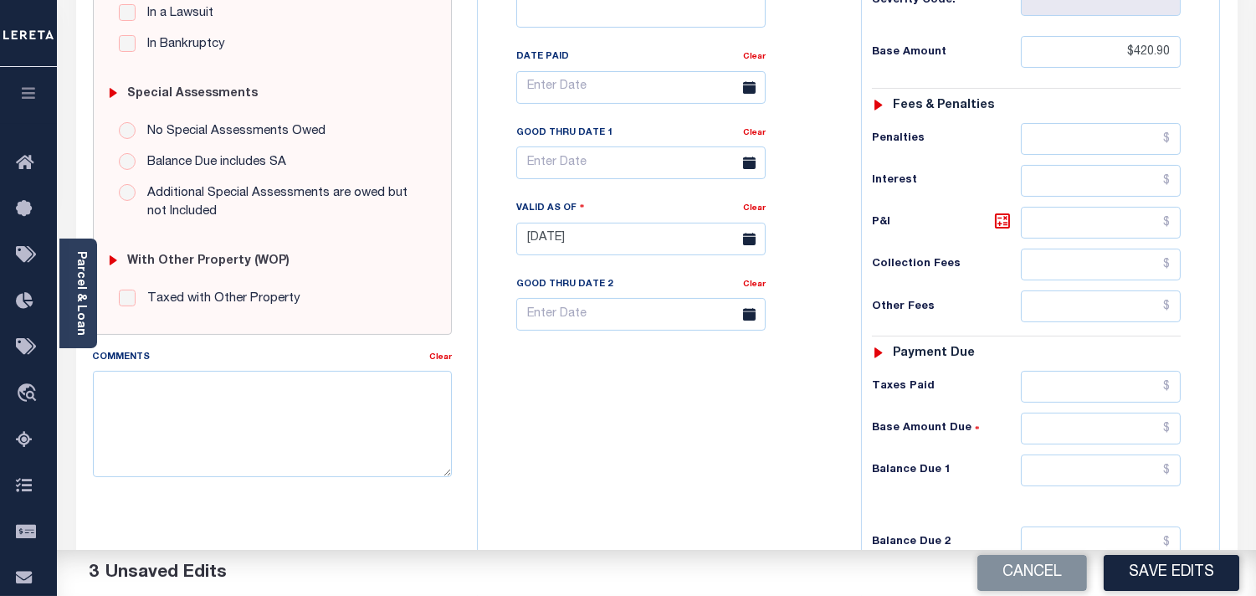
scroll to position [557, 0]
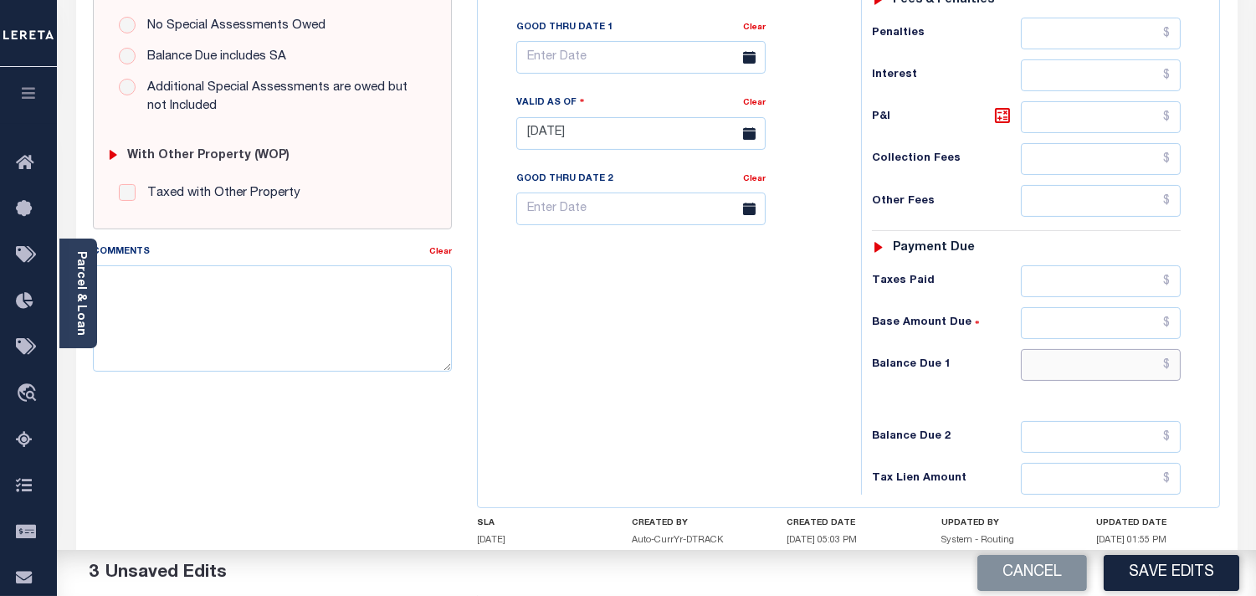
drag, startPoint x: 1106, startPoint y: 376, endPoint x: 897, endPoint y: 376, distance: 209.2
click at [1106, 376] on input "text" at bounding box center [1101, 365] width 160 height 32
paste input "454.57"
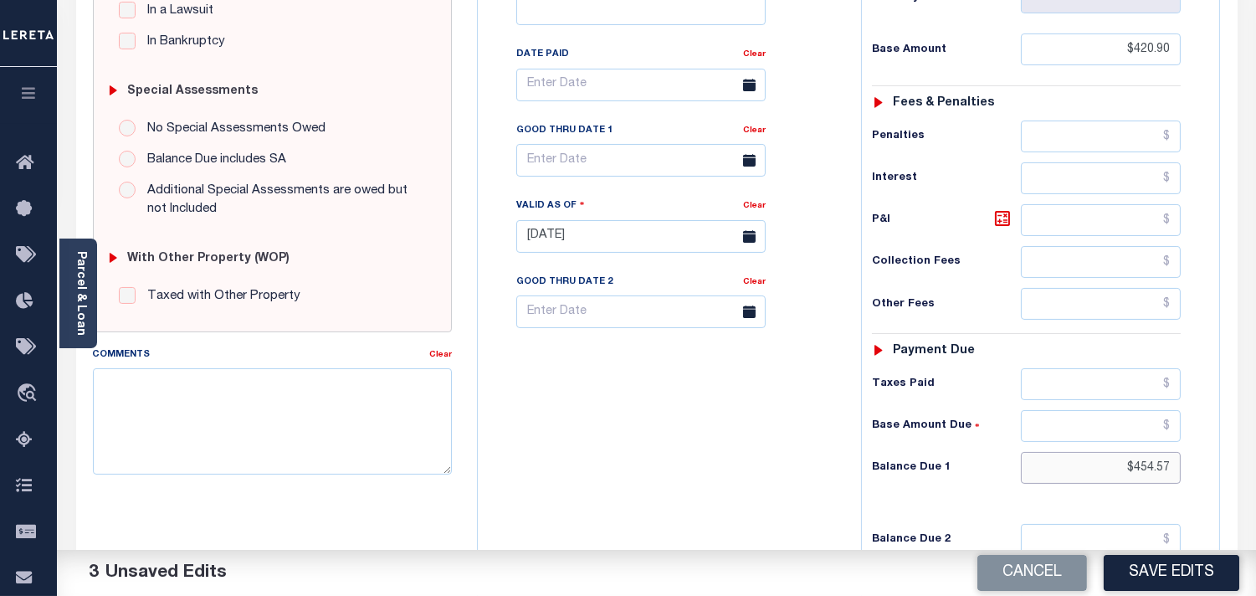
scroll to position [371, 0]
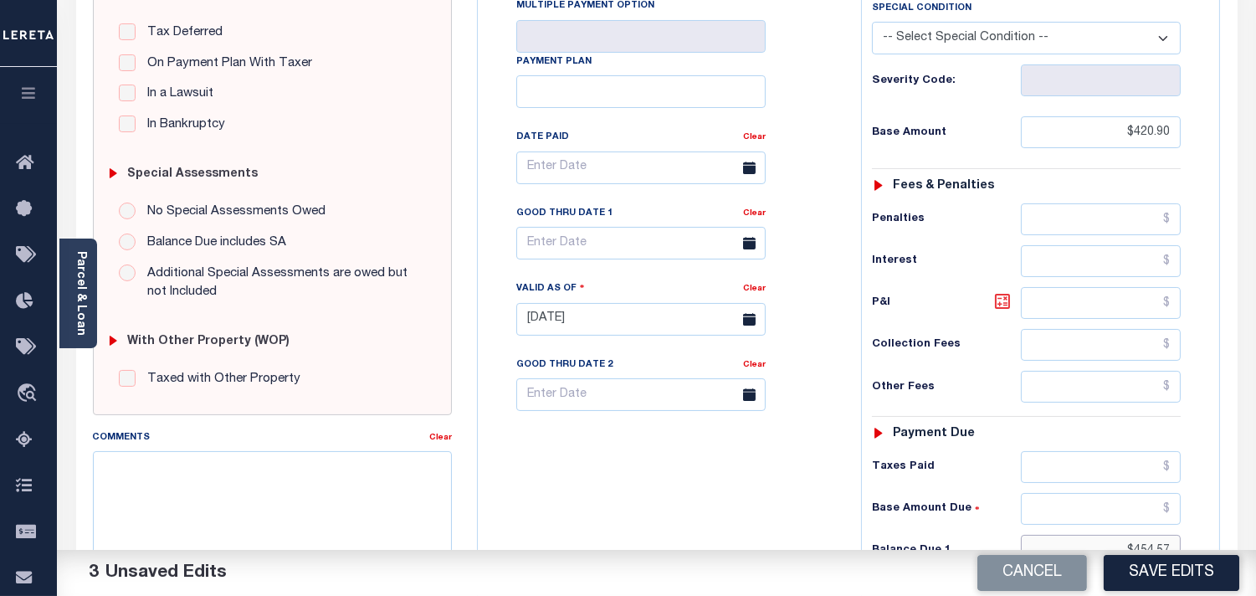
type input "$454.57"
click at [999, 306] on icon at bounding box center [1002, 301] width 10 height 10
type input "$33.67"
click at [625, 243] on input "text" at bounding box center [640, 243] width 249 height 33
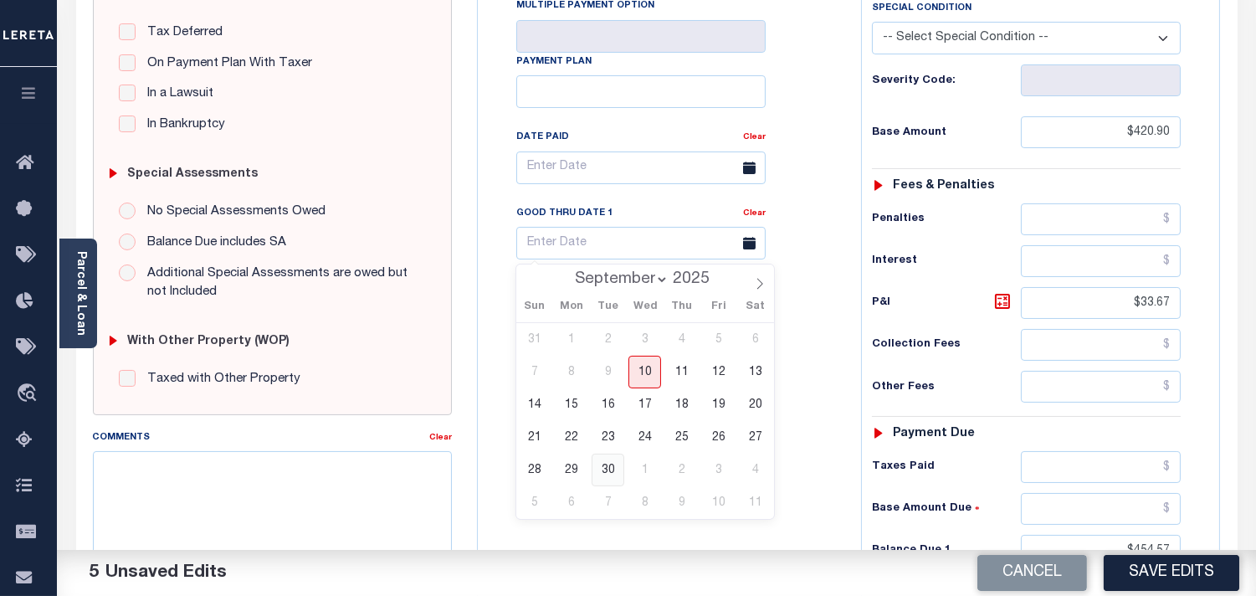
click at [605, 466] on span "30" at bounding box center [608, 469] width 33 height 33
type input "09/30/2025"
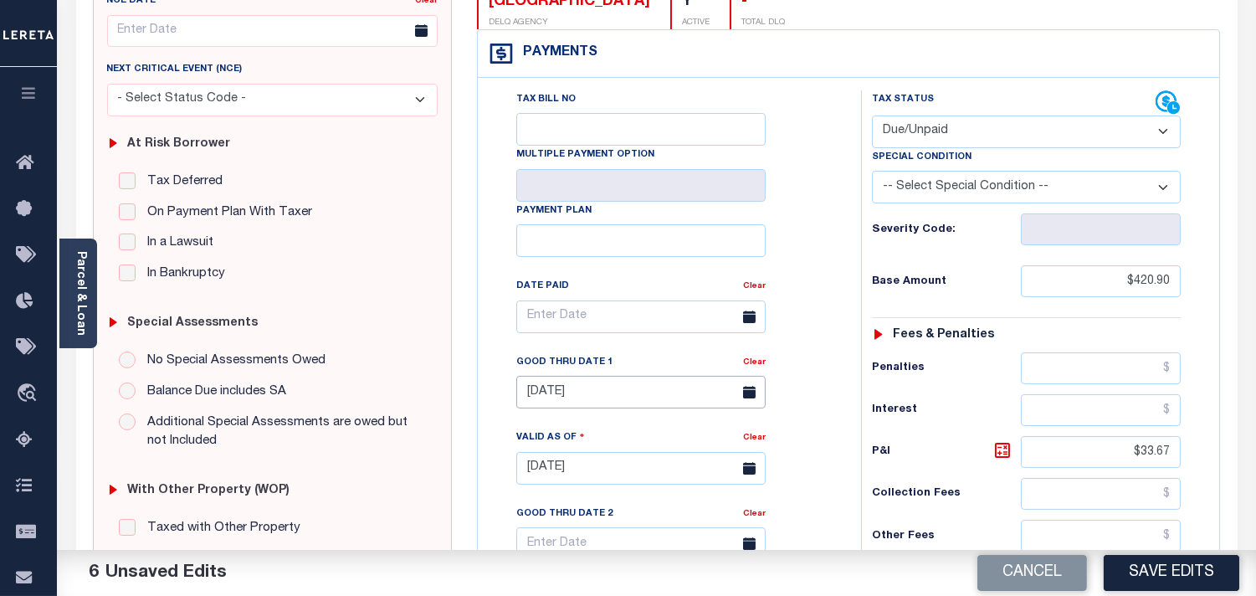
scroll to position [0, 0]
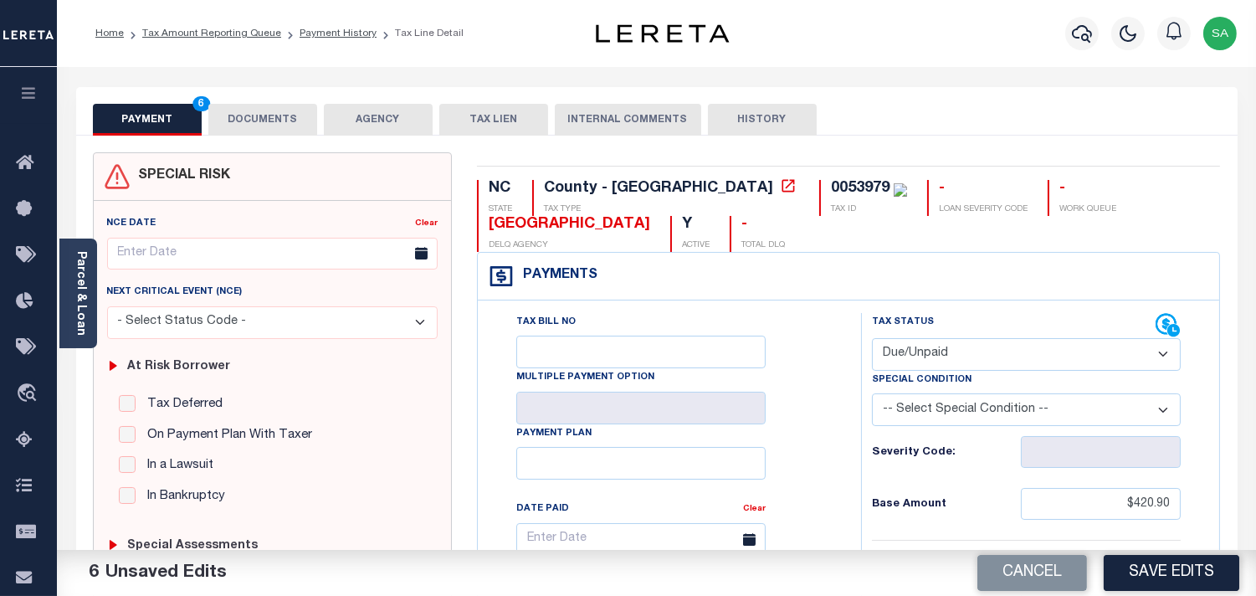
click at [831, 191] on div "0053979" at bounding box center [860, 188] width 59 height 15
copy div "0053979"
click at [254, 113] on button "DOCUMENTS" at bounding box center [262, 120] width 109 height 32
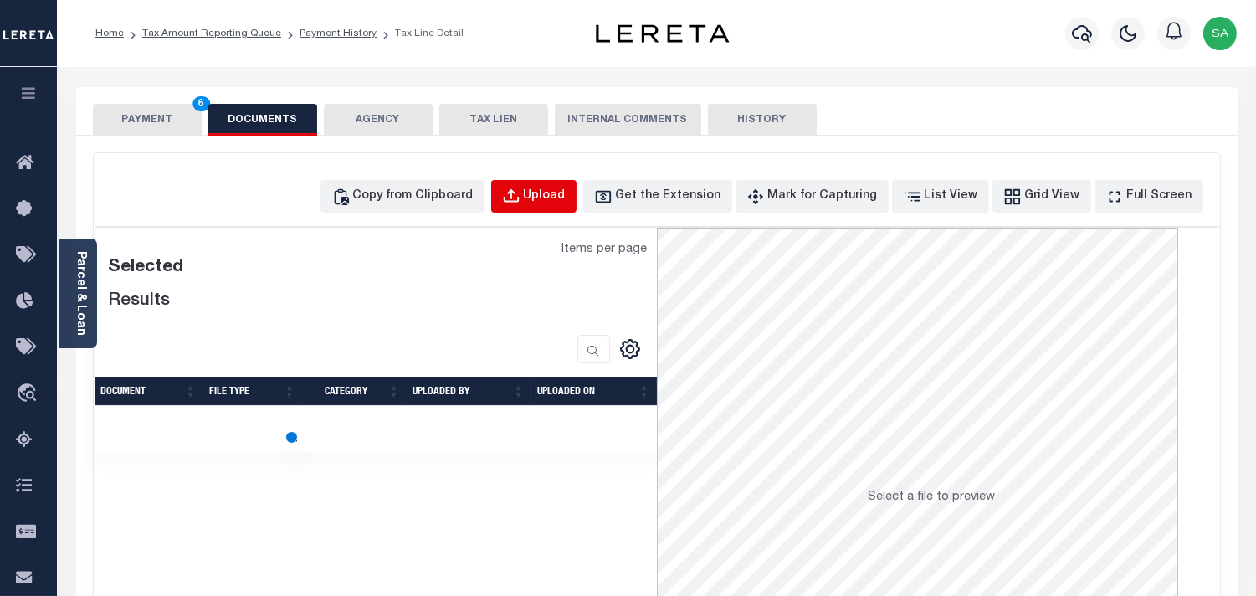
click at [566, 192] on div "Upload" at bounding box center [545, 196] width 42 height 18
select select "POP"
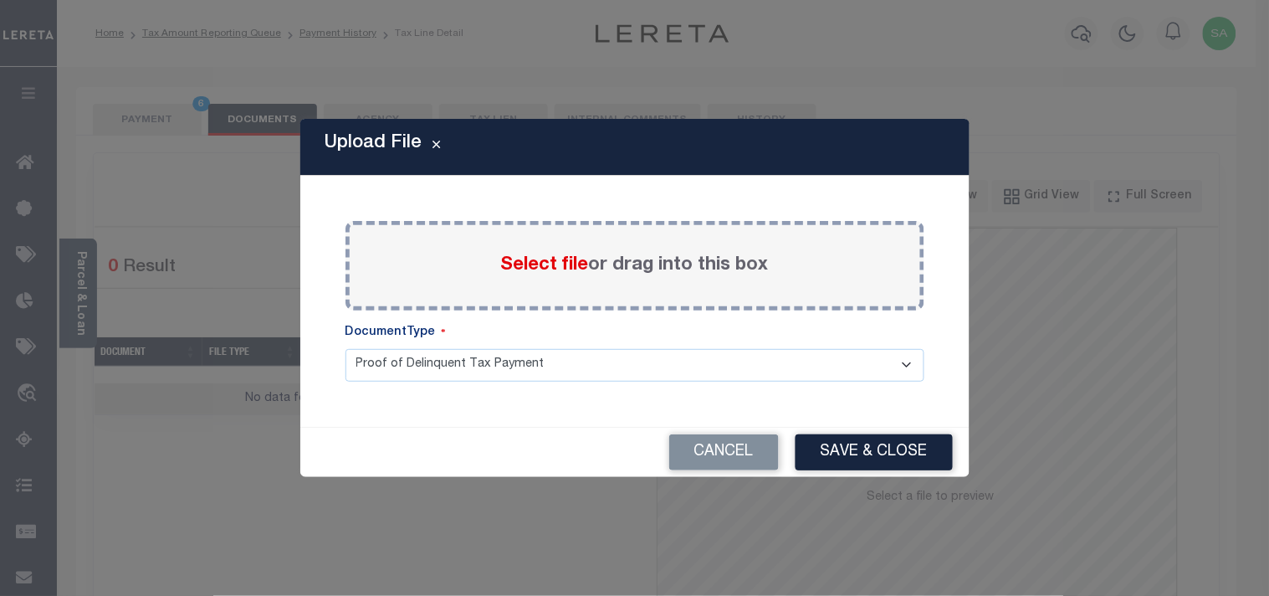
click at [544, 266] on span "Select file" at bounding box center [545, 265] width 88 height 18
click at [0, 0] on input "Select file or drag into this box" at bounding box center [0, 0] width 0 height 0
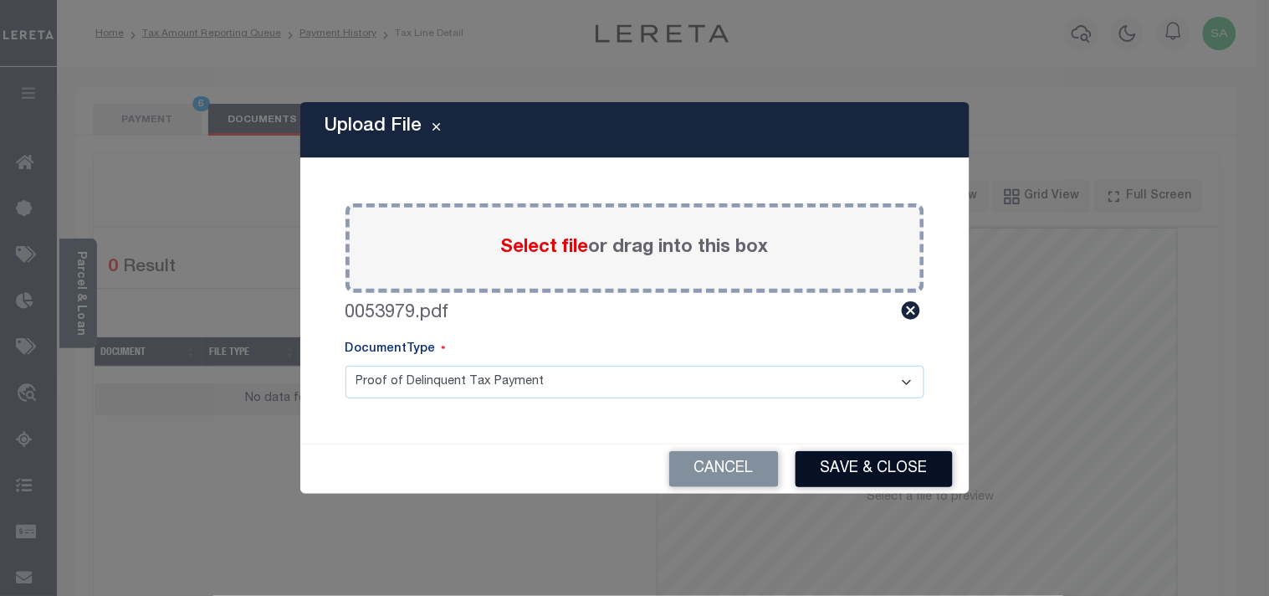
click at [913, 483] on button "Save & Close" at bounding box center [874, 469] width 157 height 36
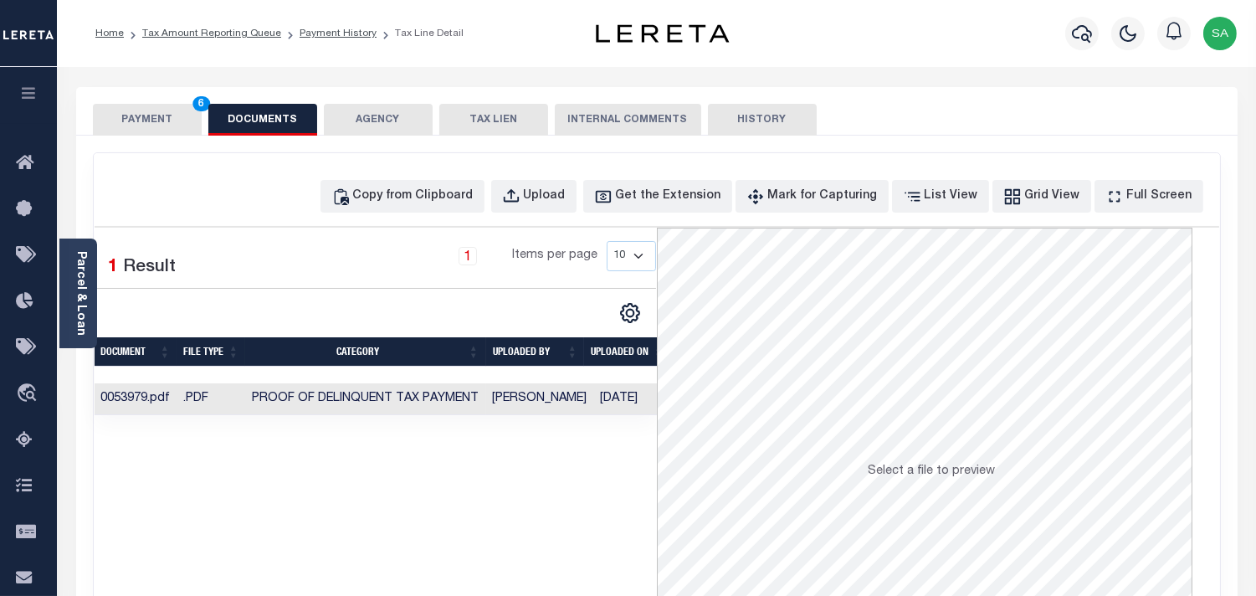
click at [522, 397] on td "[PERSON_NAME]" at bounding box center [540, 399] width 108 height 33
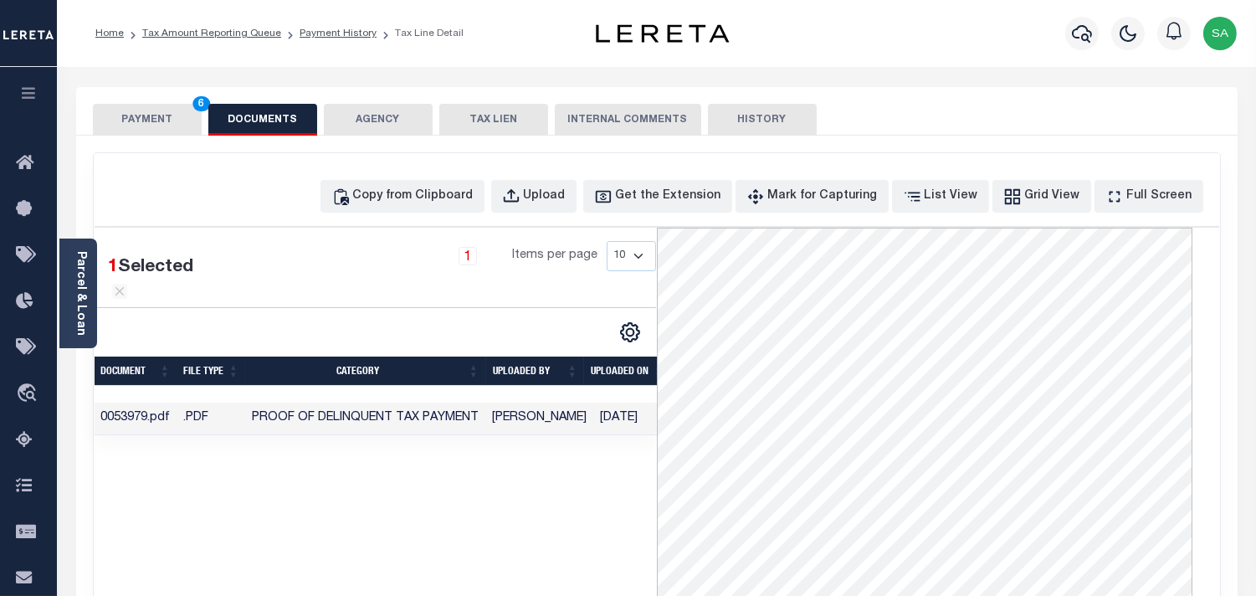
click at [170, 125] on button "PAYMENT 6" at bounding box center [147, 120] width 109 height 32
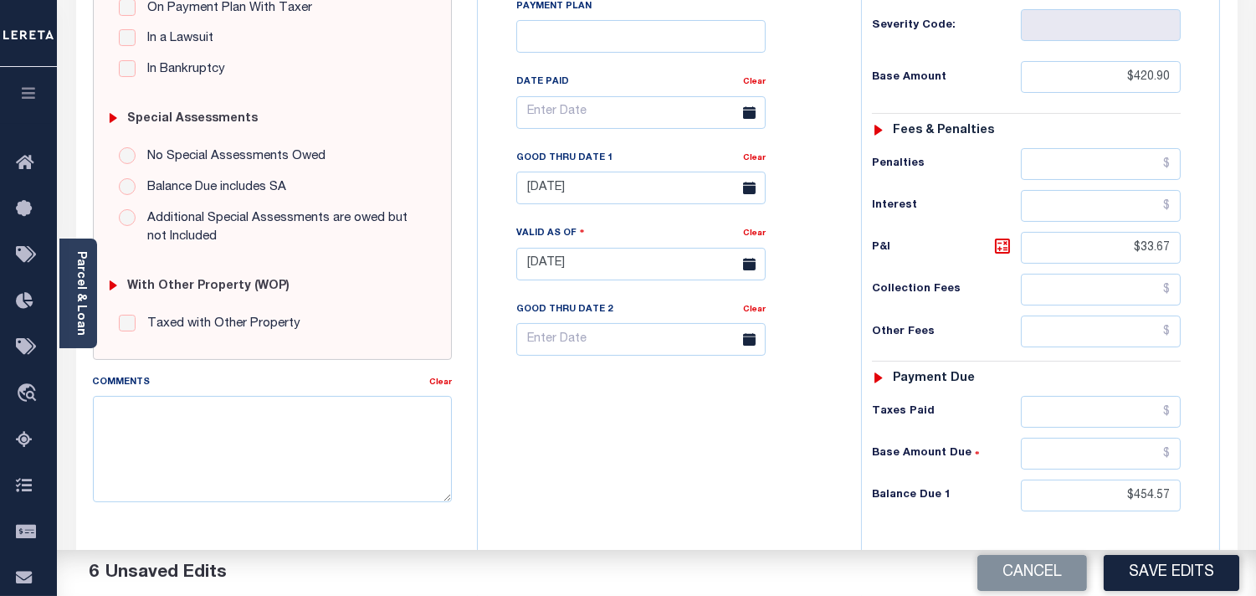
scroll to position [464, 0]
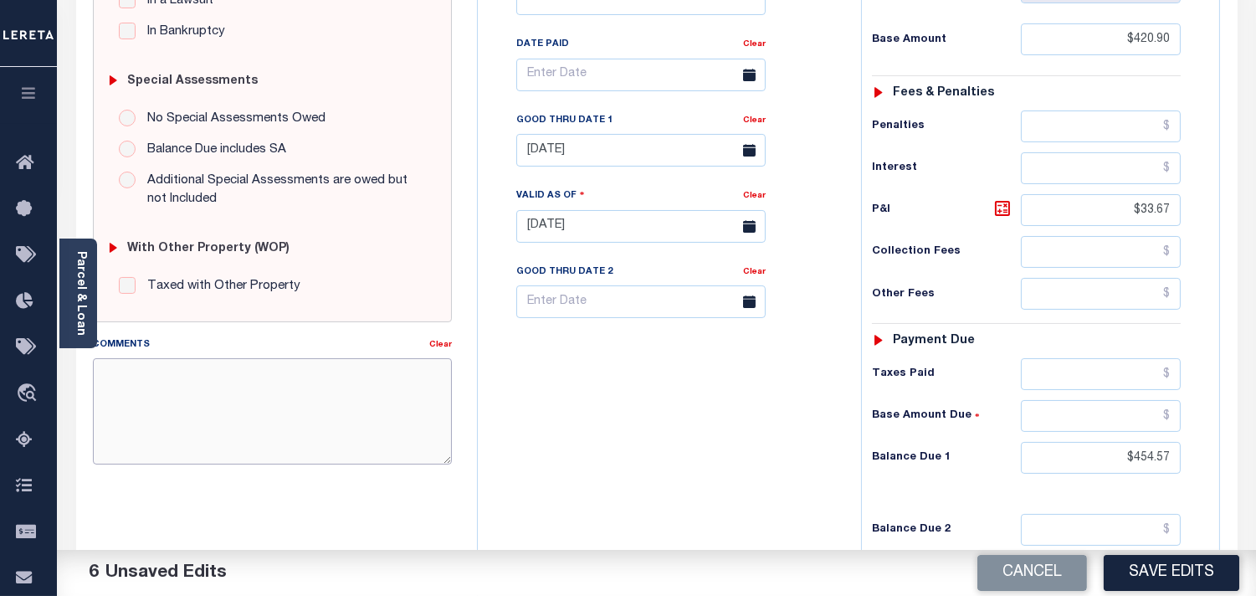
click at [364, 431] on textarea "Comments" at bounding box center [272, 410] width 359 height 105
drag, startPoint x: 106, startPoint y: 375, endPoint x: 77, endPoint y: 386, distance: 31.2
click at [77, 386] on div "SPECIAL RISK NCE Date Clear" at bounding box center [656, 223] width 1161 height 1104
click at [330, 387] on textarea "Information Confimed verbally" at bounding box center [272, 410] width 359 height 105
type textarea "Information Confimed verbally."
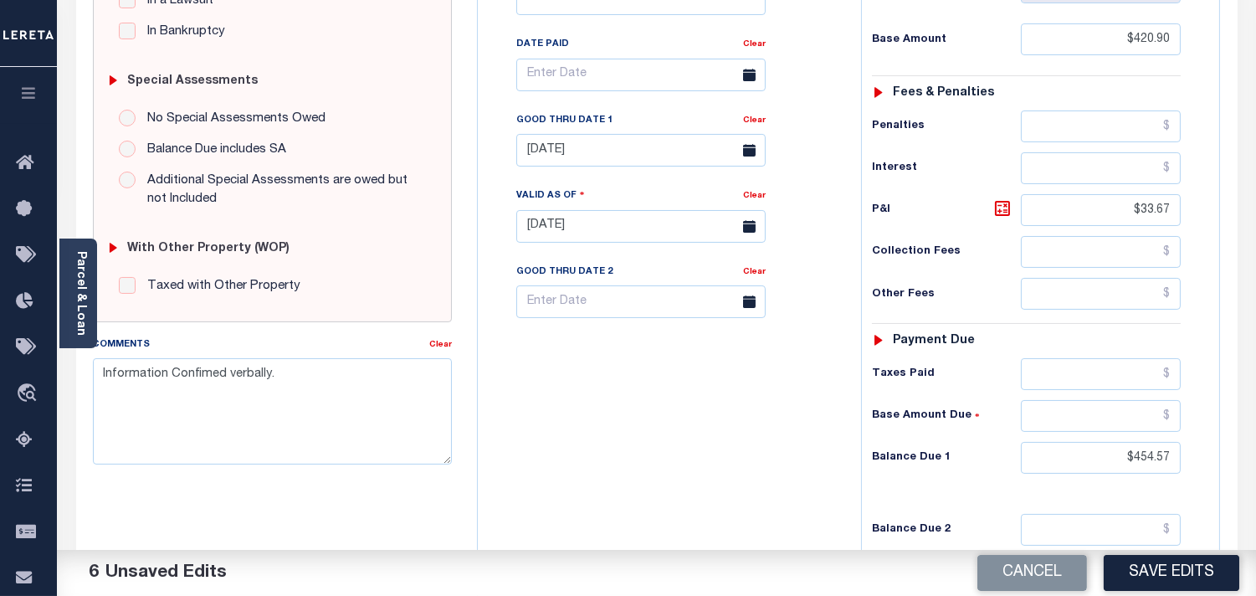
click at [706, 424] on div "Tax Bill No Multiple Payment Option Payment Plan Clear" at bounding box center [665, 218] width 366 height 739
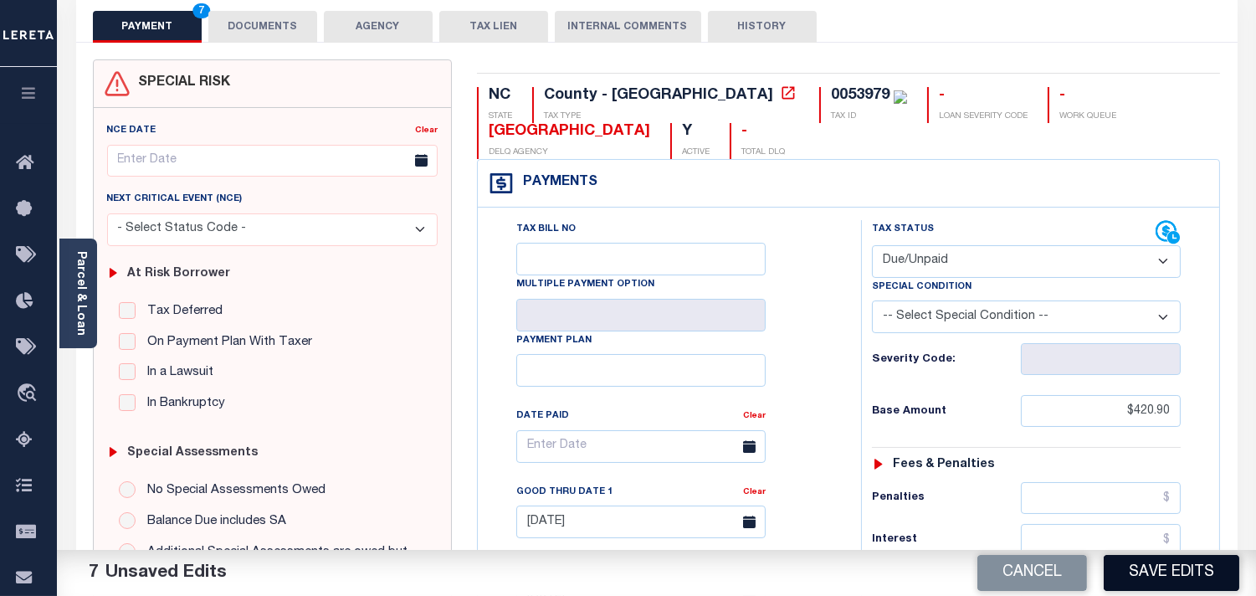
click at [1163, 576] on button "Save Edits" at bounding box center [1172, 573] width 136 height 36
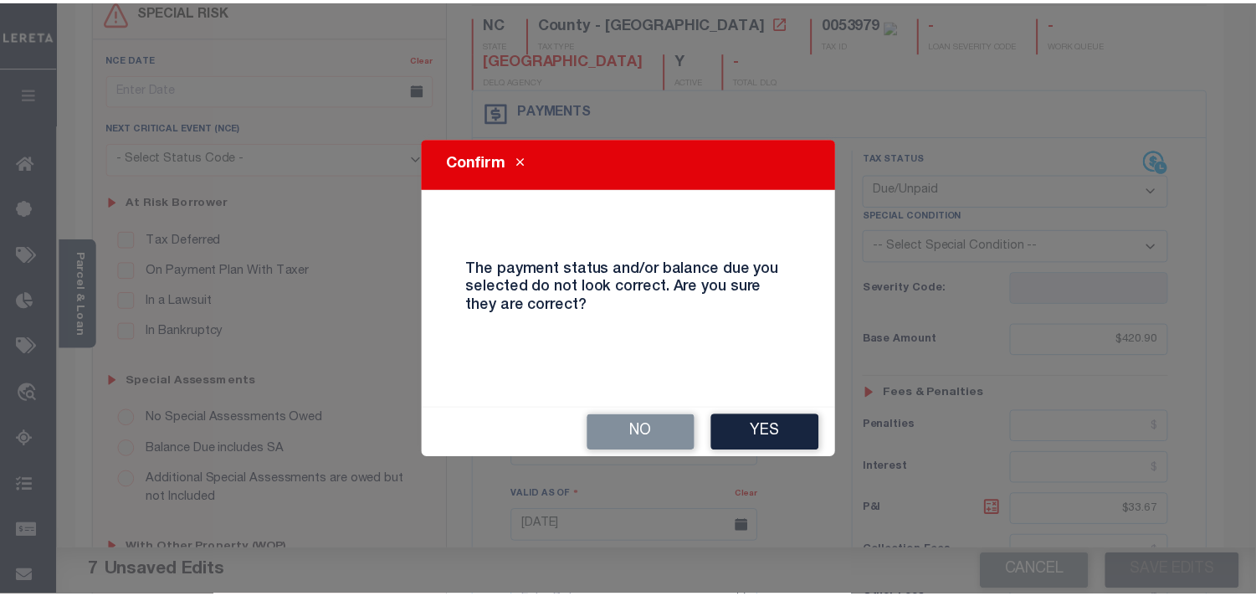
scroll to position [279, 0]
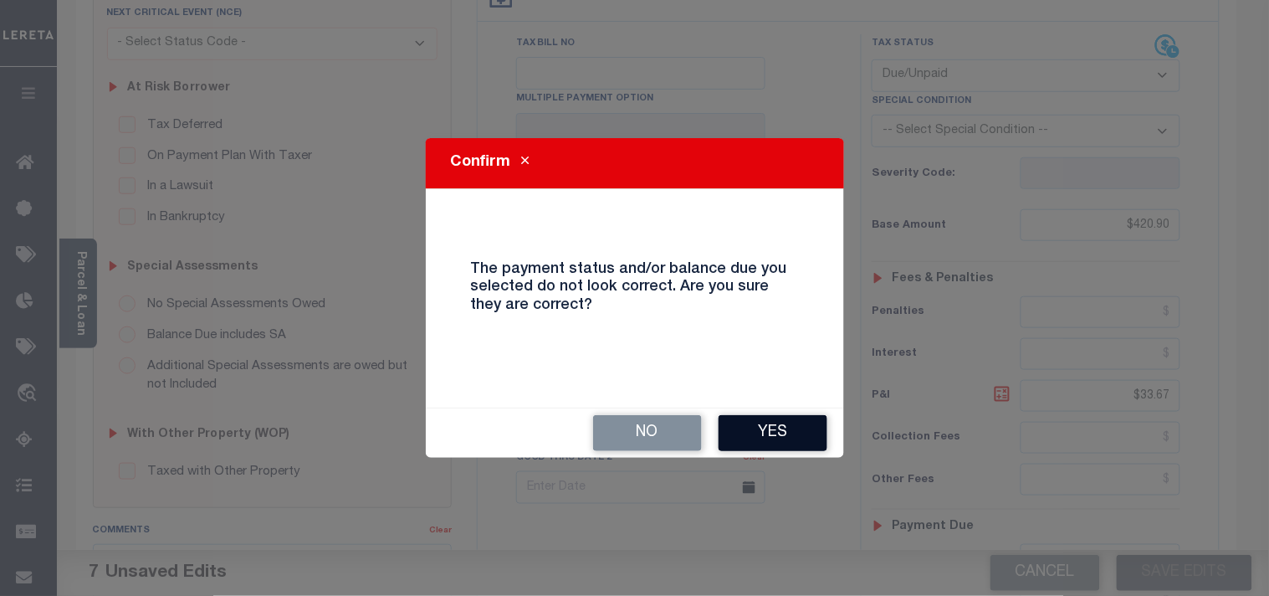
click at [764, 425] on button "Yes" at bounding box center [773, 433] width 109 height 36
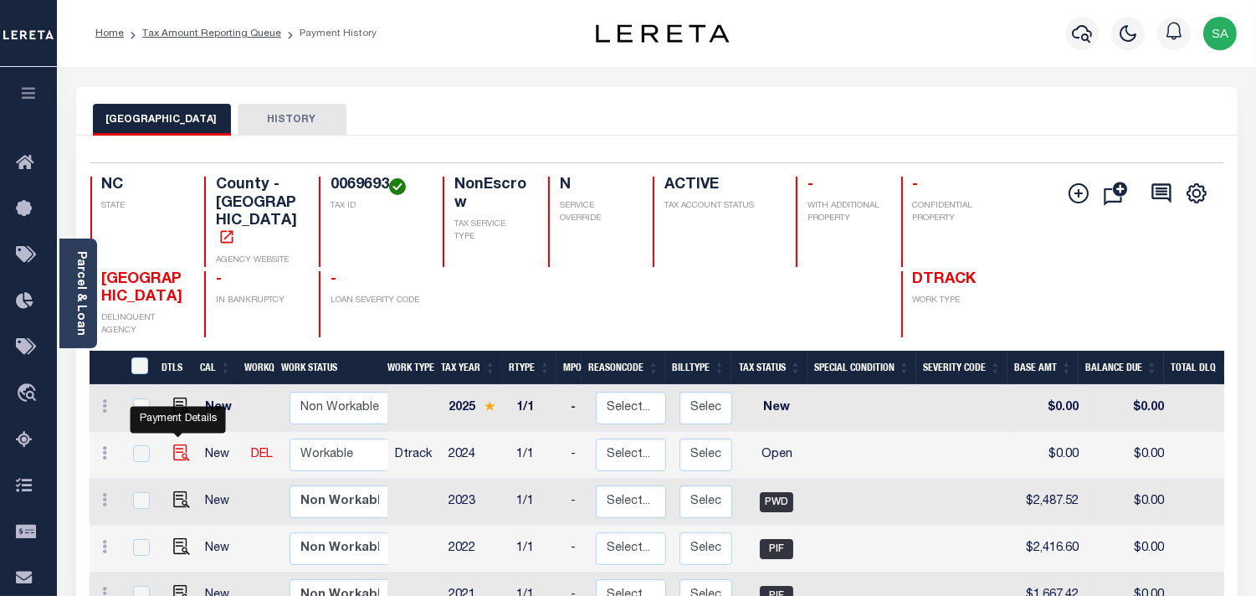
click at [179, 444] on img "" at bounding box center [181, 452] width 17 height 17
checkbox input "true"
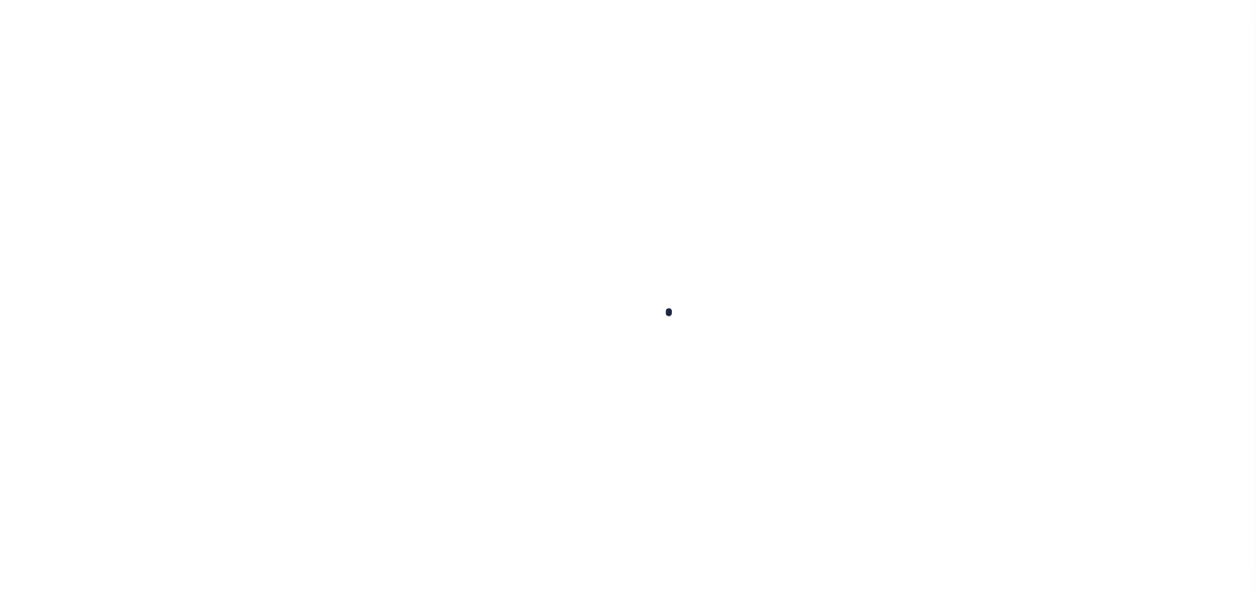
checkbox input "false"
type input "[DATE]"
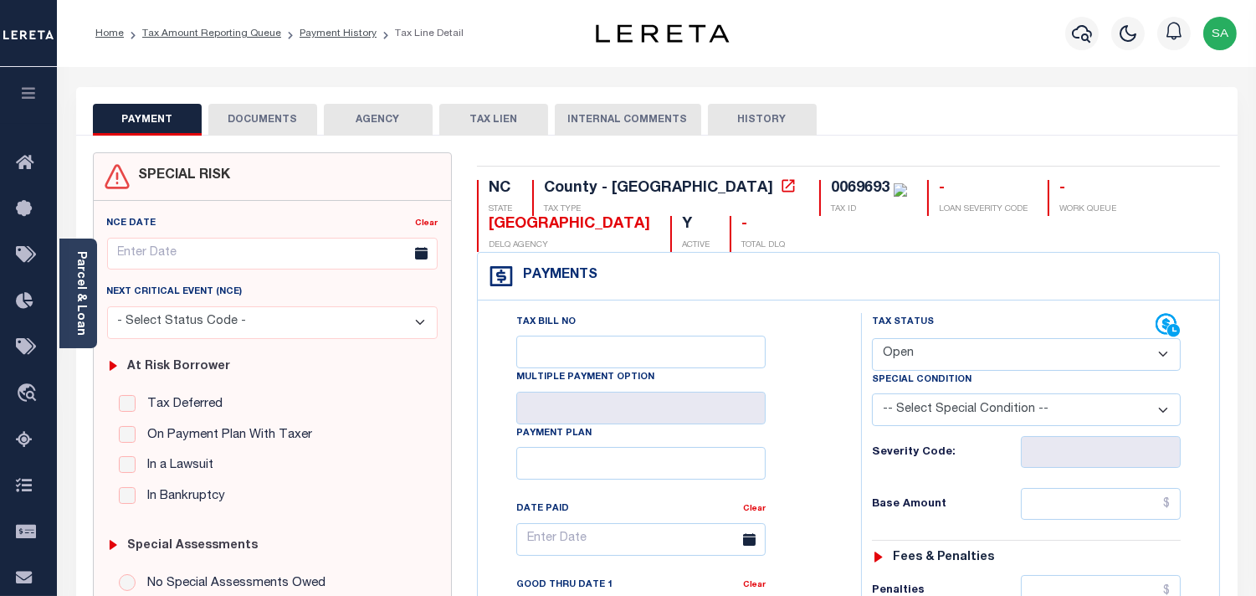
click at [908, 366] on select "- Select Status Code - Open Due/Unpaid Paid Incomplete No Tax Due Internal Refu…" at bounding box center [1026, 354] width 309 height 33
select select "PYD"
click at [872, 339] on select "- Select Status Code - Open Due/Unpaid Paid Incomplete No Tax Due Internal Refu…" at bounding box center [1026, 354] width 309 height 33
type input "[DATE]"
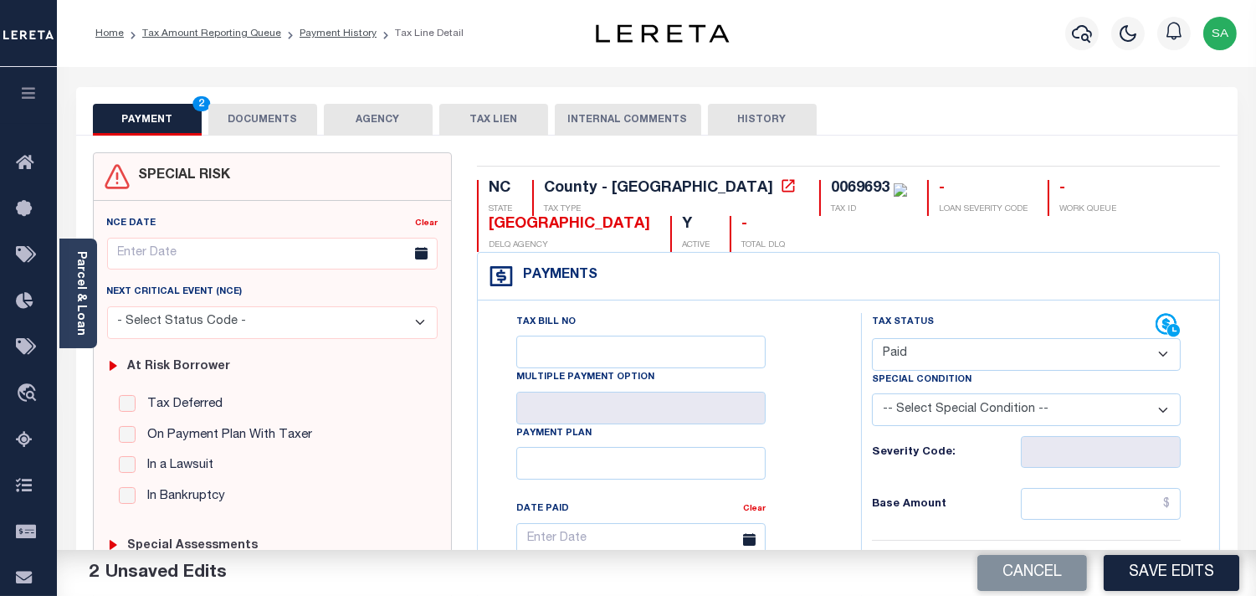
click at [226, 131] on button "DOCUMENTS" at bounding box center [262, 120] width 109 height 32
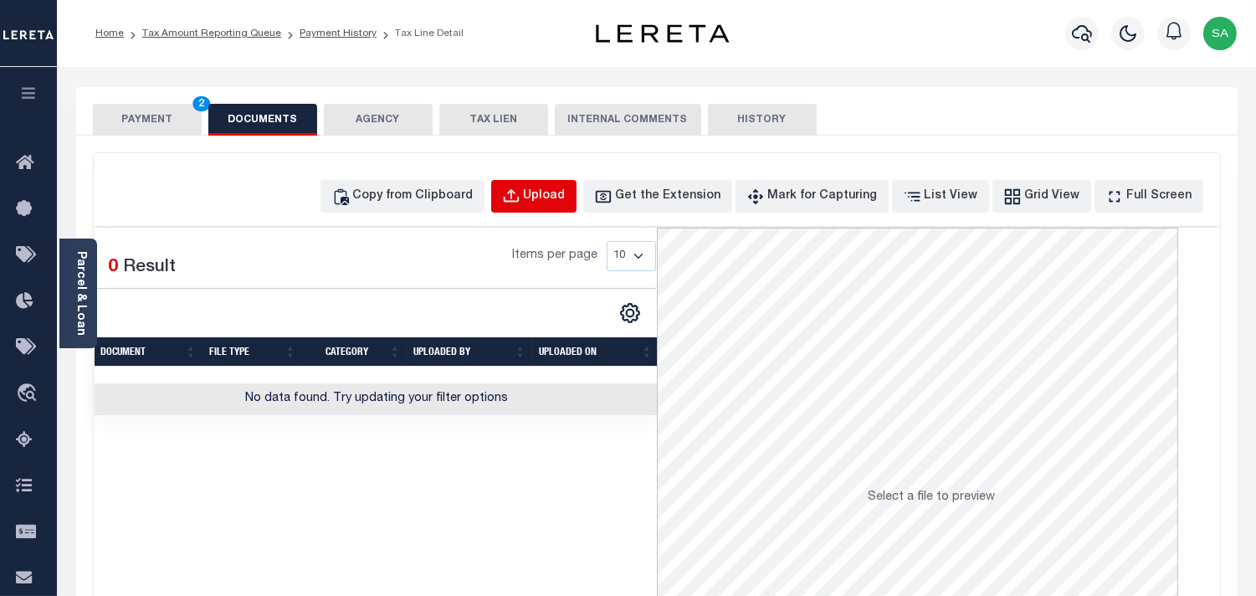
click at [566, 193] on div "Upload" at bounding box center [545, 196] width 42 height 18
select select "POP"
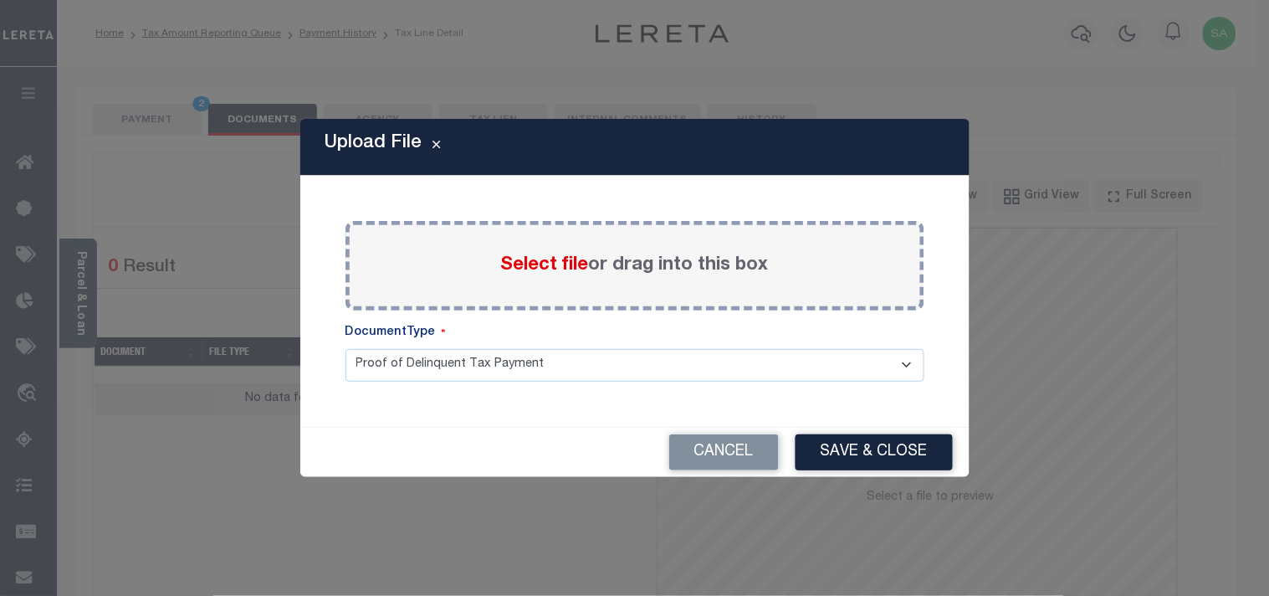
click at [537, 264] on span "Select file" at bounding box center [545, 265] width 88 height 18
click at [0, 0] on input "Select file or drag into this box" at bounding box center [0, 0] width 0 height 0
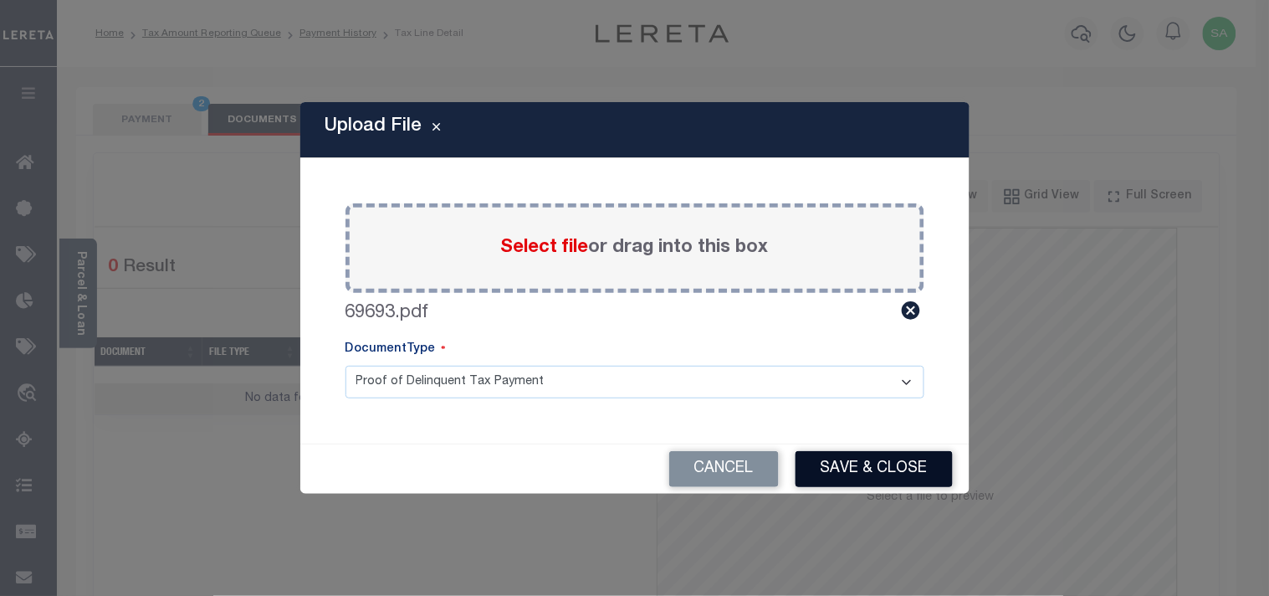
click at [887, 461] on button "Save & Close" at bounding box center [874, 469] width 157 height 36
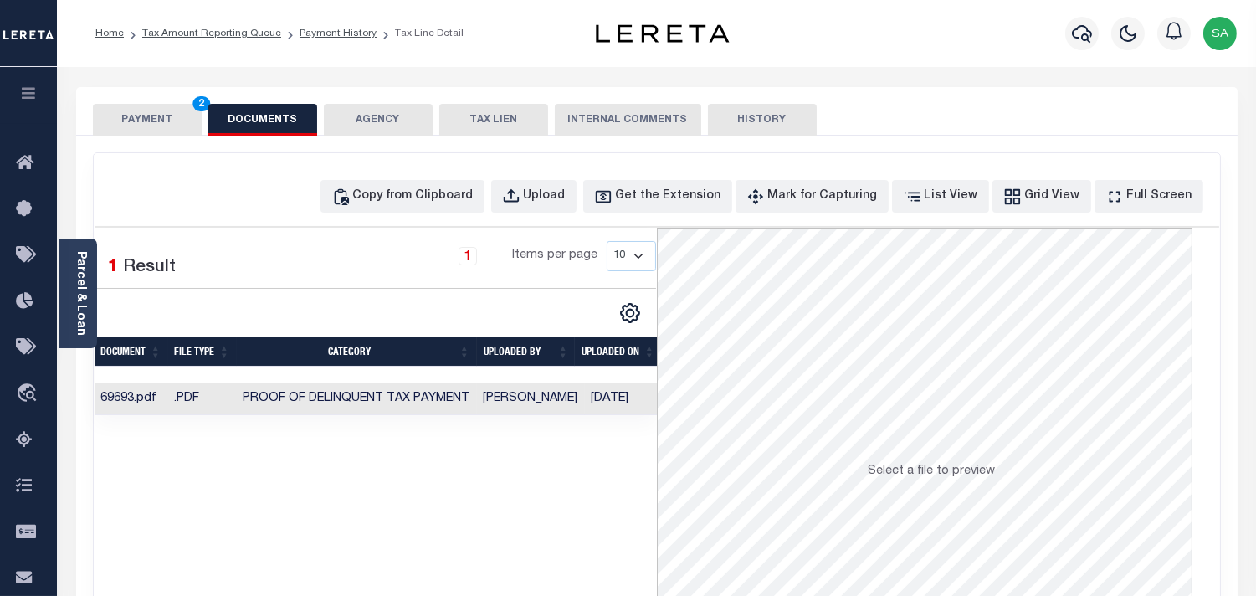
click at [172, 114] on button "PAYMENT 2" at bounding box center [147, 120] width 109 height 32
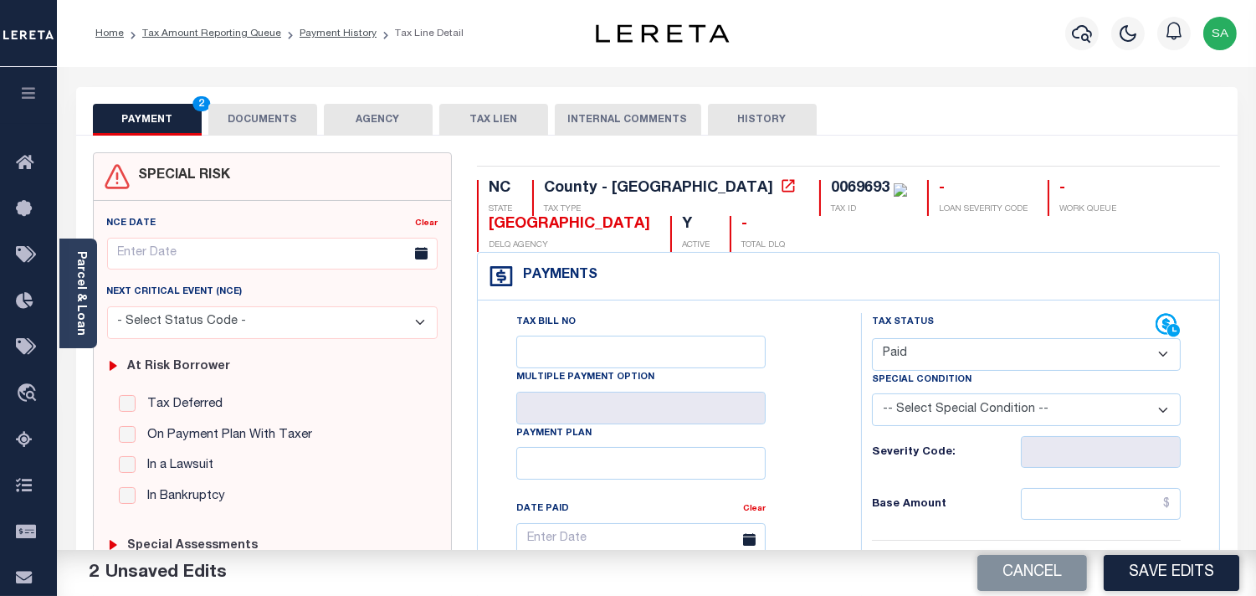
drag, startPoint x: 1058, startPoint y: 510, endPoint x: 945, endPoint y: 498, distance: 112.8
click at [1057, 509] on input "text" at bounding box center [1101, 504] width 160 height 32
paste input "2,487.52"
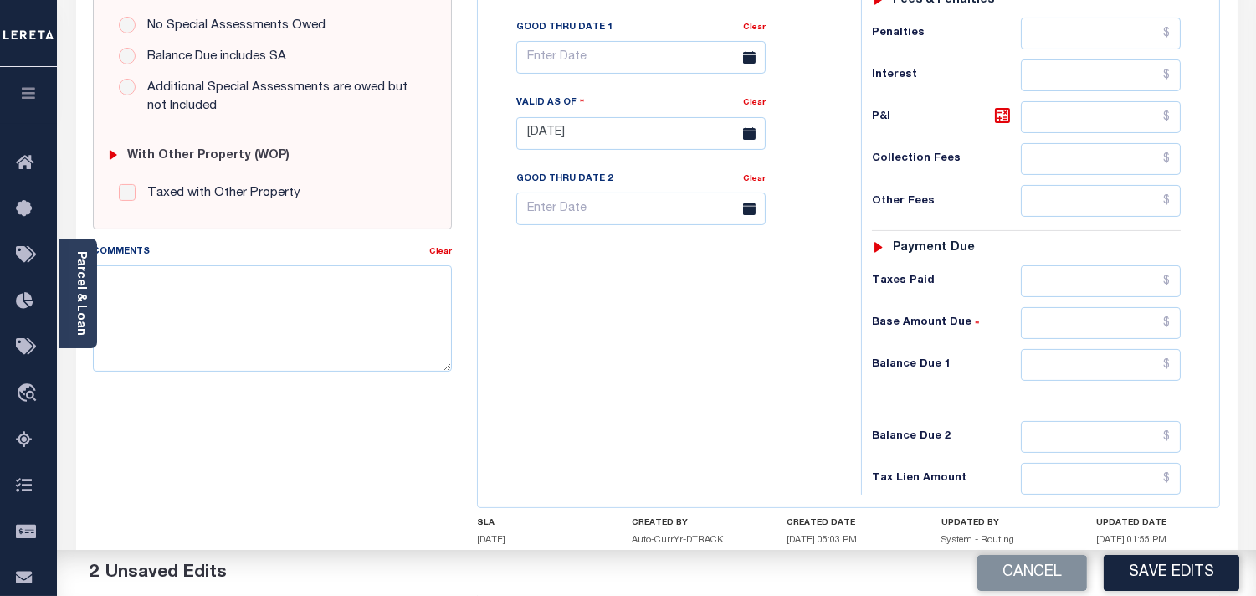
type input "$2,487.52"
click at [1135, 366] on input "text" at bounding box center [1101, 365] width 160 height 32
type input "$0.00"
click at [874, 365] on h6 "Balance Due 1" at bounding box center [946, 364] width 149 height 13
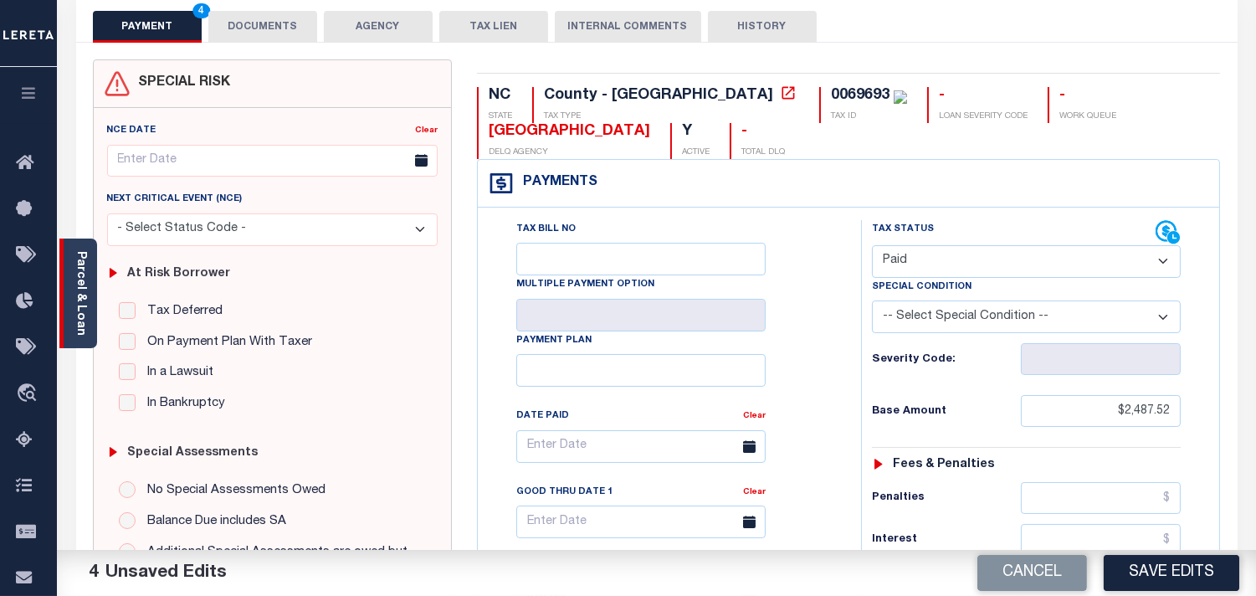
click at [89, 299] on div "Parcel & Loan" at bounding box center [78, 293] width 38 height 110
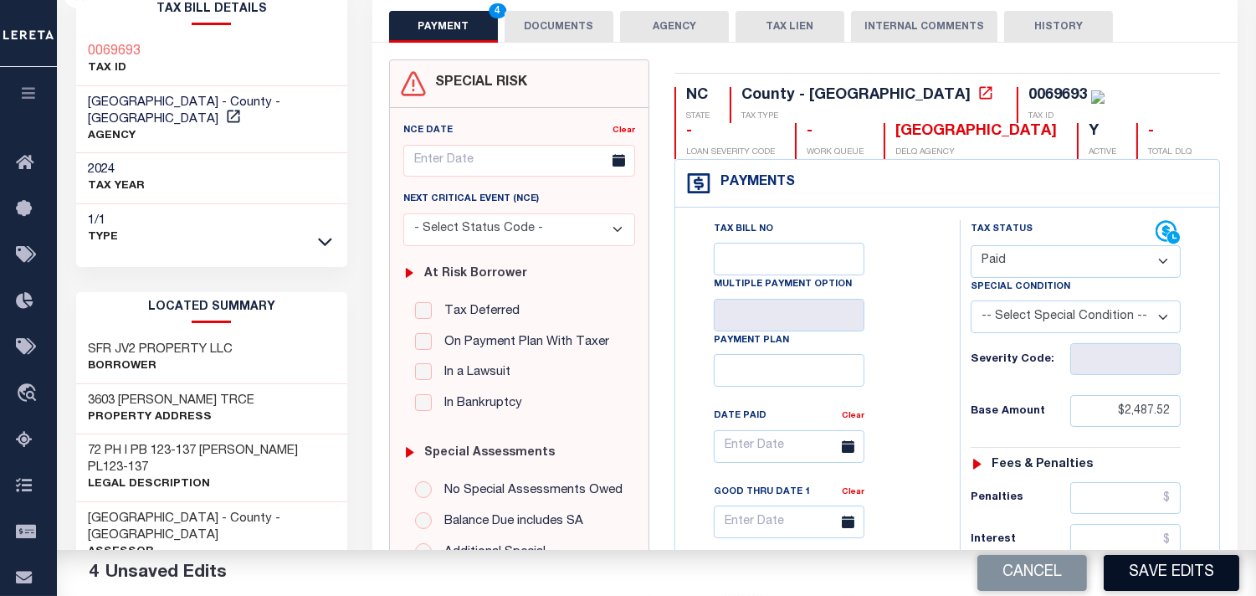
click at [1150, 574] on button "Save Edits" at bounding box center [1172, 573] width 136 height 36
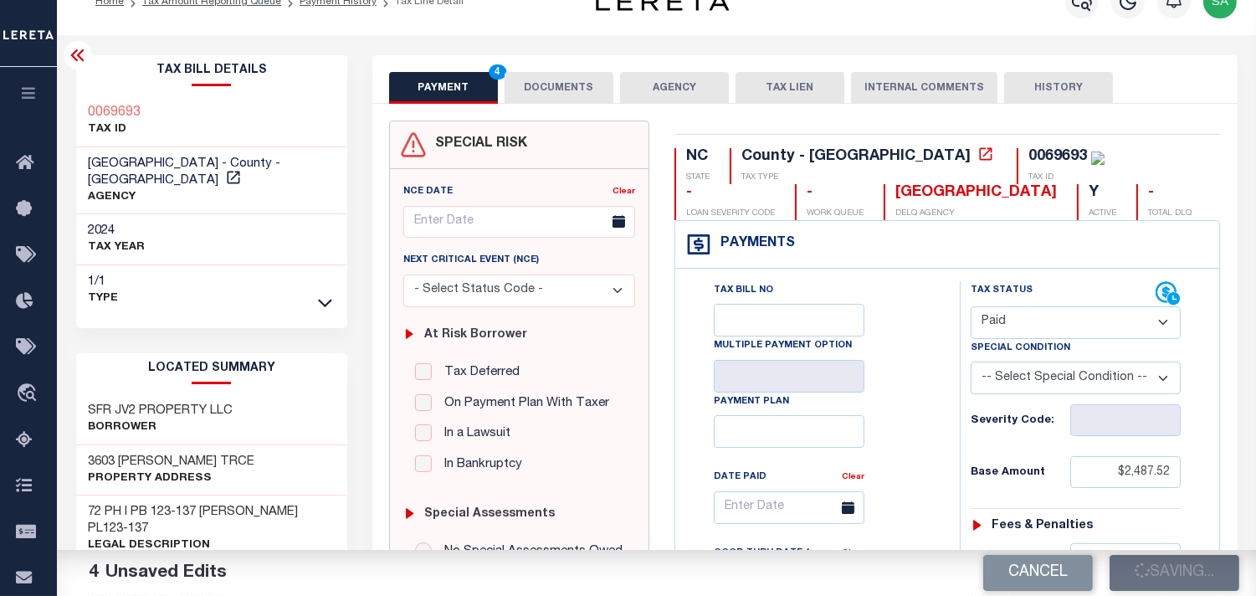
scroll to position [0, 0]
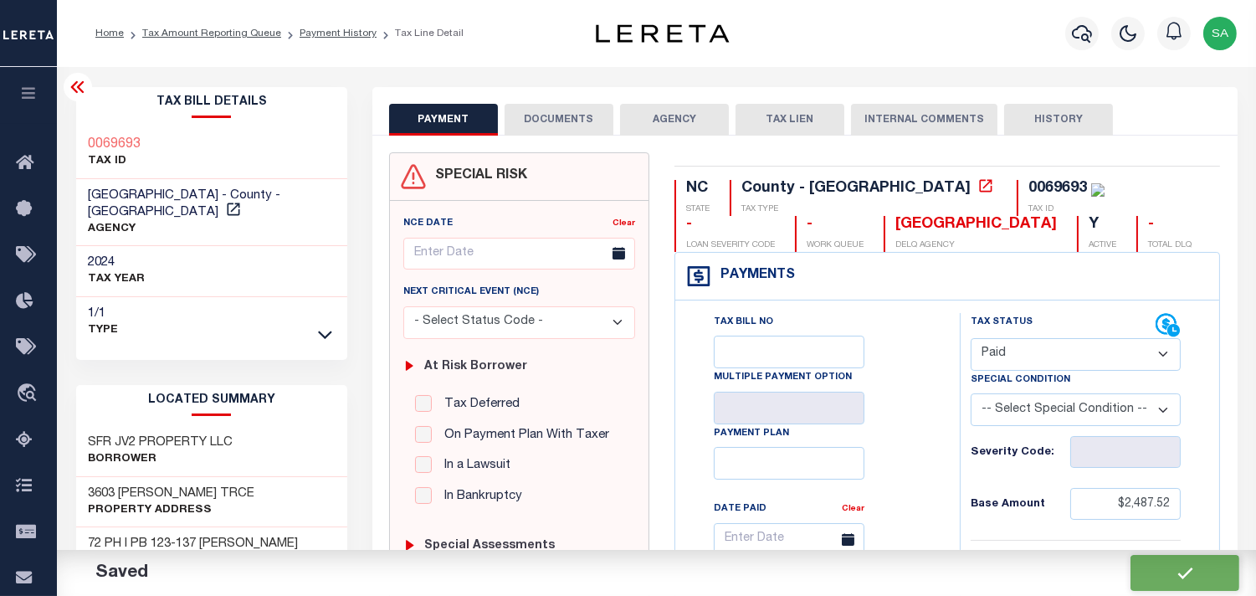
checkbox input "false"
type input "$2,487.52"
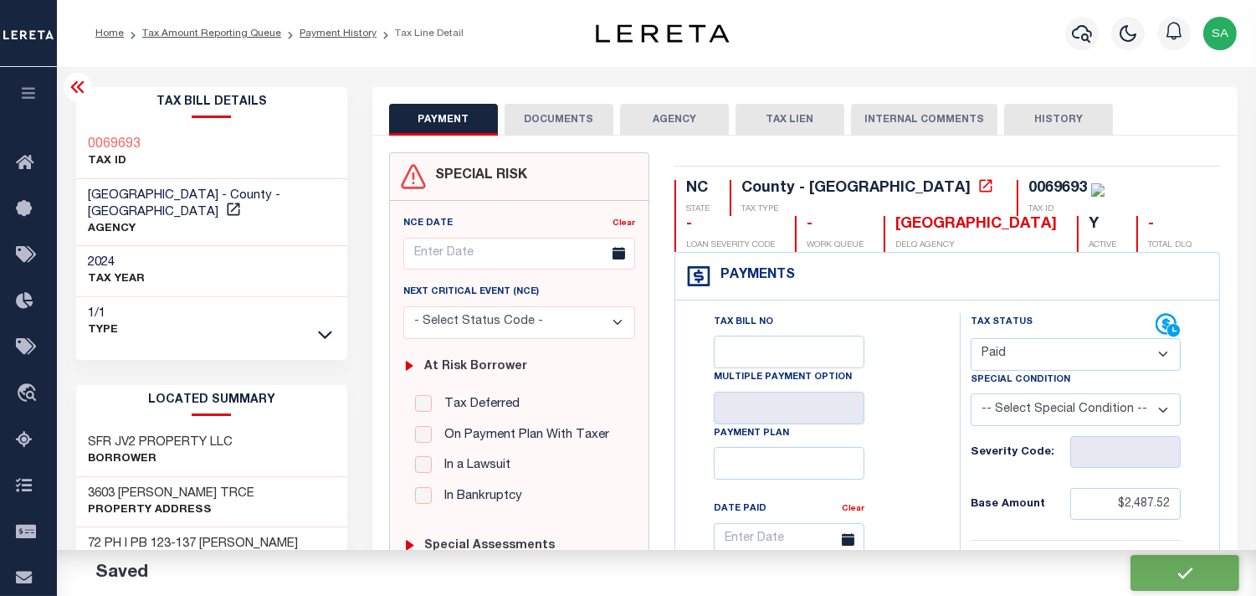
type input "$0"
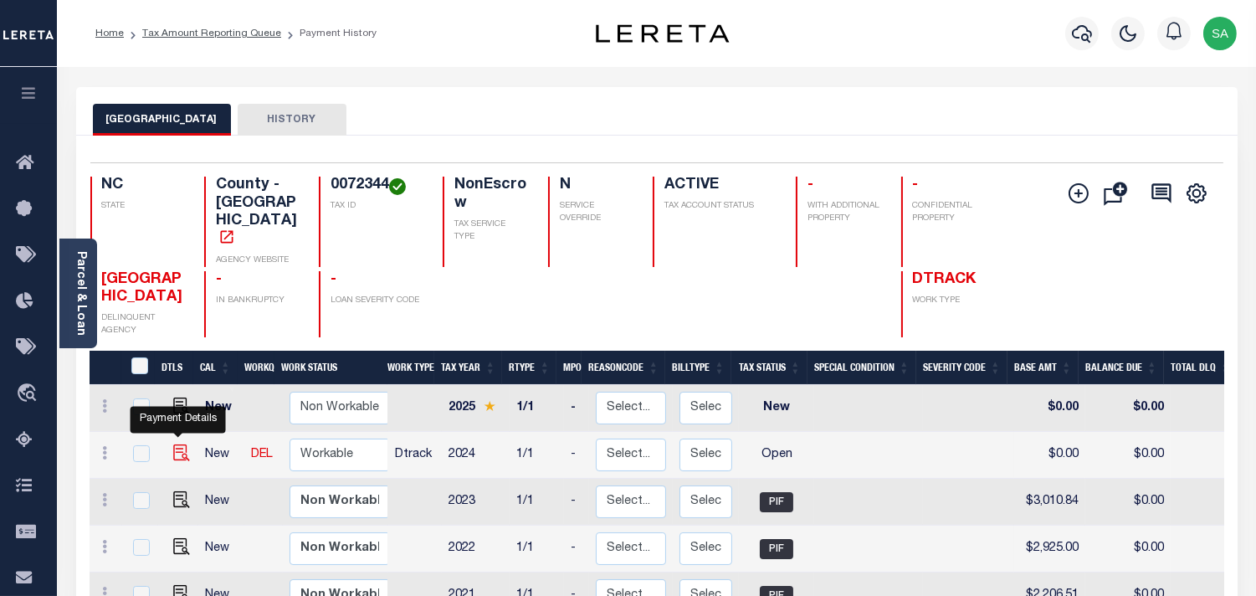
click at [180, 444] on img "" at bounding box center [181, 452] width 17 height 17
checkbox input "true"
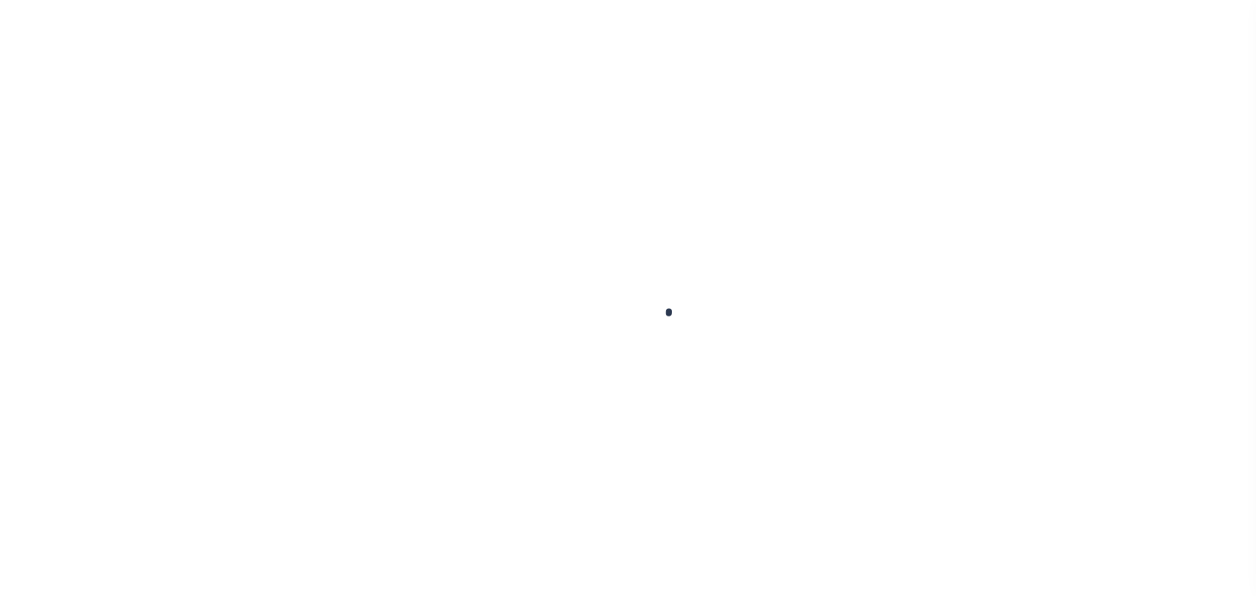
checkbox input "false"
type input "[DATE]"
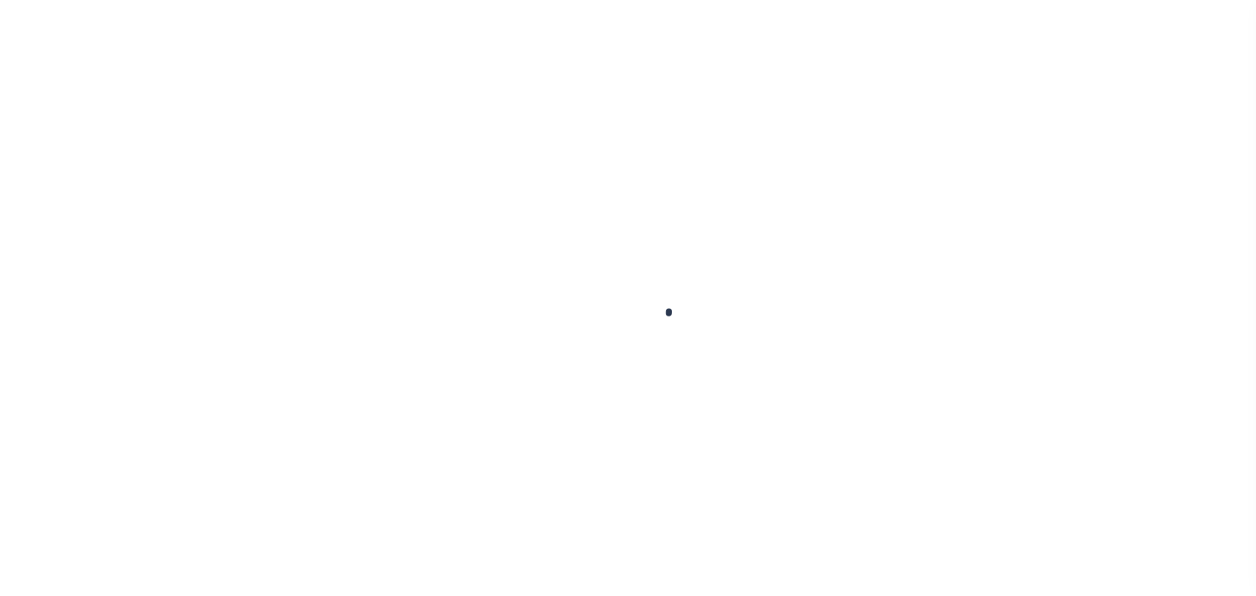
select select "OP2"
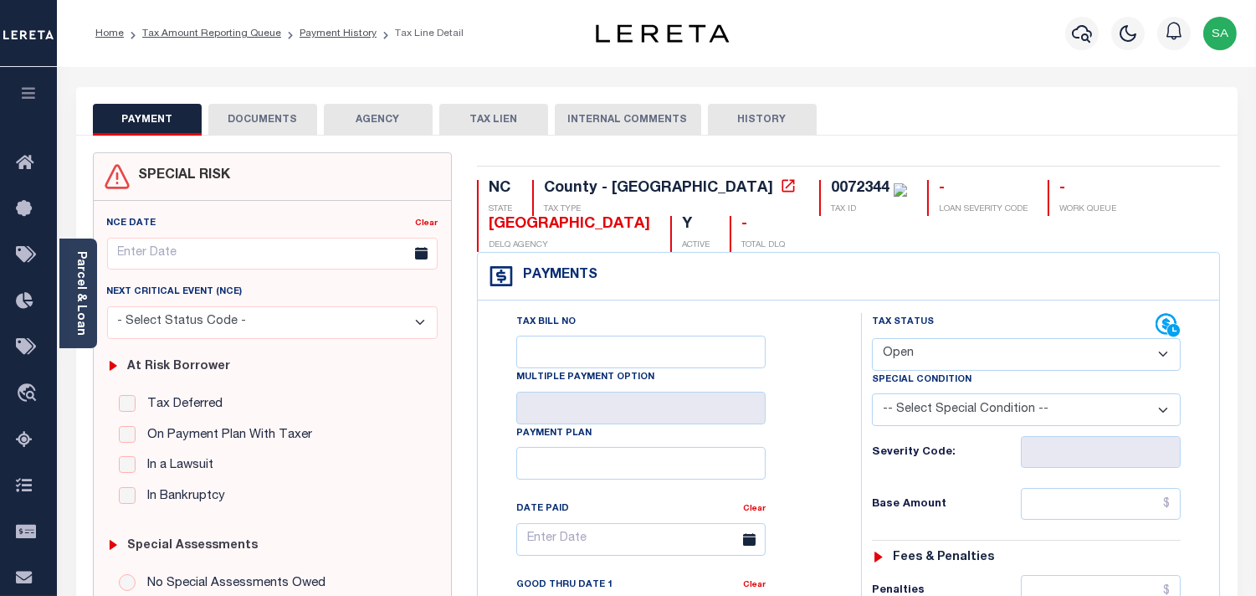
drag, startPoint x: 89, startPoint y: 323, endPoint x: 109, endPoint y: 312, distance: 22.8
click at [89, 323] on div "Parcel & Loan" at bounding box center [78, 293] width 38 height 110
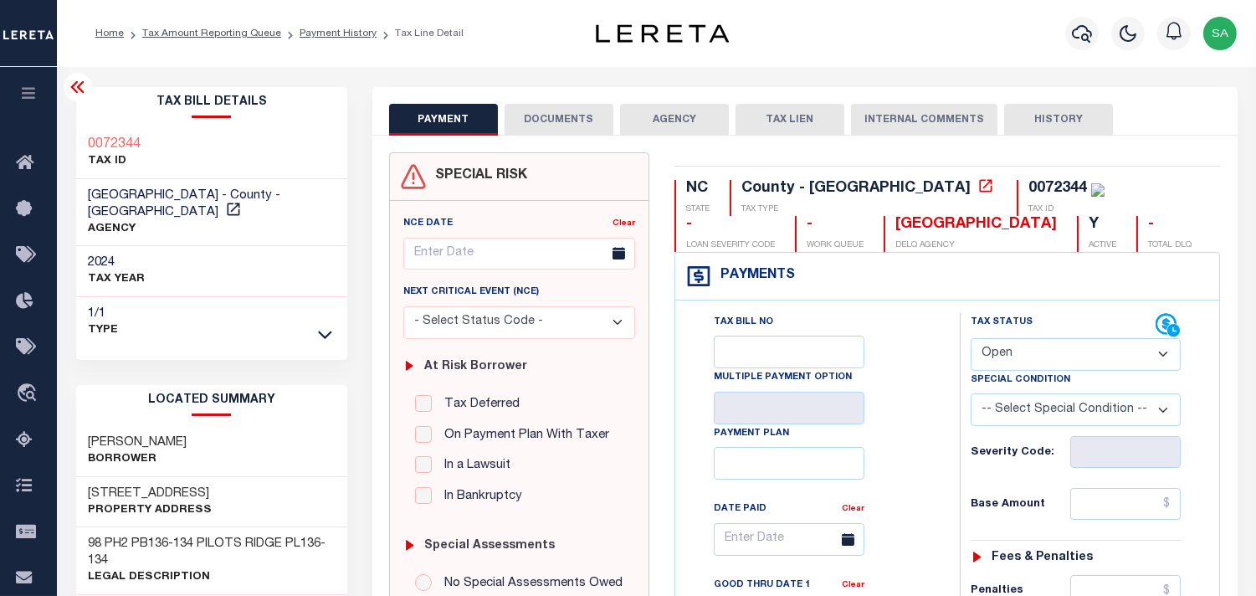
click at [566, 129] on button "DOCUMENTS" at bounding box center [559, 120] width 109 height 32
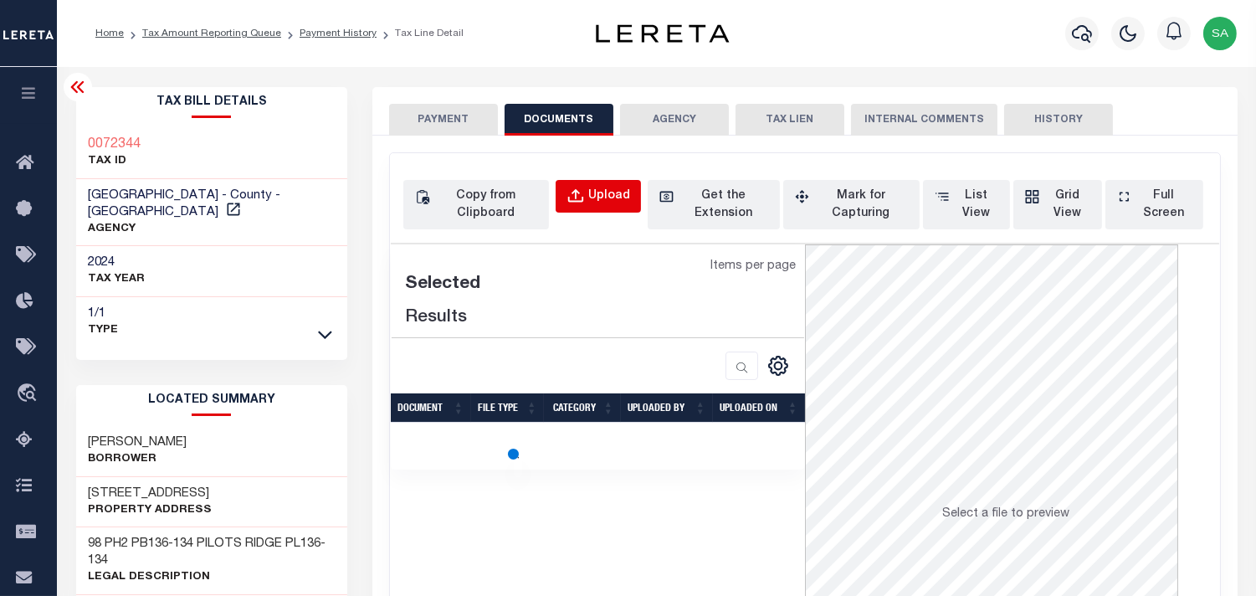
click at [603, 198] on div "Upload" at bounding box center [609, 196] width 42 height 18
select select "POP"
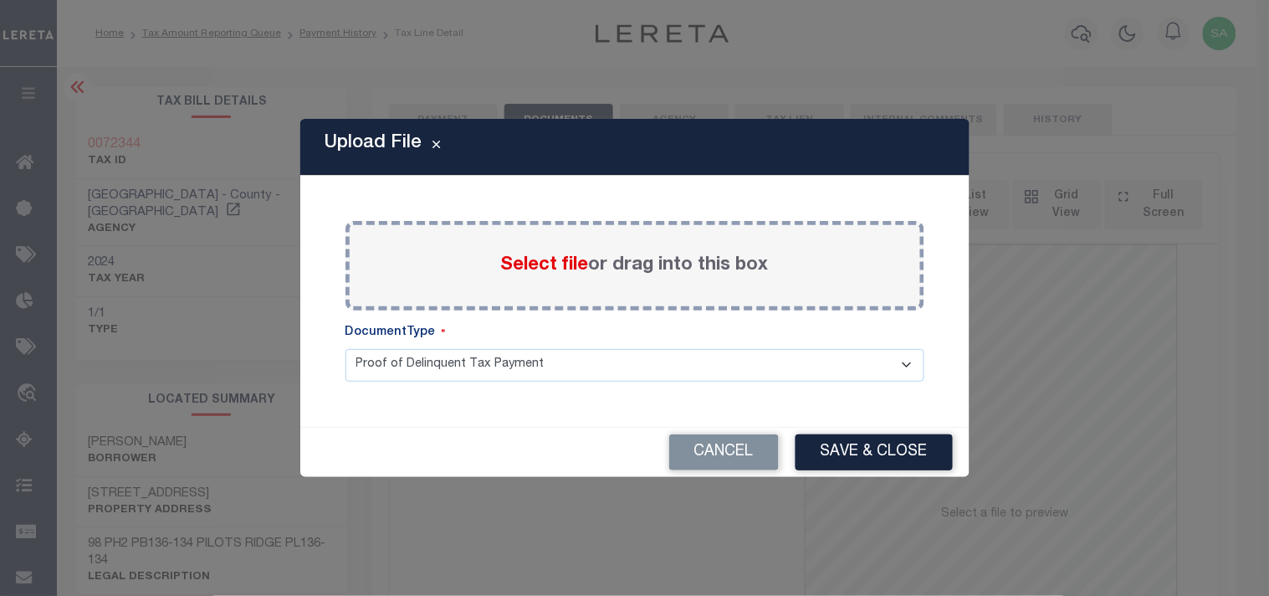
click at [577, 264] on span "Select file" at bounding box center [545, 265] width 88 height 18
click at [0, 0] on input "Select file or drag into this box" at bounding box center [0, 0] width 0 height 0
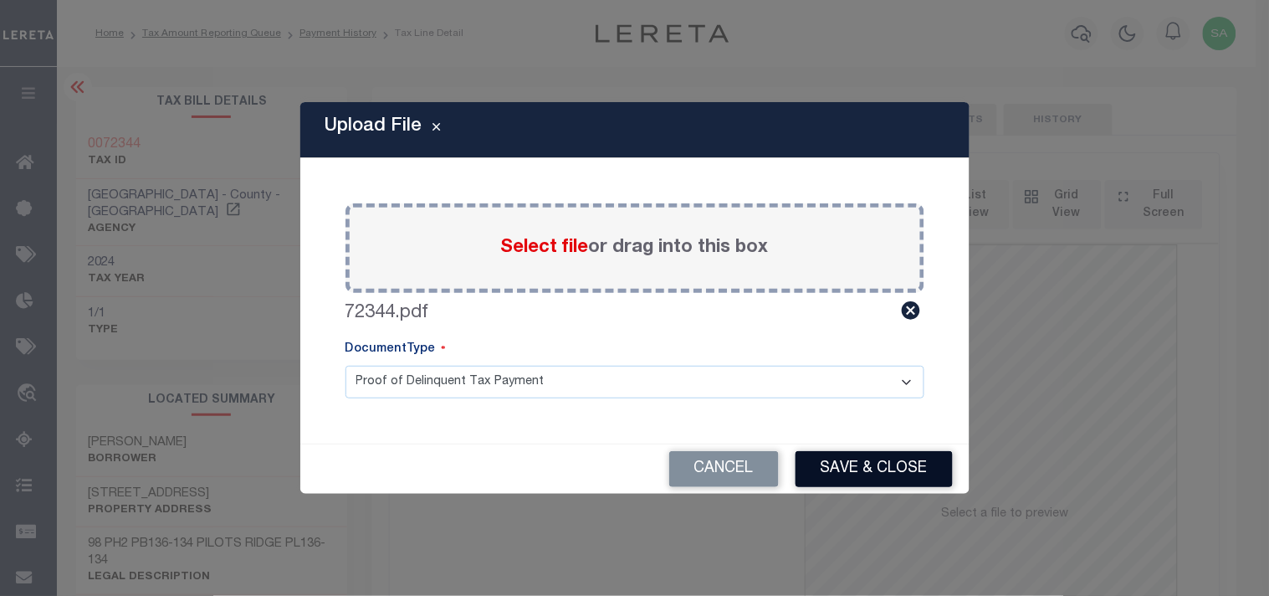
click at [862, 471] on button "Save & Close" at bounding box center [874, 469] width 157 height 36
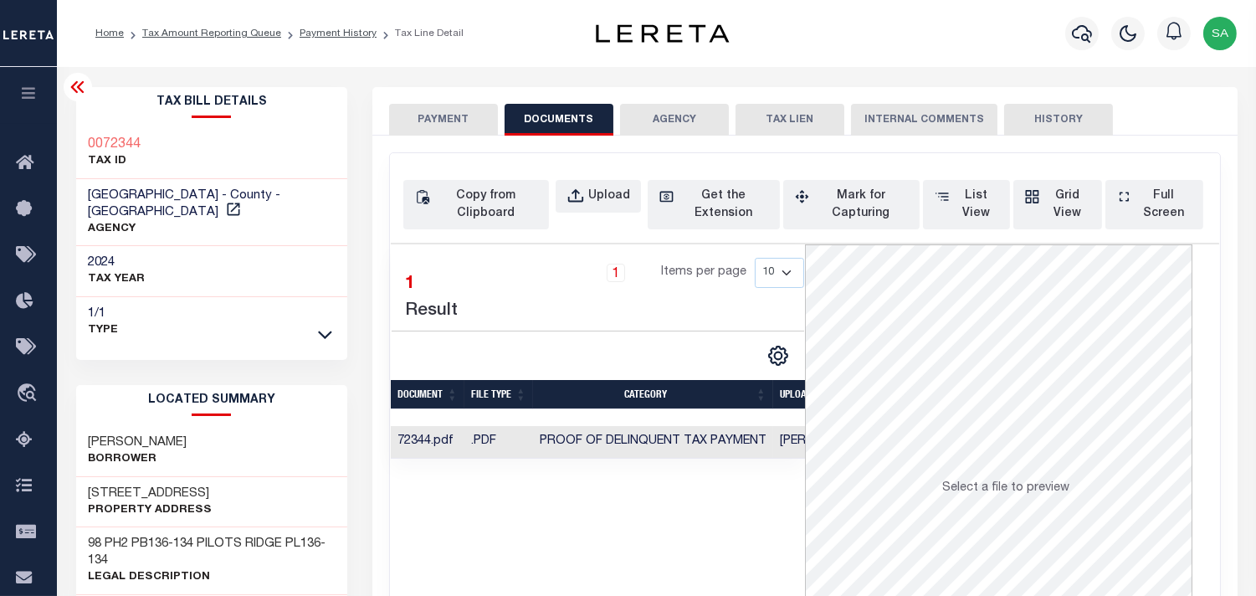
drag, startPoint x: 458, startPoint y: 106, endPoint x: 470, endPoint y: 115, distance: 15.1
click at [458, 106] on button "PAYMENT" at bounding box center [443, 120] width 109 height 32
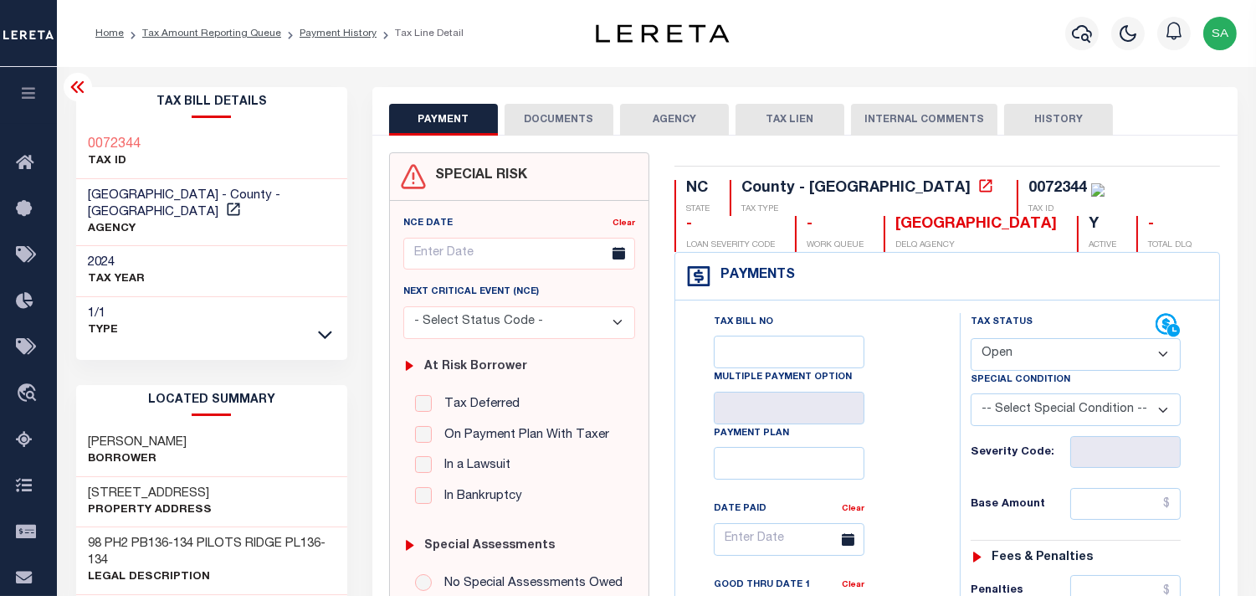
scroll to position [464, 0]
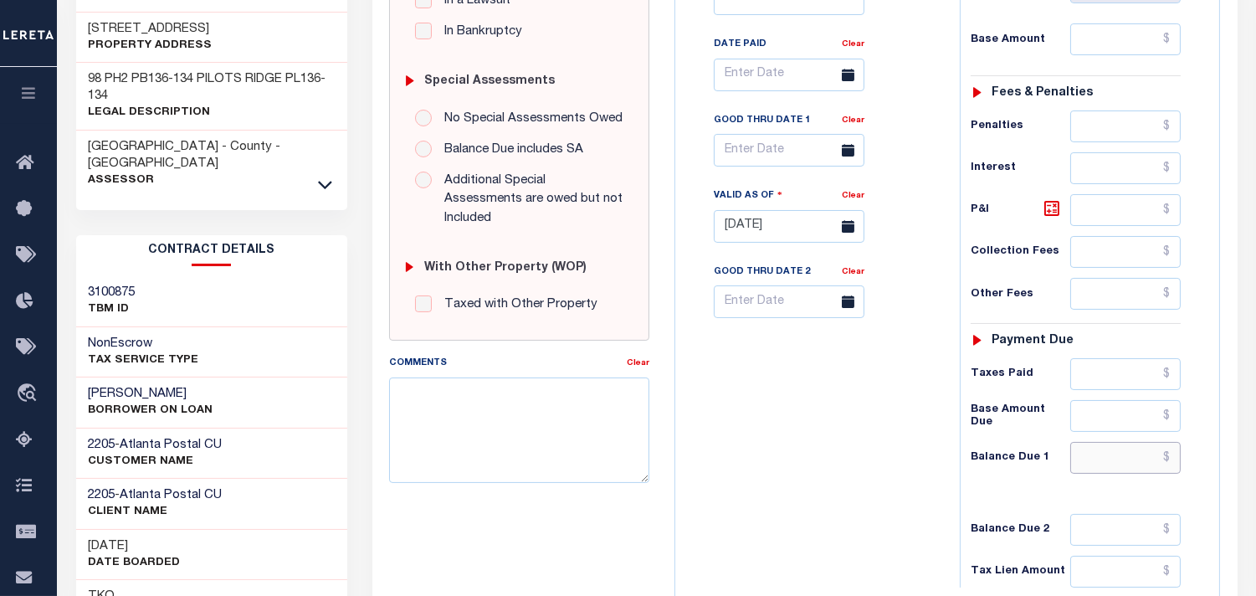
drag, startPoint x: 1116, startPoint y: 462, endPoint x: 1106, endPoint y: 466, distance: 10.9
click at [1116, 462] on input "text" at bounding box center [1125, 458] width 110 height 32
paste input "3,103.65"
type input "$3,103.65"
type input "[DATE]"
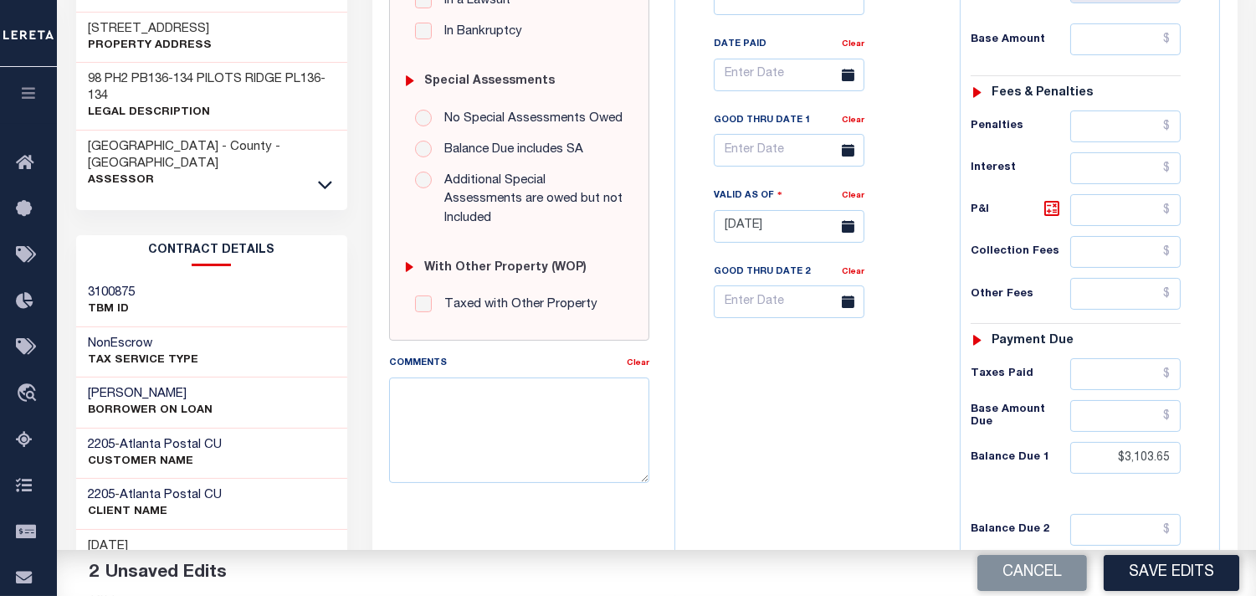
scroll to position [279, 0]
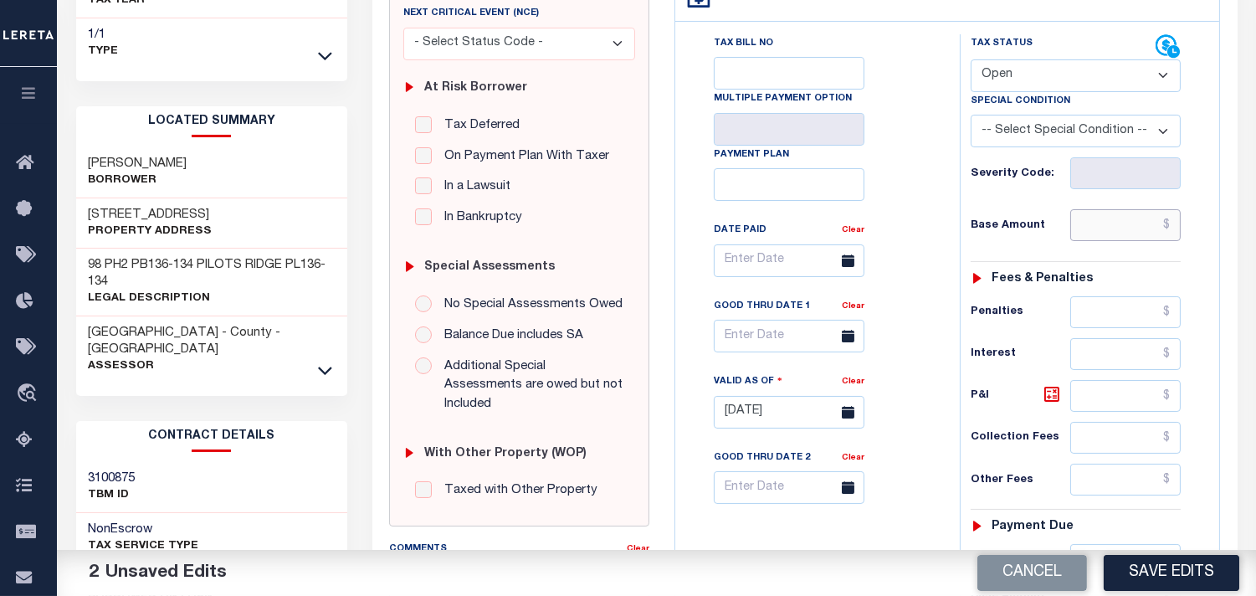
click at [1114, 223] on input "text" at bounding box center [1125, 225] width 110 height 32
paste input "3,010.84"
type input "$3,010.84"
click at [1008, 79] on select "- Select Status Code - Open Due/Unpaid Paid Incomplete No Tax Due Internal Refu…" at bounding box center [1076, 75] width 210 height 33
select select "PYD"
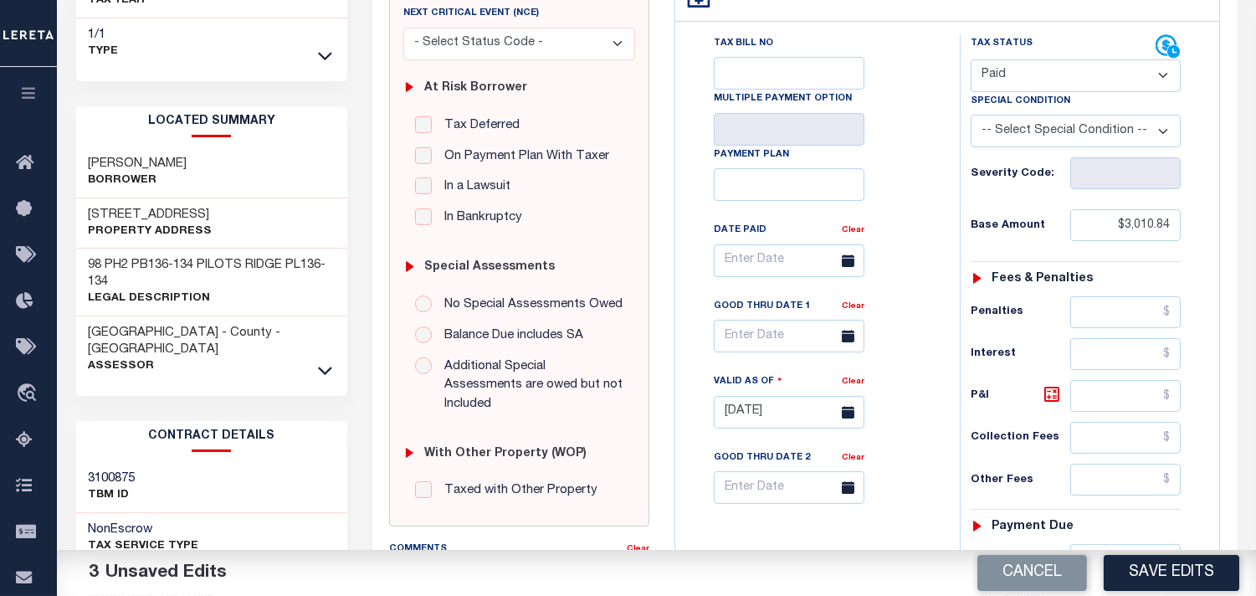
click at [971, 59] on select "- Select Status Code - Open Due/Unpaid Paid Incomplete No Tax Due Internal Refu…" at bounding box center [1076, 75] width 210 height 33
click at [1047, 399] on icon at bounding box center [1052, 394] width 10 height 10
type input "$92.81"
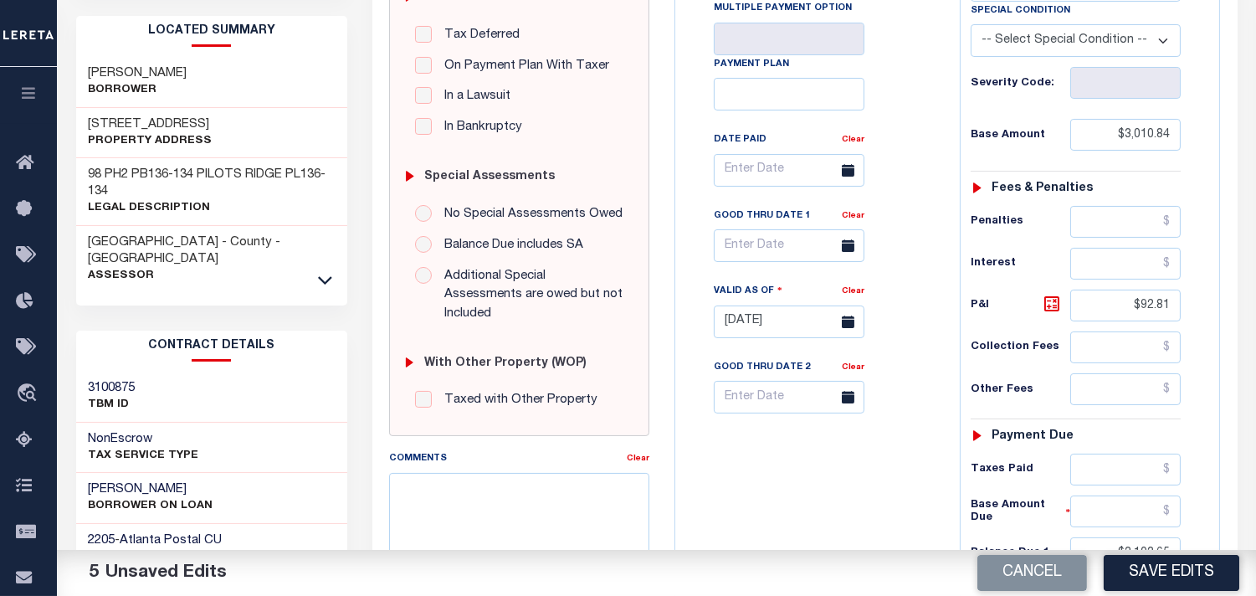
scroll to position [557, 0]
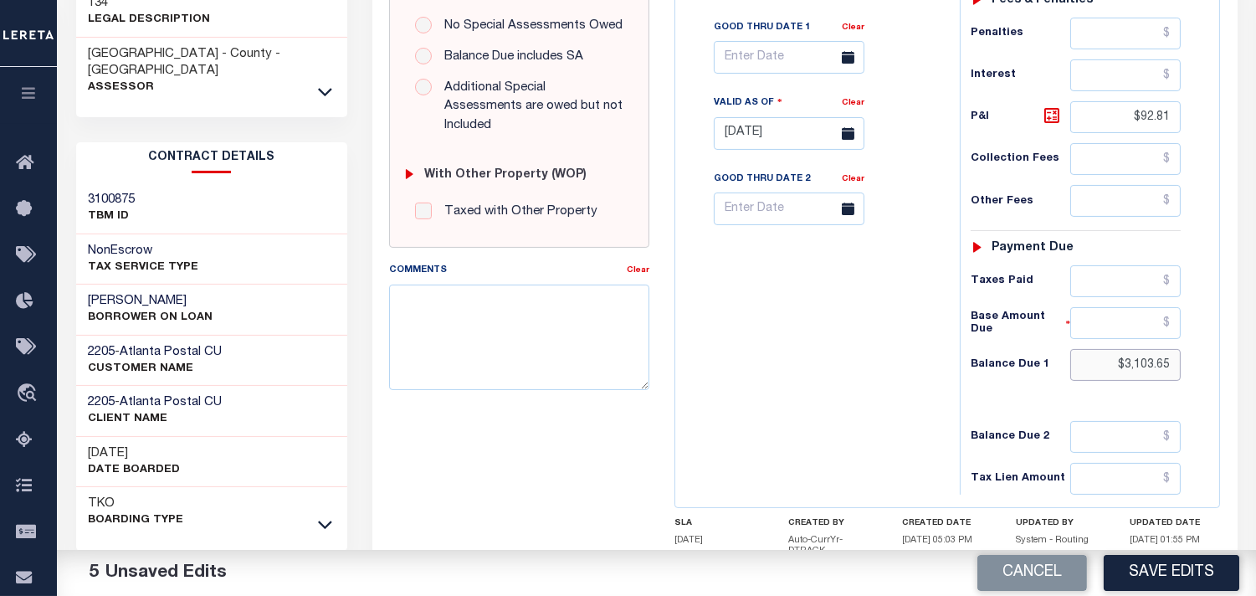
click at [1133, 368] on input "$3,103.65" at bounding box center [1125, 365] width 110 height 32
drag, startPoint x: 1135, startPoint y: 279, endPoint x: 1053, endPoint y: 281, distance: 82.8
click at [1135, 279] on input "text" at bounding box center [1125, 281] width 110 height 32
paste input "3,103.65"
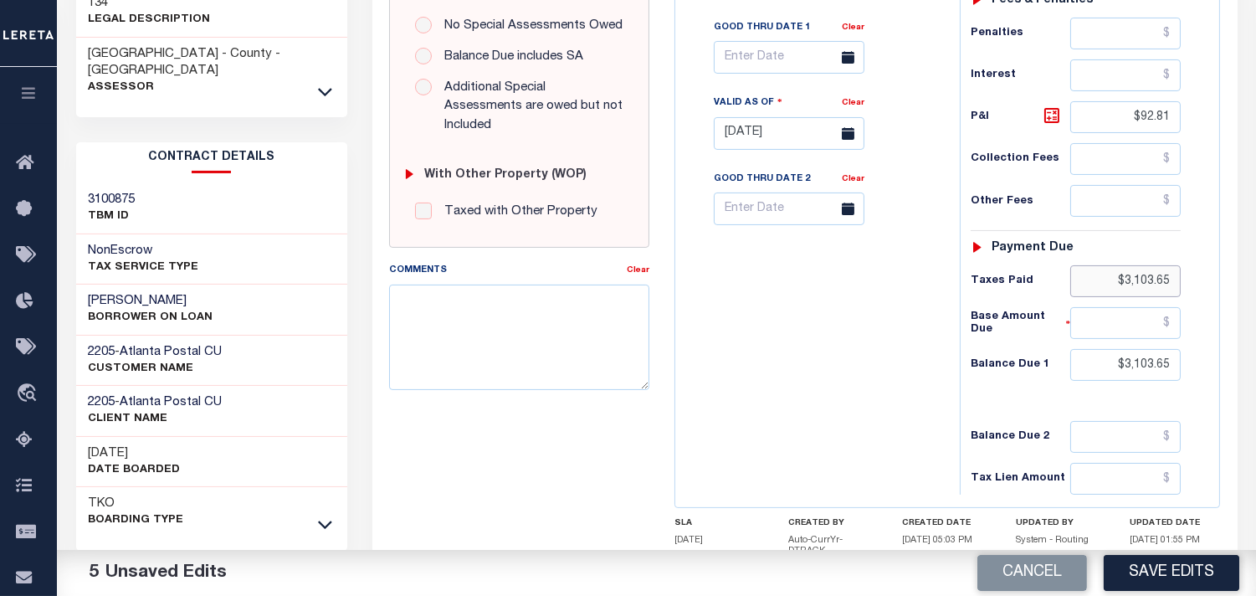
type input "$3,103.65"
drag, startPoint x: 1109, startPoint y: 363, endPoint x: 1197, endPoint y: 378, distance: 89.1
click at [1197, 378] on div "Tax Status Status - Select Status Code -" at bounding box center [1081, 125] width 243 height 739
type input "$0.00"
drag, startPoint x: 1148, startPoint y: 120, endPoint x: 1239, endPoint y: 122, distance: 91.2
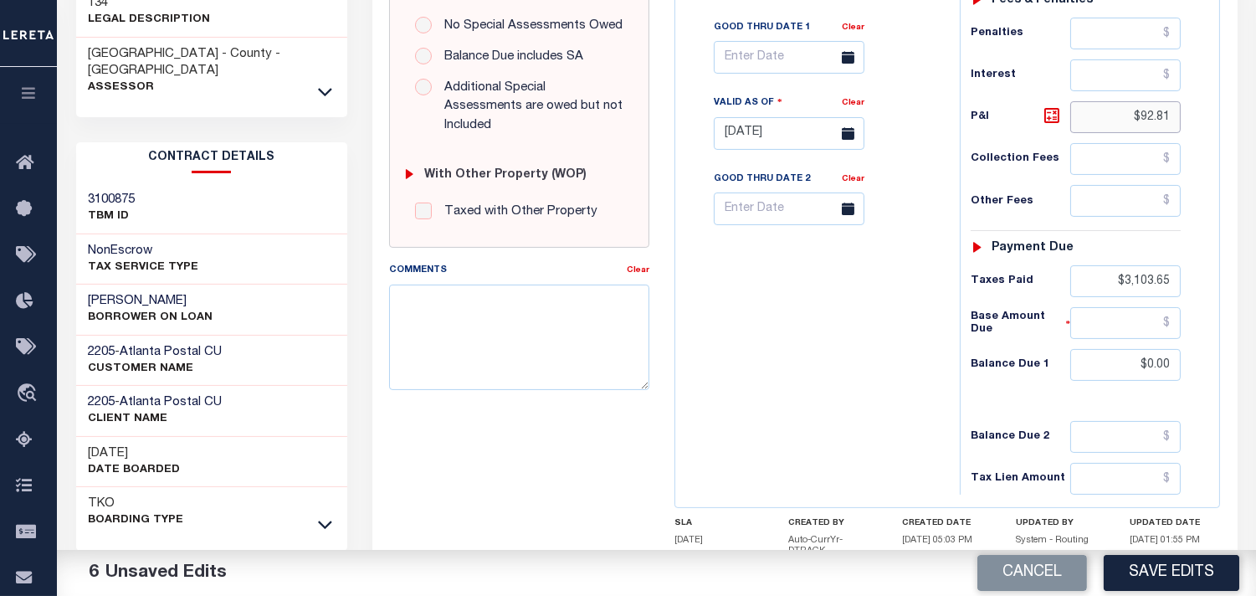
click at [1239, 122] on div "PAYMENT 6 DOCUMENTS AGENCY DELINQUENT PAYEE" at bounding box center [805, 122] width 890 height 1185
click at [846, 400] on div "Tax Bill No Multiple Payment Option Payment Plan Clear" at bounding box center [813, 125] width 268 height 739
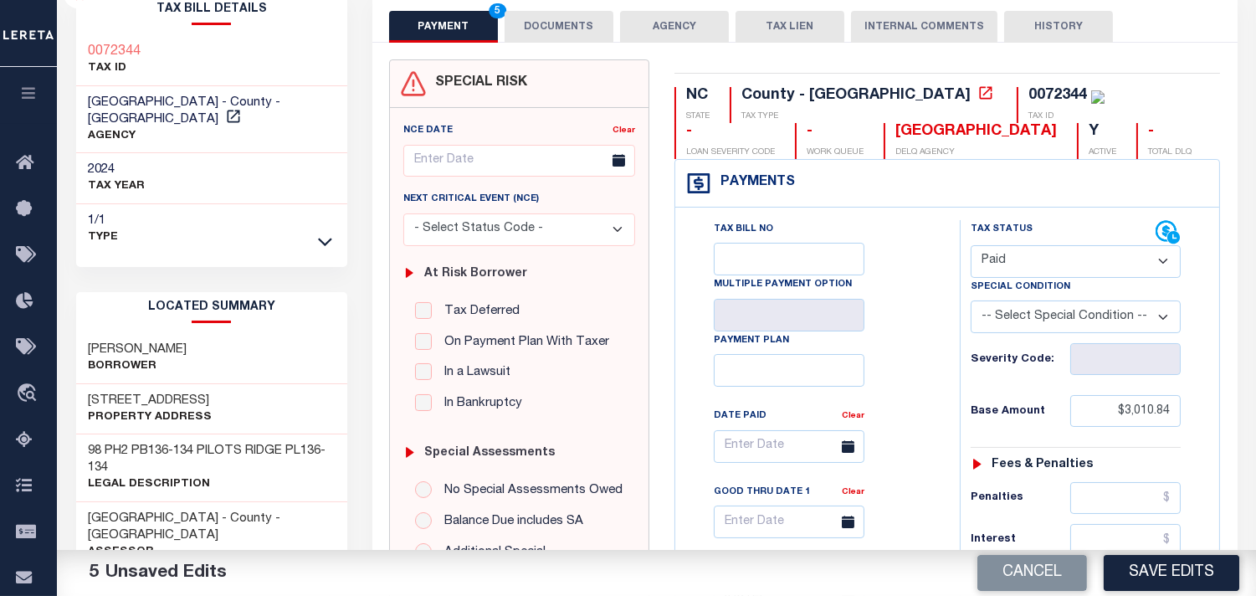
scroll to position [0, 0]
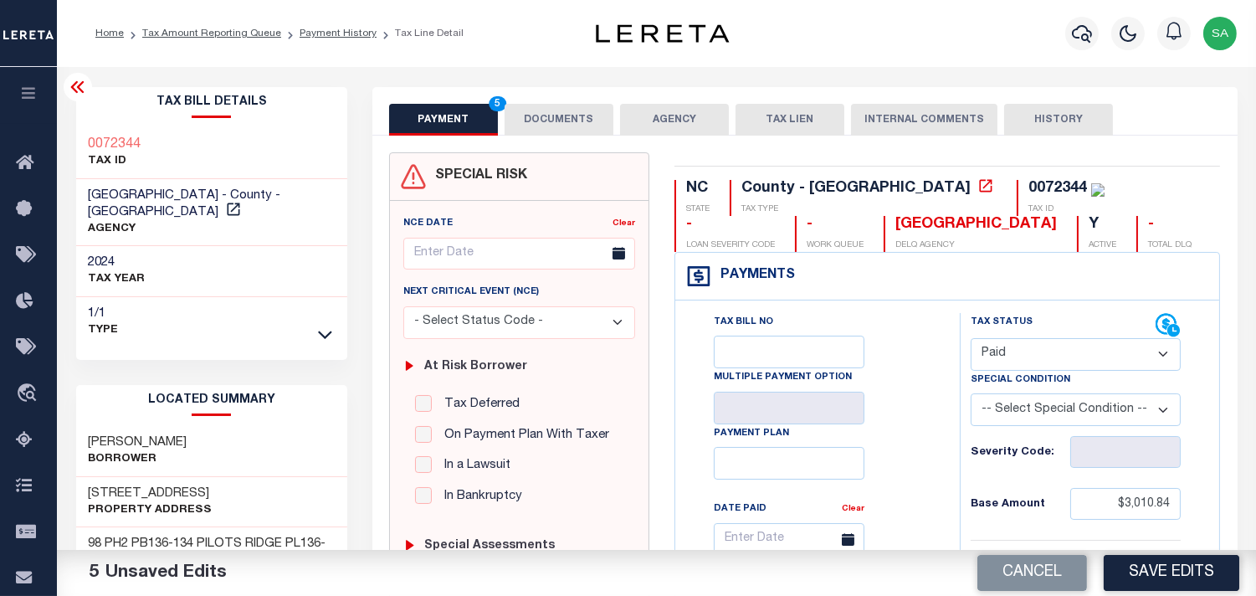
click at [569, 118] on button "DOCUMENTS" at bounding box center [559, 120] width 109 height 32
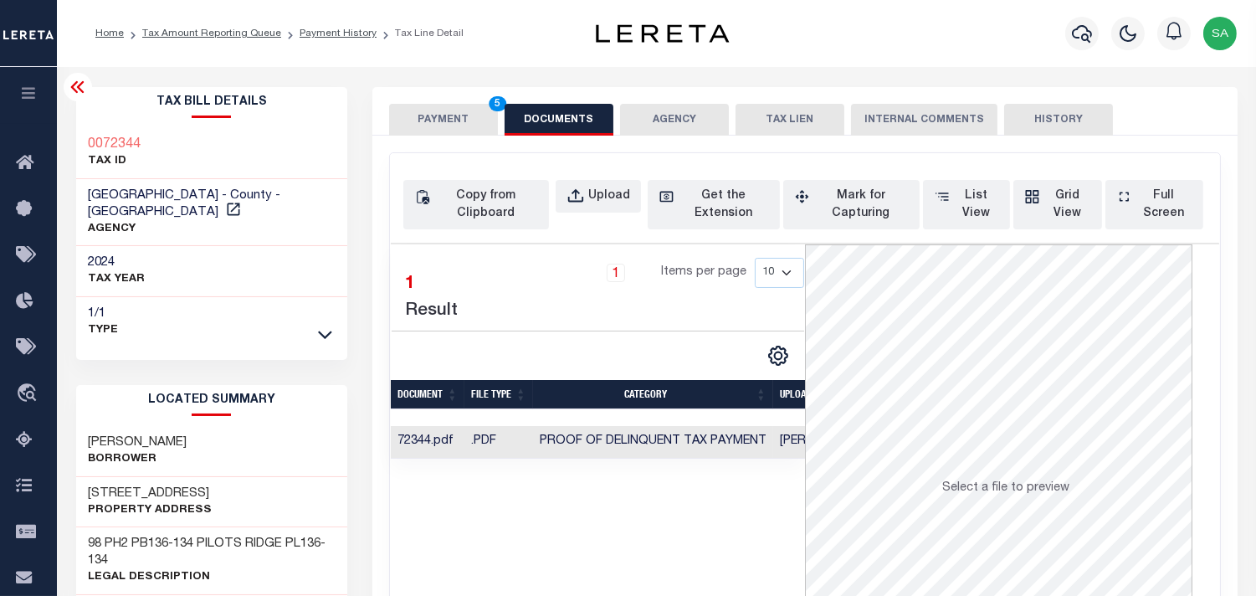
click at [433, 118] on button "PAYMENT 5" at bounding box center [443, 120] width 109 height 32
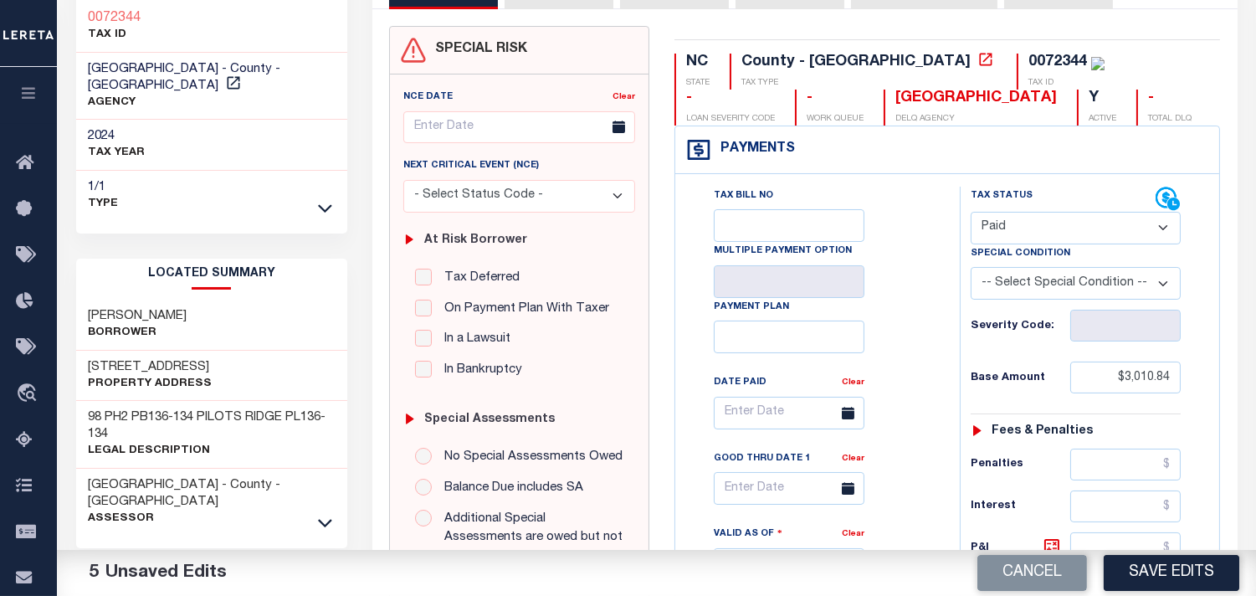
scroll to position [279, 0]
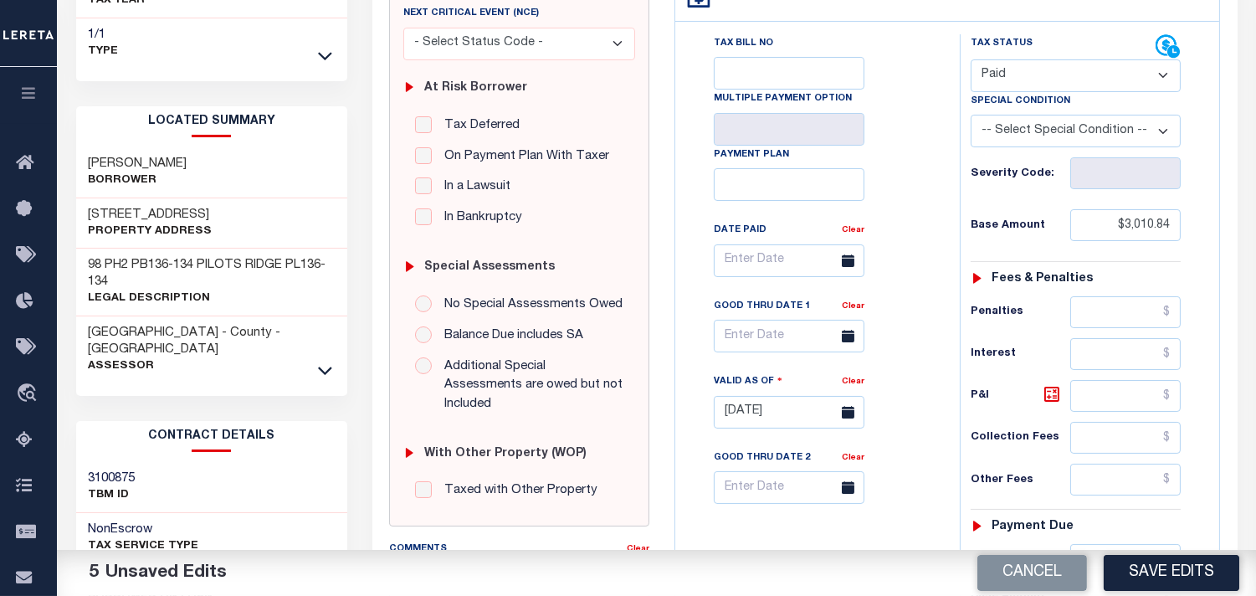
click at [1165, 591] on div "Cancel Save Edits" at bounding box center [957, 573] width 600 height 47
click at [1167, 567] on button "Save Edits" at bounding box center [1172, 573] width 136 height 36
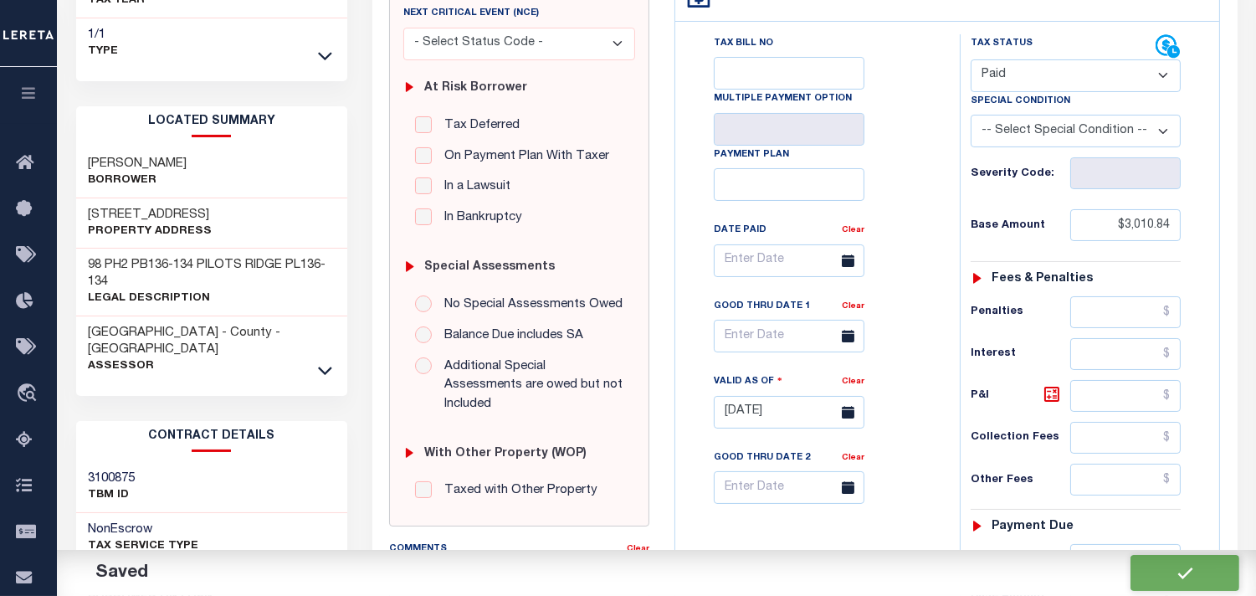
checkbox input "false"
type input "$3,010.84"
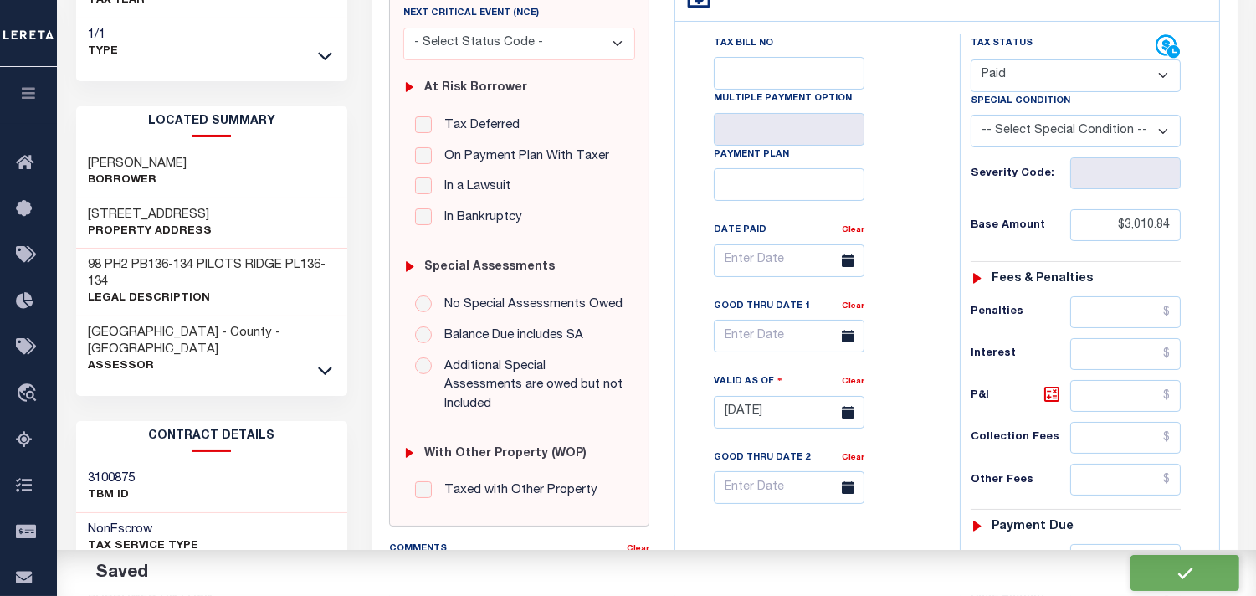
type input "$3,103.65"
type input "$0"
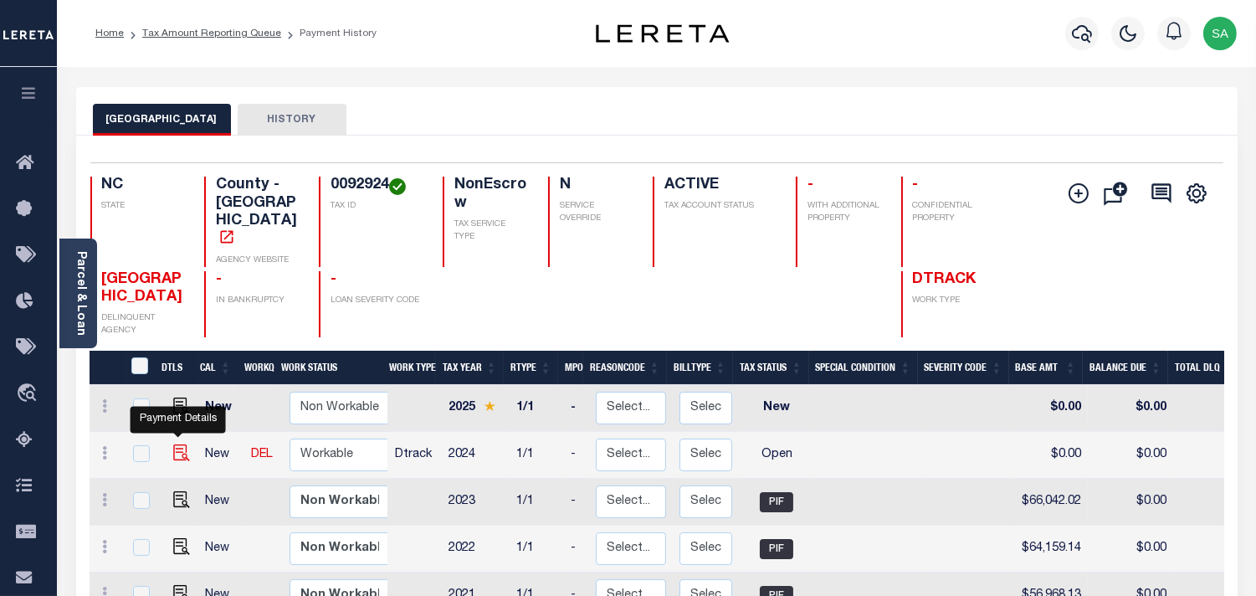
click at [177, 444] on img "" at bounding box center [181, 452] width 17 height 17
checkbox input "true"
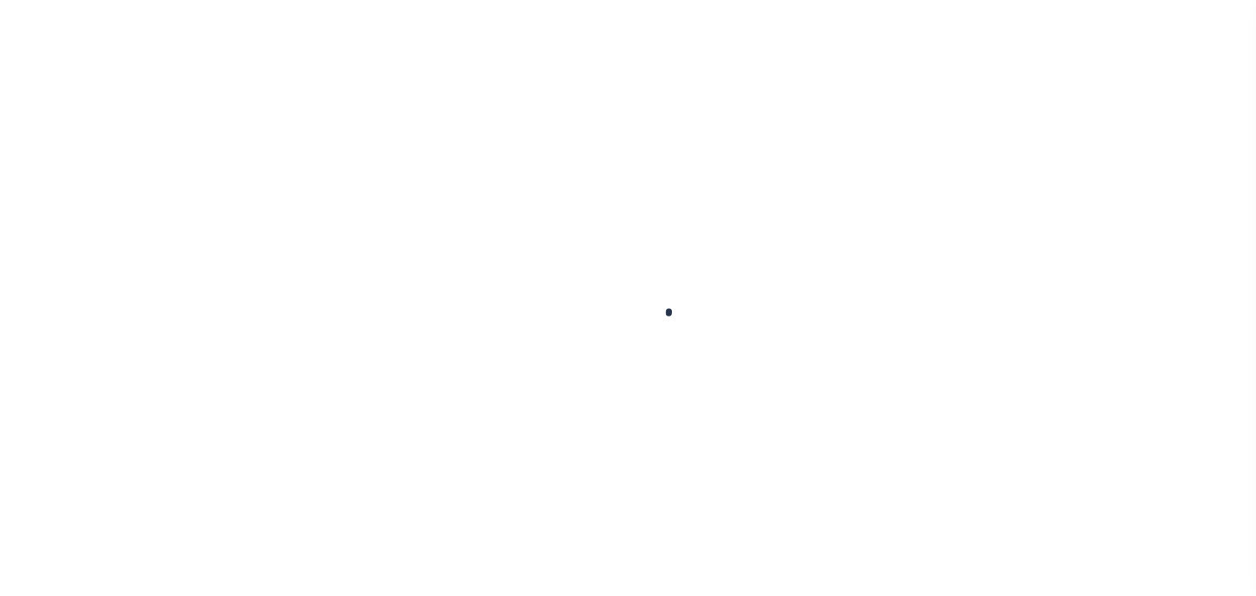
checkbox input "false"
type input "[DATE]"
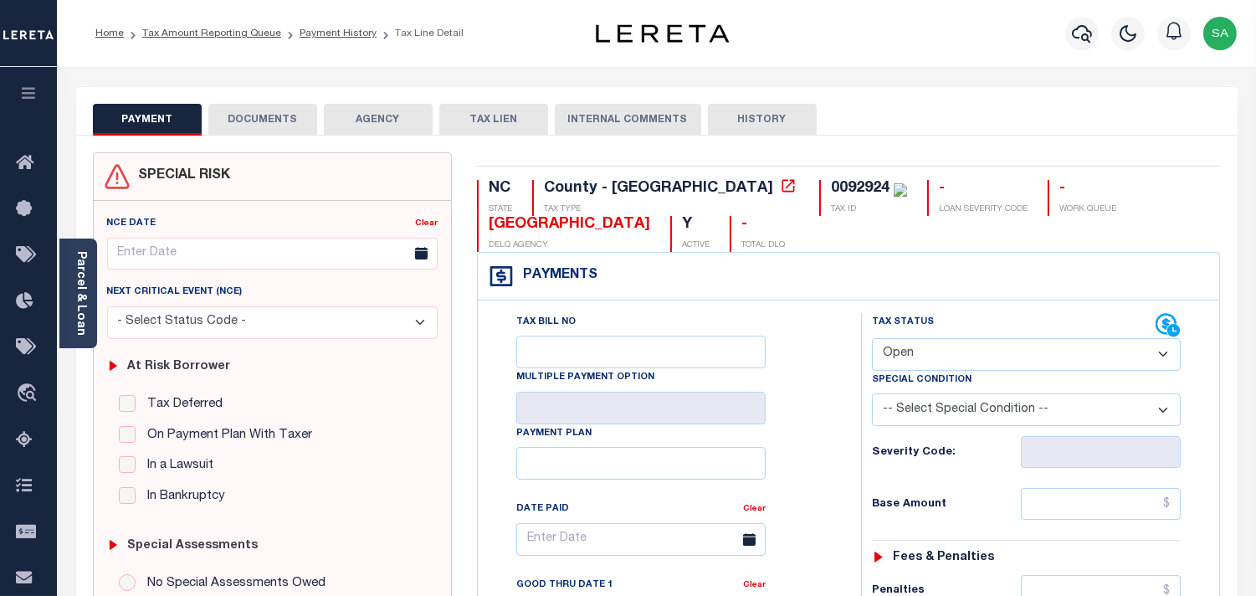
click at [930, 357] on select "- Select Status Code - Open Due/Unpaid Paid Incomplete No Tax Due Internal Refu…" at bounding box center [1026, 354] width 309 height 33
select select "PYD"
click at [872, 339] on select "- Select Status Code - Open Due/Unpaid Paid Incomplete No Tax Due Internal Refu…" at bounding box center [1026, 354] width 309 height 33
type input "[DATE]"
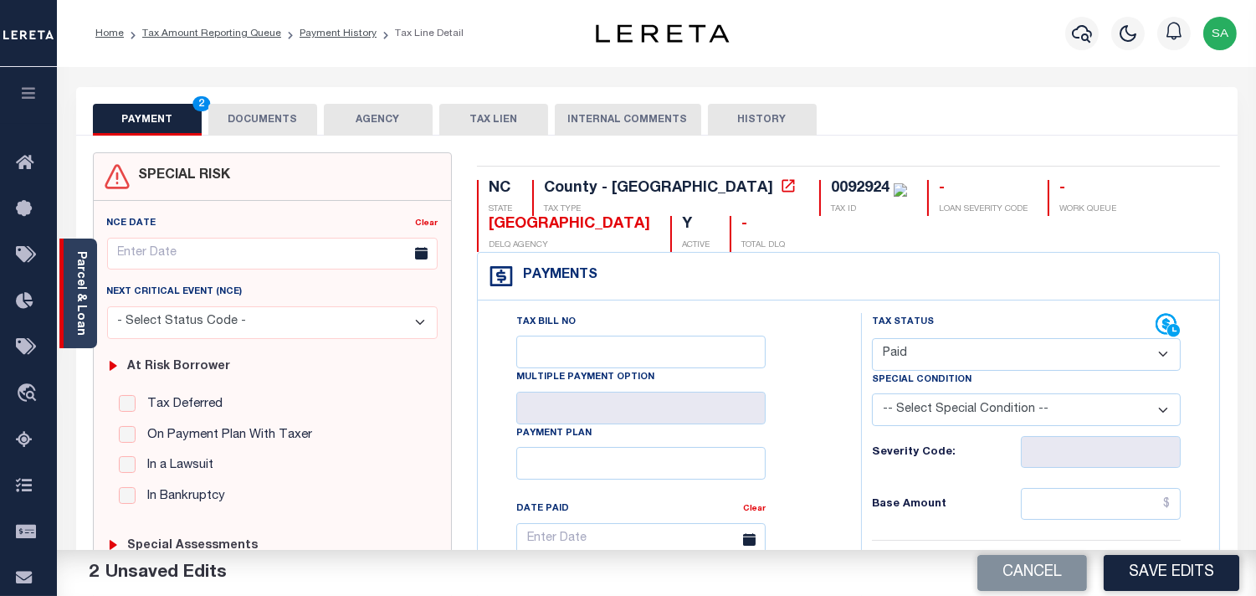
click at [72, 293] on div "Parcel & Loan" at bounding box center [78, 293] width 38 height 110
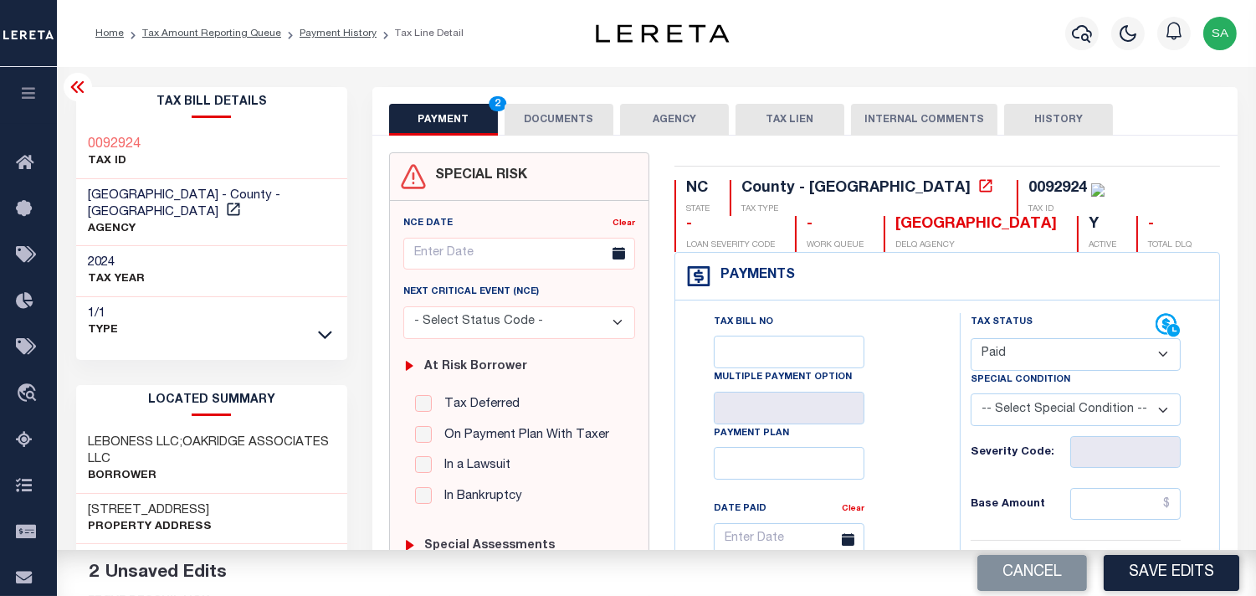
click at [546, 126] on button "DOCUMENTS" at bounding box center [559, 120] width 109 height 32
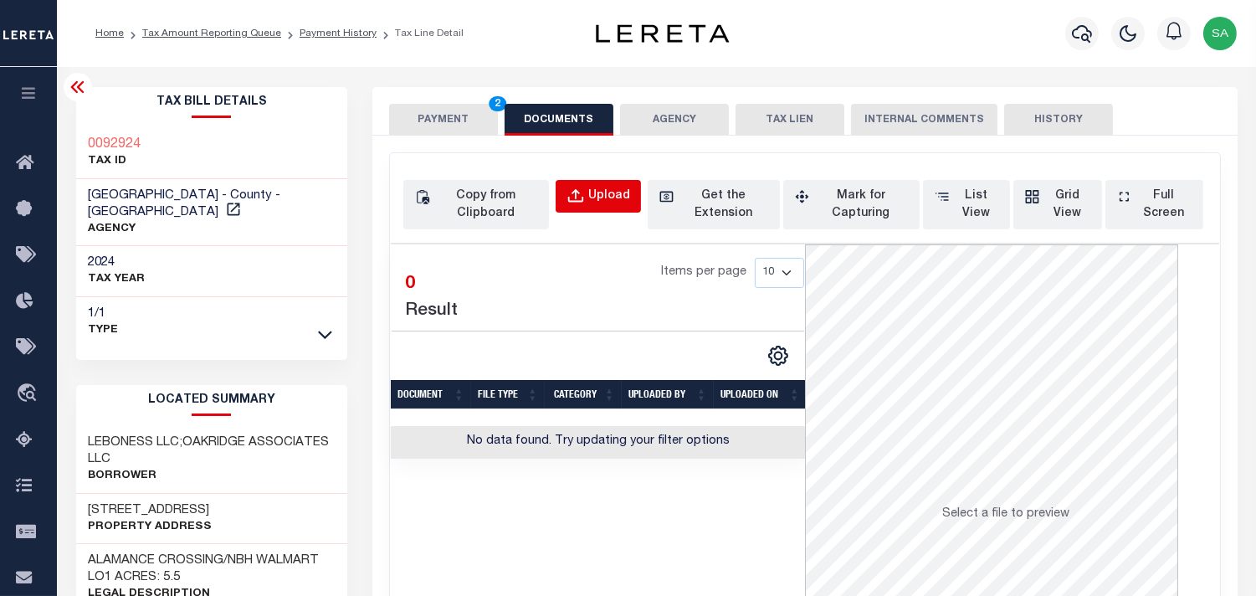
click at [622, 199] on div "Upload" at bounding box center [609, 196] width 42 height 18
select select "POP"
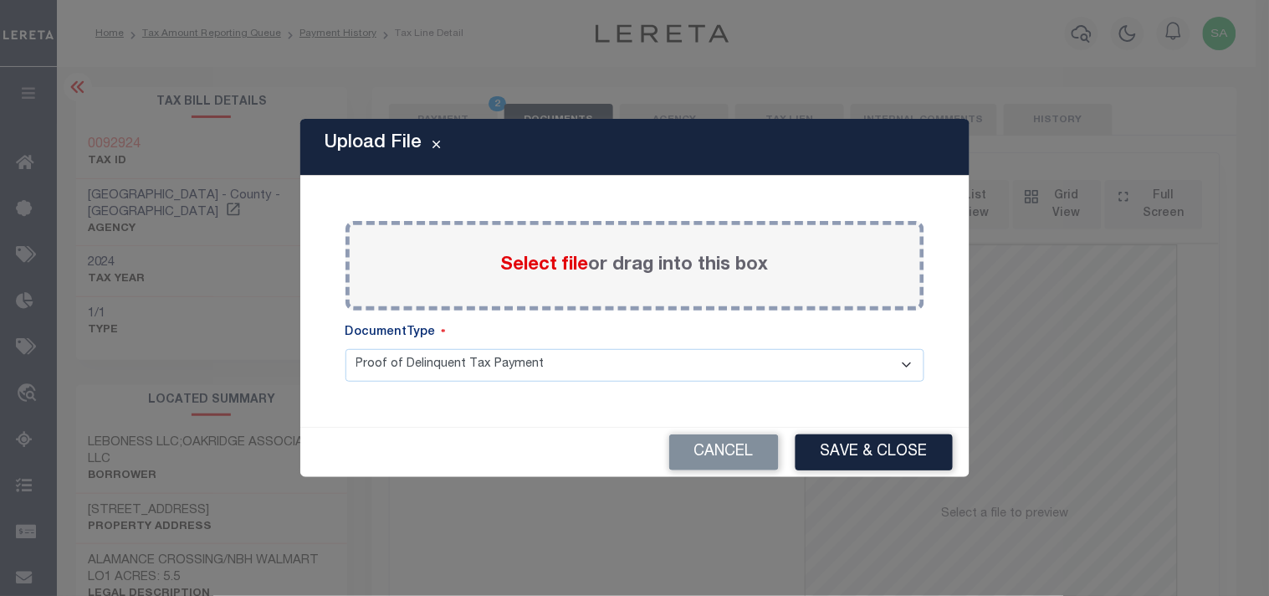
click at [559, 263] on span "Select file" at bounding box center [545, 265] width 88 height 18
click at [0, 0] on input "Select file or drag into this box" at bounding box center [0, 0] width 0 height 0
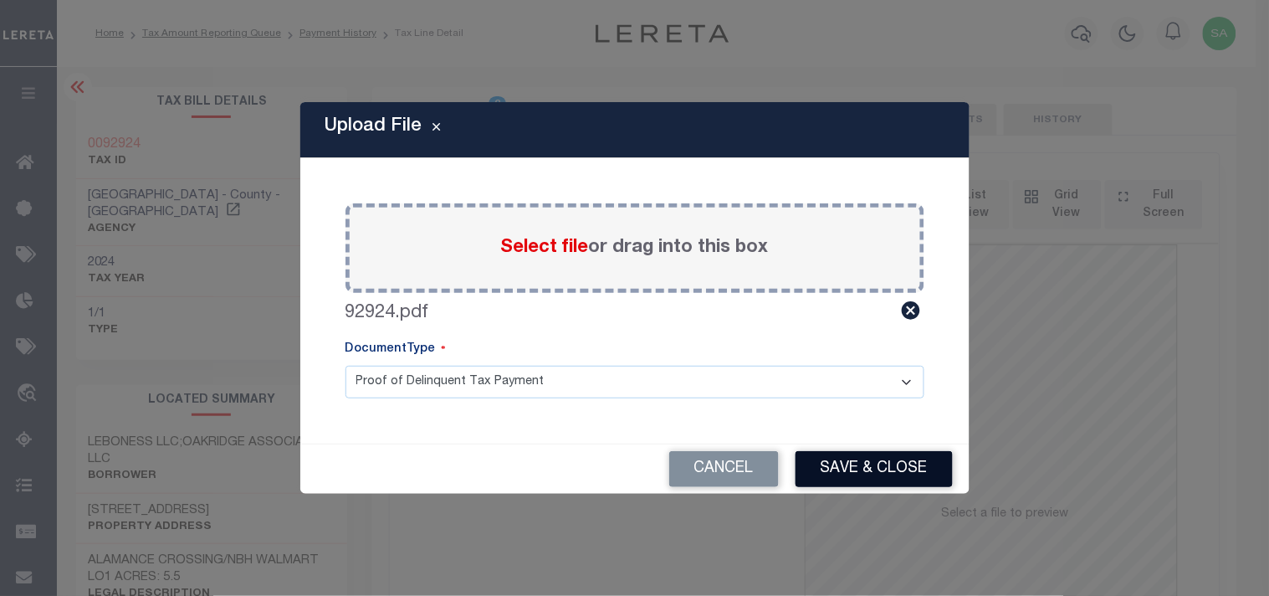
click at [838, 470] on button "Save & Close" at bounding box center [874, 469] width 157 height 36
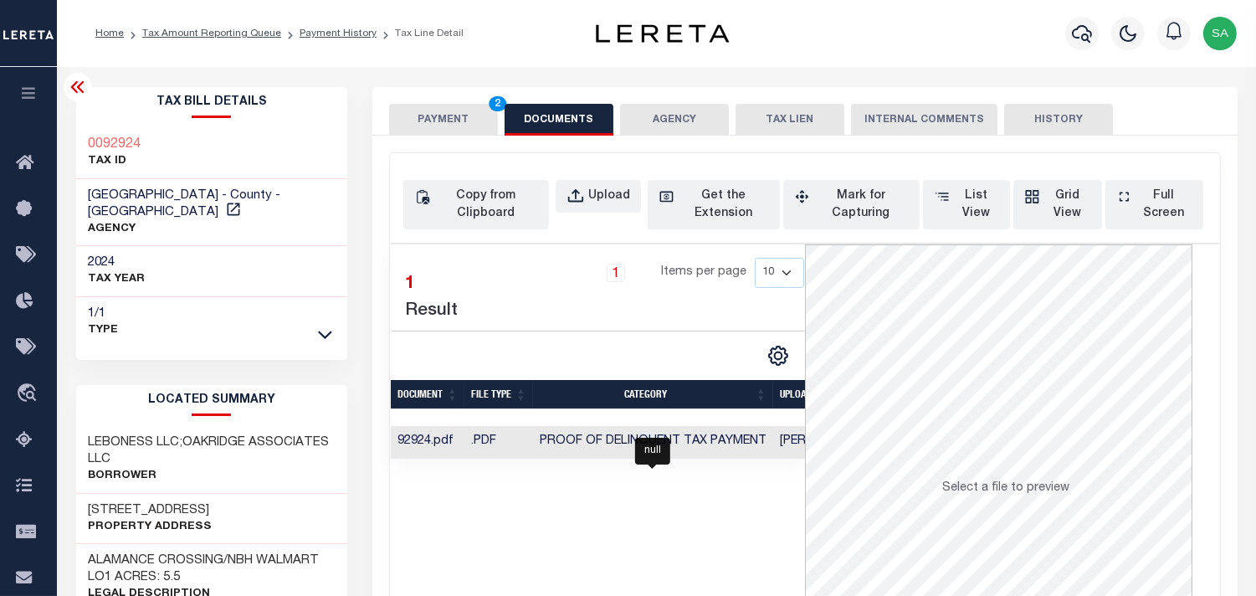
click at [720, 438] on span "Proof of Delinquent Tax Payment" at bounding box center [653, 441] width 227 height 12
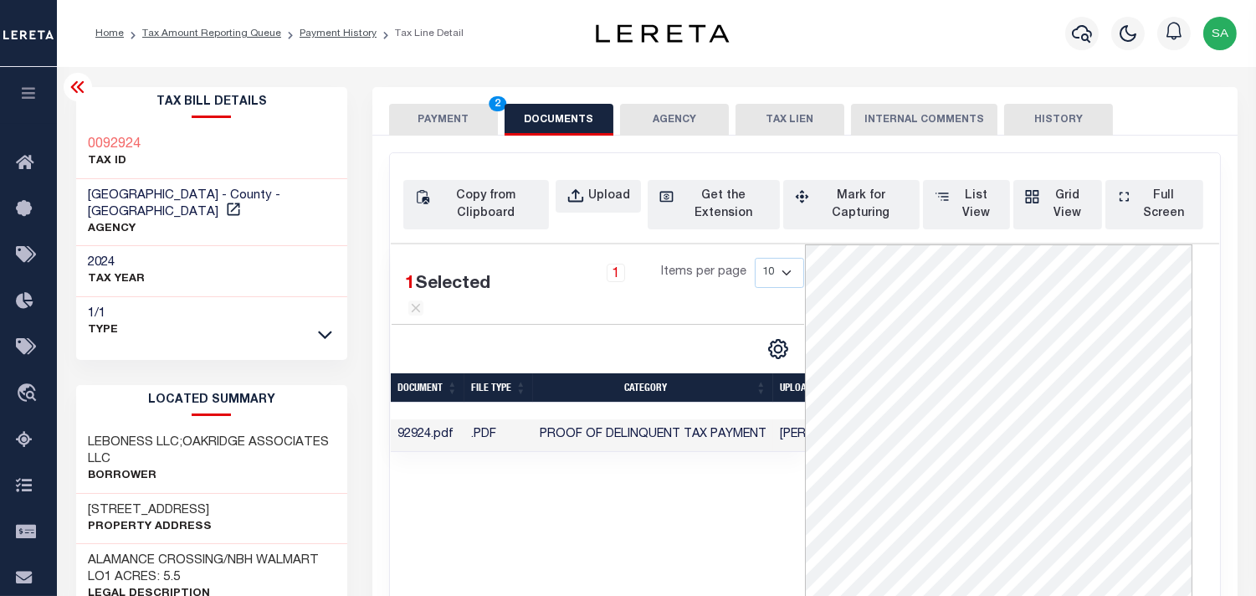
click at [463, 119] on button "PAYMENT 2" at bounding box center [443, 120] width 109 height 32
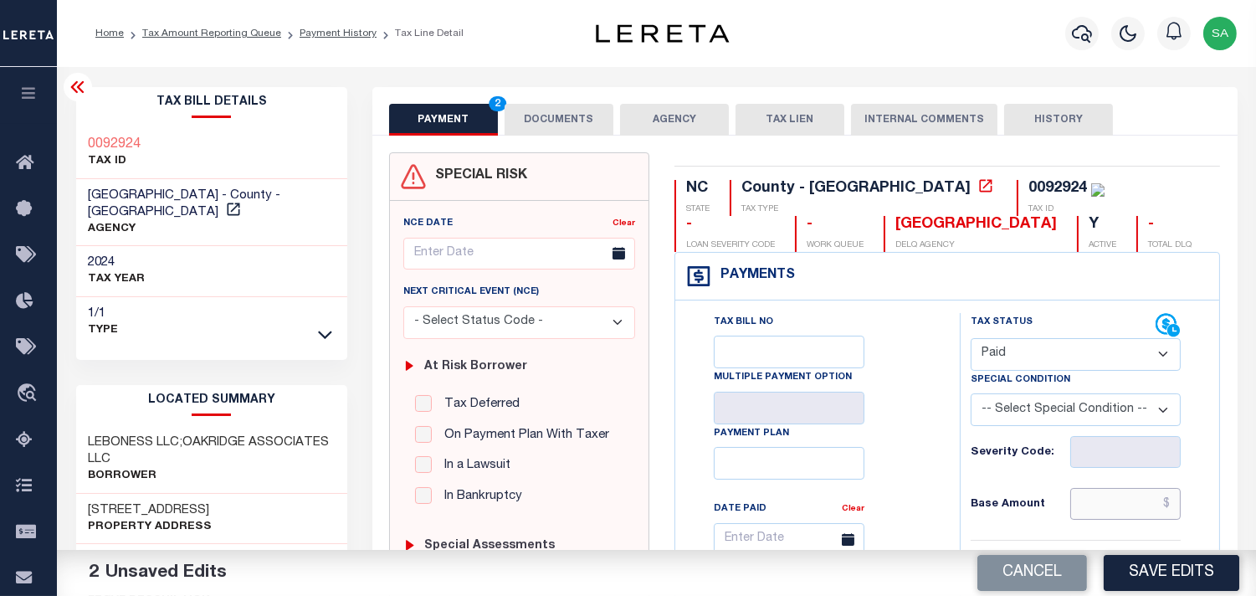
click at [1114, 512] on input "text" at bounding box center [1125, 504] width 110 height 32
paste input "66,042.02"
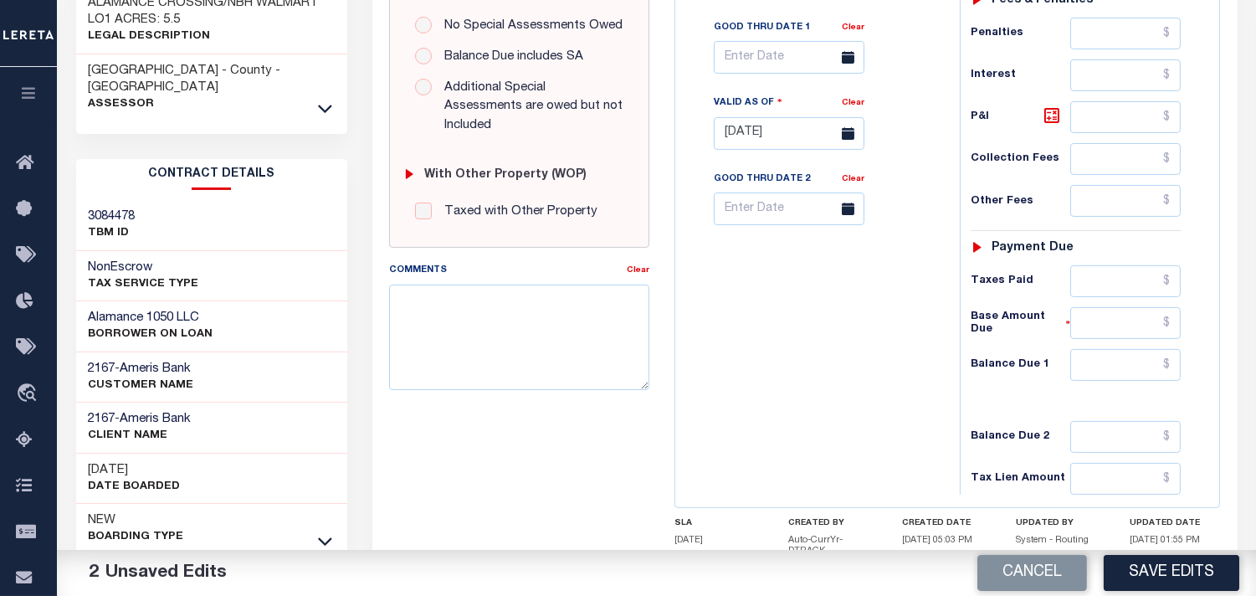
type input "$66,042.02"
click at [1146, 371] on input "text" at bounding box center [1125, 365] width 110 height 32
type input "$0.00"
click at [858, 368] on div "Tax Bill No Multiple Payment Option Payment Plan Clear" at bounding box center [813, 125] width 268 height 739
click at [1173, 571] on button "Save Edits" at bounding box center [1172, 573] width 136 height 36
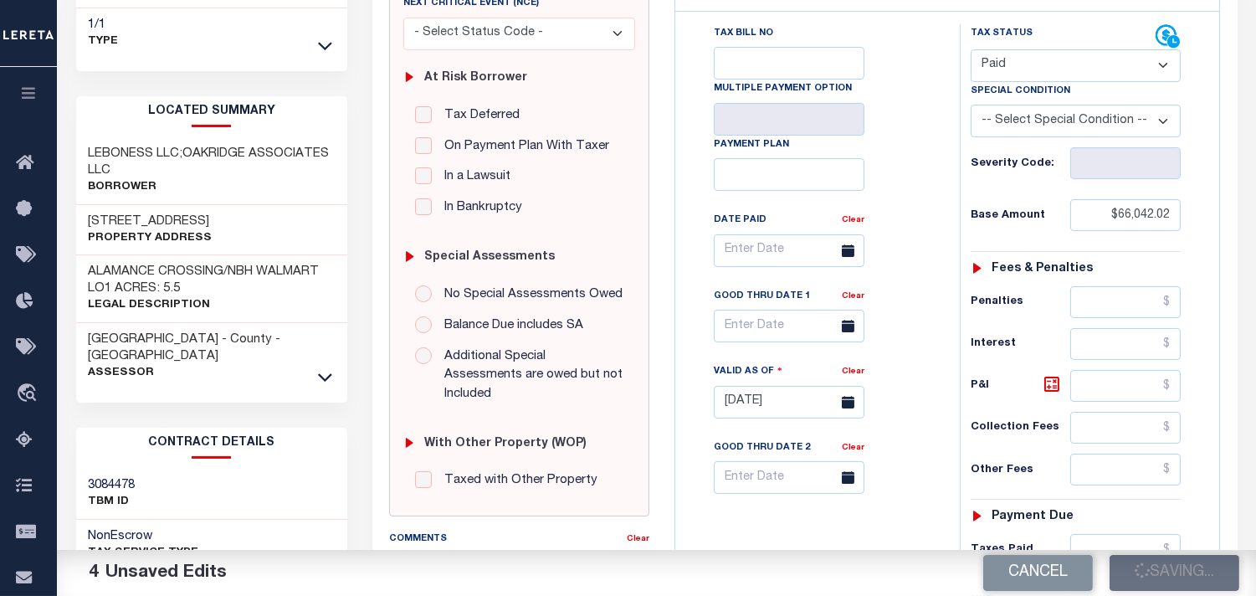
scroll to position [93, 0]
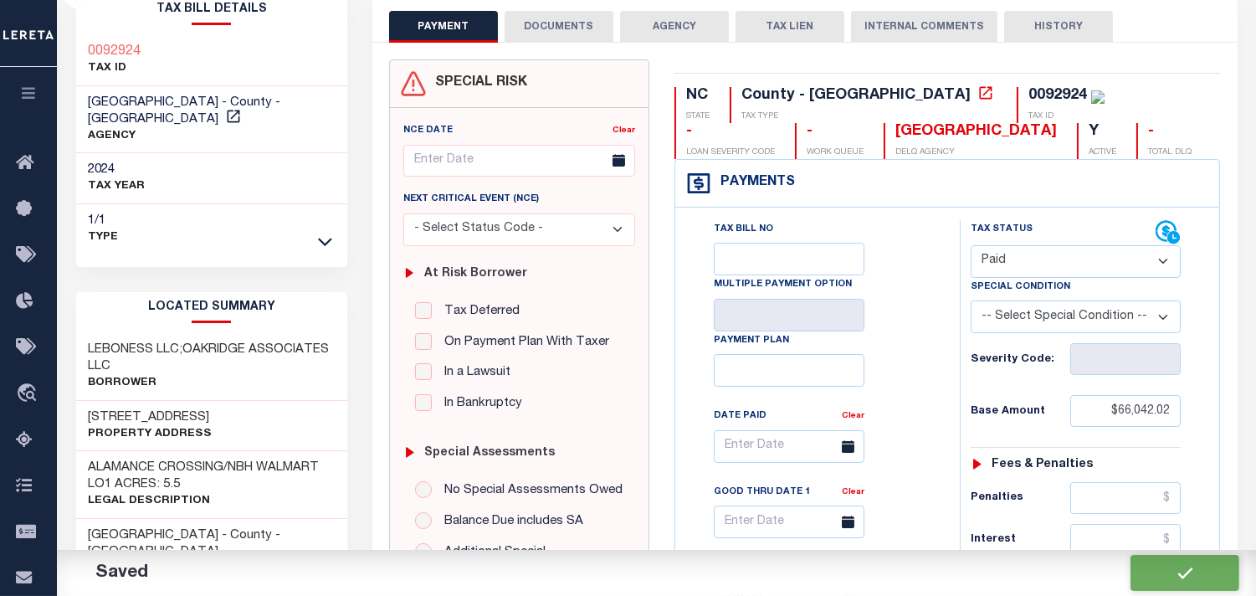
checkbox input "false"
type input "$66,042.02"
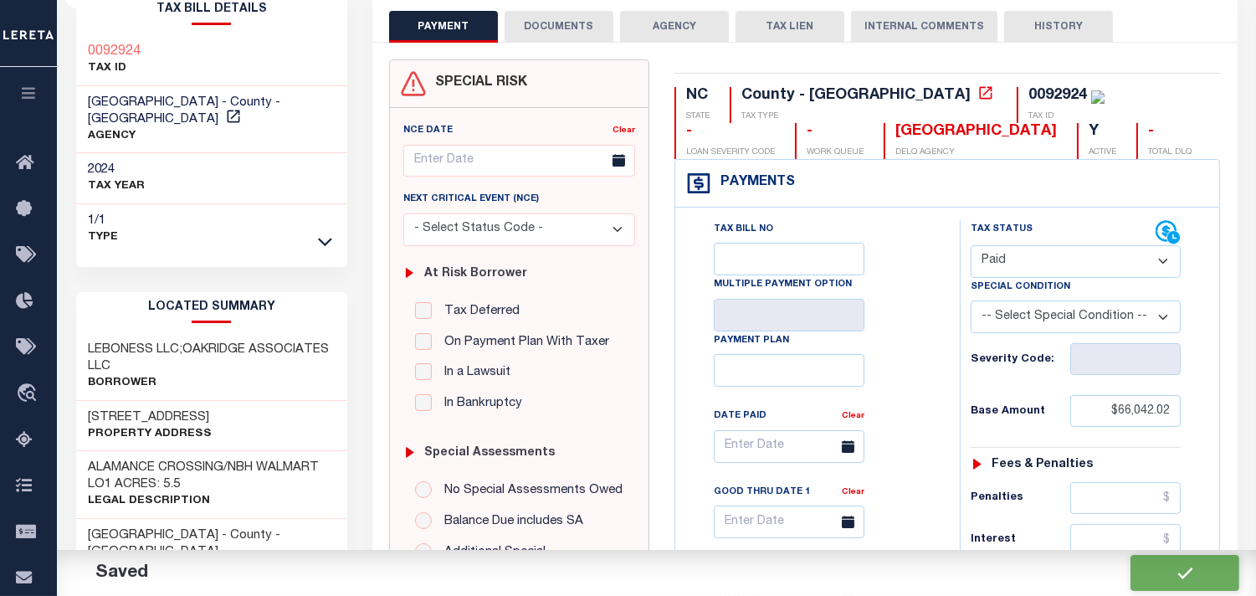
type input "$0"
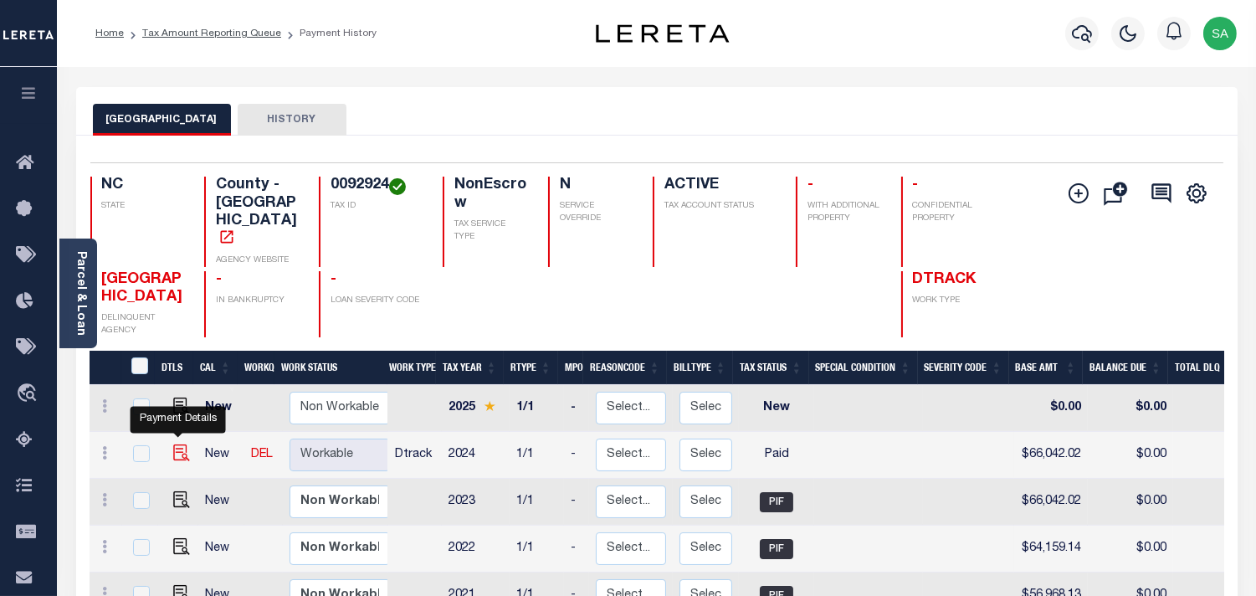
click at [177, 444] on img "" at bounding box center [181, 452] width 17 height 17
checkbox input "true"
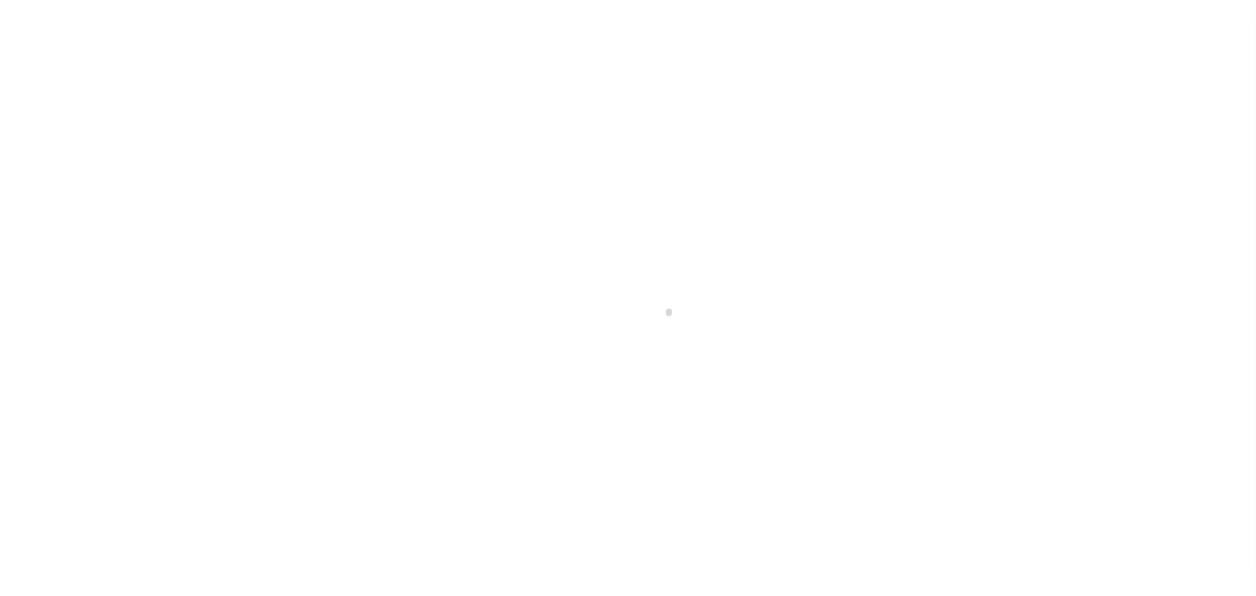
select select "PYD"
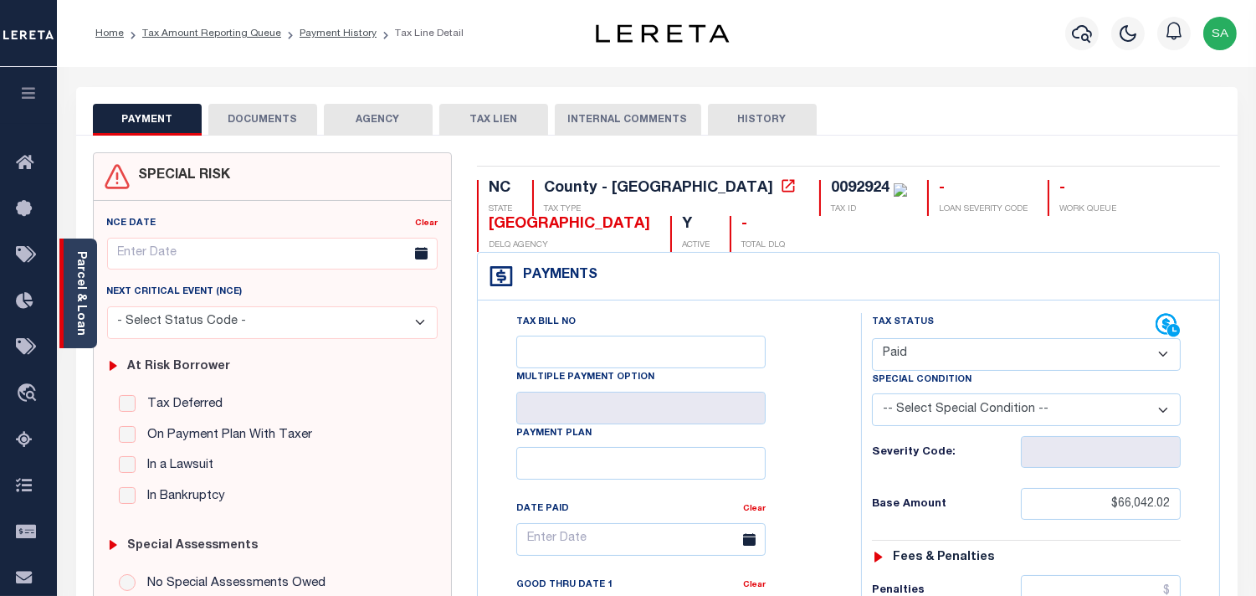
click at [86, 299] on link "Parcel & Loan" at bounding box center [80, 293] width 12 height 85
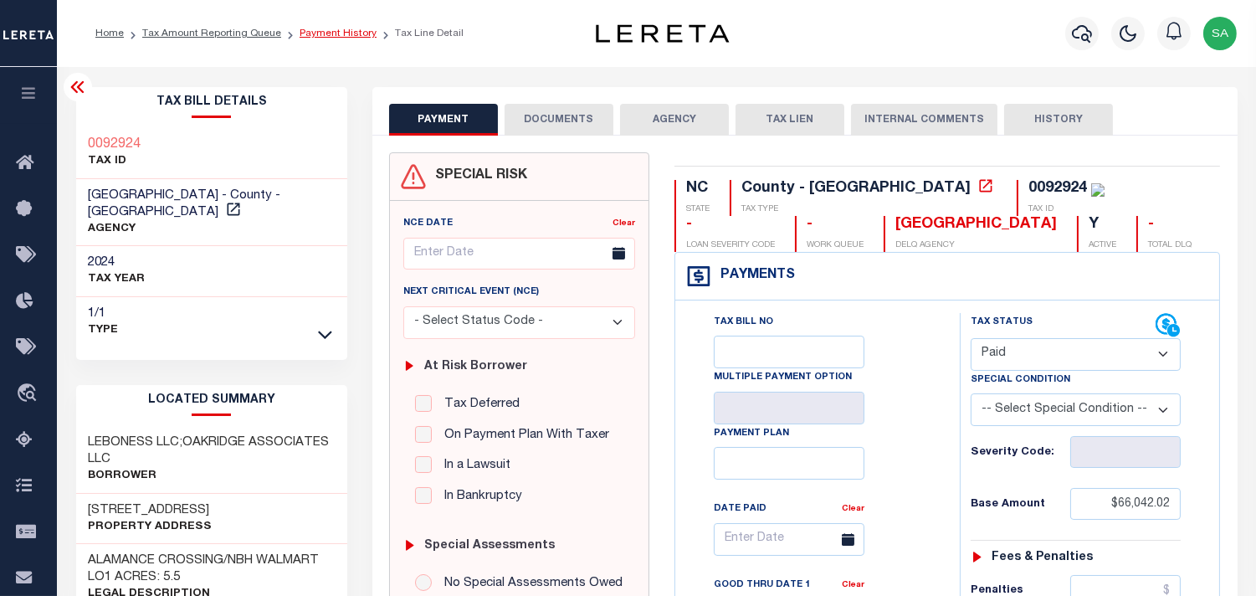
click at [336, 33] on link "Payment History" at bounding box center [338, 33] width 77 height 10
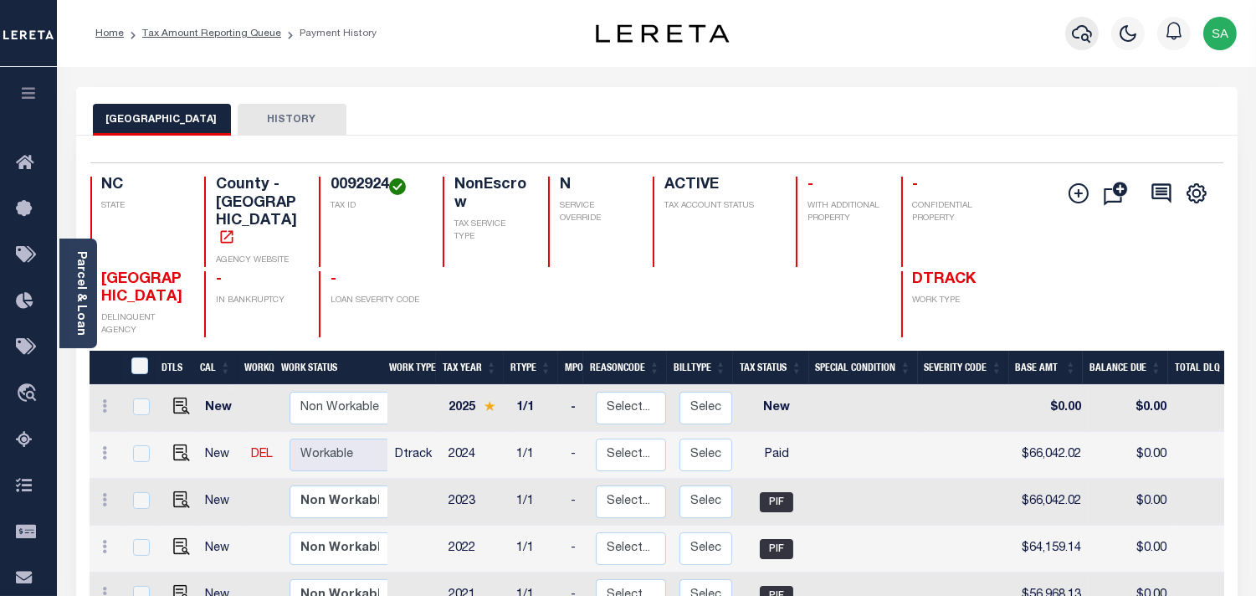
click at [1076, 36] on icon "button" at bounding box center [1082, 33] width 20 height 20
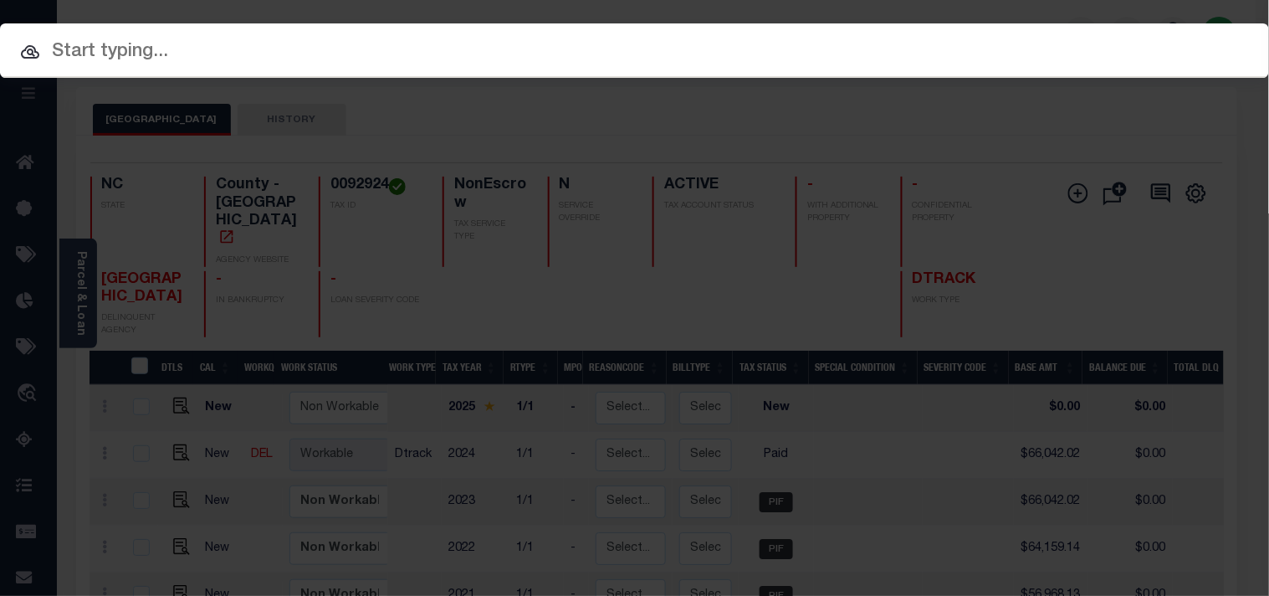
click at [1026, 38] on input "text" at bounding box center [634, 52] width 1269 height 29
paste input "444010688"
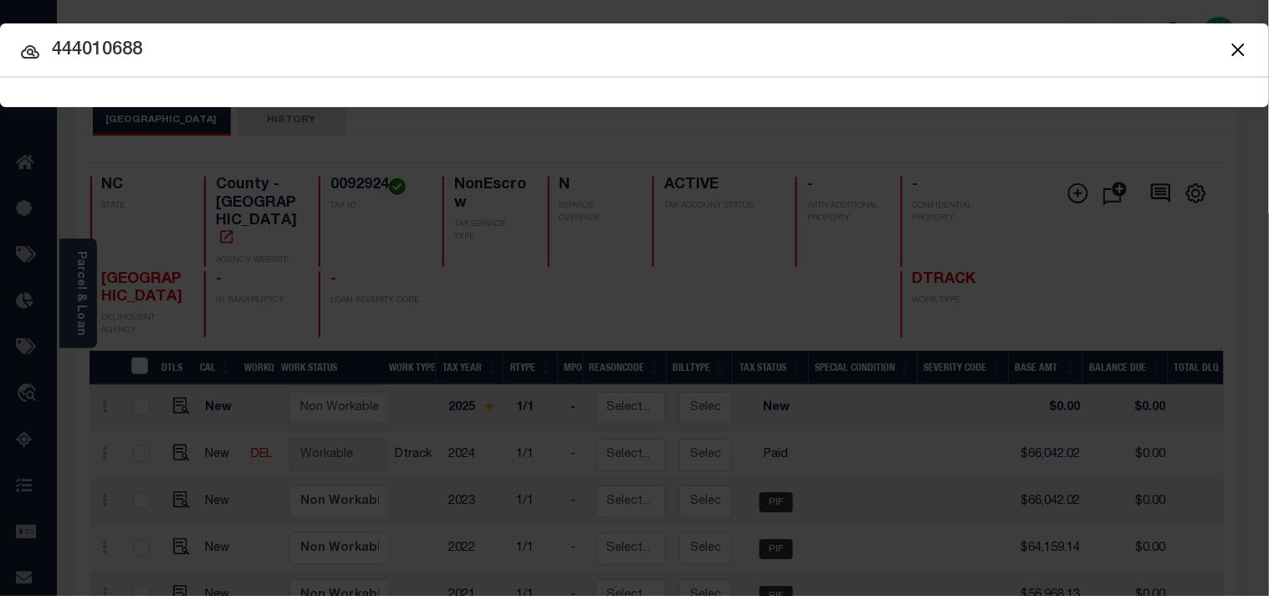
type input "444010688"
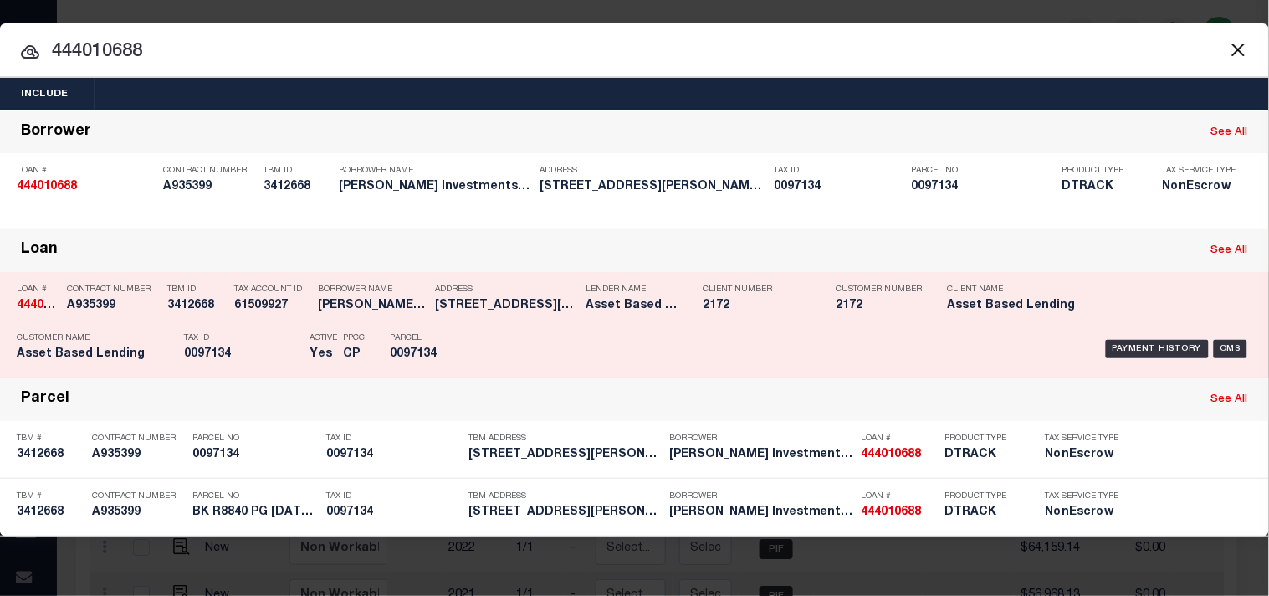
click at [462, 335] on p "Parcel" at bounding box center [427, 338] width 75 height 10
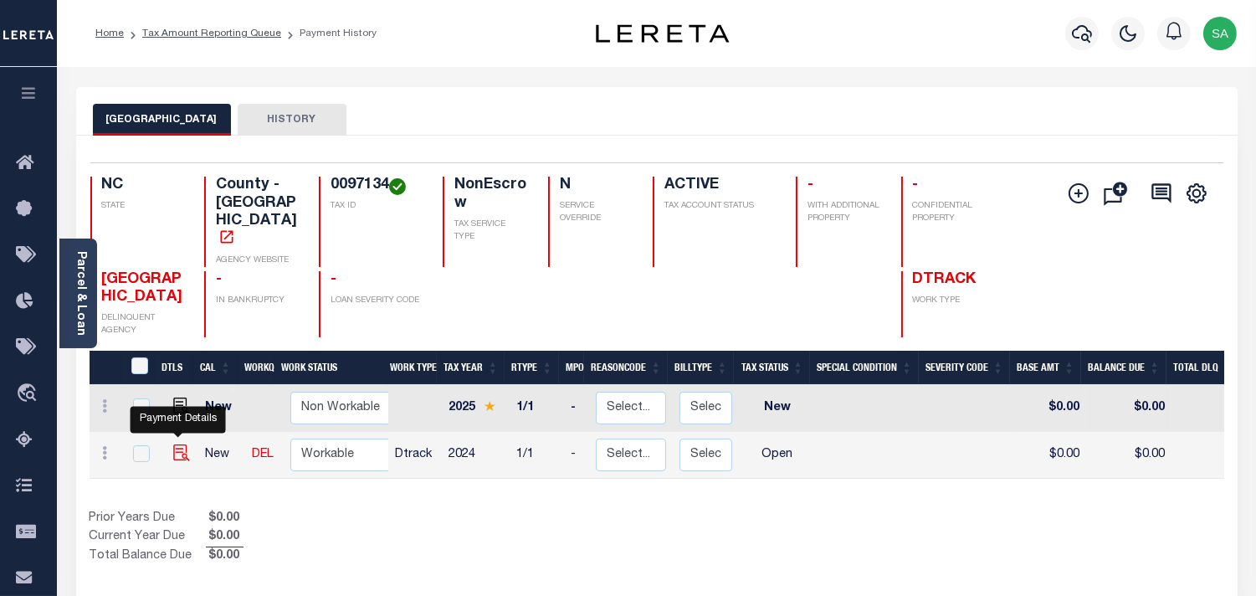
click at [181, 444] on img "" at bounding box center [181, 452] width 17 height 17
checkbox input "true"
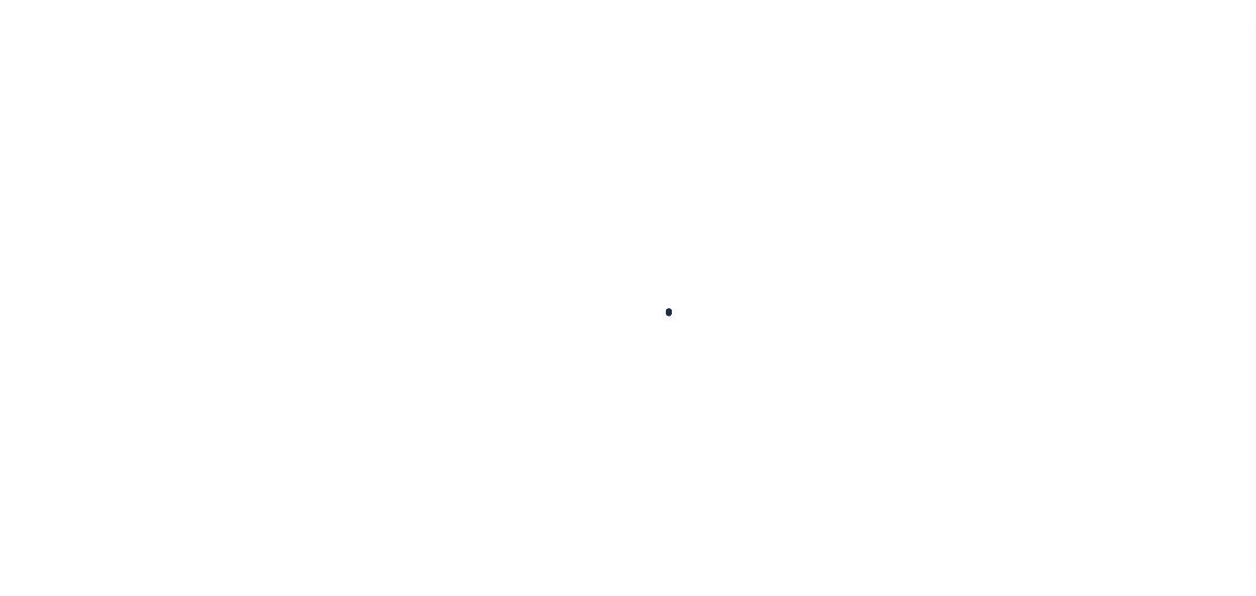
checkbox input "false"
type input "[DATE]"
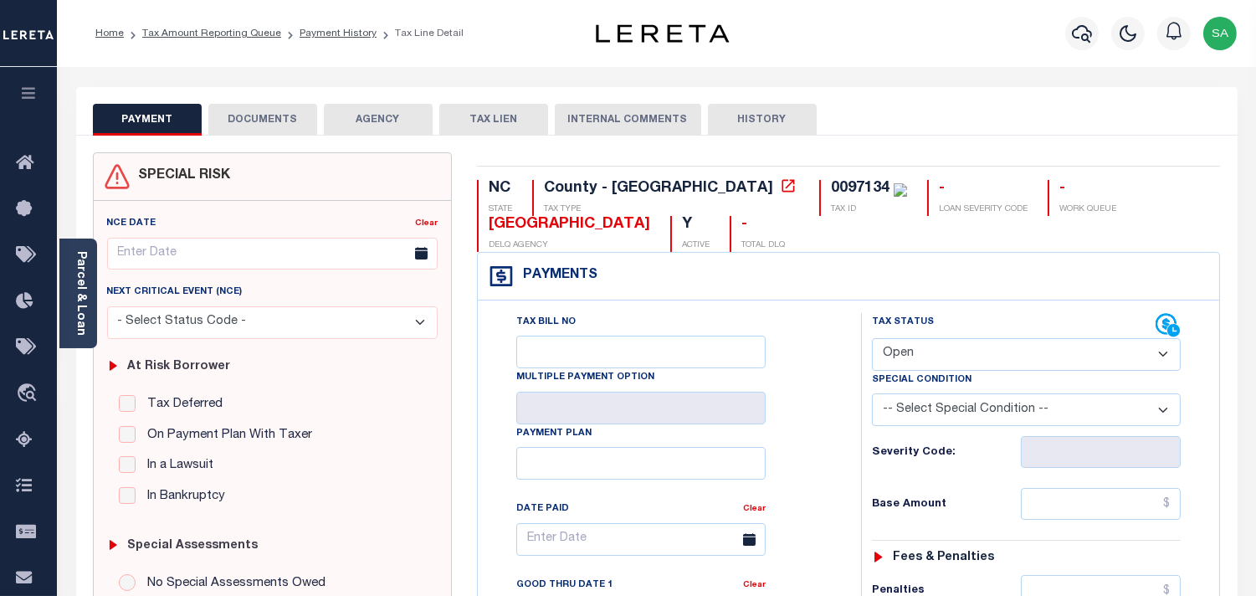
click at [909, 374] on label "Special Condition" at bounding box center [922, 380] width 100 height 14
click at [923, 352] on select "- Select Status Code - Open Due/Unpaid Paid Incomplete No Tax Due Internal Refu…" at bounding box center [1026, 354] width 309 height 33
select select "PYD"
click at [872, 339] on select "- Select Status Code - Open Due/Unpaid Paid Incomplete No Tax Due Internal Refu…" at bounding box center [1026, 354] width 309 height 33
type input "[DATE]"
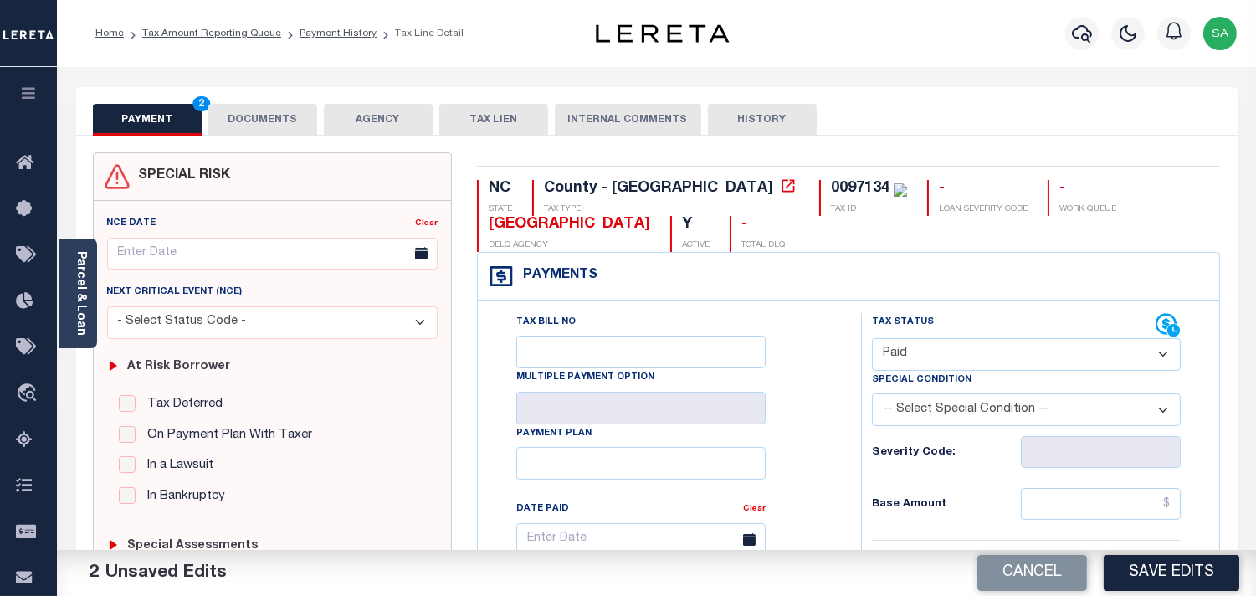
click at [263, 121] on button "DOCUMENTS" at bounding box center [262, 120] width 109 height 32
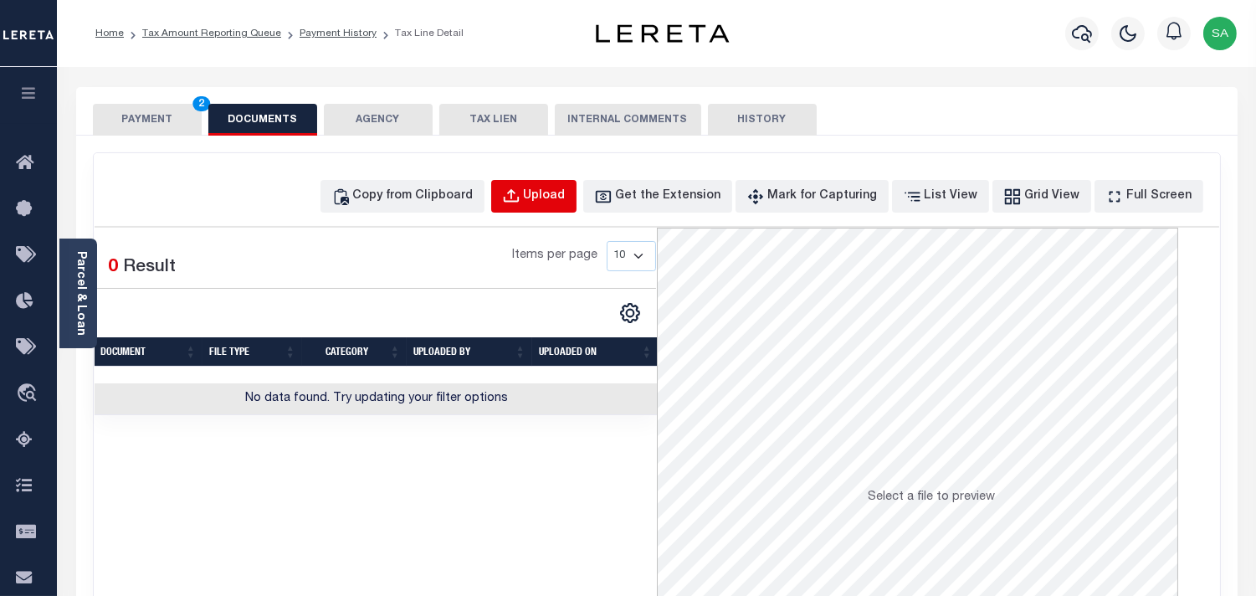
click at [566, 194] on div "Upload" at bounding box center [545, 196] width 42 height 18
select select "POP"
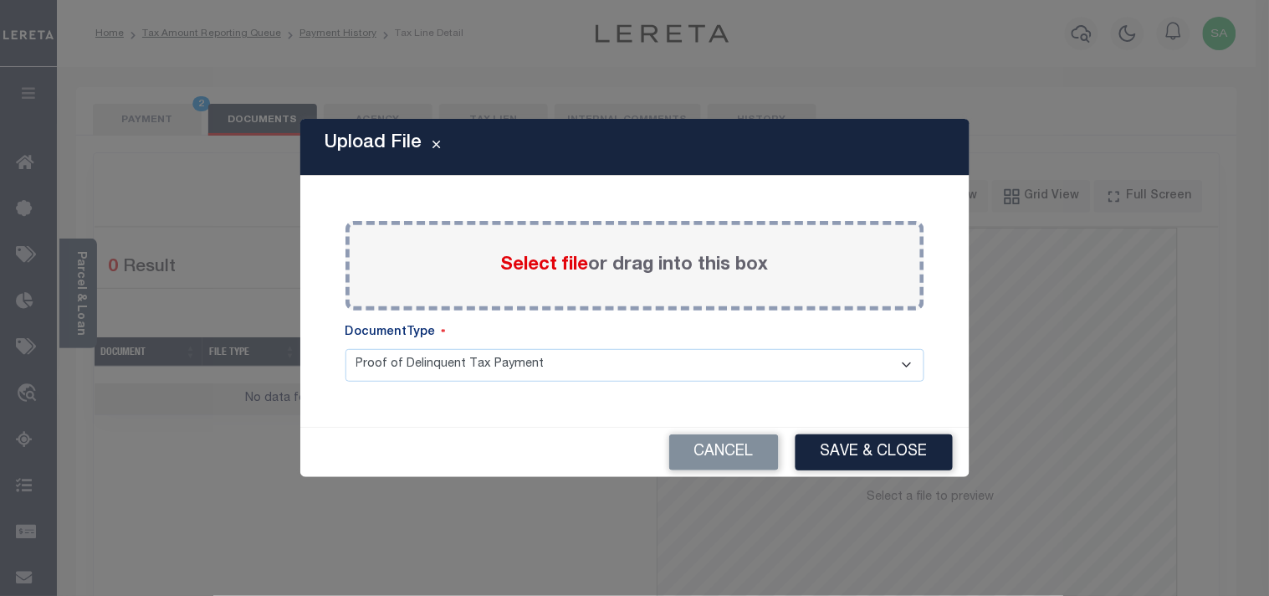
click at [544, 263] on span "Select file" at bounding box center [545, 265] width 88 height 18
click at [0, 0] on input "Select file or drag into this box" at bounding box center [0, 0] width 0 height 0
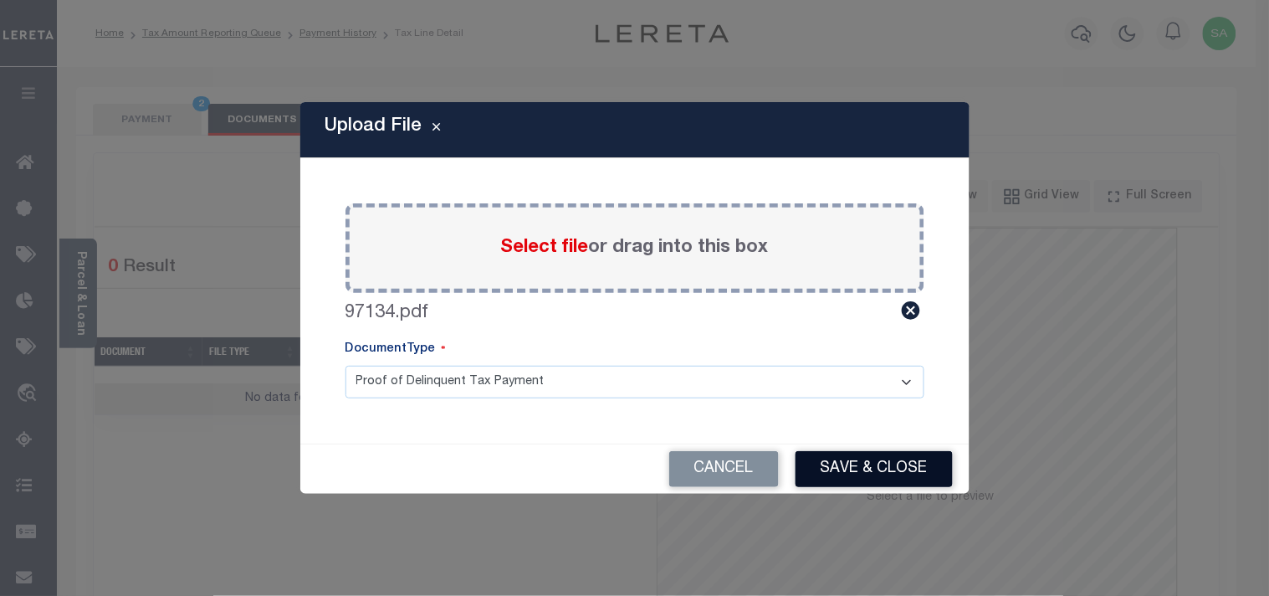
click at [919, 471] on button "Save & Close" at bounding box center [874, 469] width 157 height 36
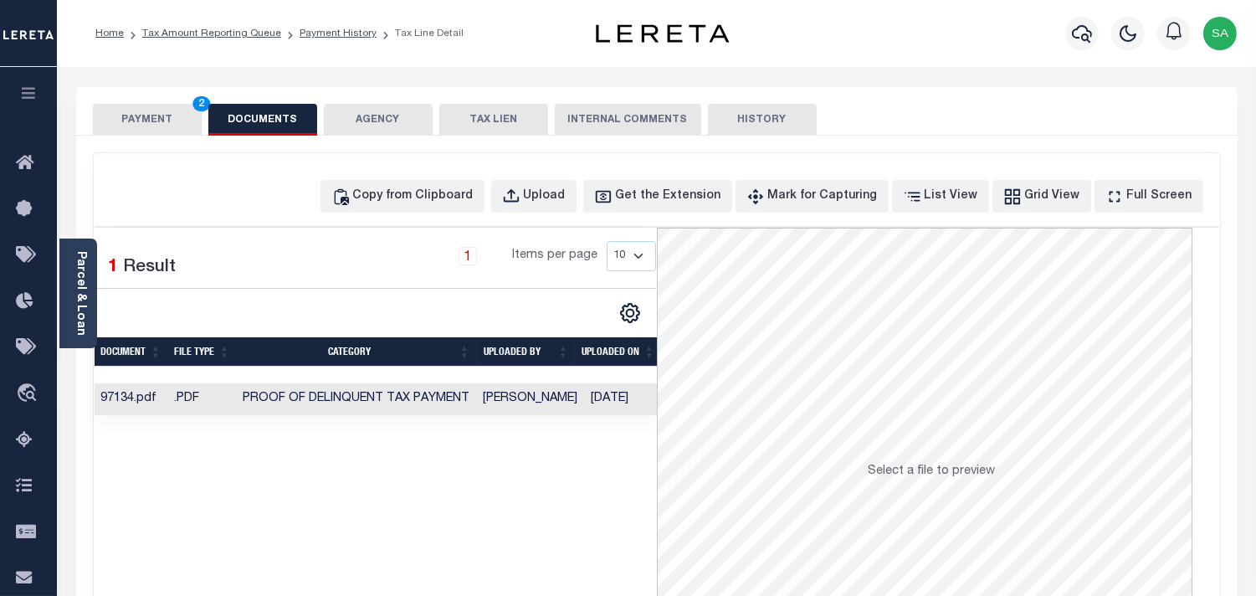
click at [146, 115] on button "PAYMENT 2" at bounding box center [147, 120] width 109 height 32
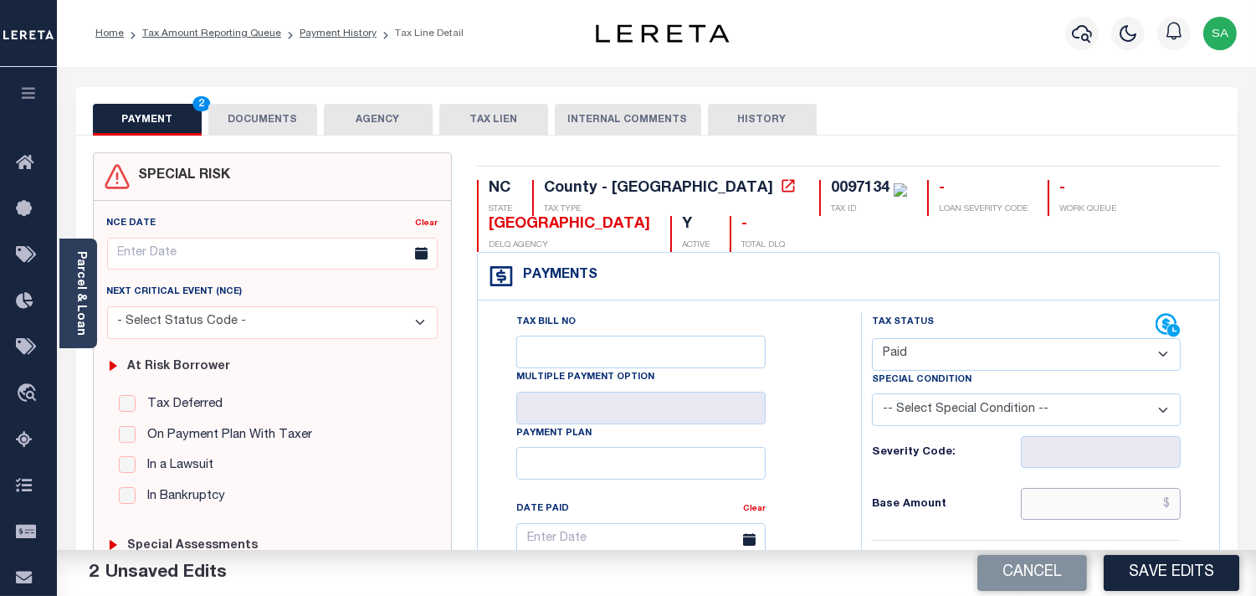
click at [1072, 505] on input "text" at bounding box center [1101, 504] width 160 height 32
paste input "3,231.11"
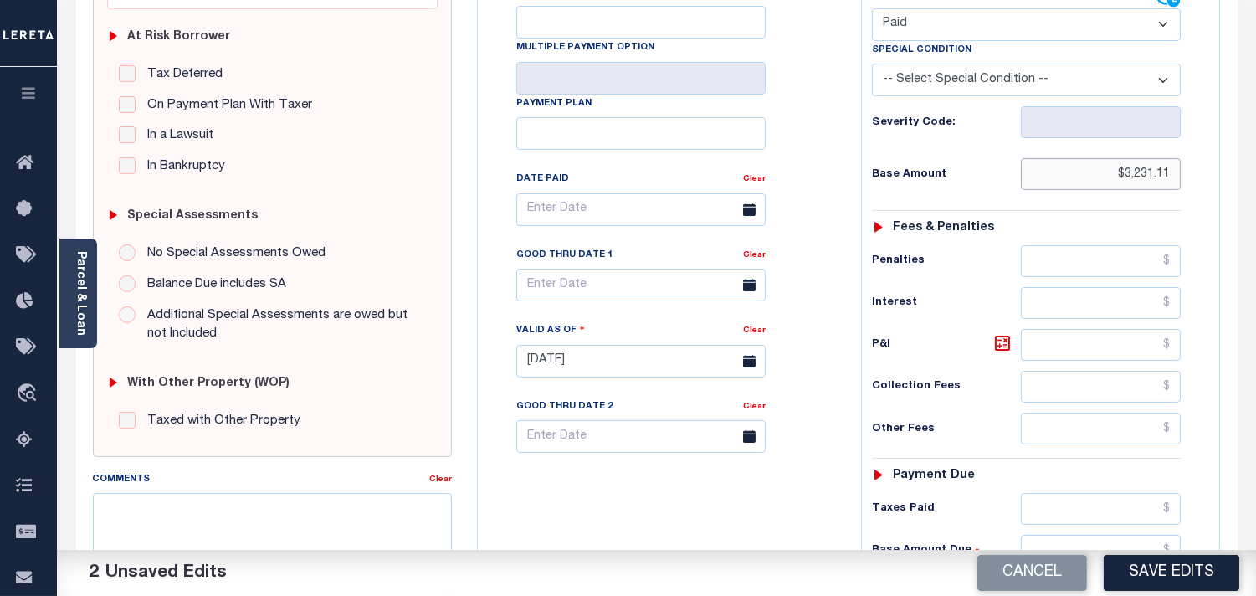
scroll to position [650, 0]
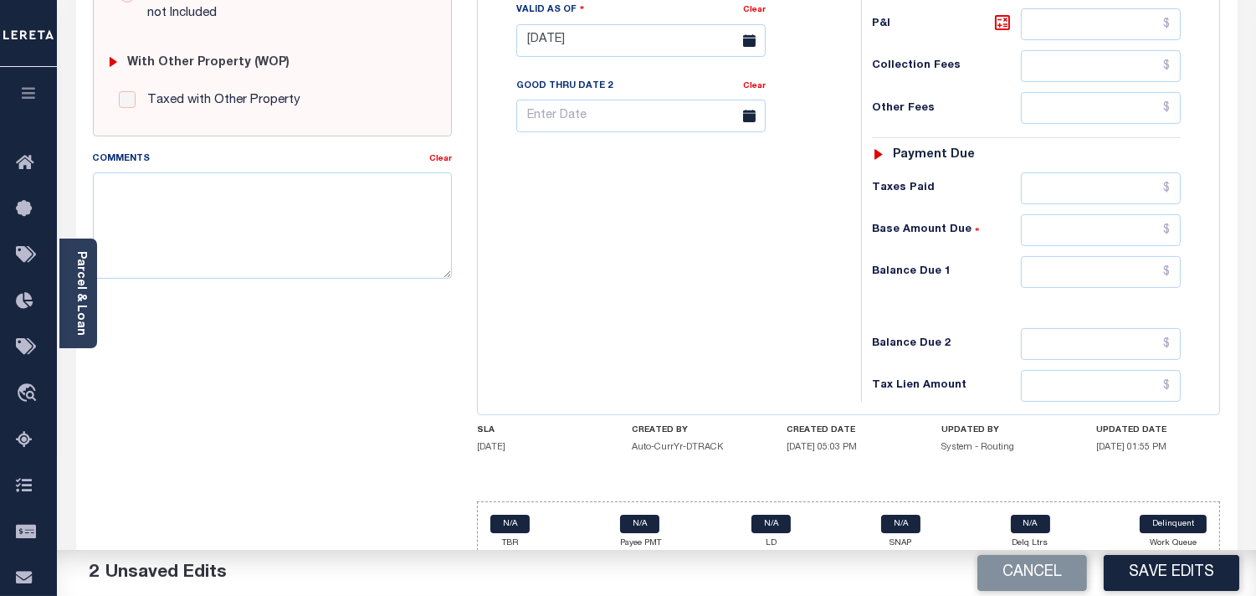
type input "$3,231.11"
click at [1109, 279] on input "text" at bounding box center [1101, 272] width 160 height 32
type input "$0.00"
click at [709, 294] on div "Tax Bill No Multiple Payment Option Payment Plan Clear" at bounding box center [665, 32] width 366 height 739
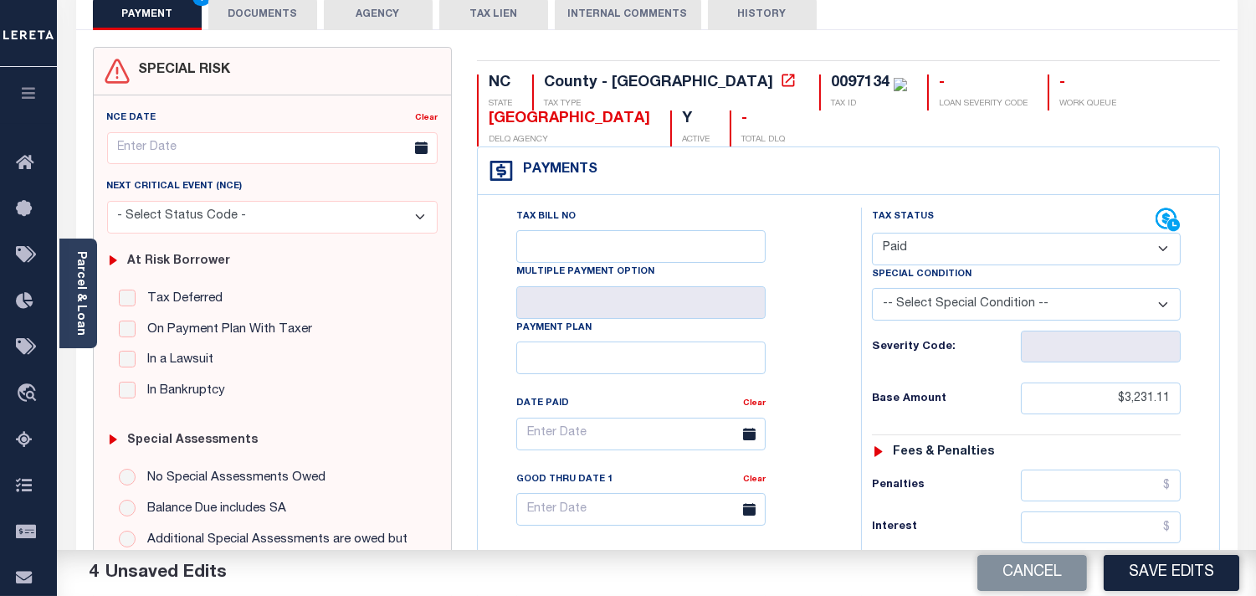
scroll to position [0, 0]
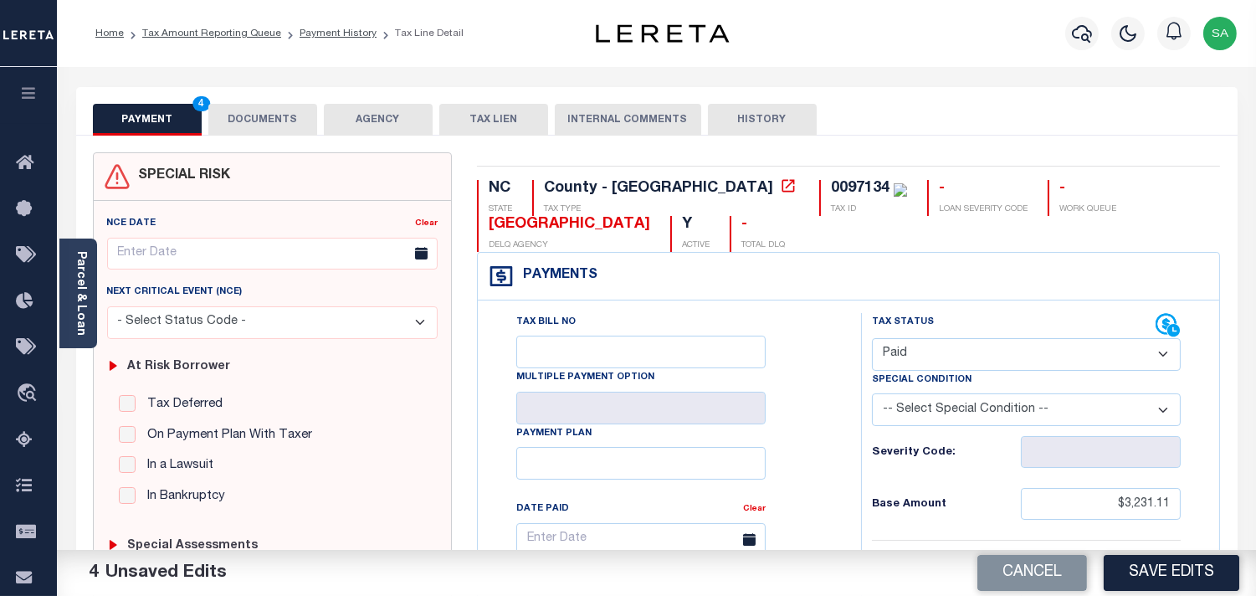
click at [246, 121] on button "DOCUMENTS" at bounding box center [262, 120] width 109 height 32
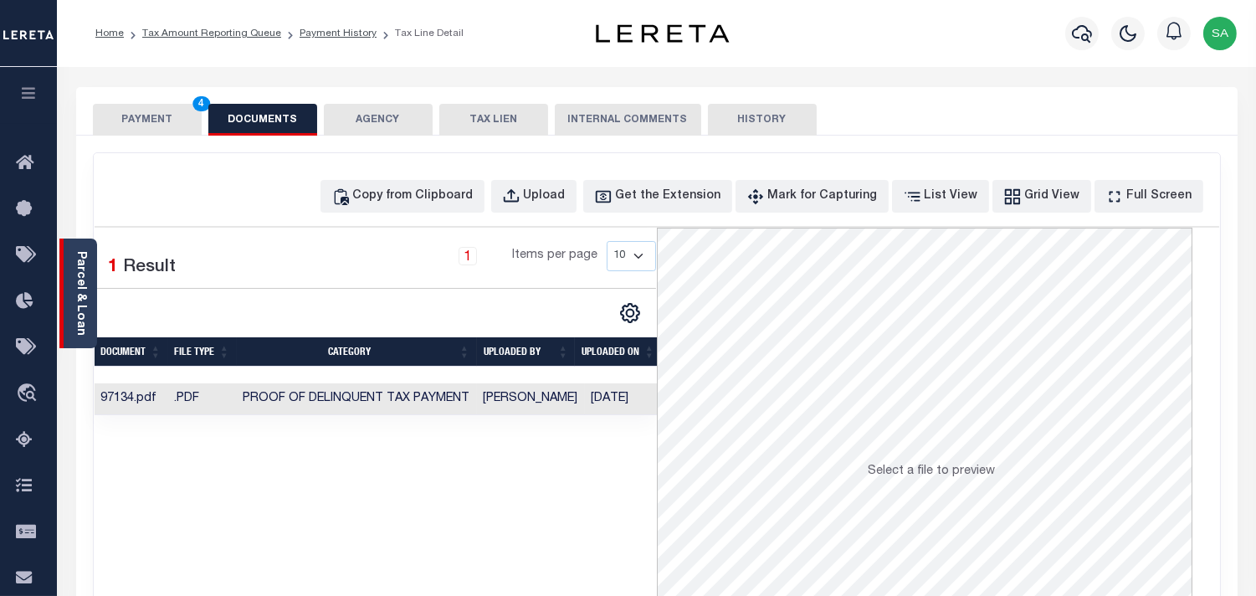
click at [77, 301] on link "Parcel & Loan" at bounding box center [80, 293] width 12 height 85
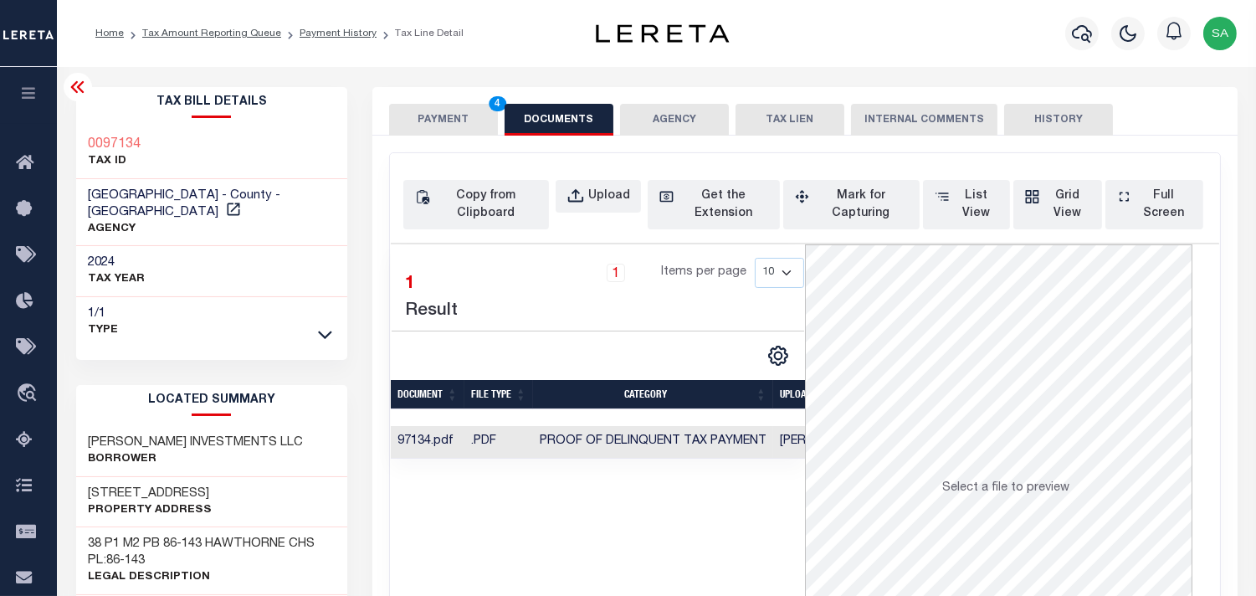
click at [418, 118] on button "PAYMENT 4" at bounding box center [443, 120] width 109 height 32
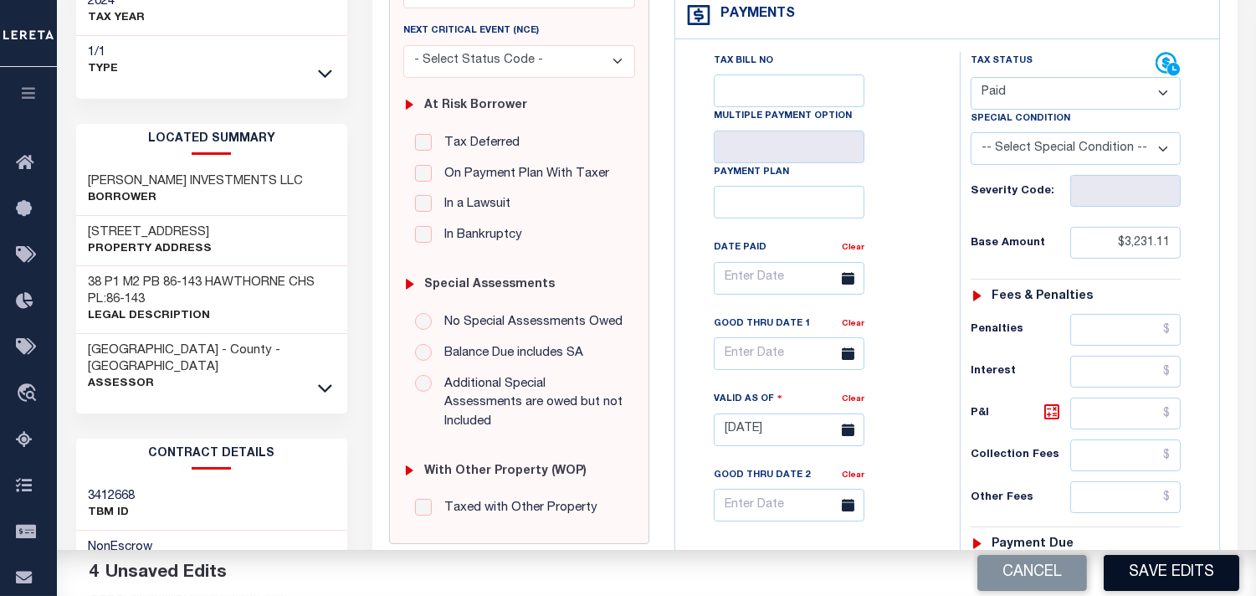
scroll to position [371, 0]
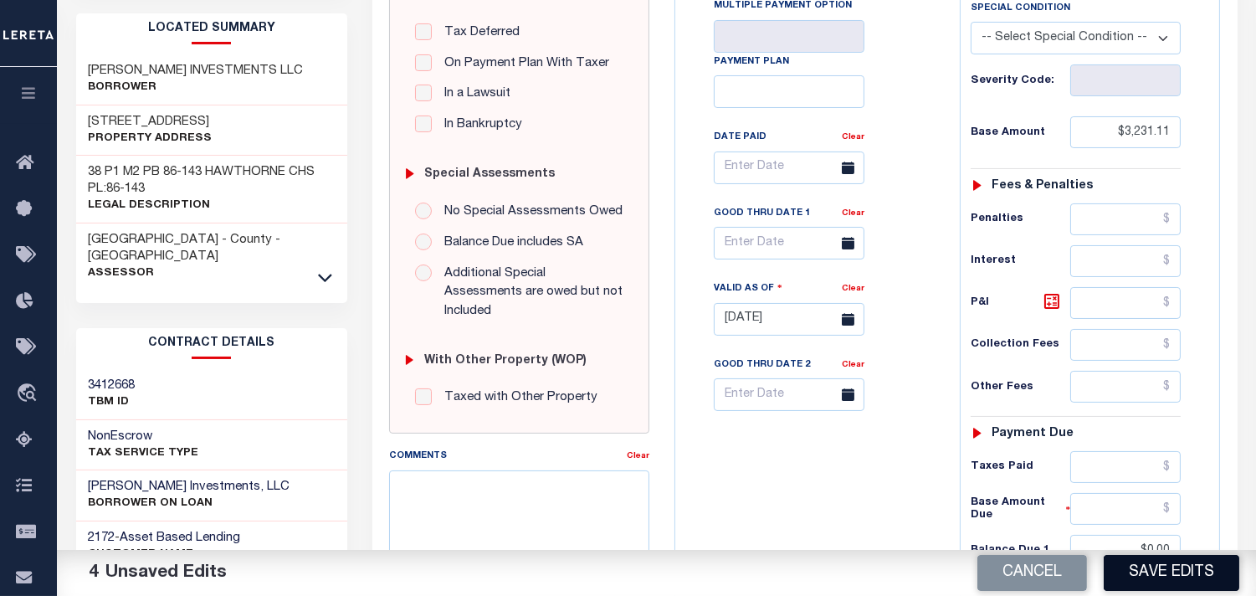
click at [1133, 573] on button "Save Edits" at bounding box center [1172, 573] width 136 height 36
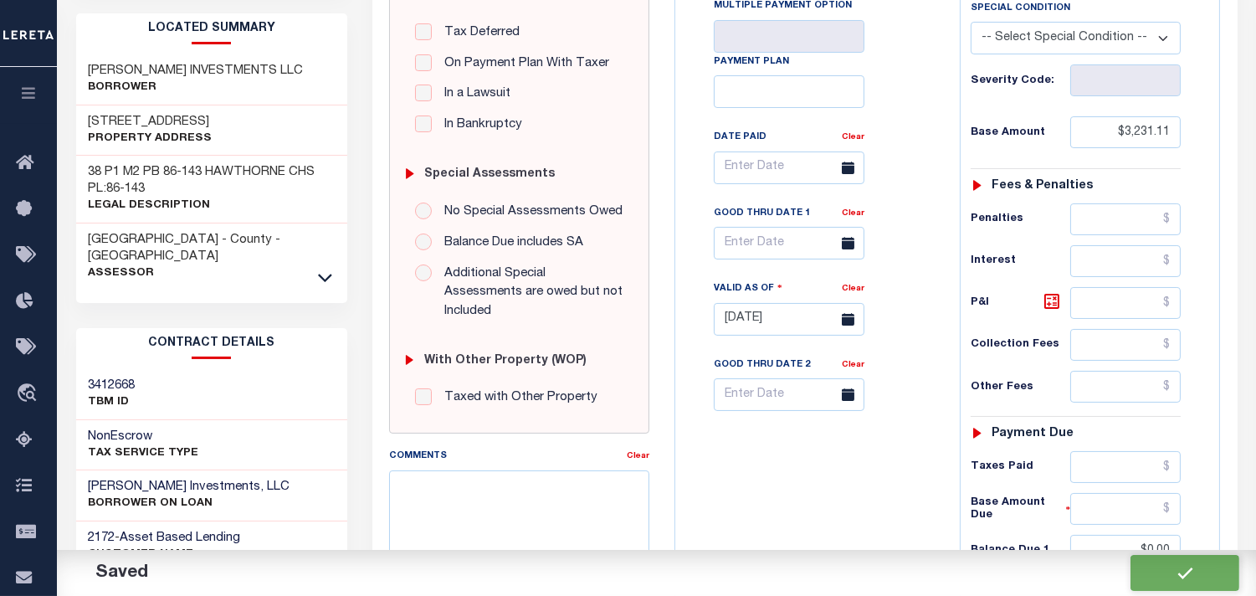
checkbox input "false"
type input "$3,231.11"
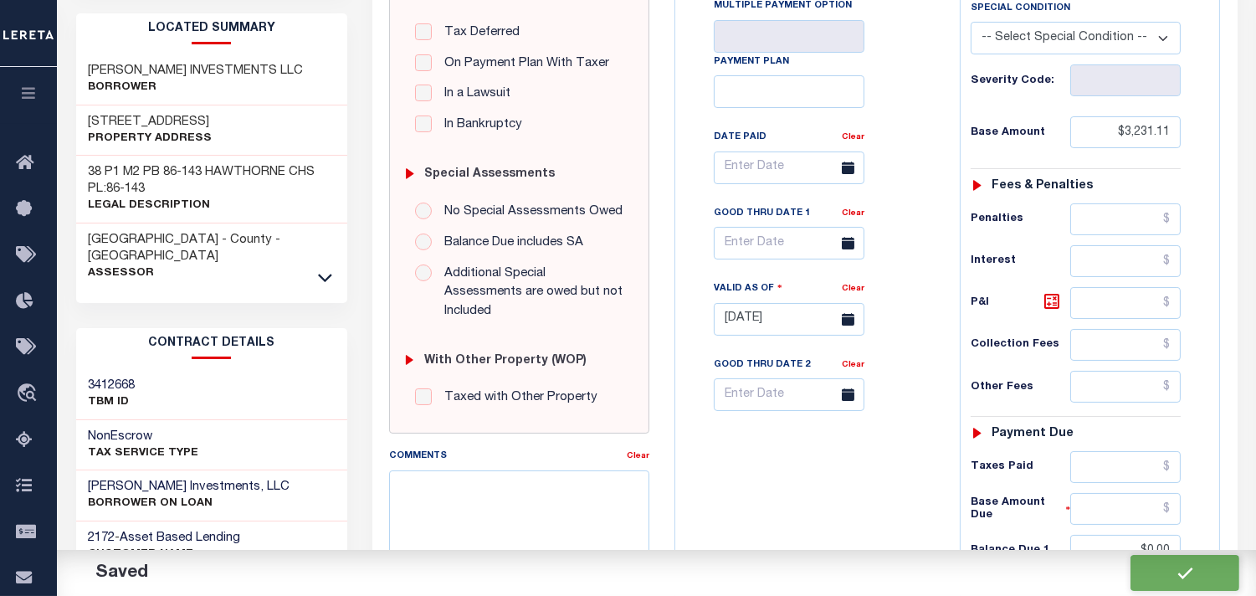
type input "$0"
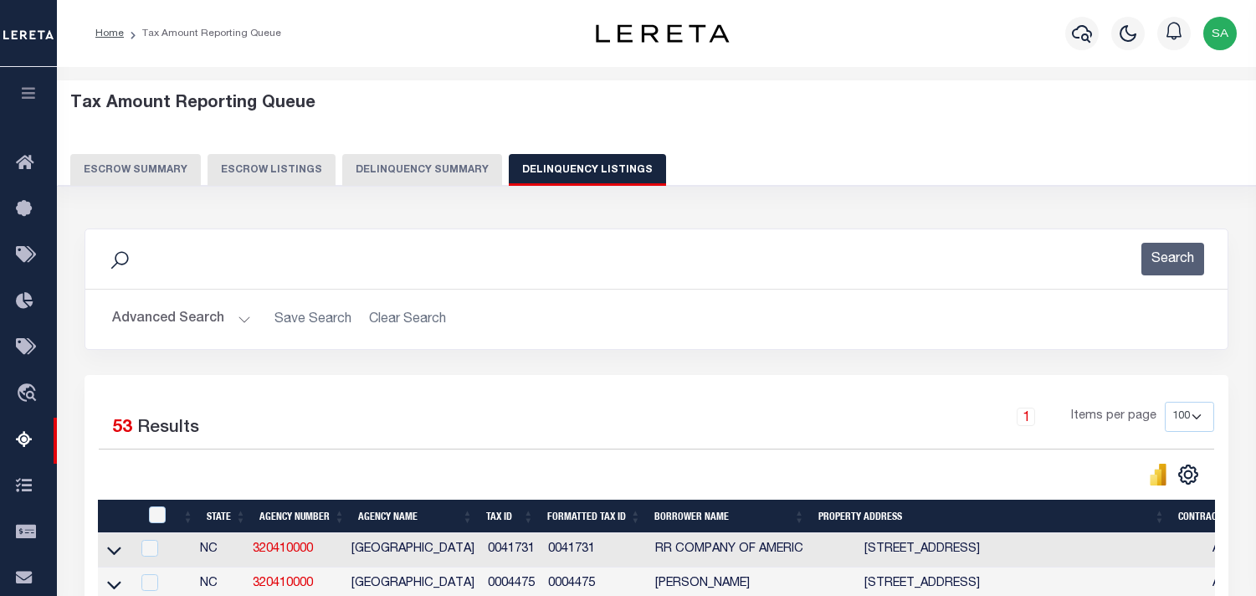
select select "100"
checkbox input "true"
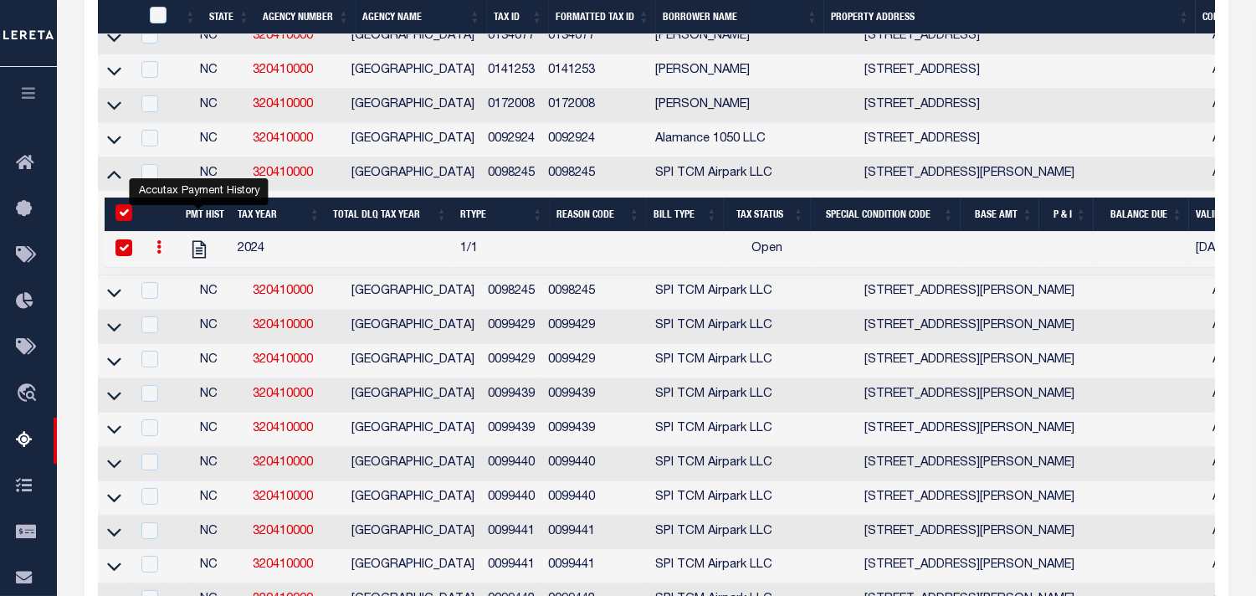
scroll to position [650, 0]
click at [111, 179] on icon at bounding box center [114, 175] width 14 height 8
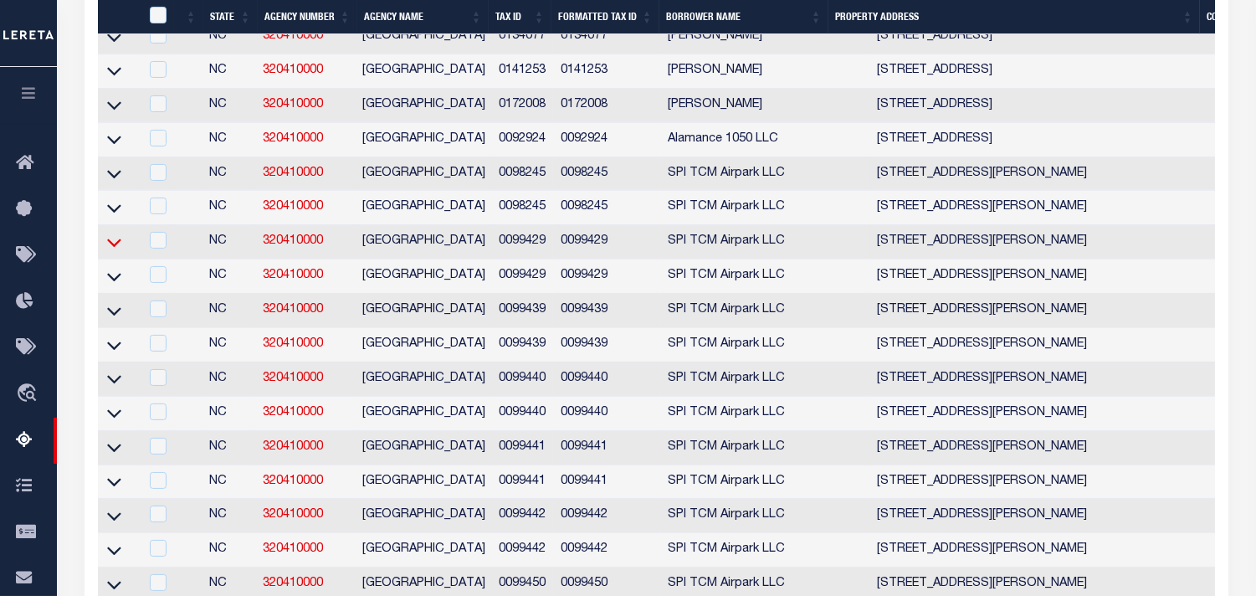
click at [115, 247] on icon at bounding box center [114, 242] width 14 height 8
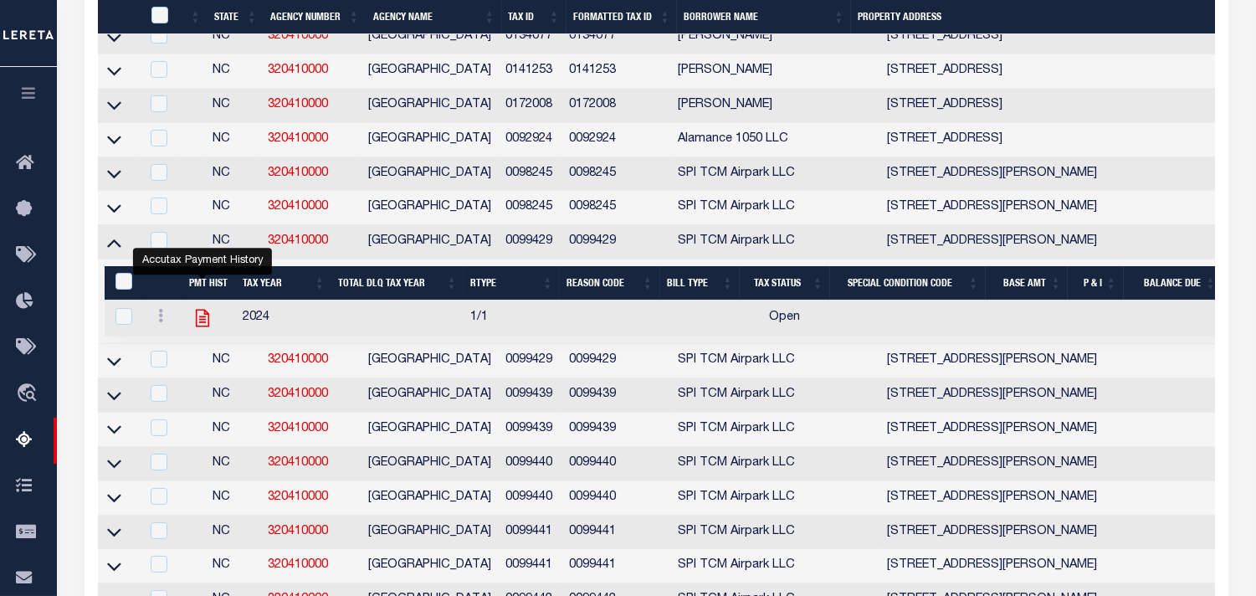
click at [197, 327] on icon "" at bounding box center [202, 319] width 13 height 18
checkbox input "true"
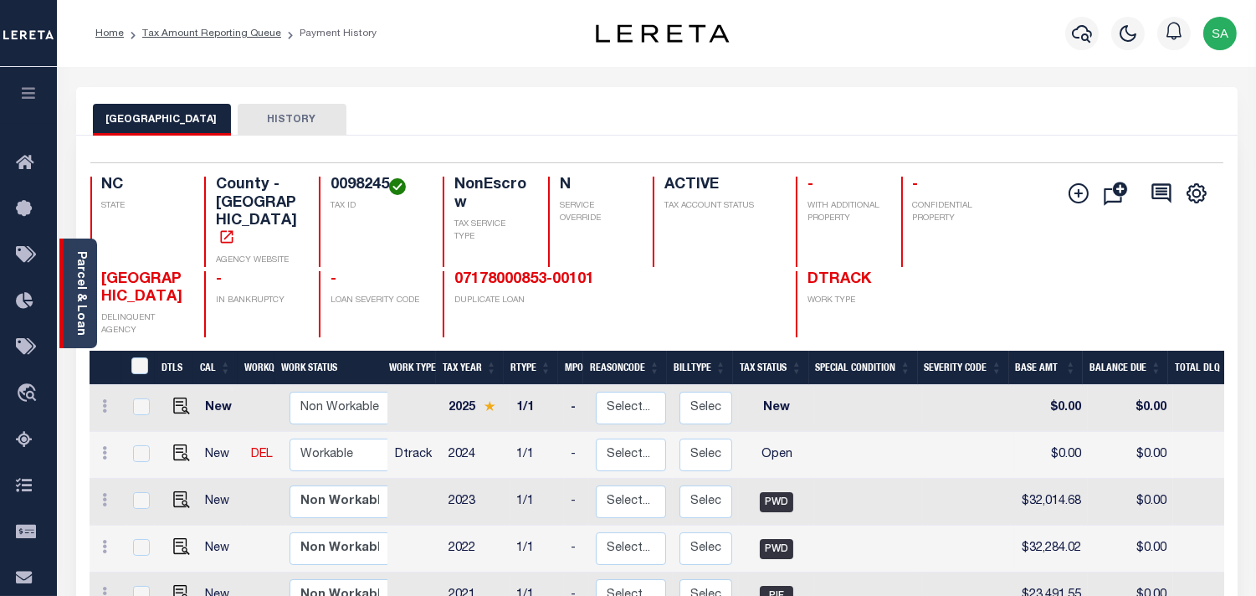
click at [84, 318] on link "Parcel & Loan" at bounding box center [80, 293] width 12 height 85
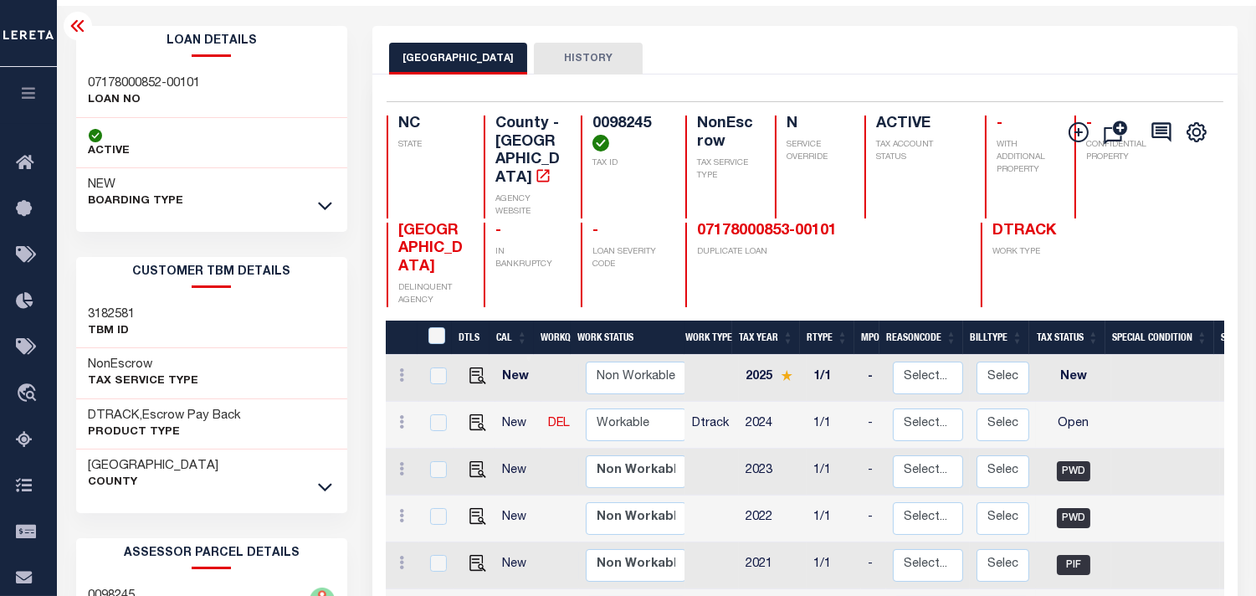
scroll to position [93, 0]
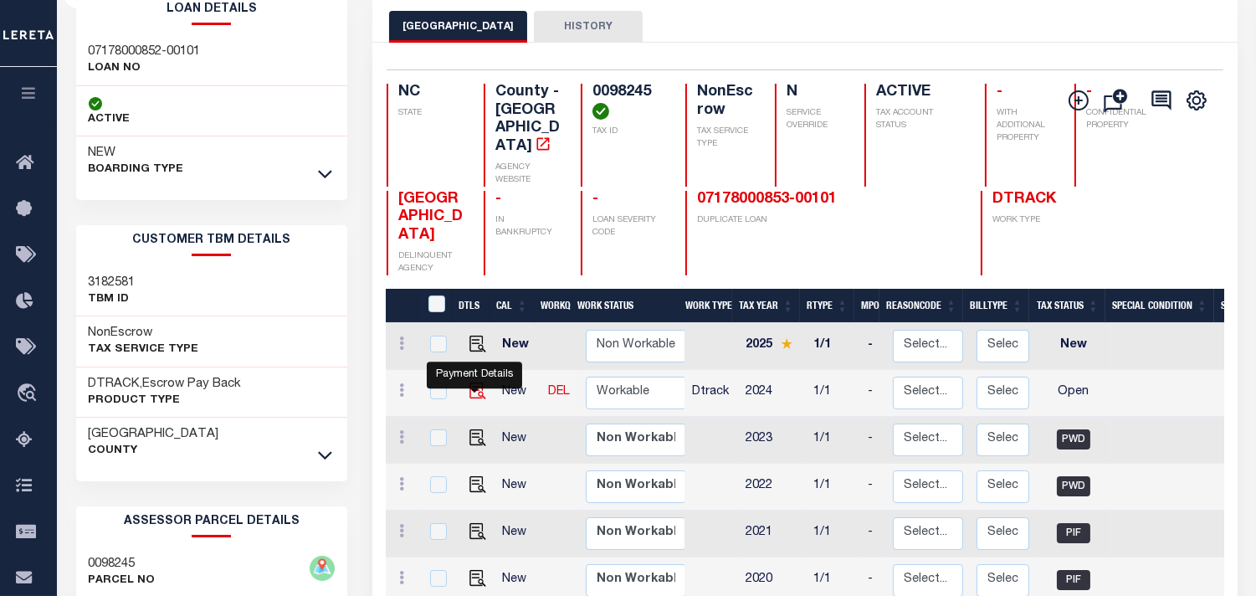
click at [472, 382] on img "" at bounding box center [477, 390] width 17 height 17
checkbox input "true"
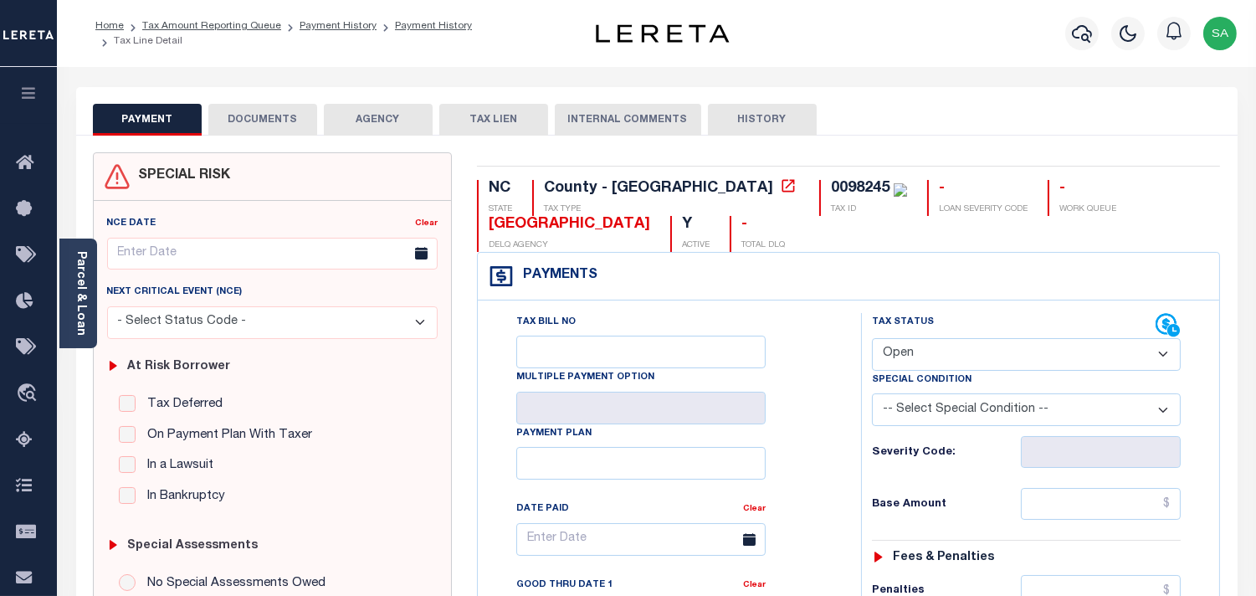
drag, startPoint x: 916, startPoint y: 356, endPoint x: 916, endPoint y: 369, distance: 13.4
click at [916, 356] on select "- Select Status Code - Open Due/Unpaid Paid Incomplete No Tax Due Internal Refu…" at bounding box center [1026, 354] width 309 height 33
select select "PYD"
click at [872, 339] on select "- Select Status Code - Open Due/Unpaid Paid Incomplete No Tax Due Internal Refu…" at bounding box center [1026, 354] width 309 height 33
type input "[DATE]"
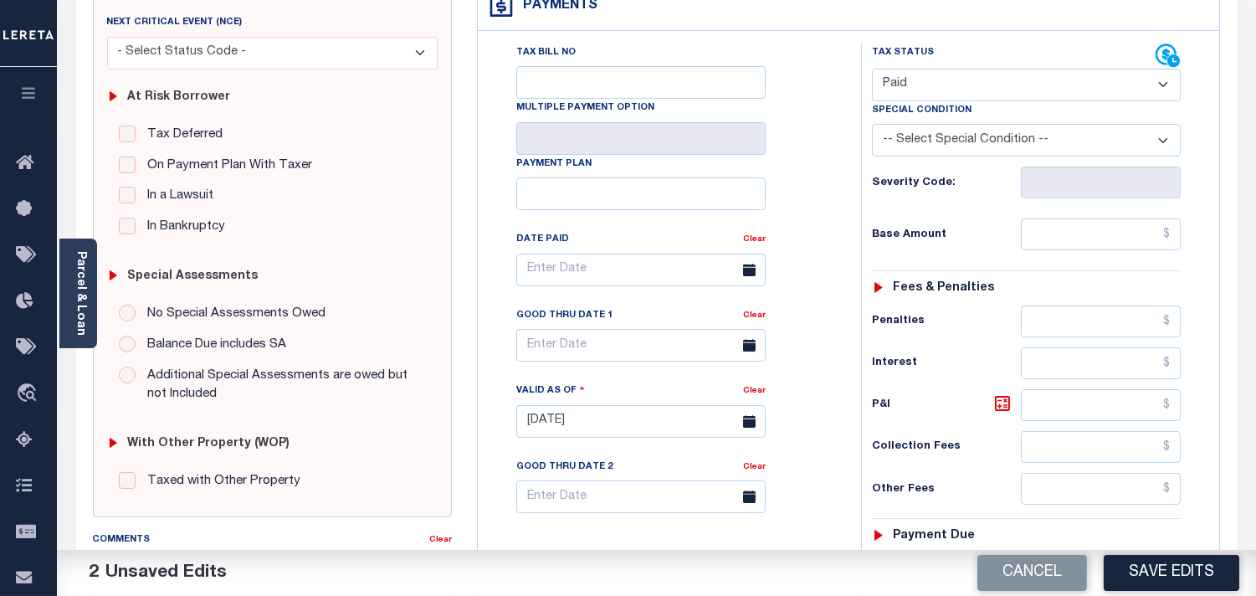
scroll to position [279, 0]
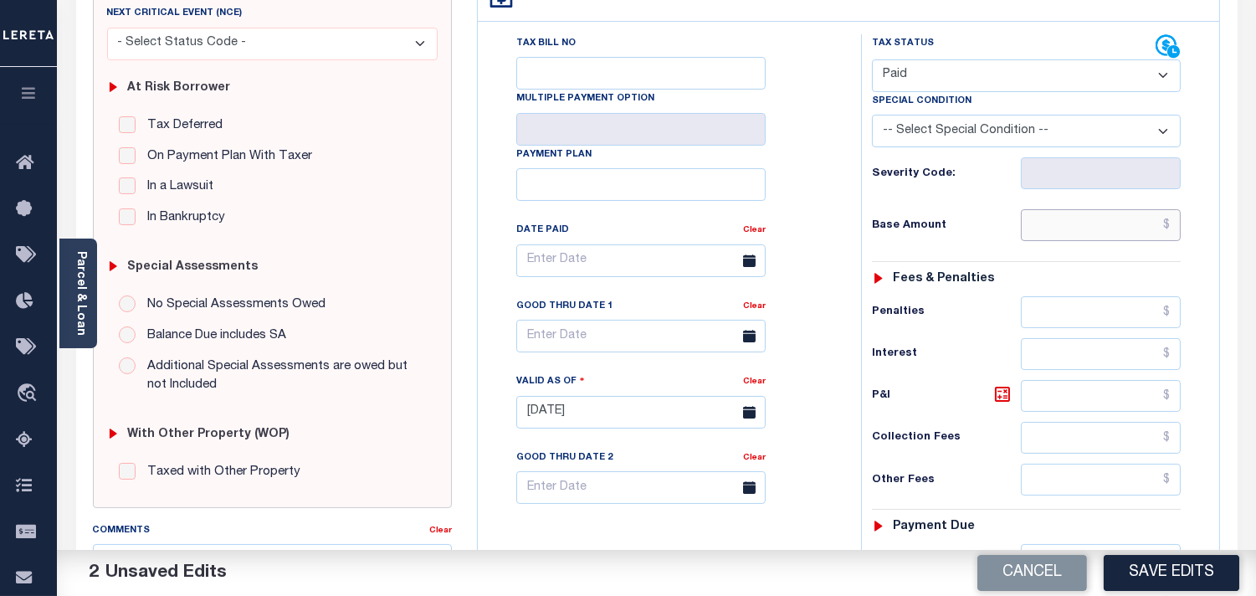
drag, startPoint x: 1093, startPoint y: 227, endPoint x: 1047, endPoint y: 226, distance: 45.2
click at [1093, 227] on input "text" at bounding box center [1101, 225] width 160 height 32
paste input "32,014.68"
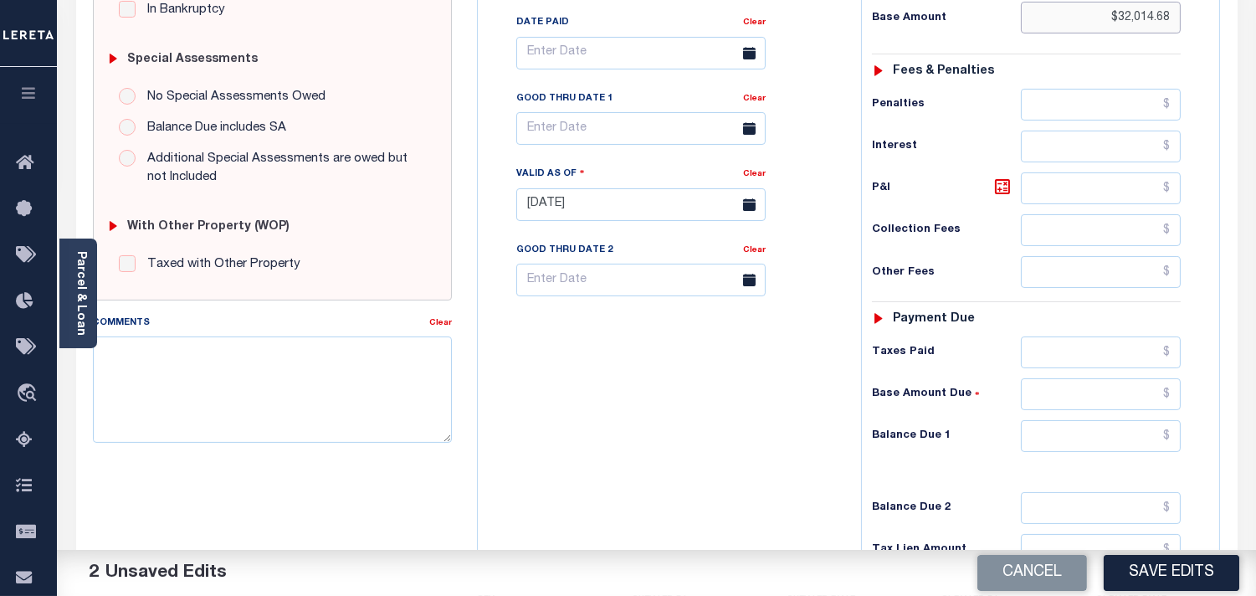
scroll to position [650, 0]
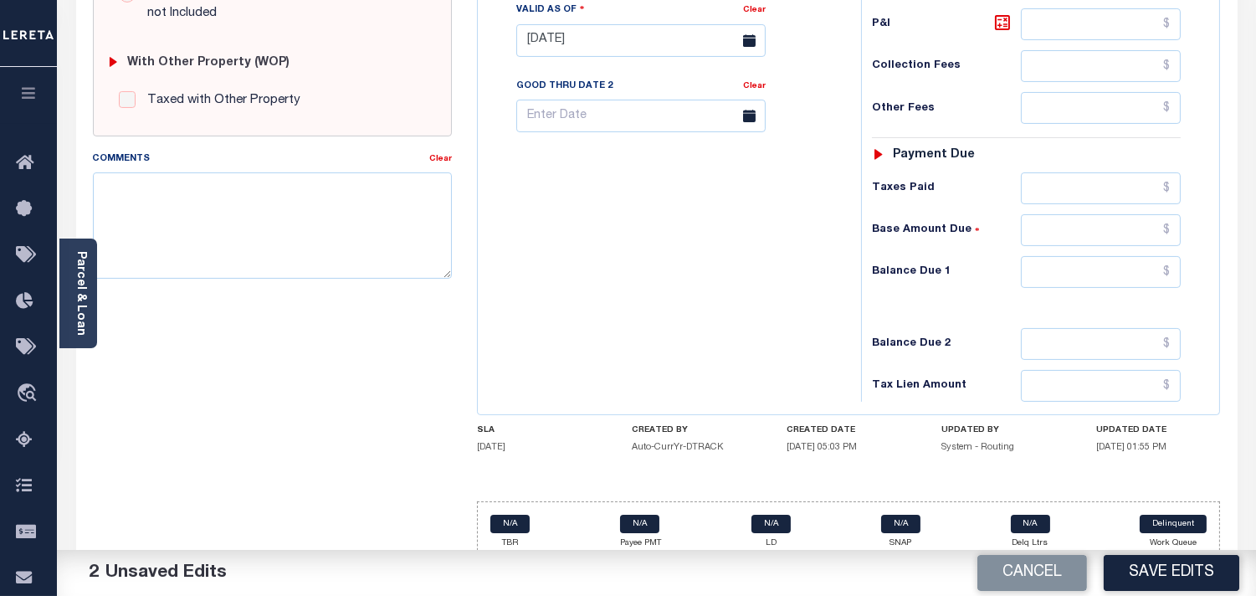
type input "$32,014.68"
click at [1083, 276] on input "text" at bounding box center [1101, 272] width 160 height 32
type input "$0.00"
click at [772, 298] on div "Tax Bill No Multiple Payment Option Payment Plan Clear" at bounding box center [665, 32] width 366 height 739
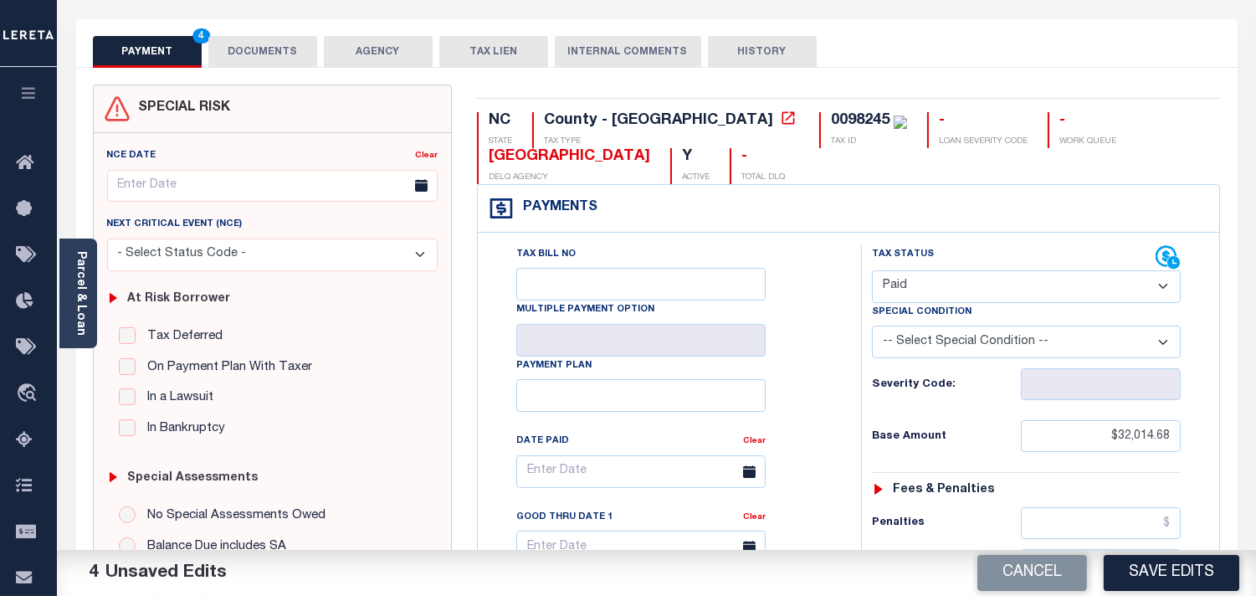
scroll to position [0, 0]
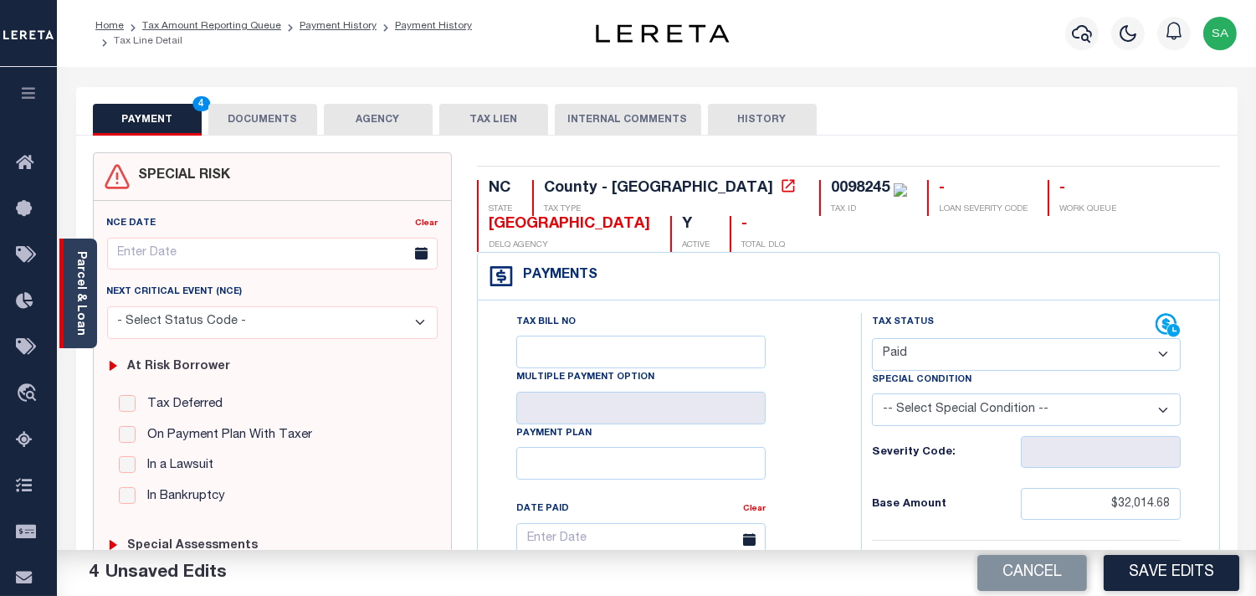
click at [76, 259] on link "Parcel & Loan" at bounding box center [80, 293] width 12 height 85
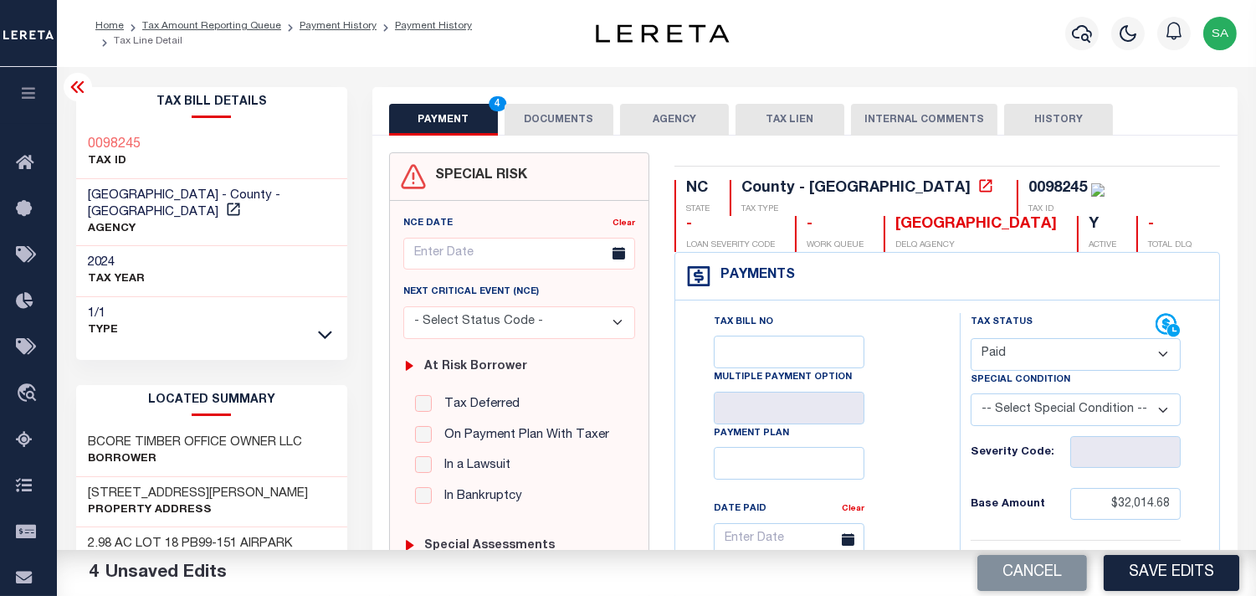
click at [1028, 186] on div "0098245" at bounding box center [1057, 188] width 59 height 15
copy div "0098245"
click at [564, 129] on button "DOCUMENTS" at bounding box center [559, 120] width 109 height 32
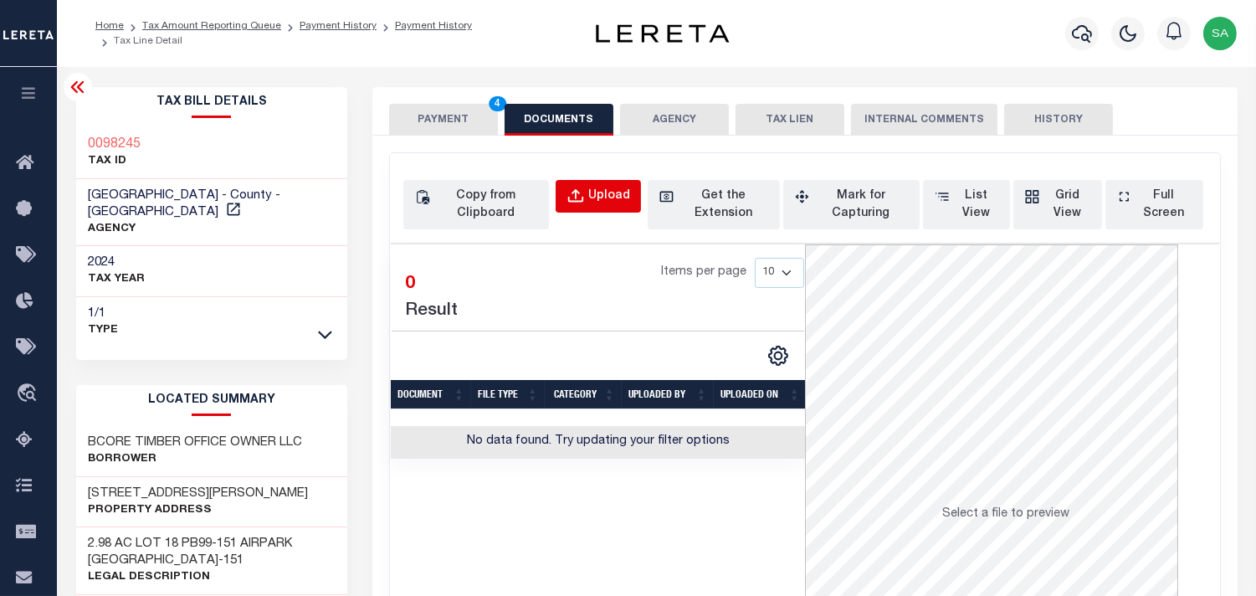
click at [605, 187] on div "Upload" at bounding box center [609, 196] width 42 height 18
select select "POP"
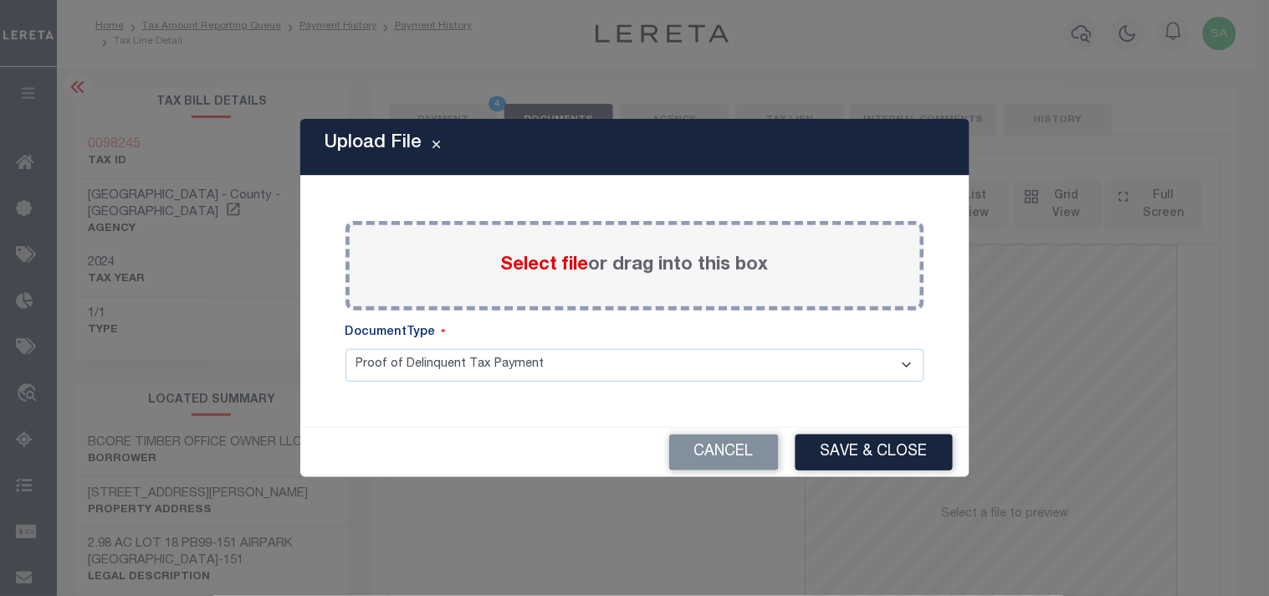
click at [550, 265] on span "Select file" at bounding box center [545, 265] width 88 height 18
click at [0, 0] on input "Select file or drag into this box" at bounding box center [0, 0] width 0 height 0
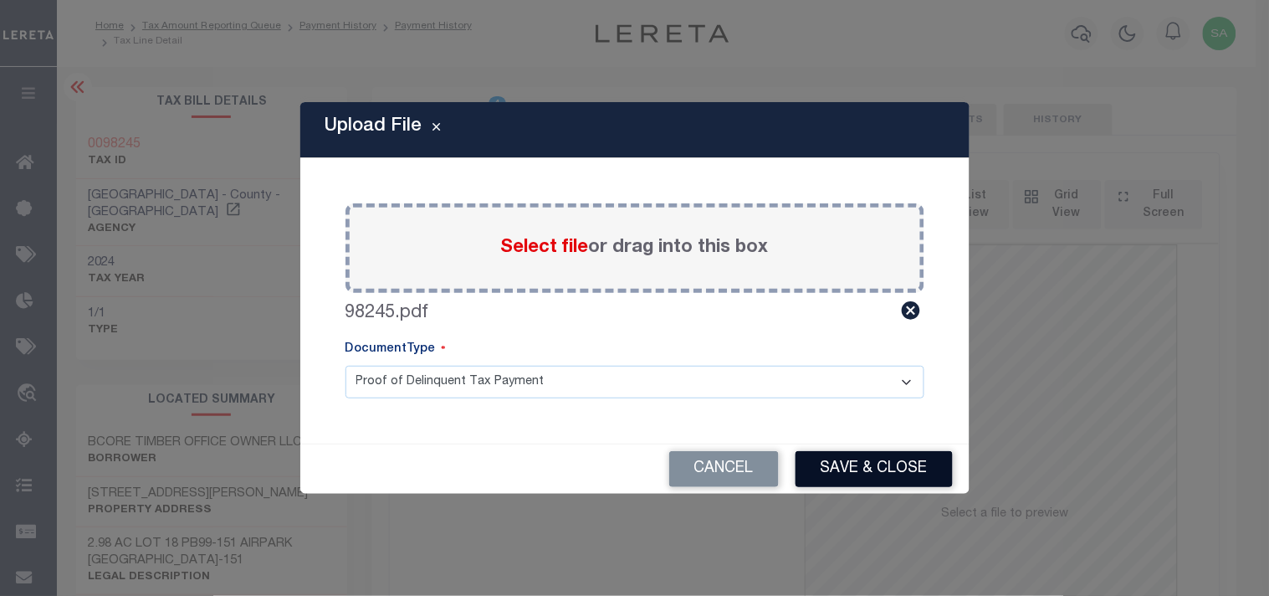
click at [841, 470] on button "Save & Close" at bounding box center [874, 469] width 157 height 36
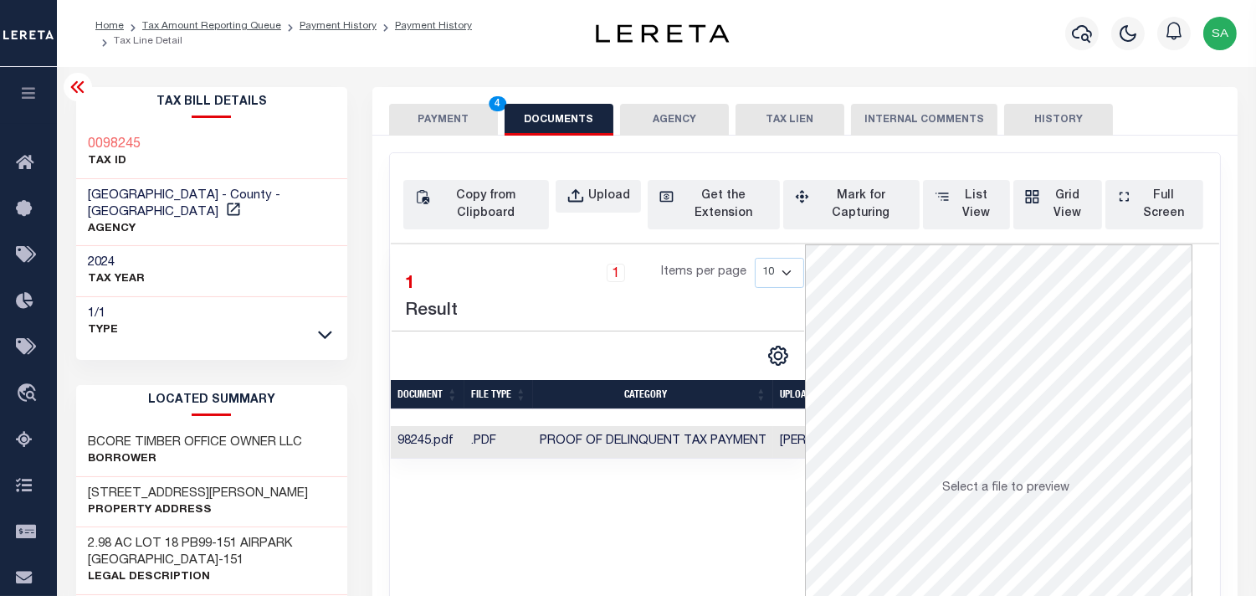
click at [455, 125] on button "PAYMENT 4" at bounding box center [443, 120] width 109 height 32
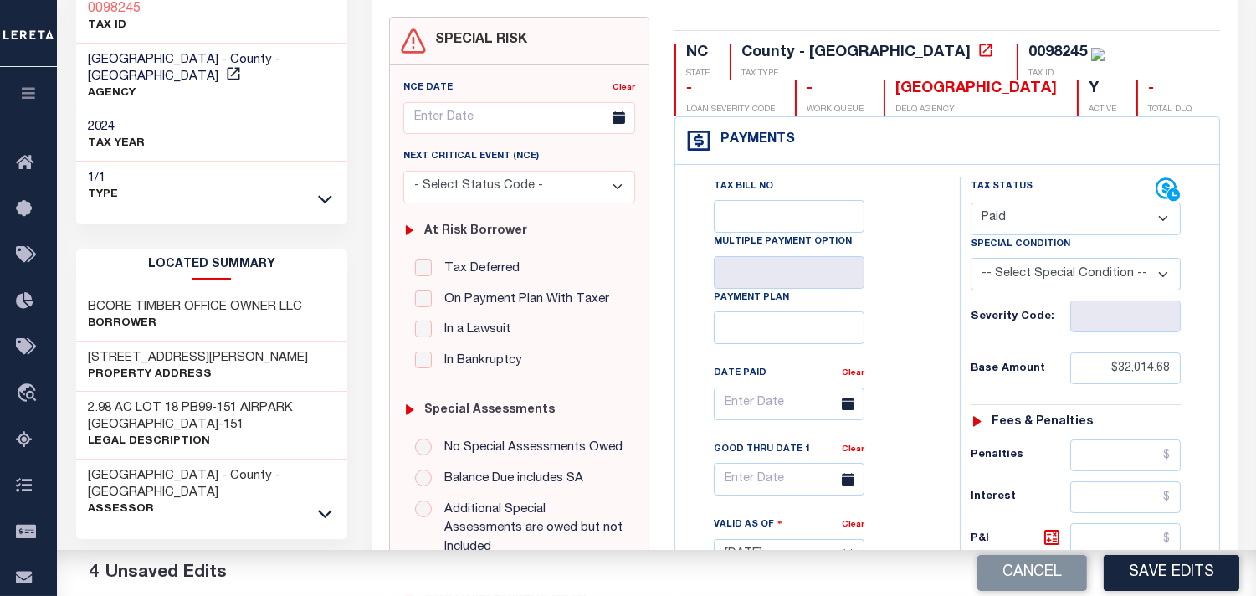
scroll to position [464, 0]
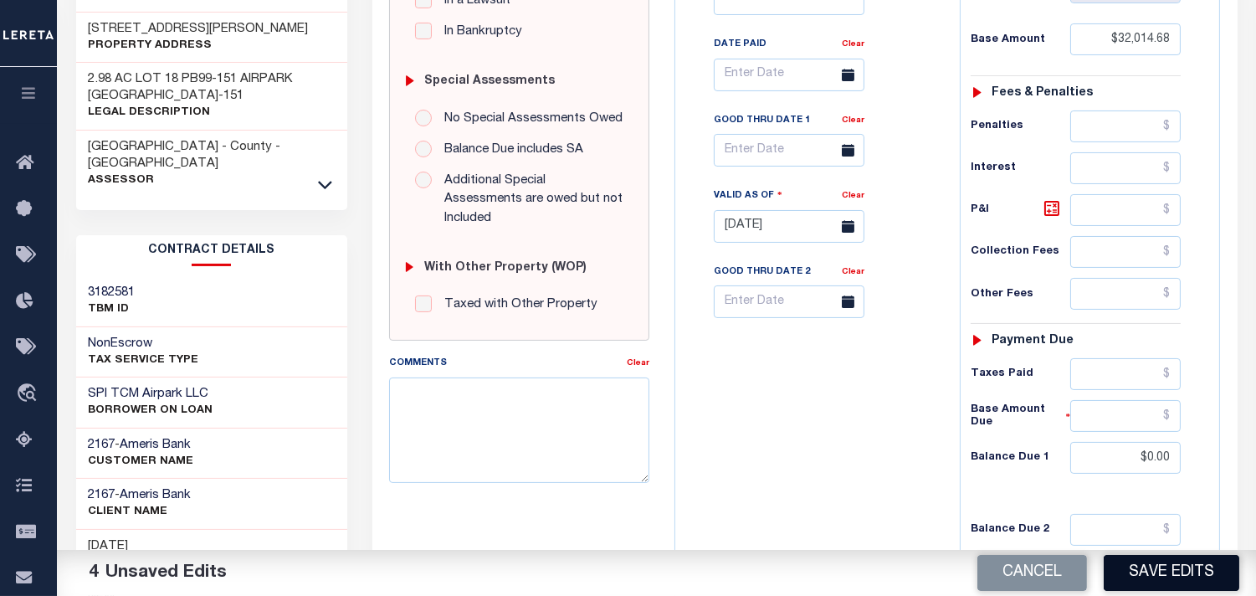
click at [1141, 563] on button "Save Edits" at bounding box center [1172, 573] width 136 height 36
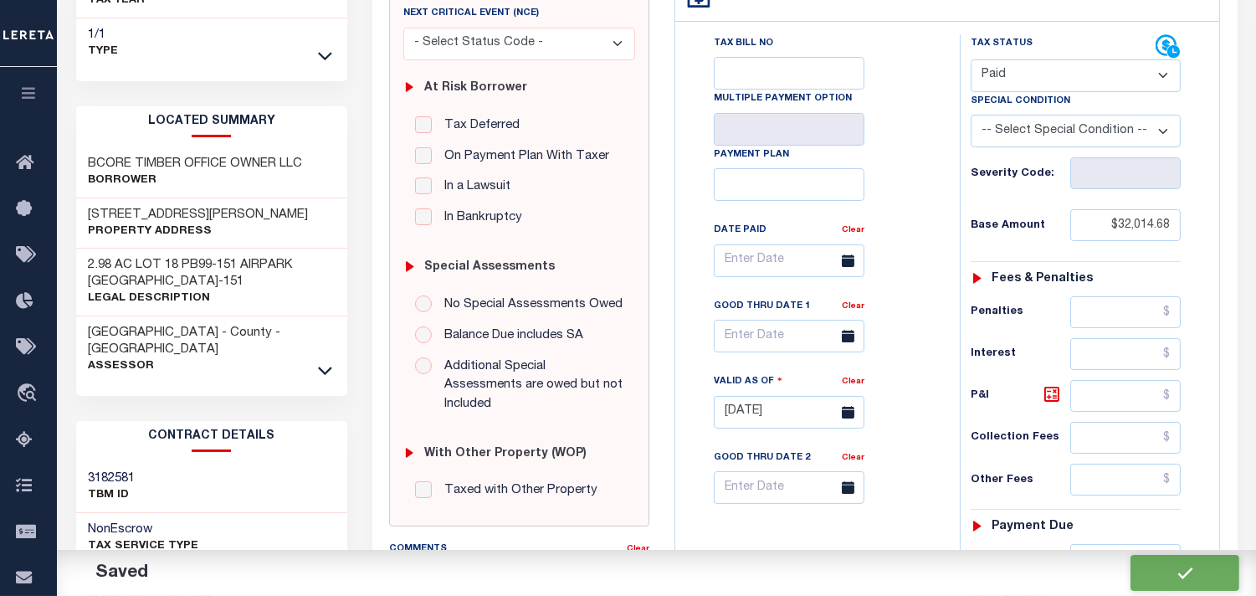
checkbox input "false"
type input "$32,014.68"
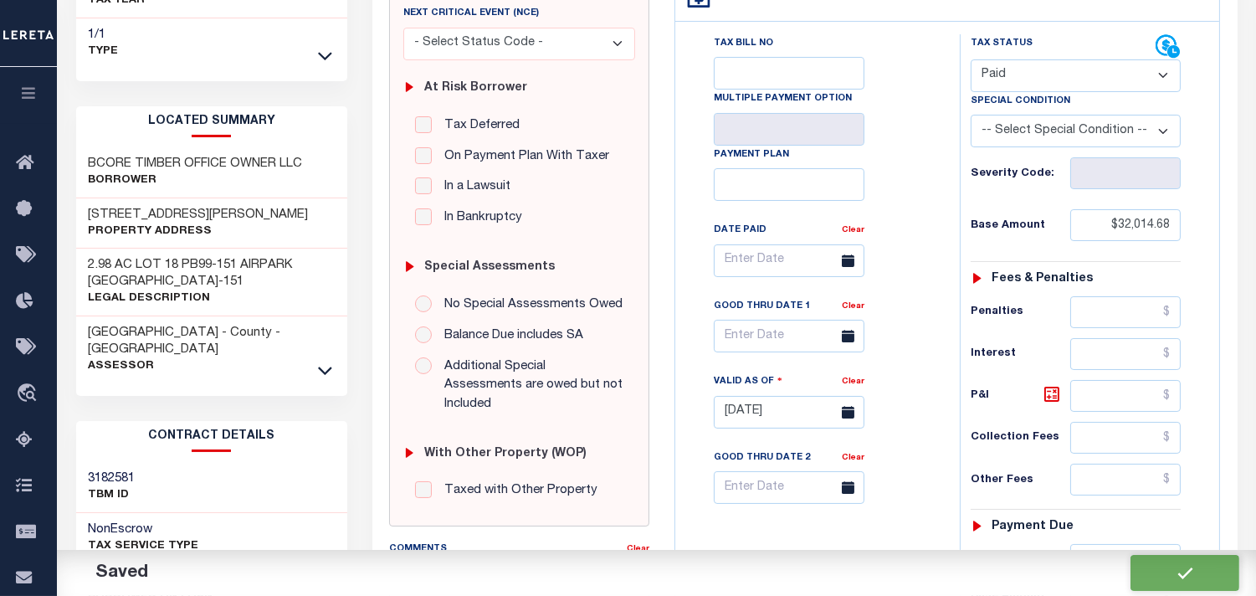
type input "$0"
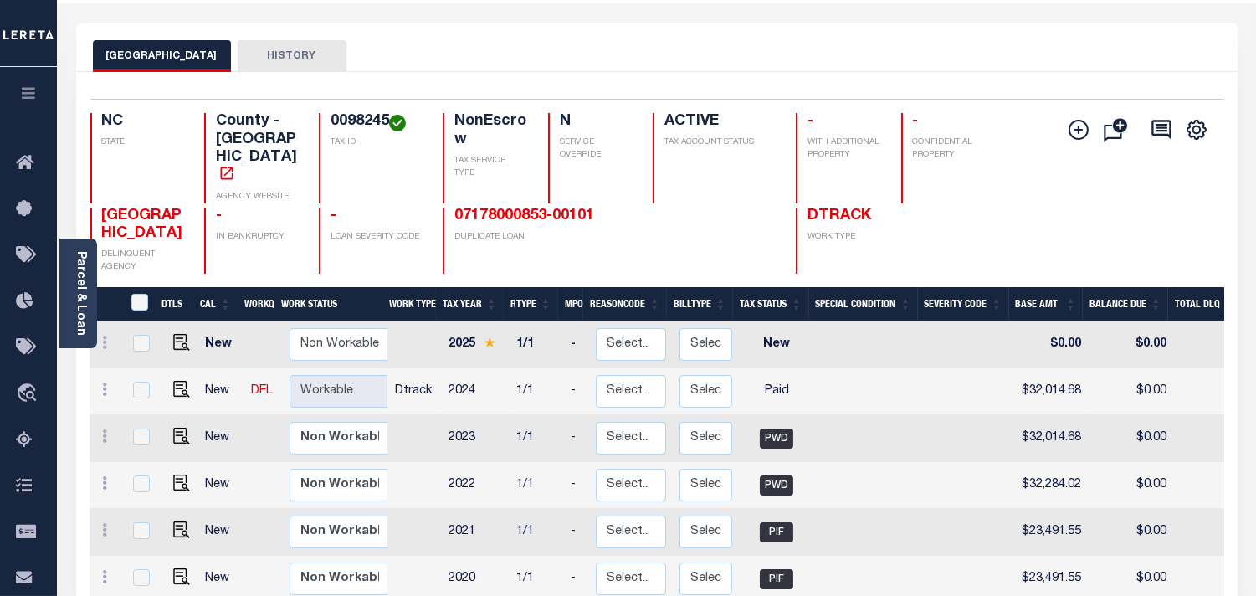
scroll to position [93, 0]
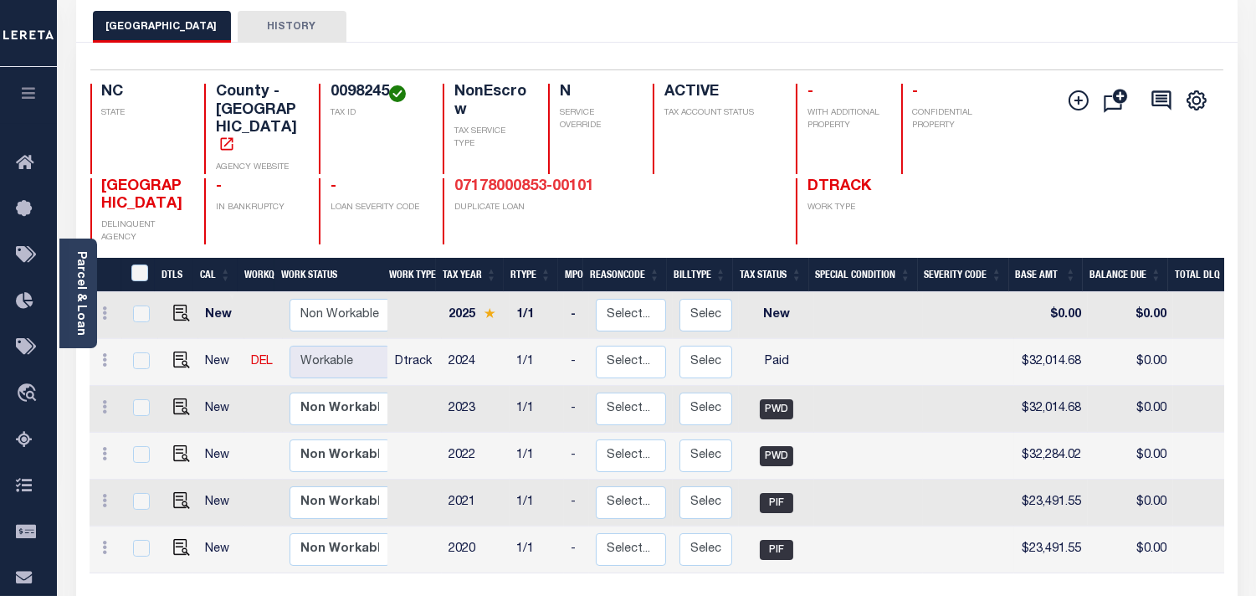
click at [522, 179] on link "07178000853-00101" at bounding box center [524, 186] width 140 height 15
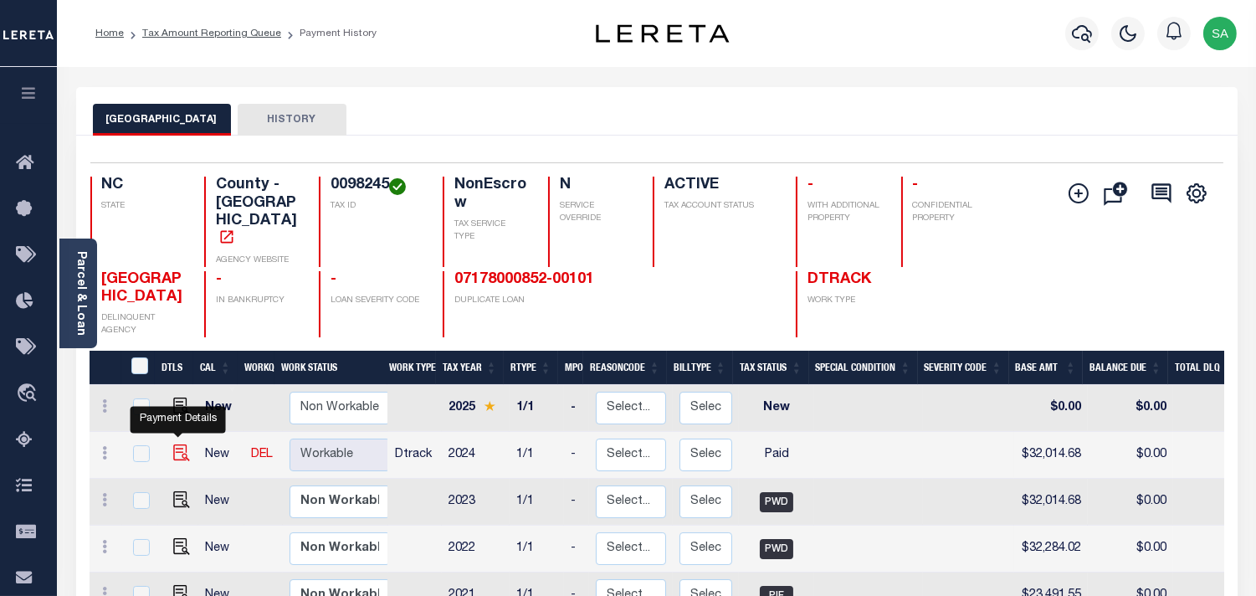
click at [176, 444] on img "" at bounding box center [181, 452] width 17 height 17
checkbox input "true"
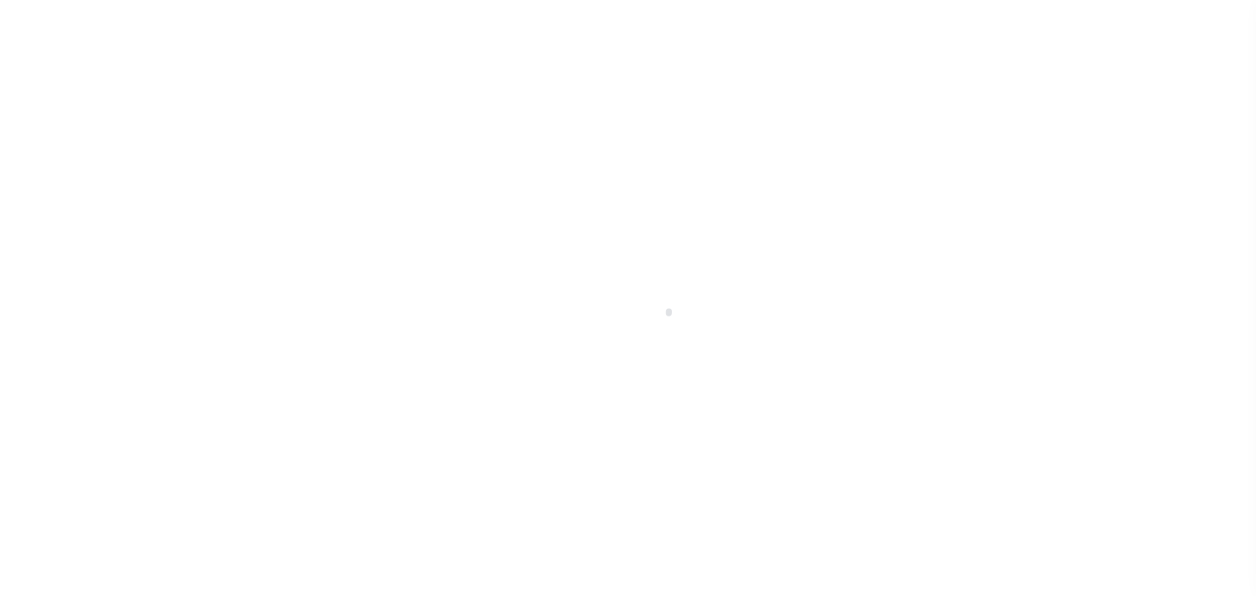
select select "PYD"
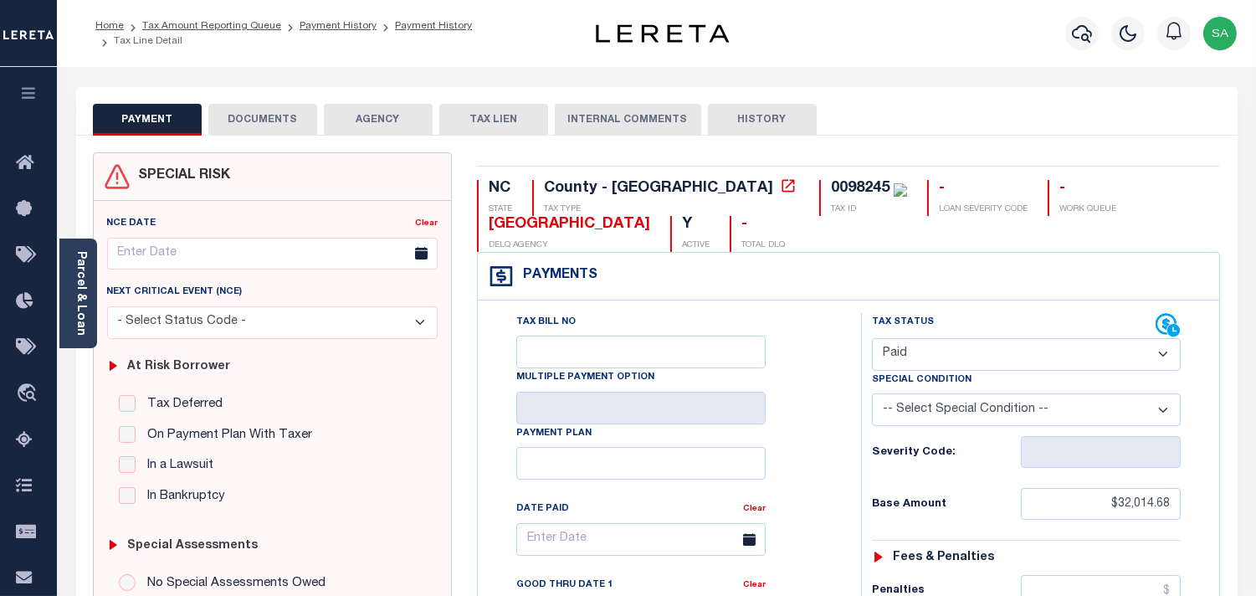
click at [284, 125] on button "DOCUMENTS" at bounding box center [262, 120] width 109 height 32
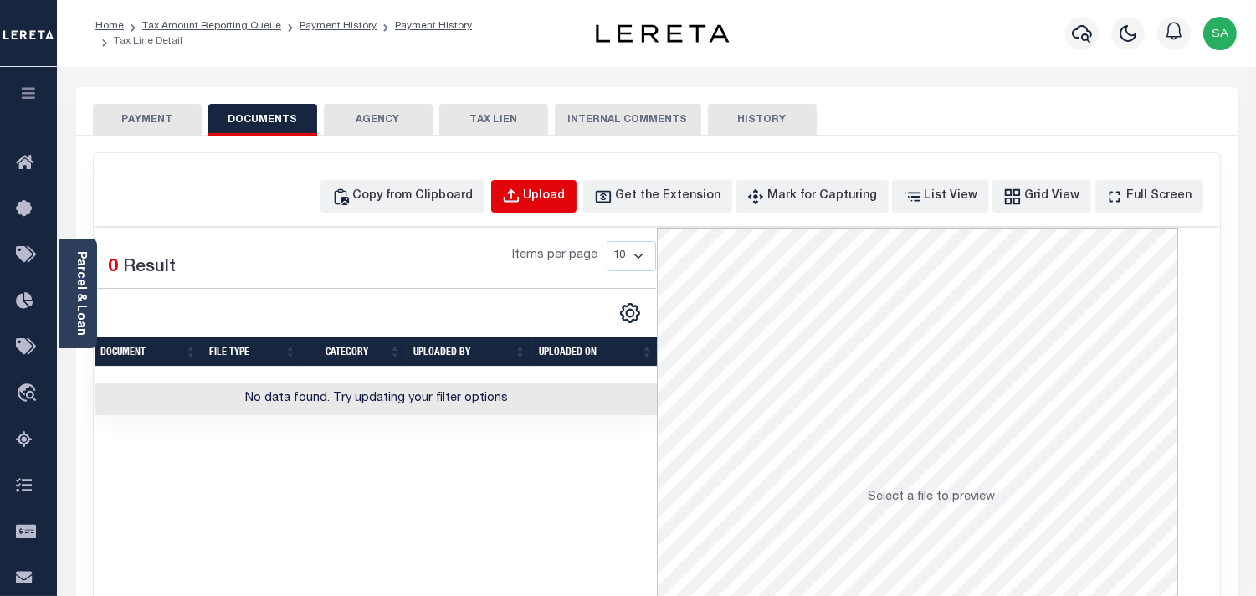
click at [566, 198] on div "Upload" at bounding box center [545, 196] width 42 height 18
select select "POP"
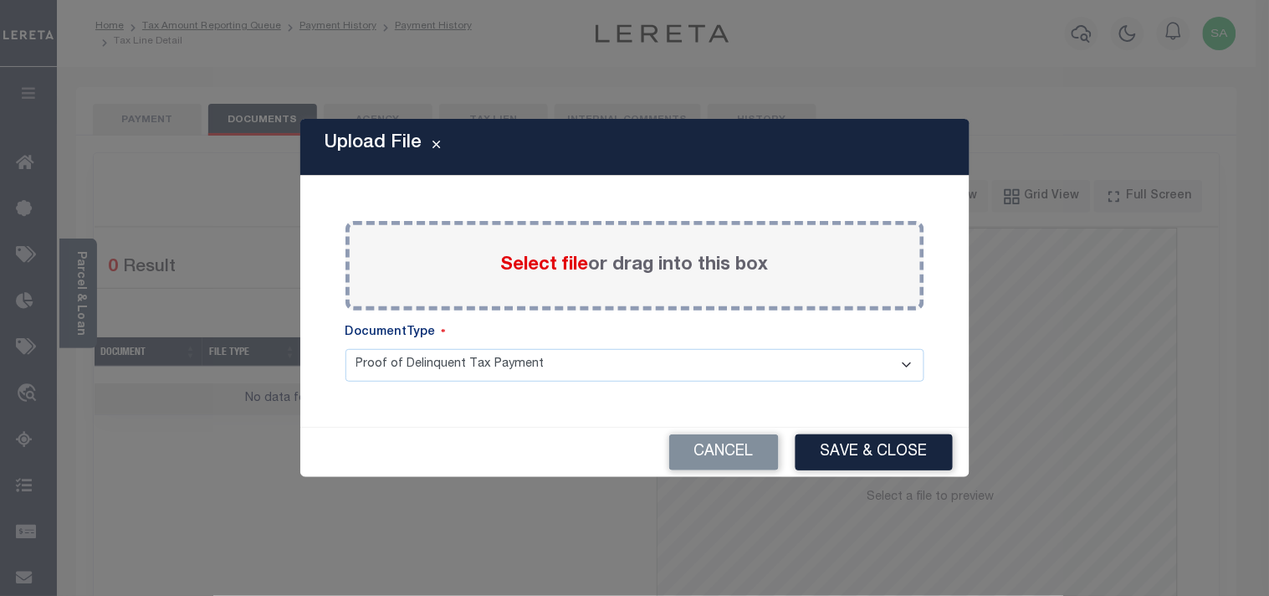
click at [546, 271] on span "Select file" at bounding box center [545, 265] width 88 height 18
click at [0, 0] on input "Select file or drag into this box" at bounding box center [0, 0] width 0 height 0
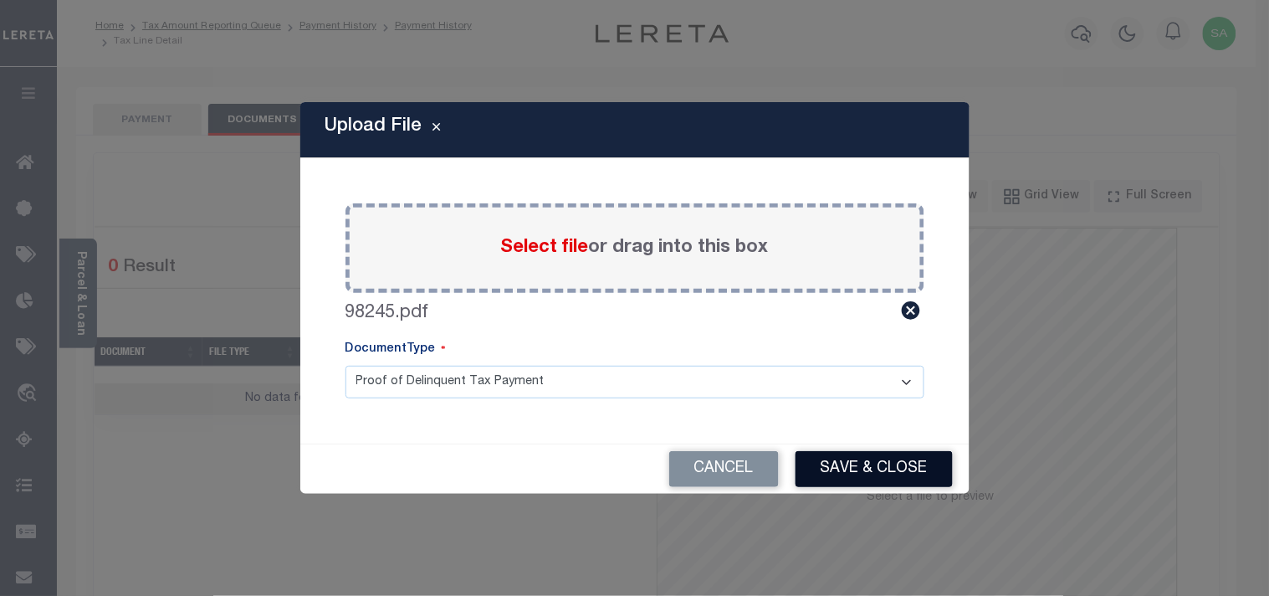
click at [889, 472] on button "Save & Close" at bounding box center [874, 469] width 157 height 36
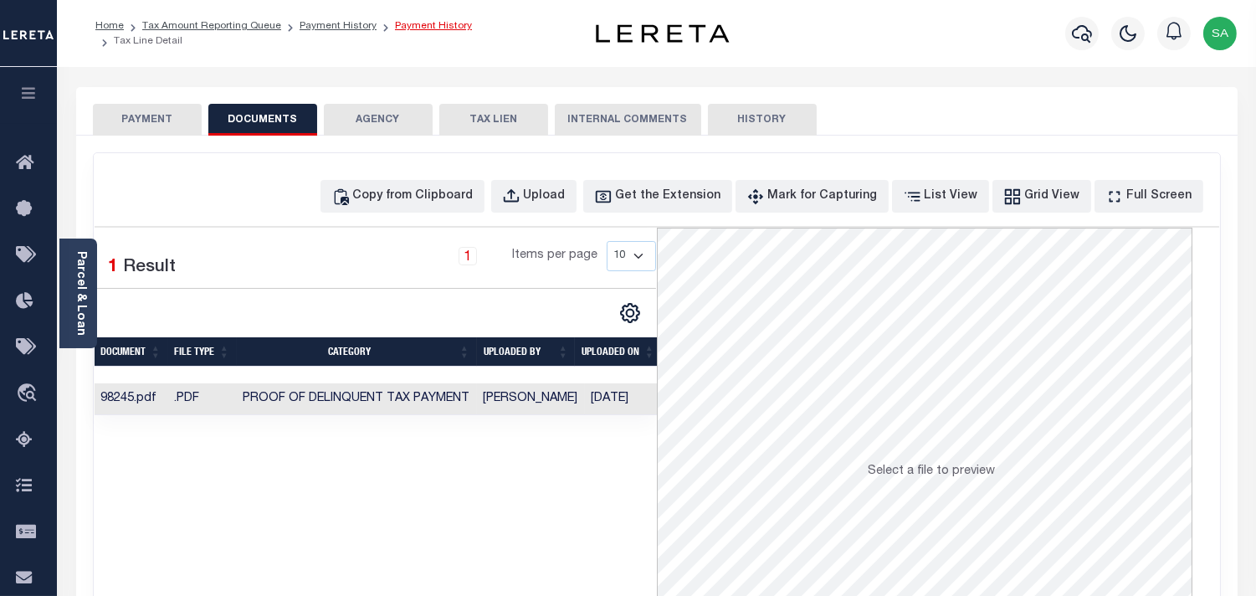
click at [419, 31] on link "Payment History" at bounding box center [433, 26] width 77 height 10
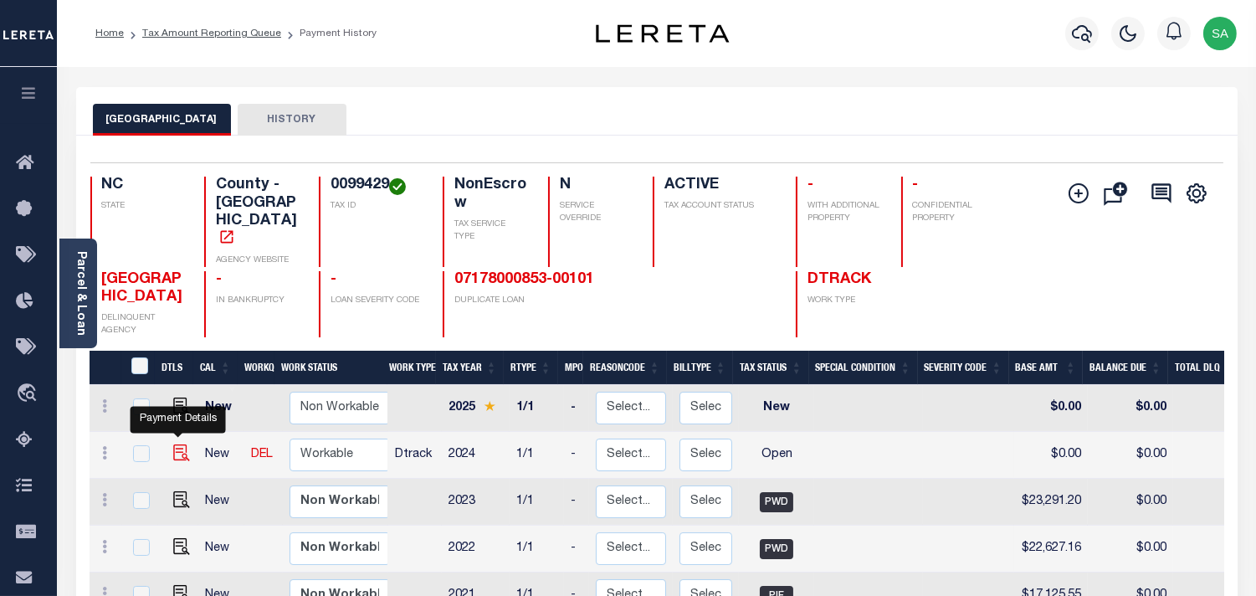
click at [182, 444] on img "" at bounding box center [181, 452] width 17 height 17
checkbox input "true"
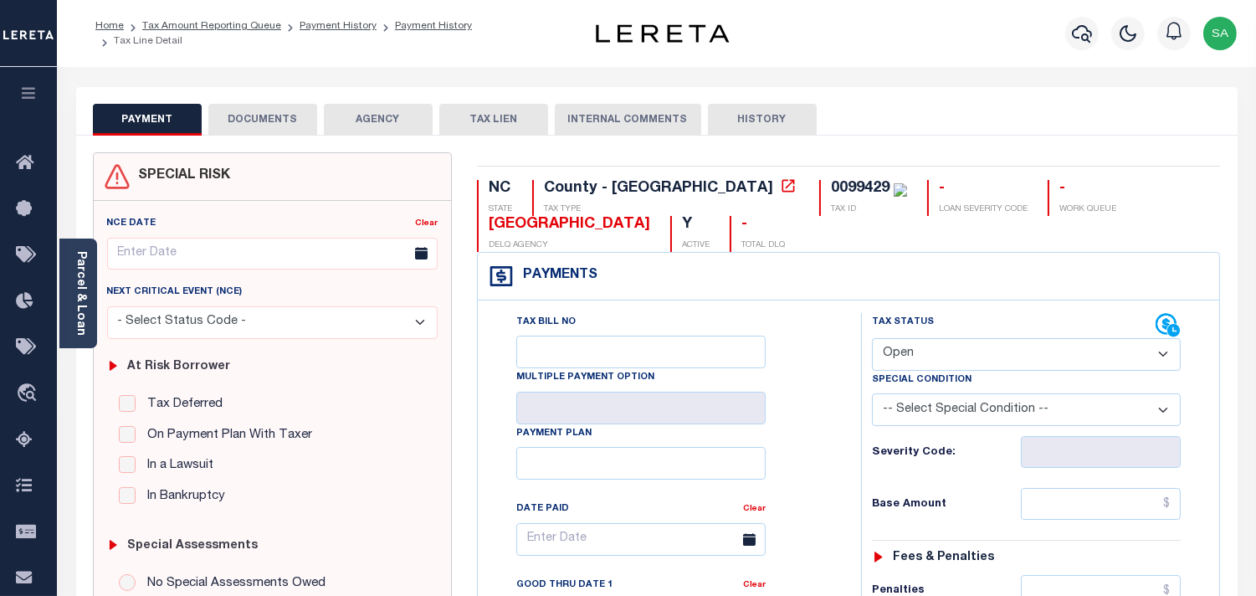
click at [938, 360] on select "- Select Status Code - Open Due/Unpaid Paid Incomplete No Tax Due Internal Refu…" at bounding box center [1026, 354] width 309 height 33
select select "PYD"
click at [872, 339] on select "- Select Status Code - Open Due/Unpaid Paid Incomplete No Tax Due Internal Refu…" at bounding box center [1026, 354] width 309 height 33
type input "[DATE]"
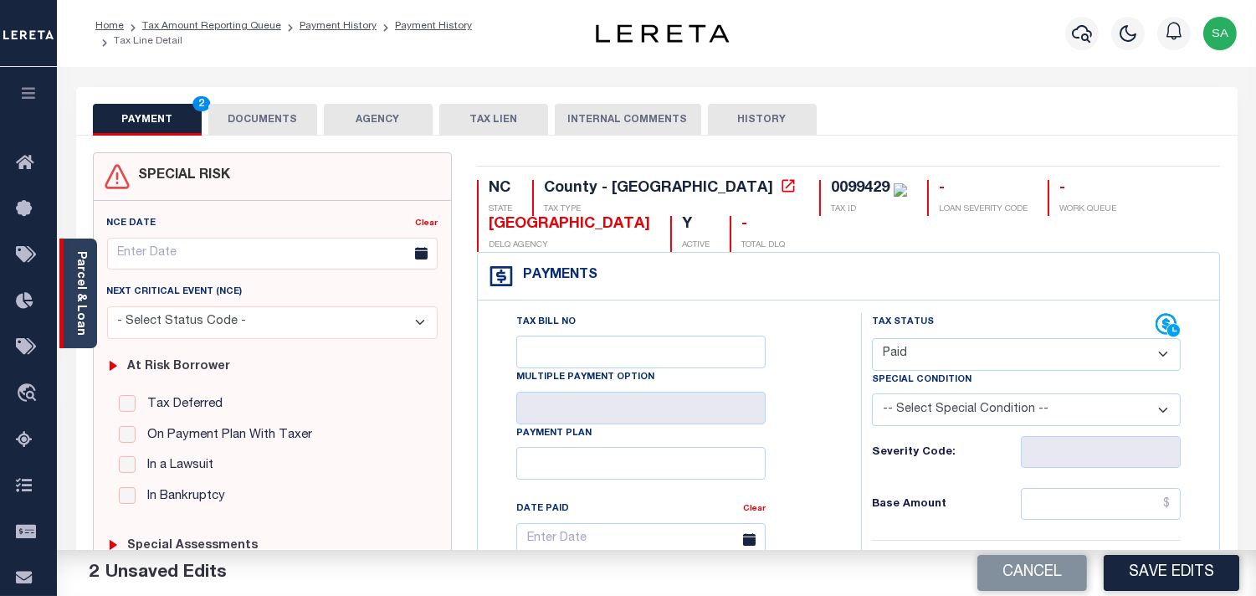
click at [74, 287] on link "Parcel & Loan" at bounding box center [80, 293] width 12 height 85
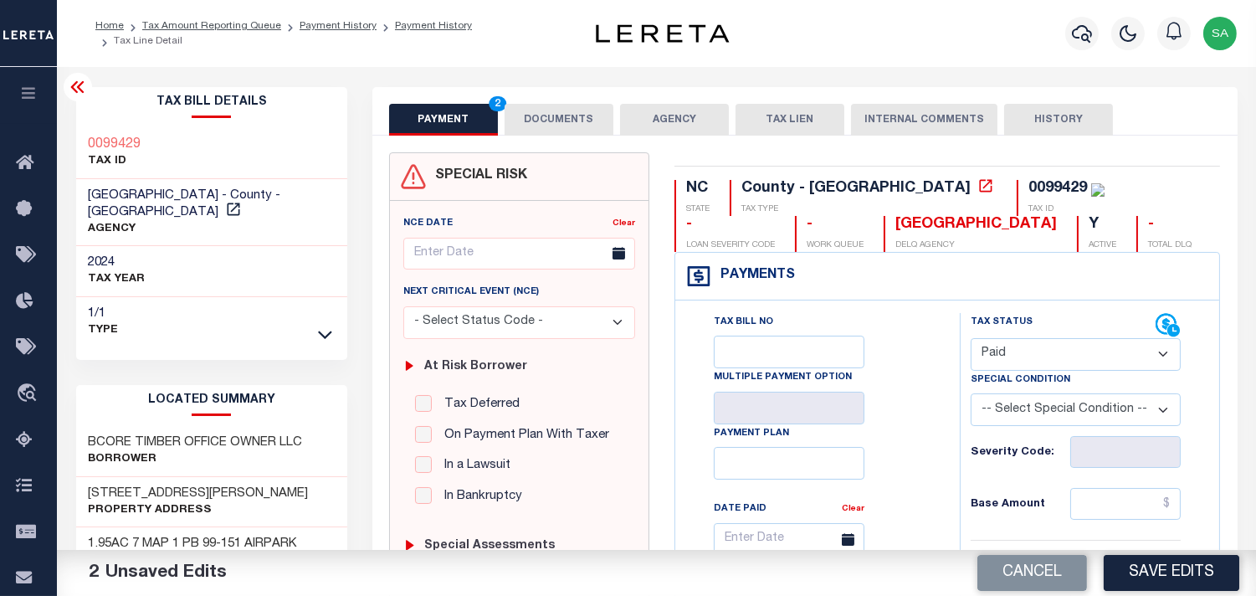
click at [1027, 352] on select "- Select Status Code - Open Due/Unpaid Paid Incomplete No Tax Due Internal Refu…" at bounding box center [1076, 354] width 210 height 33
click at [1099, 503] on input "text" at bounding box center [1125, 504] width 110 height 32
paste input "23,291.20"
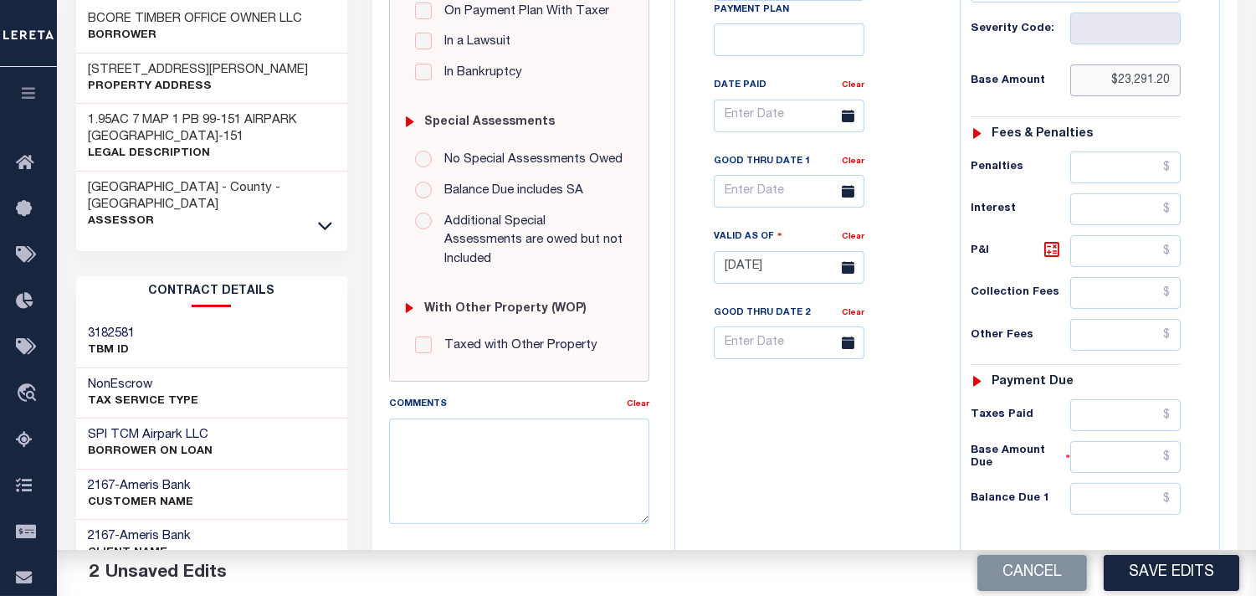
scroll to position [557, 0]
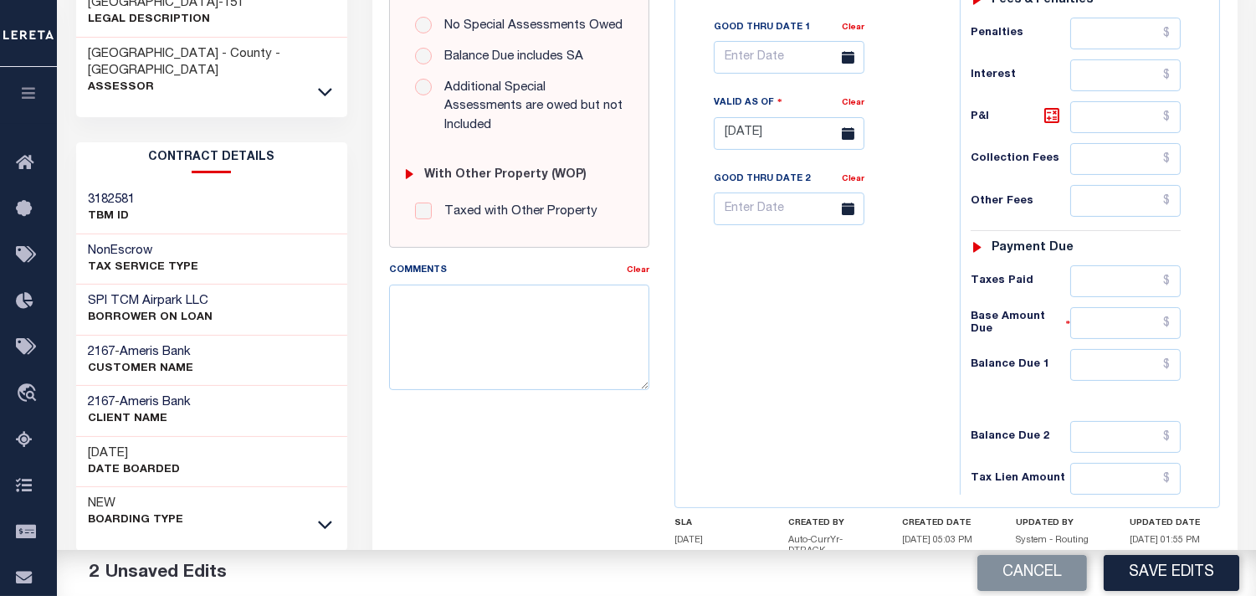
type input "$23,291.20"
click at [1155, 375] on input "text" at bounding box center [1125, 365] width 110 height 32
type input "$0.00"
click at [808, 387] on div "Tax Bill No Multiple Payment Option Payment Plan Clear" at bounding box center [813, 125] width 268 height 739
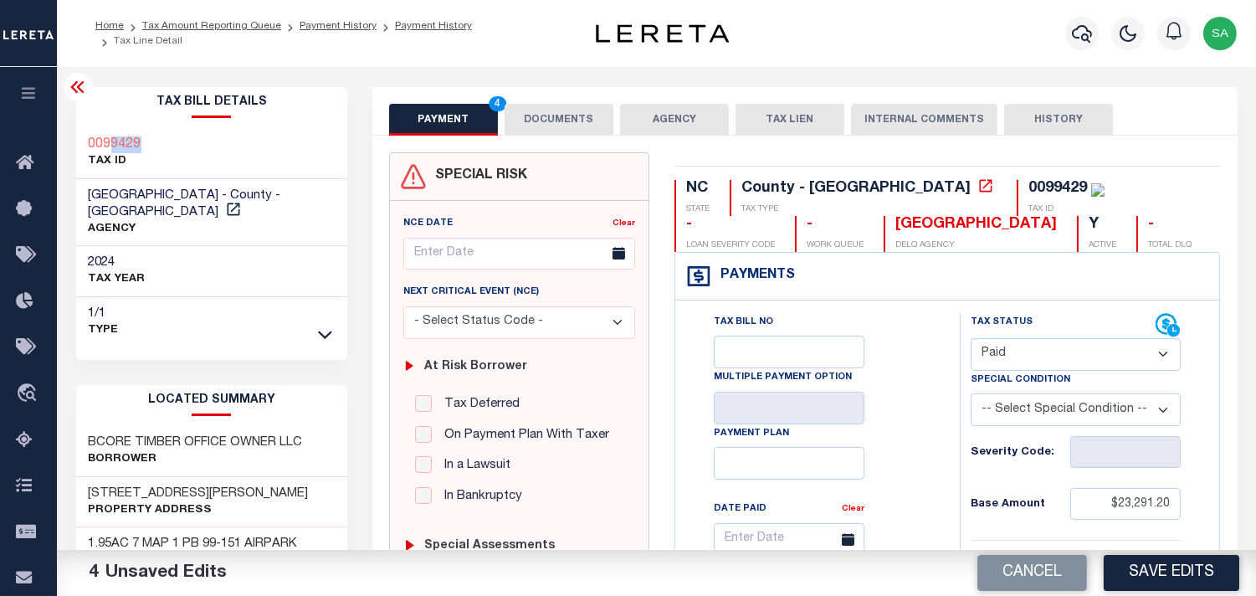
drag, startPoint x: 154, startPoint y: 140, endPoint x: 114, endPoint y: 141, distance: 40.2
click at [109, 141] on div "0099429 TAX ID" at bounding box center [212, 153] width 272 height 51
click at [167, 147] on div "0099429 TAX ID" at bounding box center [212, 153] width 272 height 51
drag, startPoint x: 162, startPoint y: 143, endPoint x: 104, endPoint y: 147, distance: 58.7
click at [104, 147] on div "0099429 TAX ID" at bounding box center [212, 153] width 272 height 51
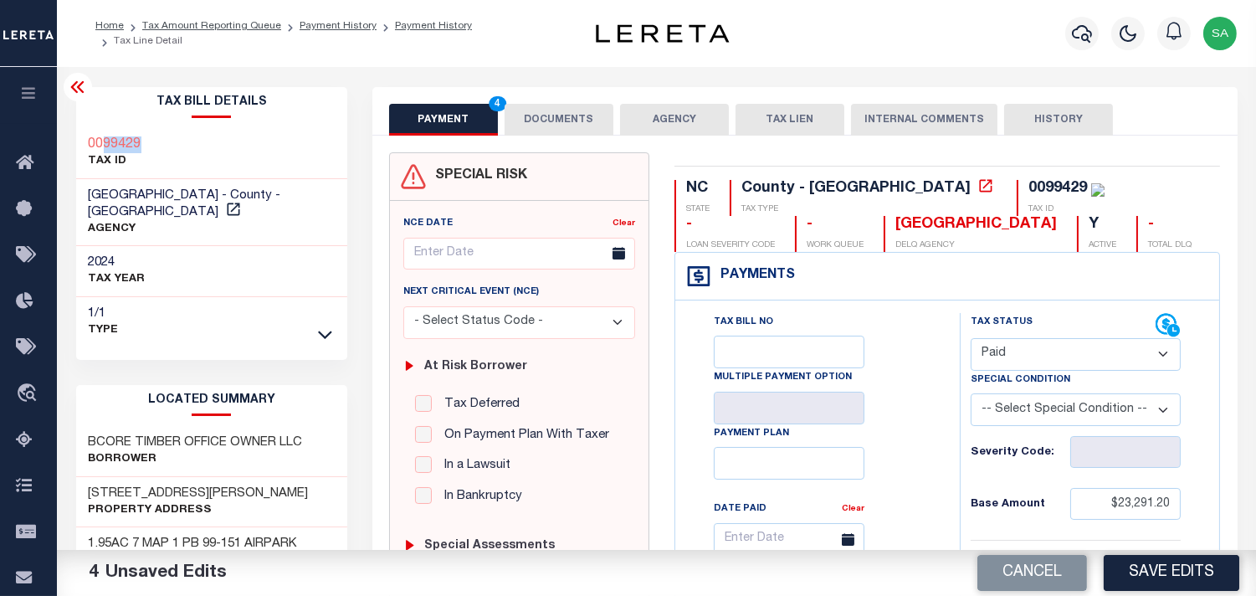
copy h3 "99429"
click at [564, 115] on button "DOCUMENTS" at bounding box center [559, 120] width 109 height 32
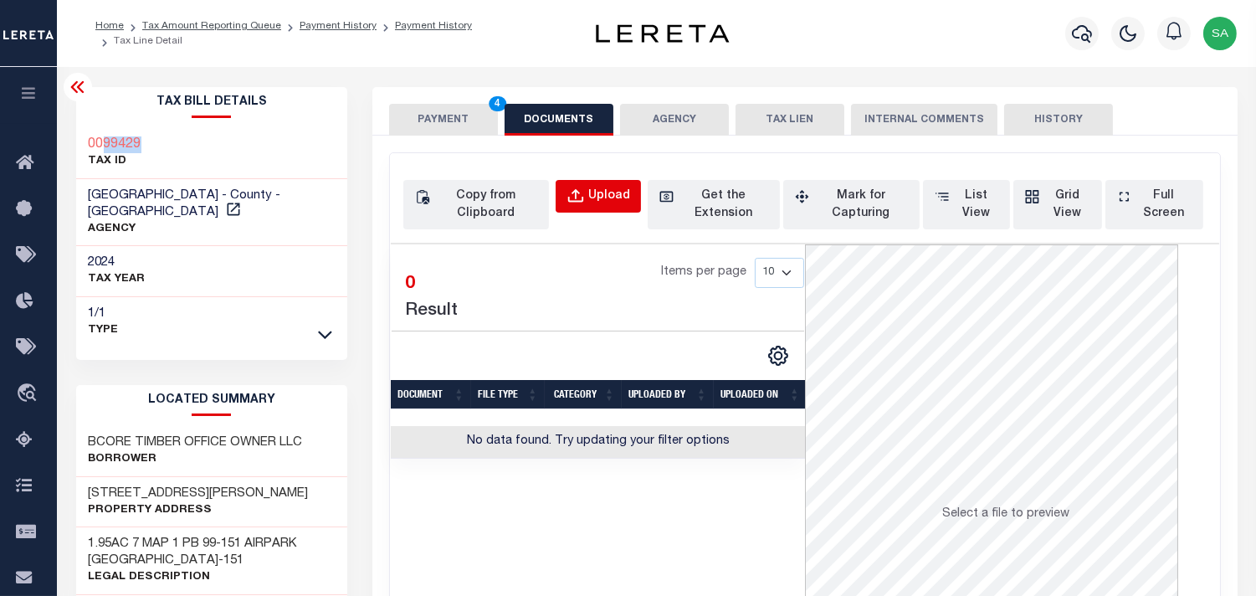
click at [603, 202] on div "Upload" at bounding box center [609, 196] width 42 height 18
select select "POP"
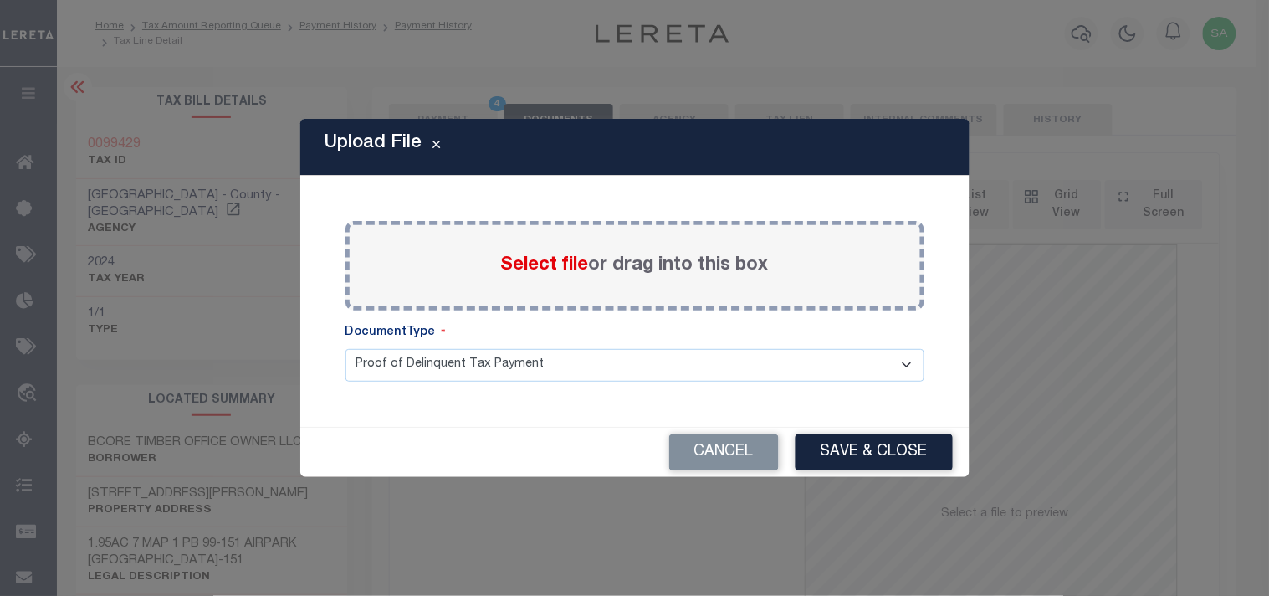
click at [530, 262] on span "Select file" at bounding box center [545, 265] width 88 height 18
click at [0, 0] on input "Select file or drag into this box" at bounding box center [0, 0] width 0 height 0
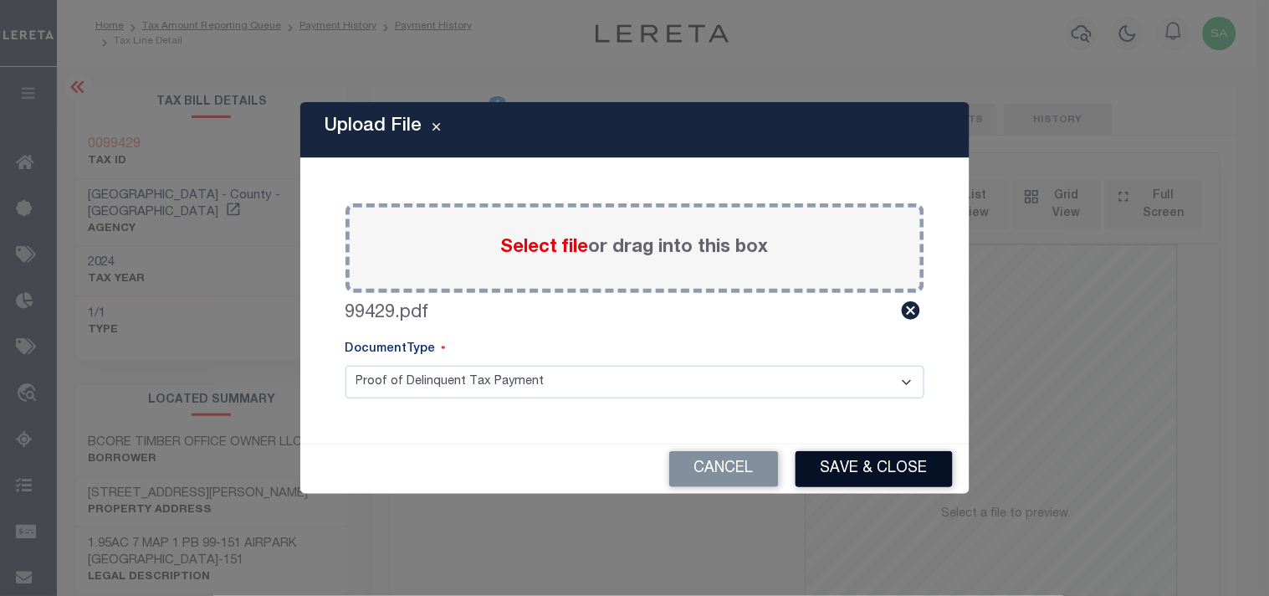
click at [841, 467] on button "Save & Close" at bounding box center [874, 469] width 157 height 36
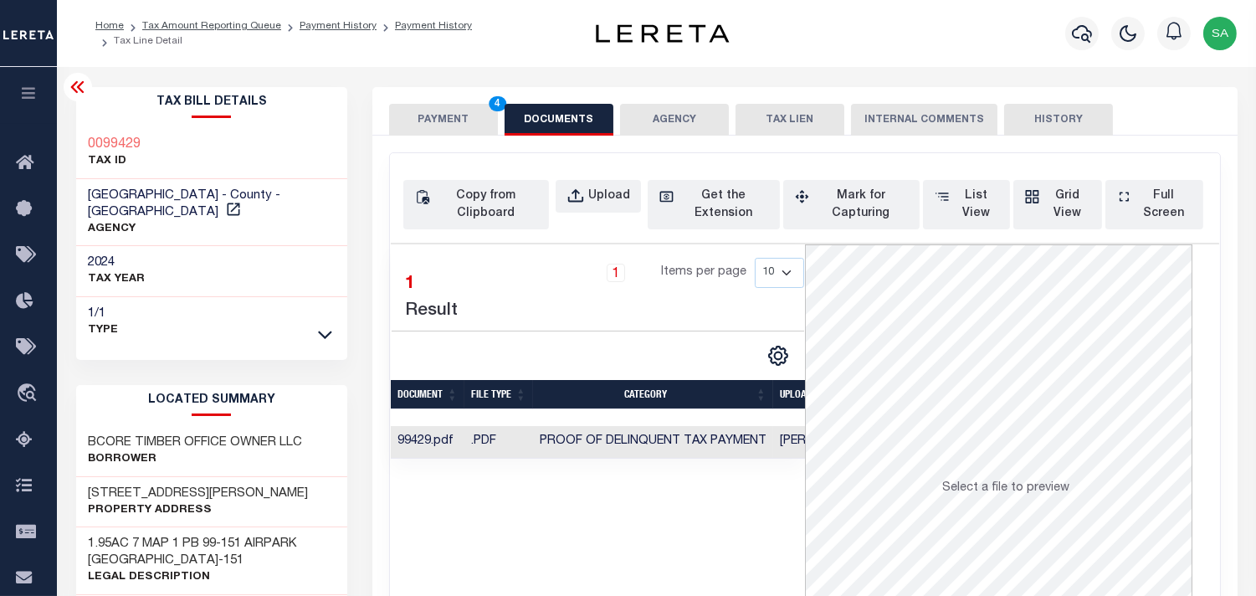
click at [448, 112] on button "PAYMENT 4" at bounding box center [443, 120] width 109 height 32
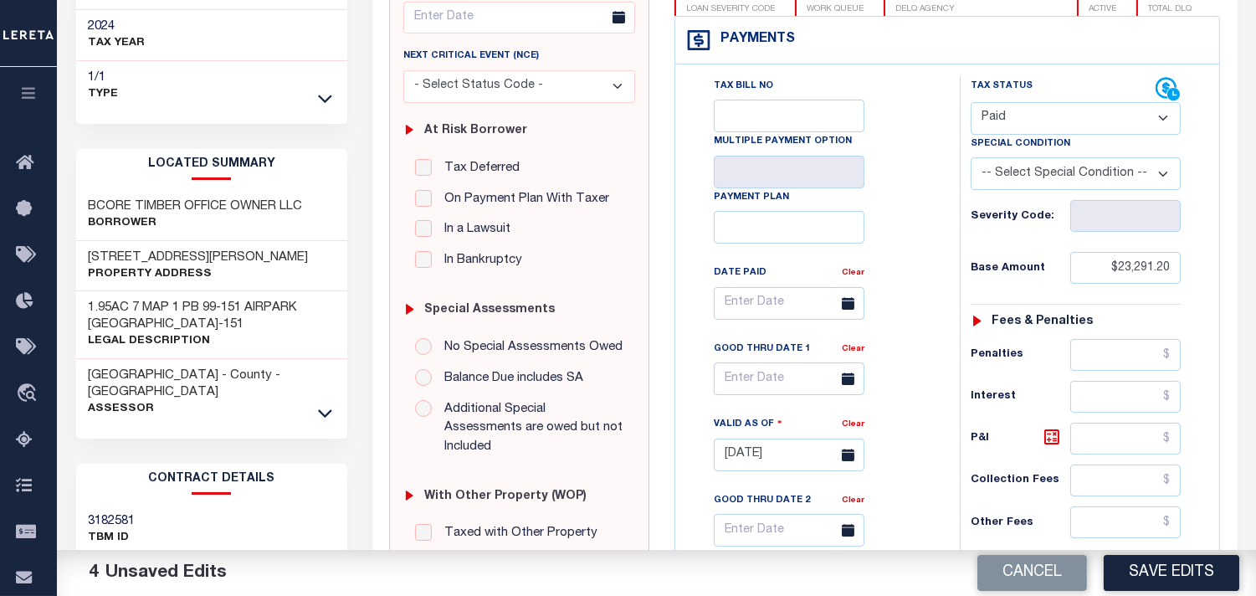
scroll to position [371, 0]
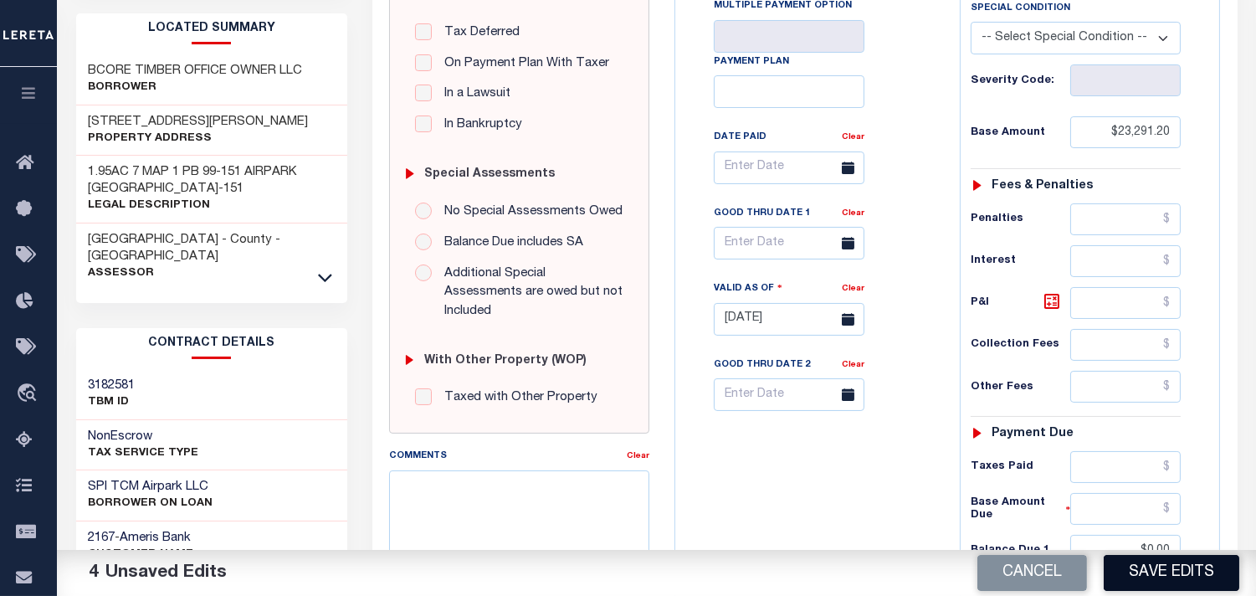
click at [1159, 578] on button "Save Edits" at bounding box center [1172, 573] width 136 height 36
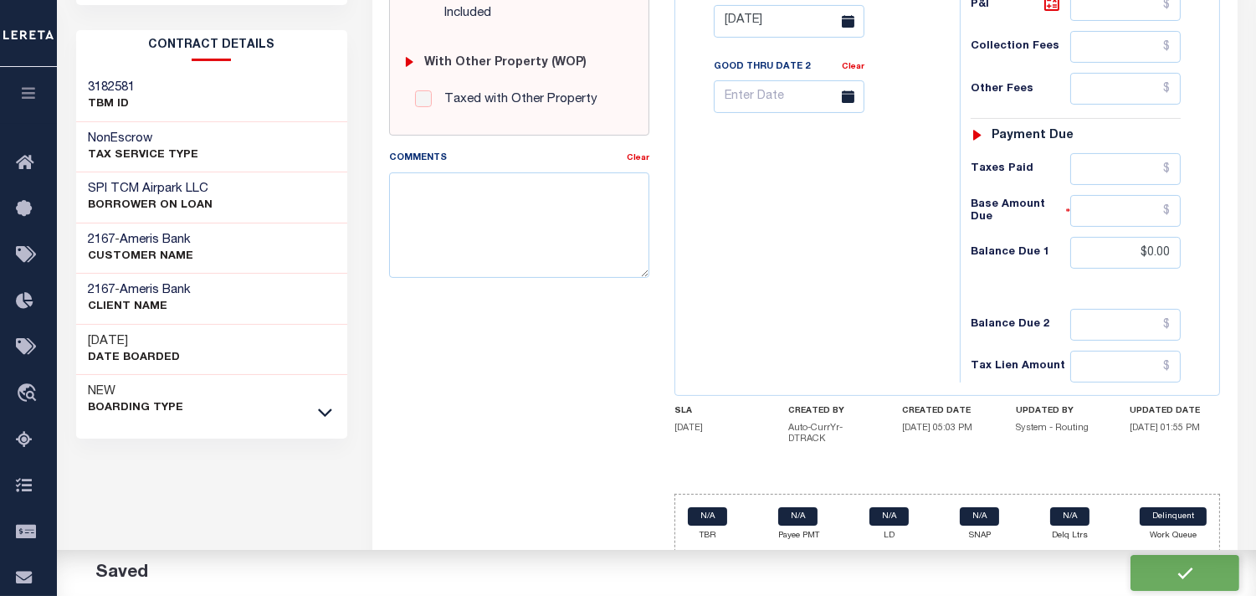
checkbox input "false"
type input "$23,291.2"
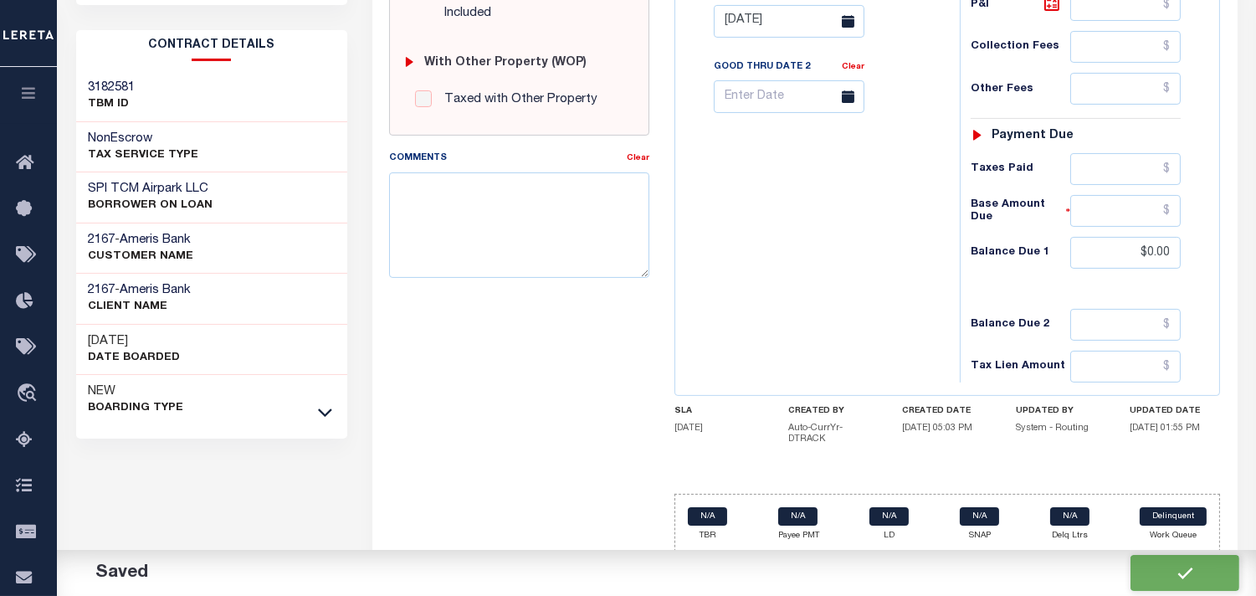
type input "$0"
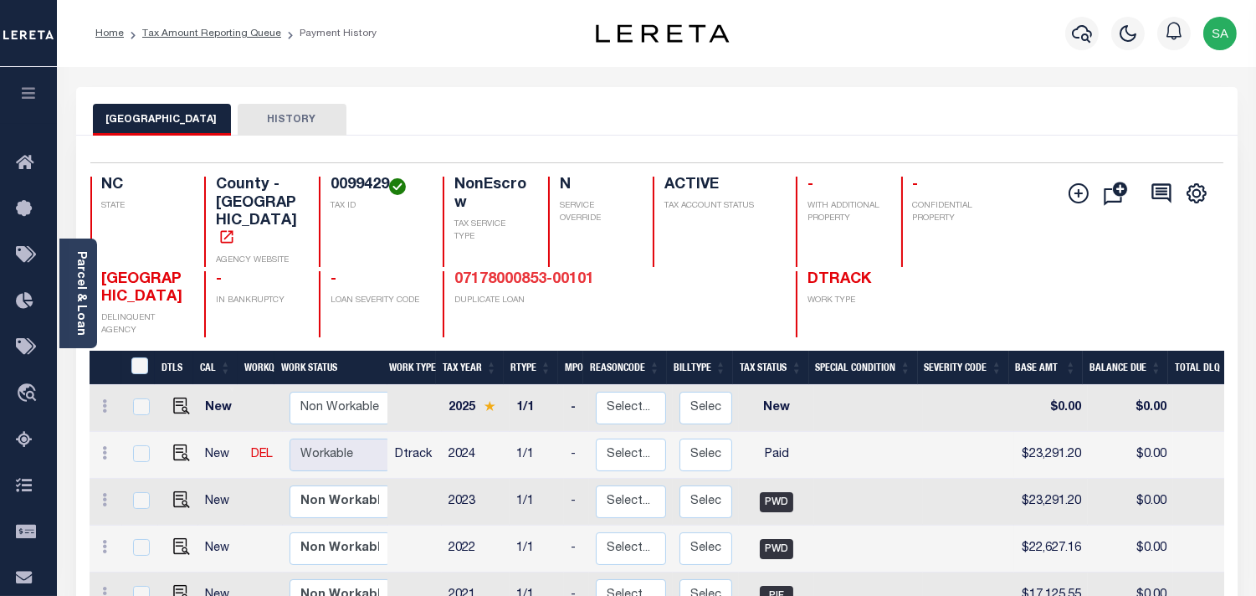
click at [531, 272] on link "07178000853-00101" at bounding box center [524, 279] width 140 height 15
click at [178, 444] on img "" at bounding box center [181, 452] width 17 height 17
checkbox input "true"
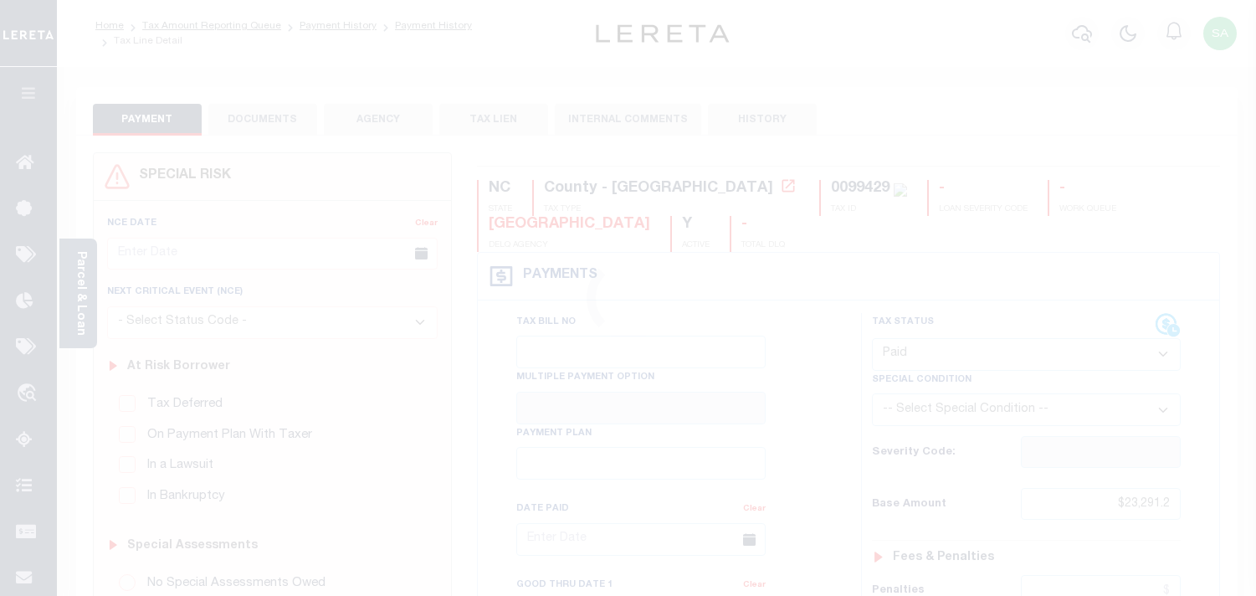
select select "PYD"
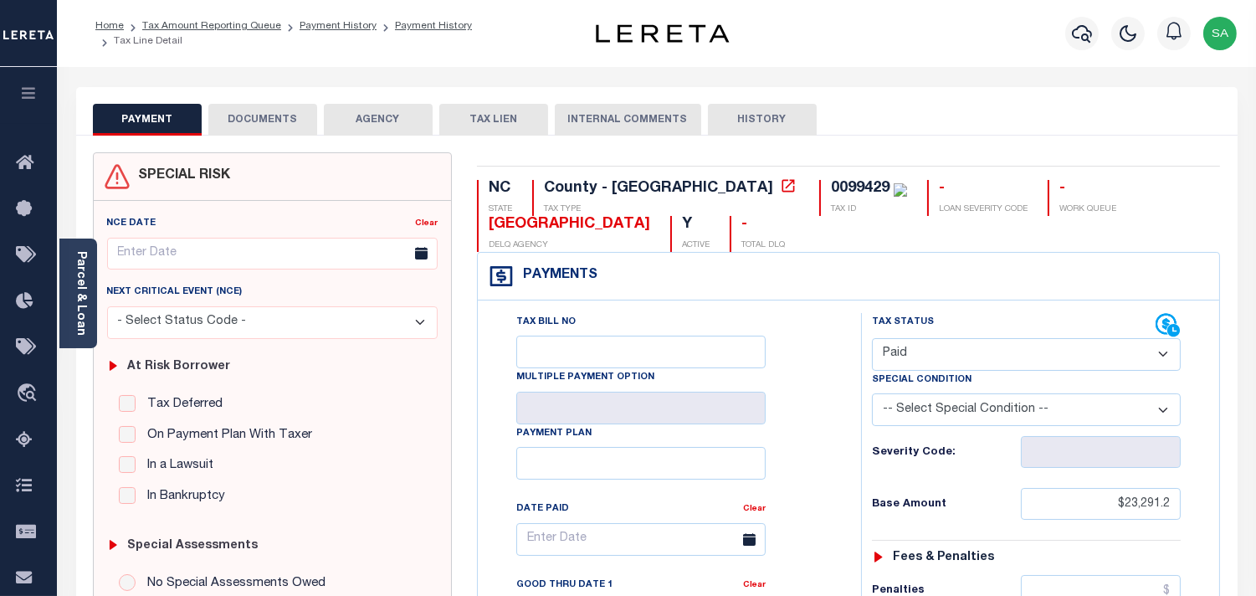
click at [272, 115] on button "DOCUMENTS" at bounding box center [262, 120] width 109 height 32
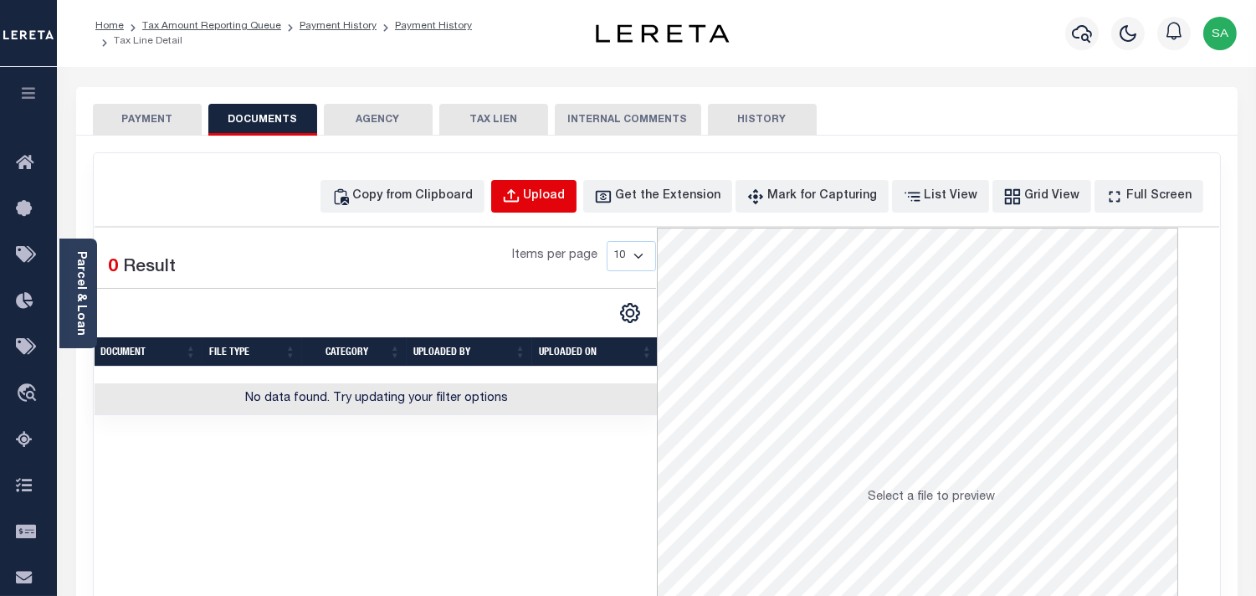
click at [566, 190] on div "Upload" at bounding box center [545, 196] width 42 height 18
select select "POP"
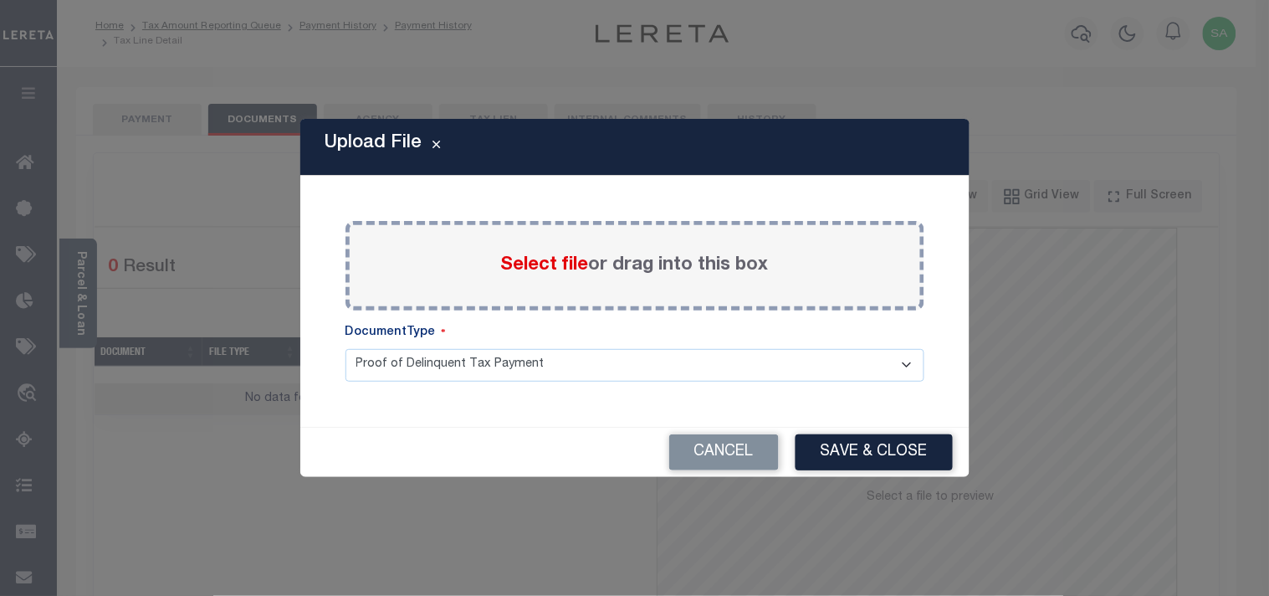
click at [536, 260] on span "Select file" at bounding box center [545, 265] width 88 height 18
click at [0, 0] on input "Select file or drag into this box" at bounding box center [0, 0] width 0 height 0
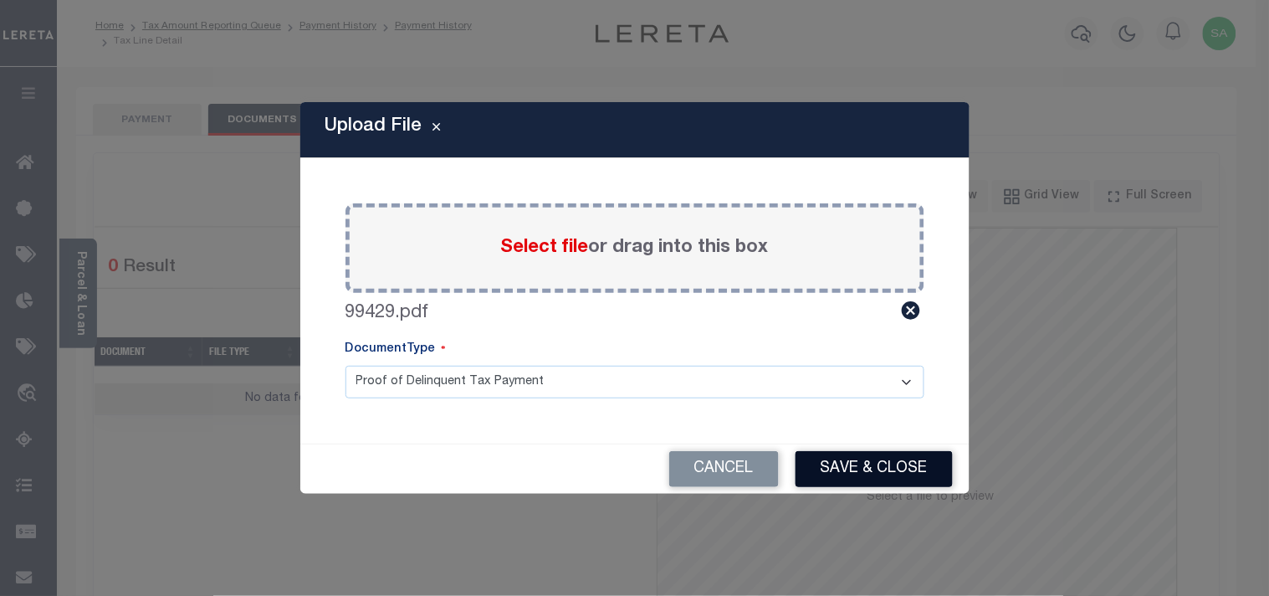
click at [860, 466] on button "Save & Close" at bounding box center [874, 469] width 157 height 36
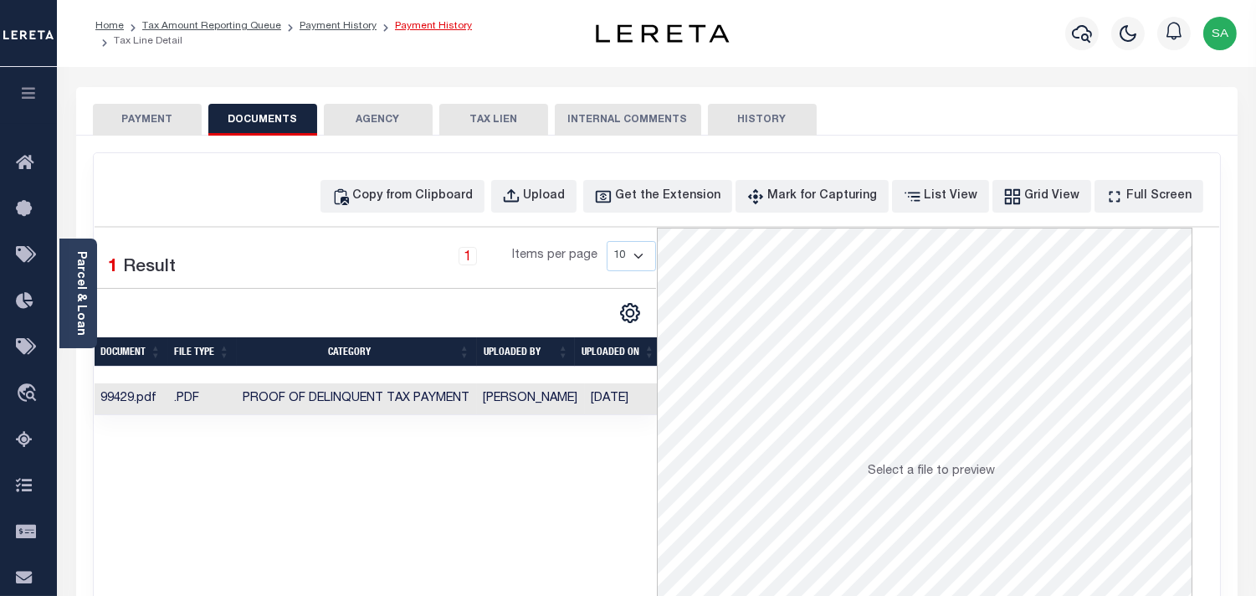
click at [438, 29] on link "Payment History" at bounding box center [433, 26] width 77 height 10
